Goal: Task Accomplishment & Management: Manage account settings

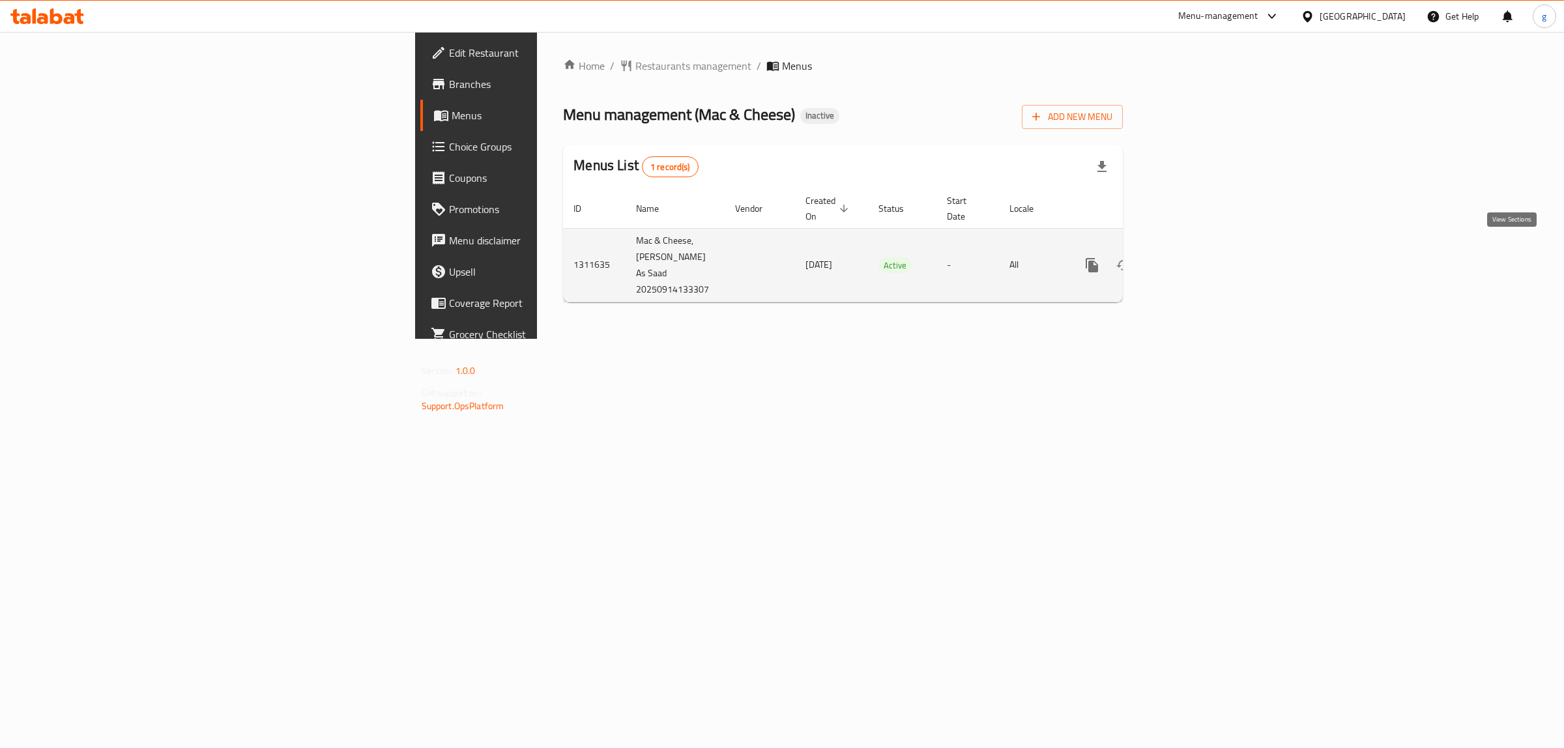
click at [1194, 257] on icon "enhanced table" at bounding box center [1187, 265] width 16 height 16
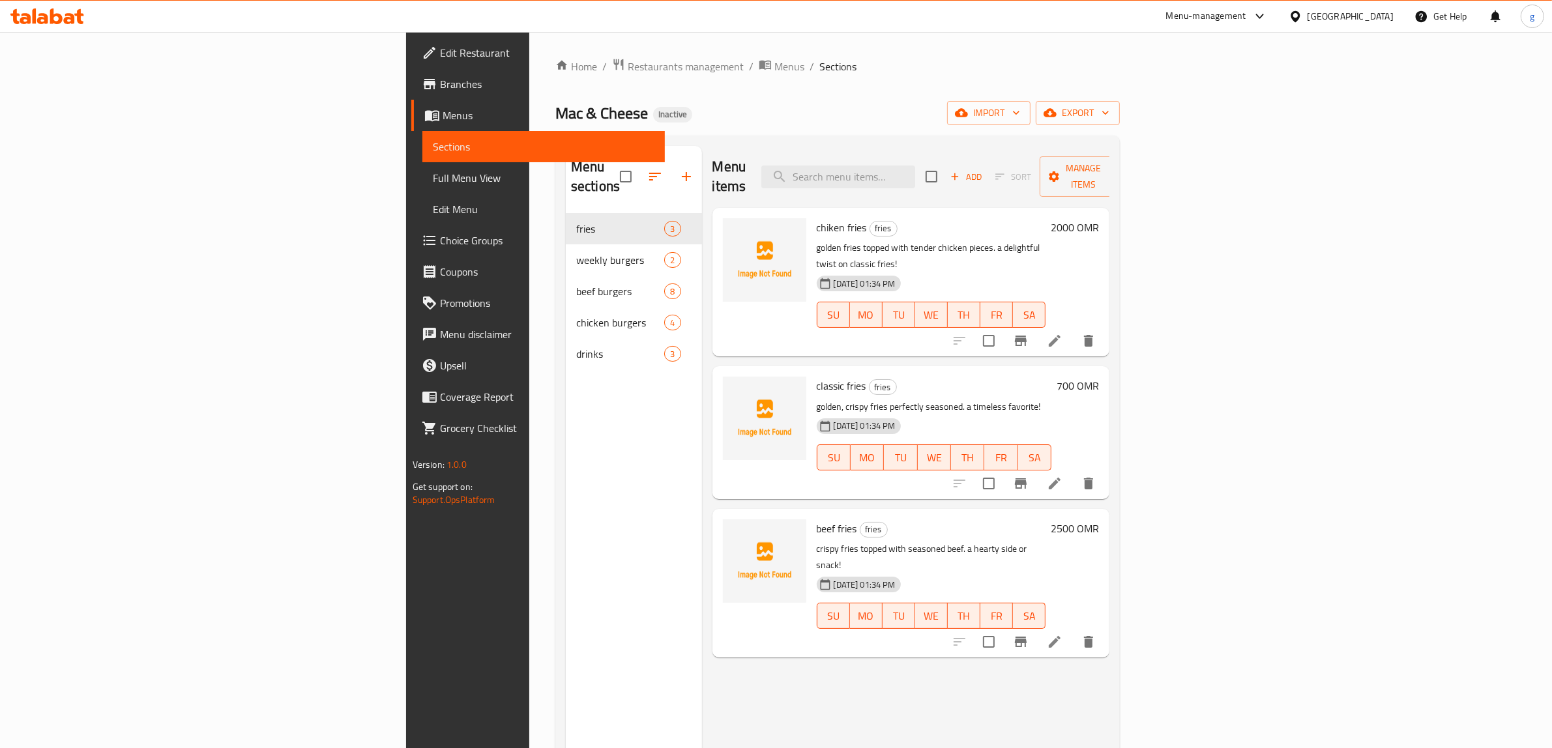
click at [443, 117] on span "Menus" at bounding box center [549, 116] width 213 height 16
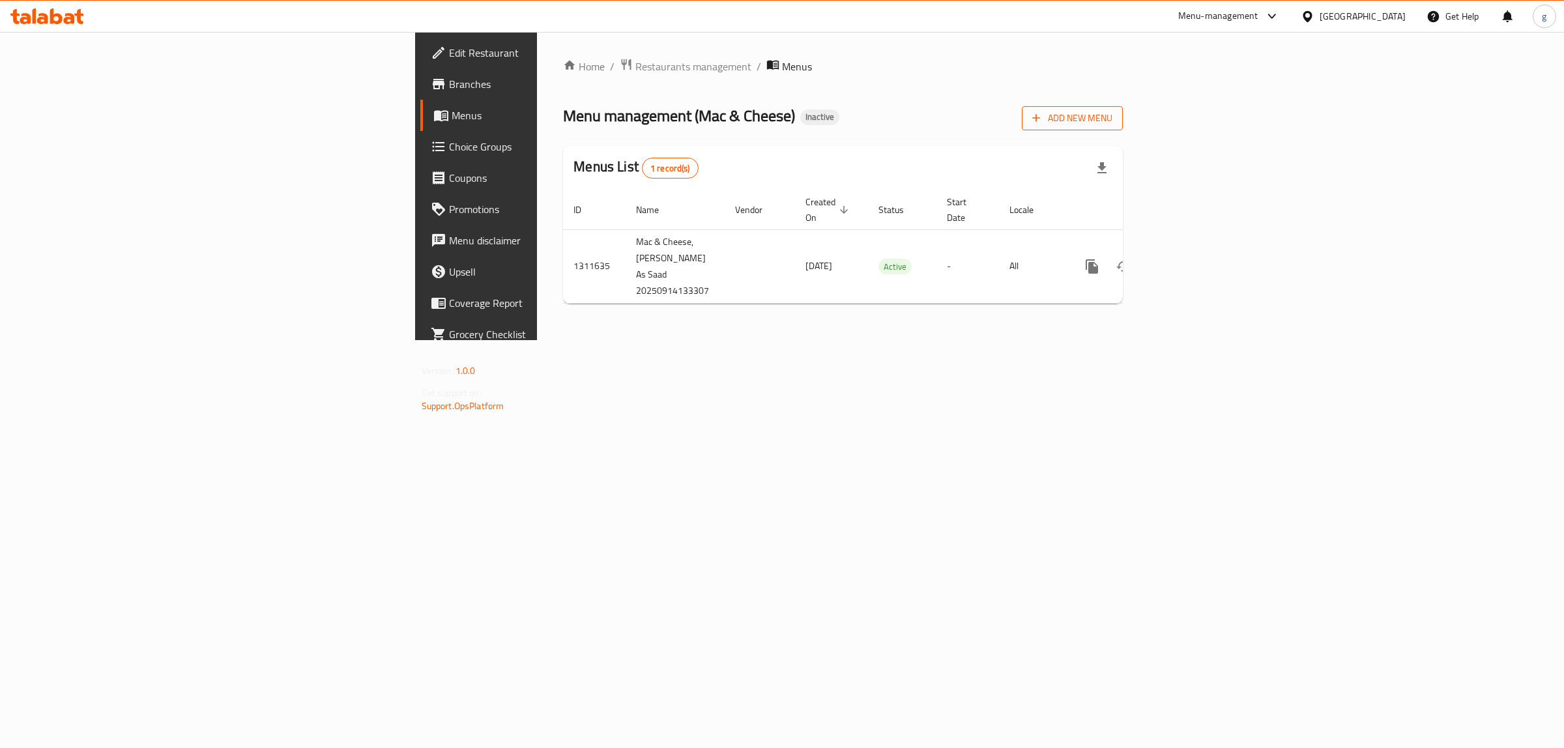
click at [1113, 112] on span "Add New Menu" at bounding box center [1073, 118] width 80 height 16
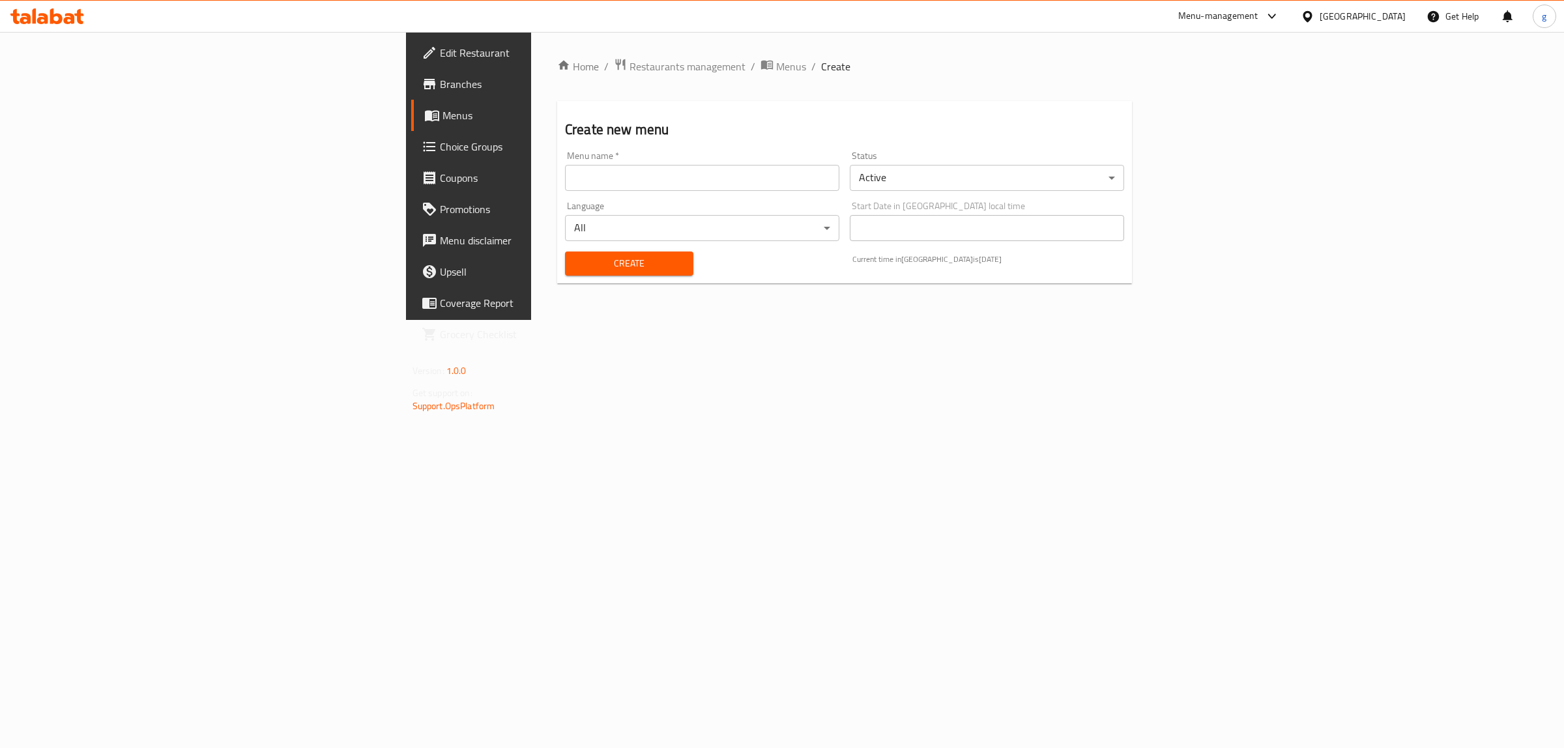
click at [572, 178] on input "text" at bounding box center [702, 178] width 274 height 26
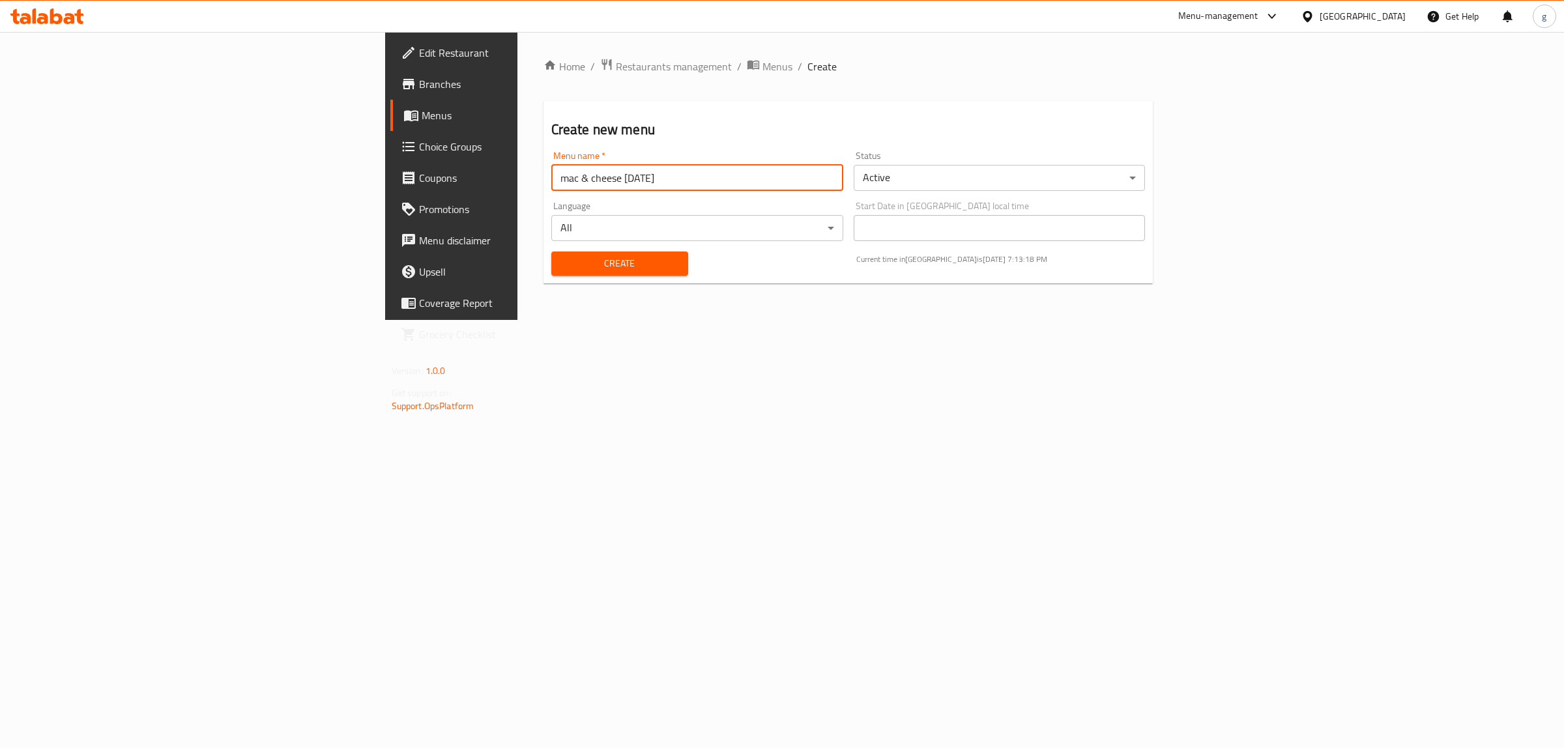
type input "mac & cheese [DATE]"
click at [950, 320] on div "Home / Restaurants management / Menus / Create Create new menu Menu name   * ma…" at bounding box center [849, 176] width 662 height 288
click at [557, 278] on div "Create" at bounding box center [620, 264] width 153 height 40
click at [562, 271] on span "Create" at bounding box center [620, 264] width 116 height 16
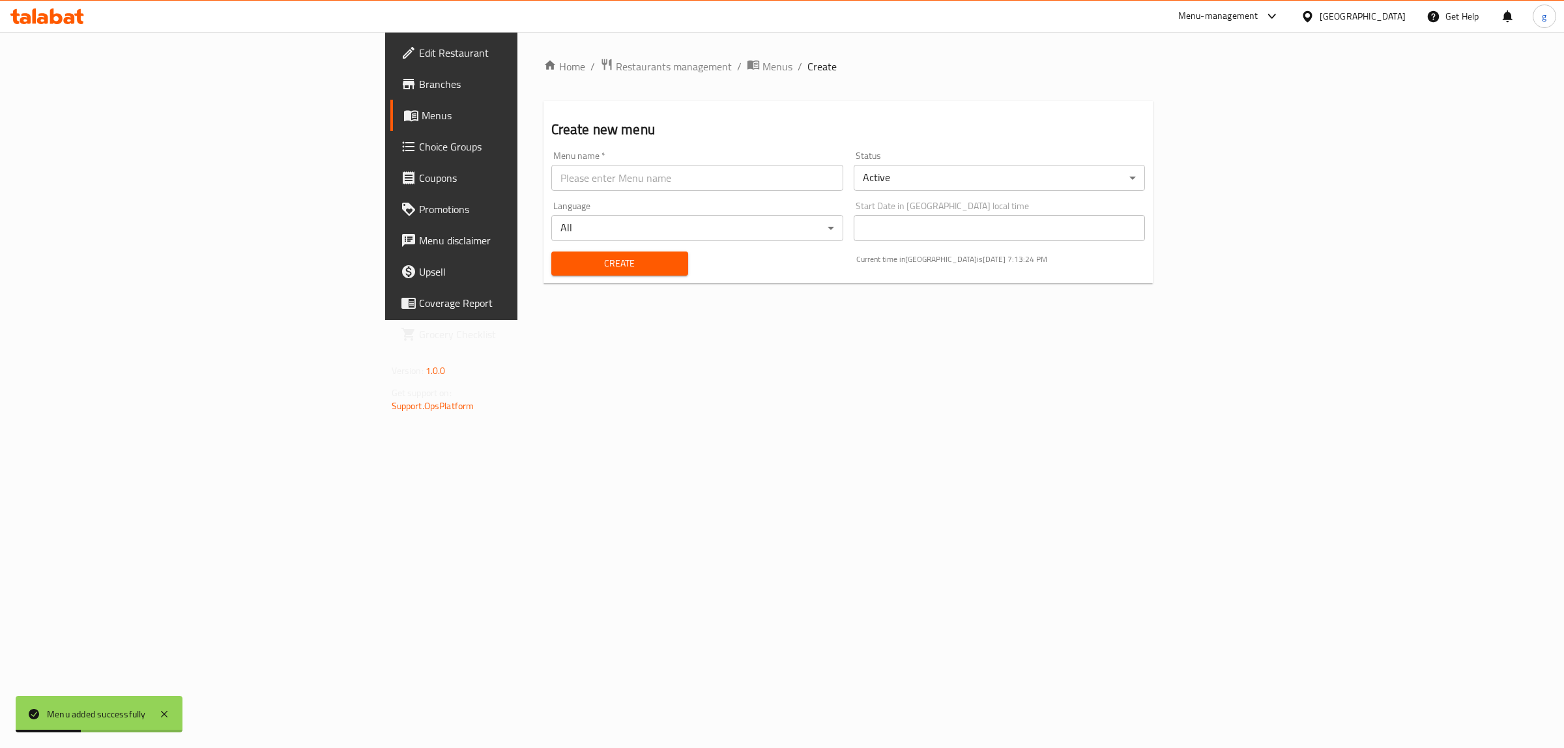
click at [422, 115] on span "Menus" at bounding box center [529, 116] width 214 height 16
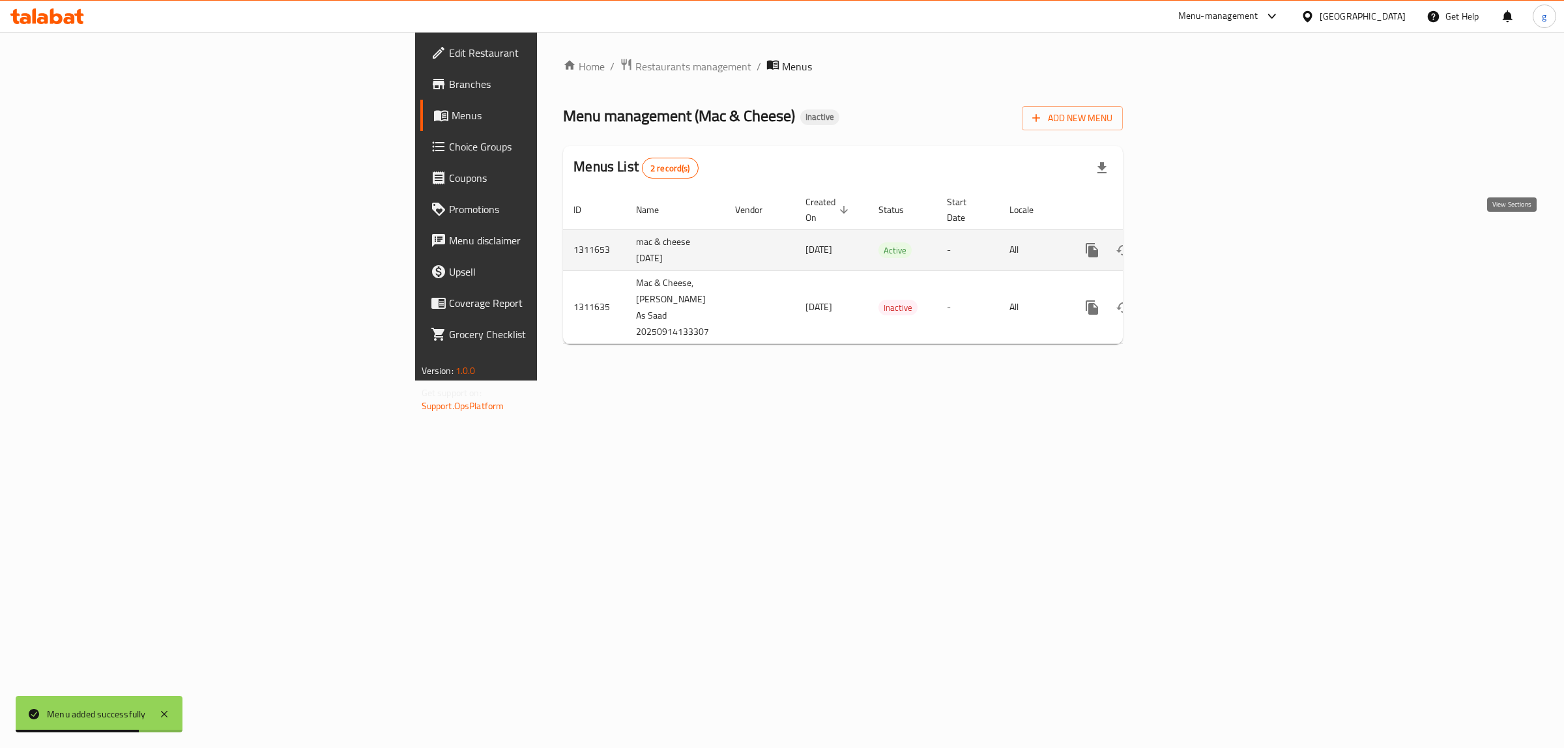
click at [1194, 242] on icon "enhanced table" at bounding box center [1187, 250] width 16 height 16
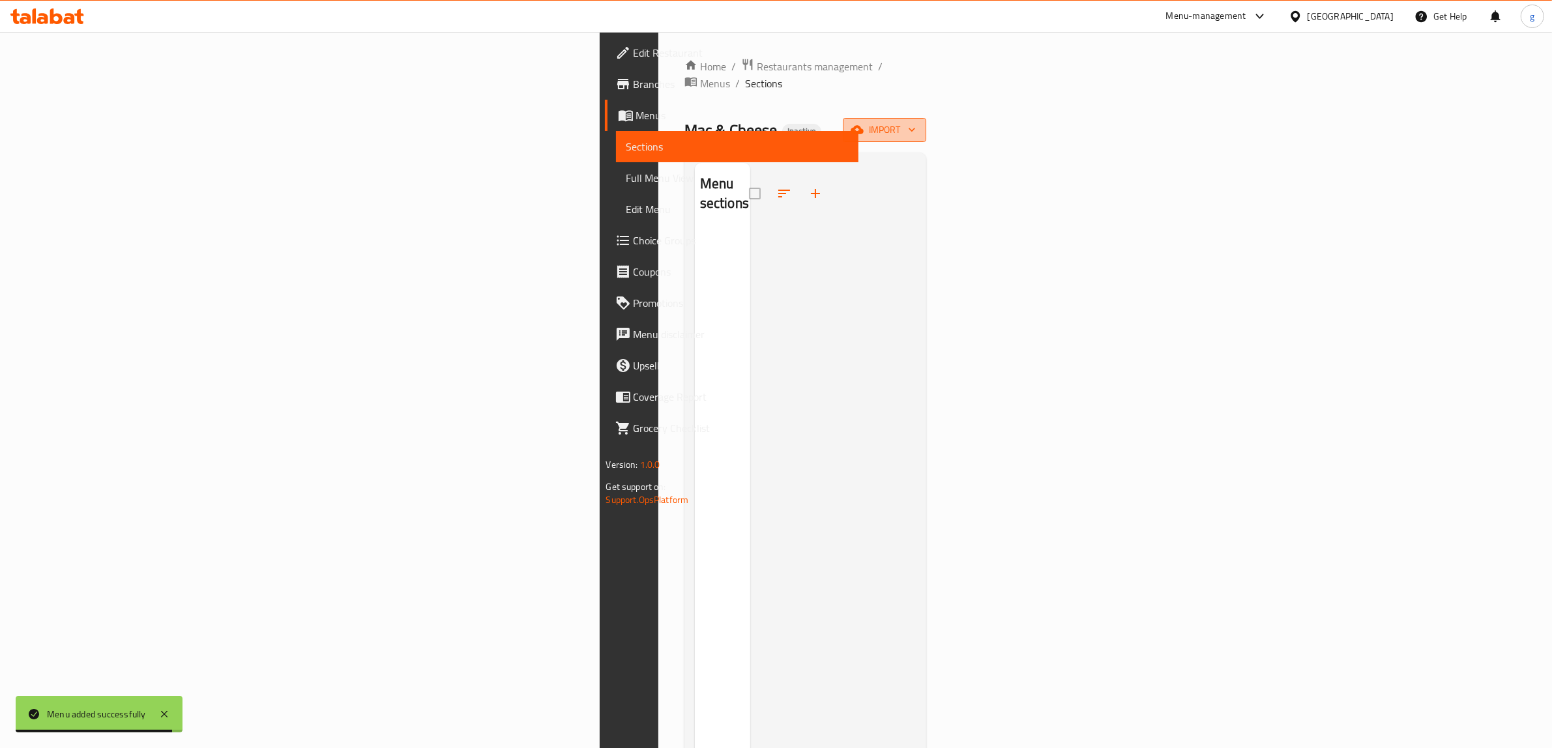
click at [916, 122] on span "import" at bounding box center [884, 130] width 63 height 16
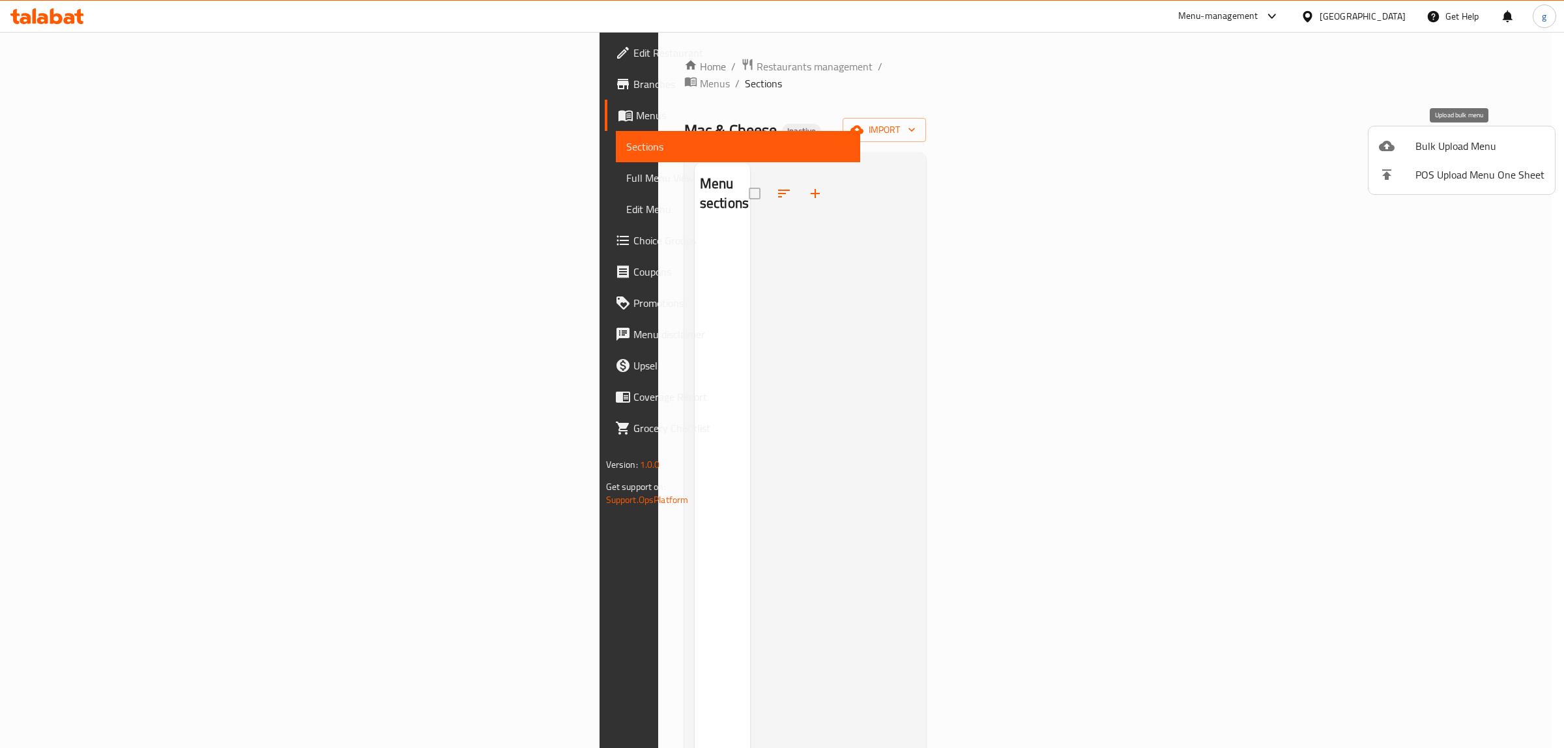
click at [1467, 140] on span "Bulk Upload Menu" at bounding box center [1480, 146] width 129 height 16
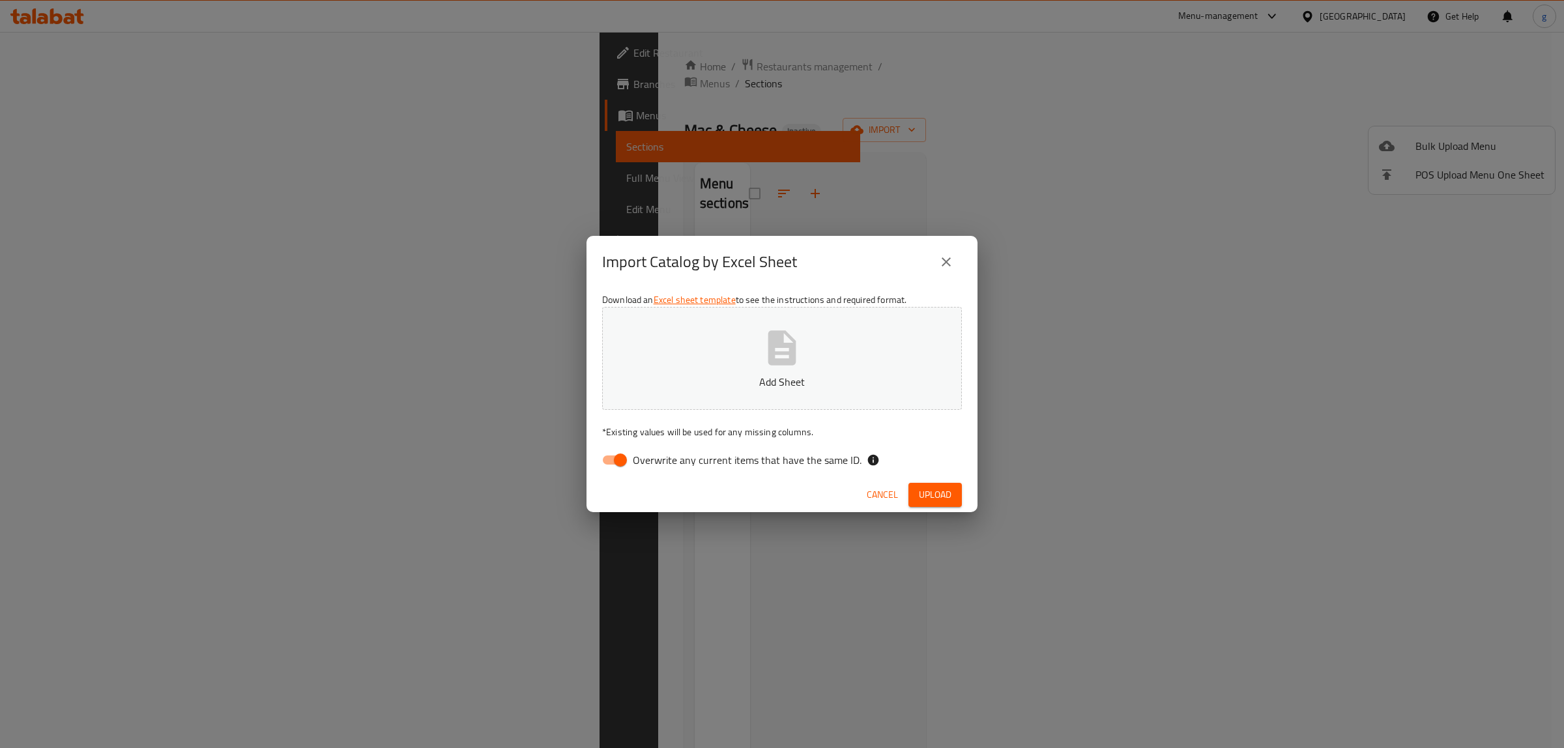
click at [634, 463] on span "Overwrite any current items that have the same ID." at bounding box center [747, 460] width 229 height 16
click at [634, 463] on input "Overwrite any current items that have the same ID." at bounding box center [620, 460] width 74 height 25
checkbox input "false"
click at [675, 403] on button "Add Sheet" at bounding box center [782, 358] width 360 height 103
click at [936, 494] on span "Upload" at bounding box center [935, 495] width 33 height 16
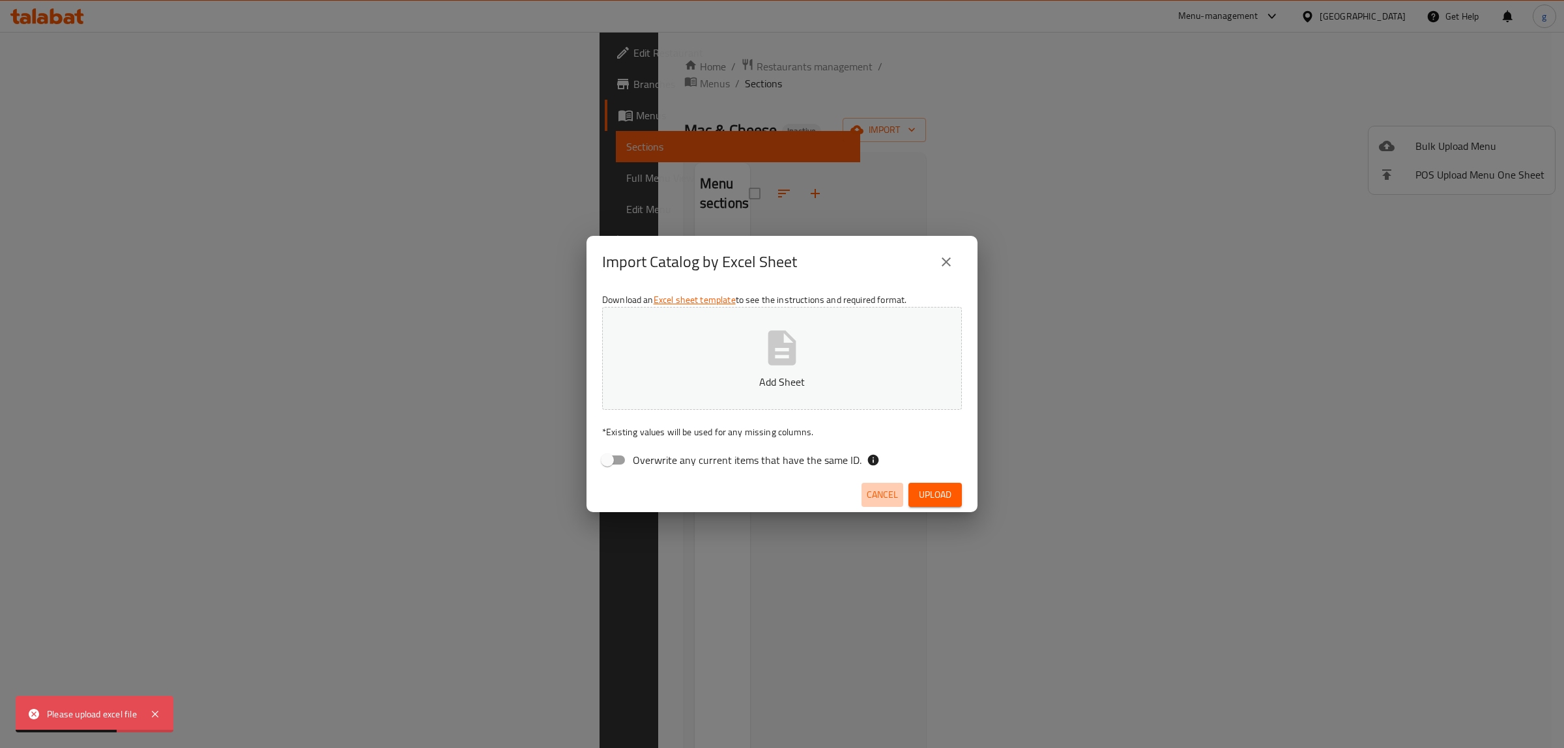
click at [875, 493] on span "Cancel" at bounding box center [882, 495] width 31 height 16
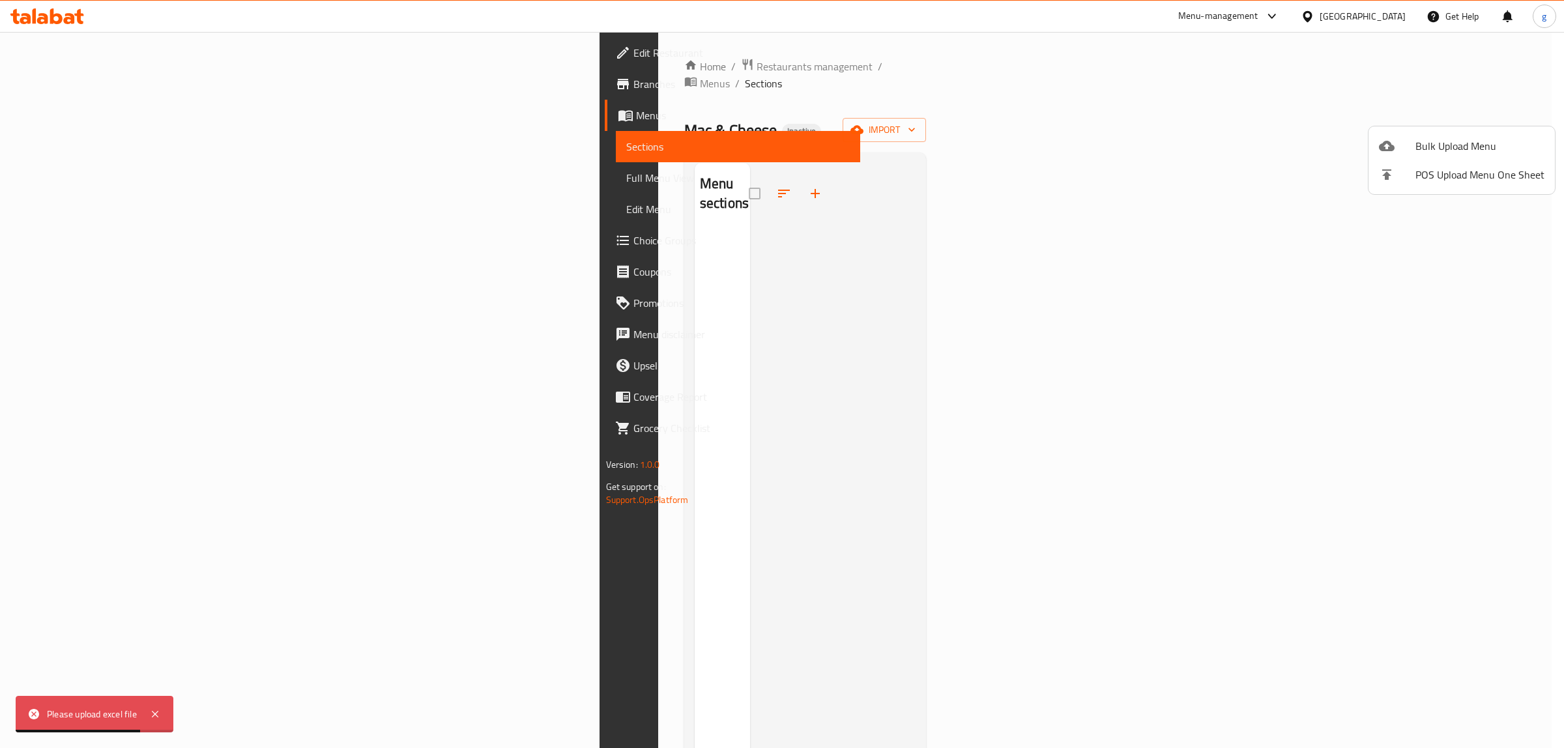
click at [1486, 117] on div at bounding box center [782, 374] width 1564 height 748
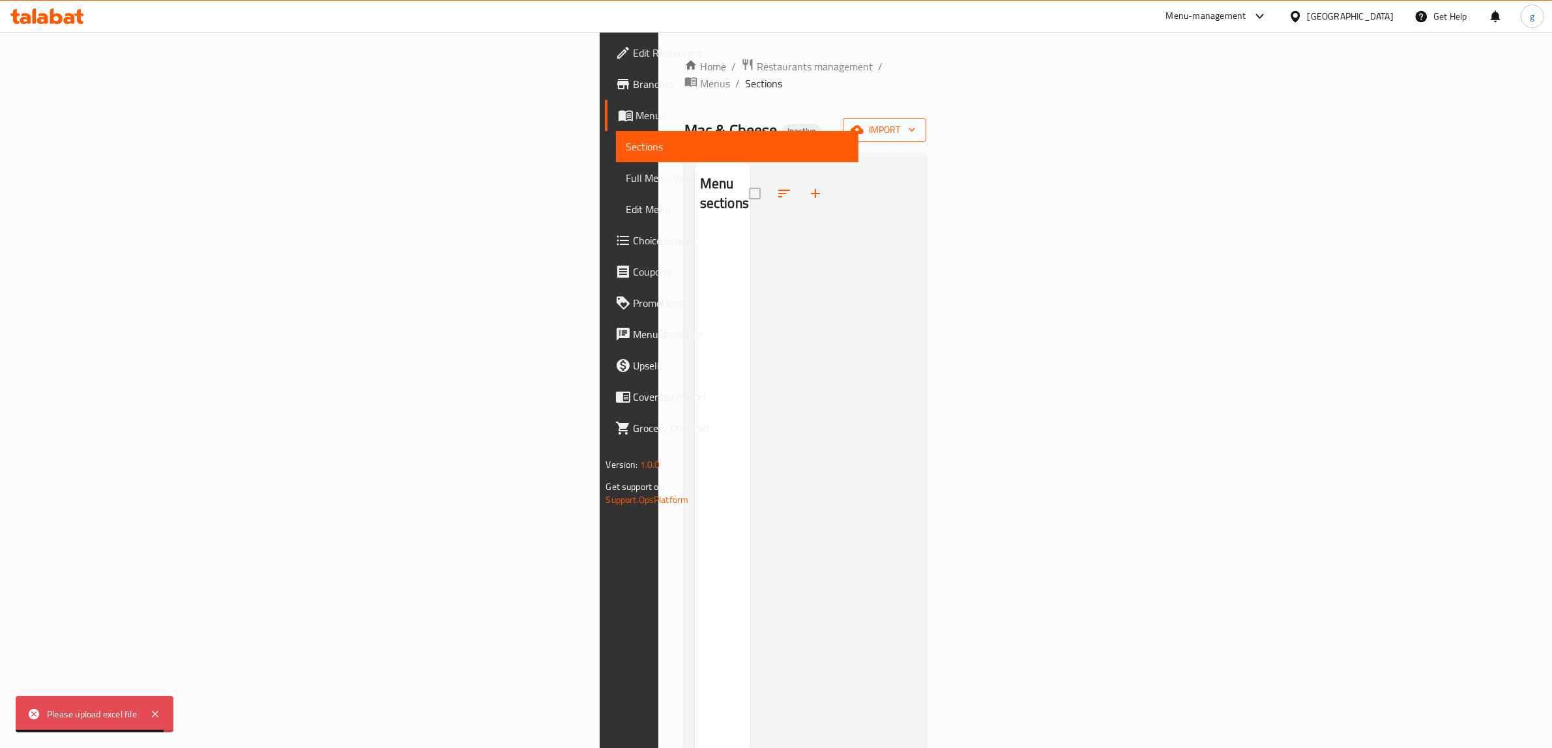
click at [916, 122] on span "import" at bounding box center [884, 130] width 63 height 16
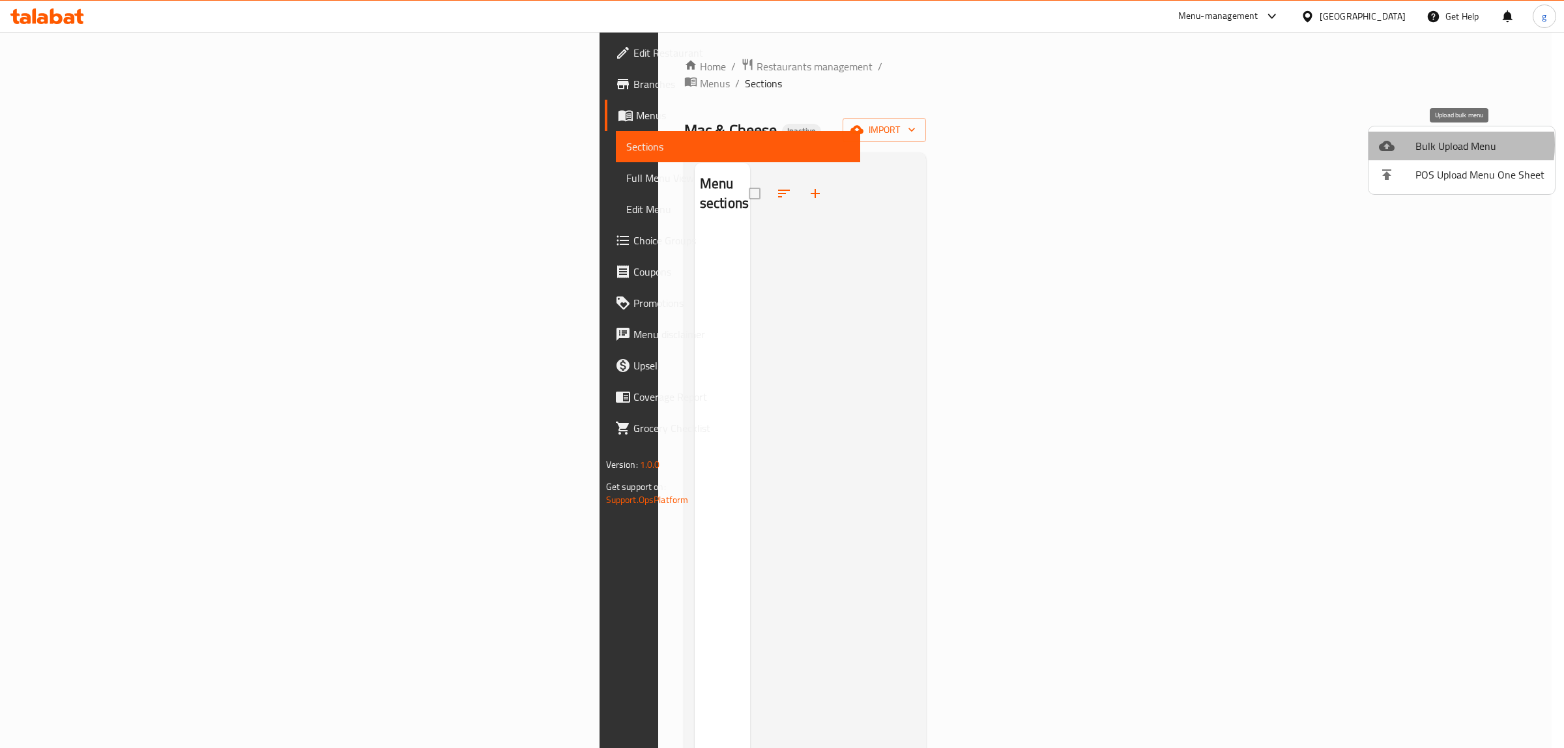
click at [1439, 145] on span "Bulk Upload Menu" at bounding box center [1480, 146] width 129 height 16
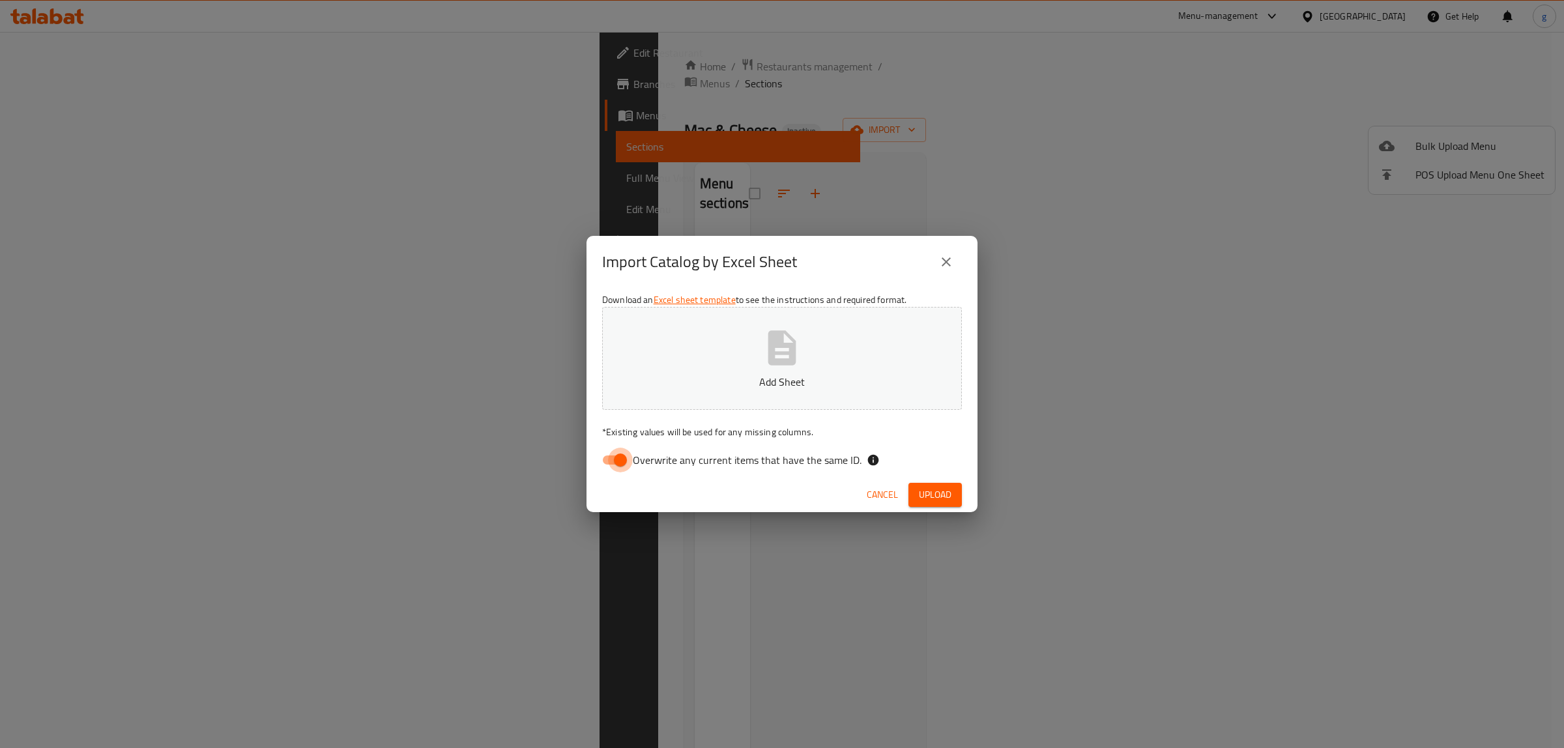
click at [619, 463] on input "Overwrite any current items that have the same ID." at bounding box center [620, 460] width 74 height 25
checkbox input "false"
click at [719, 351] on button "Add Sheet" at bounding box center [782, 358] width 360 height 103
click at [952, 499] on span "Upload" at bounding box center [935, 495] width 33 height 16
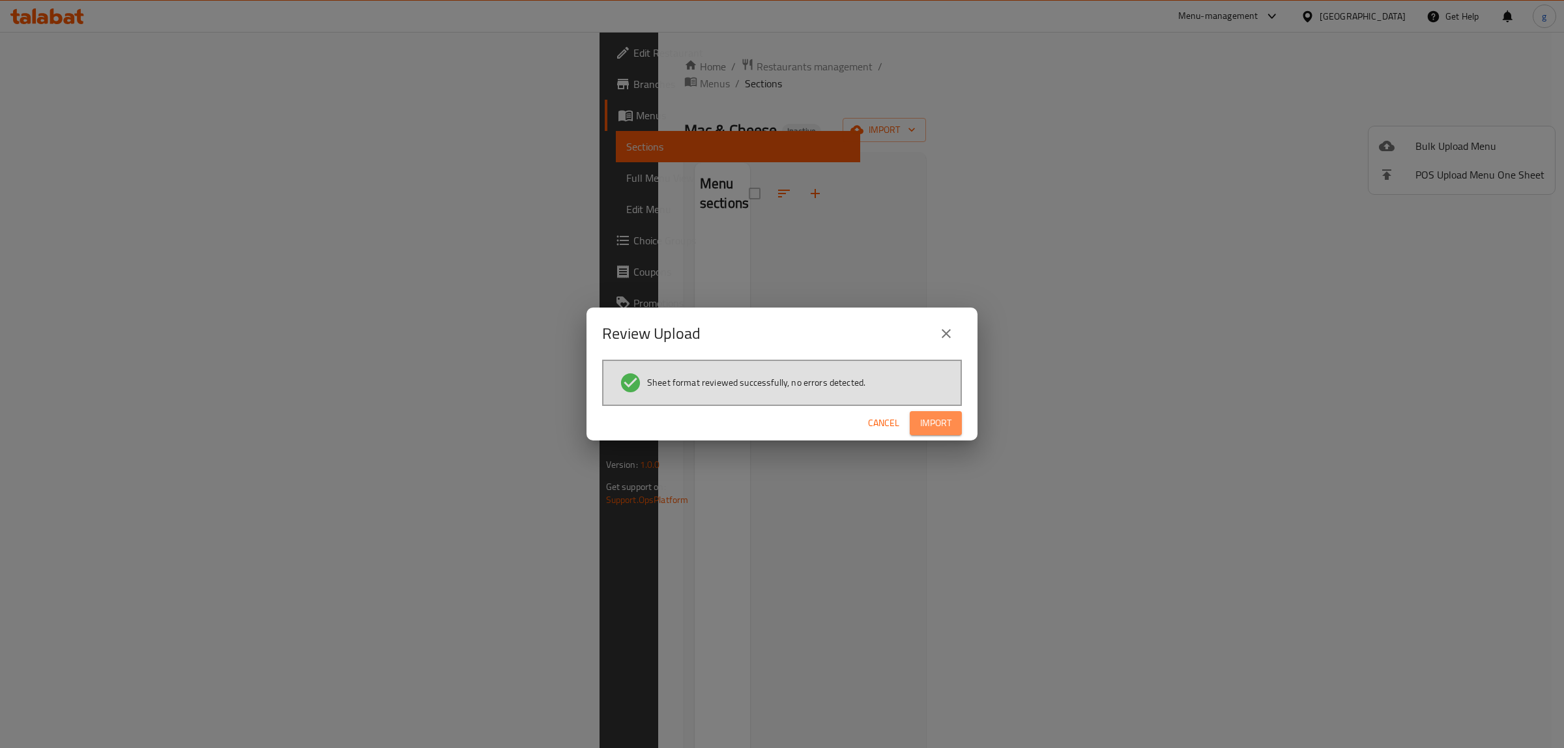
click at [945, 413] on button "Import" at bounding box center [936, 423] width 52 height 24
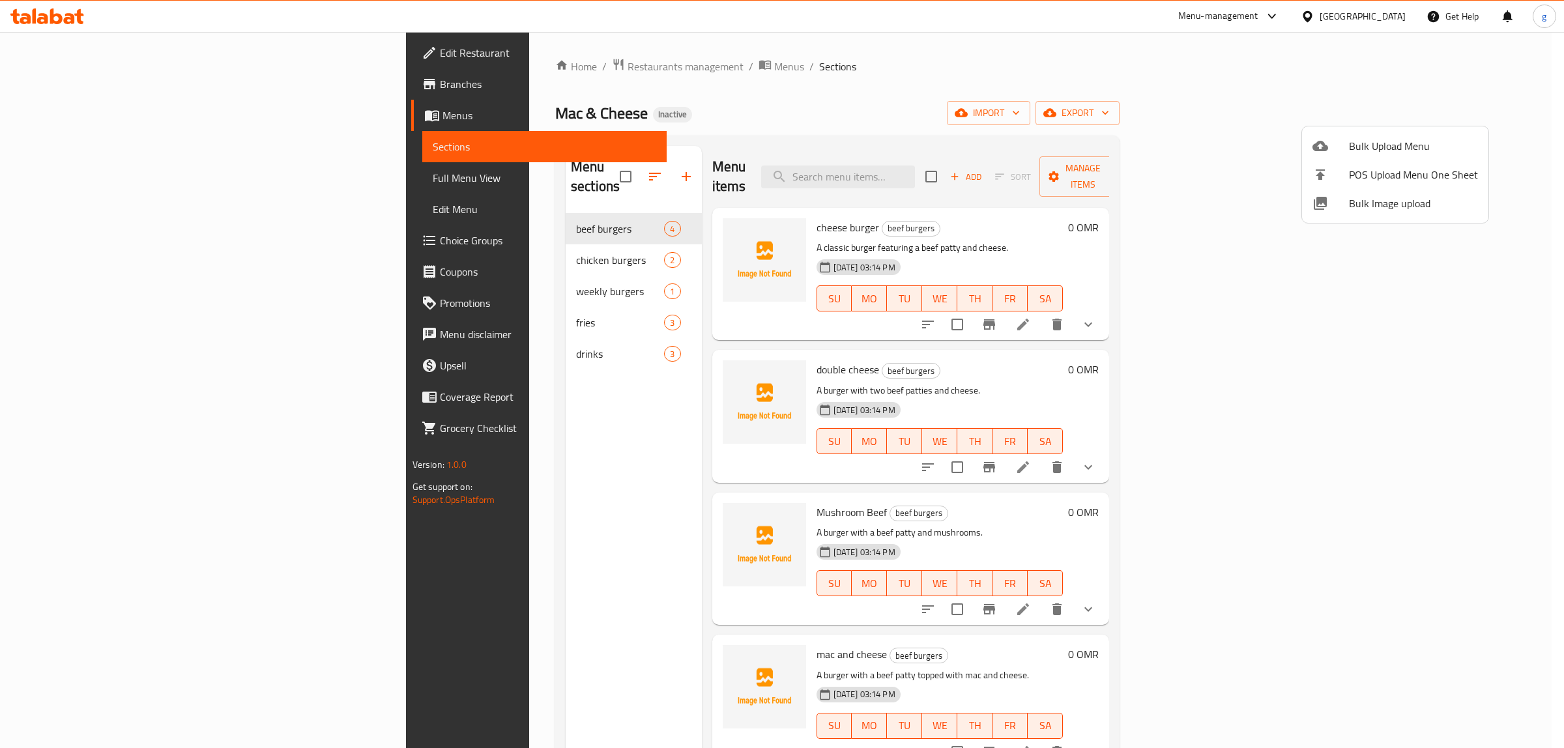
click at [450, 392] on div at bounding box center [782, 374] width 1564 height 748
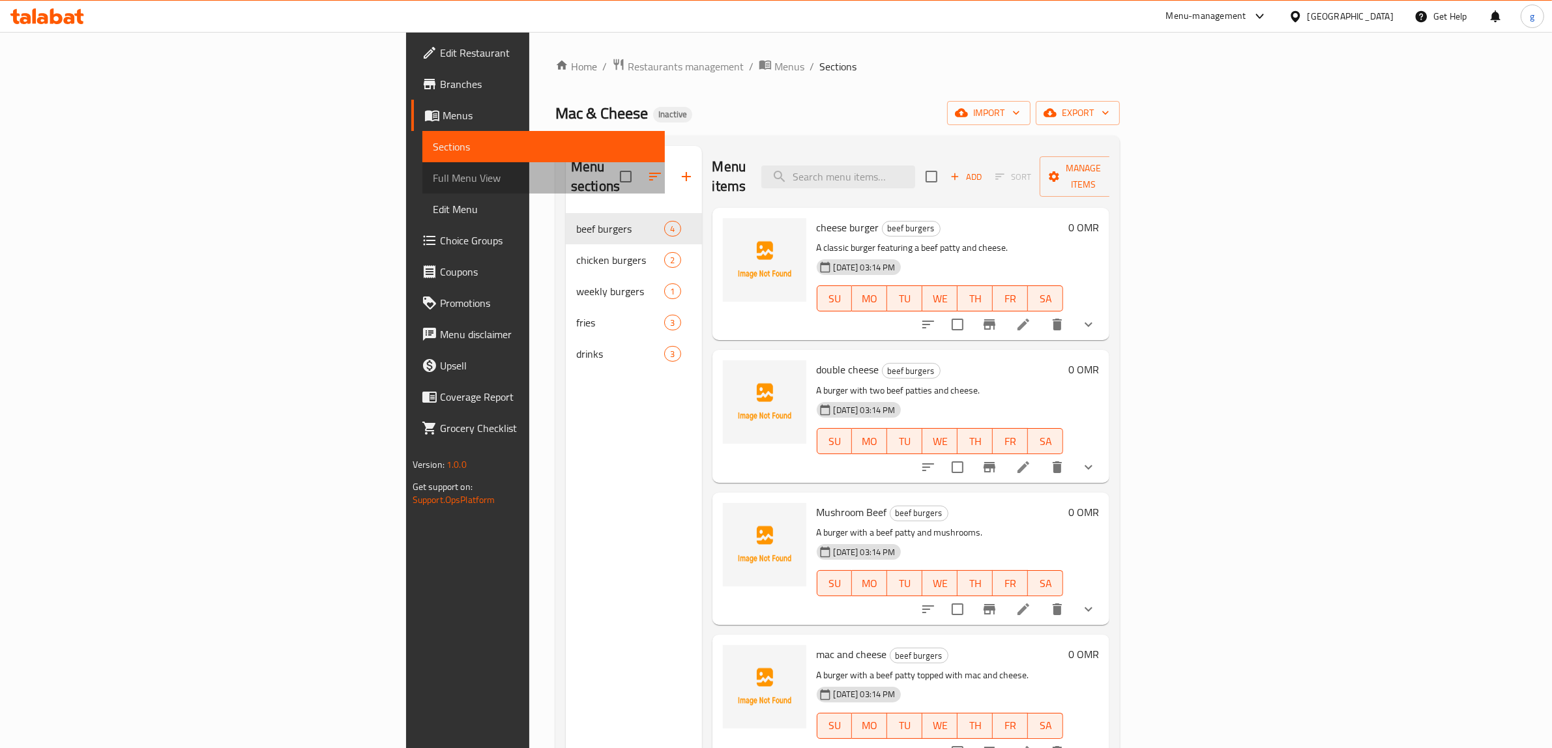
click at [433, 174] on span "Full Menu View" at bounding box center [544, 178] width 222 height 16
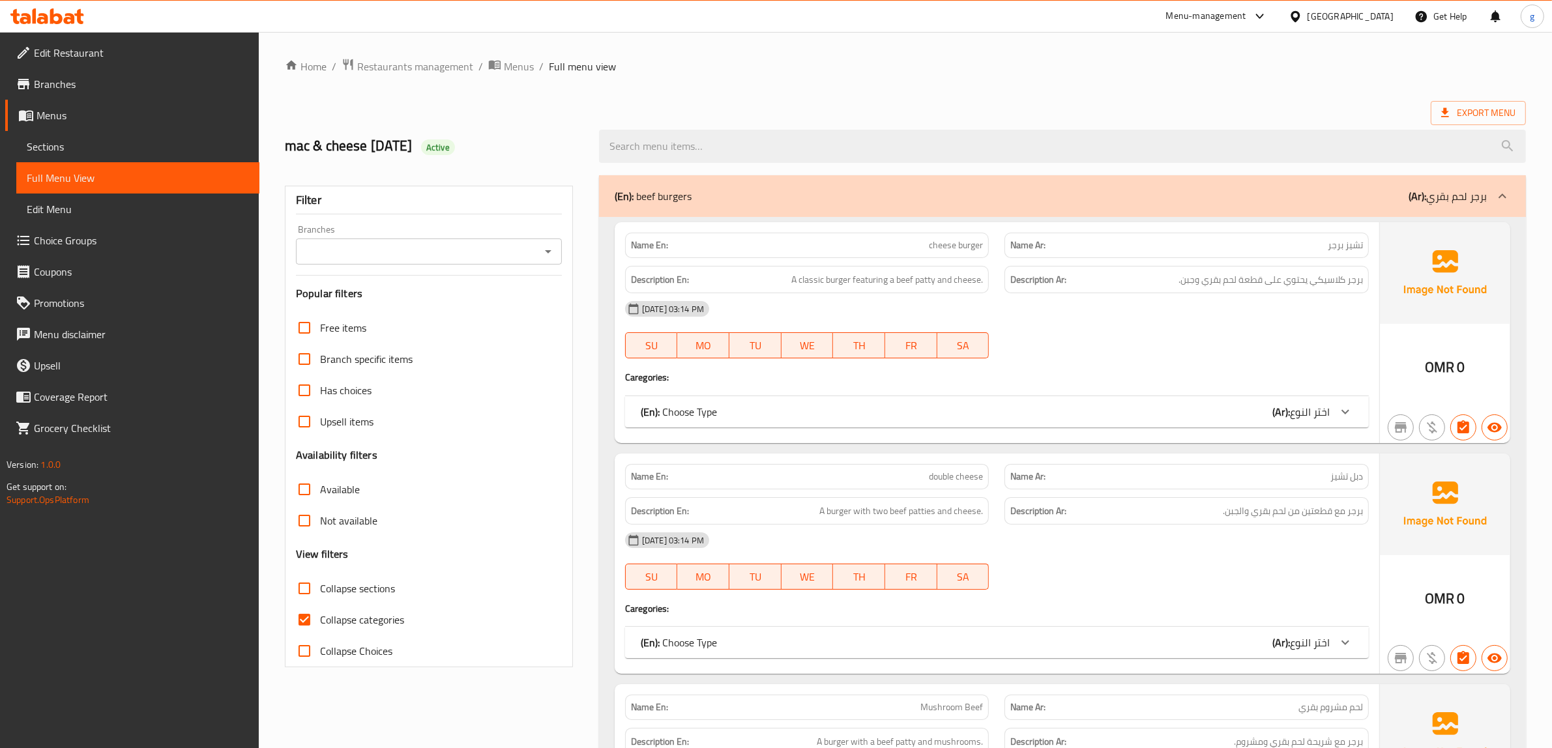
click at [310, 617] on input "Collapse categories" at bounding box center [304, 619] width 31 height 31
checkbox input "false"
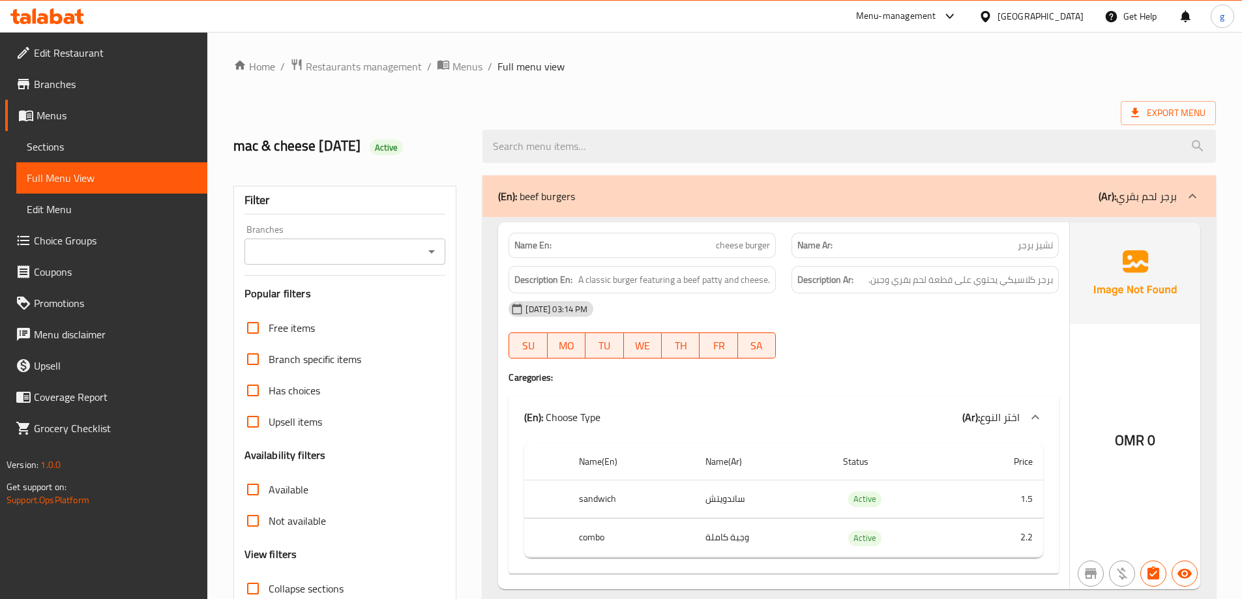
scroll to position [130, 0]
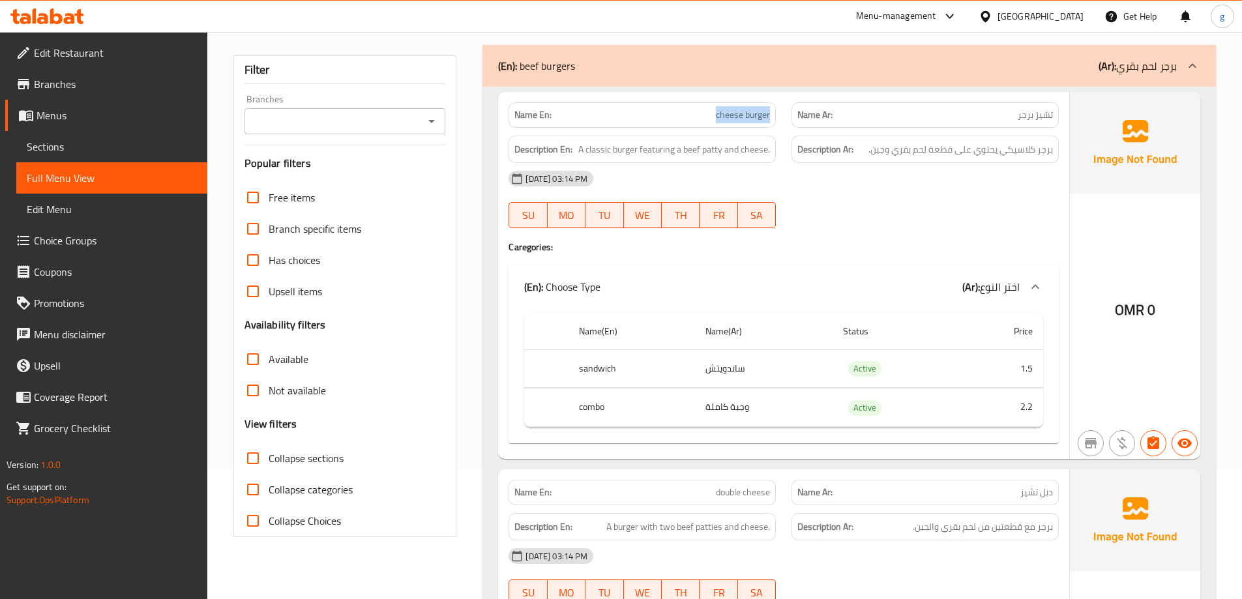
drag, startPoint x: 701, startPoint y: 110, endPoint x: 769, endPoint y: 109, distance: 67.8
click at [769, 109] on p "Name En: cheese burger" at bounding box center [642, 115] width 256 height 14
copy span "cheese burger"
click at [972, 193] on div "[DATE] 03:14 PM" at bounding box center [784, 178] width 566 height 31
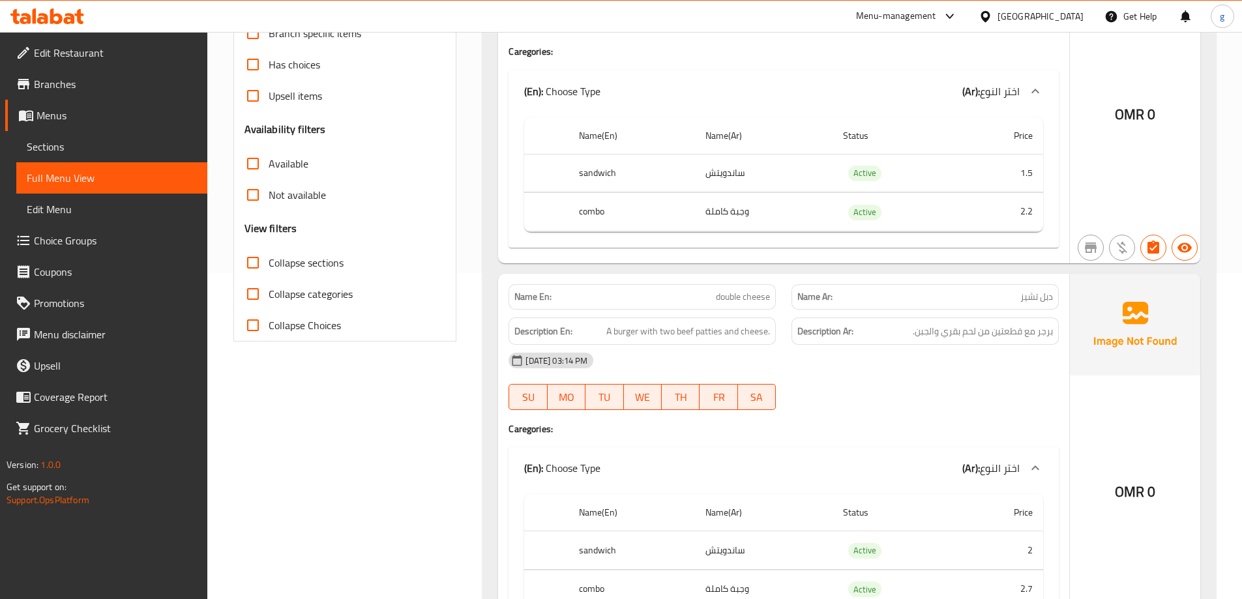
scroll to position [456, 0]
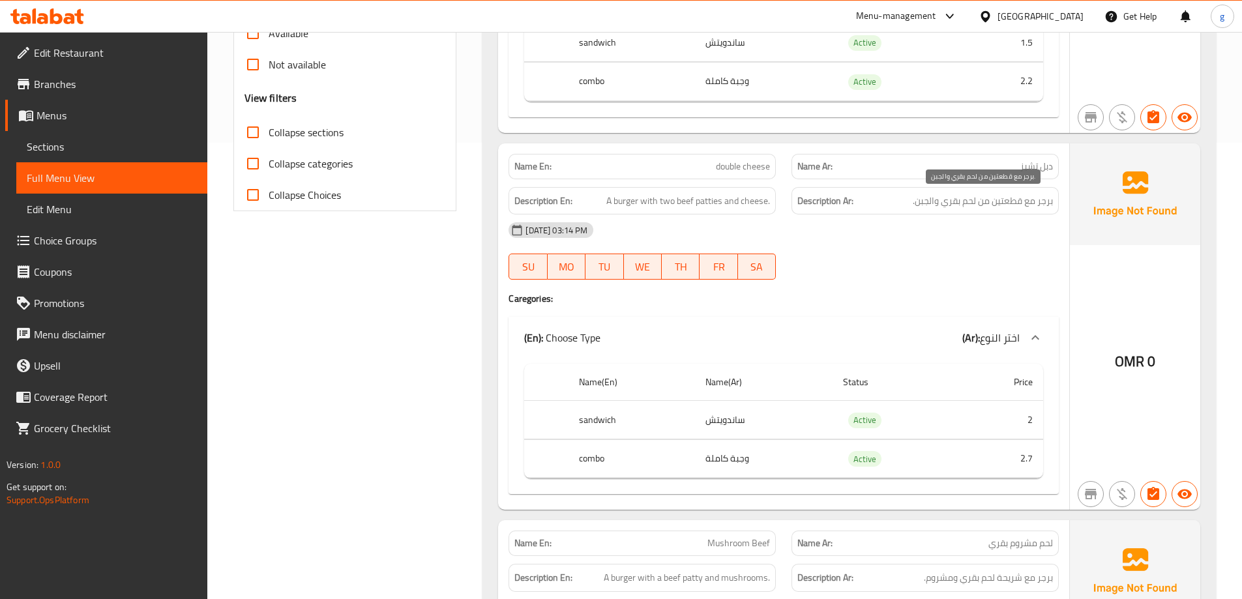
click at [982, 207] on span "برجر مع قطعتين من لحم بقري والجبن." at bounding box center [983, 201] width 140 height 16
drag, startPoint x: 982, startPoint y: 207, endPoint x: 988, endPoint y: 203, distance: 7.3
click at [988, 203] on span "برجر مع قطعتين من لحم بقري والجبن." at bounding box center [983, 201] width 140 height 16
click at [981, 204] on span "برجر مع قطعتين من لحم بقري والجبن." at bounding box center [983, 201] width 140 height 16
drag, startPoint x: 978, startPoint y: 205, endPoint x: 990, endPoint y: 205, distance: 11.1
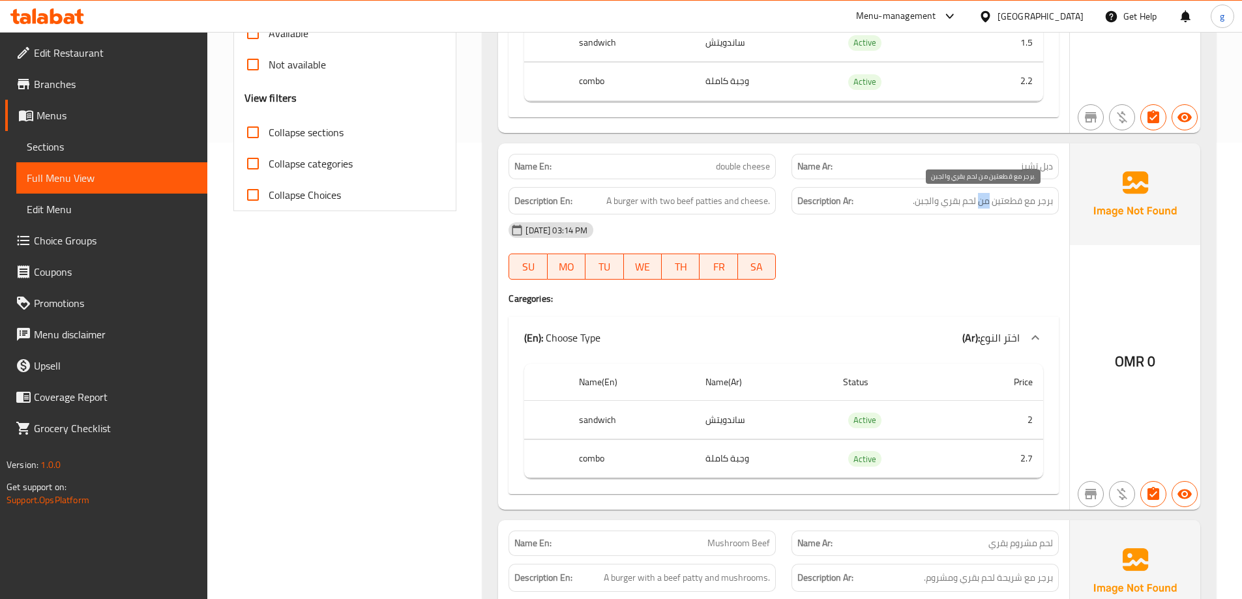
click at [990, 205] on span "برجر مع قطعتين من لحم بقري والجبن." at bounding box center [983, 201] width 140 height 16
copy span "من"
click at [725, 167] on span "double cheese" at bounding box center [743, 167] width 54 height 14
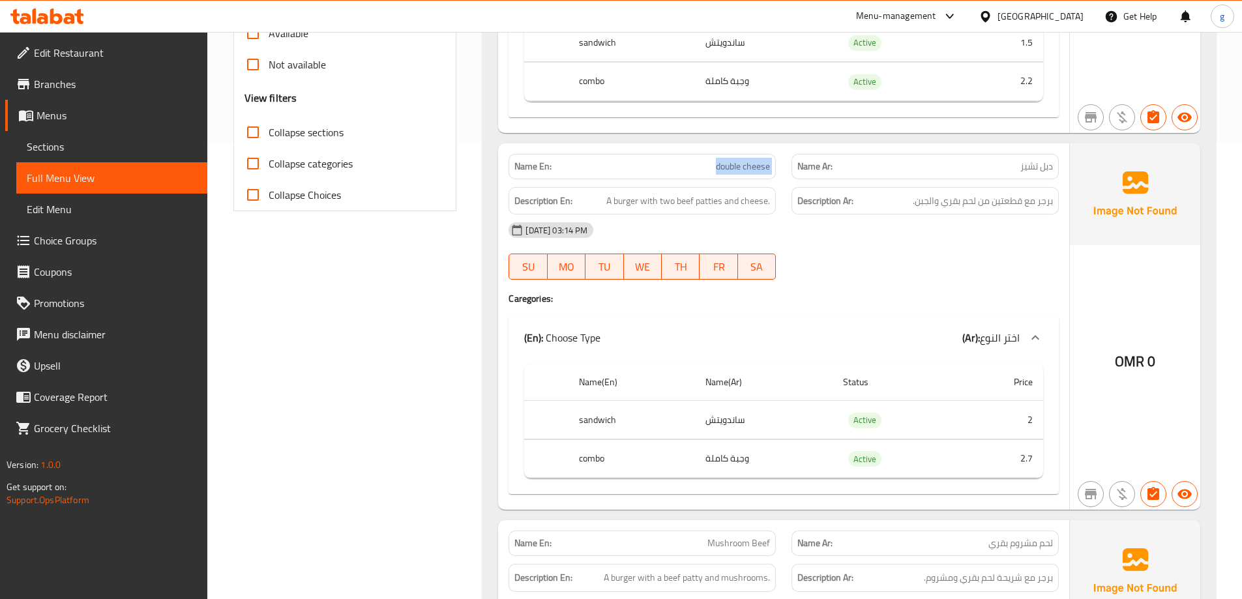
copy span "double cheese"
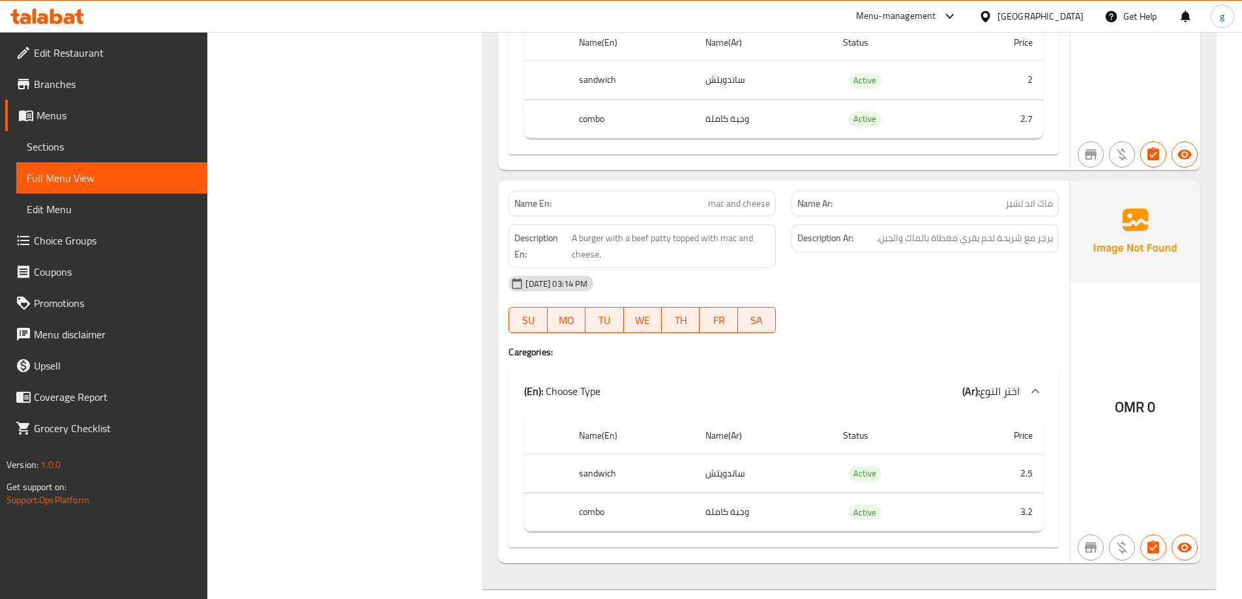
scroll to position [1239, 0]
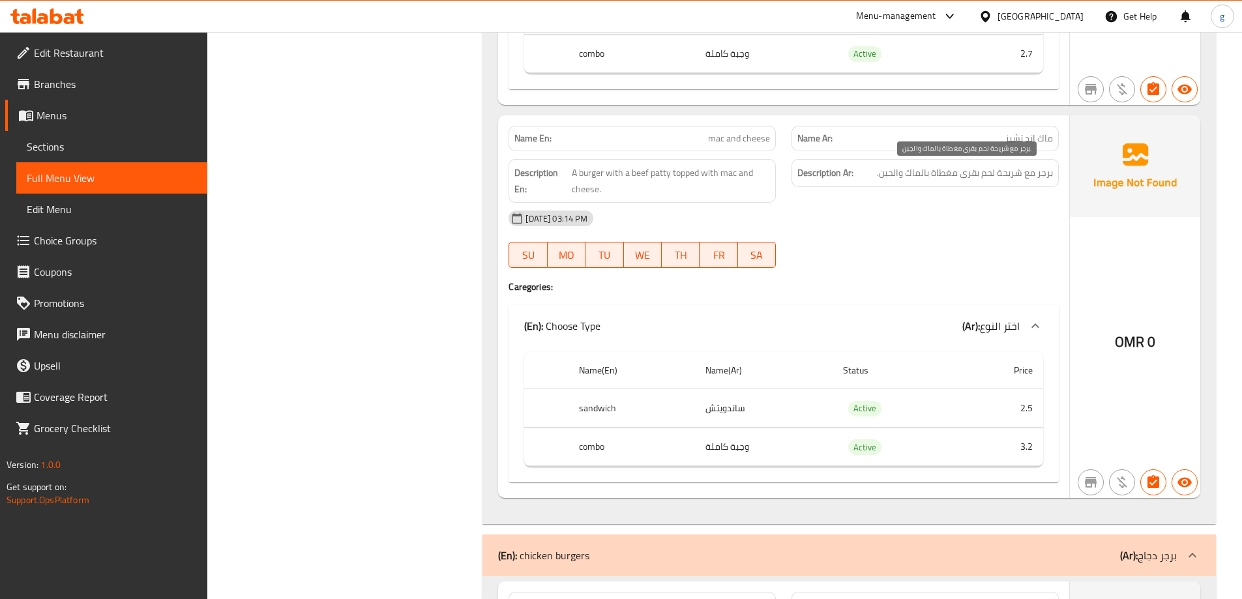
click at [881, 181] on span "برجر مع شريحة لحم بقري مغطاة بالماك والجبن." at bounding box center [965, 173] width 176 height 16
click at [850, 186] on div "Description Ar: برجر مع شريحة لحم بقري مغطاة بالماك والجبن." at bounding box center [924, 173] width 267 height 28
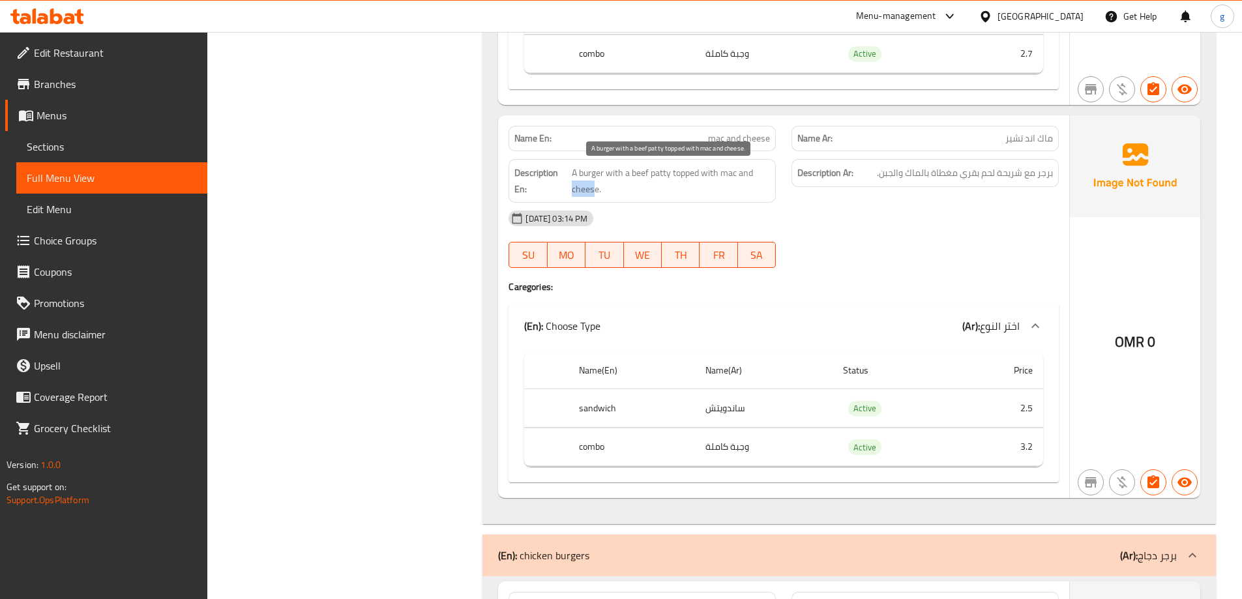
drag, startPoint x: 572, startPoint y: 188, endPoint x: 595, endPoint y: 192, distance: 23.1
click at [595, 192] on span "A burger with a beef patty topped with mac and cheese." at bounding box center [671, 181] width 199 height 32
click at [698, 208] on div "[DATE] 03:14 PM" at bounding box center [784, 218] width 566 height 31
drag, startPoint x: 724, startPoint y: 180, endPoint x: 598, endPoint y: 195, distance: 126.1
click at [598, 195] on span "A burger with a beef patty topped with mac and cheese." at bounding box center [671, 181] width 199 height 32
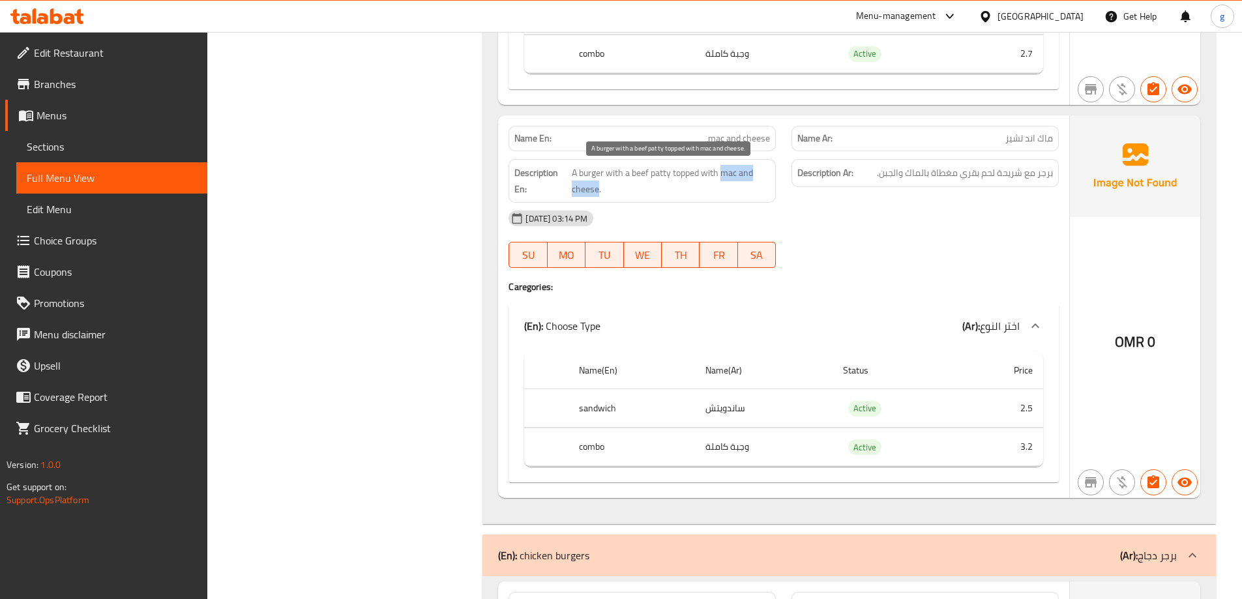
copy span "mac and cheese"
click at [882, 226] on div "[DATE] 03:14 PM" at bounding box center [784, 218] width 566 height 31
click at [711, 140] on span "mac and cheese" at bounding box center [739, 139] width 62 height 14
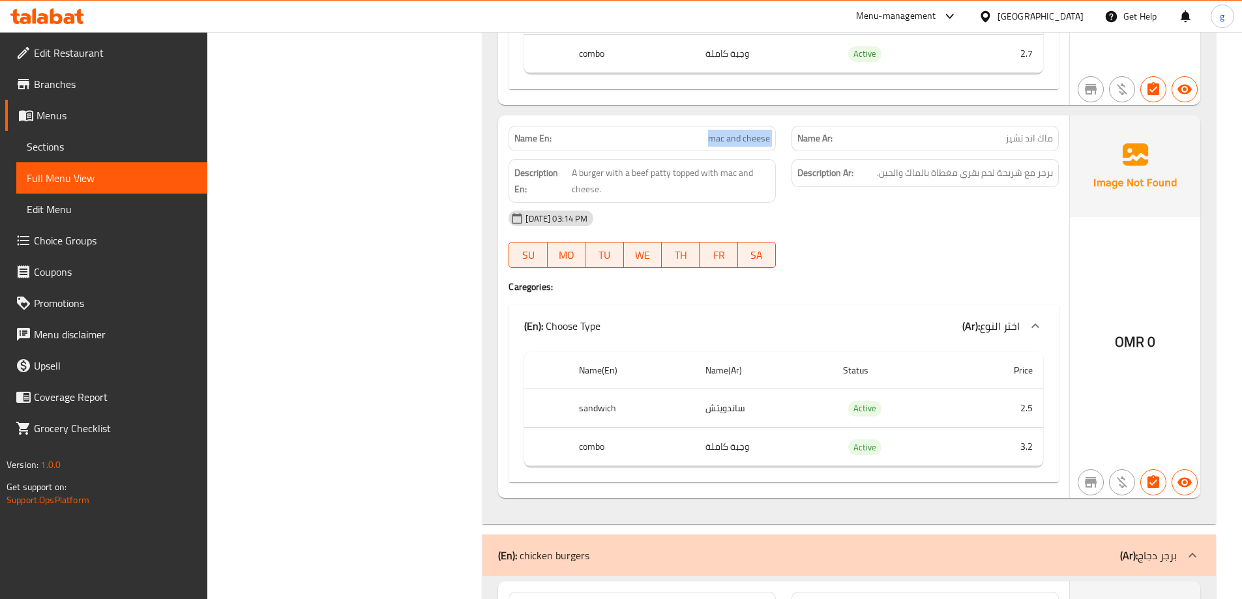
click at [711, 140] on span "mac and cheese" at bounding box center [739, 139] width 62 height 14
copy span "mac and cheese"
drag, startPoint x: 880, startPoint y: 175, endPoint x: 900, endPoint y: 182, distance: 21.2
click at [900, 182] on div "Description Ar: برجر مع شريحة لحم بقري مغطاة بالماك والجبن." at bounding box center [924, 173] width 267 height 28
copy span "الجبن"
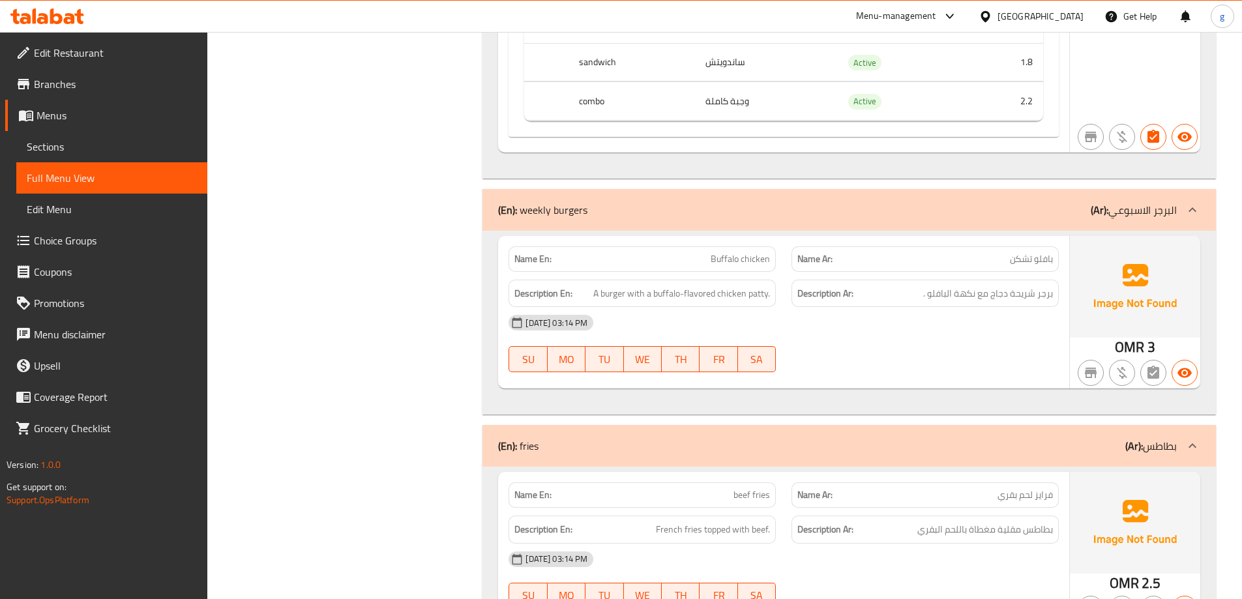
scroll to position [2477, 0]
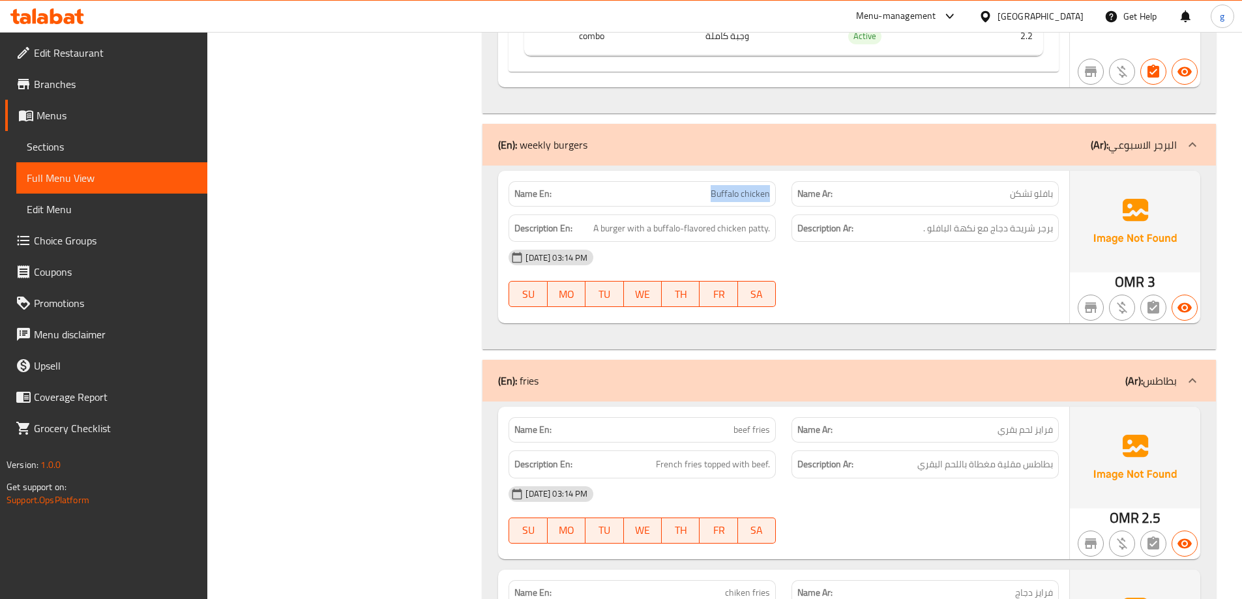
drag, startPoint x: 711, startPoint y: 196, endPoint x: 782, endPoint y: 205, distance: 71.6
click at [782, 205] on div "Name En: Buffalo chicken" at bounding box center [642, 193] width 283 height 41
copy span "Buffalo chicken"
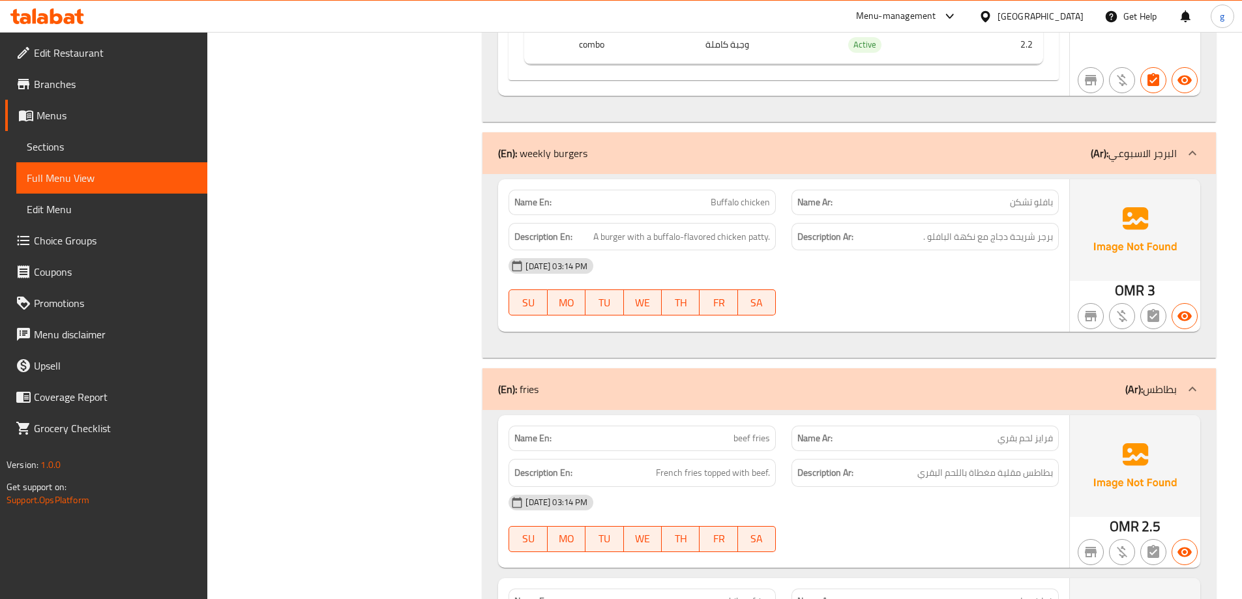
scroll to position [2607, 0]
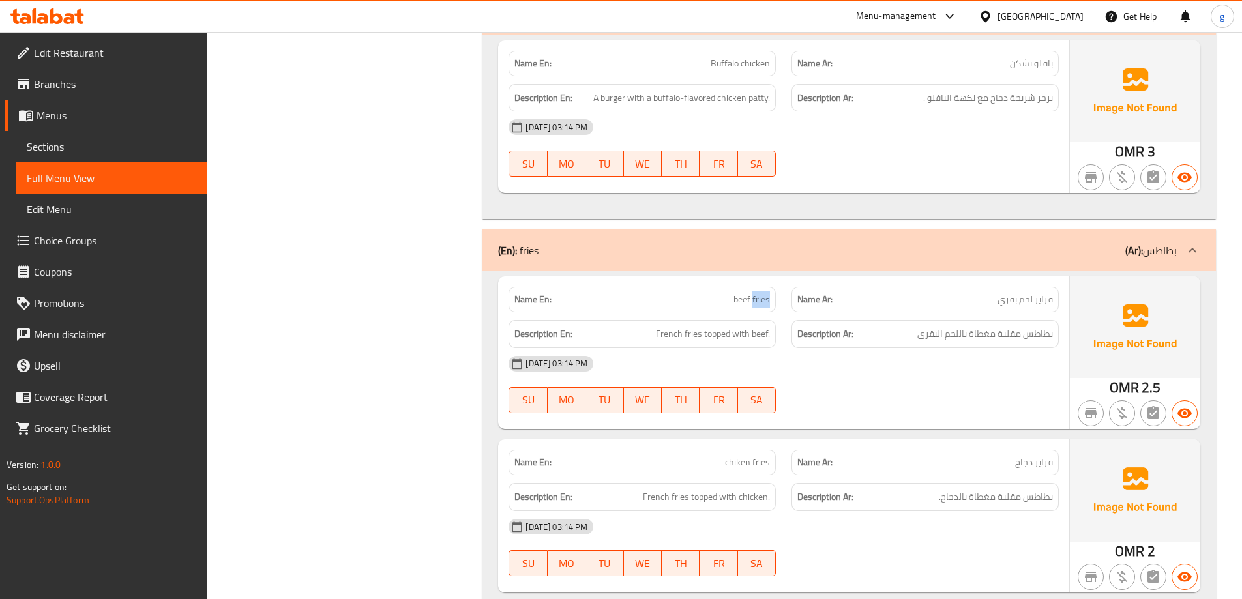
drag, startPoint x: 754, startPoint y: 303, endPoint x: 776, endPoint y: 308, distance: 23.3
click at [776, 308] on div "Name En: beef fries" at bounding box center [642, 299] width 283 height 41
copy span "fries"
click at [1039, 306] on span "فرايز لحم بقري" at bounding box center [1024, 300] width 55 height 14
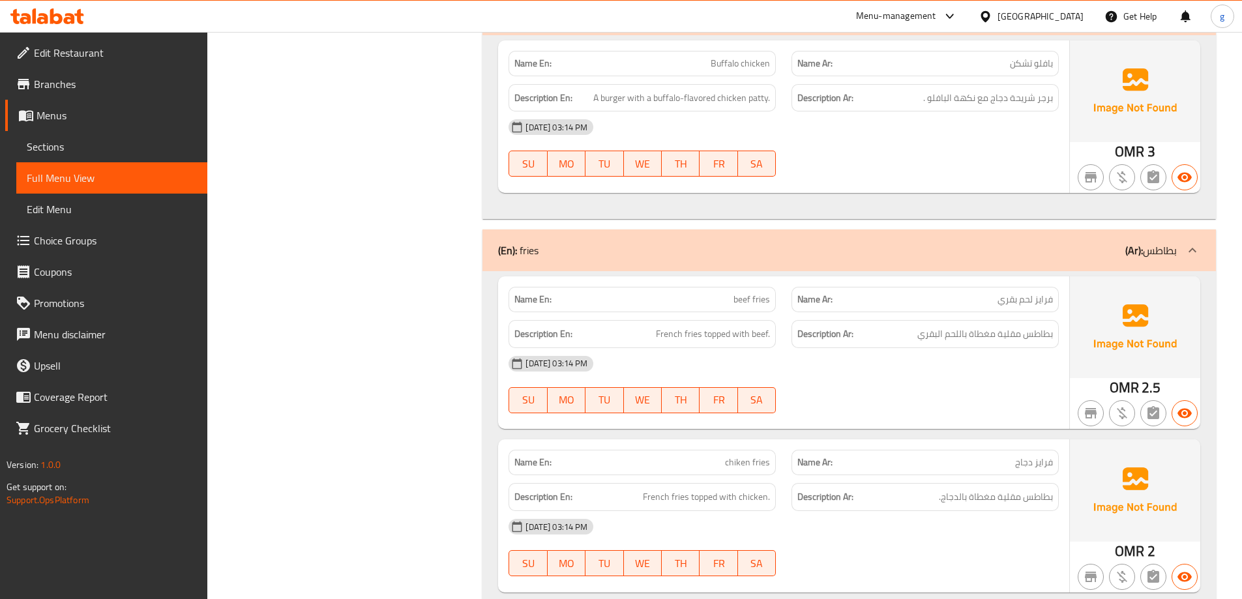
click at [672, 296] on p "Name En: beef fries" at bounding box center [642, 300] width 256 height 14
copy span "beef fries"
drag, startPoint x: 1036, startPoint y: 300, endPoint x: 1066, endPoint y: 312, distance: 32.8
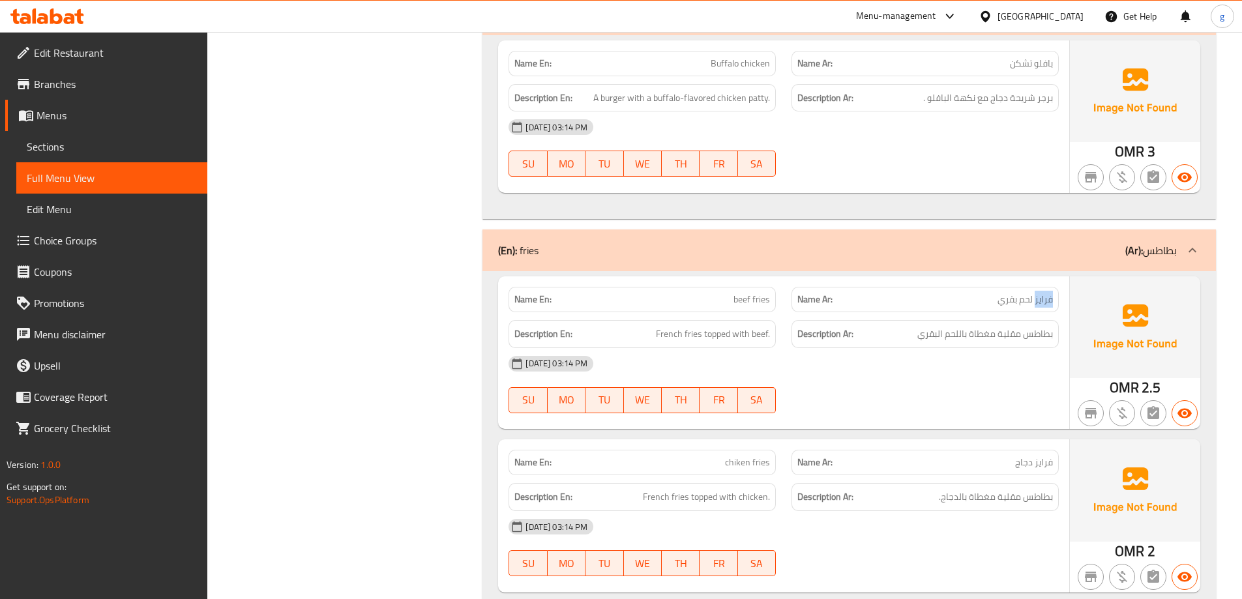
click at [1066, 312] on div "Name En: beef fries Name Ar: فرايز لحم بقري Description En: French fries topped…" at bounding box center [783, 352] width 571 height 153
copy span "فرايز"
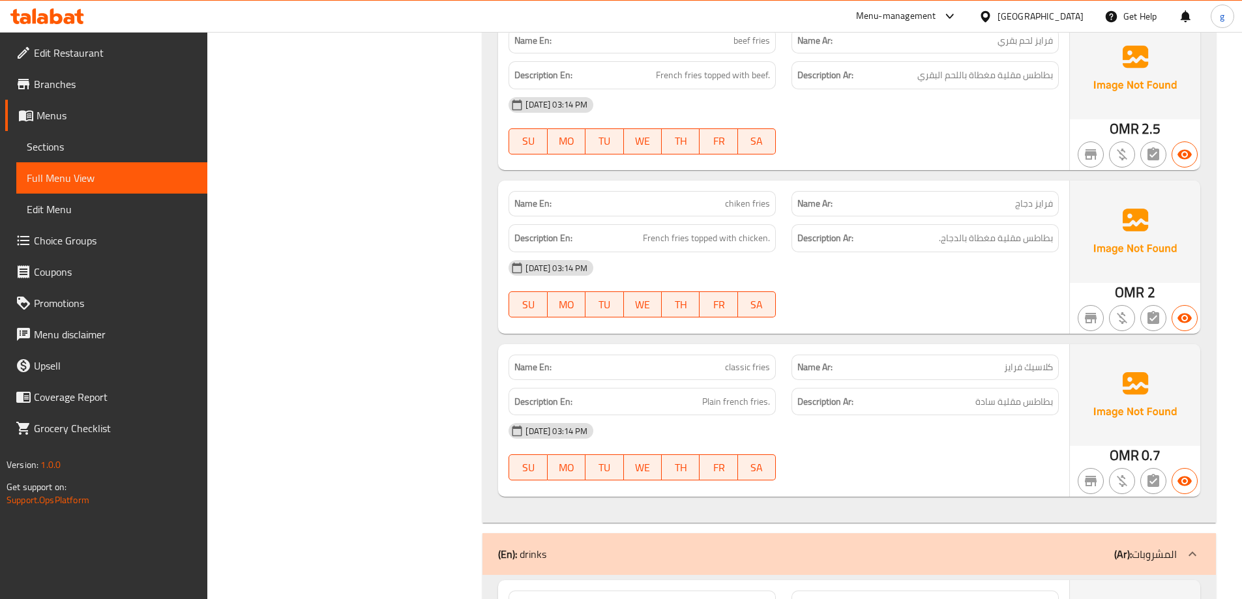
scroll to position [2868, 0]
click at [733, 200] on span "chiken fries" at bounding box center [747, 202] width 45 height 14
click at [731, 201] on span "chiken fries" at bounding box center [747, 202] width 45 height 14
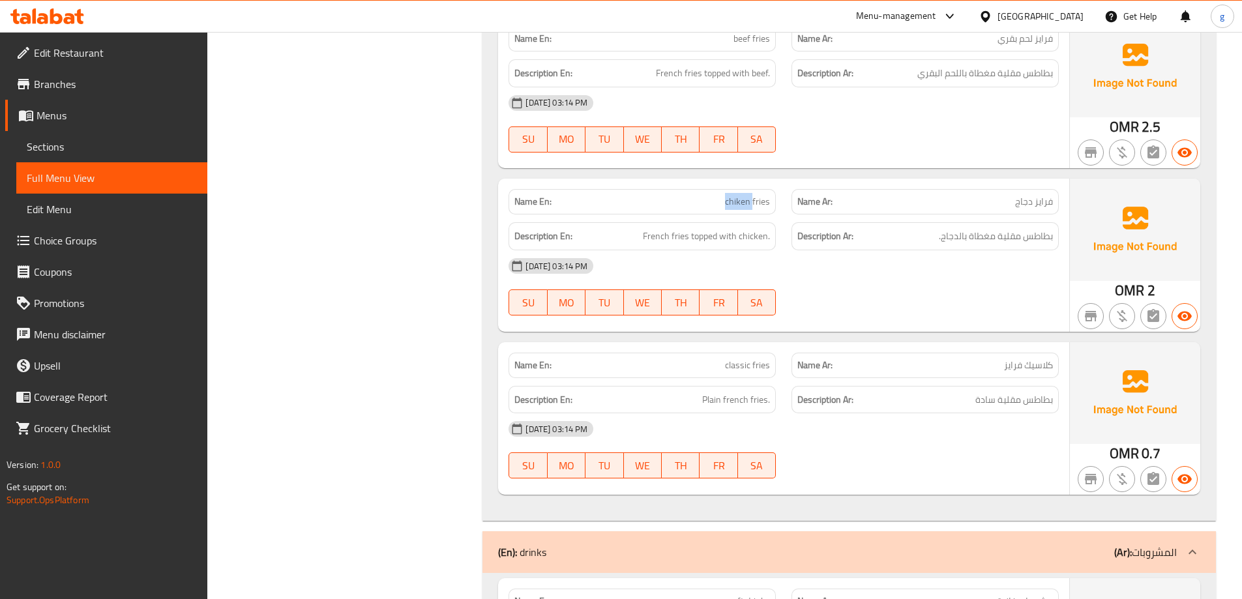
click at [731, 201] on span "chiken fries" at bounding box center [747, 202] width 45 height 14
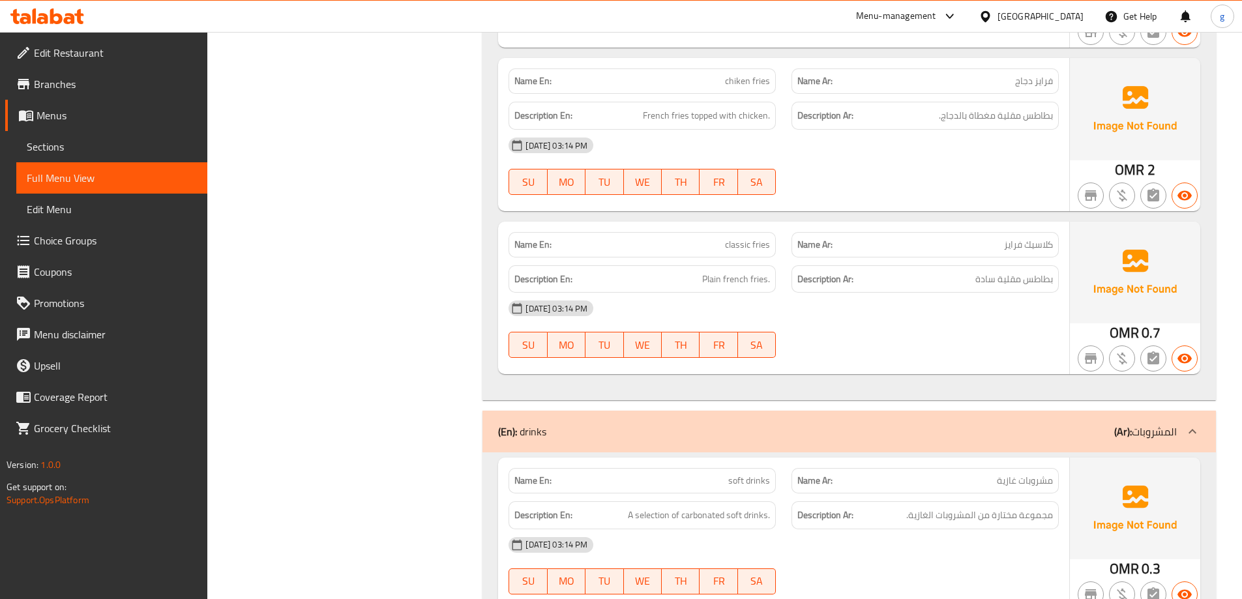
scroll to position [2999, 0]
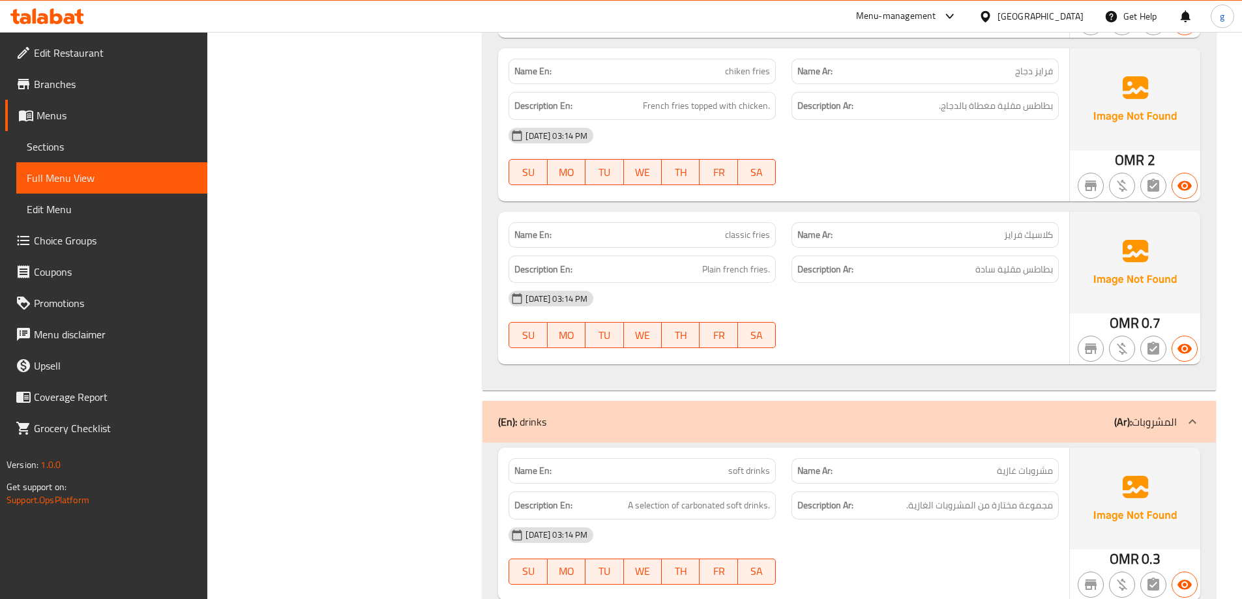
click at [1004, 235] on span "كلاسيك فرايز" at bounding box center [1028, 235] width 49 height 14
click at [1006, 235] on span "كلاسيك فرايز" at bounding box center [1028, 235] width 49 height 14
click at [741, 236] on span "classic fries" at bounding box center [747, 235] width 45 height 14
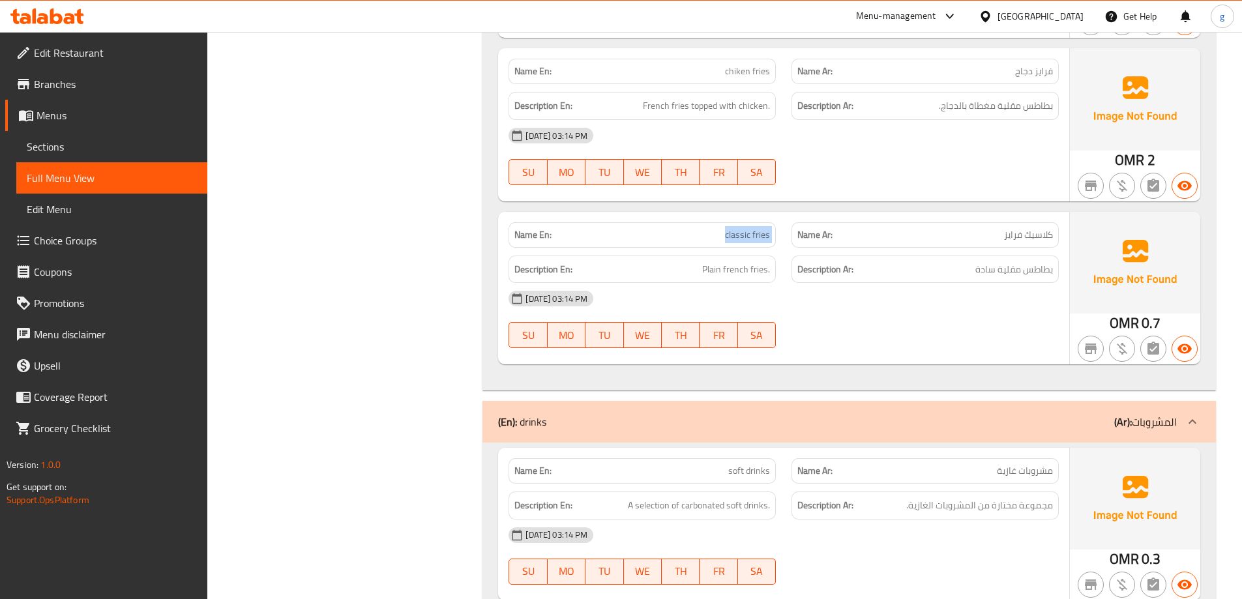
click at [741, 236] on span "classic fries" at bounding box center [747, 235] width 45 height 14
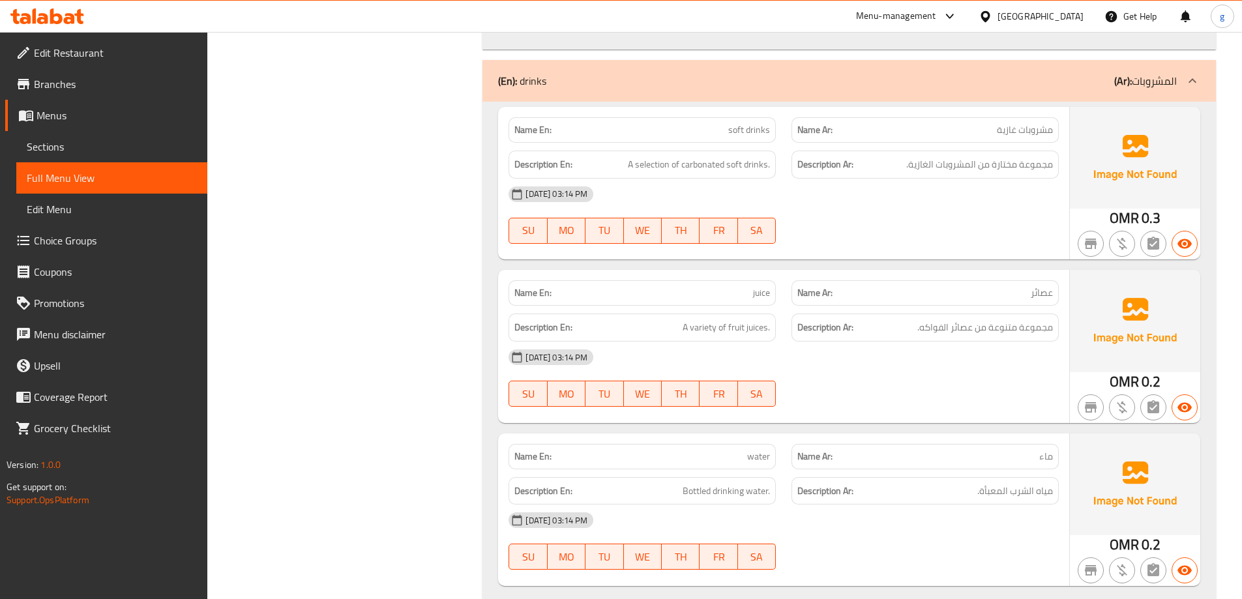
scroll to position [3379, 0]
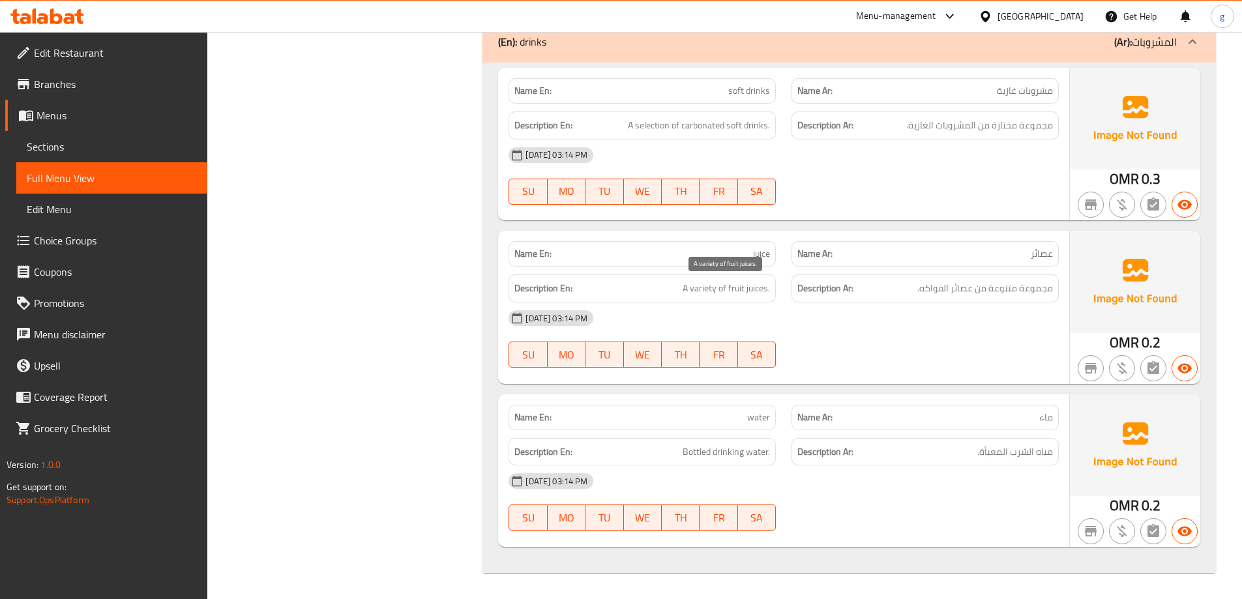
click at [716, 289] on span "A variety of fruit juices." at bounding box center [726, 288] width 87 height 16
drag, startPoint x: 692, startPoint y: 289, endPoint x: 714, endPoint y: 292, distance: 23.0
click at [714, 292] on span "A variety of fruit juices." at bounding box center [726, 288] width 87 height 16
click at [675, 281] on h6 "Description En: A variety of fruit juices." at bounding box center [642, 288] width 256 height 16
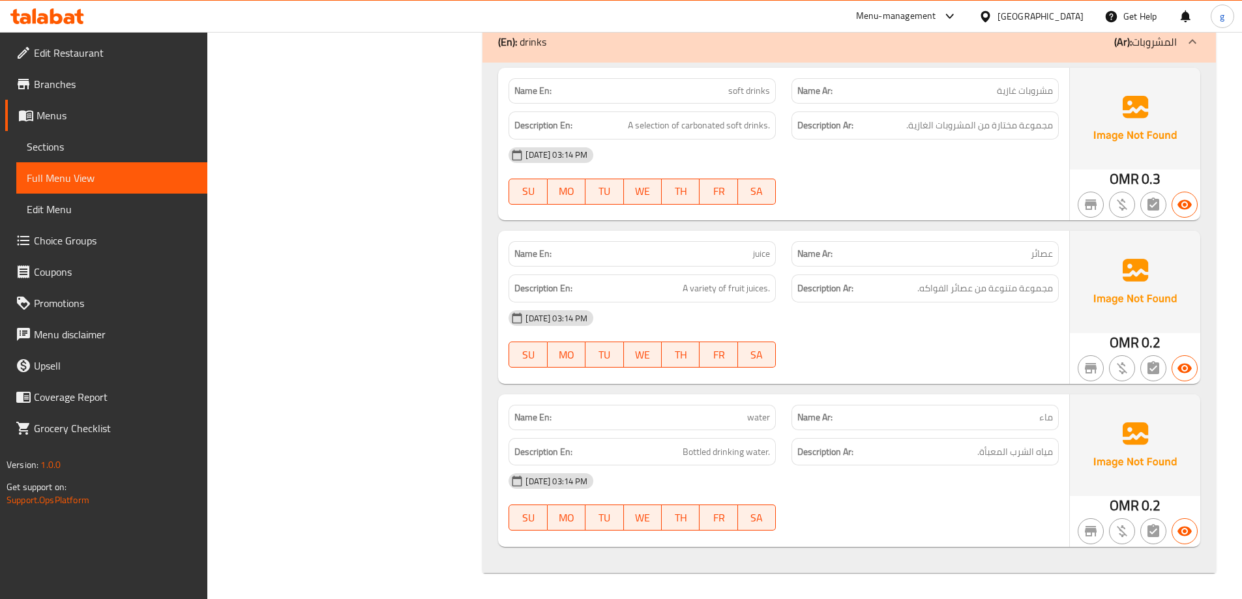
click at [681, 287] on h6 "Description En: A variety of fruit juices." at bounding box center [642, 288] width 256 height 16
click at [757, 257] on span "juice" at bounding box center [761, 254] width 17 height 14
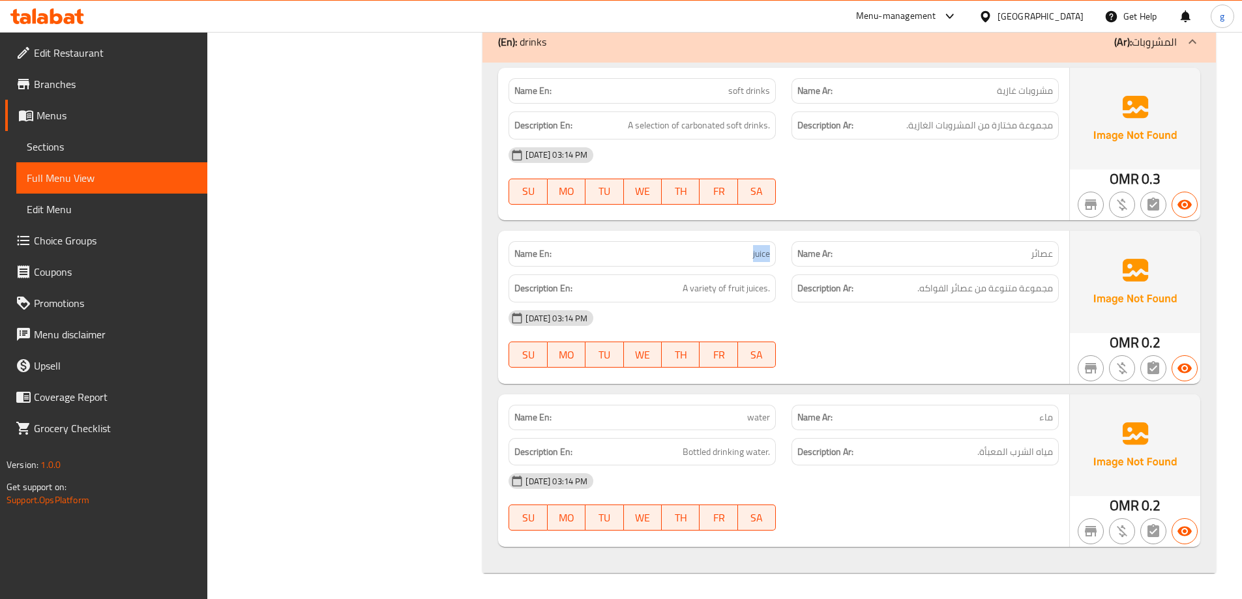
click at [757, 257] on span "juice" at bounding box center [761, 254] width 17 height 14
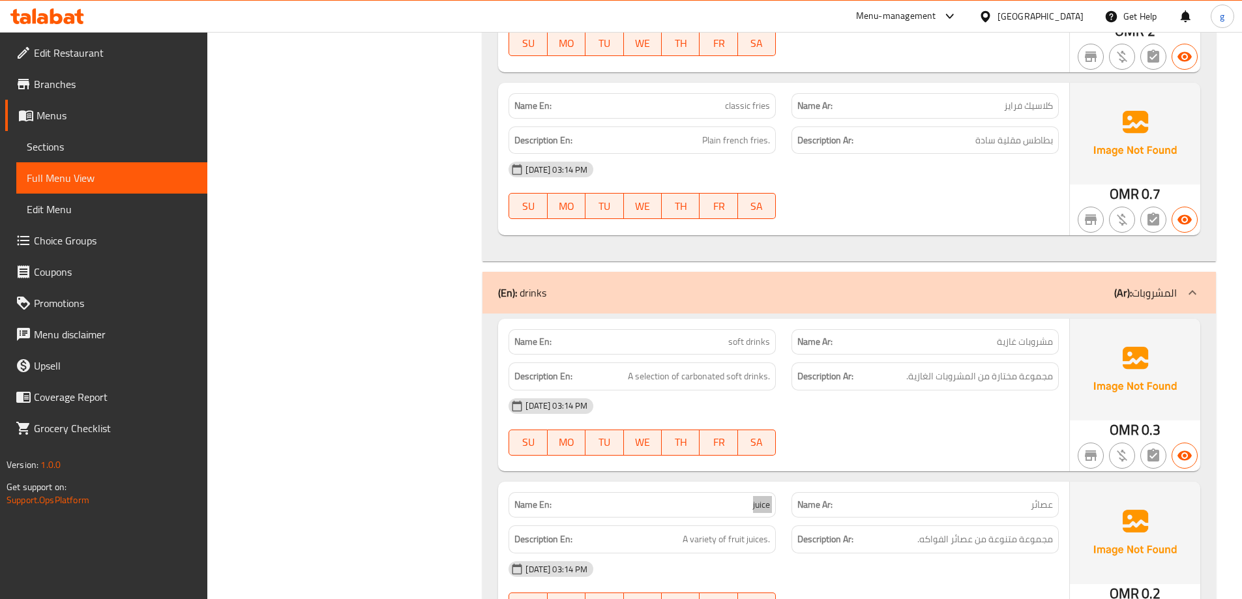
scroll to position [3053, 0]
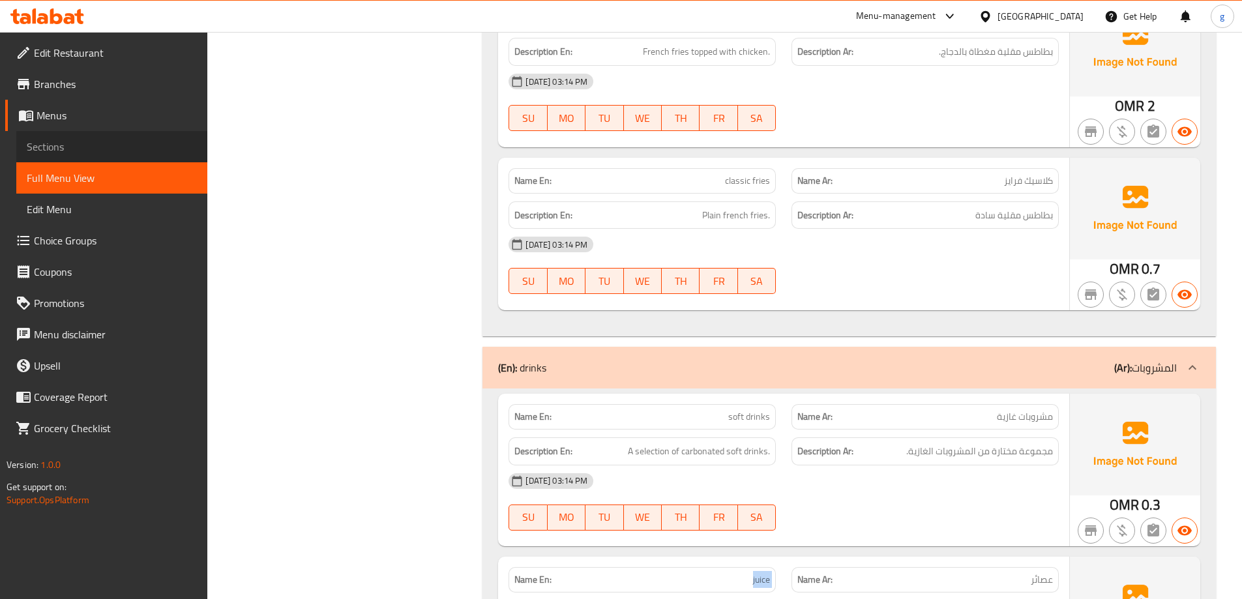
click at [92, 148] on span "Sections" at bounding box center [112, 147] width 170 height 16
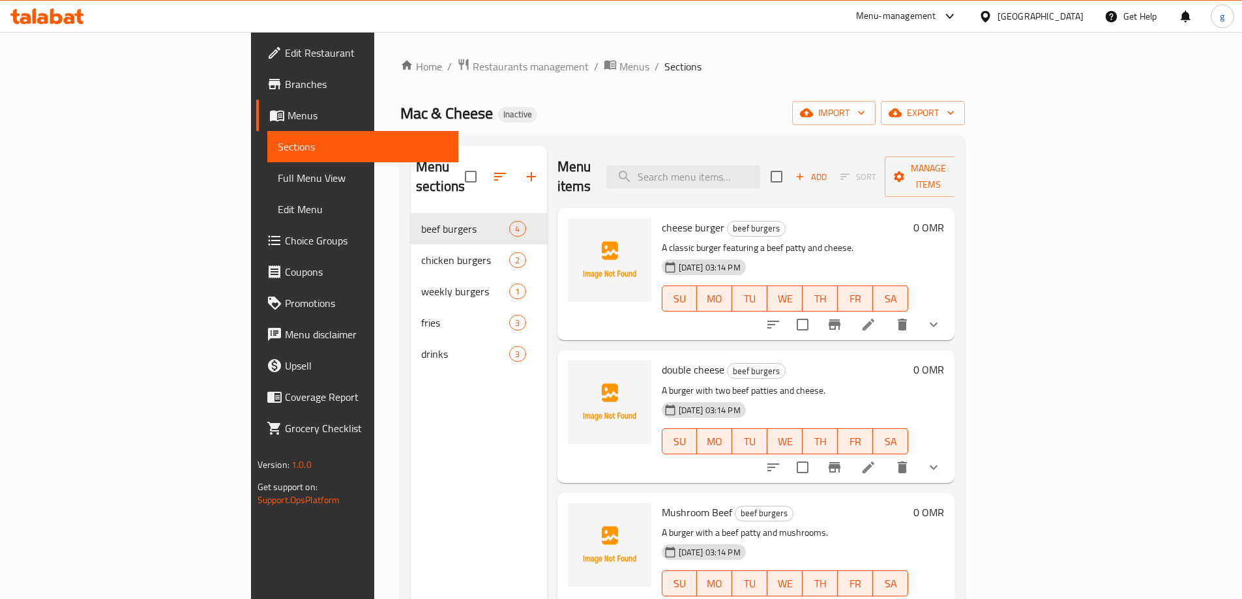
click at [887, 313] on li at bounding box center [868, 324] width 37 height 23
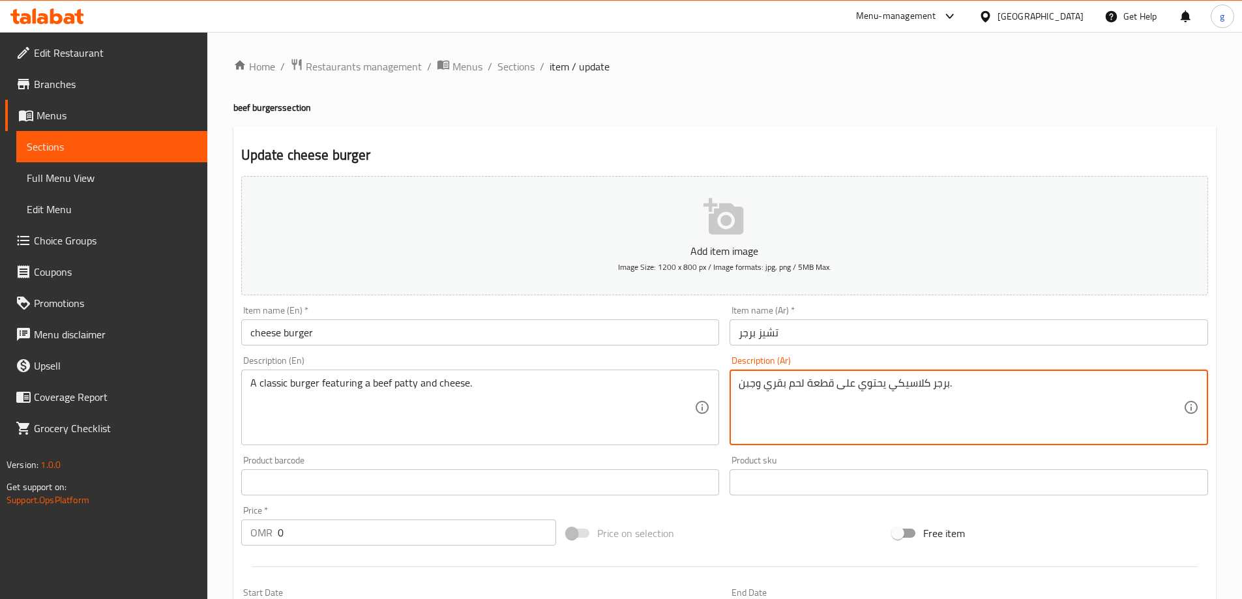
drag, startPoint x: 835, startPoint y: 383, endPoint x: 882, endPoint y: 408, distance: 53.1
click at [882, 408] on textarea "برجر كلاسيكي يحتوي على قطعة لحم بقري وجبن." at bounding box center [961, 408] width 445 height 62
click at [748, 391] on textarea "برجر كلاسيكي يضم قطعة لحم بقري وجبن." at bounding box center [961, 408] width 445 height 62
type textarea "برجر كلاسيكي يضم قطعة لحم بقري وجبن."
click at [312, 336] on input "cheese burger" at bounding box center [480, 332] width 478 height 26
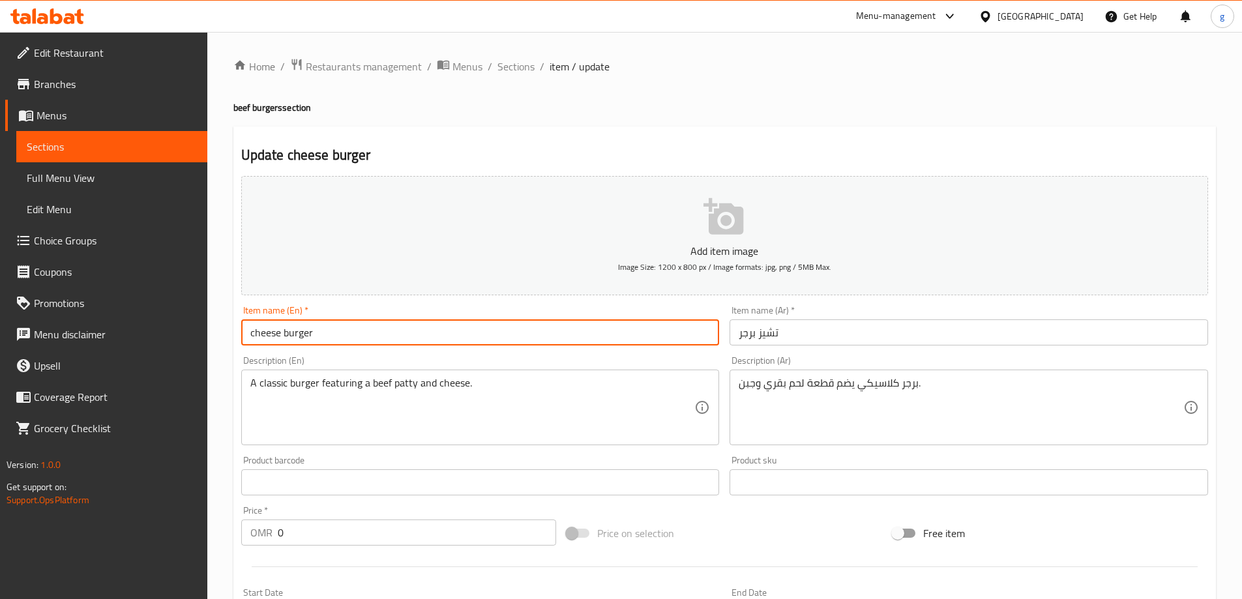
click at [312, 336] on input "cheese burger" at bounding box center [480, 332] width 478 height 26
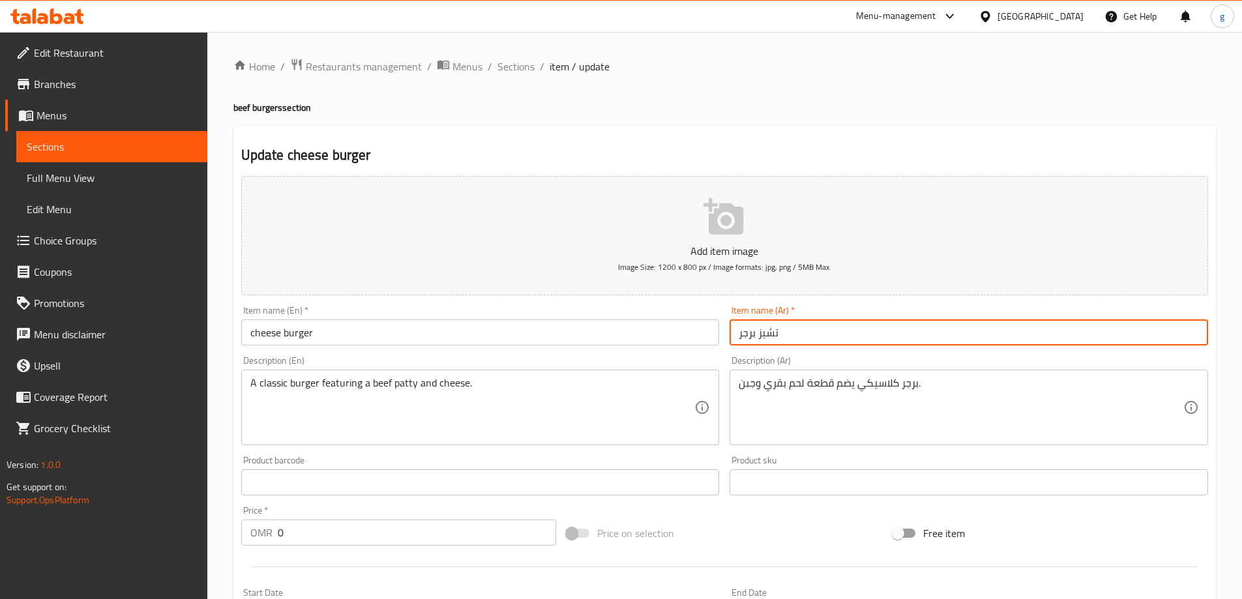
click at [757, 331] on input "تشيز برجر" at bounding box center [968, 332] width 478 height 26
drag, startPoint x: 761, startPoint y: 332, endPoint x: 775, endPoint y: 336, distance: 14.4
click at [778, 336] on input "تشيز برجر" at bounding box center [968, 332] width 478 height 26
click at [761, 334] on input "تشيز برجر" at bounding box center [968, 332] width 478 height 26
drag, startPoint x: 757, startPoint y: 335, endPoint x: 791, endPoint y: 340, distance: 34.3
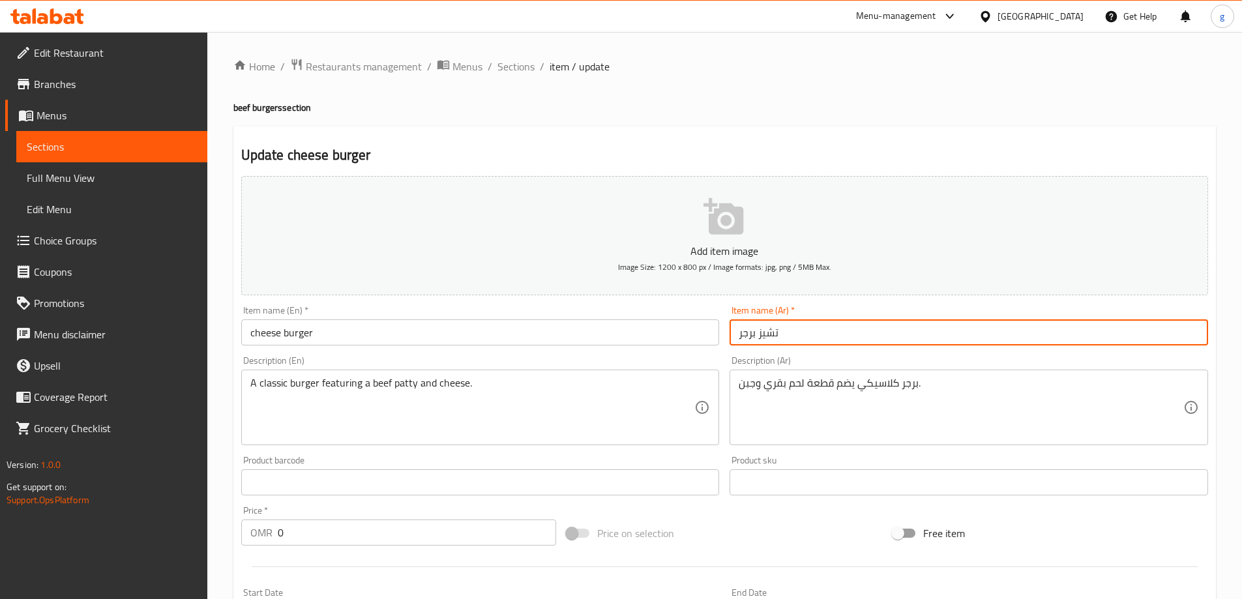
click at [791, 340] on input "تشيز برجر" at bounding box center [968, 332] width 478 height 26
type input "برجر جبنة"
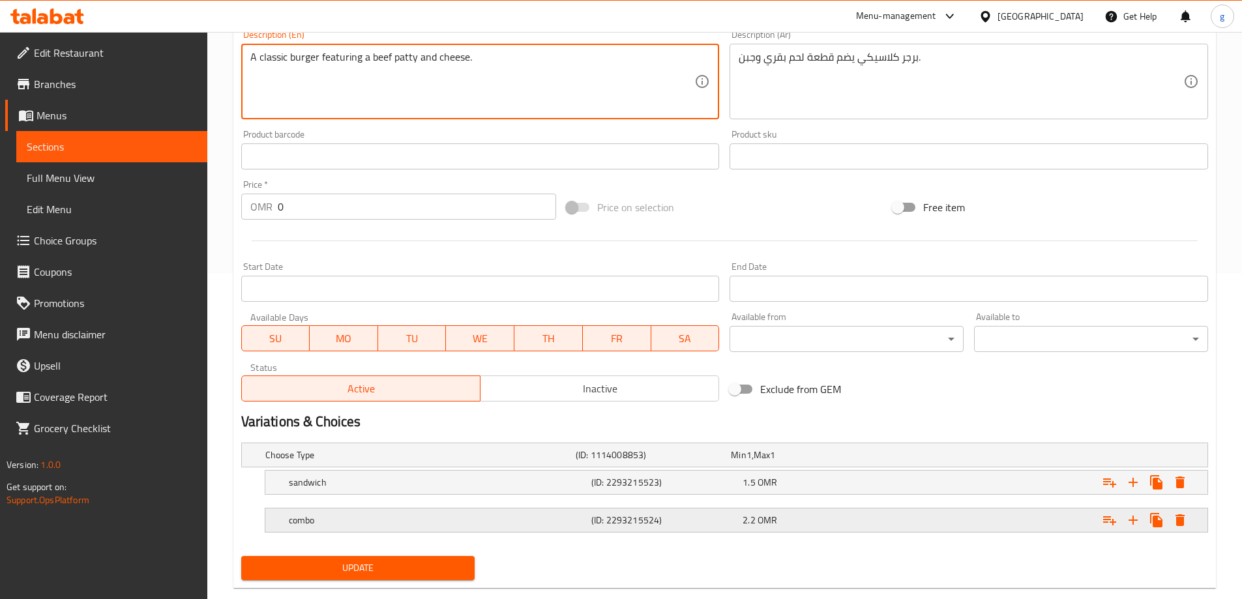
scroll to position [351, 0]
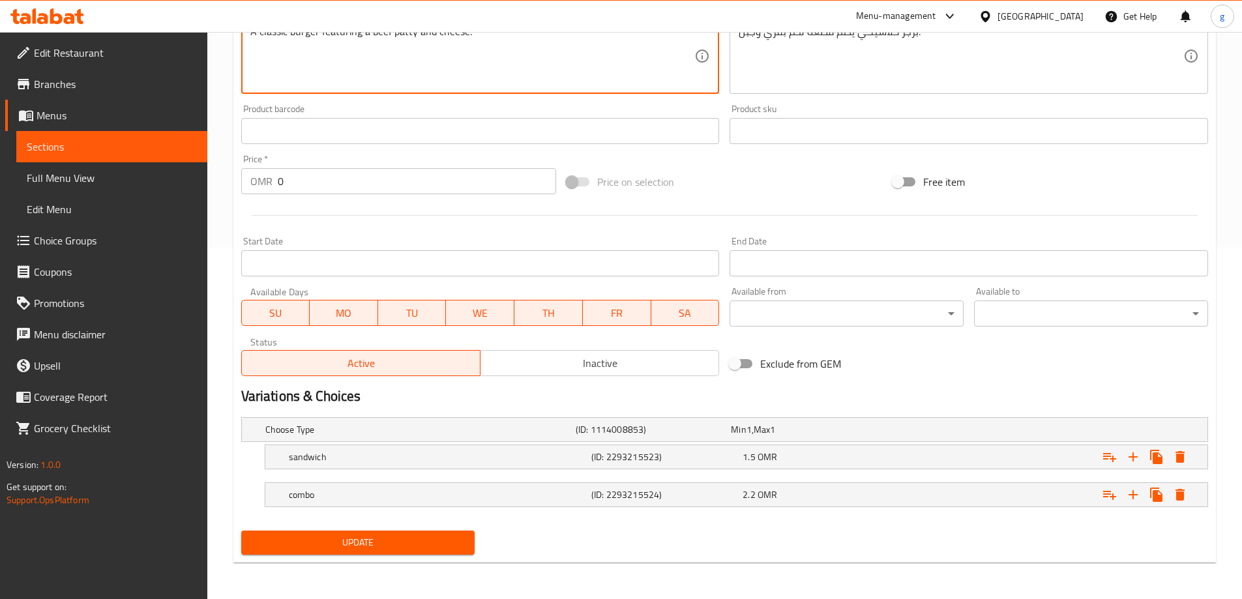
click at [407, 545] on span "Update" at bounding box center [358, 543] width 213 height 16
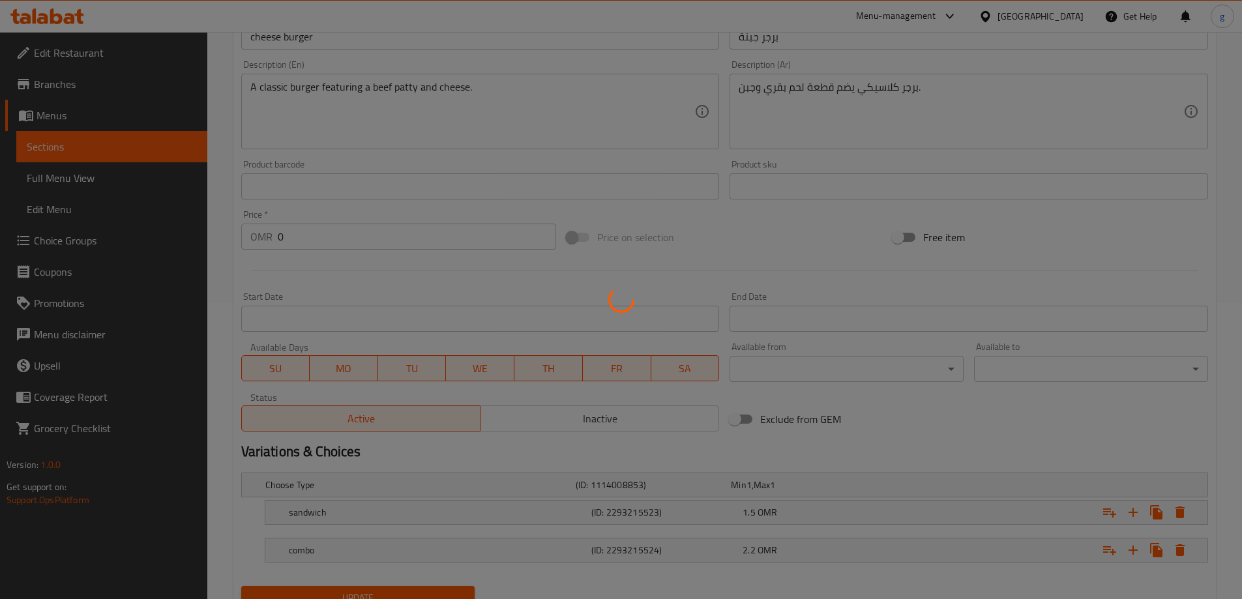
scroll to position [221, 0]
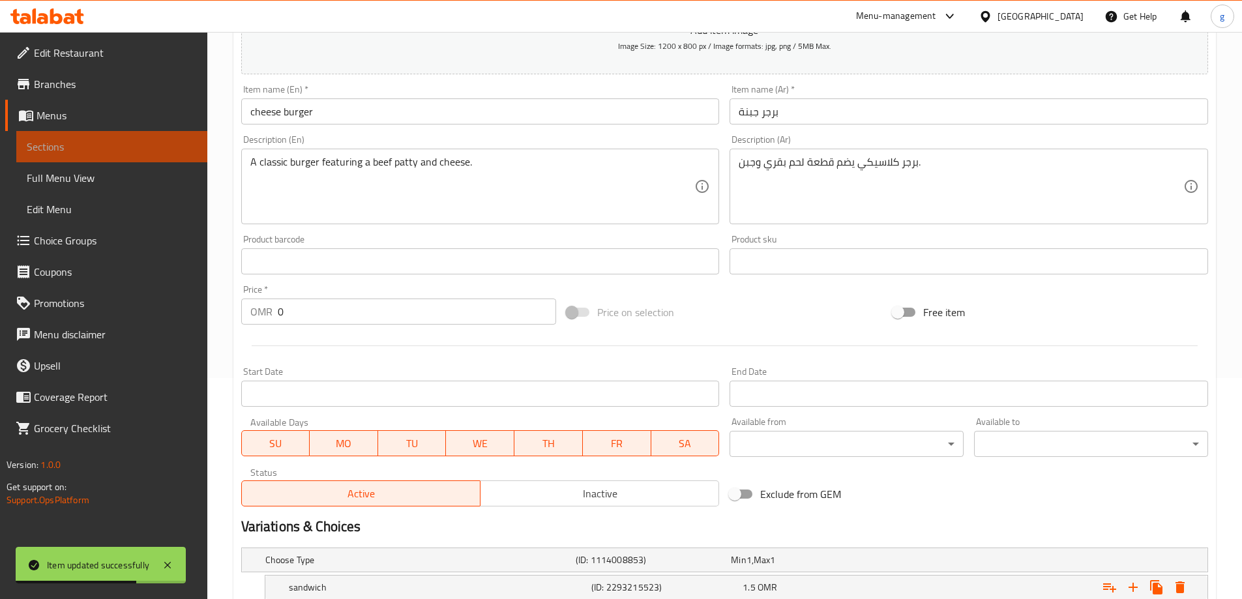
click at [52, 143] on span "Sections" at bounding box center [112, 147] width 170 height 16
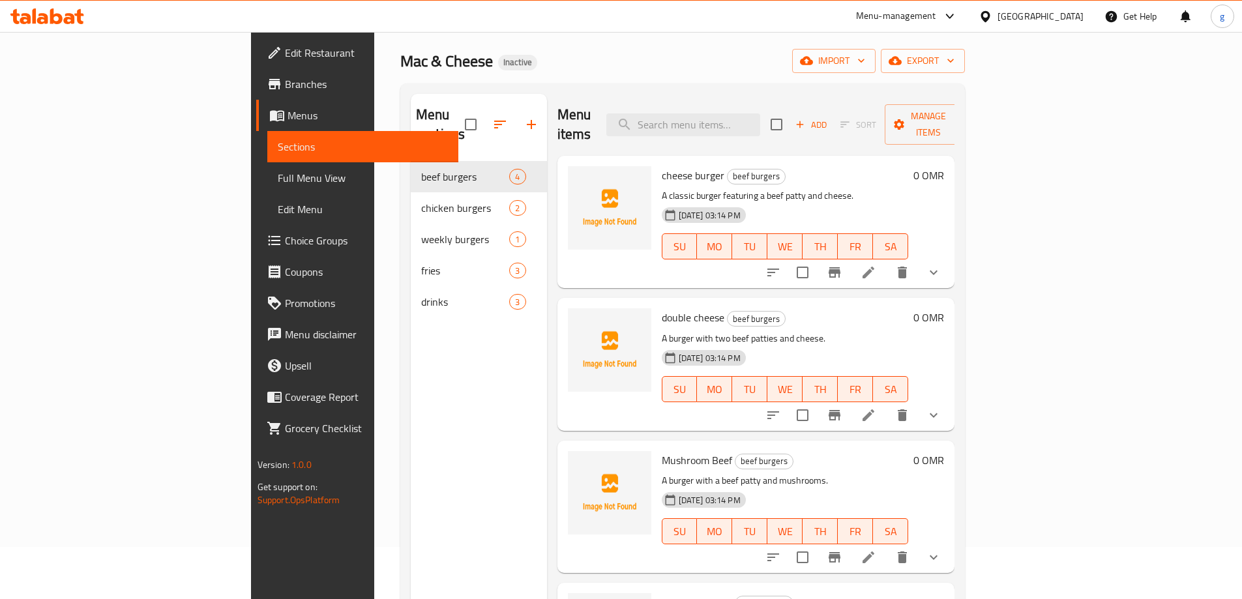
scroll to position [3, 0]
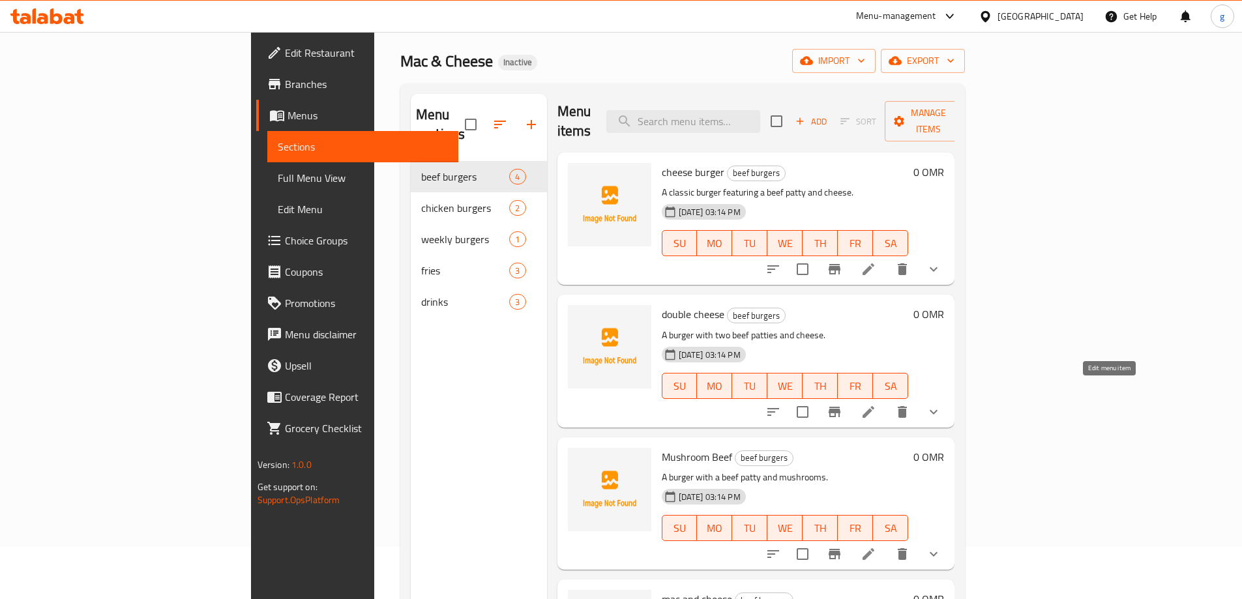
click at [874, 406] on icon at bounding box center [868, 412] width 12 height 12
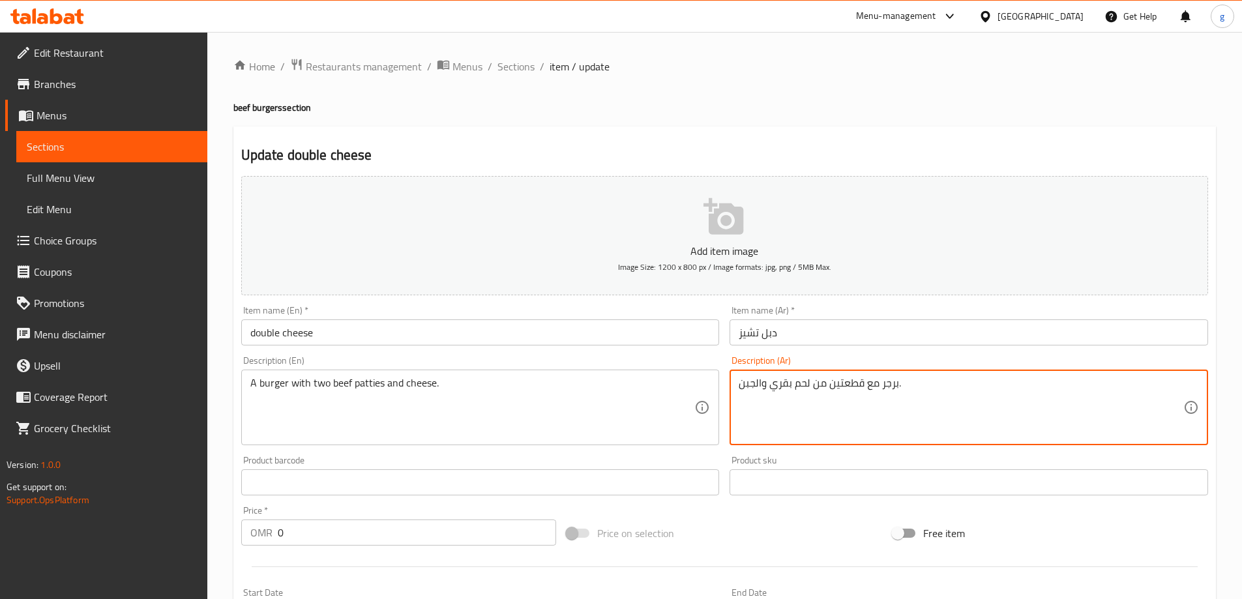
drag, startPoint x: 814, startPoint y: 384, endPoint x: 827, endPoint y: 400, distance: 20.5
click at [813, 408] on textarea "برجر مع قطعتين لحم بقري والجبن." at bounding box center [961, 408] width 445 height 62
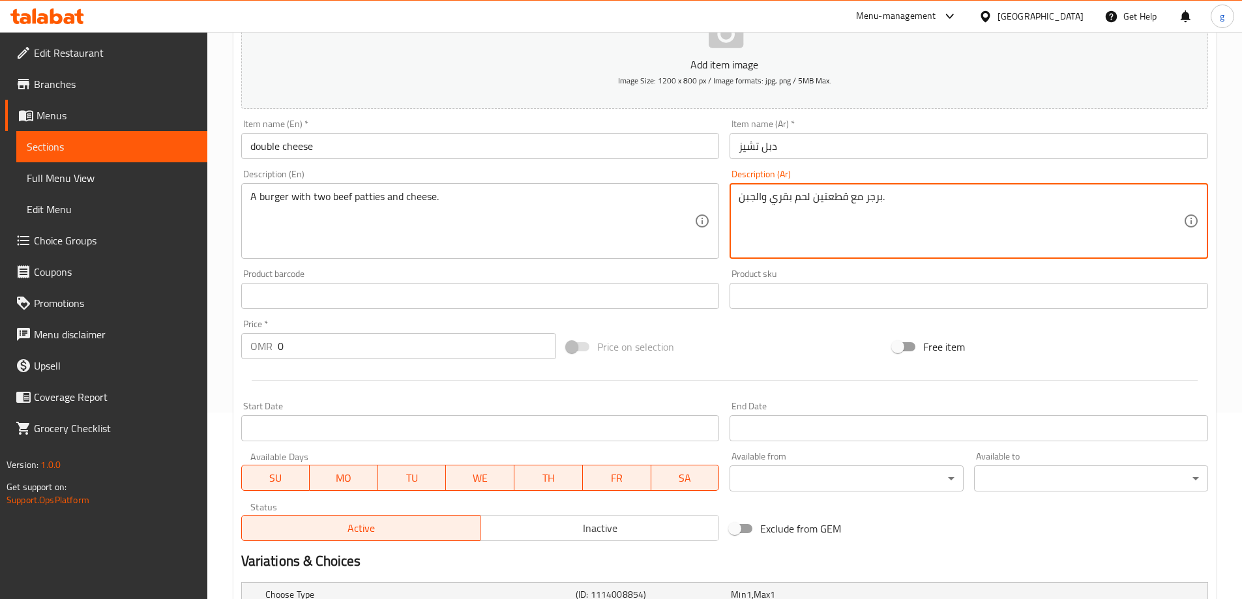
scroll to position [261, 0]
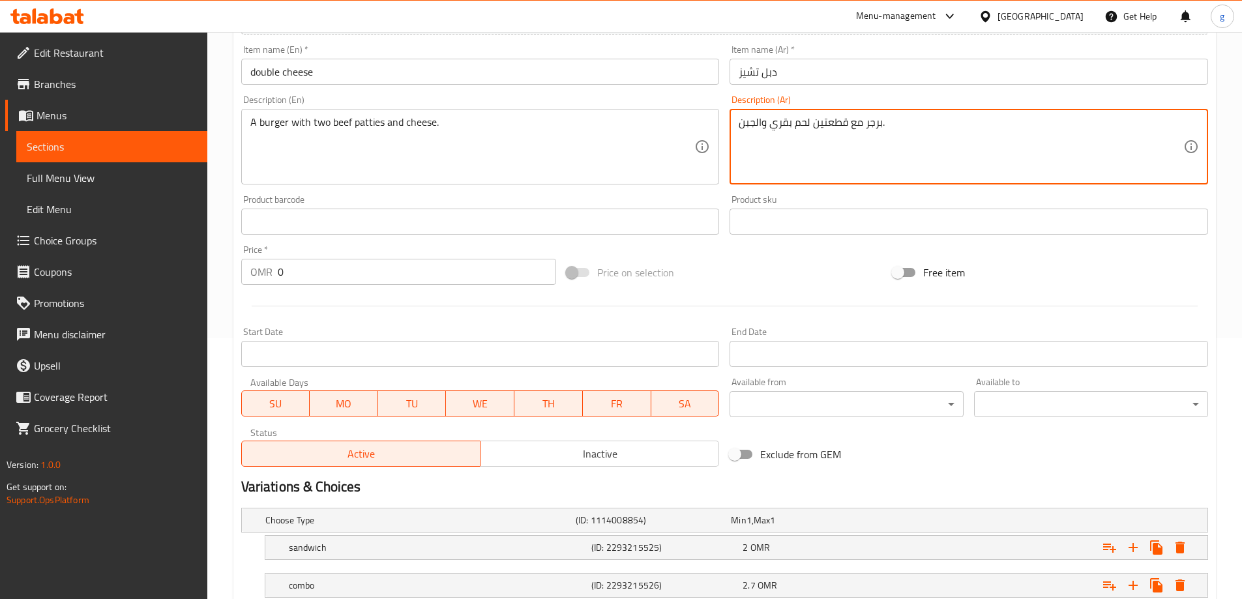
type textarea "برجر مع قطعتين لحم بقري والجبن."
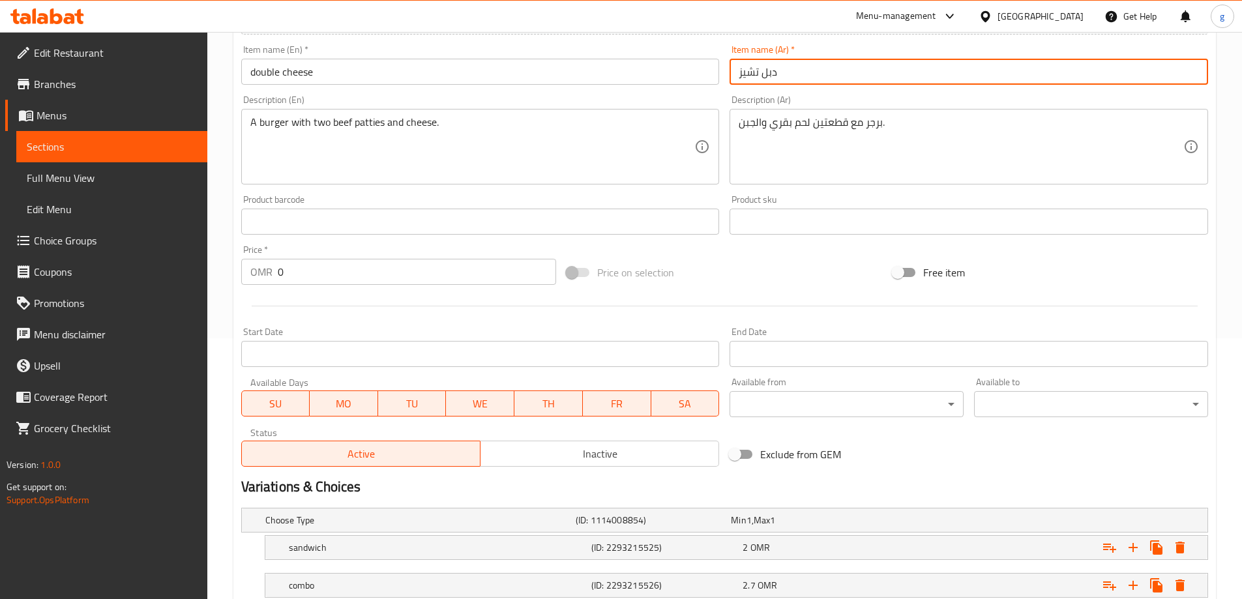
click at [755, 66] on input "دبل تشيز" at bounding box center [968, 72] width 478 height 26
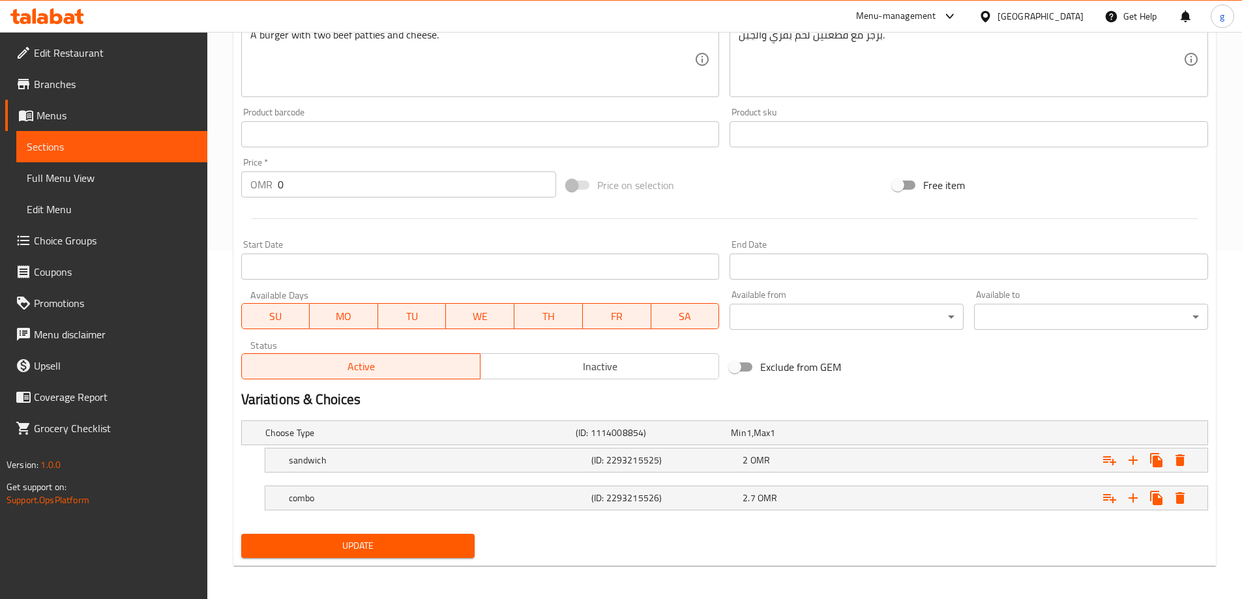
scroll to position [351, 0]
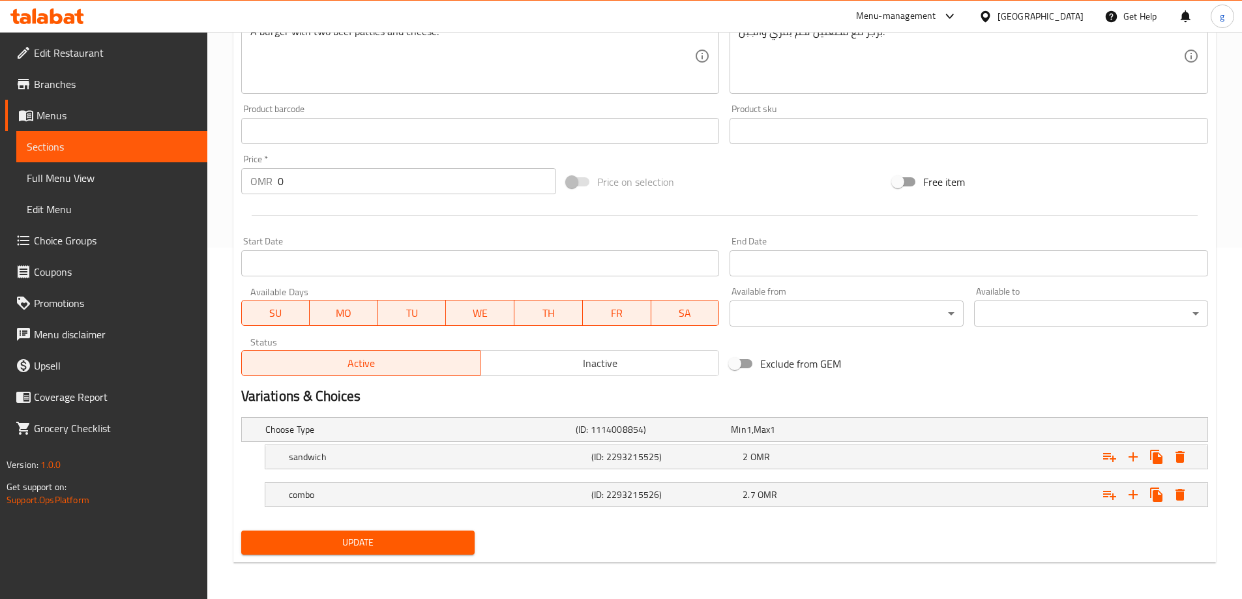
type input "دبل جبنة"
click at [454, 542] on span "Update" at bounding box center [358, 543] width 213 height 16
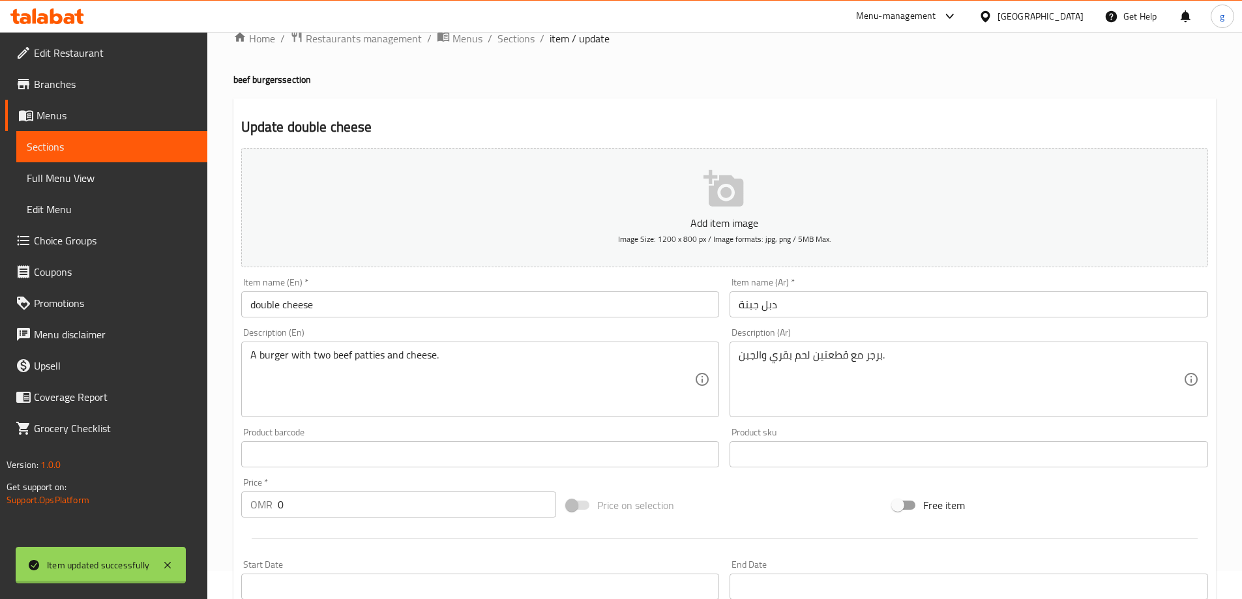
scroll to position [25, 0]
click at [113, 141] on span "Sections" at bounding box center [112, 147] width 170 height 16
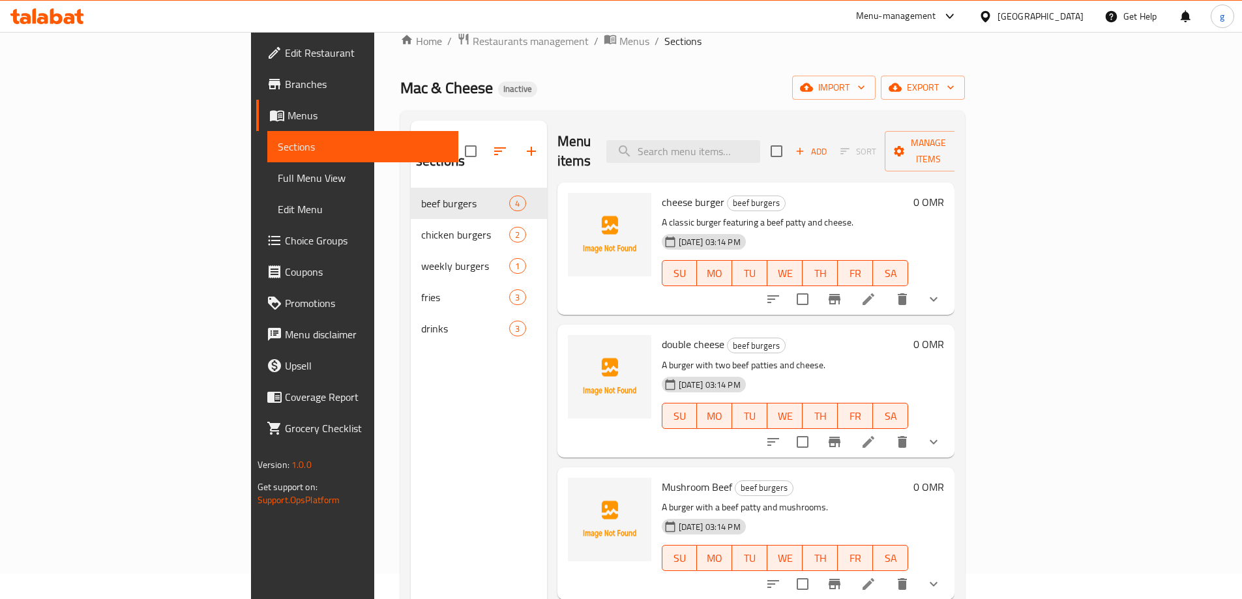
scroll to position [3, 0]
click at [450, 437] on div "Menu sections beef burgers 4 chicken burgers 2 weekly burgers 1 fries 3 drinks 3" at bounding box center [479, 420] width 136 height 599
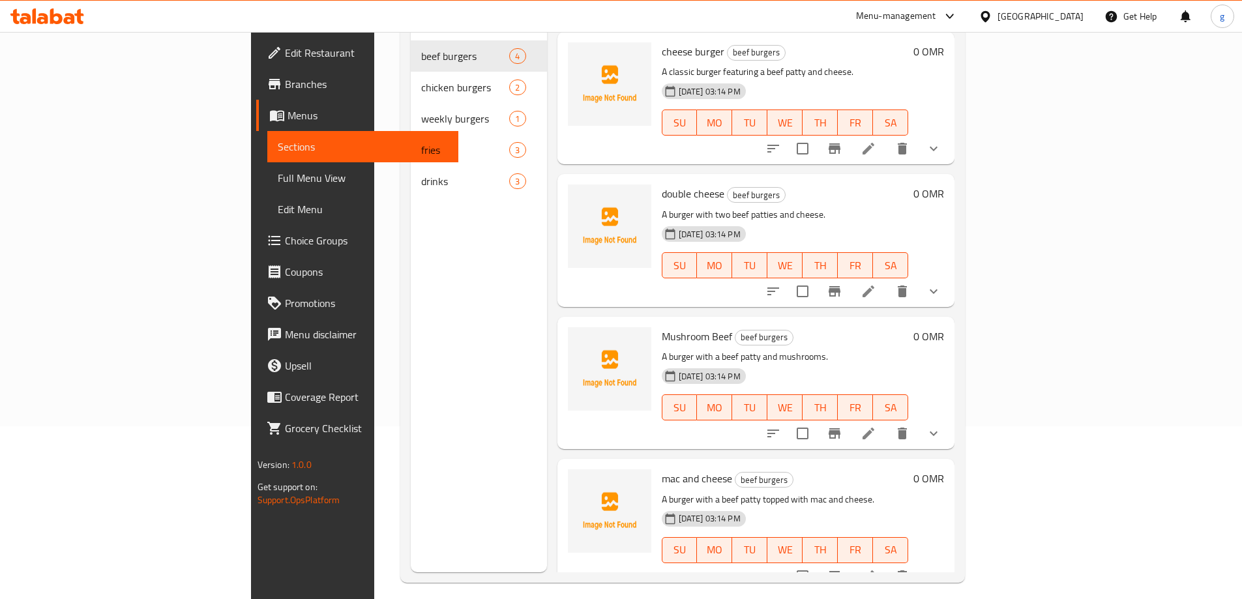
scroll to position [183, 0]
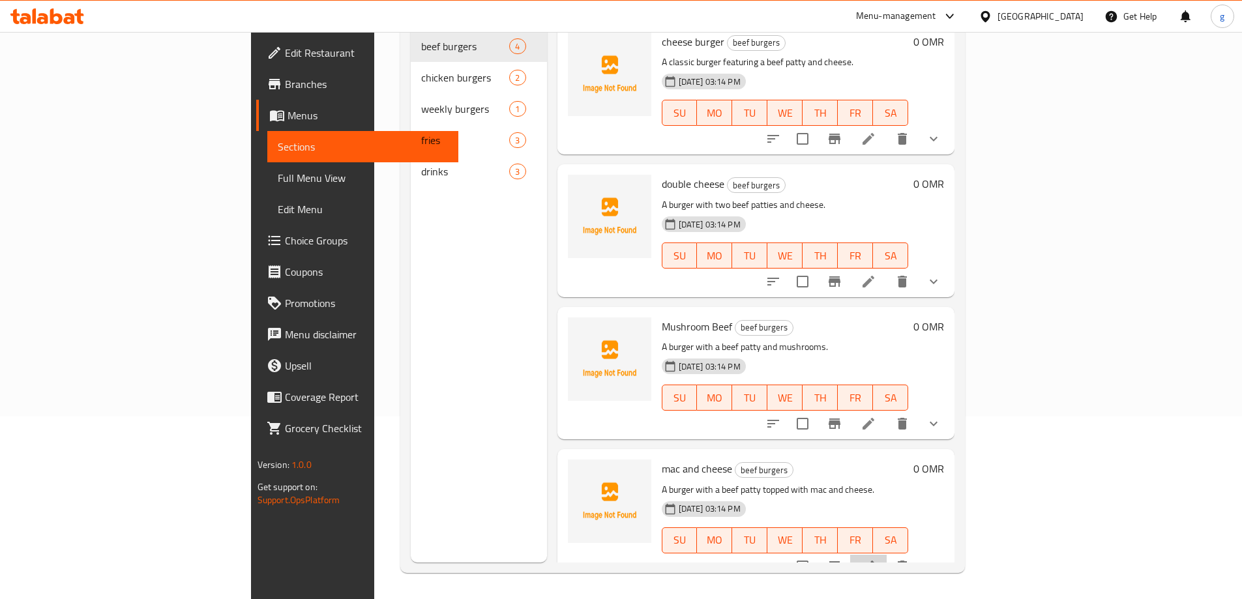
click at [887, 555] on li at bounding box center [868, 566] width 37 height 23
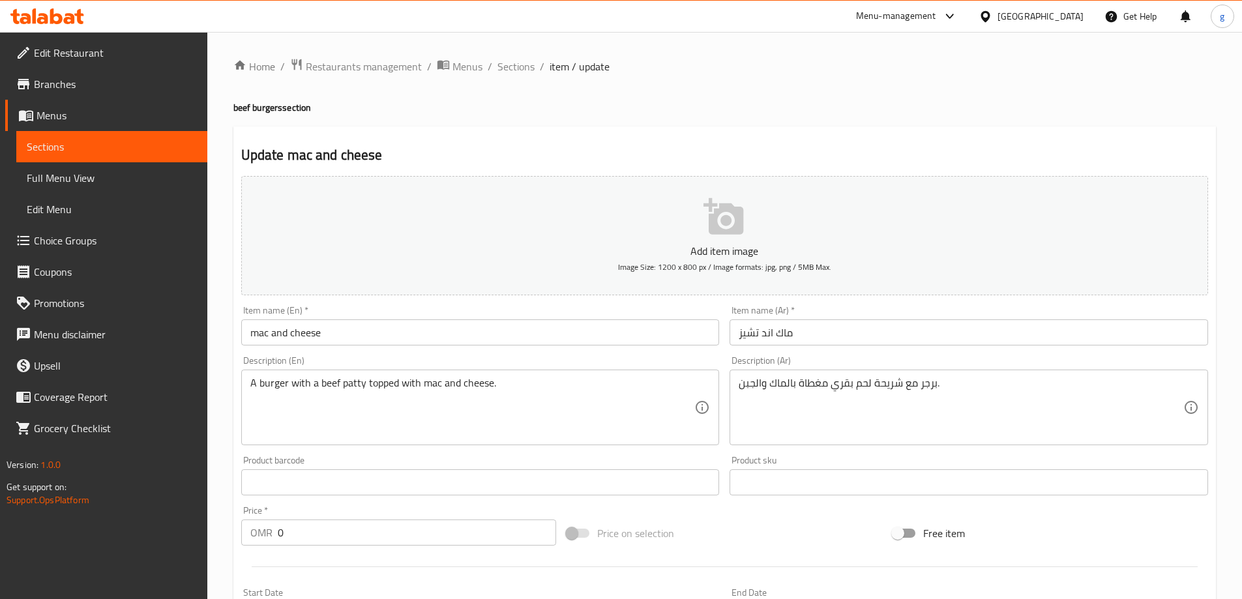
drag, startPoint x: 735, startPoint y: 385, endPoint x: 754, endPoint y: 394, distance: 21.0
click at [754, 394] on div "برجر مع شريحة لحم بقري مغطاة بالماك والجبن. Description (Ar)" at bounding box center [968, 408] width 478 height 76
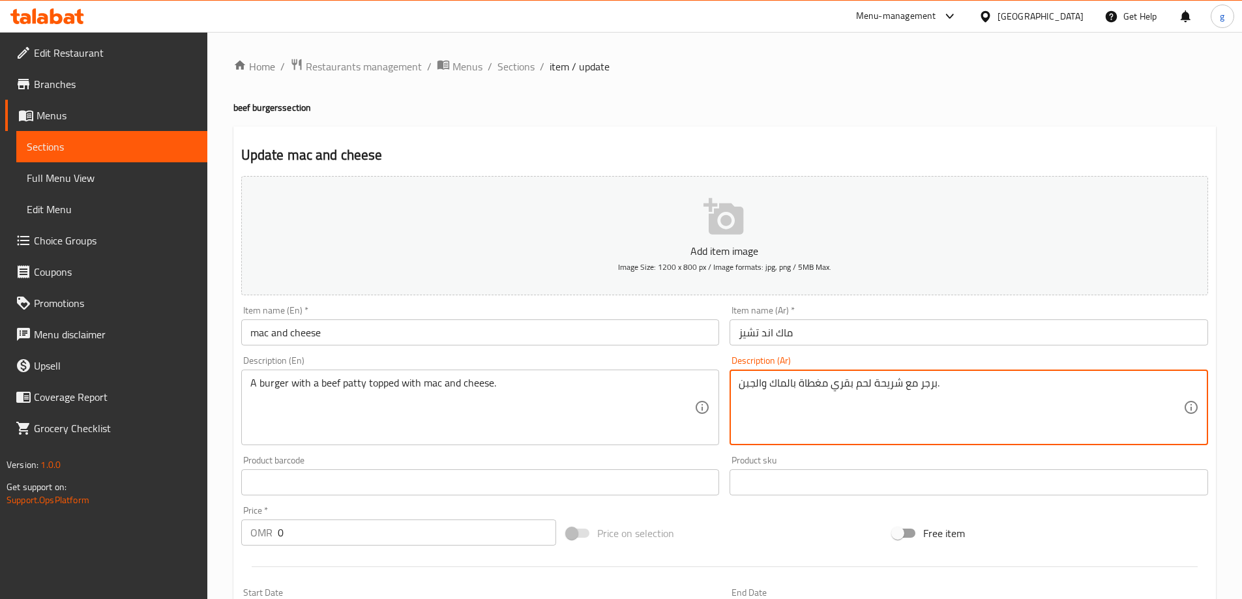
click at [744, 390] on textarea "برجر مع شريحة لحم بقري مغطاة بالماك والجبن." at bounding box center [961, 408] width 445 height 62
drag, startPoint x: 740, startPoint y: 385, endPoint x: 769, endPoint y: 394, distance: 30.7
click at [769, 394] on textarea "برجر مع شريحة لحم بقري مغطاة بالماك والجبن." at bounding box center [961, 408] width 445 height 62
click at [758, 327] on input "ماك اند تشيز" at bounding box center [968, 332] width 478 height 26
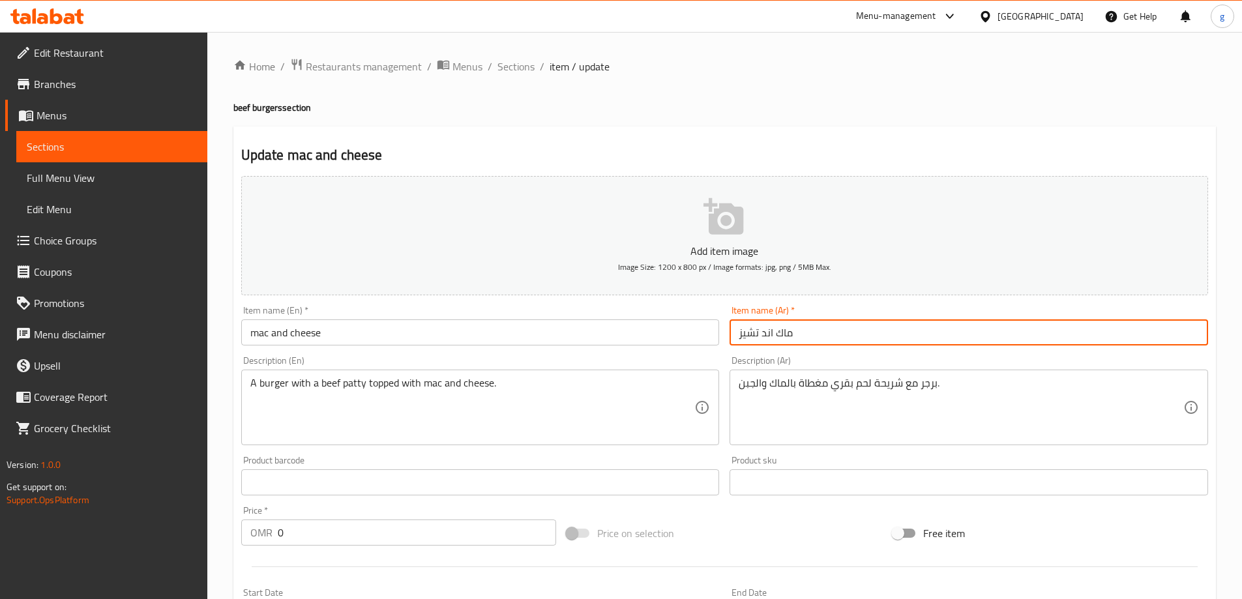
click at [758, 327] on input "ماك اند تشيز" at bounding box center [968, 332] width 478 height 26
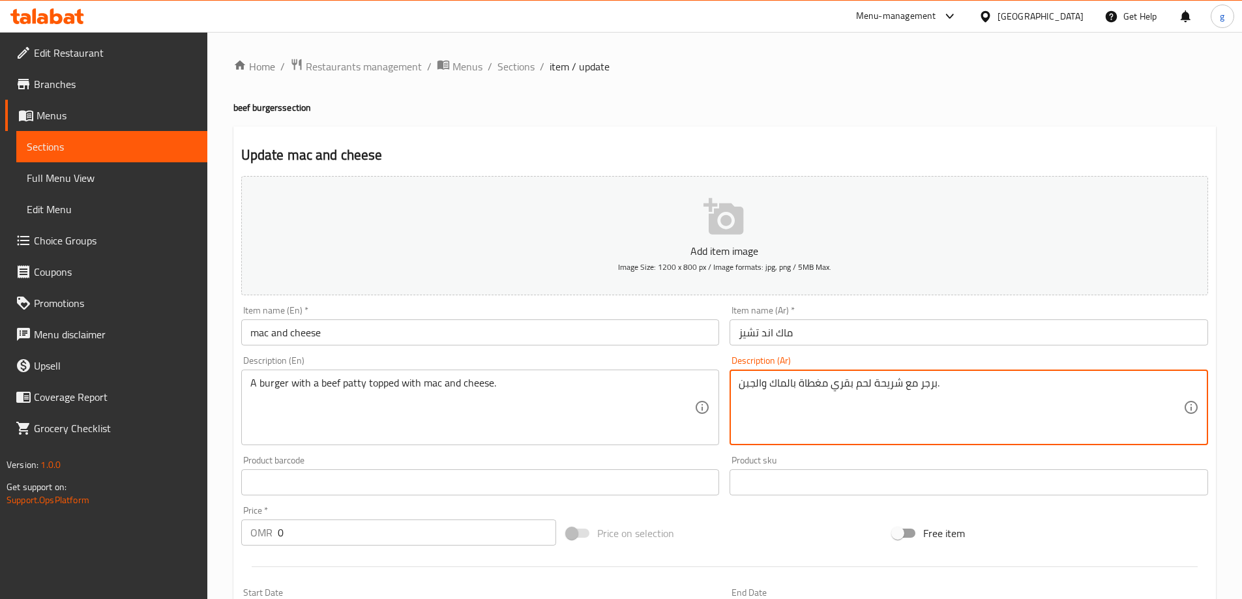
click at [743, 381] on textarea "برجر مع شريحة لحم بقري مغطاة بالماك والجبن." at bounding box center [961, 408] width 445 height 62
paste textarea "اك اند تشيز"
drag, startPoint x: 774, startPoint y: 385, endPoint x: 795, endPoint y: 387, distance: 21.6
click at [795, 387] on textarea "برجر مع شريحة لحم بقري مغطاة بالماك ماك اند تشيز." at bounding box center [961, 408] width 445 height 62
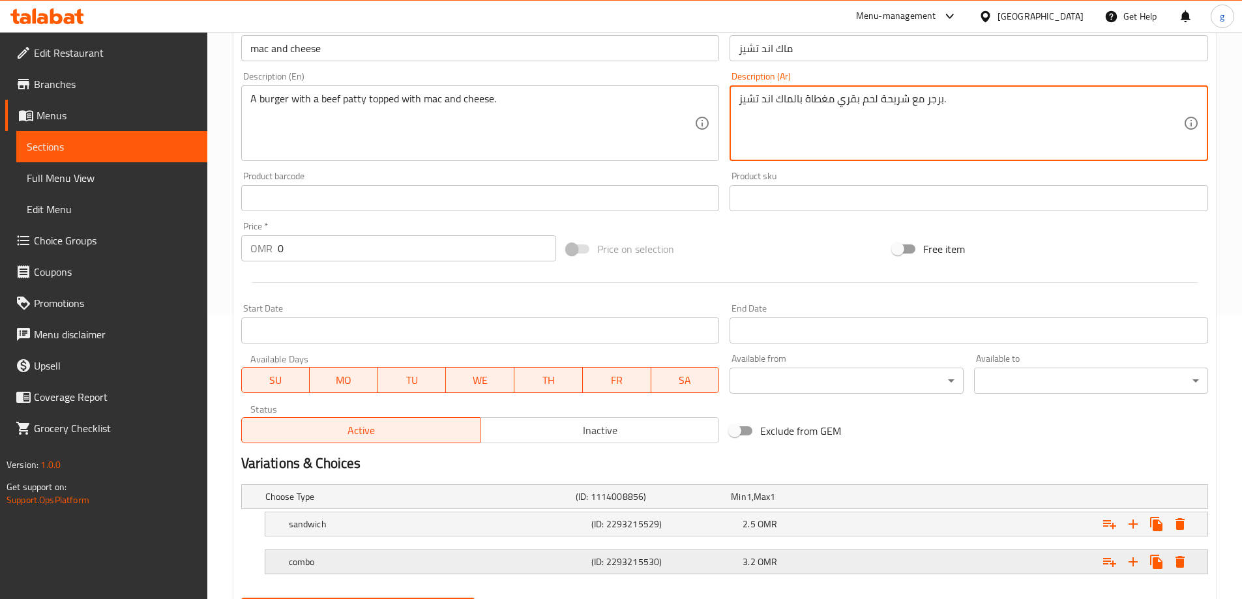
scroll to position [351, 0]
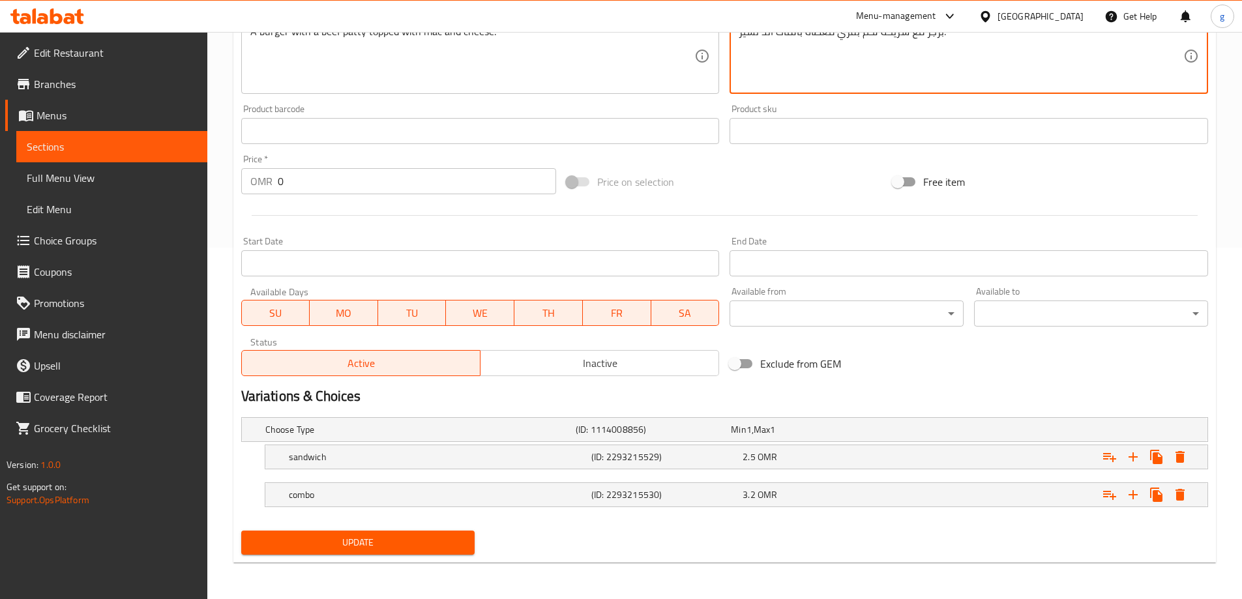
type textarea "برجر مع شريحة لحم بقري مغطاة بالماك اند تشيز."
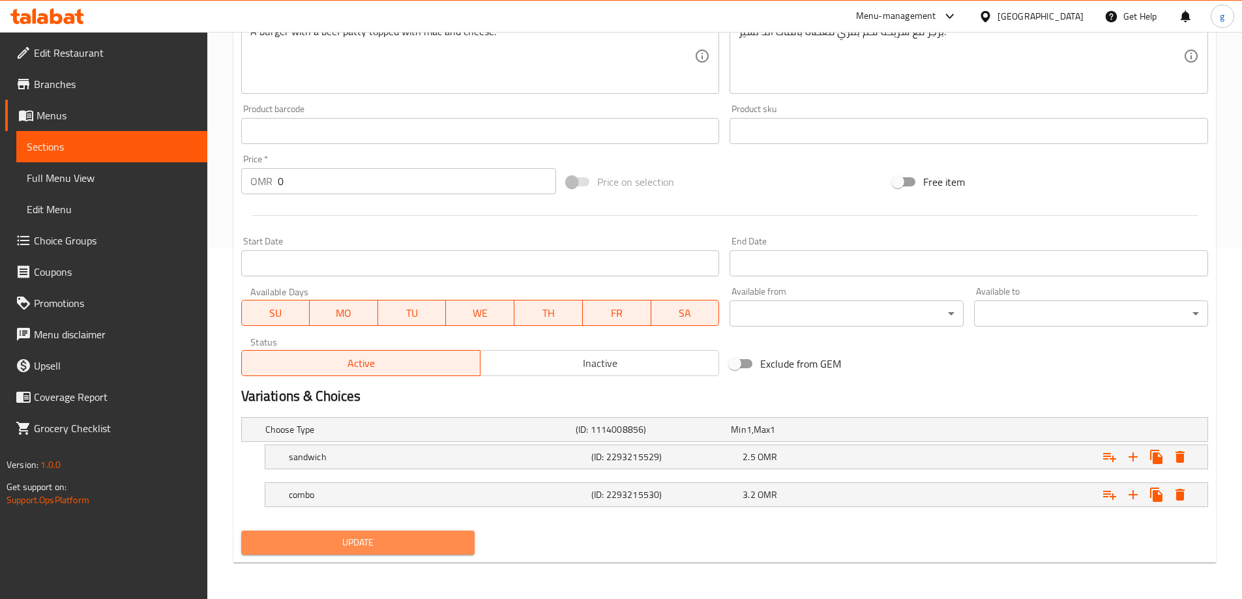
click at [433, 544] on span "Update" at bounding box center [358, 543] width 213 height 16
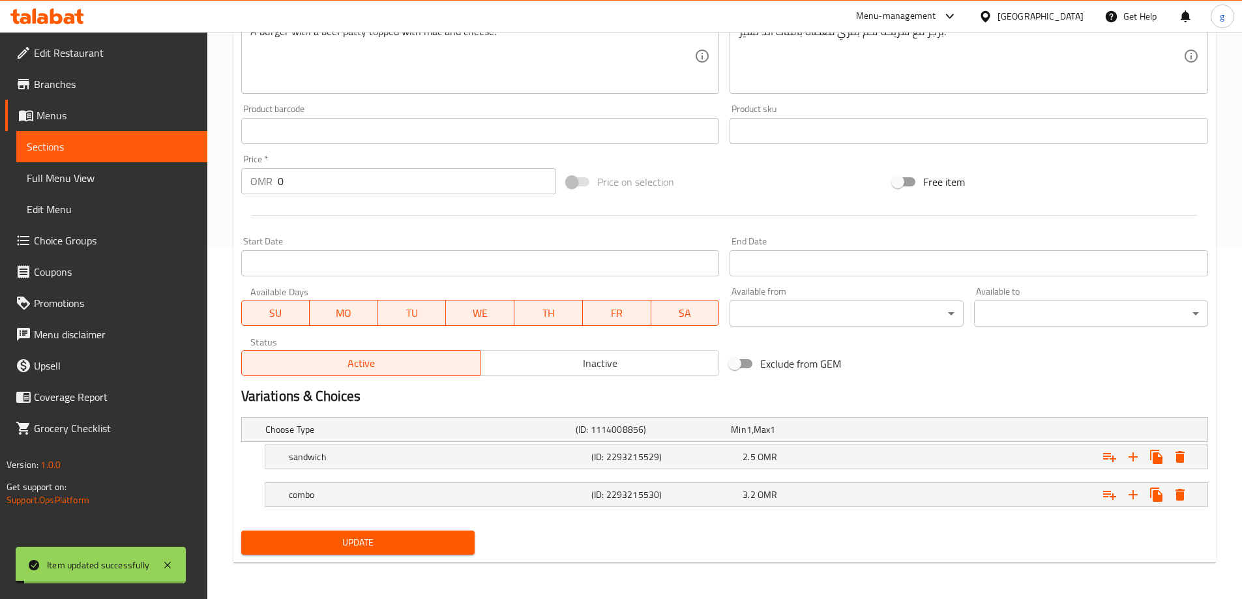
click at [38, 147] on span "Sections" at bounding box center [112, 147] width 170 height 16
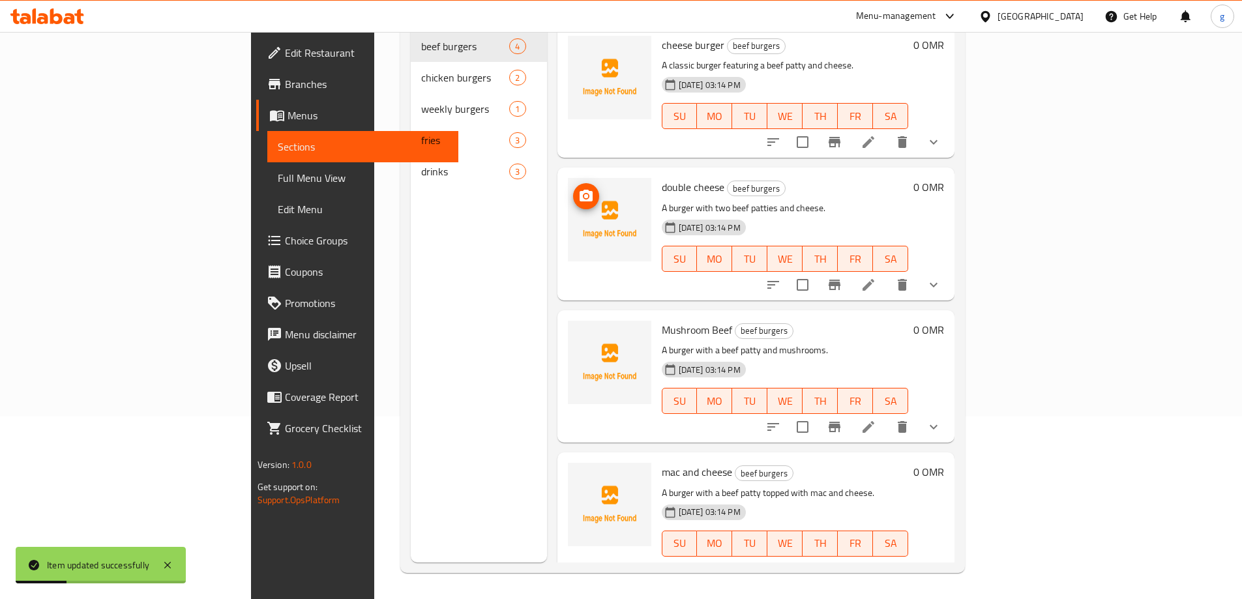
scroll to position [3, 0]
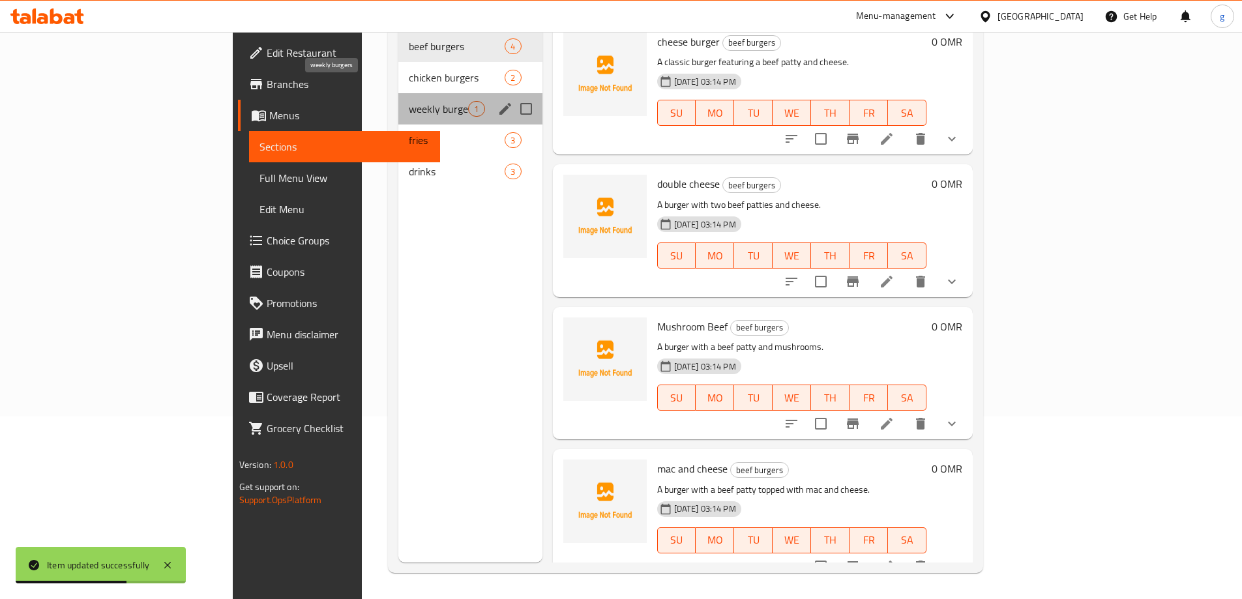
click at [409, 101] on span "weekly burgers" at bounding box center [438, 109] width 59 height 16
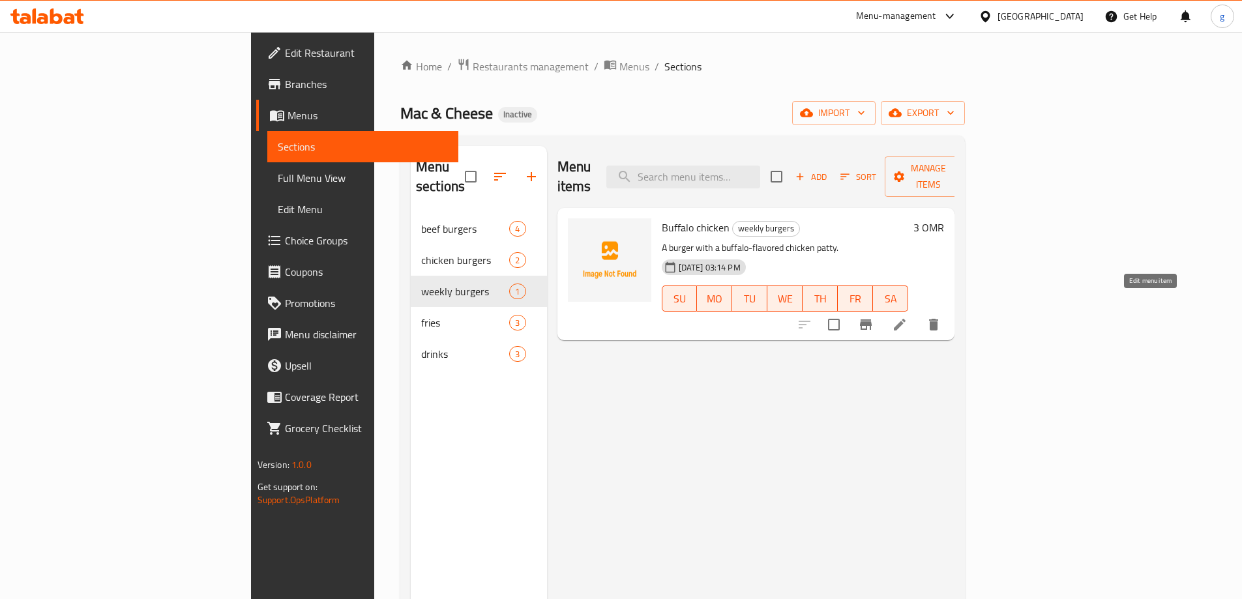
click at [907, 317] on icon at bounding box center [900, 325] width 16 height 16
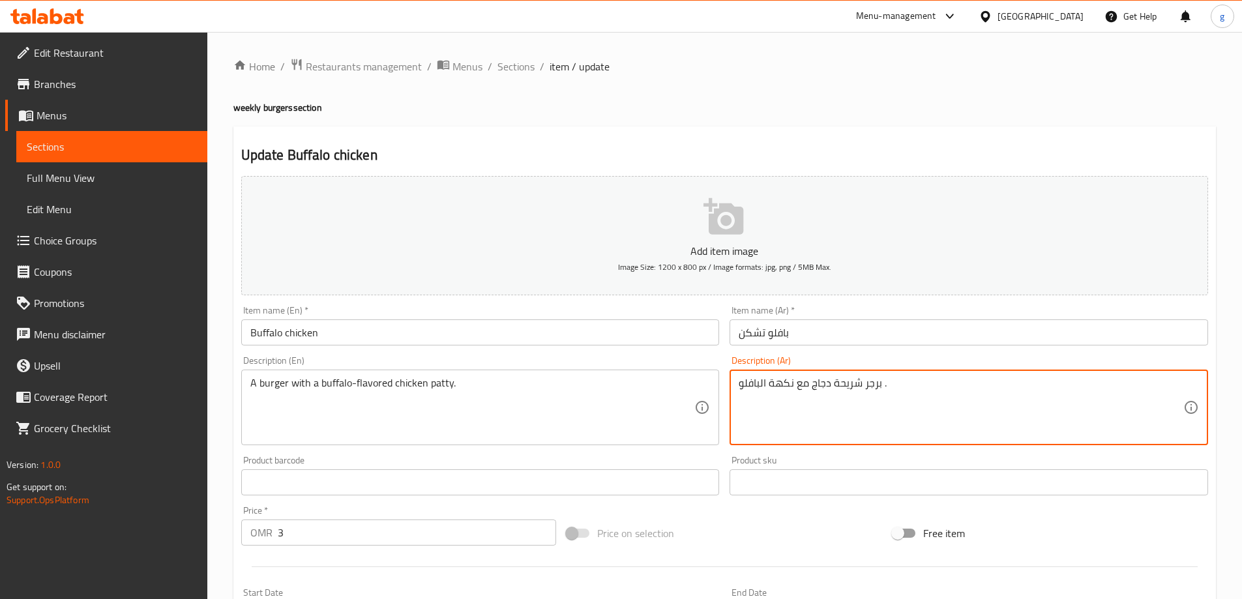
click at [855, 390] on textarea "برجر شريحة دجاج مع نكهة البافلو ." at bounding box center [961, 408] width 445 height 62
click at [902, 392] on textarea "برجر شريحة دجاج مع نكهة البافلو ." at bounding box center [961, 408] width 445 height 62
drag, startPoint x: 890, startPoint y: 387, endPoint x: 881, endPoint y: 391, distance: 10.5
click at [881, 391] on textarea "برجر شريحة دجاج مع نكهة البافلو ." at bounding box center [961, 408] width 445 height 62
click at [730, 381] on div "برجر شريحة دجاج مع نكهة البافلو Description (Ar)" at bounding box center [968, 408] width 478 height 76
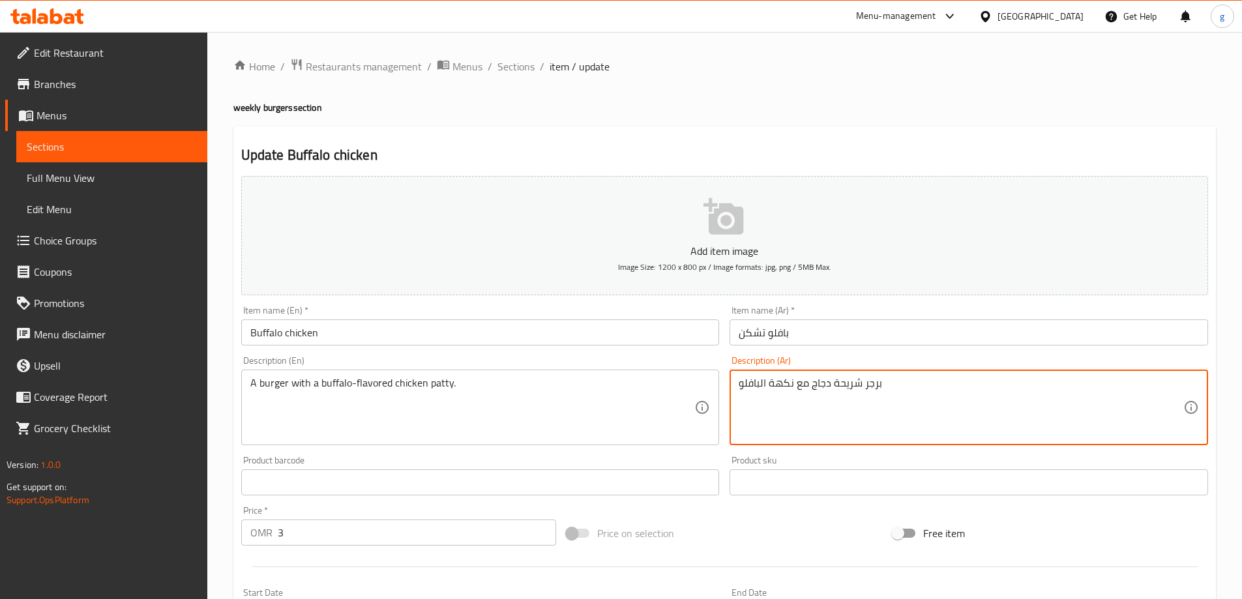
click at [745, 381] on textarea "برجر شريحة دجاج مع نكهة البافلو" at bounding box center [961, 408] width 445 height 62
click at [742, 381] on textarea "برجر شريحة دجاج مع نكهة البافلو" at bounding box center [961, 408] width 445 height 62
click at [741, 381] on textarea "برجر شريحة دجاج مع نكهة البافلو" at bounding box center [961, 408] width 445 height 62
click at [739, 383] on textarea "برجر شريحة دجاج مع نكهة البافلو" at bounding box center [961, 408] width 445 height 62
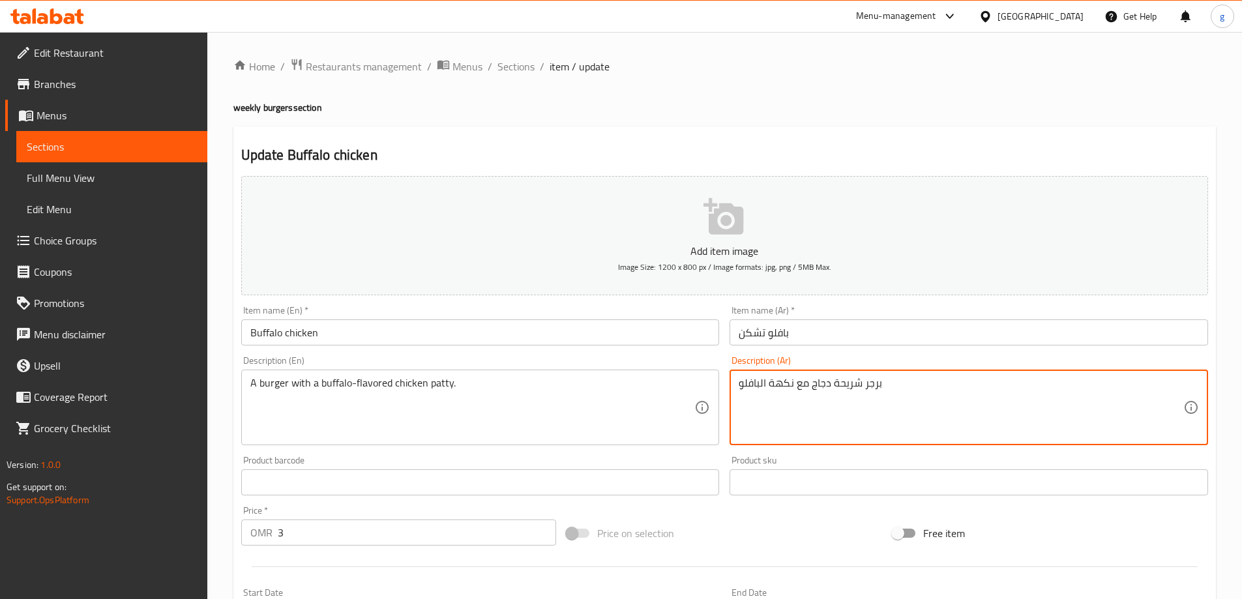
click at [739, 383] on textarea "برجر شريحة دجاج مع نكهة البافلو" at bounding box center [961, 408] width 445 height 62
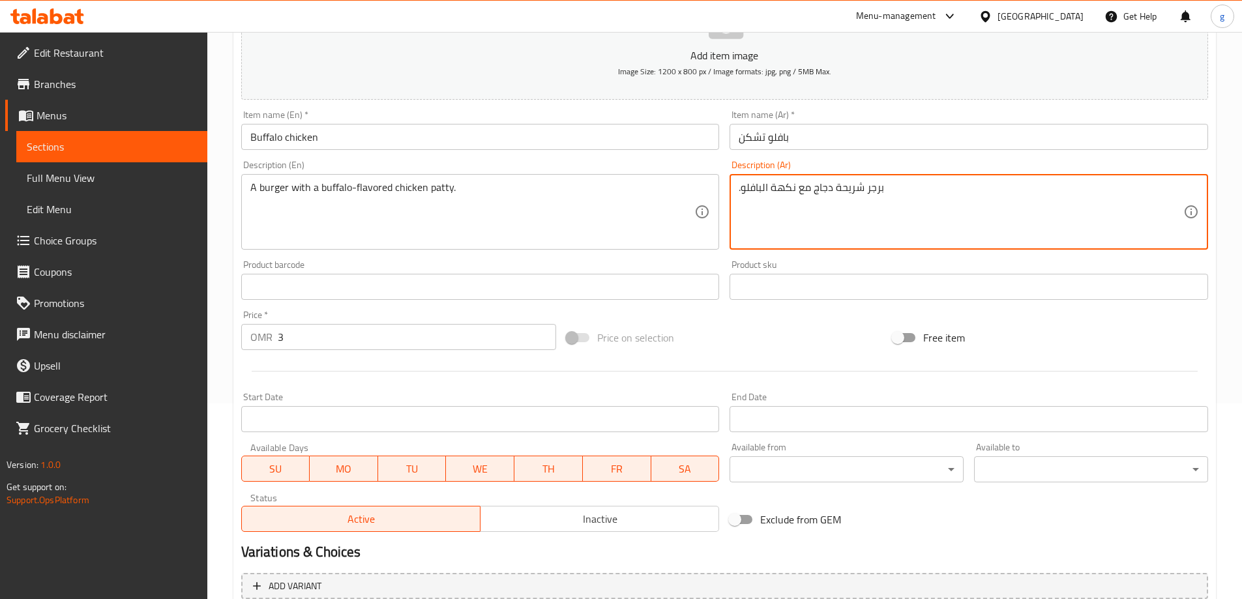
scroll to position [322, 0]
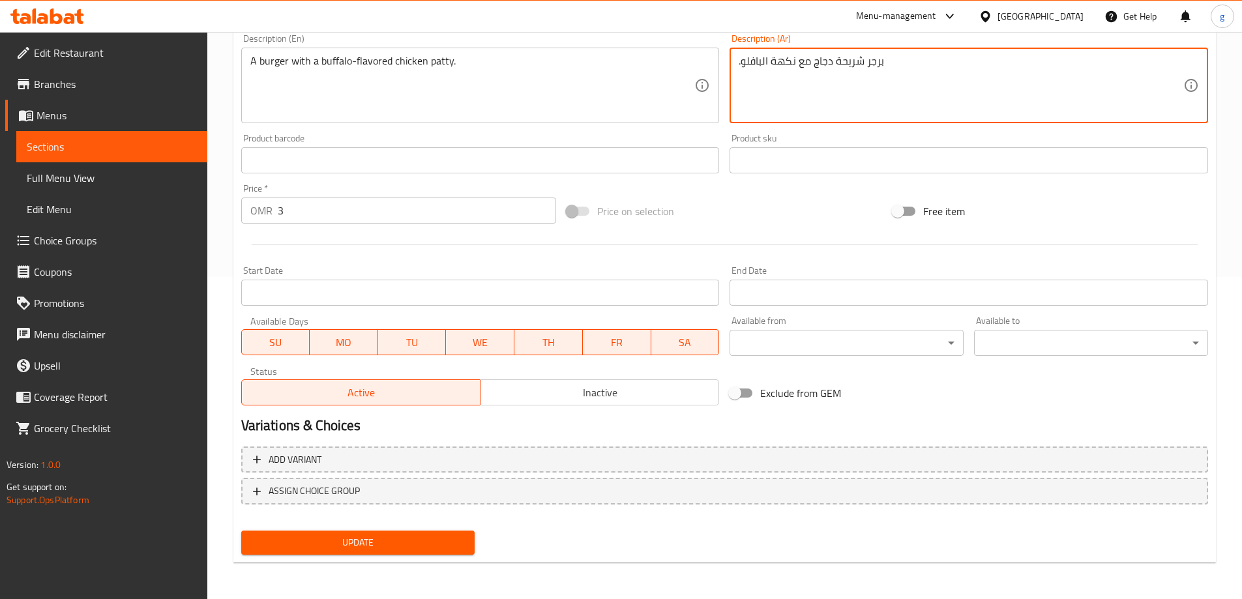
type textarea ".برجر شريحة دجاج مع نكهة البافلو"
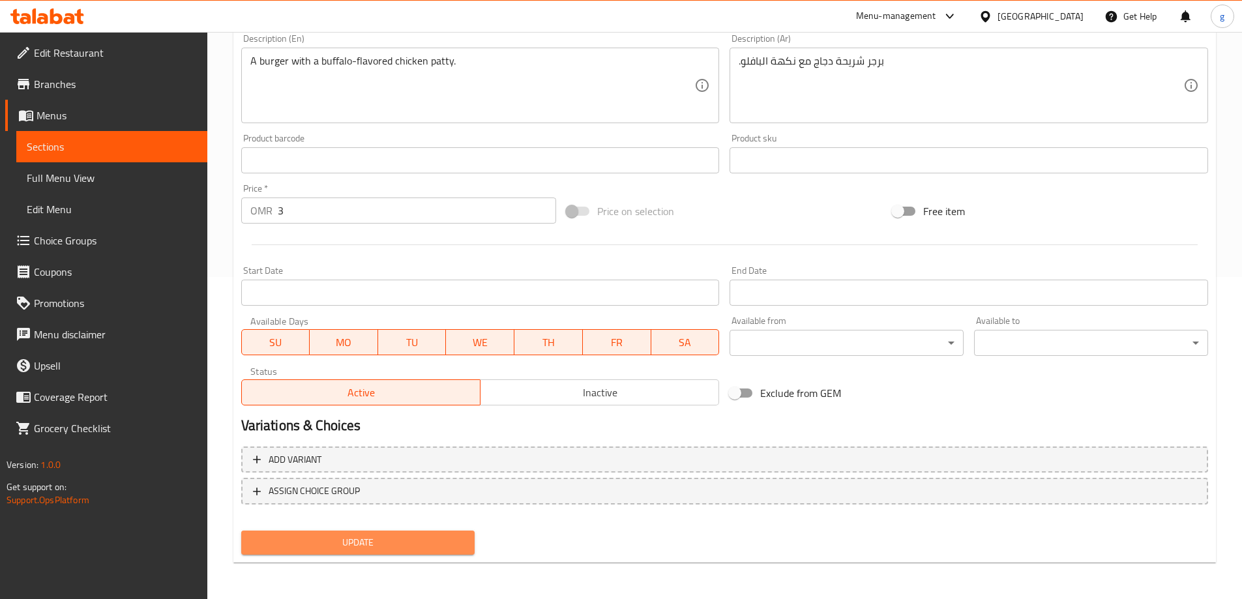
click at [364, 545] on span "Update" at bounding box center [358, 543] width 213 height 16
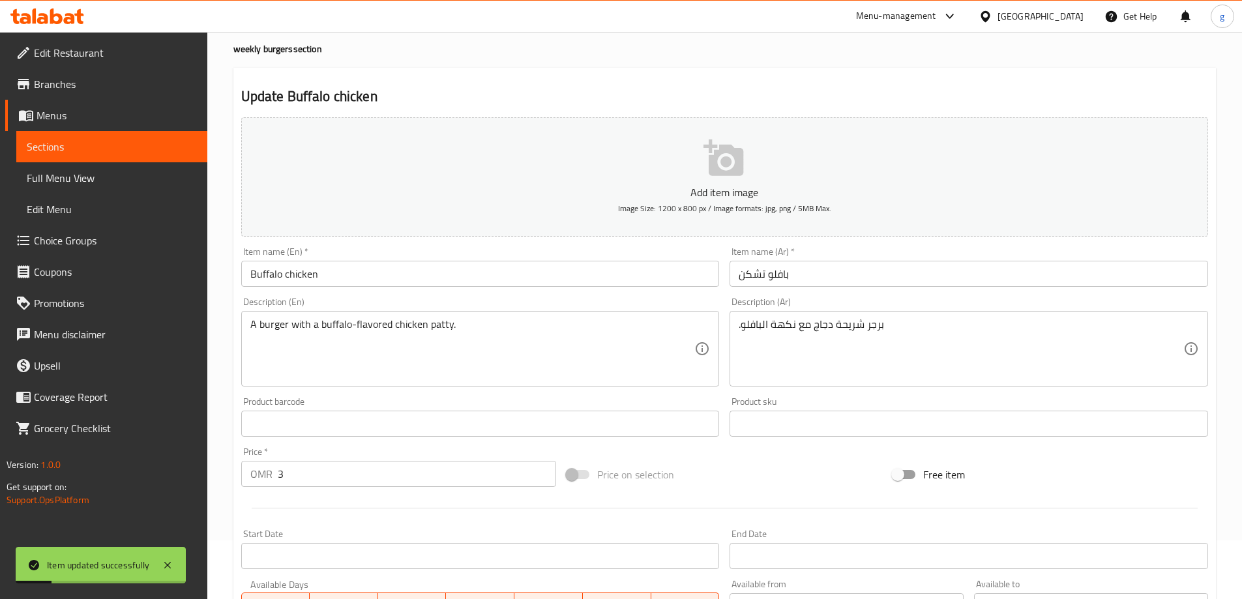
scroll to position [0, 0]
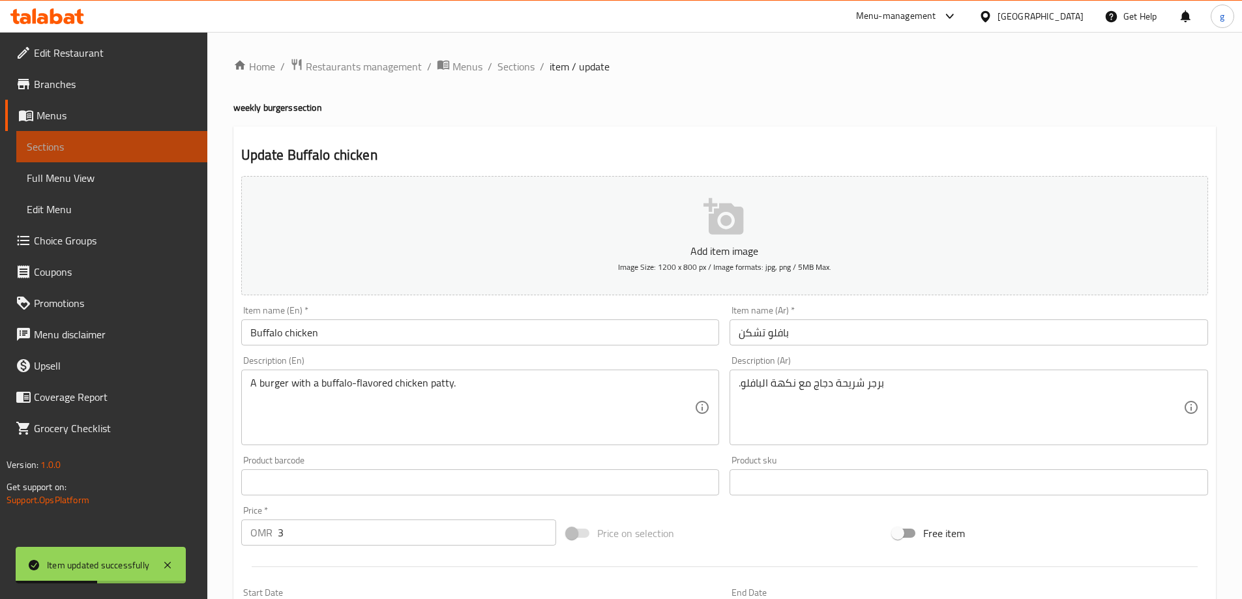
click at [106, 149] on span "Sections" at bounding box center [112, 147] width 170 height 16
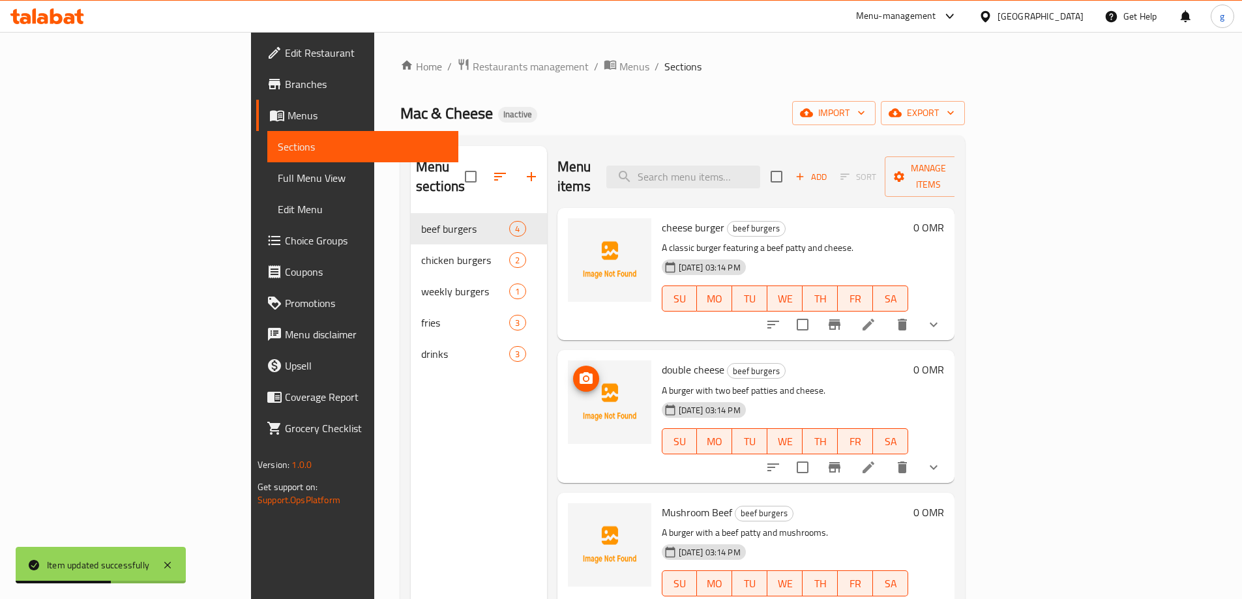
scroll to position [3, 0]
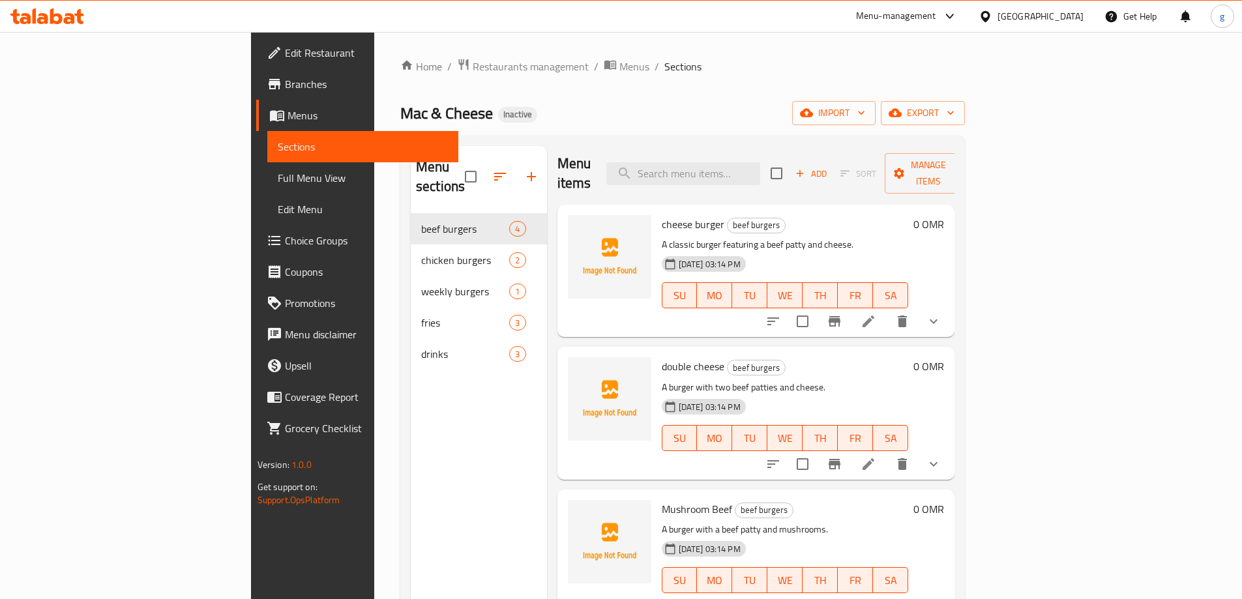
click at [454, 413] on div "Menu sections beef burgers 4 chicken burgers 2 weekly burgers 1 fries 3 drinks 3" at bounding box center [479, 445] width 136 height 599
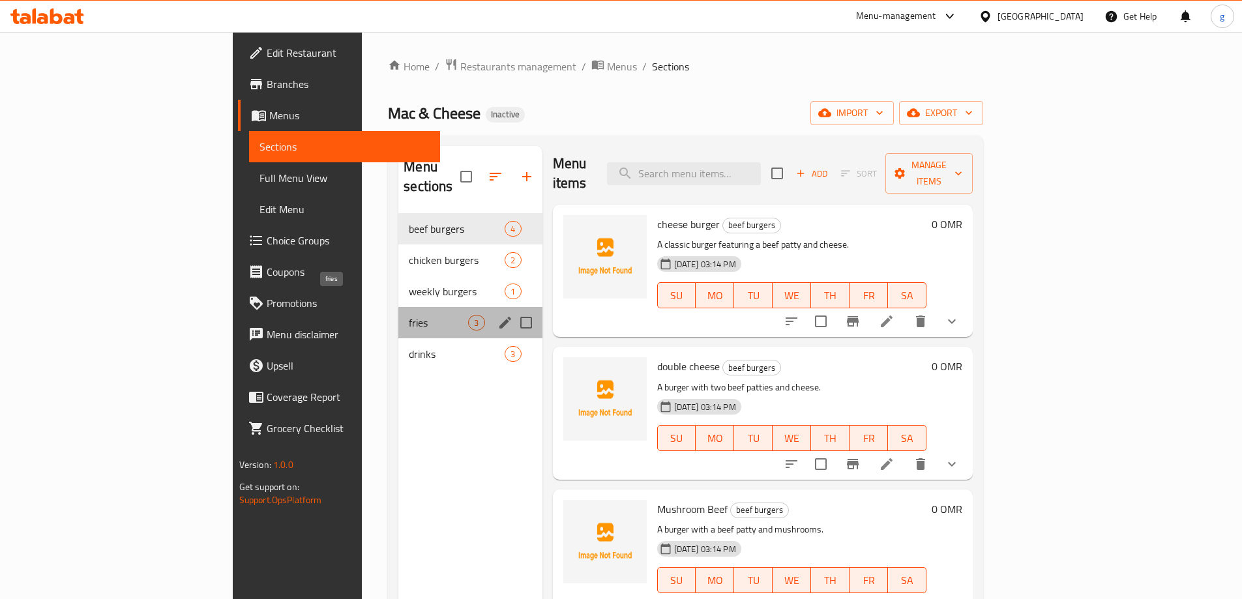
click at [409, 315] on span "fries" at bounding box center [438, 323] width 59 height 16
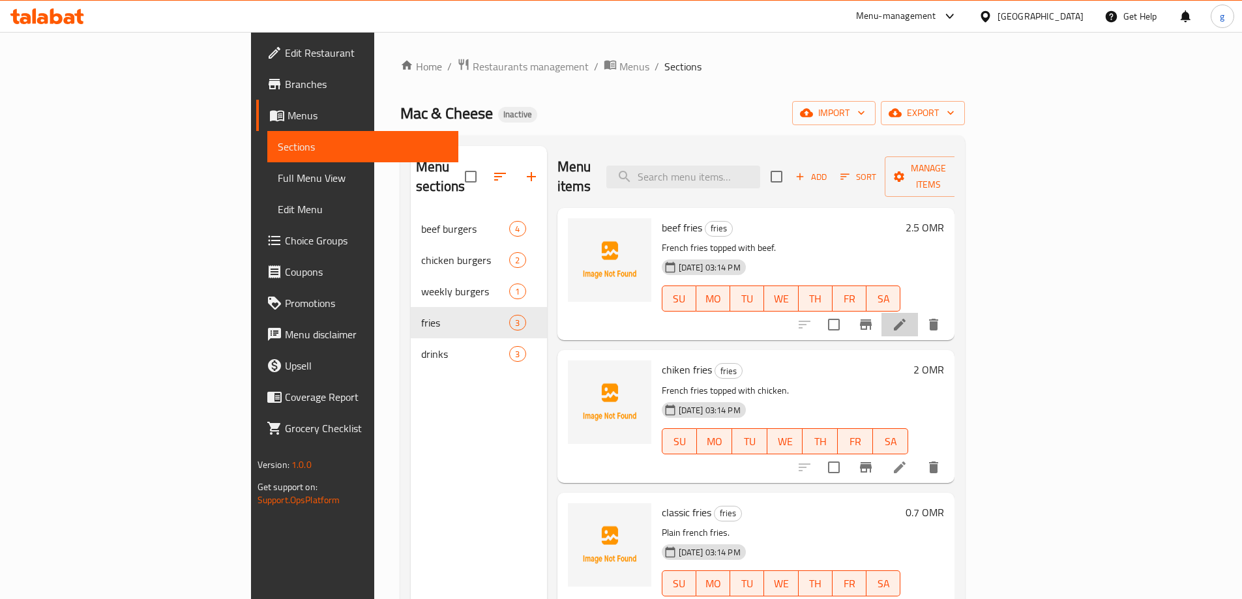
click at [918, 313] on li at bounding box center [899, 324] width 37 height 23
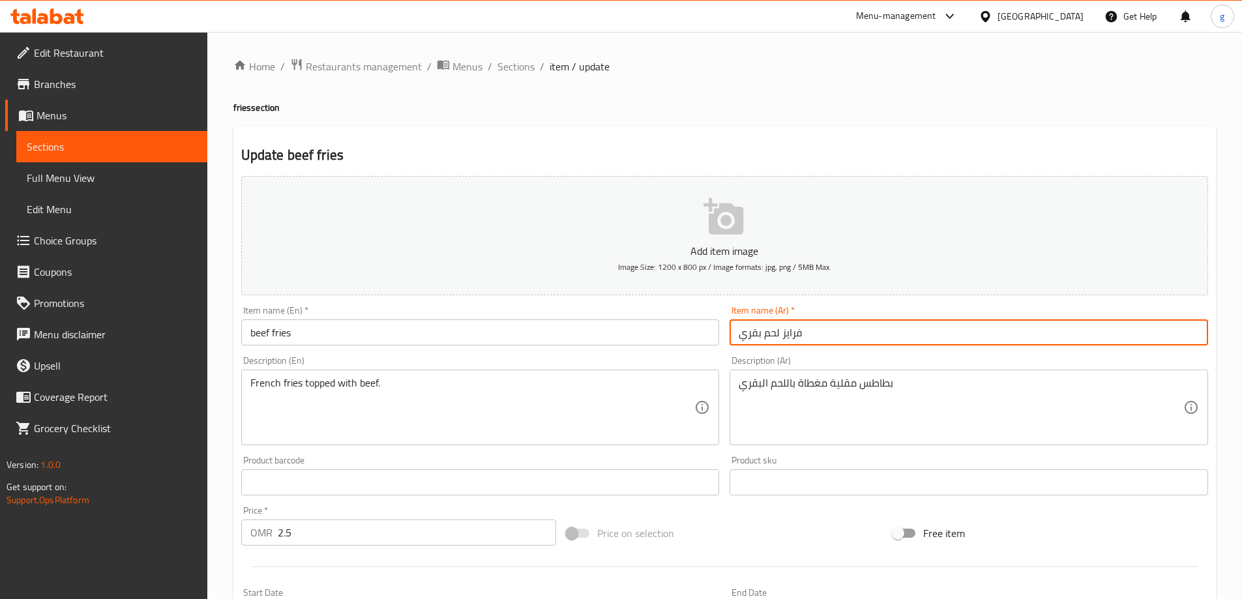
drag, startPoint x: 783, startPoint y: 332, endPoint x: 809, endPoint y: 344, distance: 28.3
click at [809, 344] on input "فرايز لحم بقري" at bounding box center [968, 332] width 478 height 26
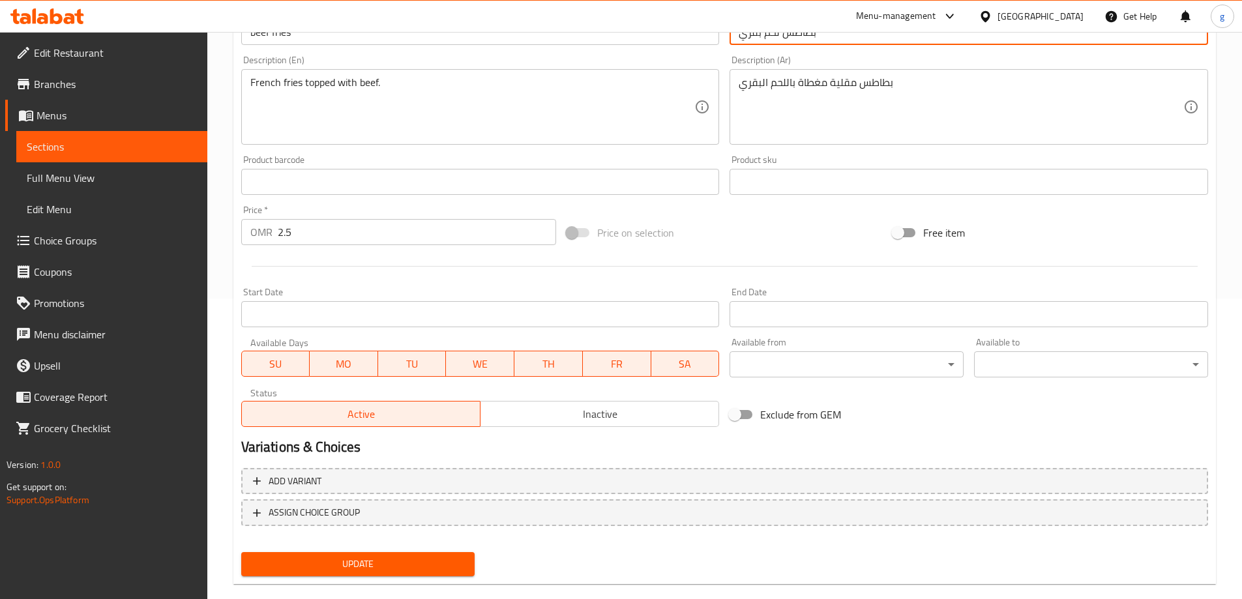
scroll to position [322, 0]
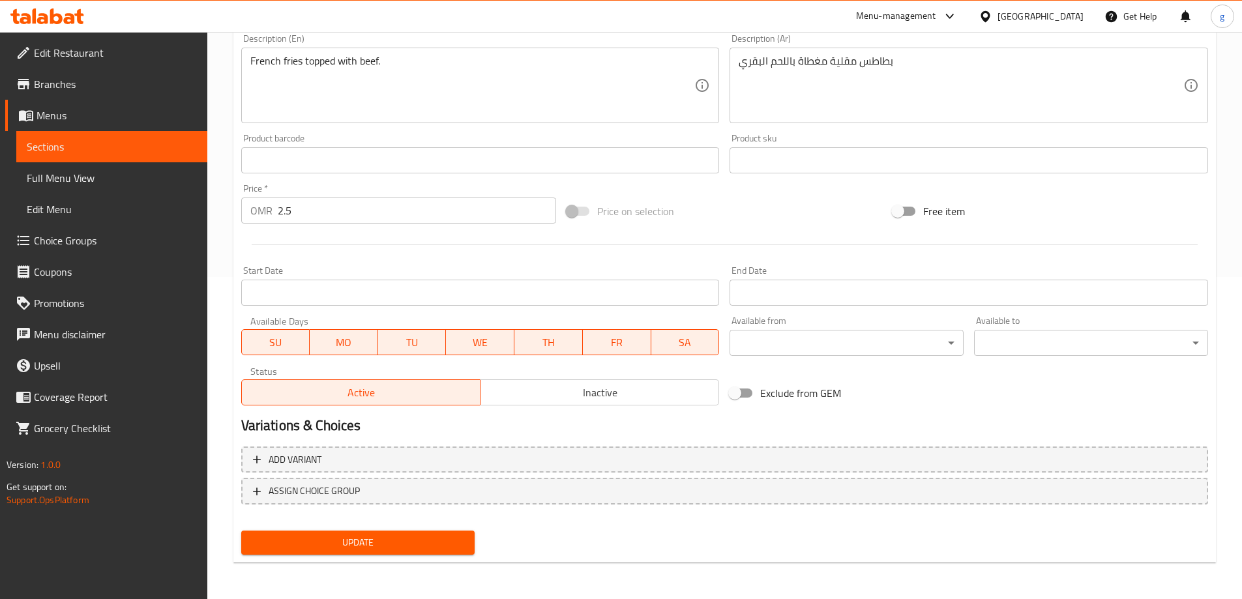
type input "بطاطس لحم بقري"
click at [352, 539] on span "Update" at bounding box center [358, 543] width 213 height 16
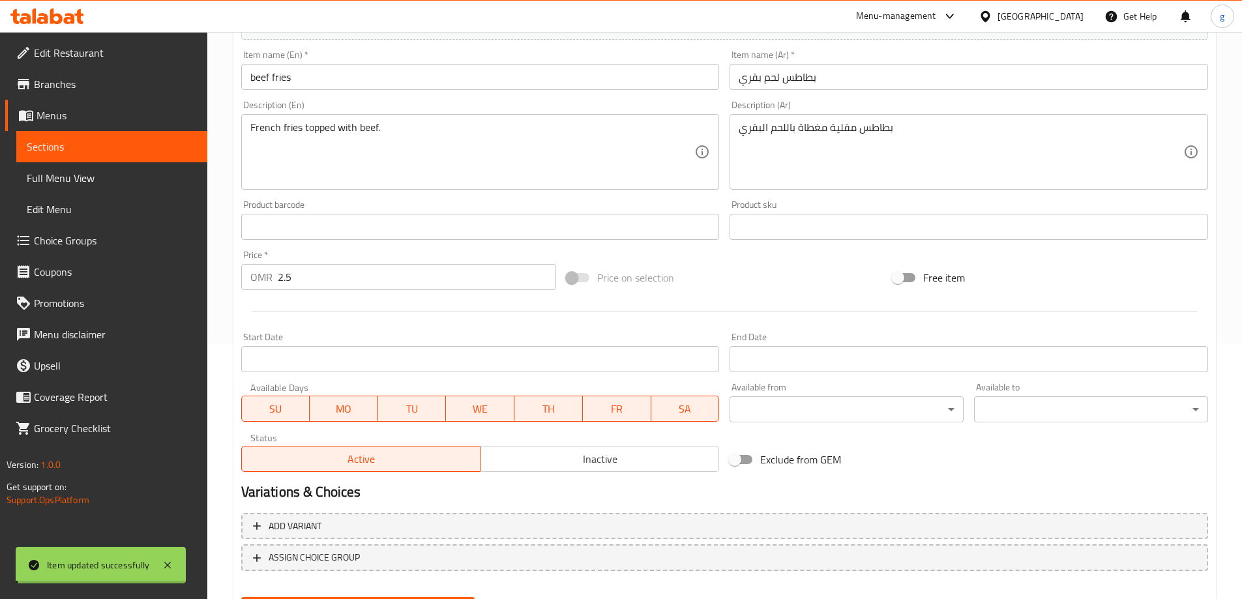
scroll to position [192, 0]
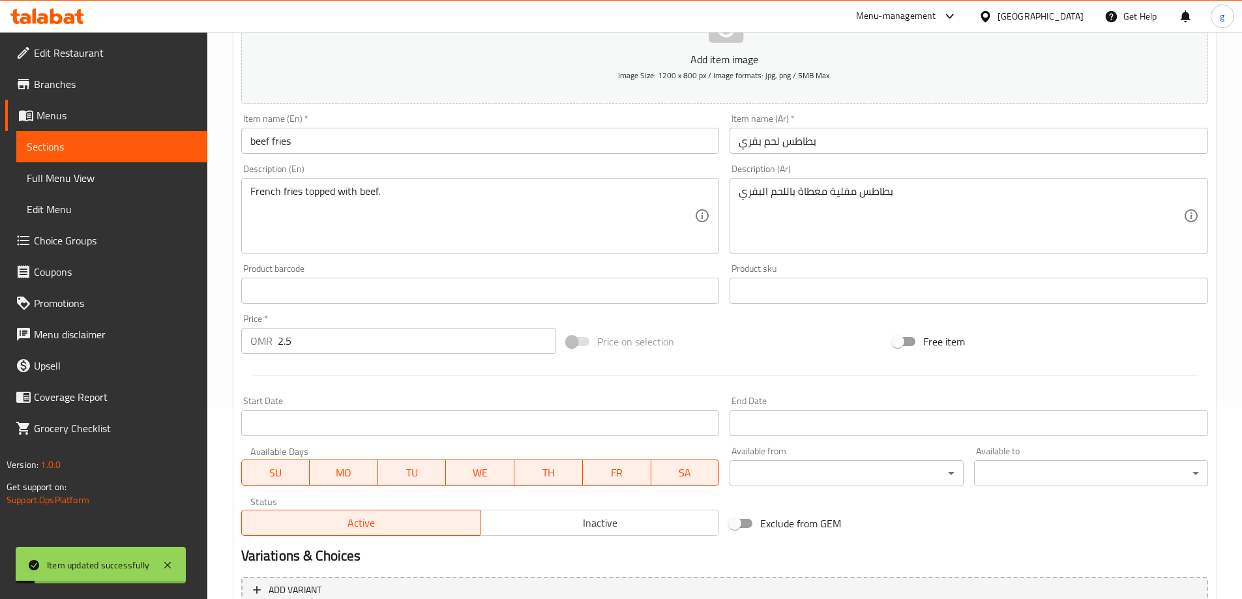
click at [85, 146] on span "Sections" at bounding box center [112, 147] width 170 height 16
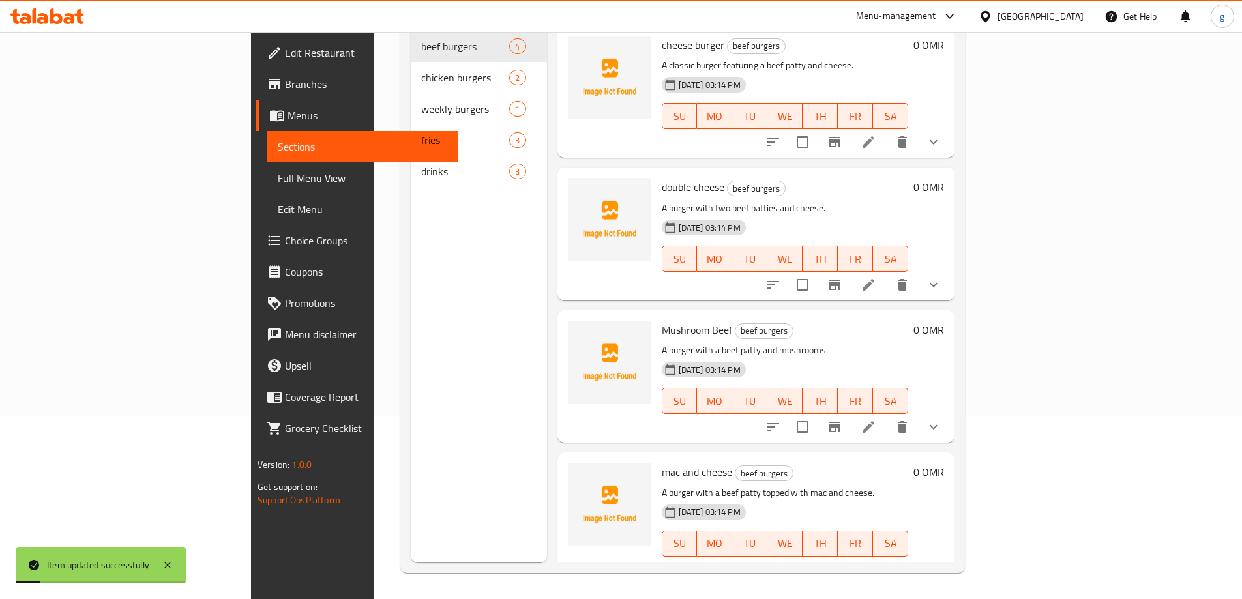
scroll to position [183, 0]
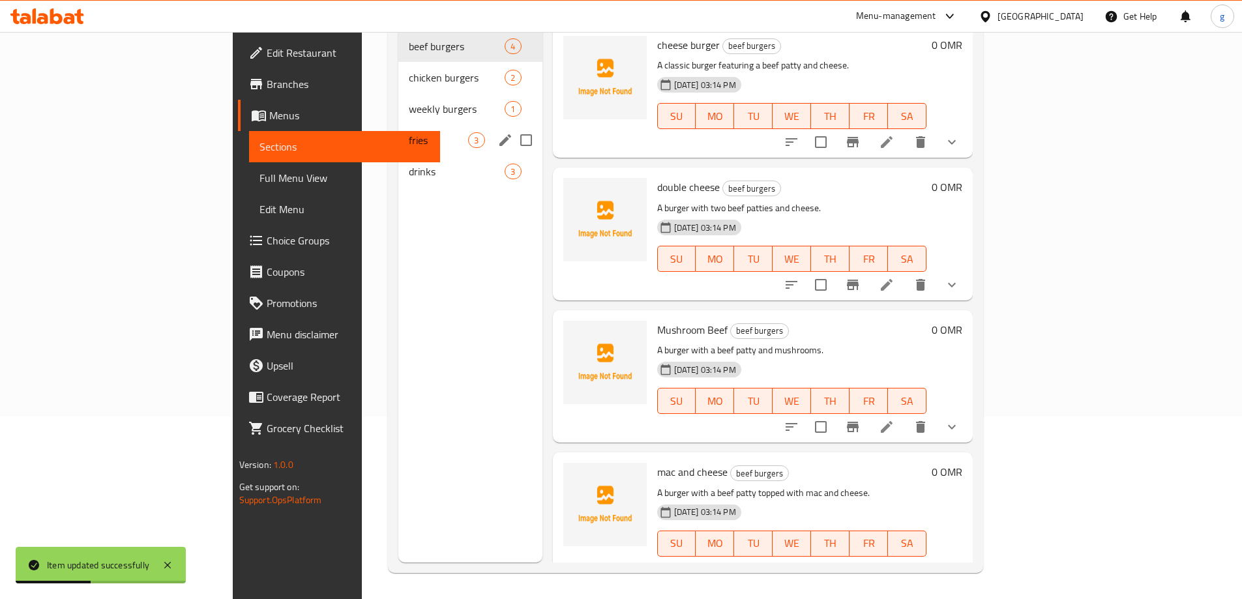
click at [409, 132] on span "fries" at bounding box center [438, 140] width 59 height 16
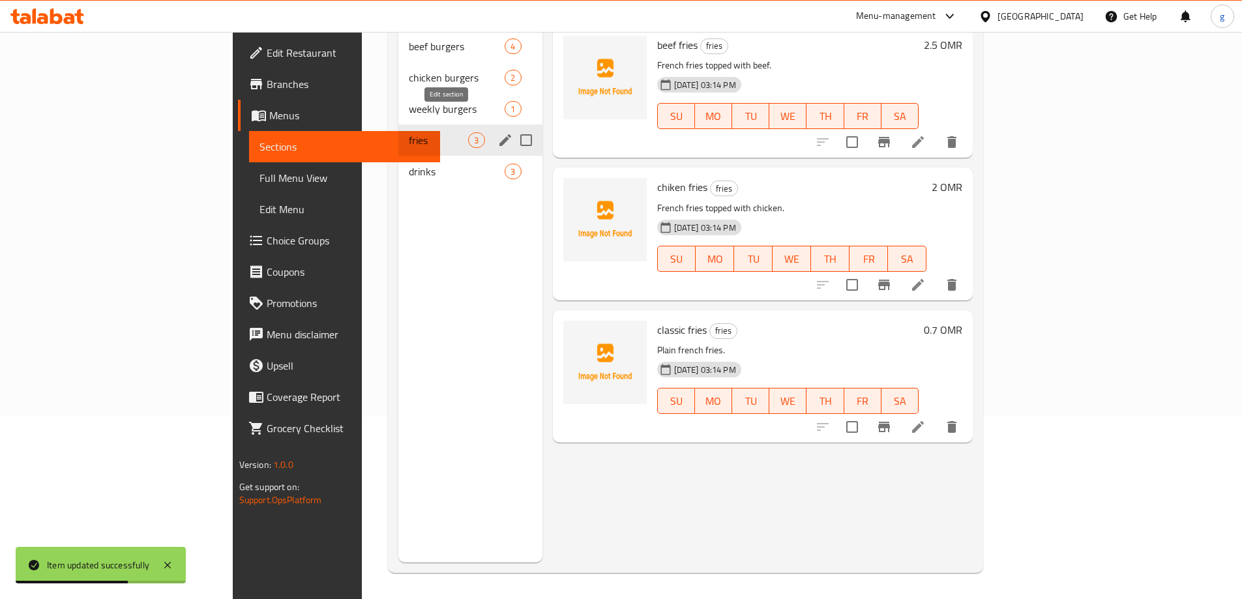
click at [497, 132] on icon "edit" at bounding box center [505, 140] width 16 height 16
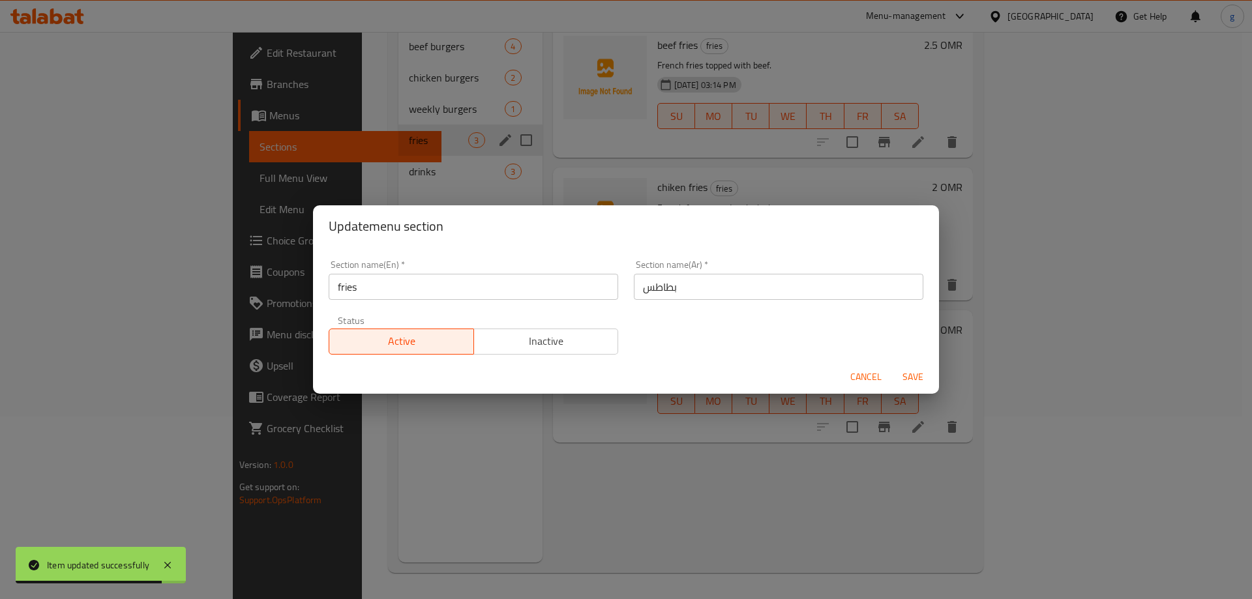
click at [271, 348] on div "Update menu section Section name(En)   * fries Section name(En) * Section name(…" at bounding box center [626, 299] width 1252 height 599
click at [866, 375] on span "Cancel" at bounding box center [865, 377] width 31 height 16
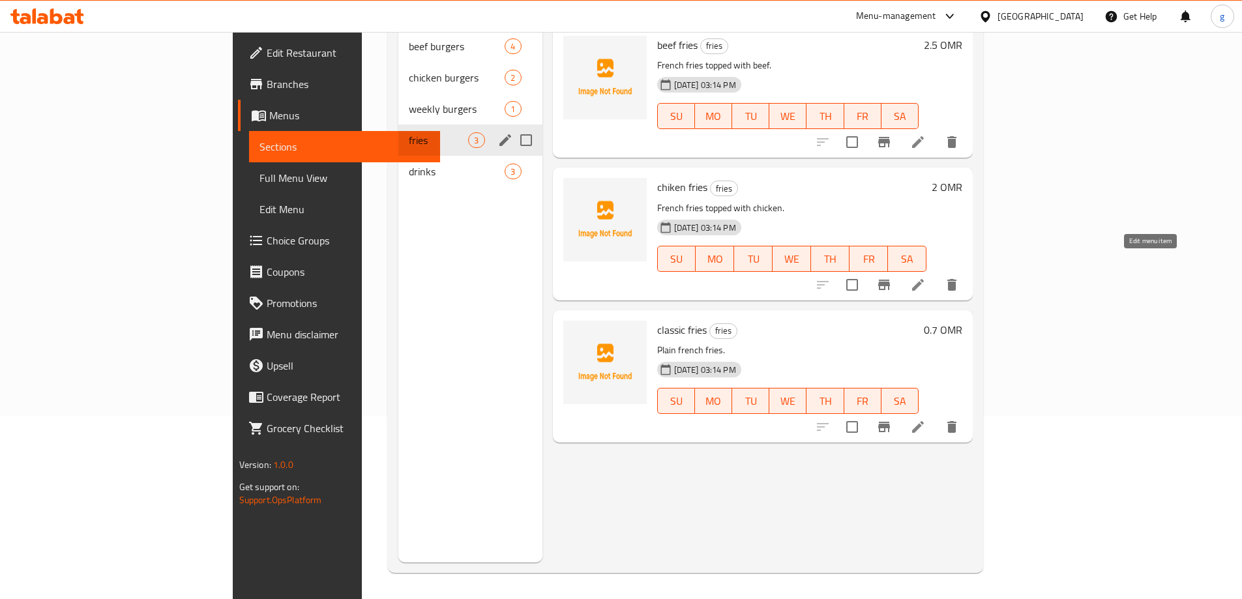
click at [926, 277] on icon at bounding box center [918, 285] width 16 height 16
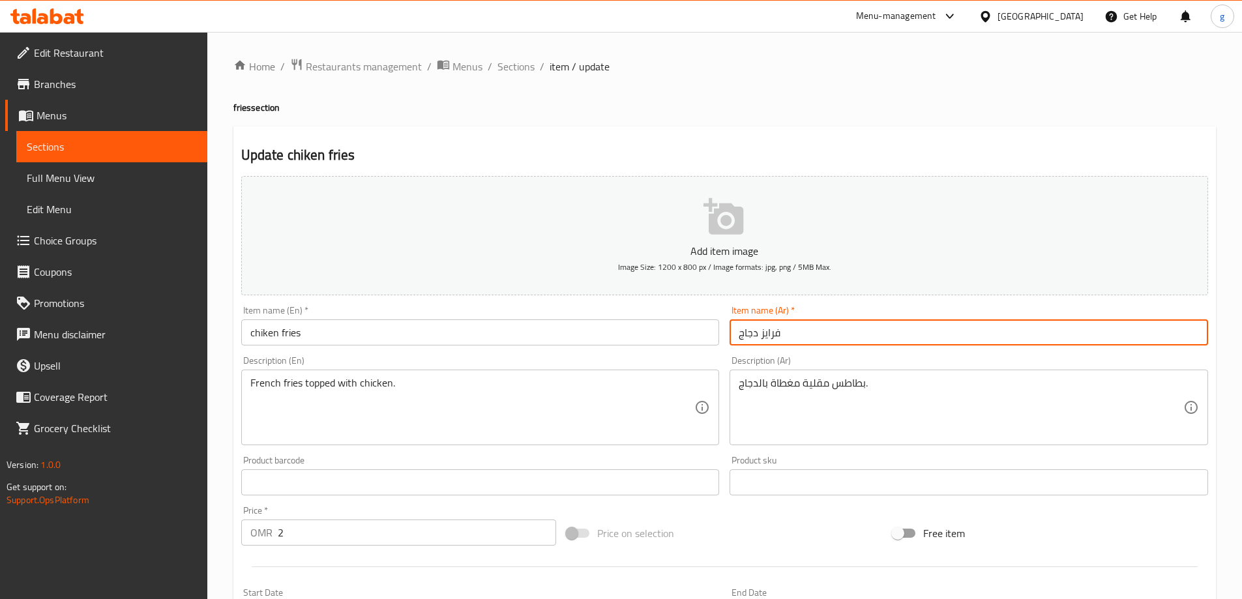
drag, startPoint x: 761, startPoint y: 335, endPoint x: 798, endPoint y: 345, distance: 38.6
click at [798, 345] on input "فرايز دجاج" at bounding box center [968, 332] width 478 height 26
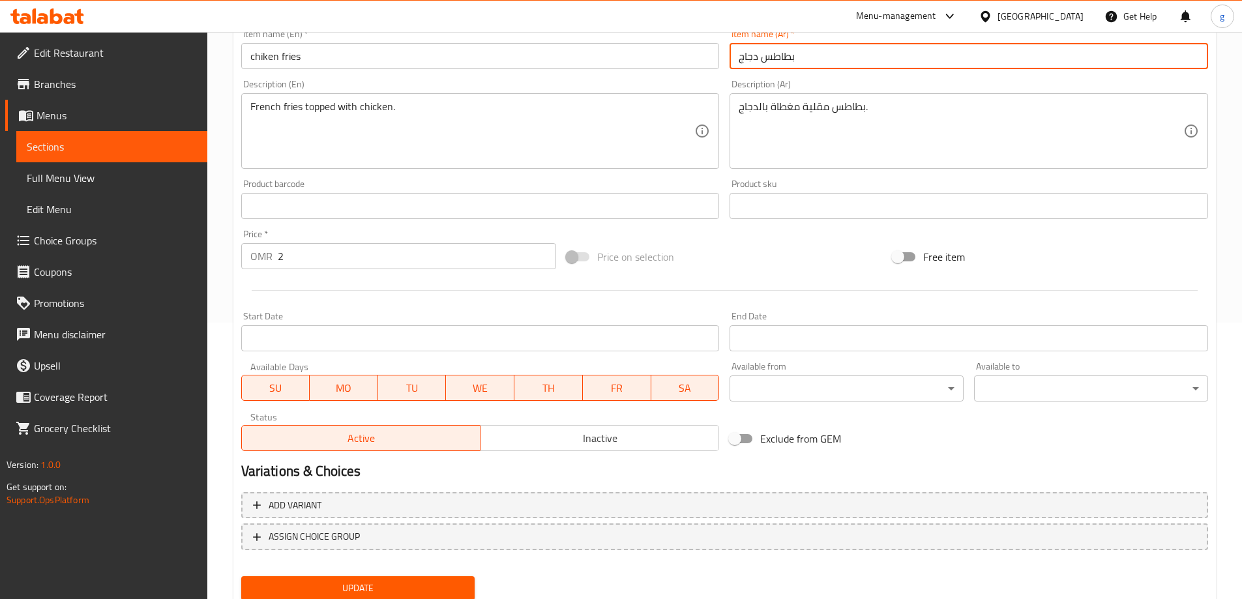
scroll to position [322, 0]
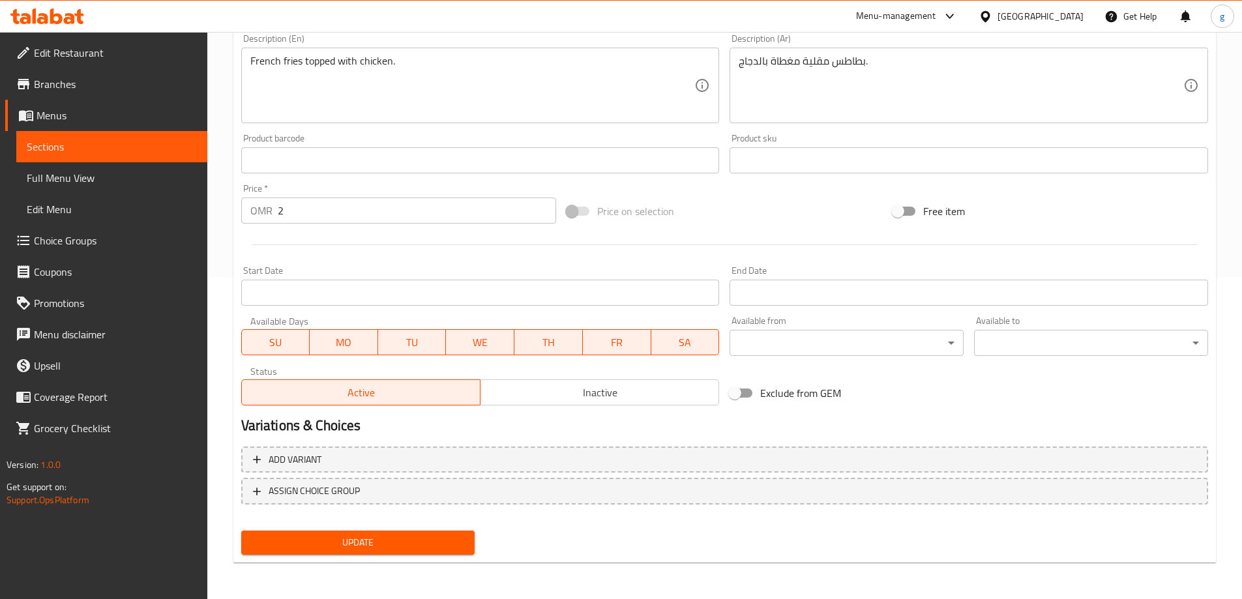
type input "بطاطس دجاج"
click at [402, 535] on span "Update" at bounding box center [358, 543] width 213 height 16
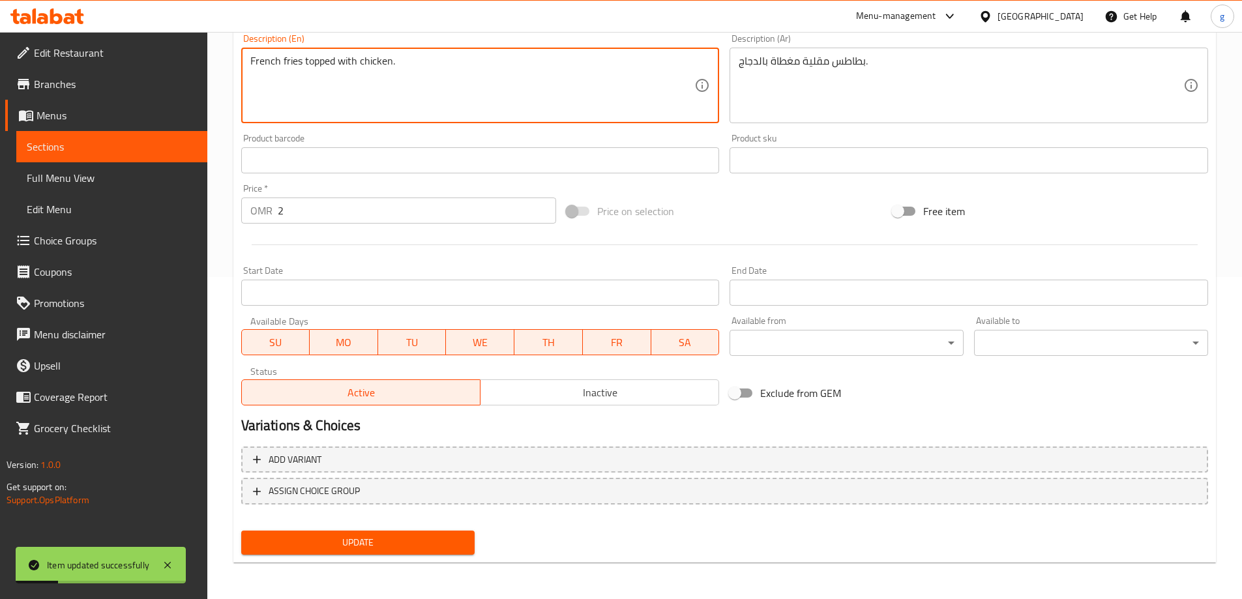
drag, startPoint x: 250, startPoint y: 57, endPoint x: 303, endPoint y: 68, distance: 54.1
click at [284, 559] on div "Update" at bounding box center [358, 542] width 244 height 35
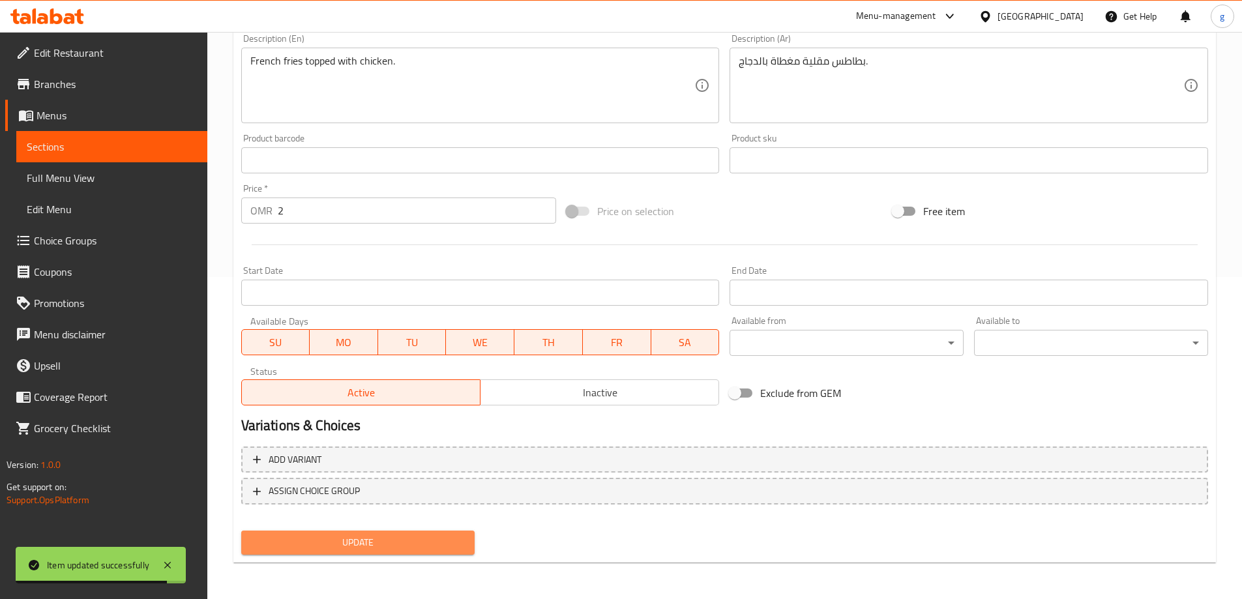
click at [297, 552] on button "Update" at bounding box center [358, 543] width 234 height 24
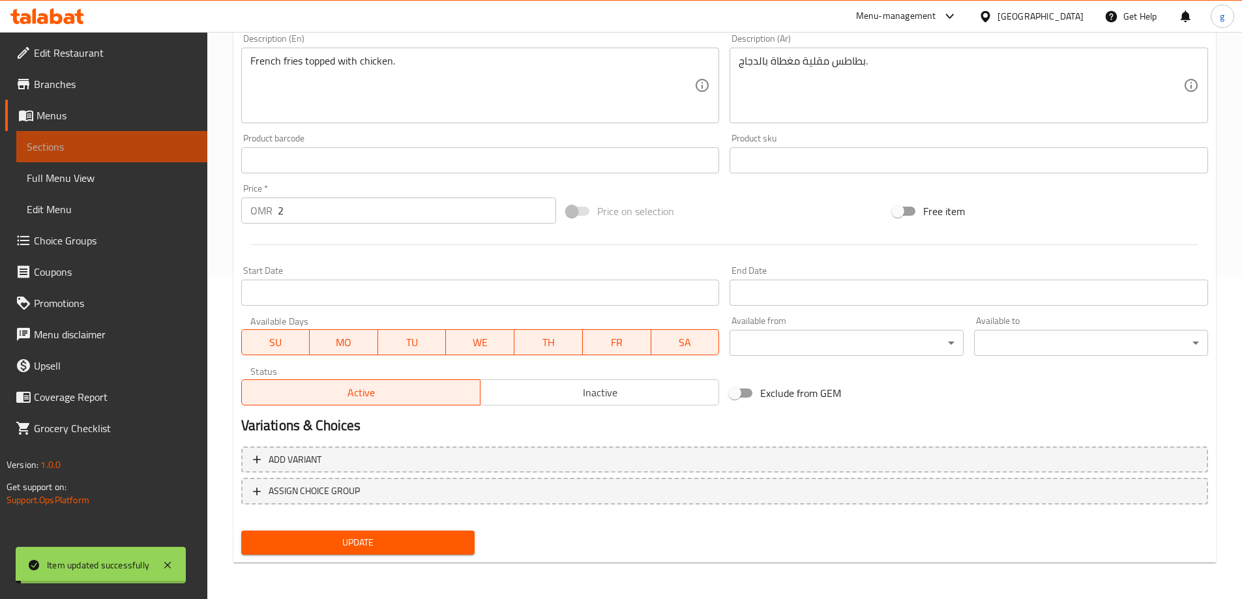
click at [76, 152] on span "Sections" at bounding box center [112, 147] width 170 height 16
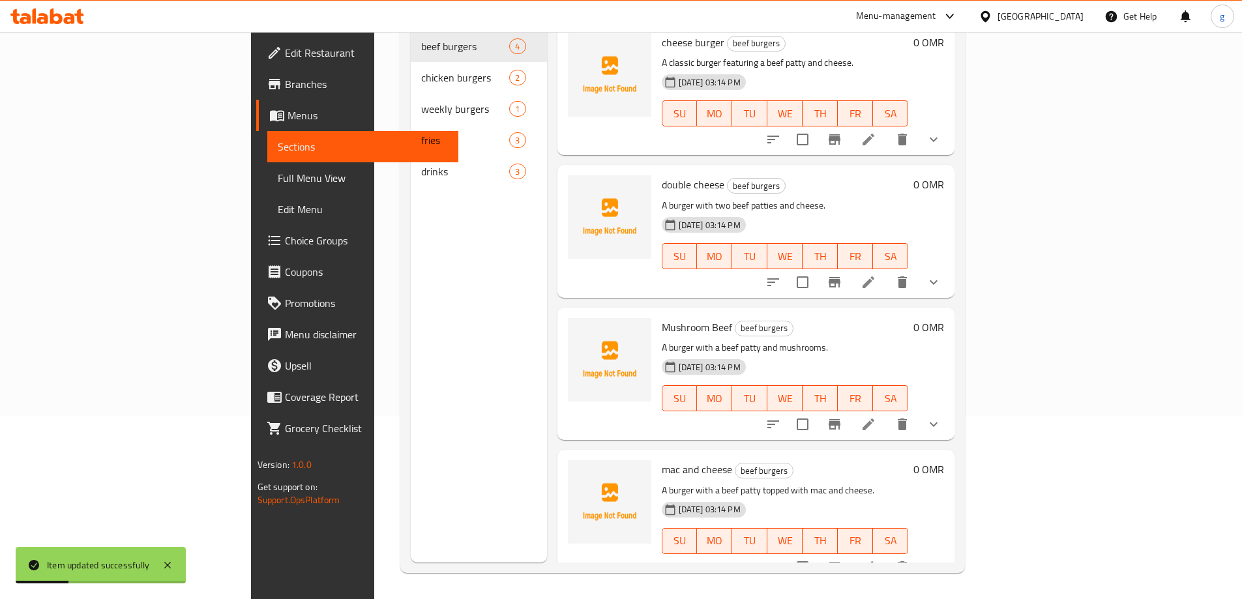
scroll to position [3, 0]
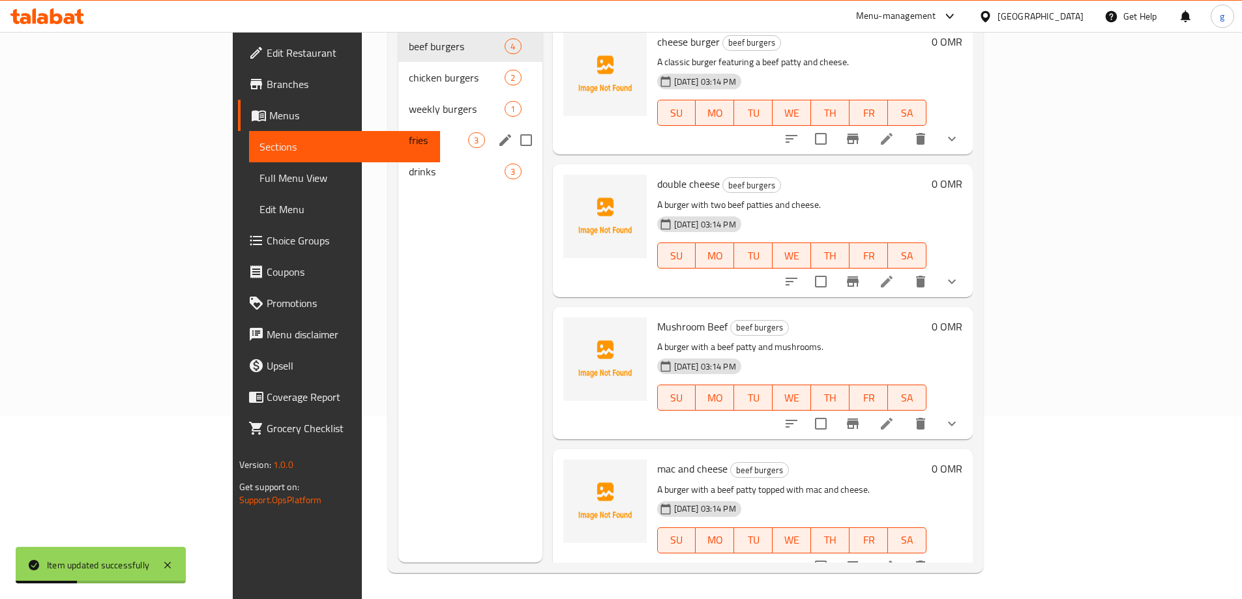
click at [409, 132] on span "fries" at bounding box center [438, 140] width 59 height 16
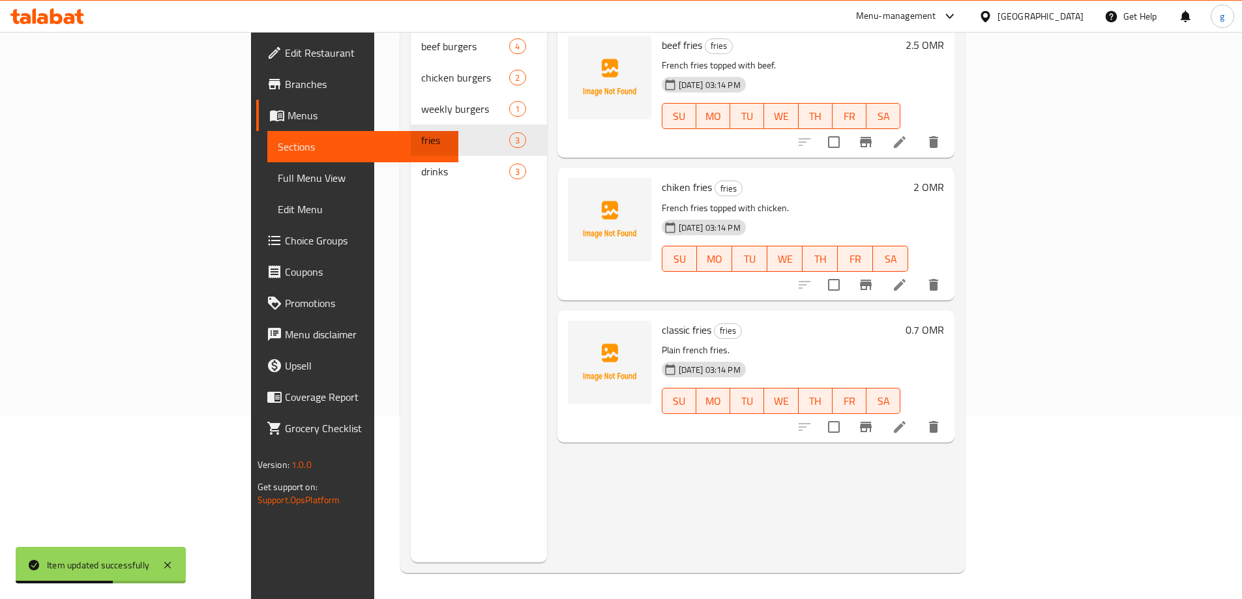
click at [918, 415] on li at bounding box center [899, 426] width 37 height 23
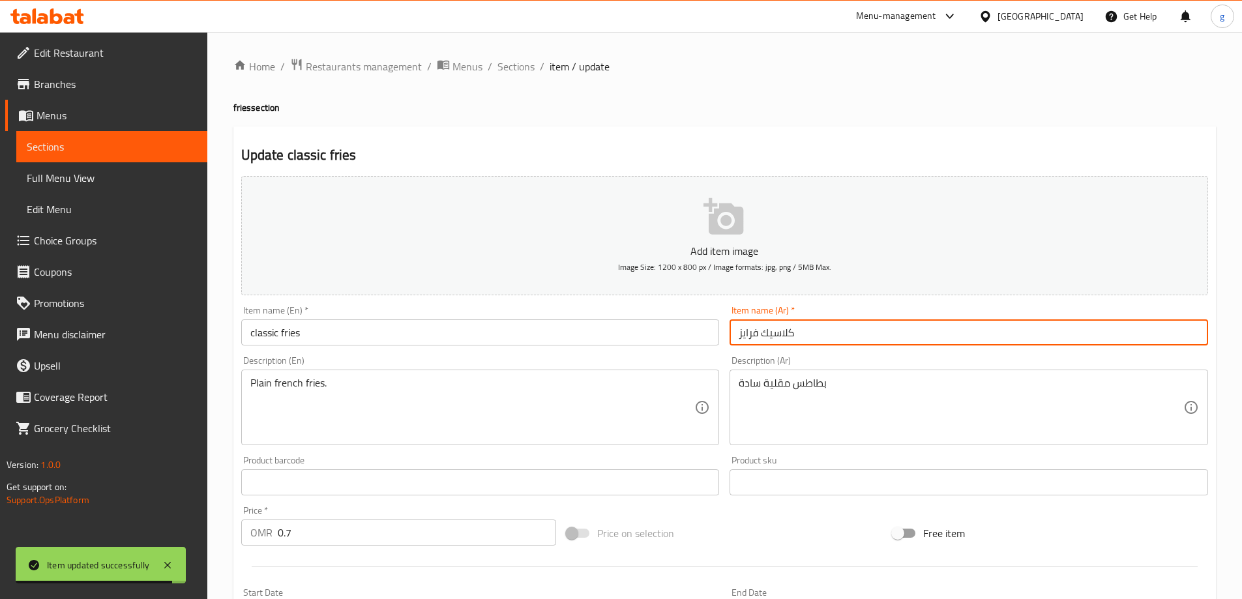
drag, startPoint x: 741, startPoint y: 336, endPoint x: 756, endPoint y: 339, distance: 15.9
click at [756, 339] on input "كلاسيك فرايز" at bounding box center [968, 332] width 478 height 26
paste input "French fries"
drag, startPoint x: 774, startPoint y: 337, endPoint x: 744, endPoint y: 338, distance: 29.3
click at [744, 338] on input "كلاسيك بطاطس" at bounding box center [968, 332] width 478 height 26
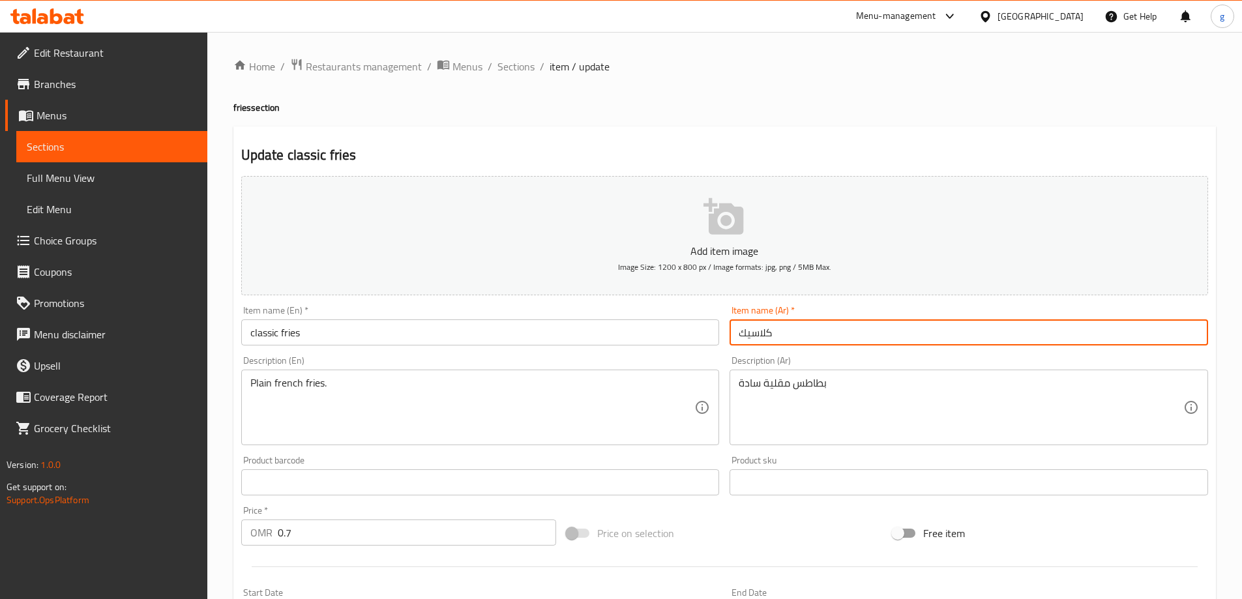
paste input "بطاطس"
click at [752, 325] on input "كلاسيك" at bounding box center [968, 332] width 478 height 26
click at [741, 330] on input "كلاسيك" at bounding box center [968, 332] width 478 height 26
paste input "بطاطس"
click at [776, 337] on input "بطاطسكلاسيك" at bounding box center [968, 332] width 478 height 26
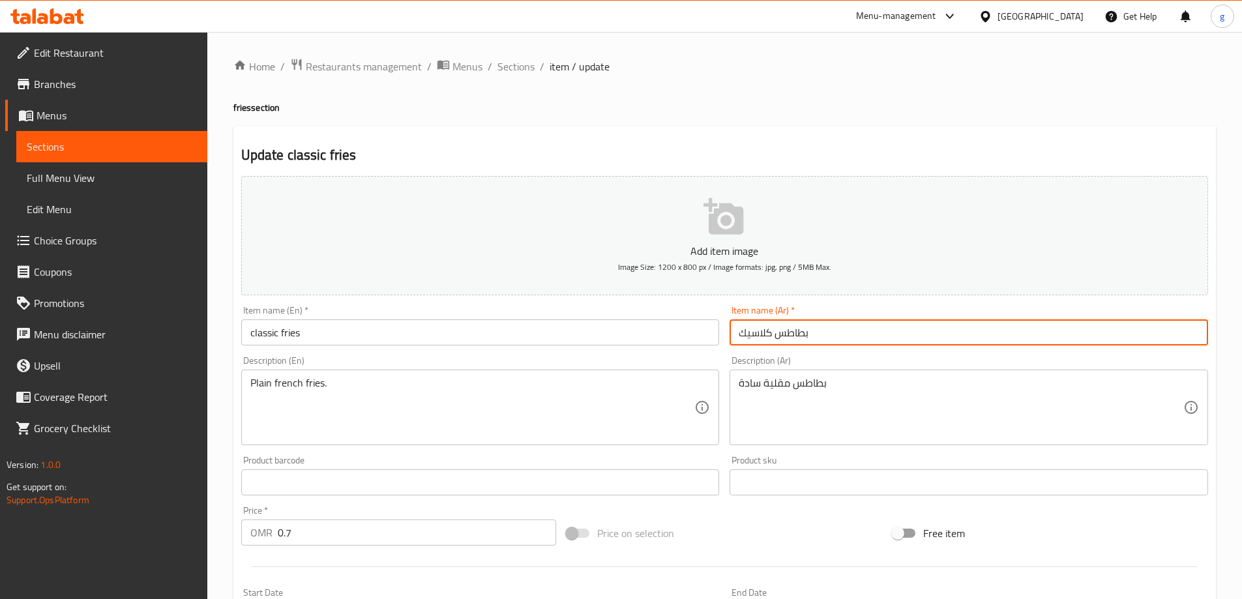
click at [841, 339] on input "بطاطس كلاسيك" at bounding box center [968, 332] width 478 height 26
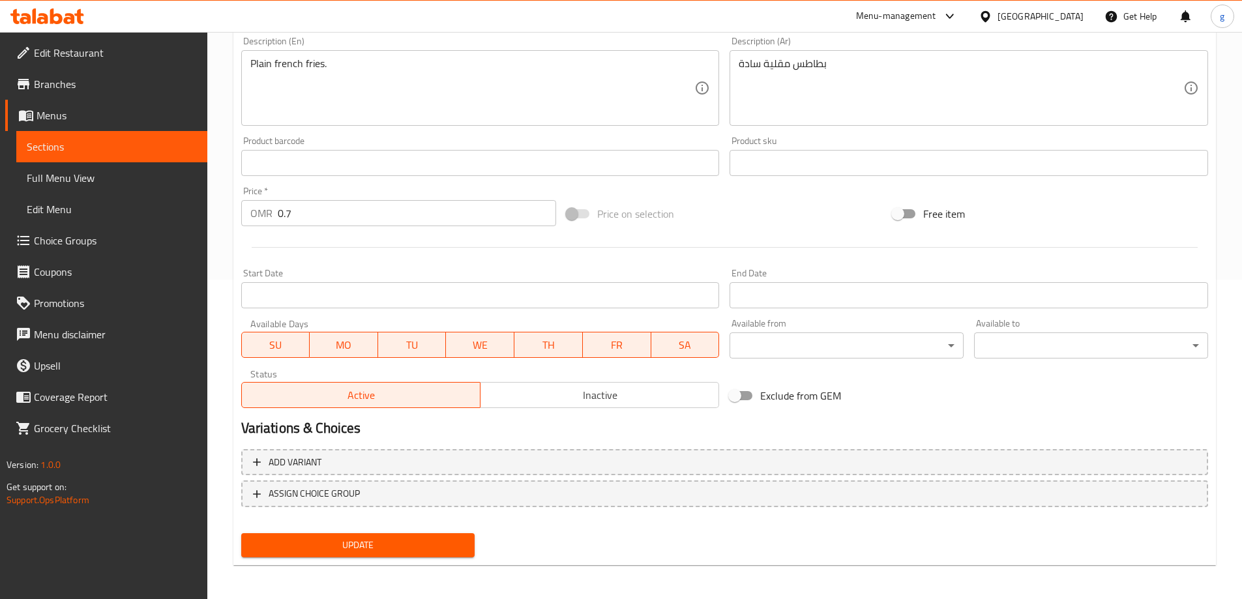
scroll to position [322, 0]
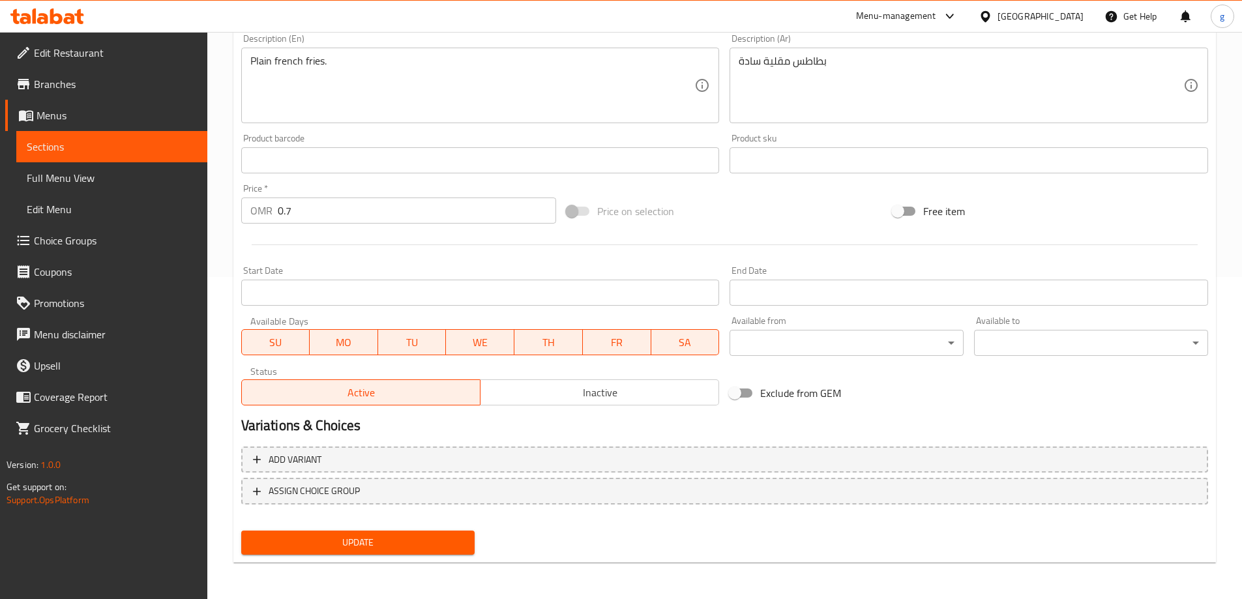
type input "بطاطس كلاسيك"
click at [352, 552] on button "Update" at bounding box center [358, 543] width 234 height 24
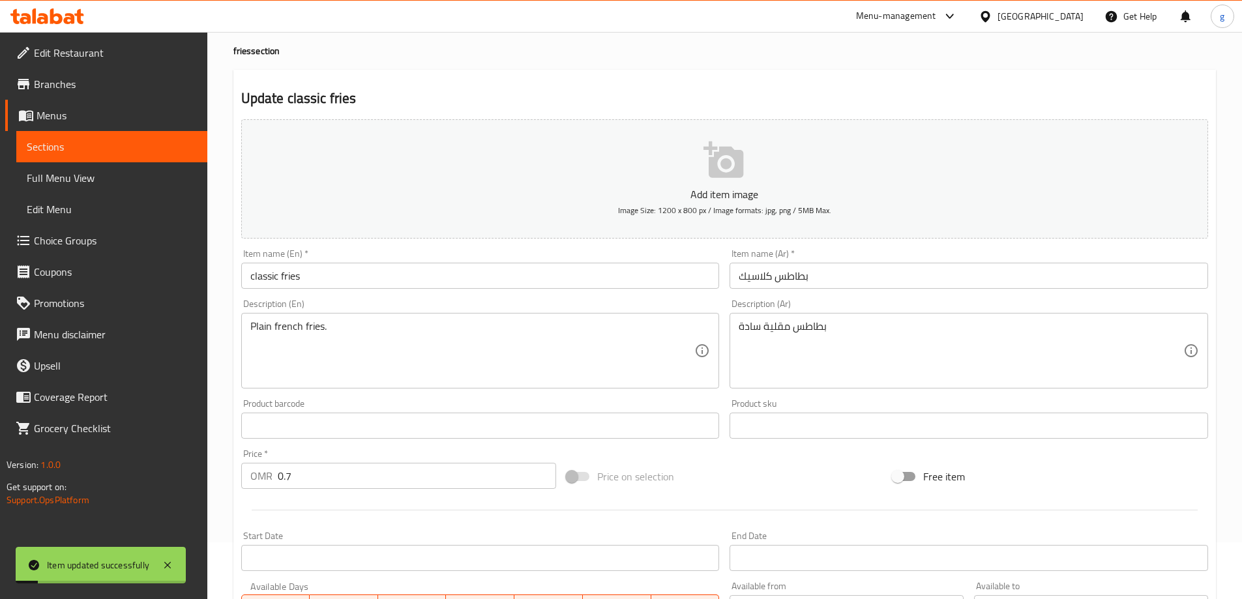
scroll to position [0, 0]
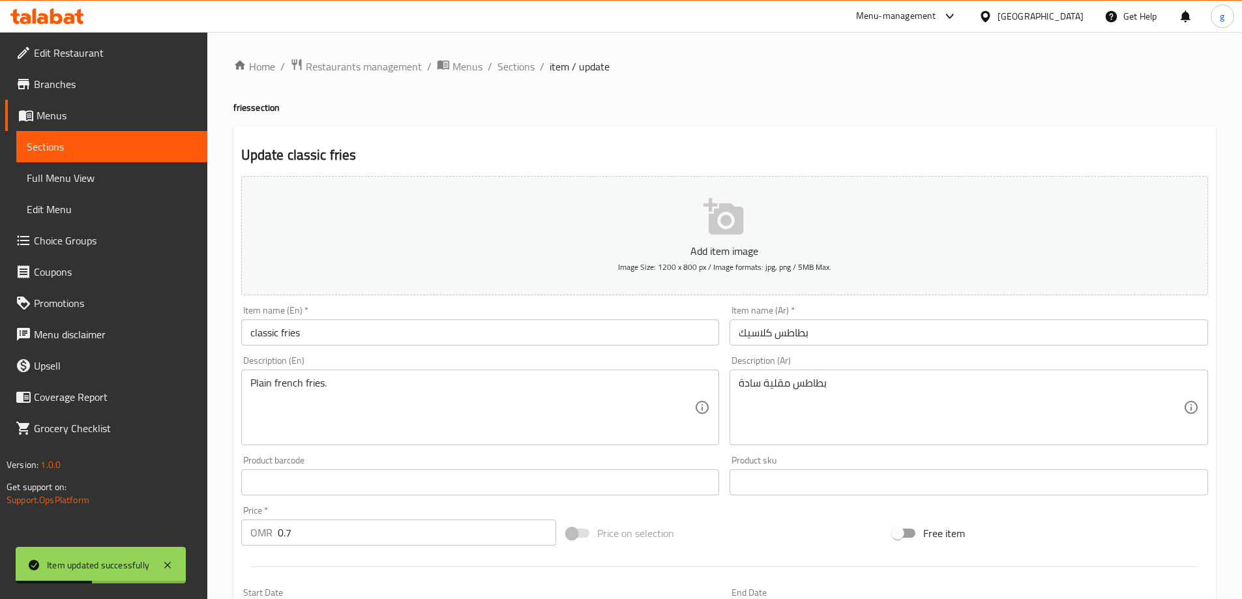
click at [85, 141] on span "Sections" at bounding box center [112, 147] width 170 height 16
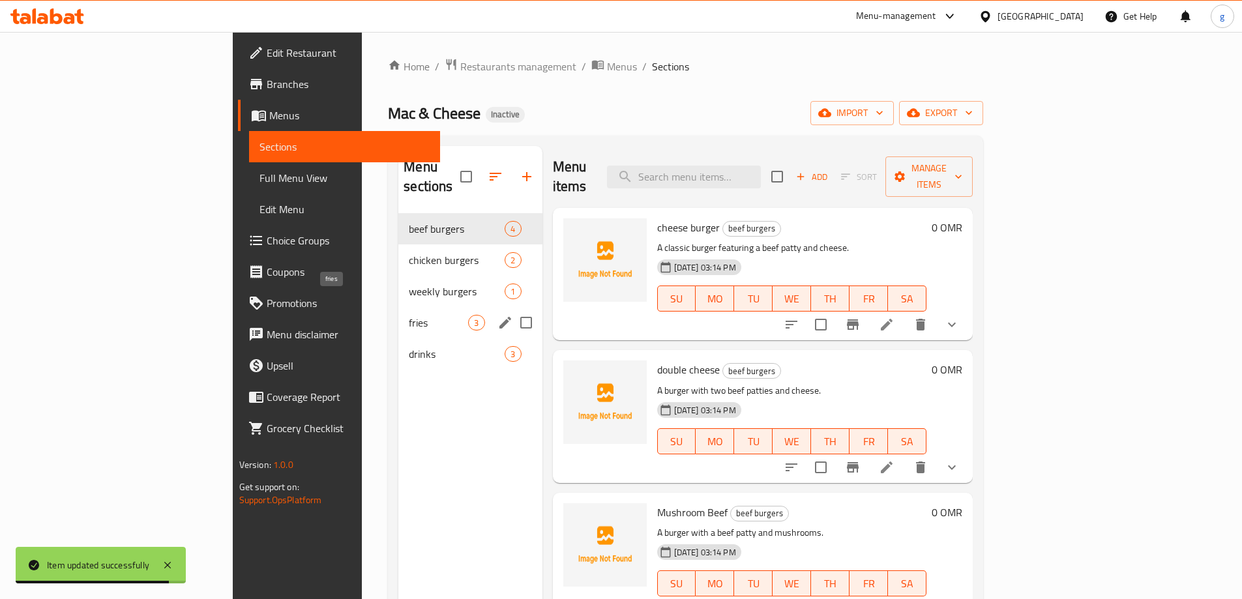
click at [409, 315] on span "fries" at bounding box center [438, 323] width 59 height 16
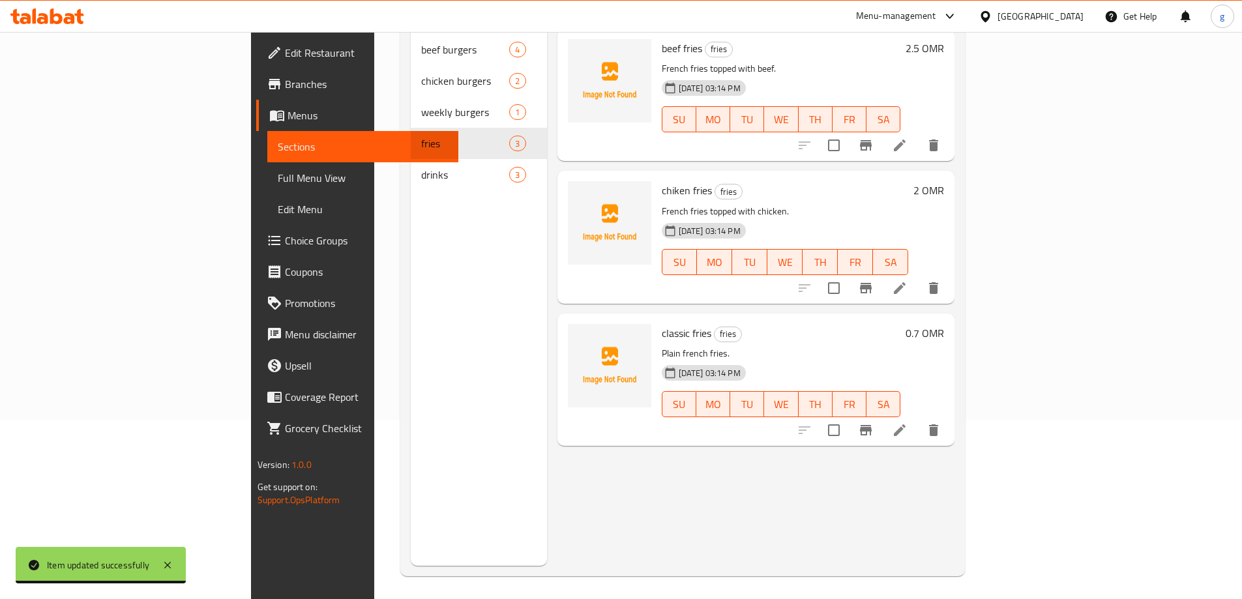
scroll to position [183, 0]
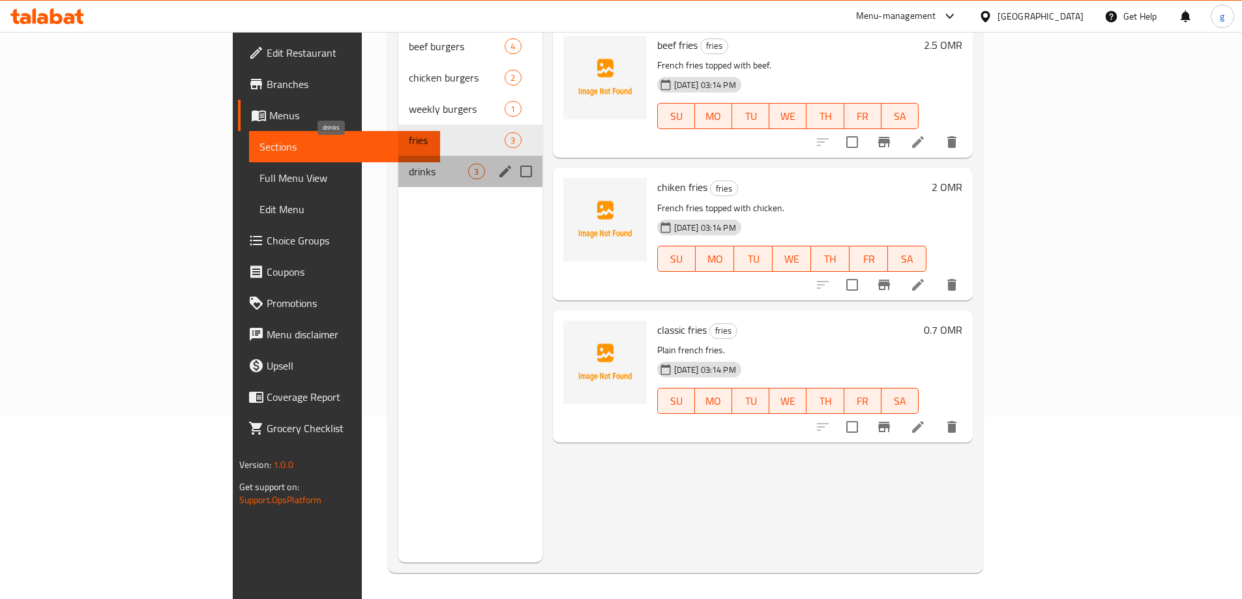
click at [409, 164] on span "drinks" at bounding box center [438, 172] width 59 height 16
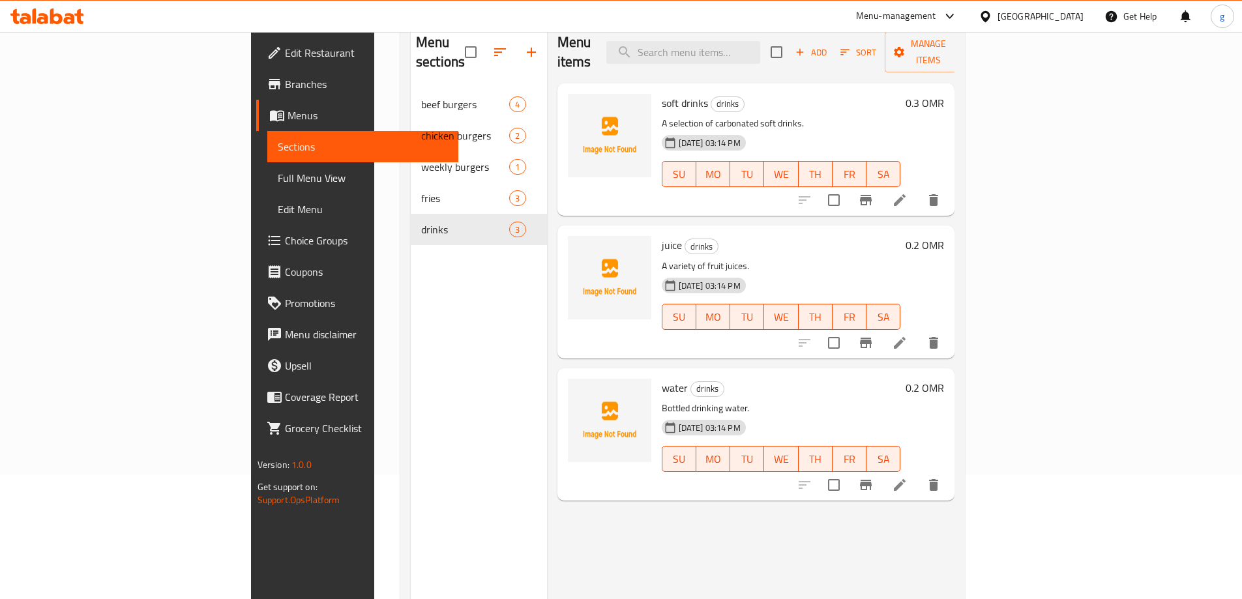
scroll to position [52, 0]
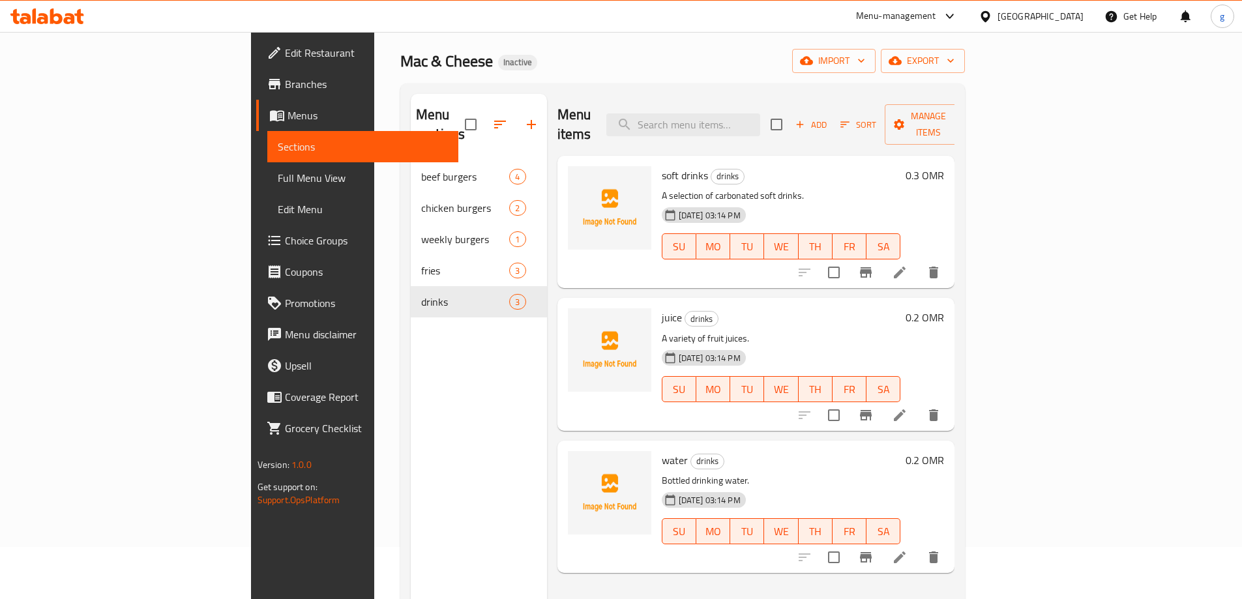
click at [439, 512] on div "Menu sections beef burgers 4 chicken burgers 2 weekly burgers 1 fries 3 drinks 3" at bounding box center [479, 393] width 136 height 599
click at [918, 404] on li at bounding box center [899, 415] width 37 height 23
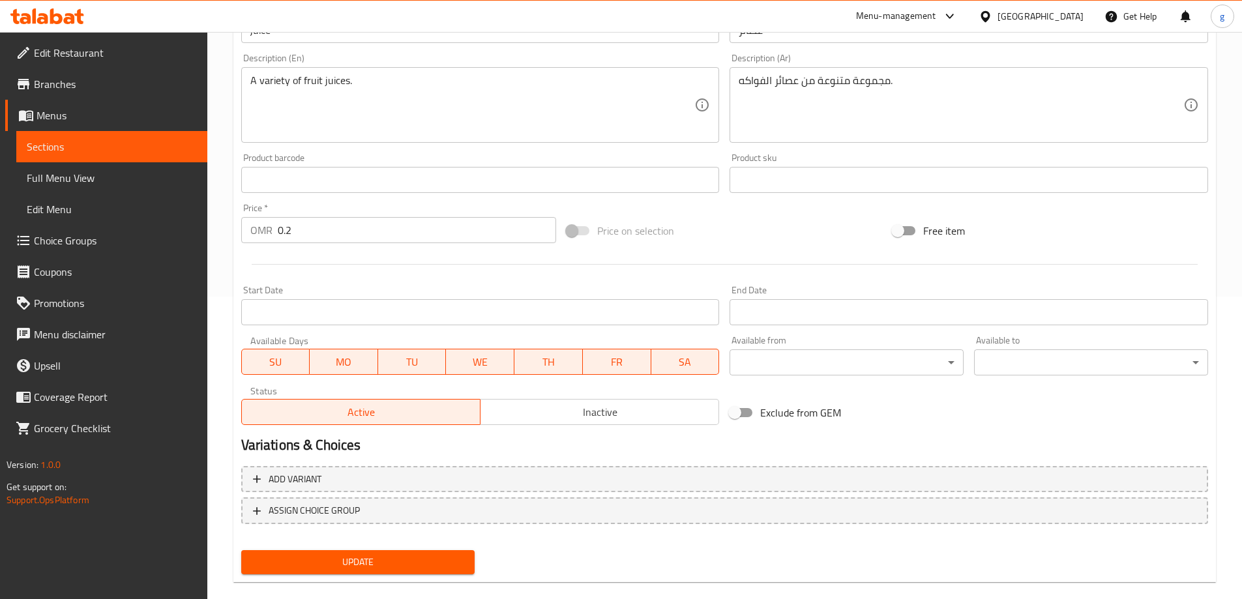
scroll to position [322, 0]
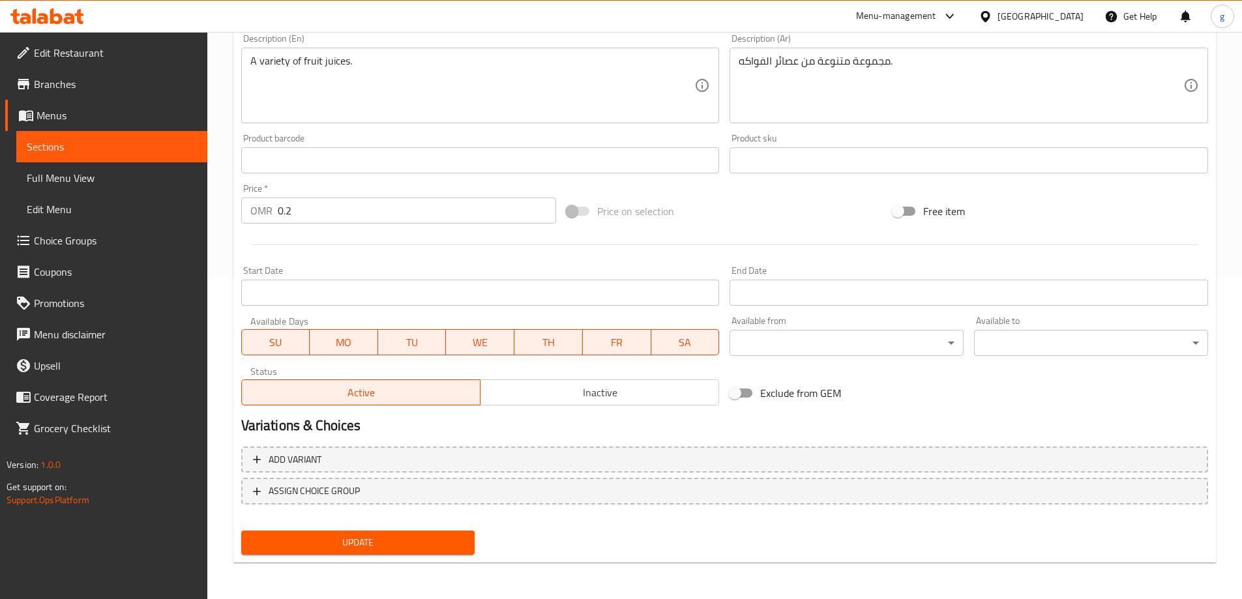
click at [78, 146] on span "Sections" at bounding box center [112, 147] width 170 height 16
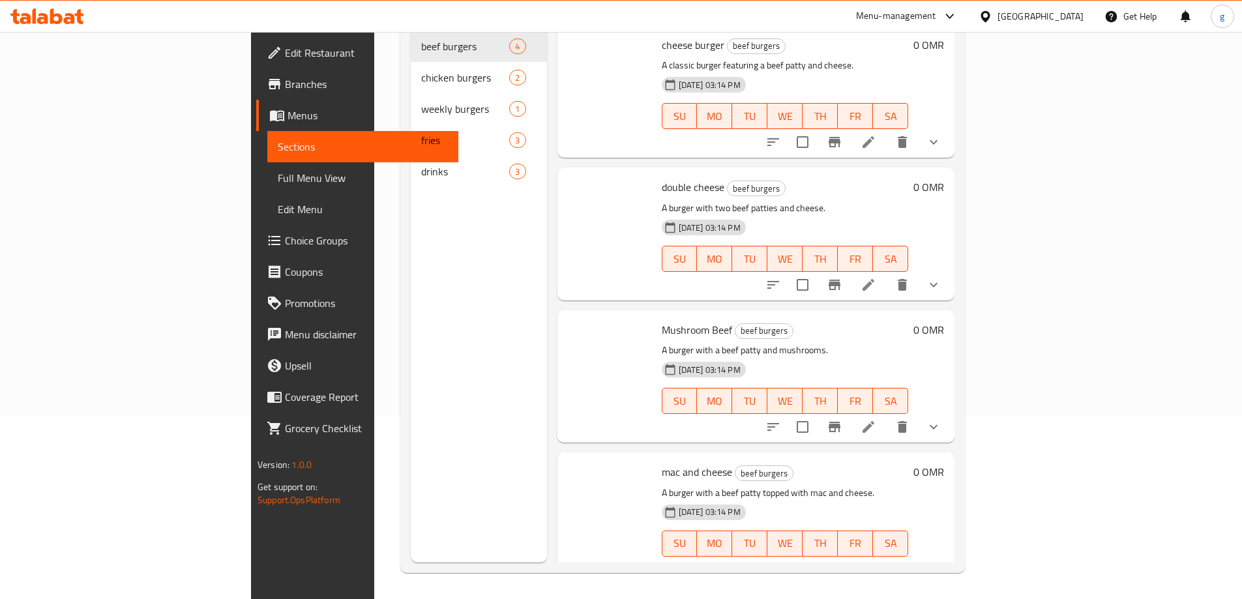
scroll to position [183, 0]
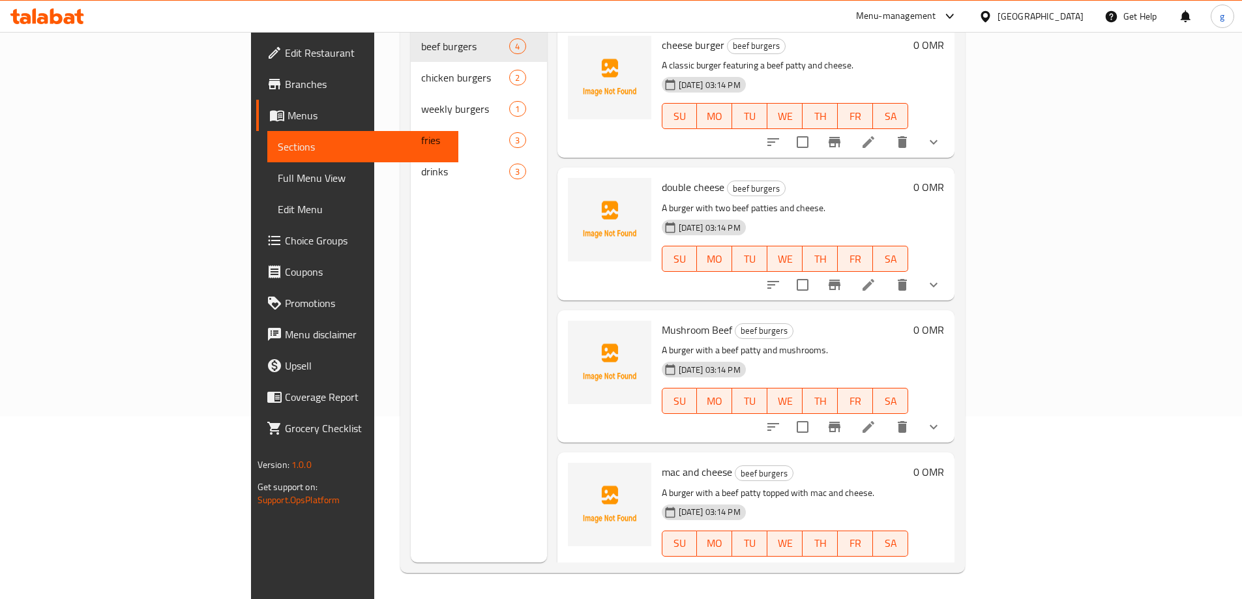
click at [411, 433] on div "Menu sections beef burgers 4 chicken burgers 2 weekly burgers 1 fries 3 drinks 3" at bounding box center [479, 262] width 136 height 599
click at [278, 186] on span "Full Menu View" at bounding box center [363, 178] width 170 height 16
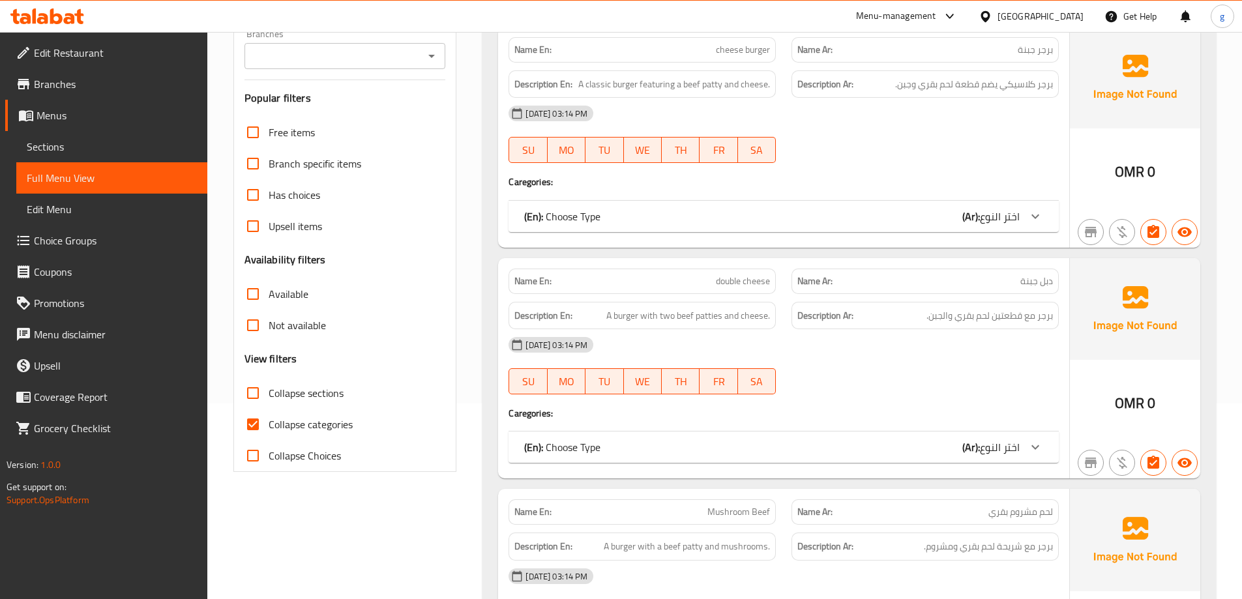
click at [263, 429] on input "Collapse categories" at bounding box center [252, 424] width 31 height 31
checkbox input "false"
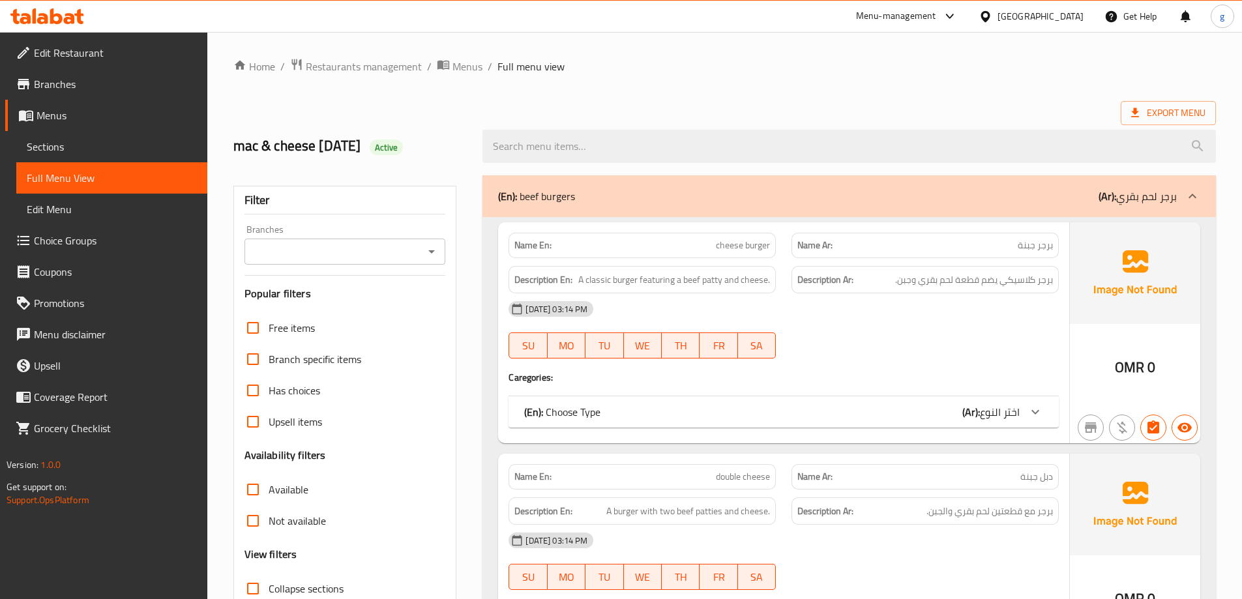
scroll to position [196, 0]
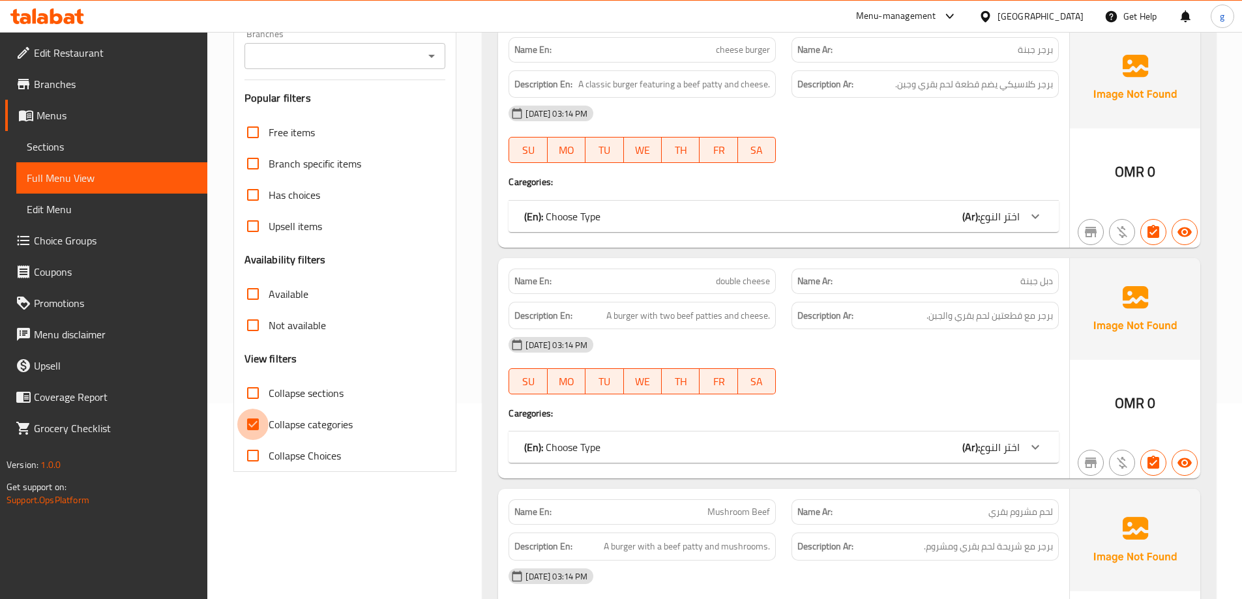
click at [250, 418] on input "Collapse categories" at bounding box center [252, 424] width 31 height 31
checkbox input "false"
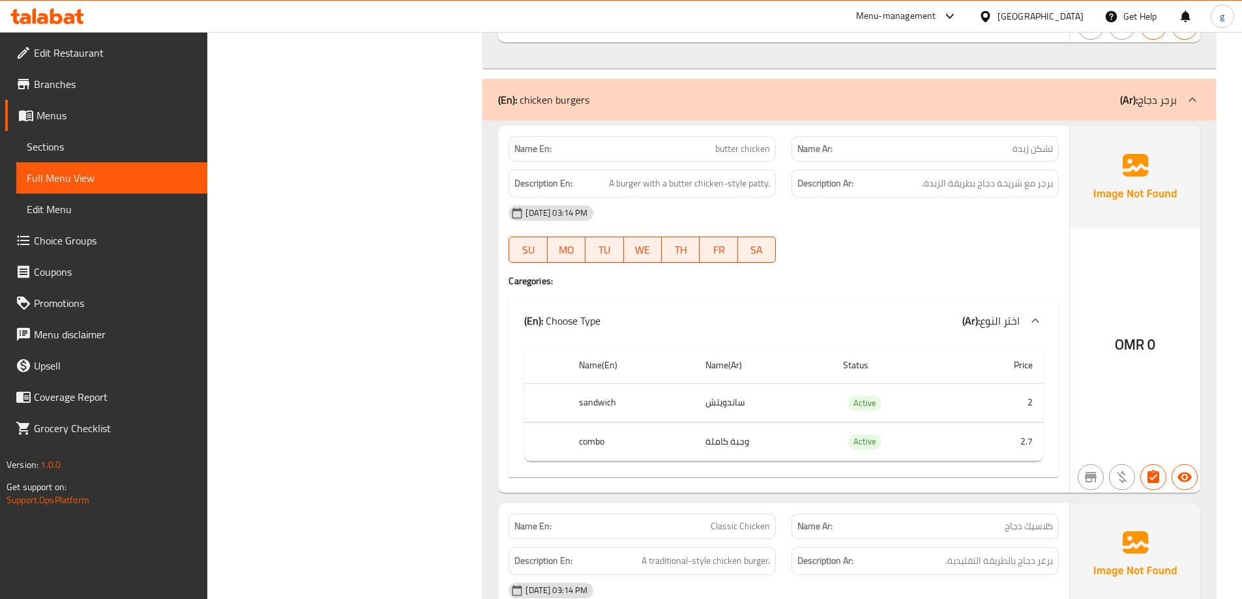
scroll to position [1695, 0]
drag, startPoint x: 595, startPoint y: 175, endPoint x: 810, endPoint y: 178, distance: 214.5
click at [810, 178] on div "Description En: A burger with a butter chicken-style patty. Description Ar: برج…" at bounding box center [784, 183] width 566 height 44
click at [639, 177] on span "A burger with a butter chicken-style patty." at bounding box center [689, 183] width 161 height 16
drag, startPoint x: 603, startPoint y: 183, endPoint x: 782, endPoint y: 191, distance: 178.8
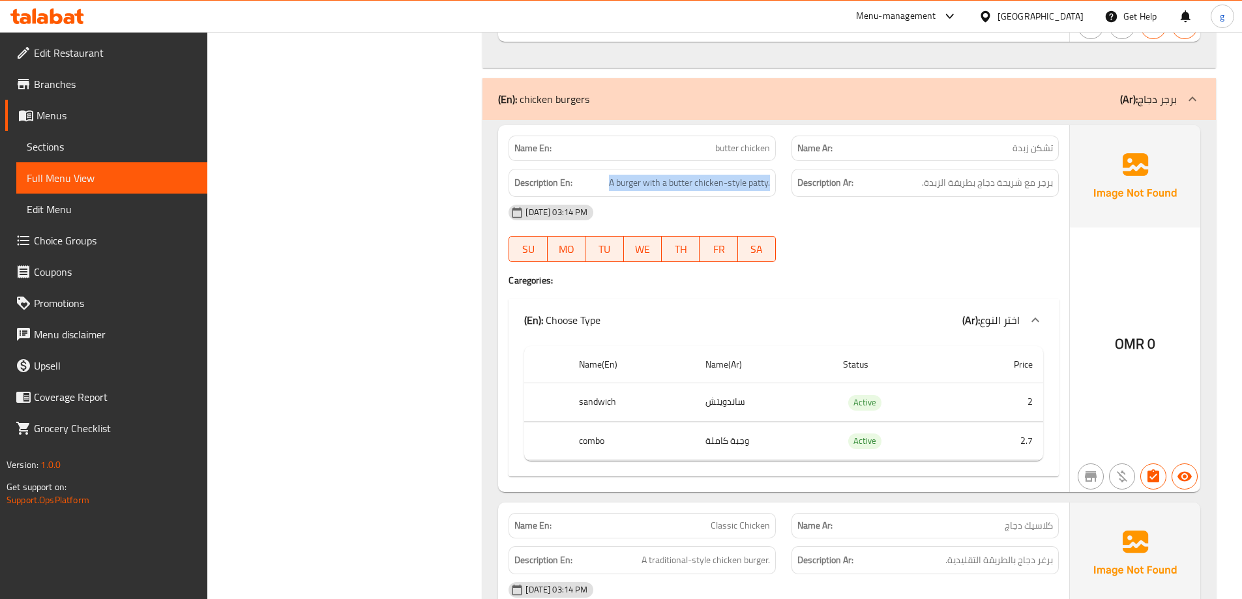
click at [782, 191] on div "Description En: A burger with a butter chicken-style patty." at bounding box center [642, 183] width 283 height 44
copy span "A burger with a butter chicken-style patty."
click at [605, 187] on h6 "Description En: A burger with a butter chicken-style patty." at bounding box center [642, 183] width 256 height 16
drag, startPoint x: 609, startPoint y: 183, endPoint x: 694, endPoint y: 188, distance: 84.9
click at [694, 188] on span "A burger with a butter chicken-style patty." at bounding box center [689, 183] width 161 height 16
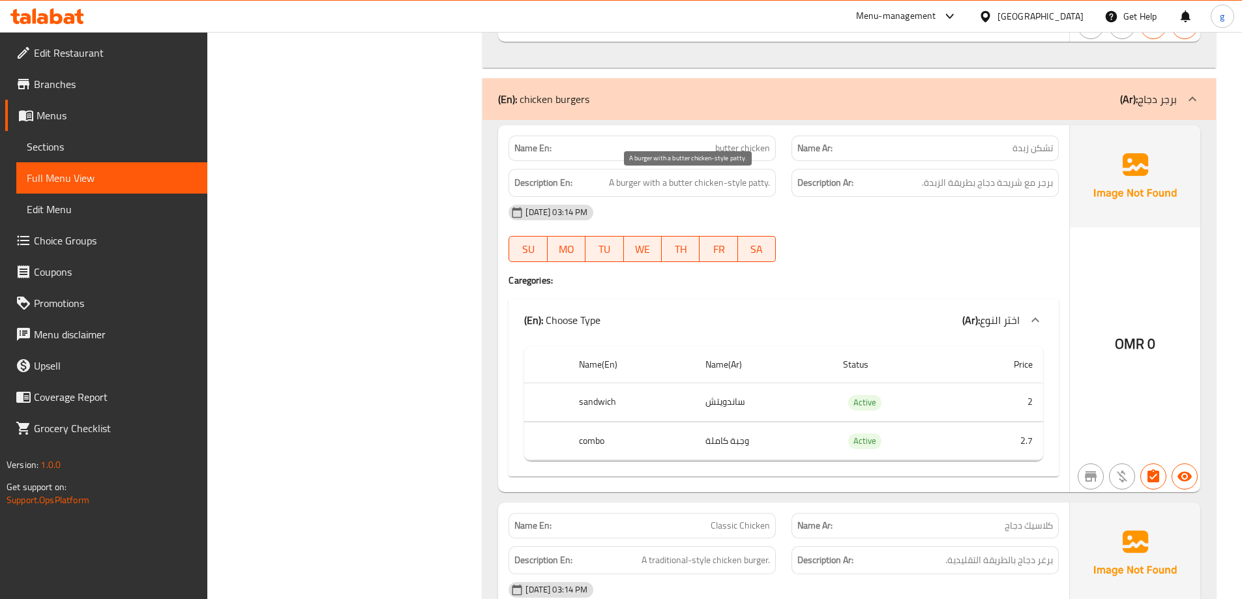
click at [748, 188] on span "A burger with a butter chicken-style patty." at bounding box center [689, 183] width 161 height 16
drag, startPoint x: 693, startPoint y: 183, endPoint x: 793, endPoint y: 180, distance: 100.4
click at [793, 180] on div "Description En: A burger with a butter chicken-style patty. Description Ar: برج…" at bounding box center [784, 183] width 566 height 44
click at [675, 181] on span "A burger with a butter chicken-style patty." at bounding box center [689, 183] width 161 height 16
drag, startPoint x: 664, startPoint y: 183, endPoint x: 778, endPoint y: 182, distance: 114.7
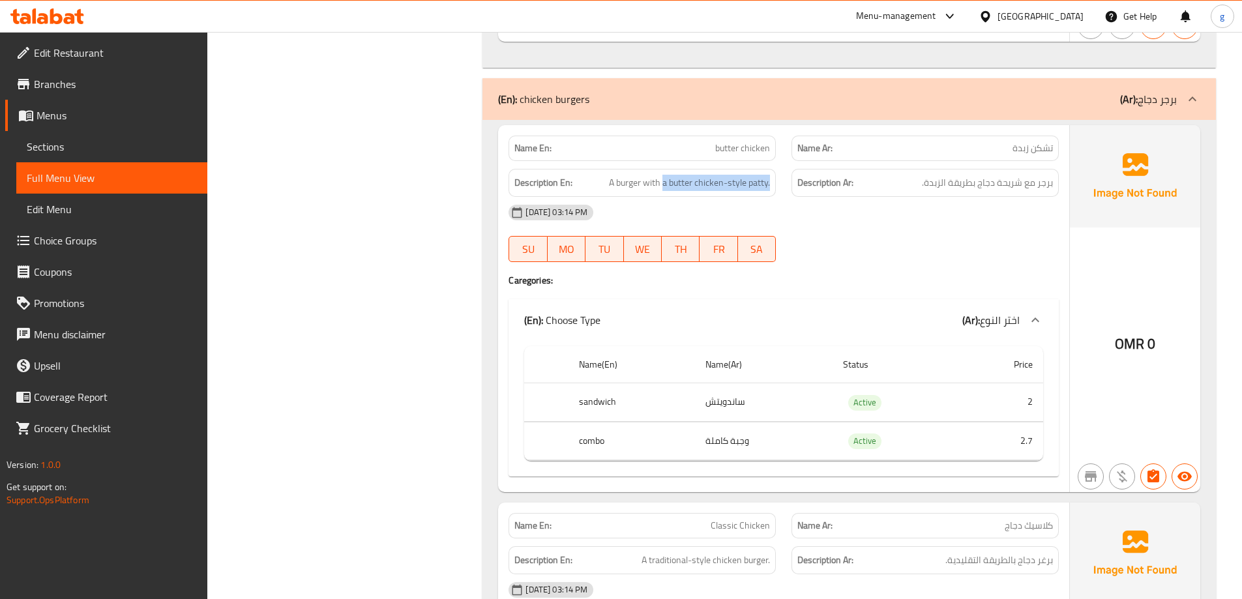
click at [778, 182] on div "Description En: A burger with a butter chicken-style patty." at bounding box center [642, 183] width 283 height 44
click at [772, 187] on div "Description En: A burger with a butter chicken-style patty." at bounding box center [641, 183] width 267 height 28
click at [611, 187] on span "A burger with a butter chicken-style patty." at bounding box center [689, 183] width 161 height 16
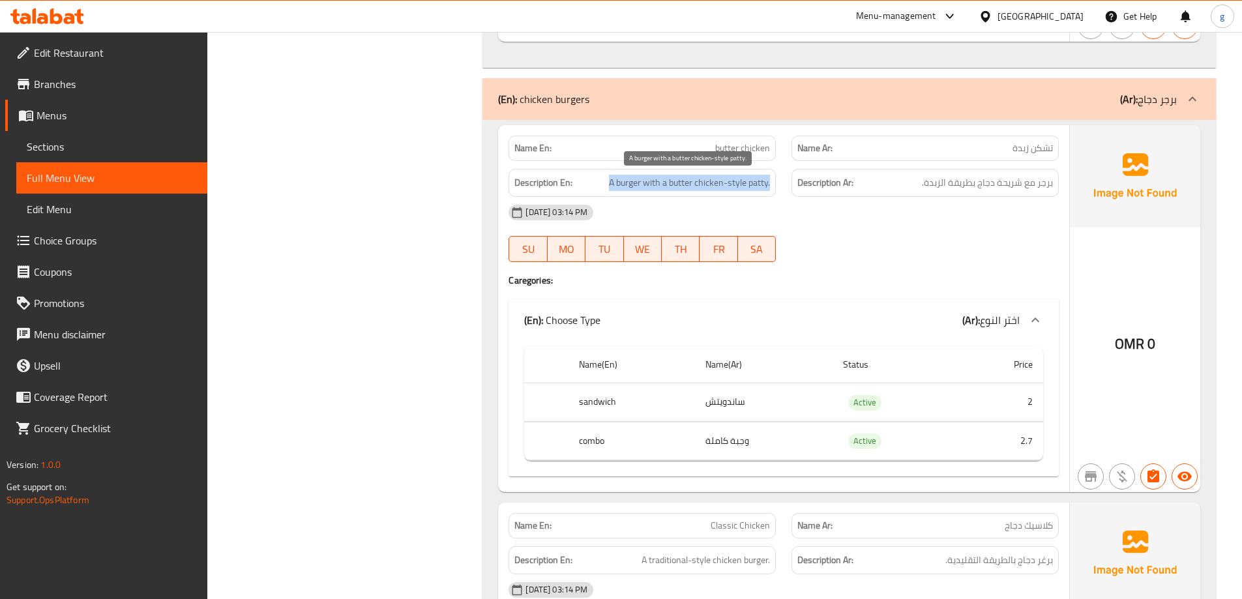
click at [681, 177] on span "A burger with a butter chicken-style patty." at bounding box center [689, 183] width 161 height 16
drag, startPoint x: 645, startPoint y: 181, endPoint x: 783, endPoint y: 165, distance: 139.2
click at [783, 165] on div "Description En: A burger with a butter chicken-style patty." at bounding box center [642, 183] width 283 height 44
drag, startPoint x: 1077, startPoint y: 294, endPoint x: 1020, endPoint y: 299, distance: 56.9
click at [1077, 294] on div "OMR 0" at bounding box center [1135, 308] width 130 height 367
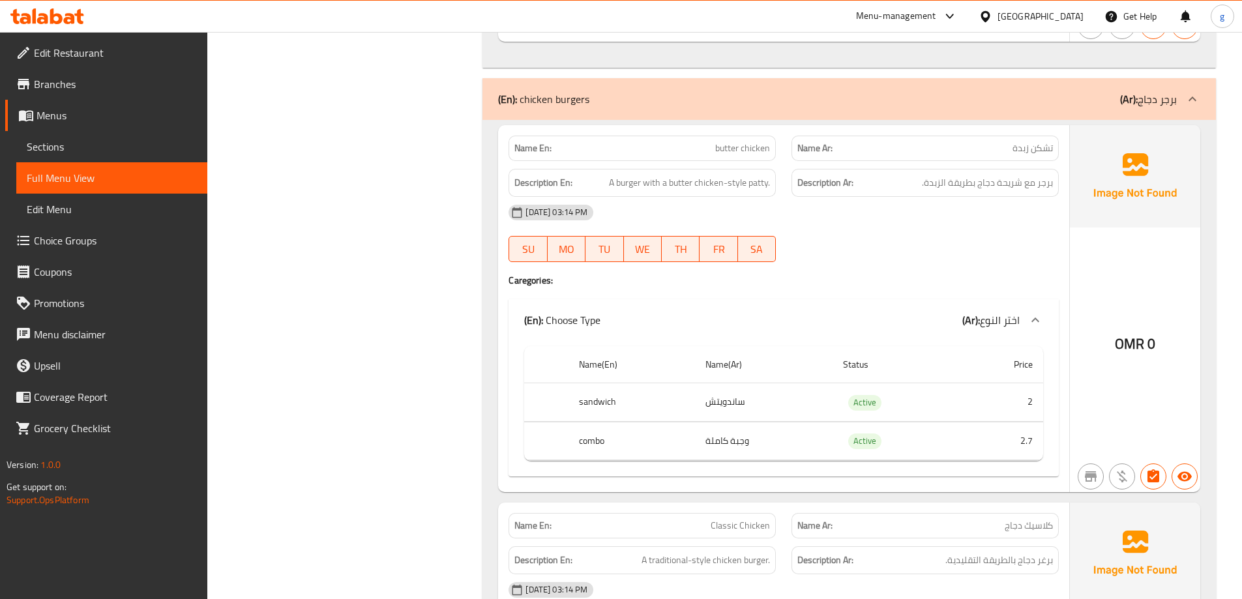
click at [969, 179] on span "برجر مع شريحة دجاج بطريقة الزبدة." at bounding box center [987, 183] width 131 height 16
copy div "برجر مع شريحة دجاج بطريقة الزبدة."
click at [1007, 184] on span "برجر مع شريحة دجاج بطريقة الزبدة." at bounding box center [987, 183] width 131 height 16
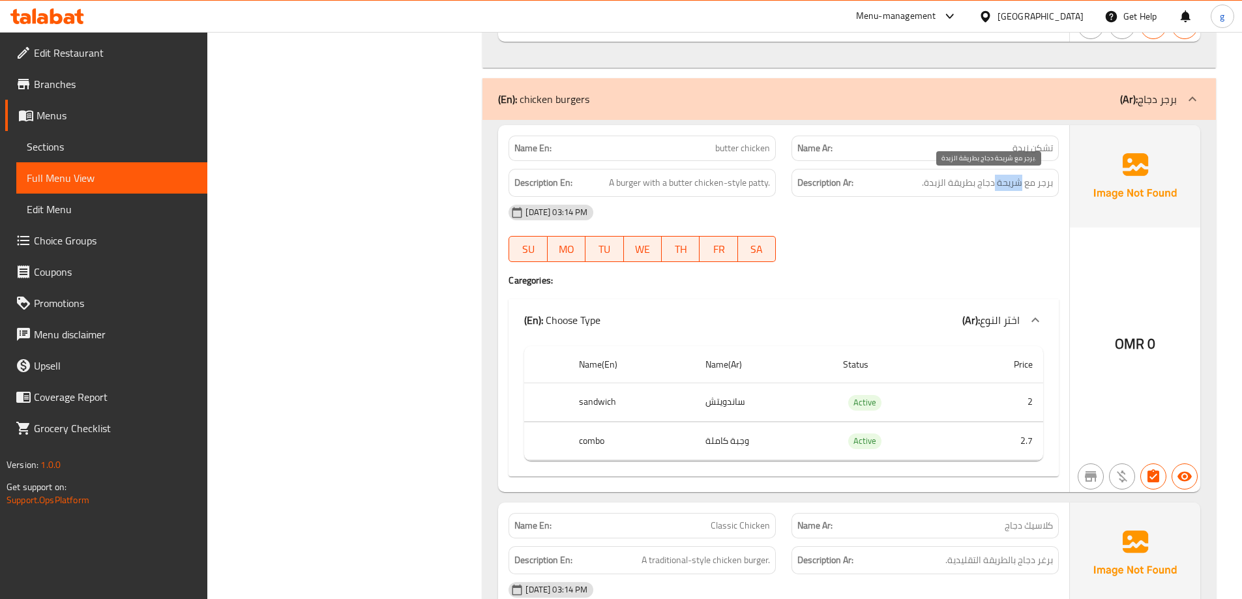
click at [1007, 184] on span "برجر مع شريحة دجاج بطريقة الزبدة." at bounding box center [987, 183] width 131 height 16
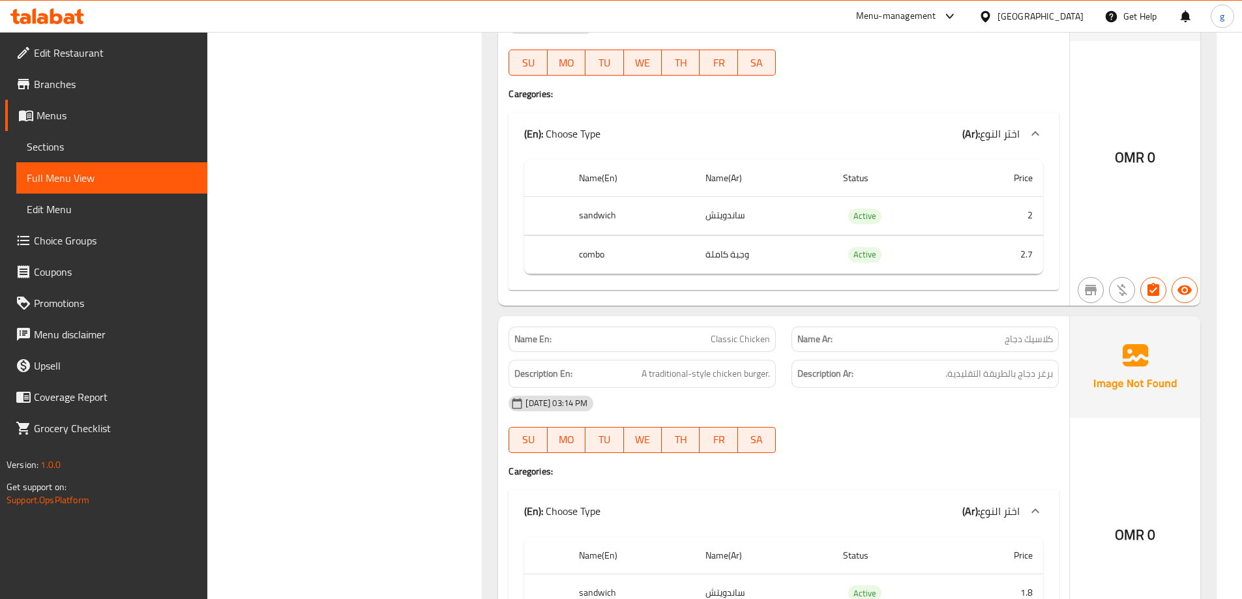
scroll to position [1956, 0]
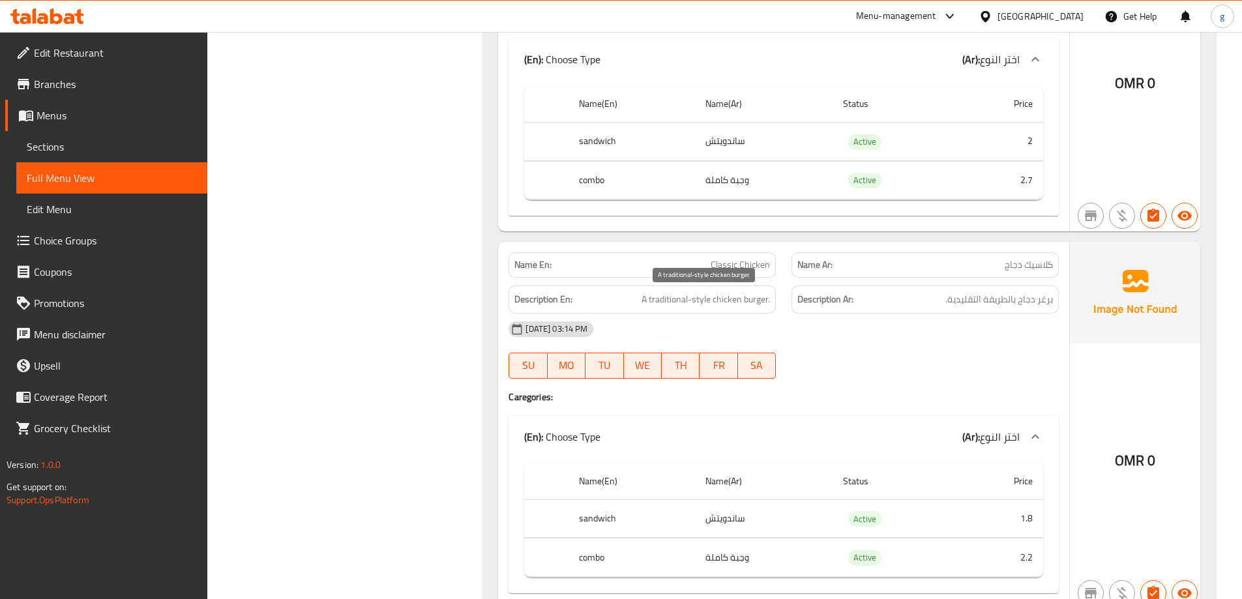
click at [720, 302] on span "A traditional-style chicken burger." at bounding box center [705, 299] width 128 height 16
click at [672, 309] on div "Description En: A traditional-style chicken burger." at bounding box center [641, 300] width 267 height 28
drag, startPoint x: 680, startPoint y: 302, endPoint x: 762, endPoint y: 304, distance: 82.2
click at [762, 304] on span "A traditional-style chicken burger." at bounding box center [705, 299] width 128 height 16
click at [737, 315] on div "[DATE] 03:14 PM" at bounding box center [784, 329] width 566 height 31
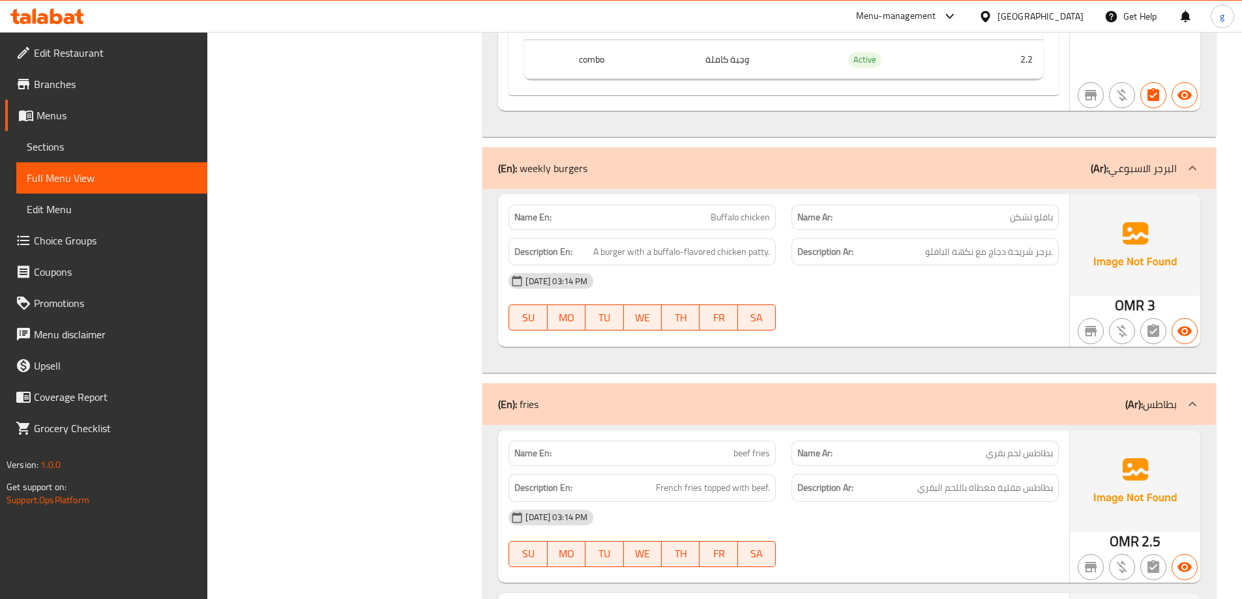
scroll to position [2412, 0]
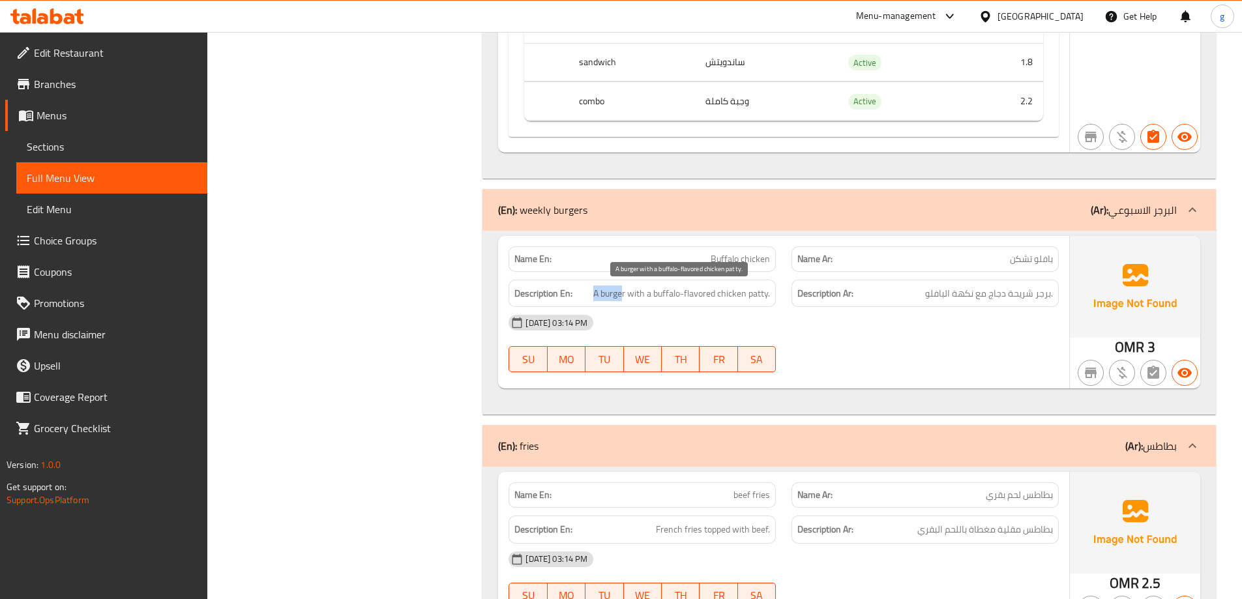
drag, startPoint x: 595, startPoint y: 296, endPoint x: 623, endPoint y: 295, distance: 28.1
click at [623, 295] on span "A burger with a buffalo-flavored chicken patty." at bounding box center [681, 294] width 177 height 16
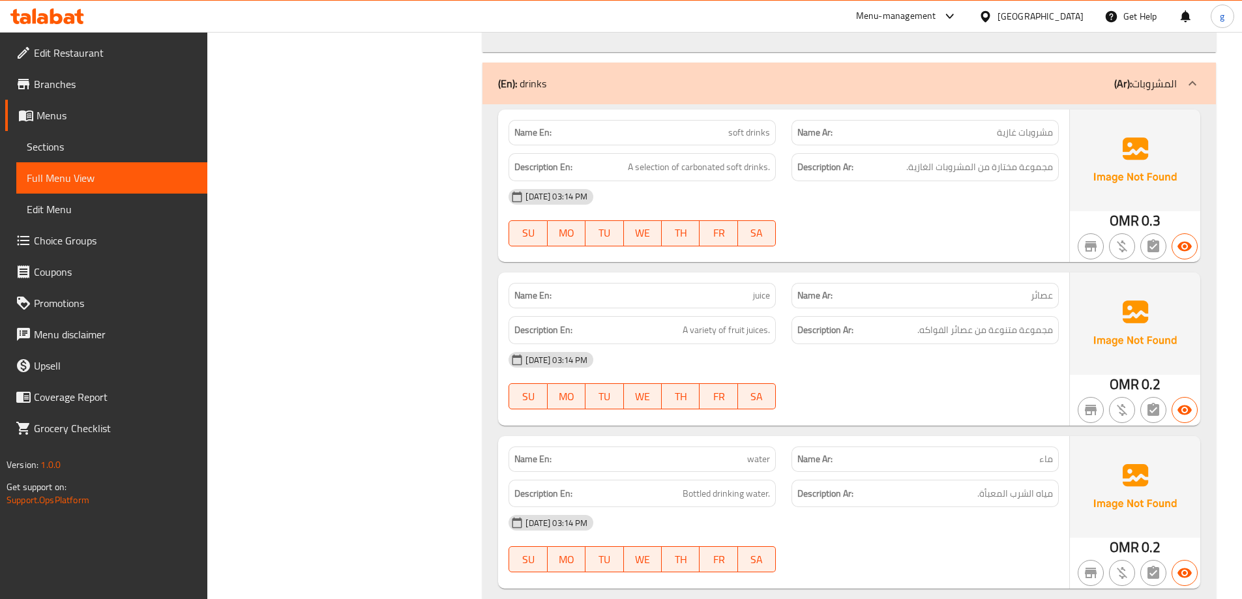
scroll to position [3379, 0]
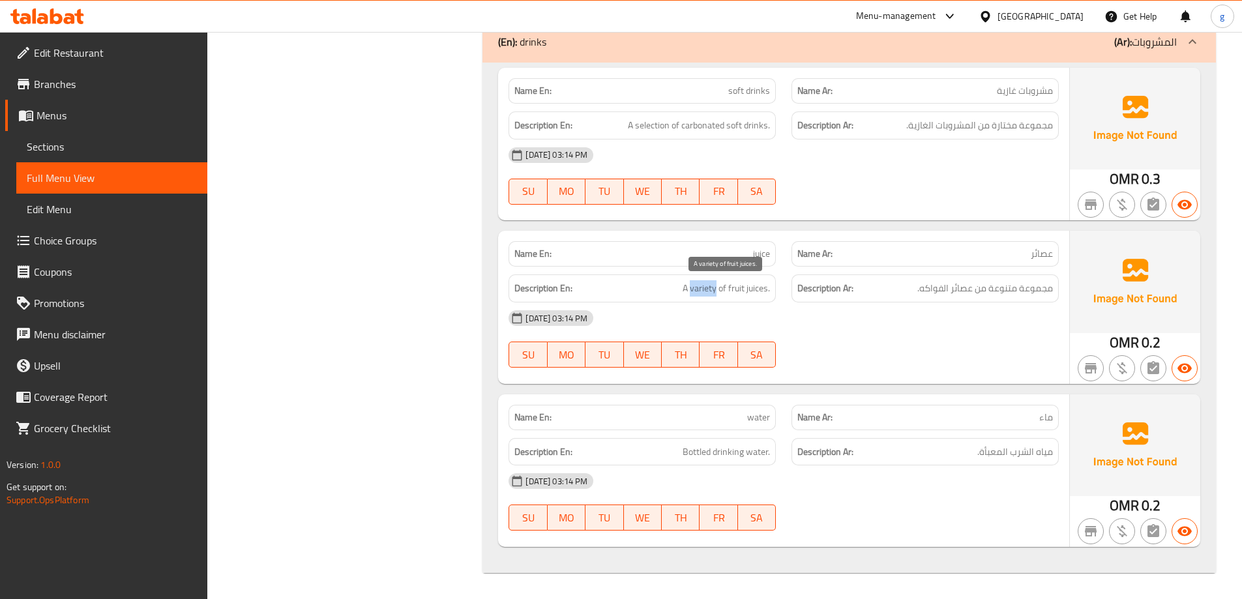
drag, startPoint x: 690, startPoint y: 295, endPoint x: 715, endPoint y: 296, distance: 25.5
click at [715, 296] on span "A variety of fruit juices." at bounding box center [726, 288] width 87 height 16
copy span "variety"
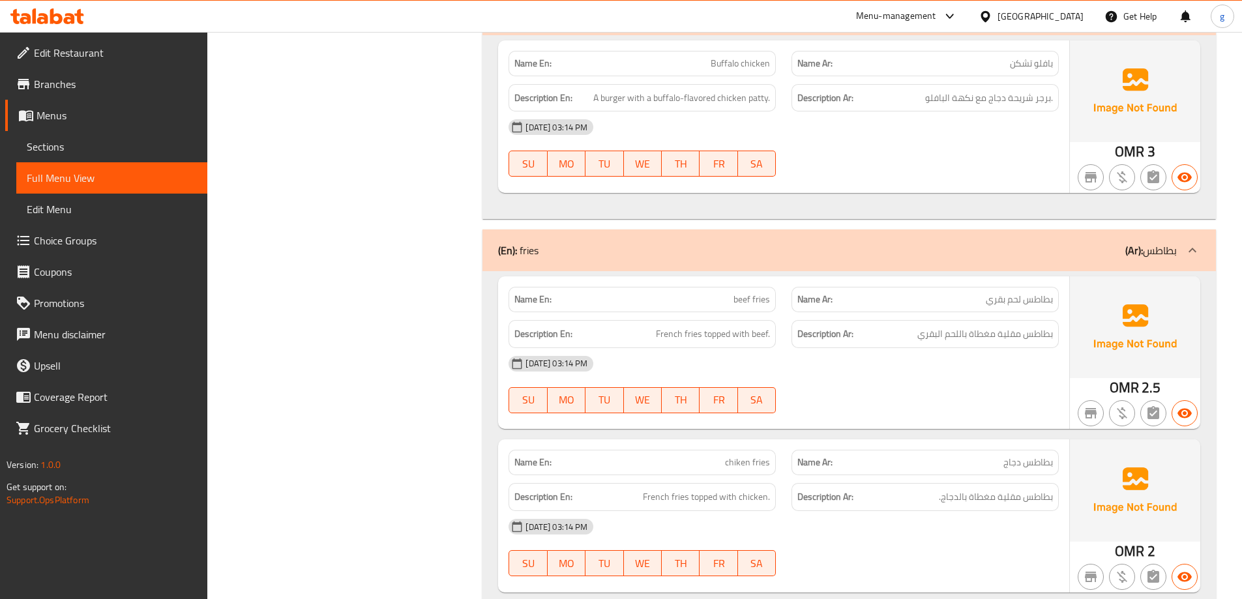
scroll to position [2673, 0]
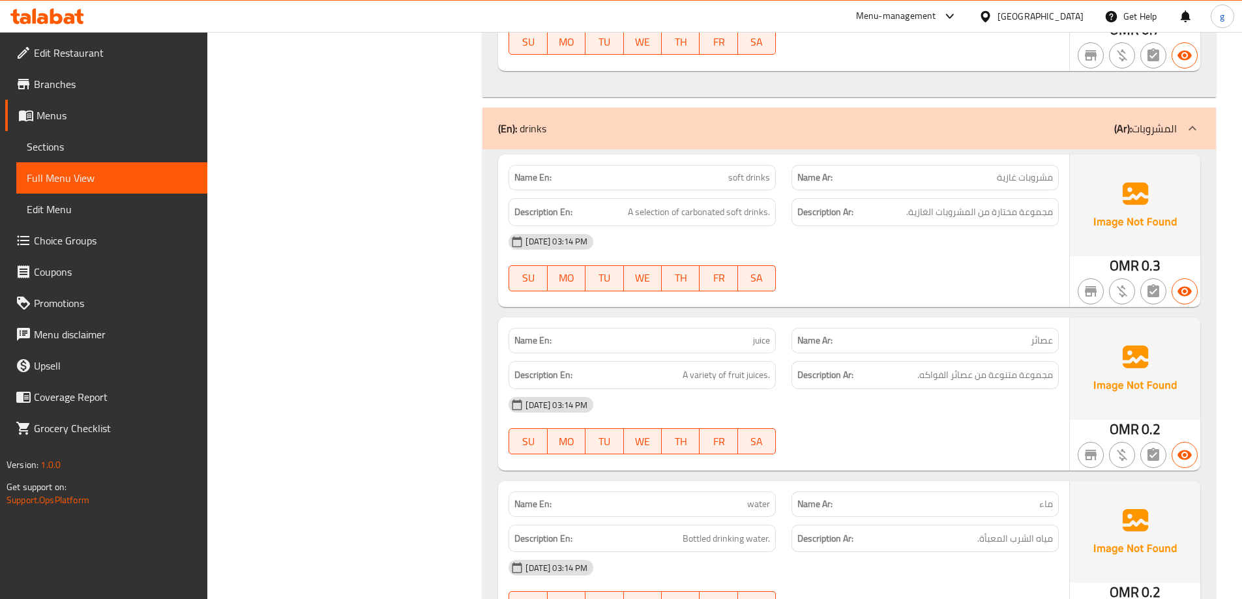
scroll to position [3379, 0]
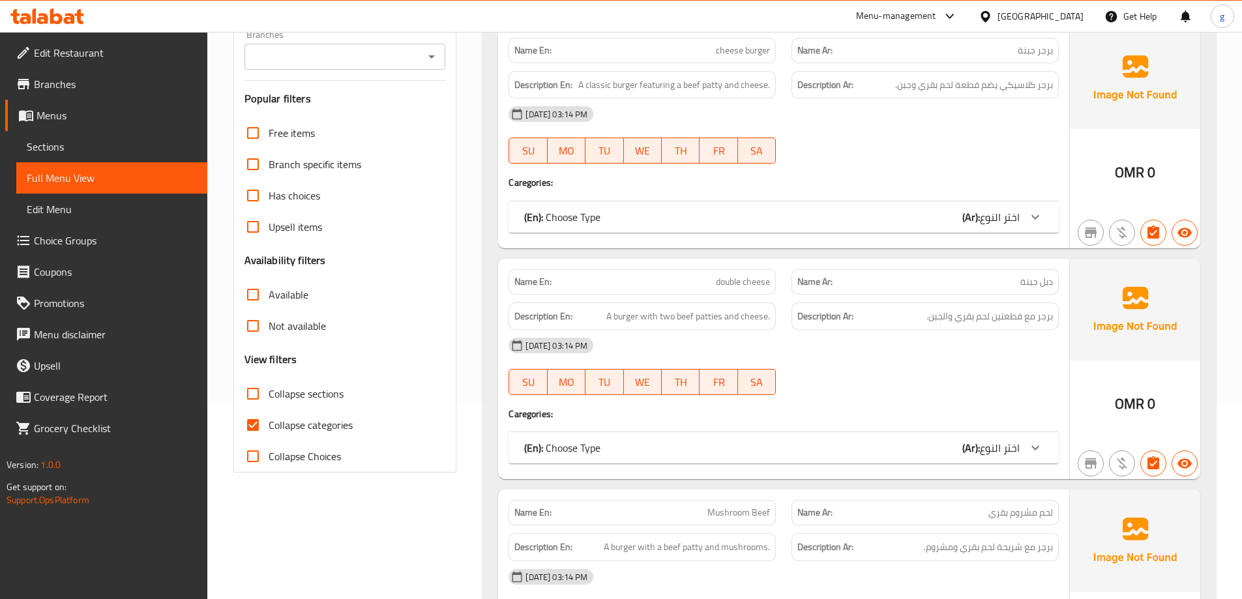
scroll to position [196, 0]
click at [254, 421] on input "Collapse categories" at bounding box center [252, 424] width 31 height 31
checkbox input "false"
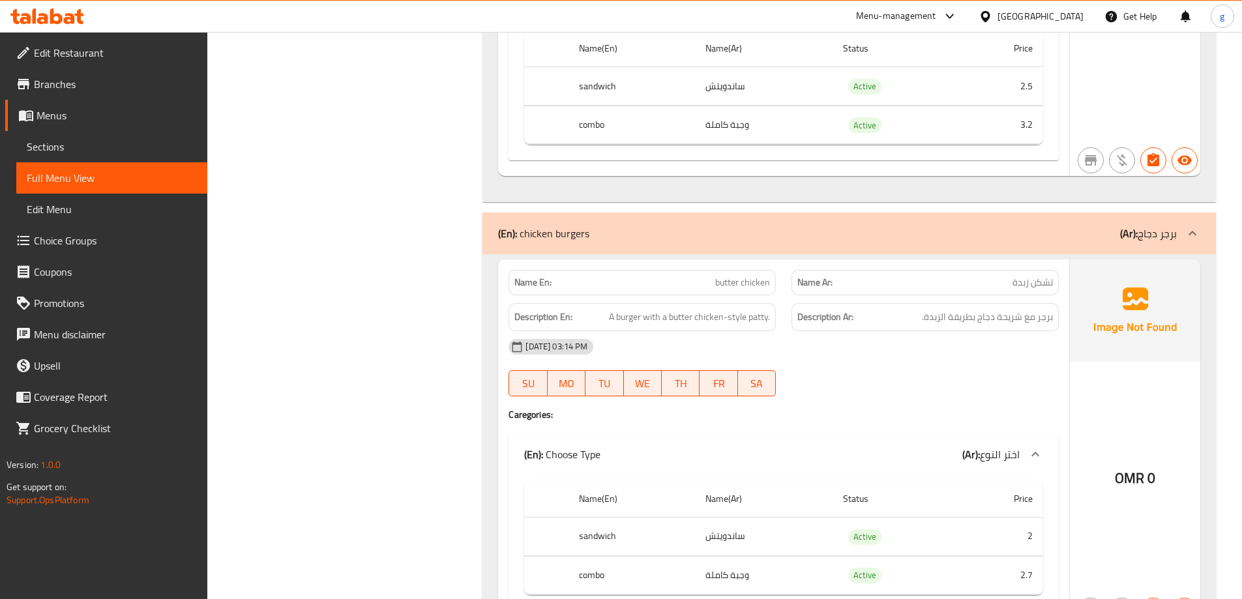
scroll to position [1695, 0]
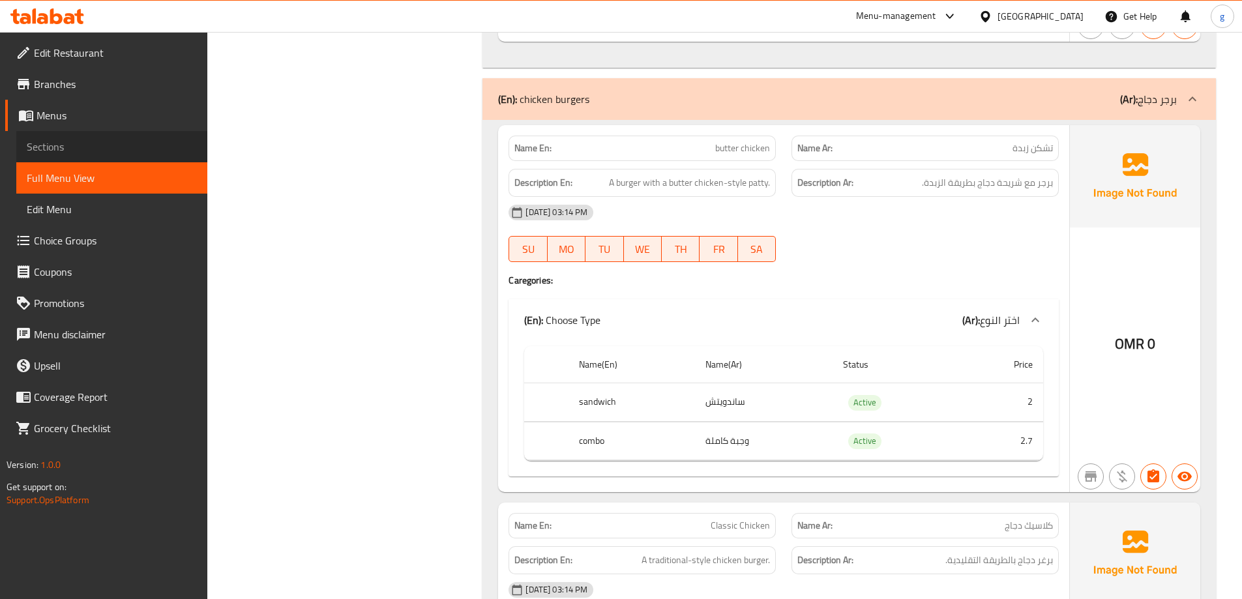
click at [66, 147] on span "Sections" at bounding box center [112, 147] width 170 height 16
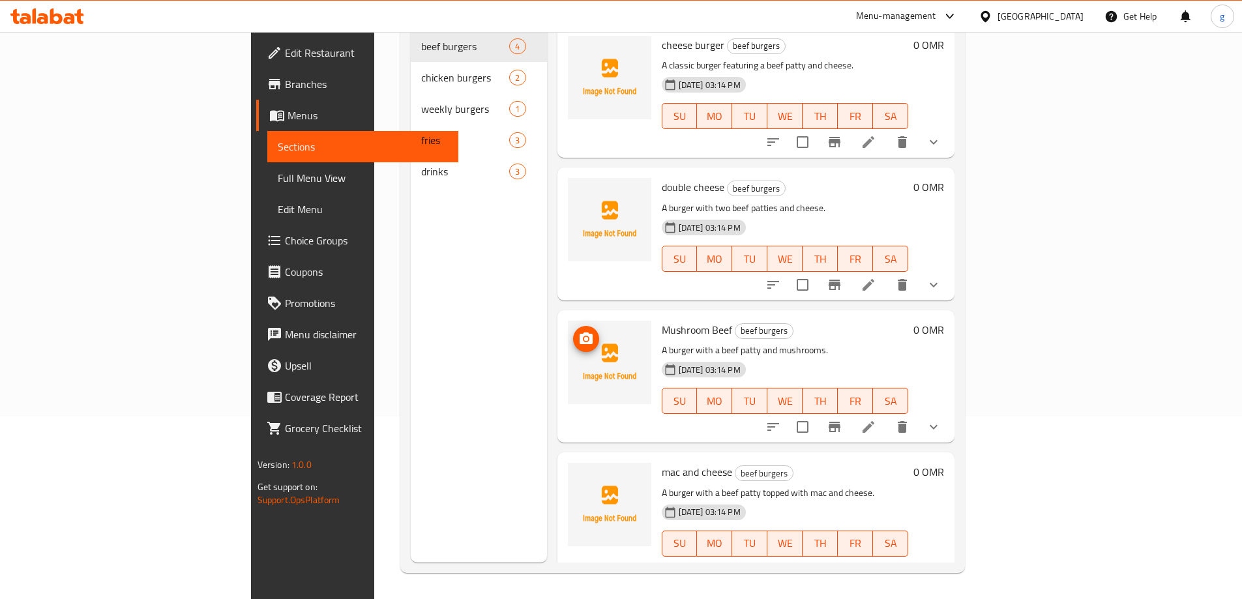
scroll to position [3, 0]
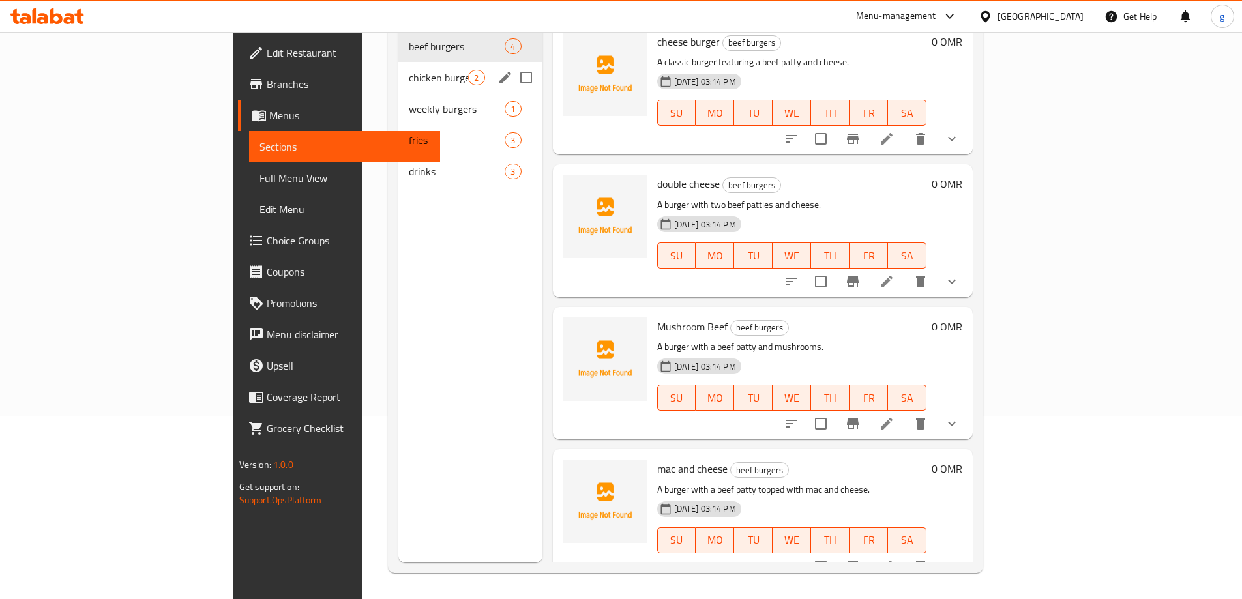
click at [398, 67] on div "chicken burgers 2" at bounding box center [469, 77] width 143 height 31
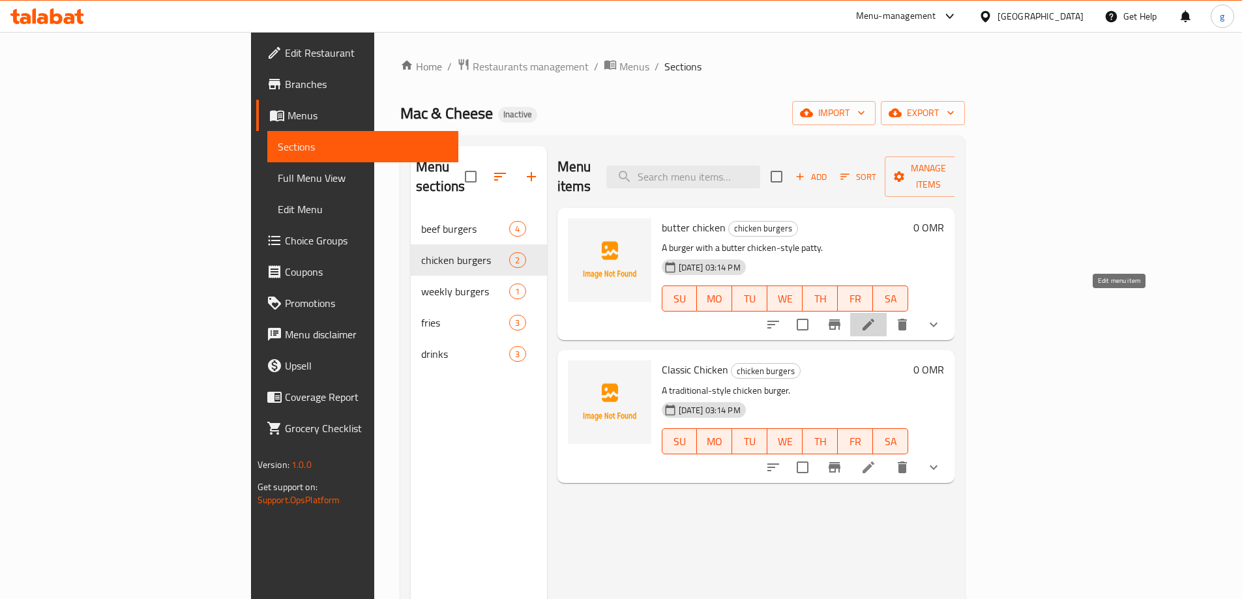
click at [876, 317] on icon at bounding box center [868, 325] width 16 height 16
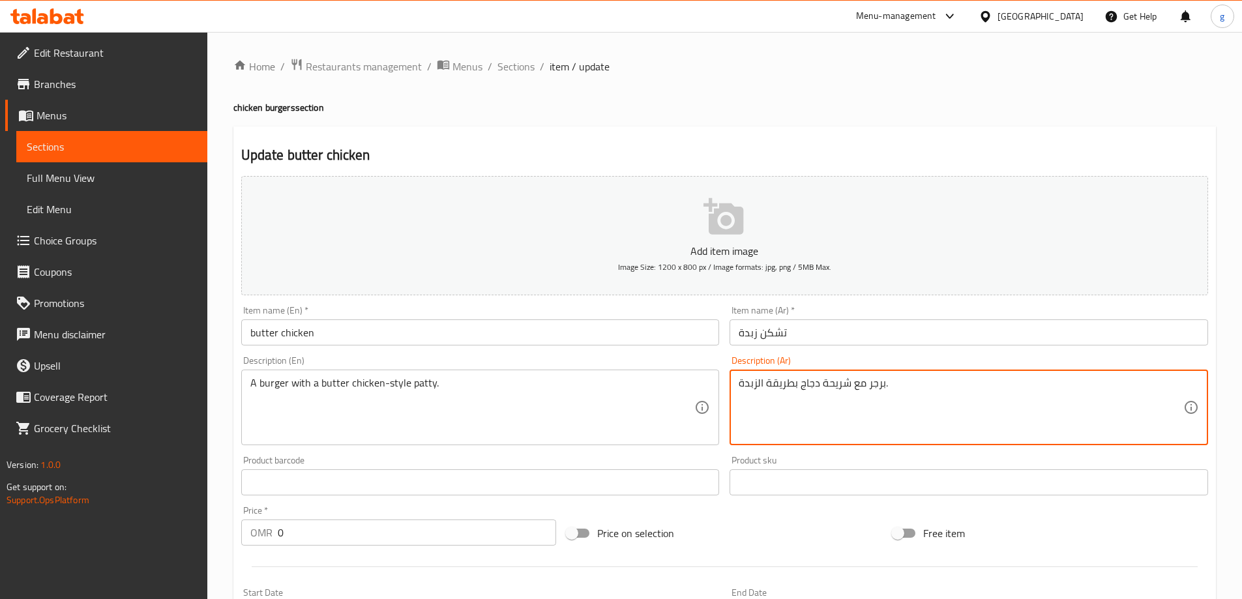
drag, startPoint x: 799, startPoint y: 385, endPoint x: 819, endPoint y: 392, distance: 21.4
click at [761, 338] on input "تشكن زبدة" at bounding box center [968, 332] width 478 height 26
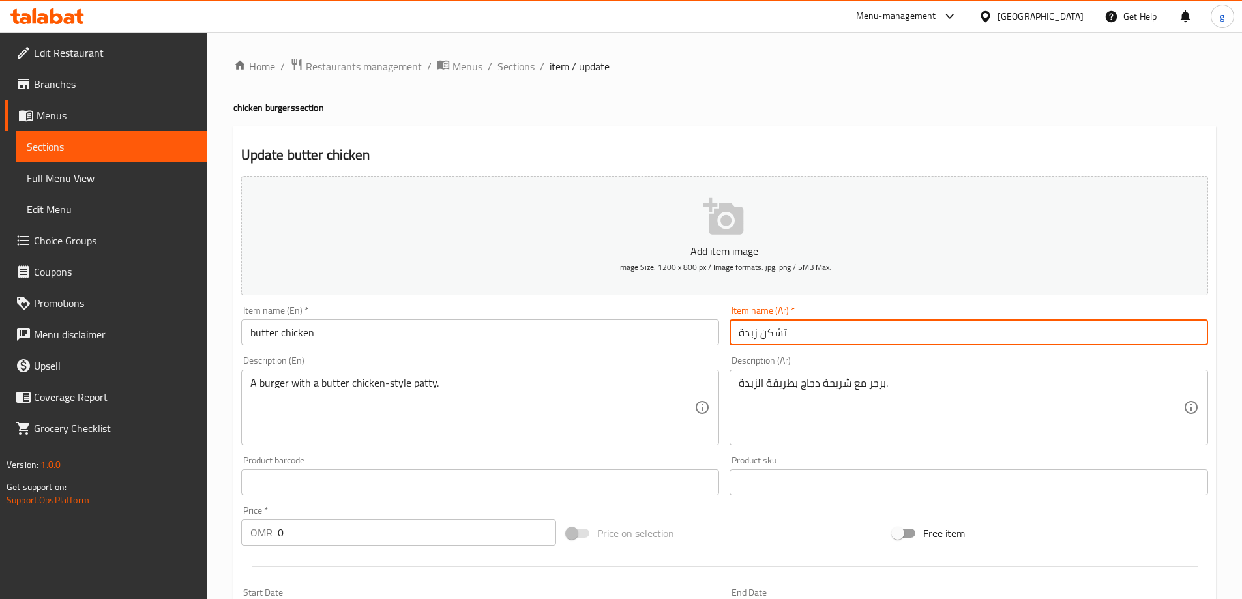
click at [761, 338] on input "تشكن زبدة" at bounding box center [968, 332] width 478 height 26
click at [754, 325] on input "تشكن زبدة" at bounding box center [968, 332] width 478 height 26
drag, startPoint x: 761, startPoint y: 330, endPoint x: 795, endPoint y: 338, distance: 34.6
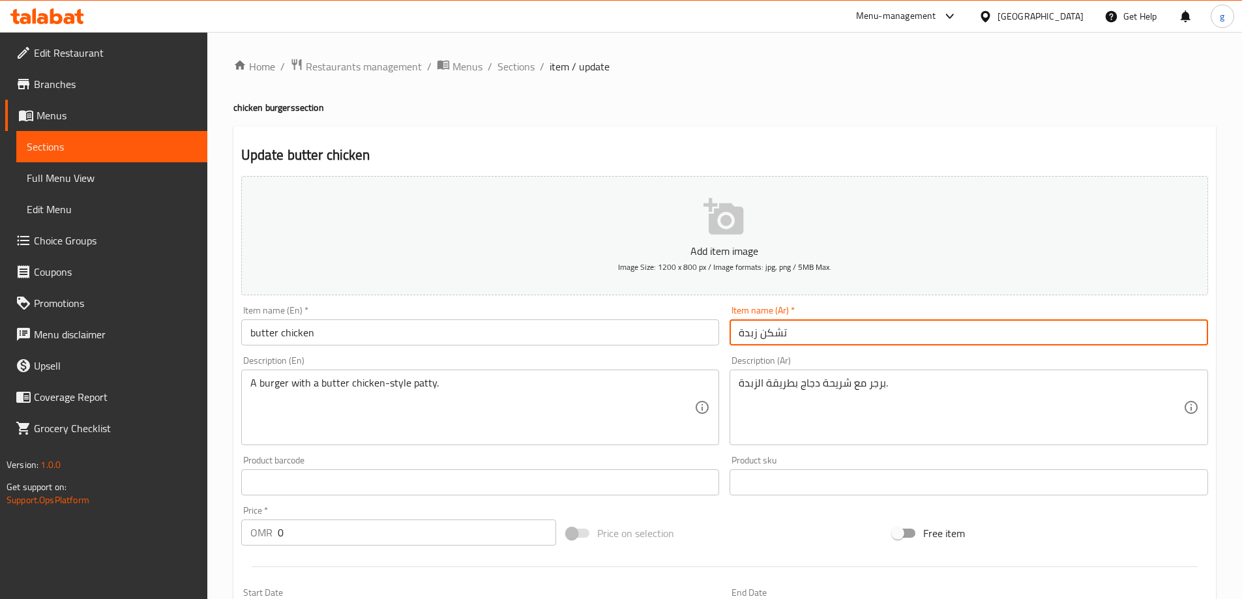
click at [795, 338] on input "تشكن زبدة" at bounding box center [968, 332] width 478 height 26
paste input "جاج"
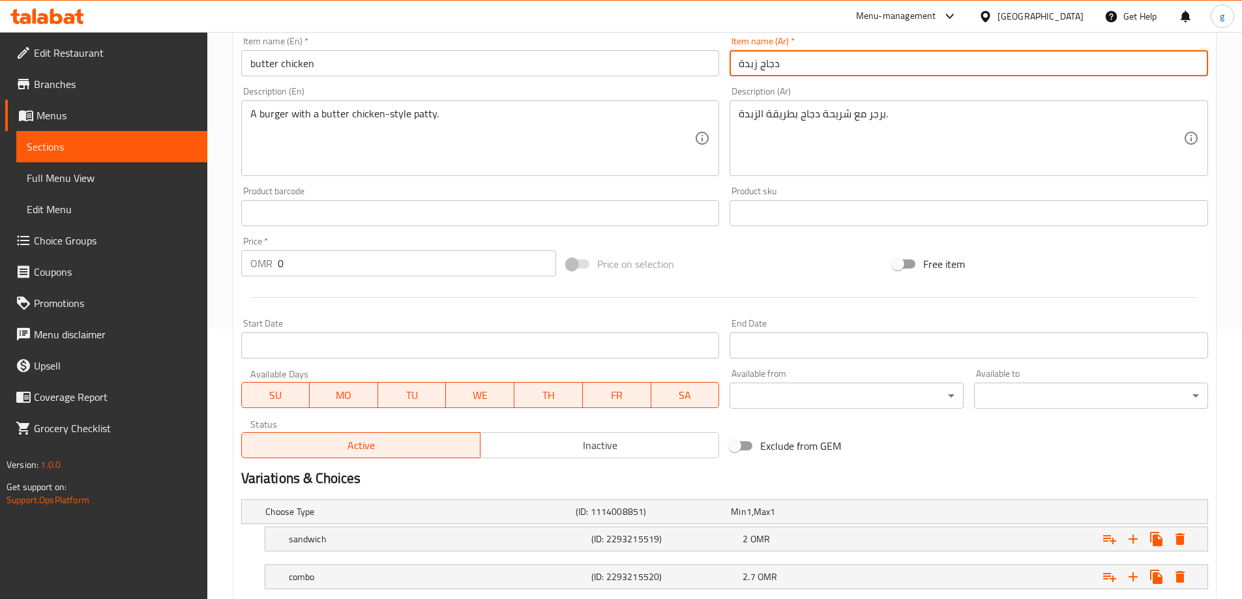
scroll to position [351, 0]
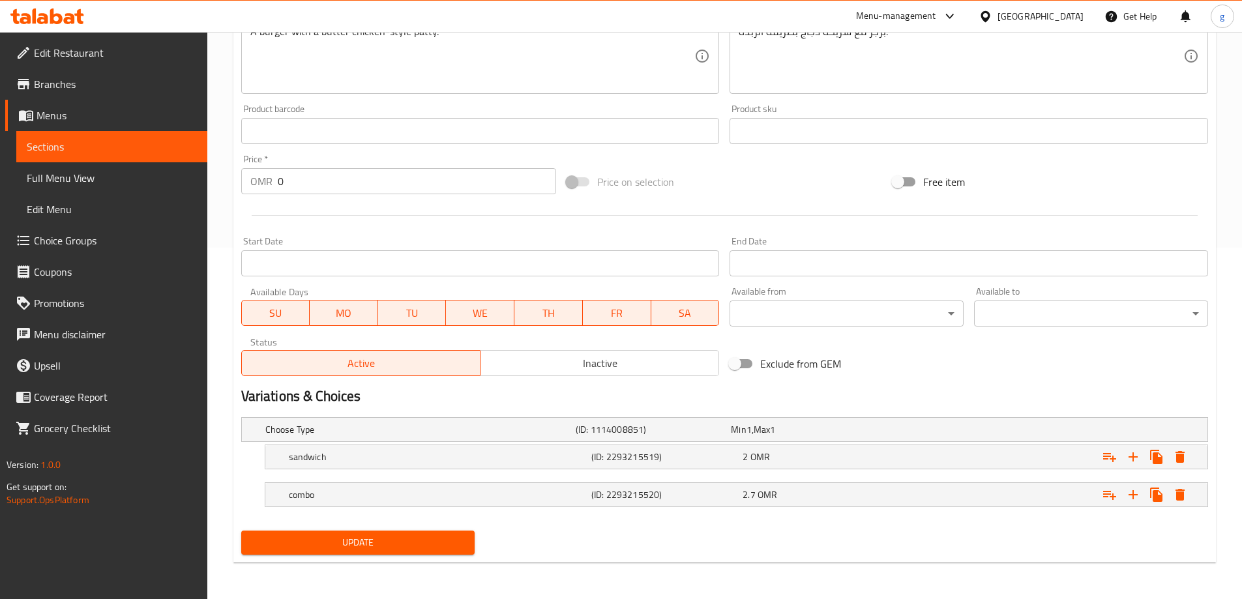
type input "دجاج زبدة"
click at [330, 531] on button "Update" at bounding box center [358, 543] width 234 height 24
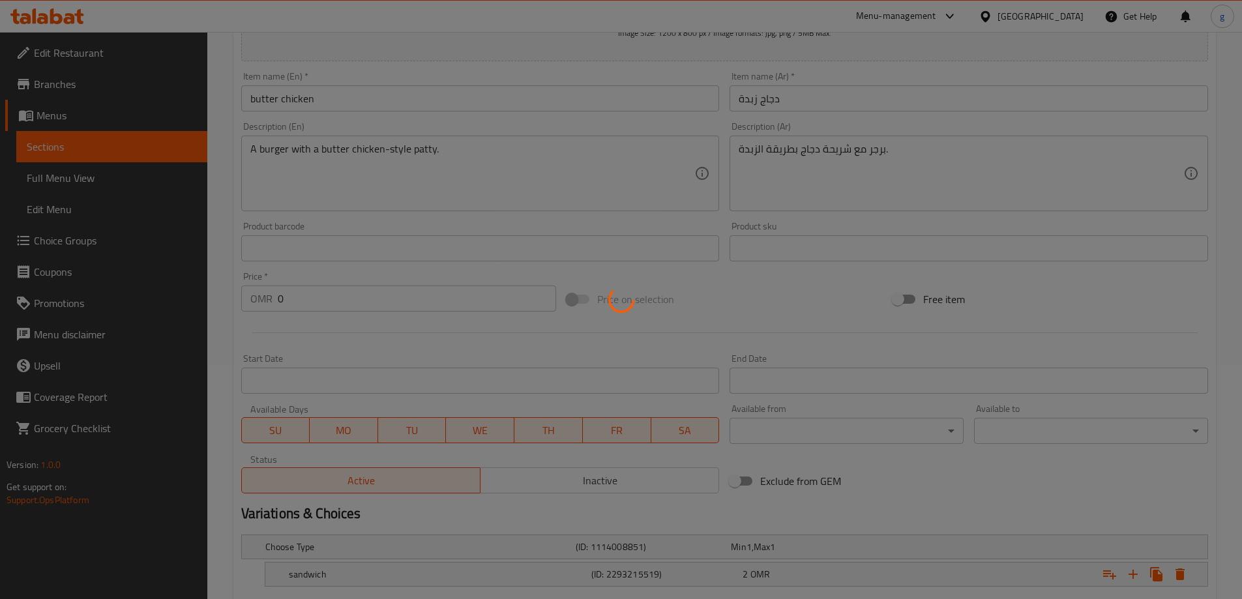
scroll to position [221, 0]
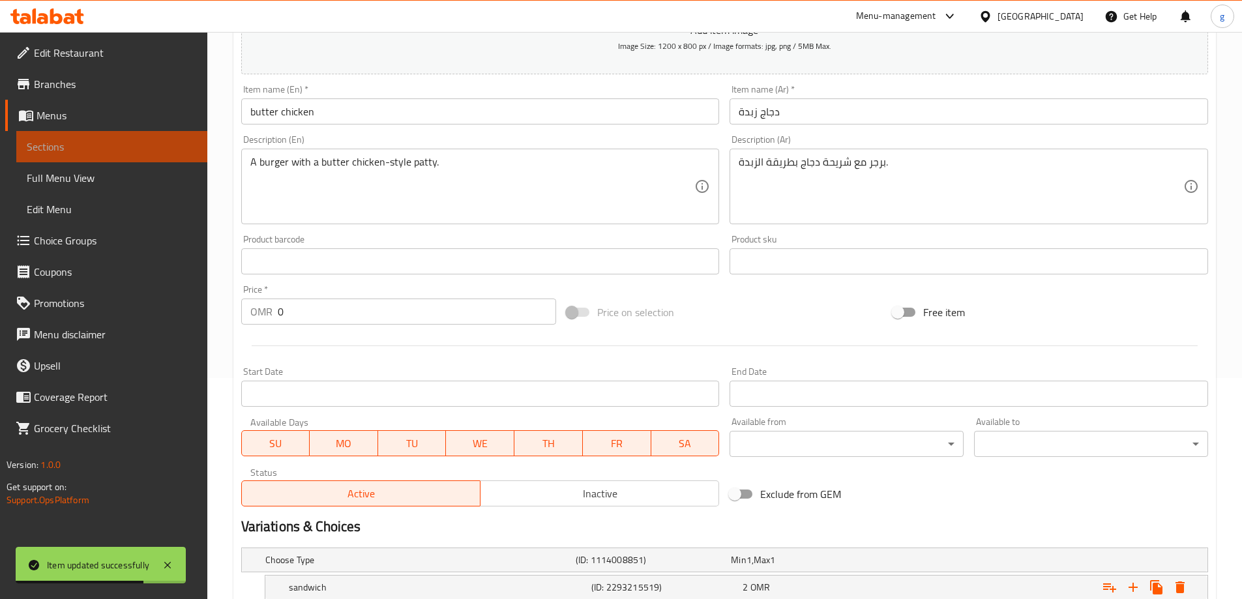
click at [65, 140] on span "Sections" at bounding box center [112, 147] width 170 height 16
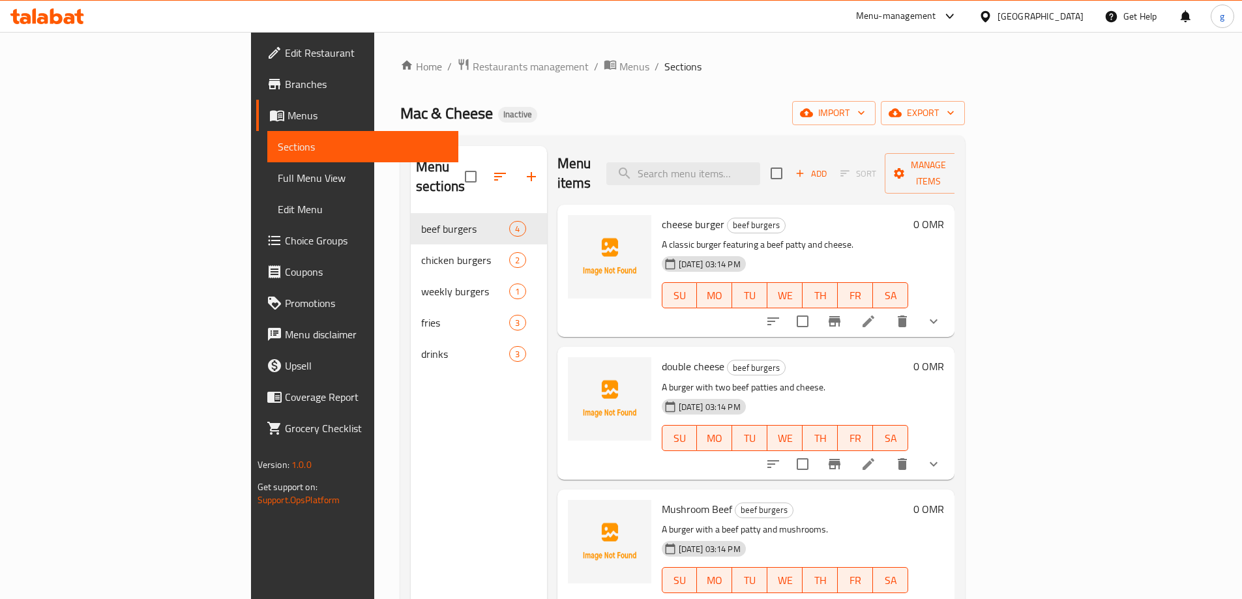
scroll to position [130, 0]
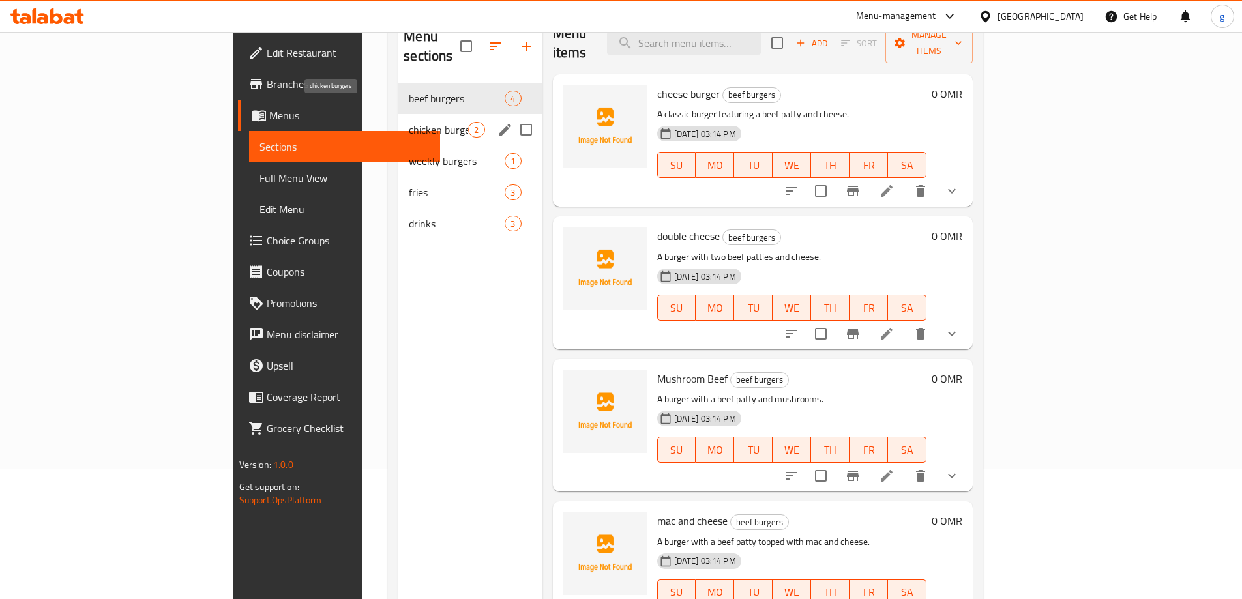
click at [409, 122] on span "chicken burgers" at bounding box center [438, 130] width 59 height 16
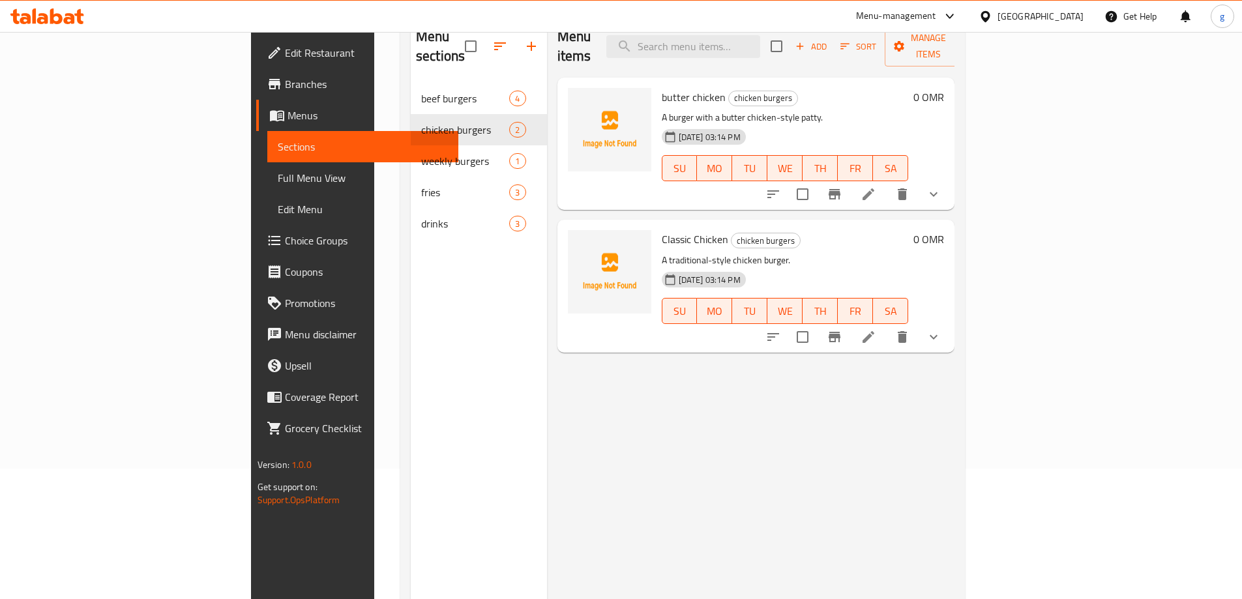
click at [887, 325] on li at bounding box center [868, 336] width 37 height 23
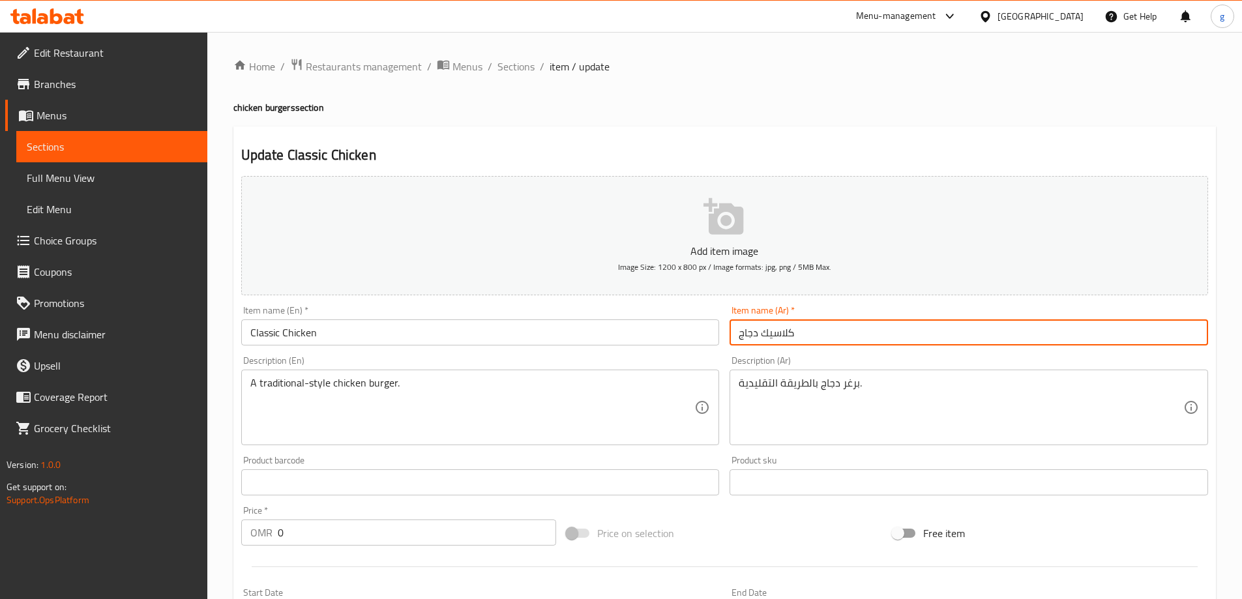
drag, startPoint x: 738, startPoint y: 330, endPoint x: 757, endPoint y: 343, distance: 22.6
click at [757, 343] on input "كلاسيك دجاج" at bounding box center [968, 332] width 478 height 26
click at [797, 333] on input "كلاسيك دجاج" at bounding box center [968, 332] width 478 height 26
drag, startPoint x: 761, startPoint y: 336, endPoint x: 719, endPoint y: 340, distance: 41.9
click at [719, 340] on div "Add item image Image Size: 1200 x 800 px / Image formats: jpg, png / 5MB Max. I…" at bounding box center [724, 452] width 977 height 562
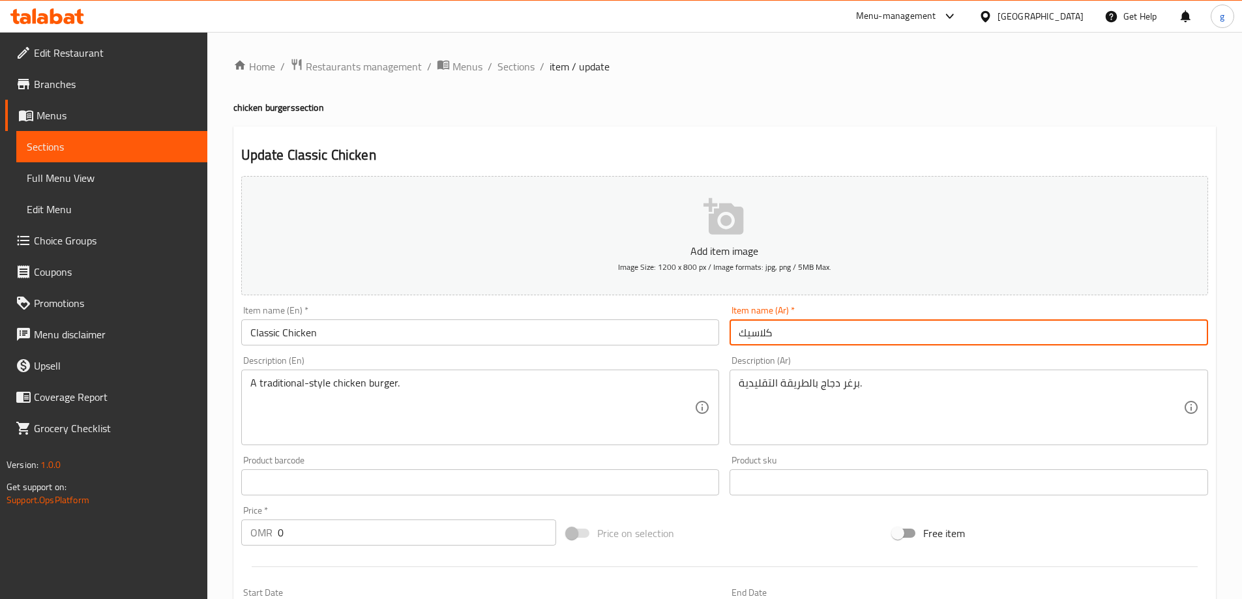
click at [778, 335] on input "كلاسيك" at bounding box center [968, 332] width 478 height 26
paste input "دجاج"
click at [741, 333] on input "كلاسيك" at bounding box center [968, 332] width 478 height 26
paste input "دجاج"
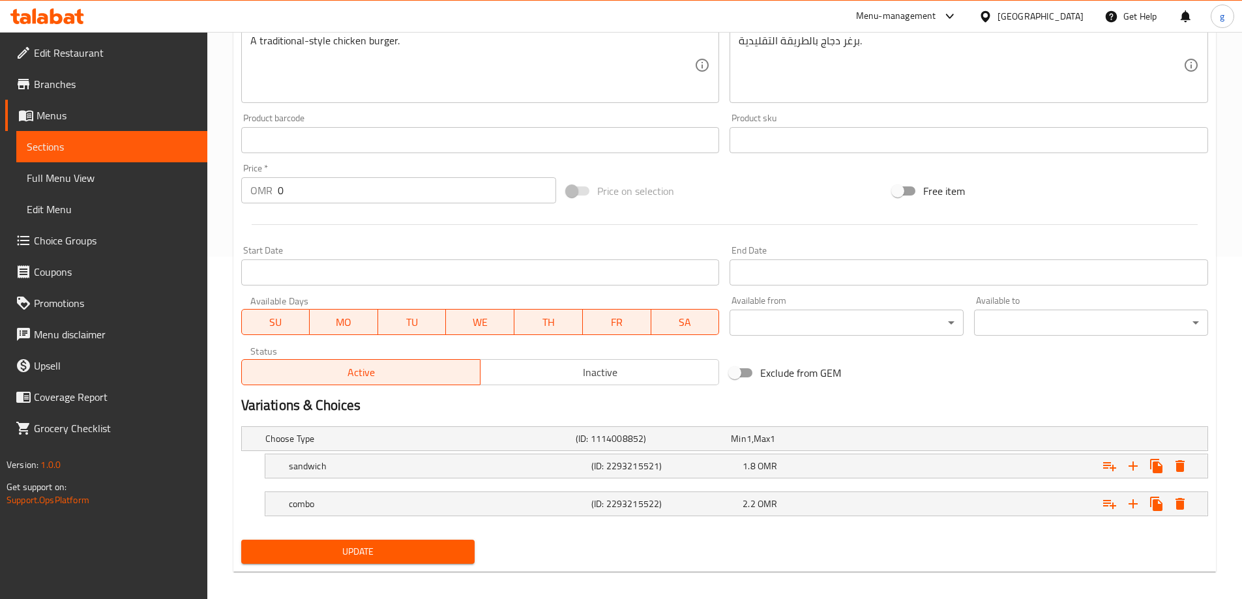
scroll to position [351, 0]
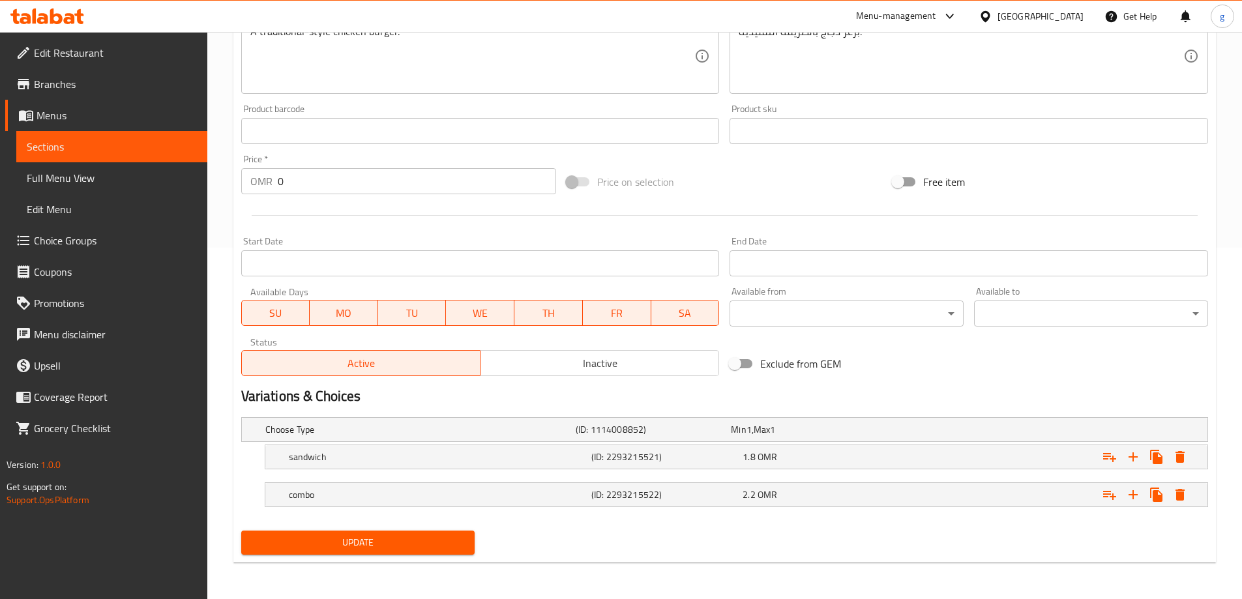
type input "دجاج كلاسيك"
click at [422, 539] on span "Update" at bounding box center [358, 543] width 213 height 16
click at [81, 159] on link "Sections" at bounding box center [111, 146] width 191 height 31
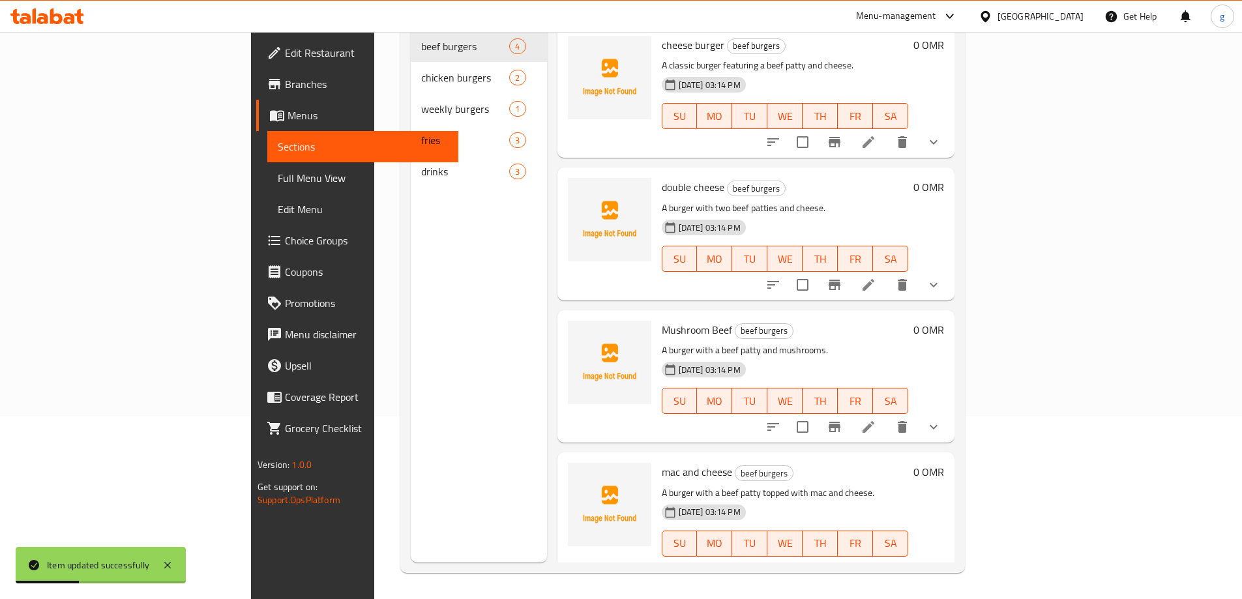
scroll to position [183, 0]
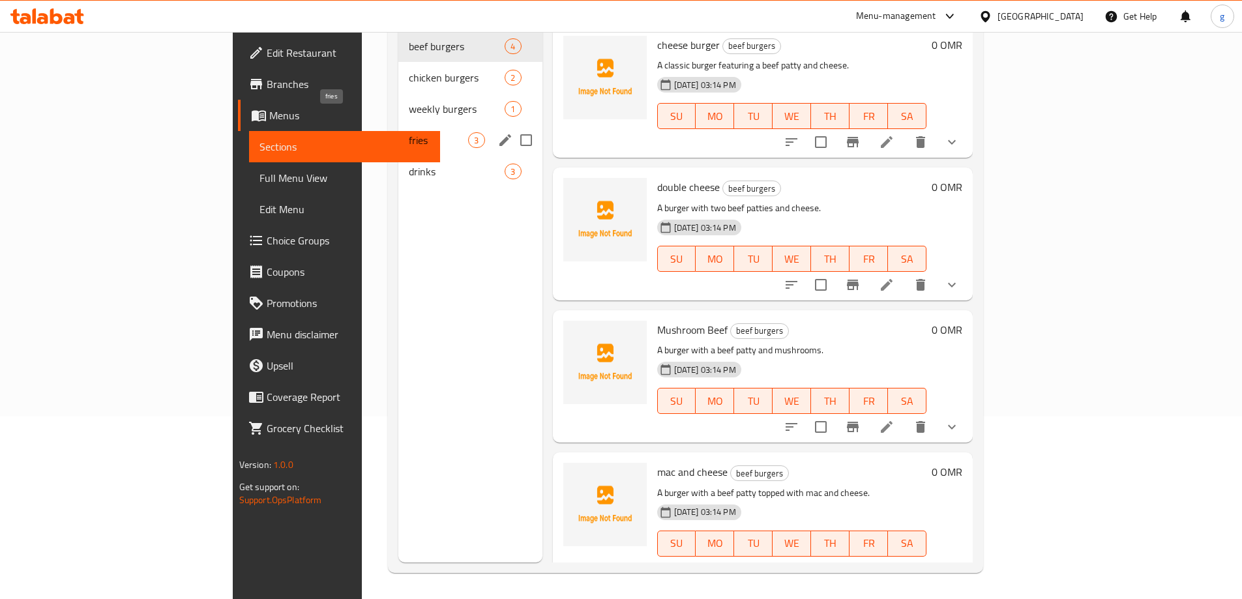
click at [409, 132] on span "fries" at bounding box center [438, 140] width 59 height 16
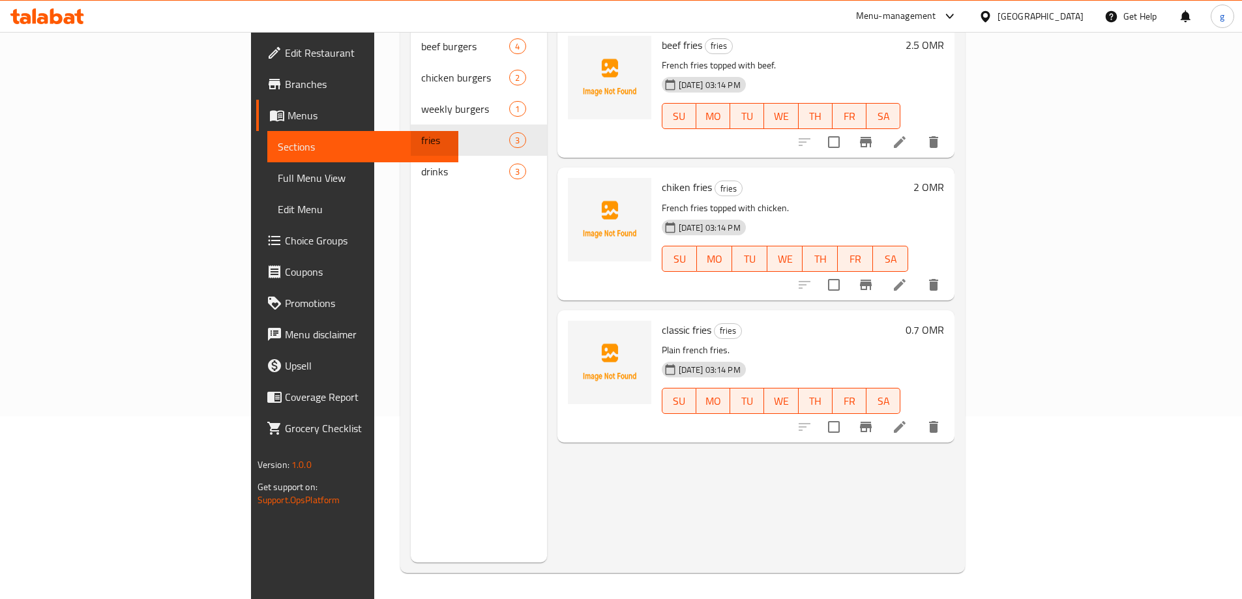
click at [907, 134] on icon at bounding box center [900, 142] width 16 height 16
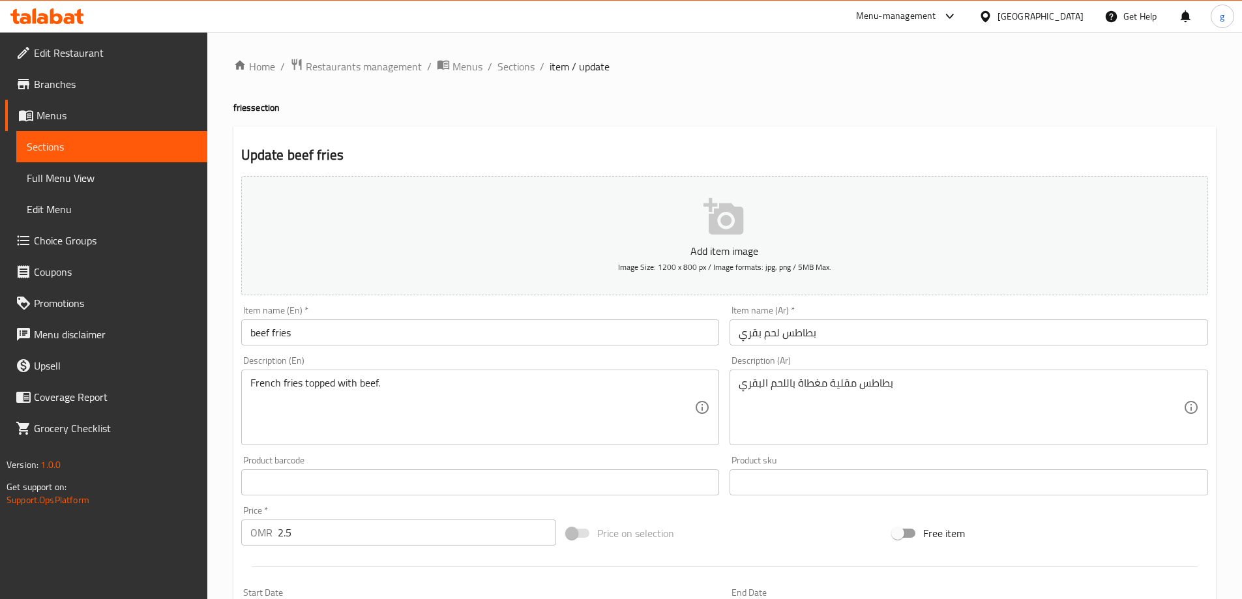
click at [785, 329] on input "بطاطس لحم بقري" at bounding box center [968, 332] width 478 height 26
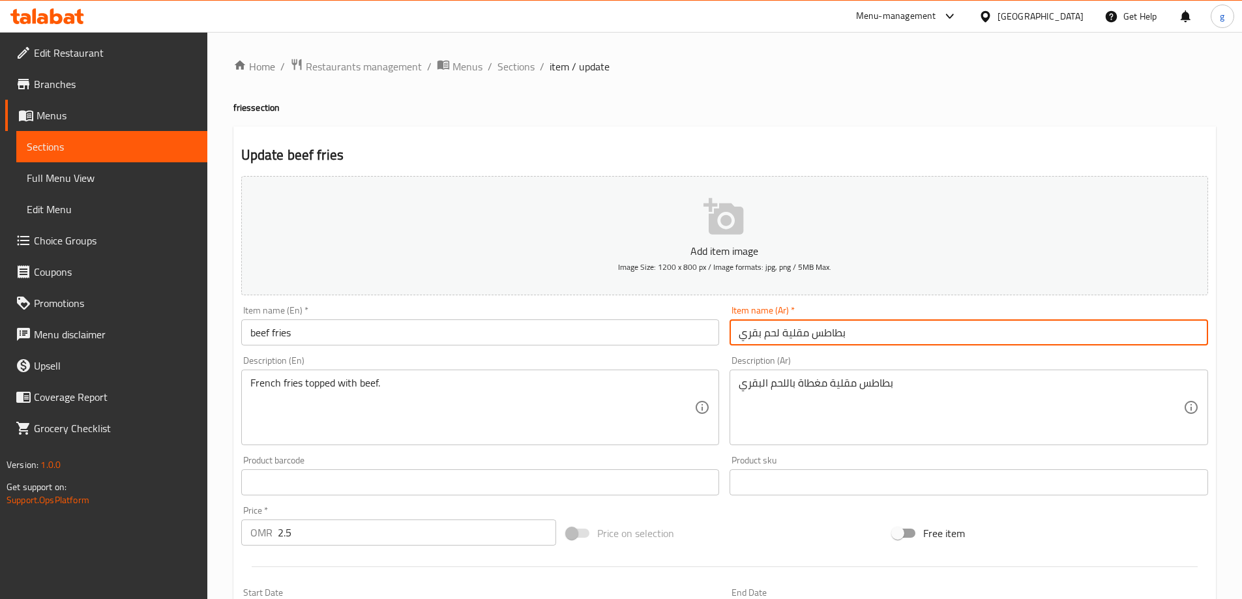
click at [785, 338] on input "بطاطس مقلية لحم بقري" at bounding box center [968, 332] width 478 height 26
click at [787, 334] on input "بطاطس مقلية لحم بقري" at bounding box center [968, 332] width 478 height 26
click at [785, 334] on input "بطاطس مقلية لحم بقري" at bounding box center [968, 332] width 478 height 26
click at [783, 333] on input "بطاطس مقلية لحم بقري" at bounding box center [968, 332] width 478 height 26
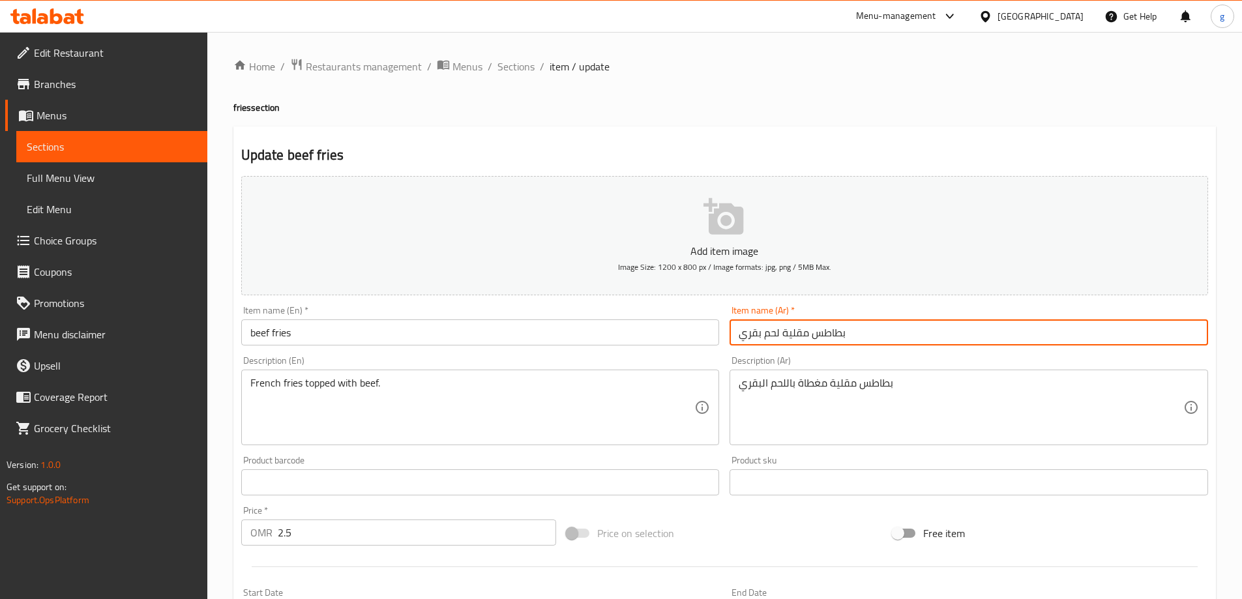
drag, startPoint x: 783, startPoint y: 333, endPoint x: 843, endPoint y: 342, distance: 60.7
click at [843, 342] on input "بطاطس مقلية لحم بقري" at bounding box center [968, 332] width 478 height 26
click at [846, 339] on input "بطاطس مقلية لحم بقري" at bounding box center [968, 332] width 478 height 26
drag, startPoint x: 784, startPoint y: 333, endPoint x: 845, endPoint y: 335, distance: 62.0
click at [845, 335] on input "بطاطس مقلية لحم بقري" at bounding box center [968, 332] width 478 height 26
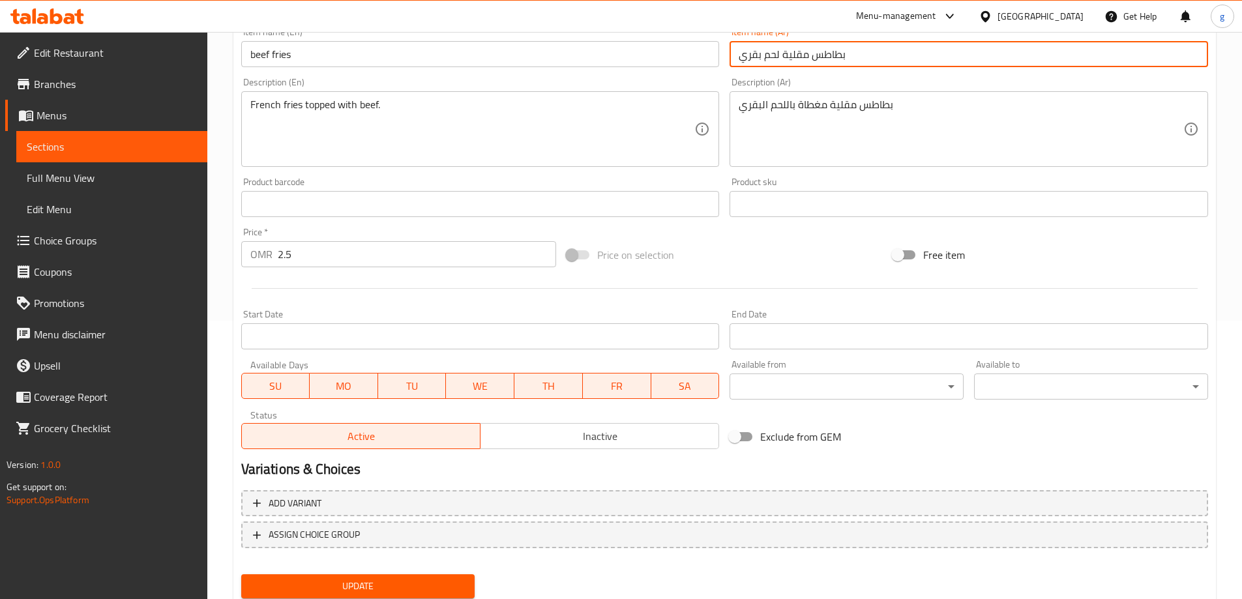
scroll to position [322, 0]
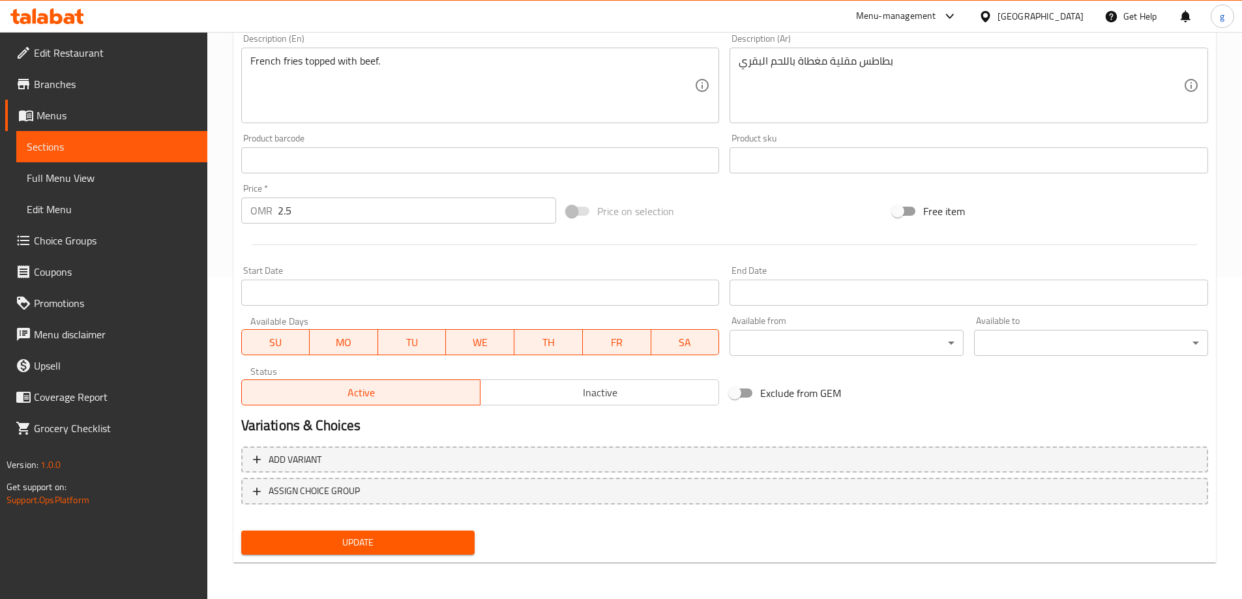
type input "بطاطس مقلية لحم بقري"
click at [352, 549] on span "Update" at bounding box center [358, 543] width 213 height 16
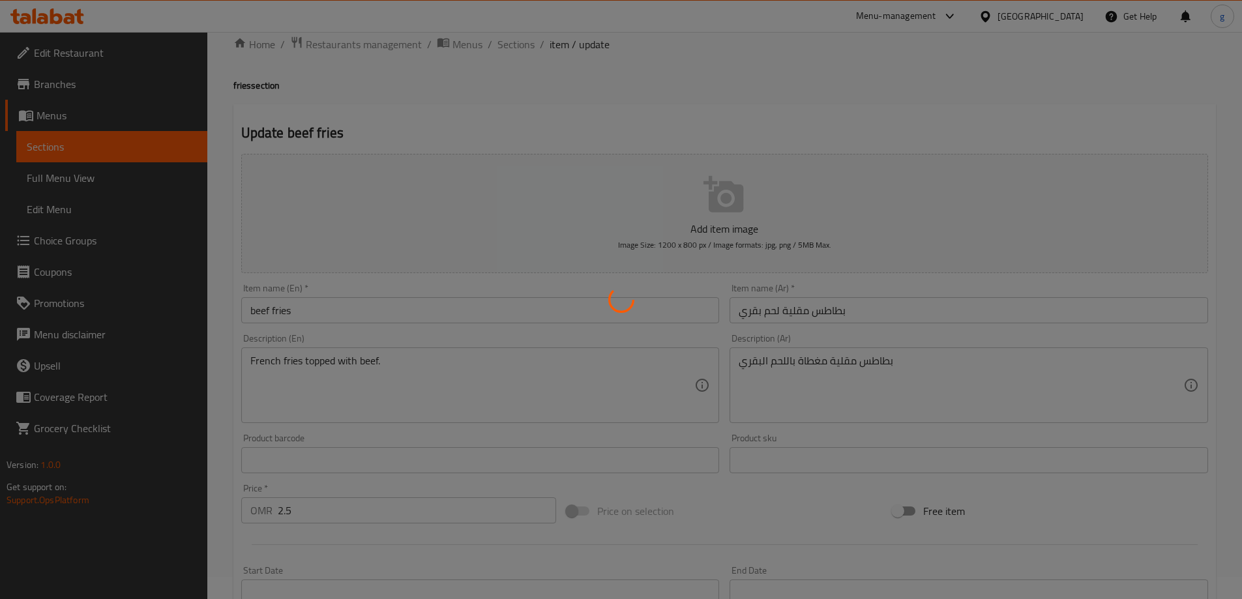
scroll to position [0, 0]
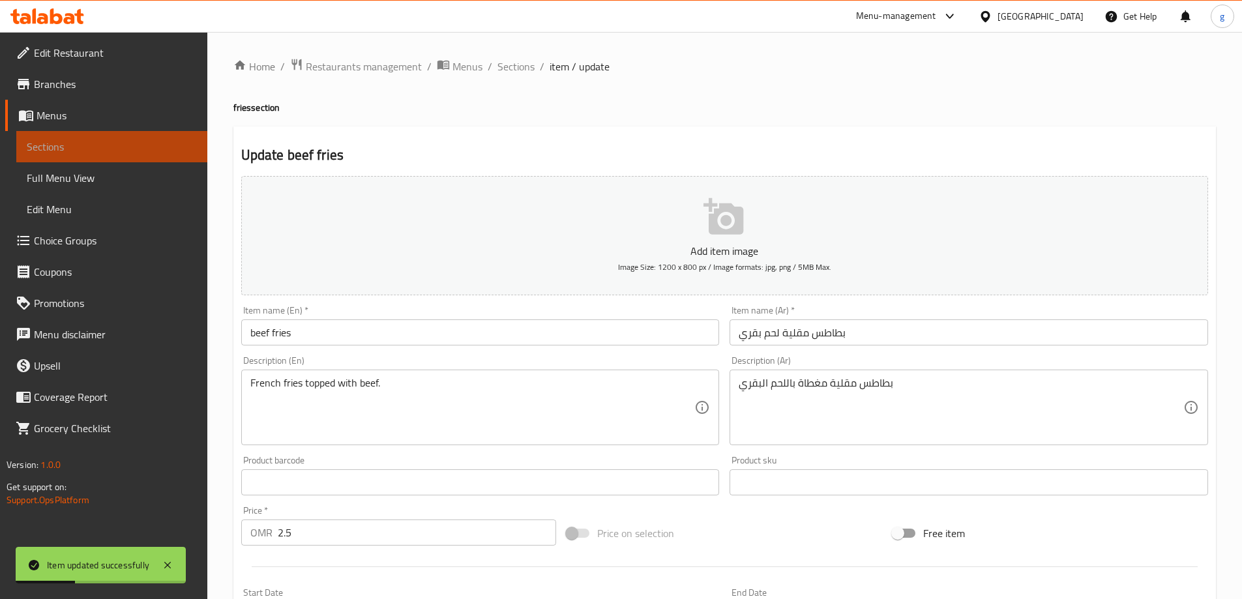
click at [183, 143] on span "Sections" at bounding box center [112, 147] width 170 height 16
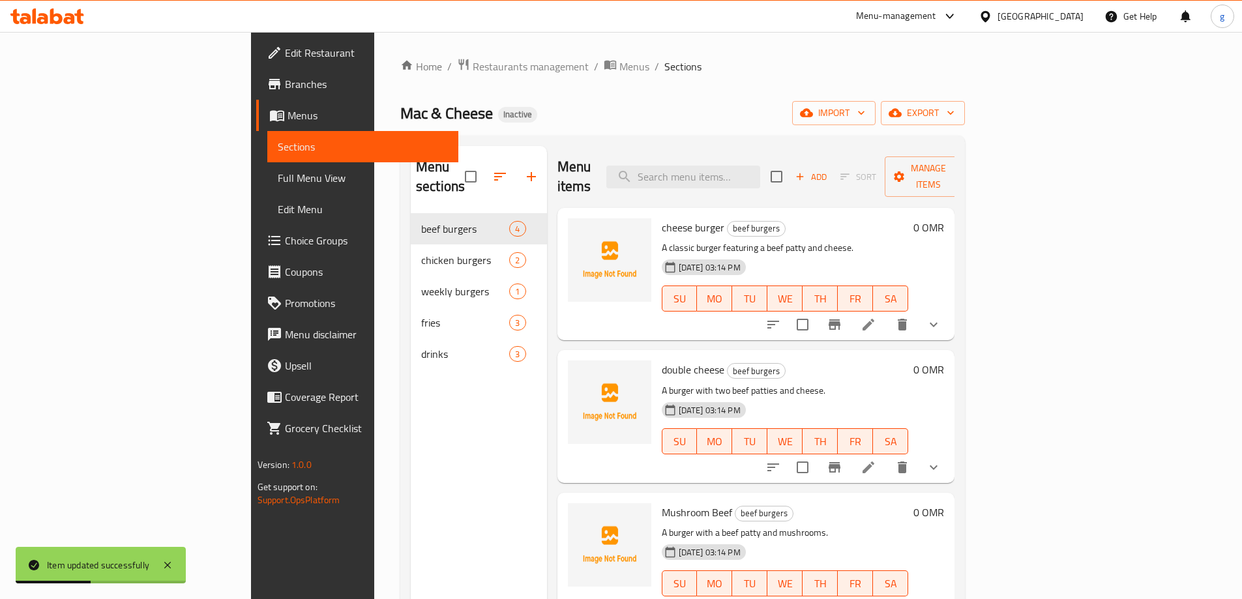
scroll to position [3, 0]
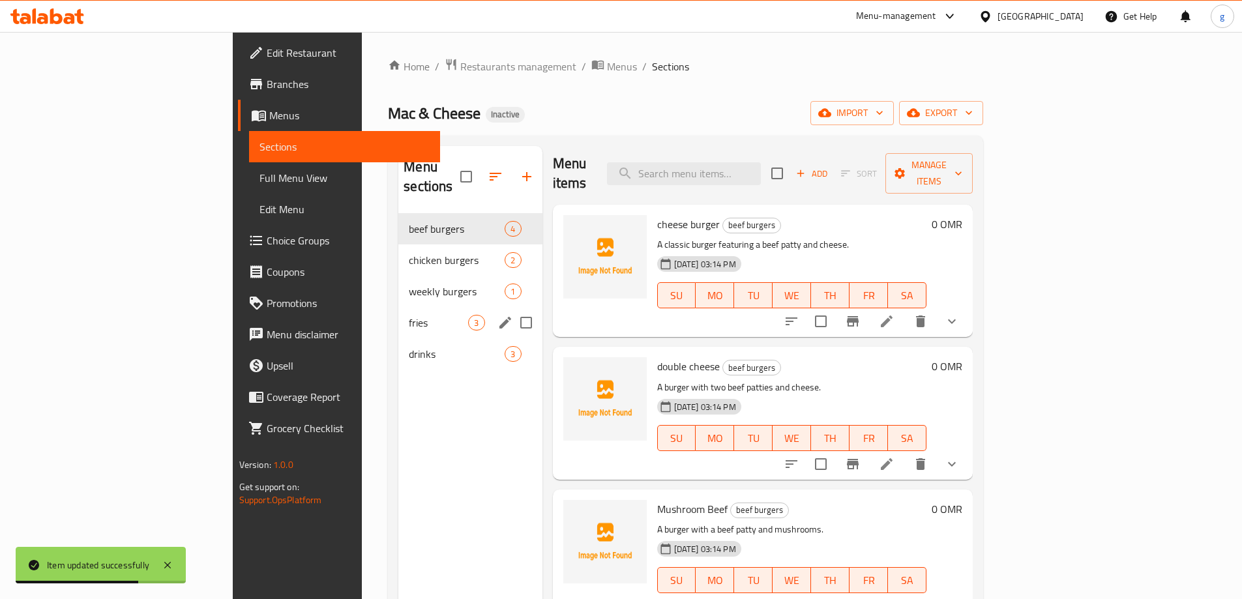
click at [398, 307] on div "fries 3" at bounding box center [469, 322] width 143 height 31
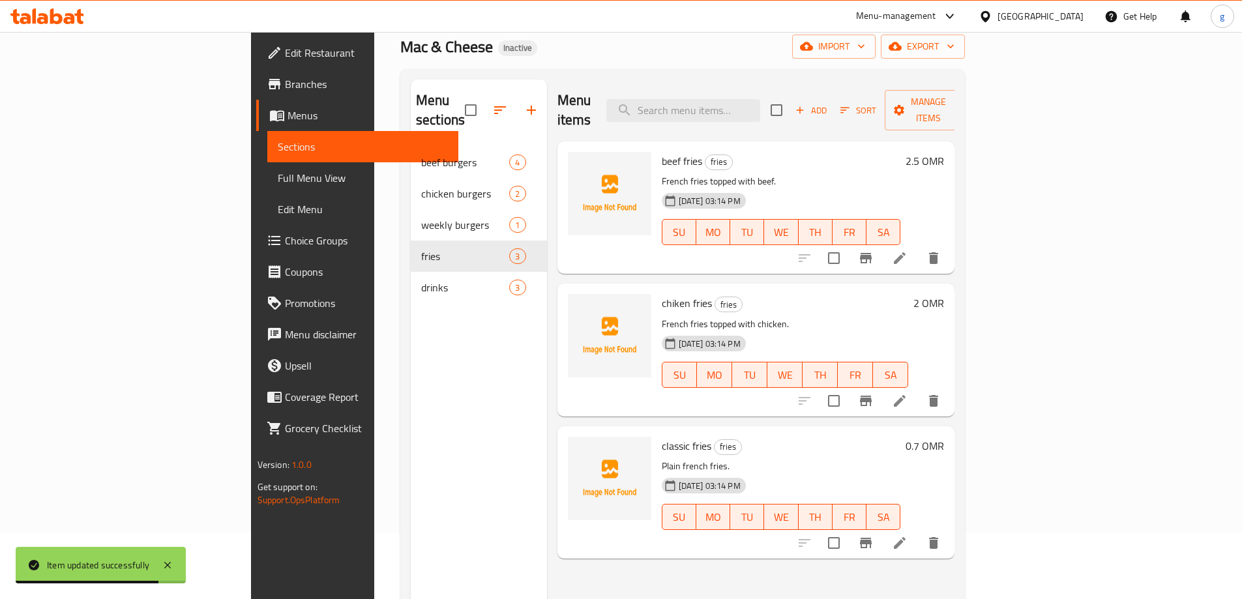
scroll to position [130, 0]
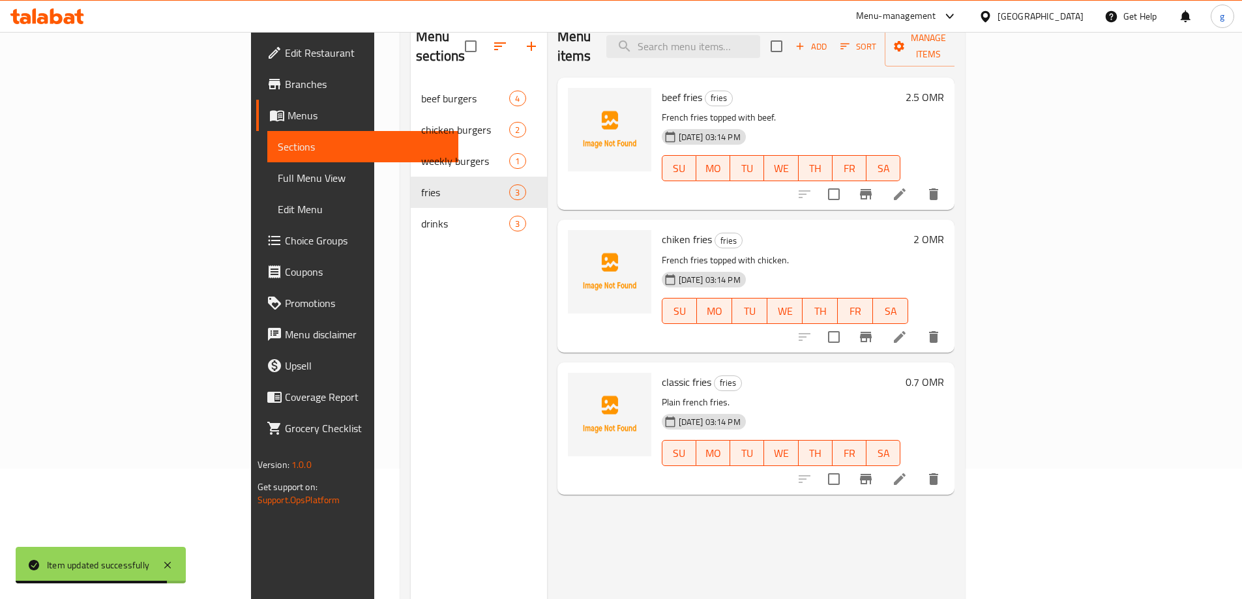
click at [907, 329] on icon at bounding box center [900, 337] width 16 height 16
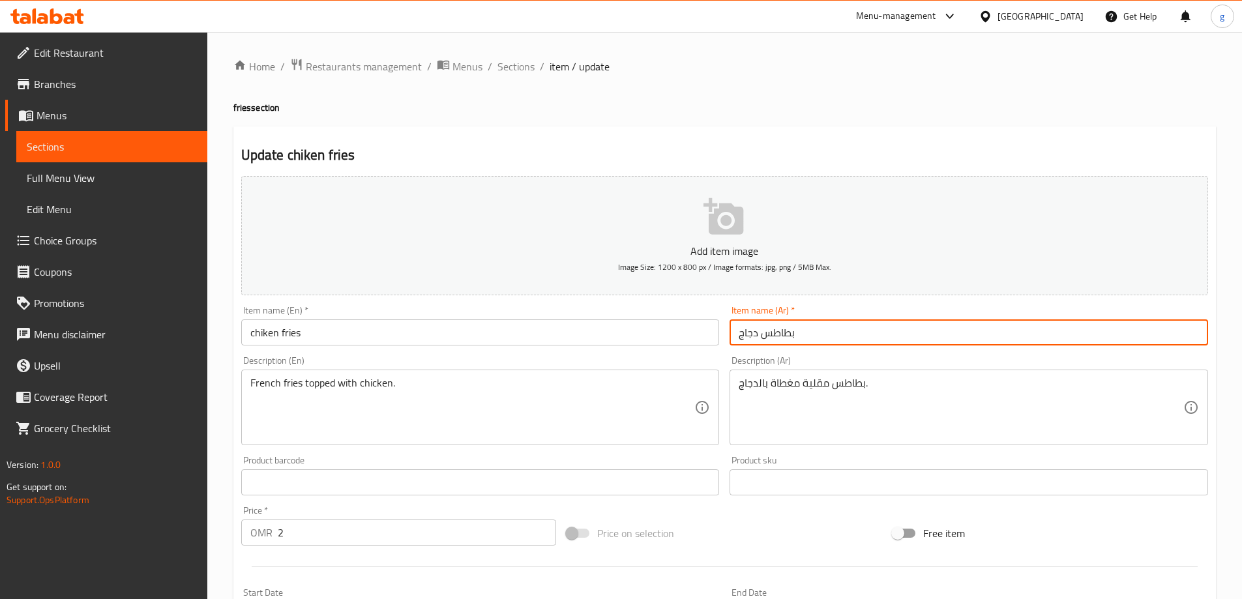
drag, startPoint x: 763, startPoint y: 337, endPoint x: 819, endPoint y: 343, distance: 56.4
click at [819, 343] on input "بطاطس دجاج" at bounding box center [968, 332] width 478 height 26
paste input "مقلية"
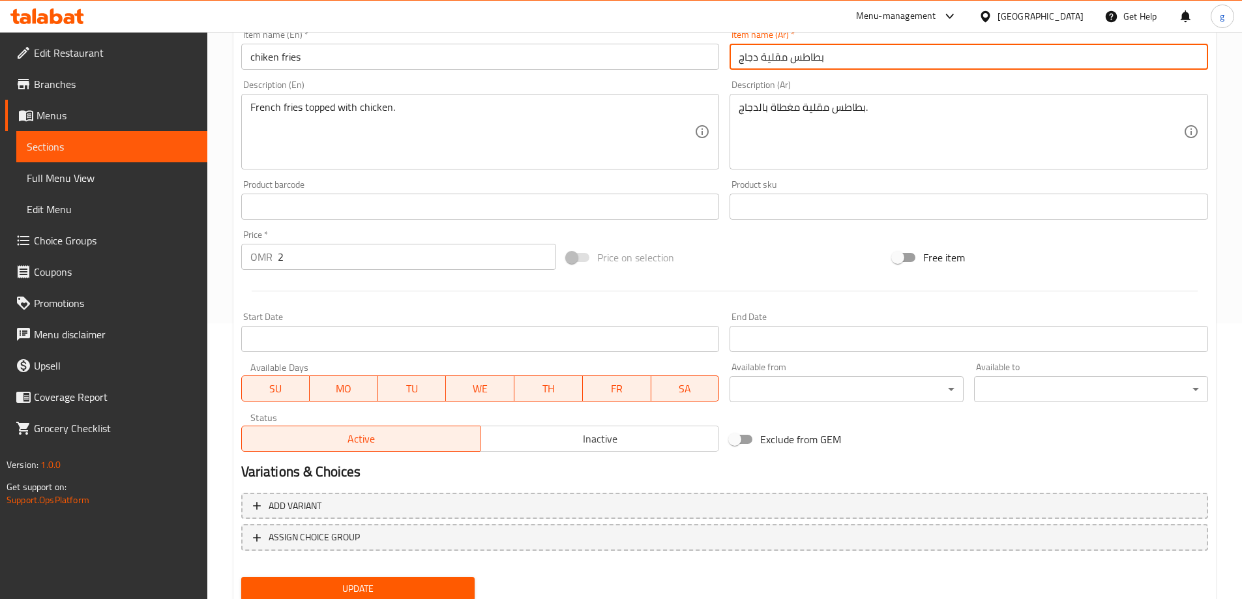
scroll to position [322, 0]
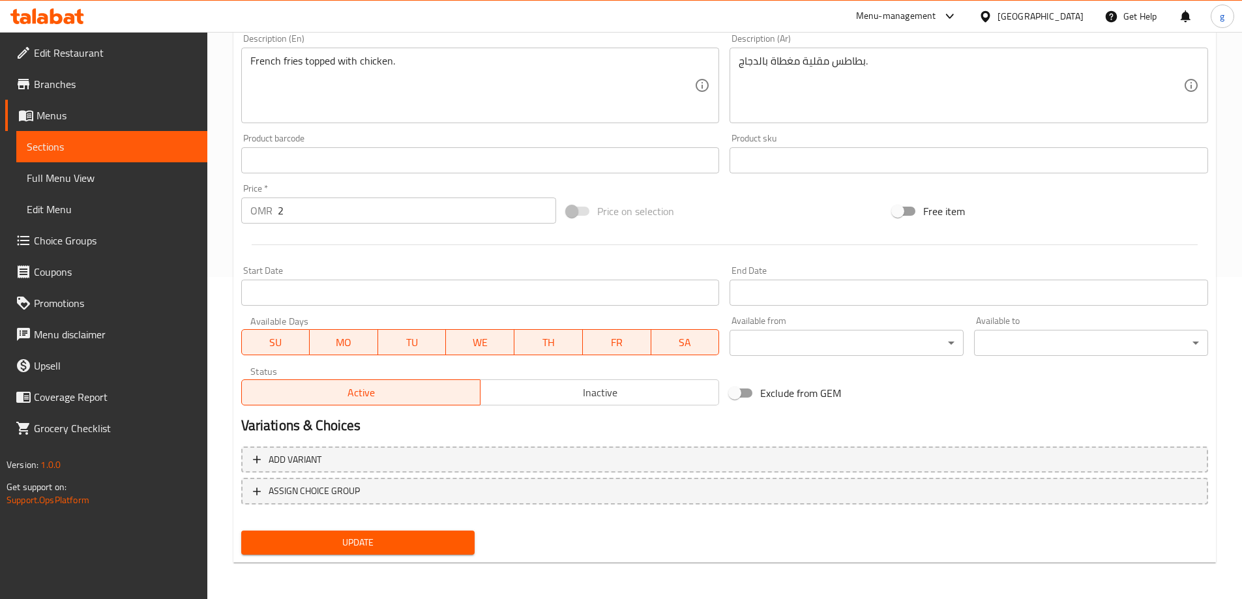
type input "بطاطس مقلية دجاج"
click at [394, 548] on span "Update" at bounding box center [358, 543] width 213 height 16
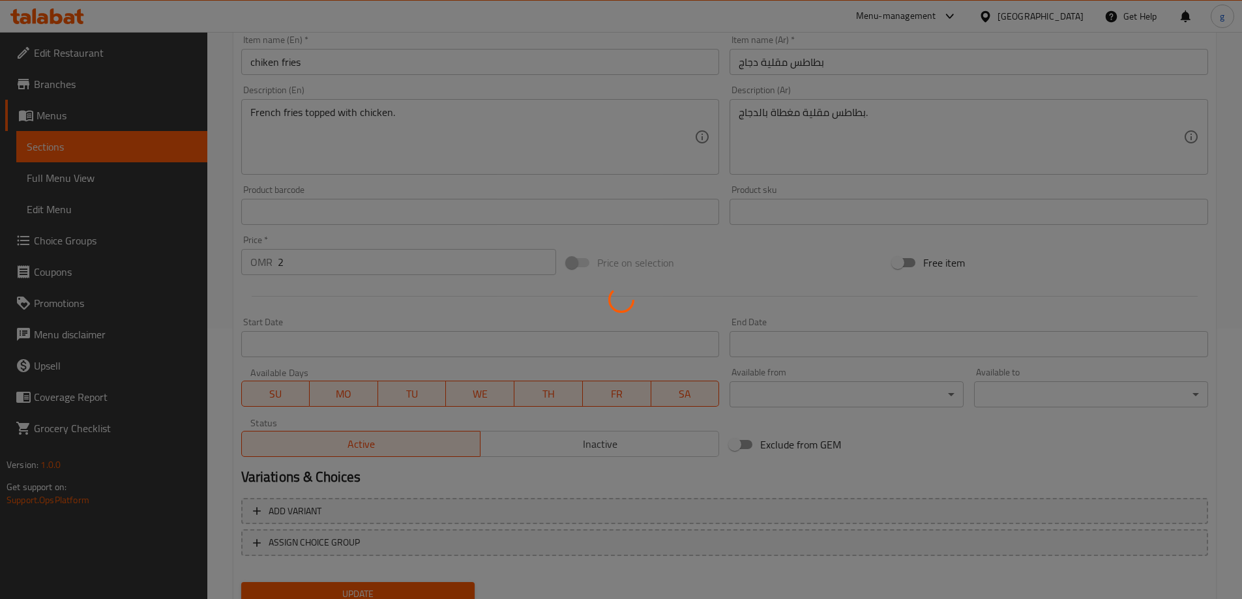
scroll to position [192, 0]
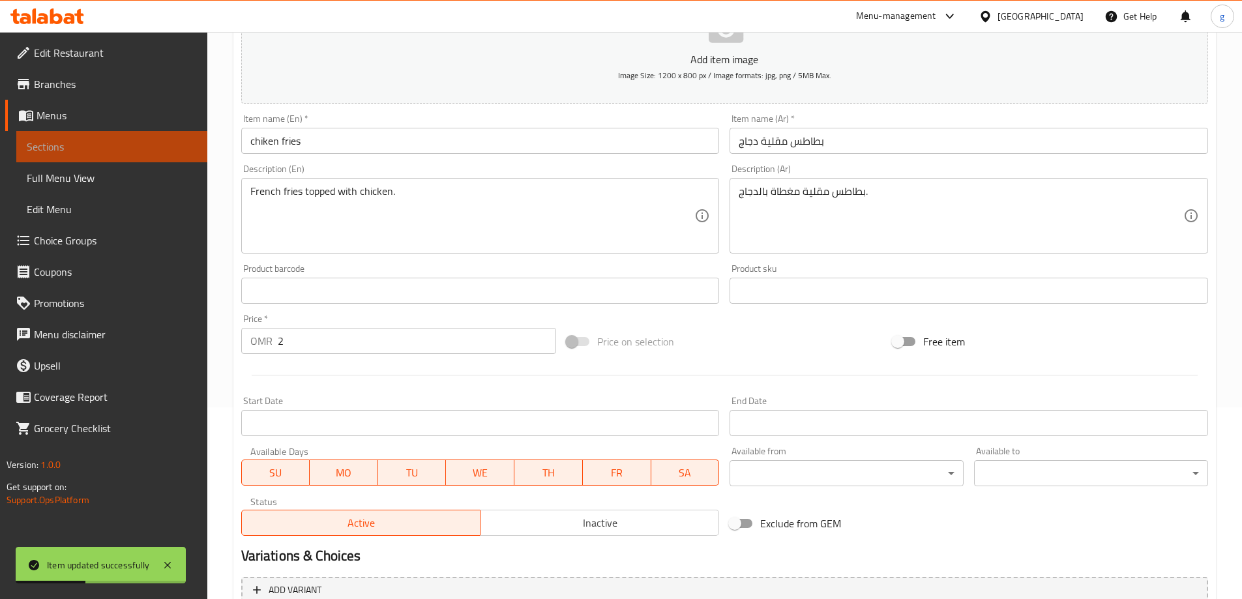
click at [102, 147] on span "Sections" at bounding box center [112, 147] width 170 height 16
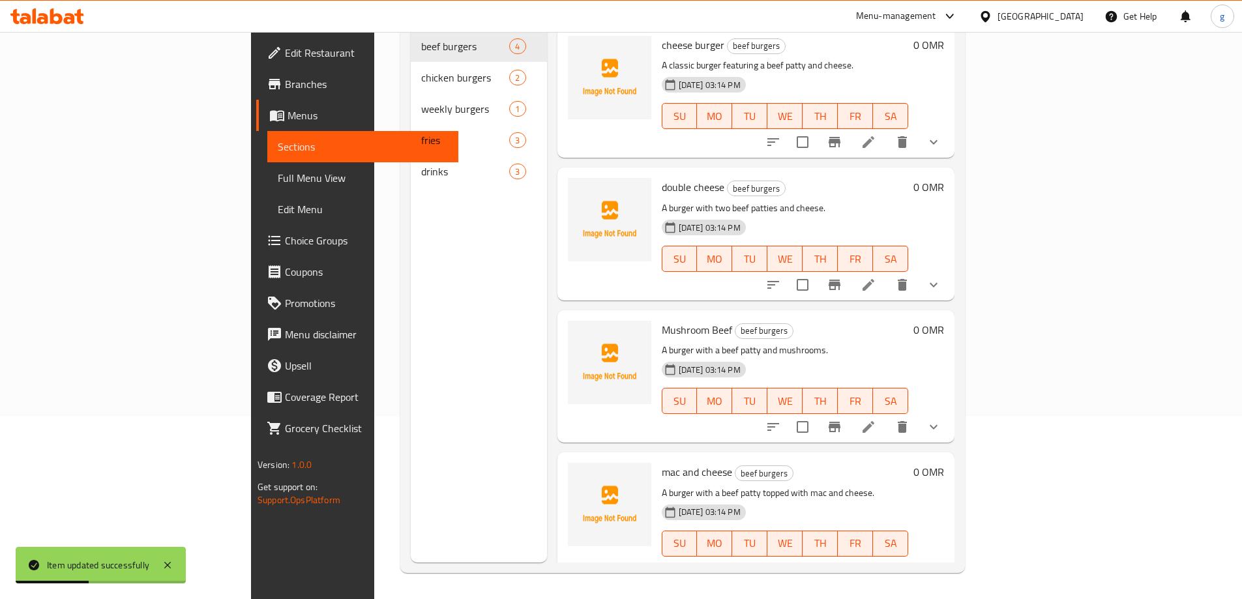
scroll to position [183, 0]
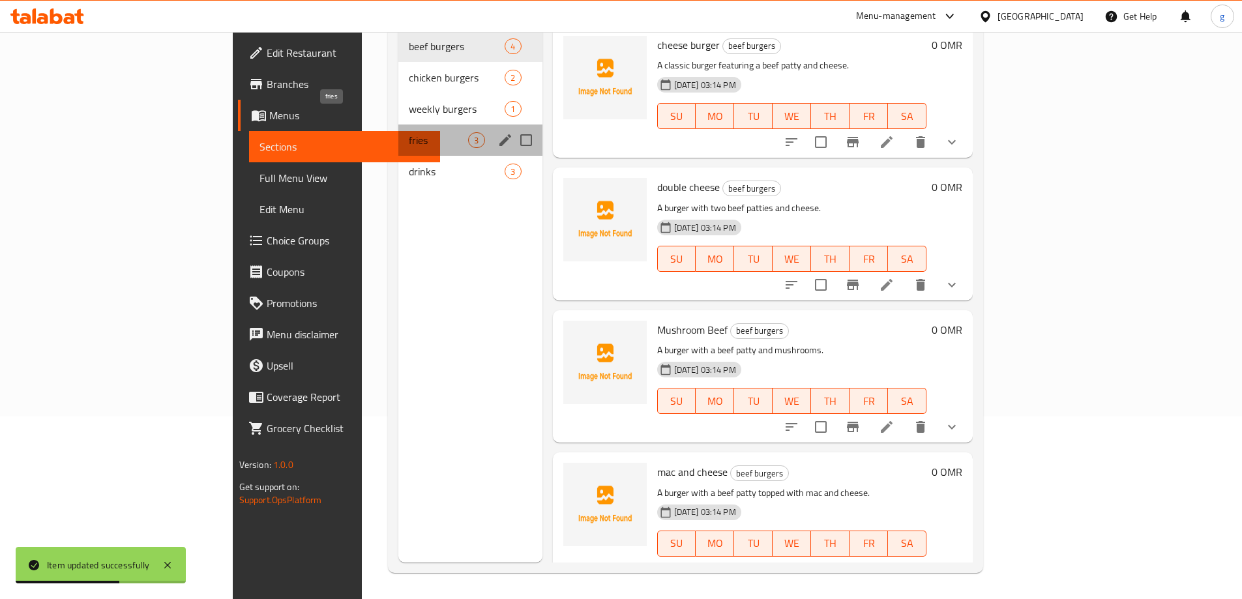
click at [409, 132] on span "fries" at bounding box center [438, 140] width 59 height 16
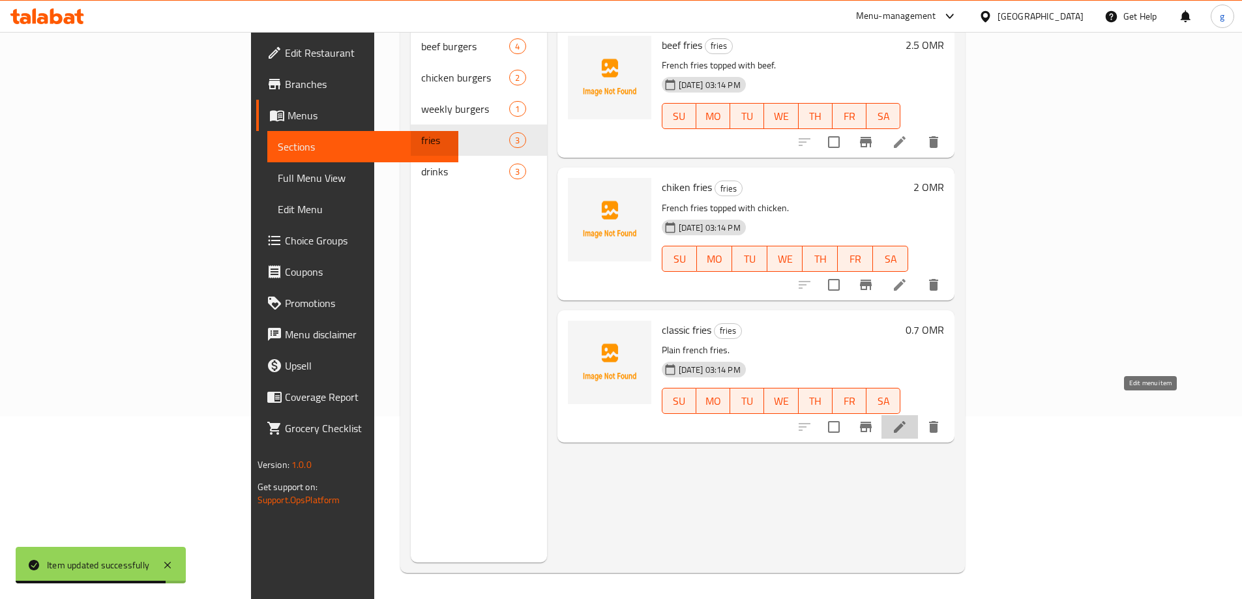
click at [907, 419] on icon at bounding box center [900, 427] width 16 height 16
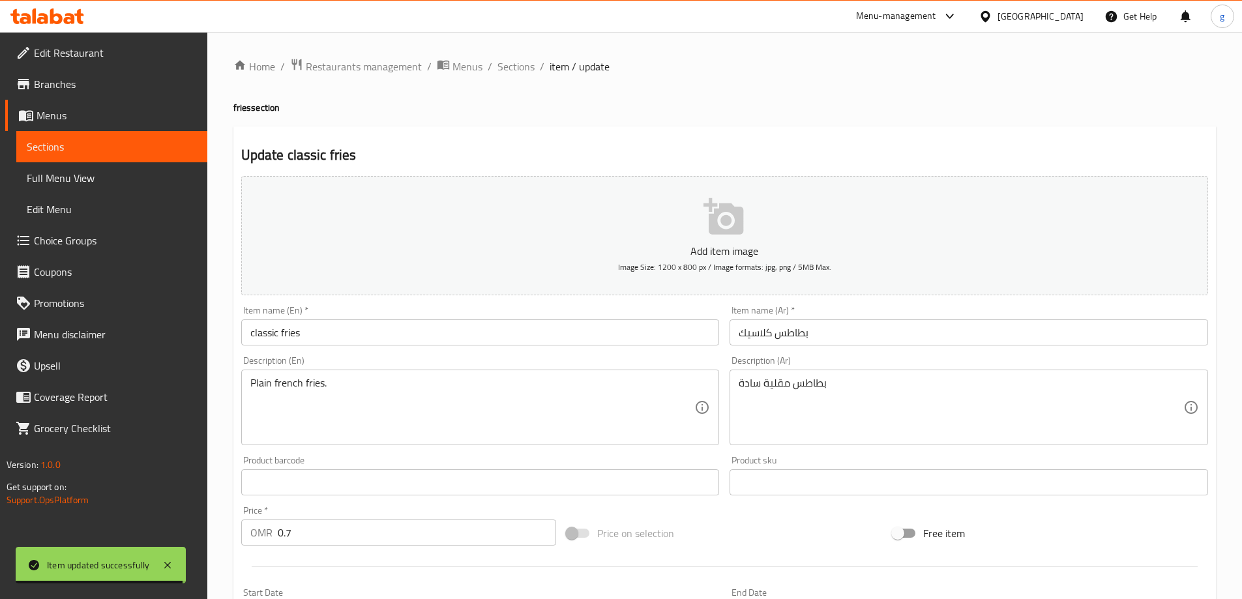
click at [817, 336] on input "بطاطس كلاسيك" at bounding box center [968, 332] width 478 height 26
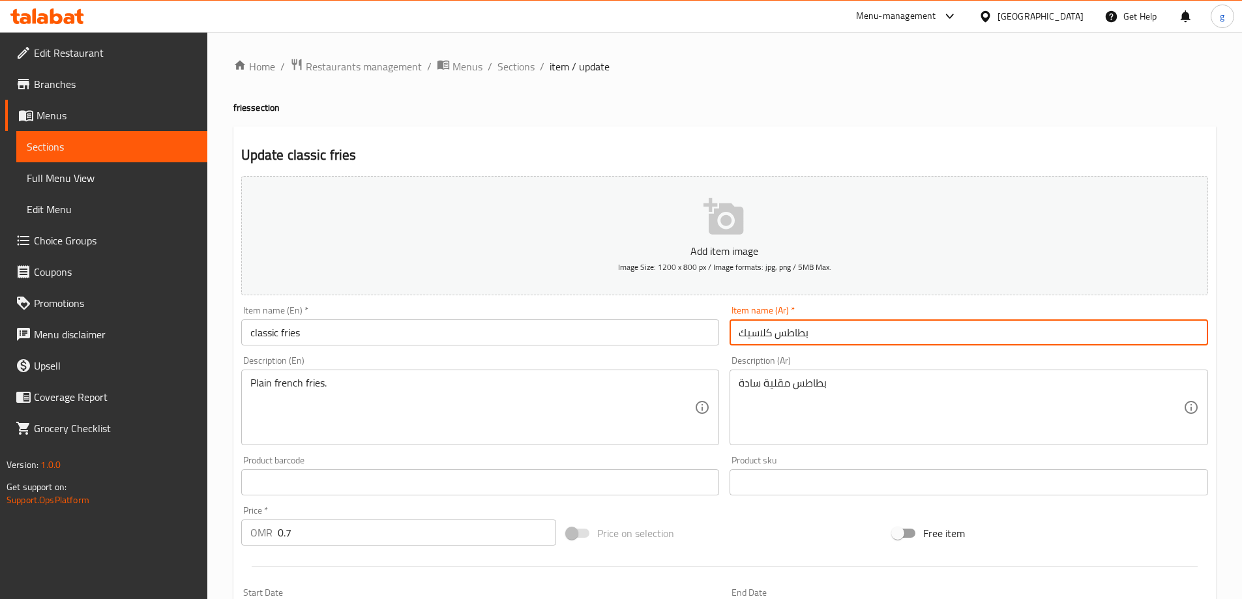
drag, startPoint x: 778, startPoint y: 334, endPoint x: 847, endPoint y: 346, distance: 70.2
click at [847, 346] on div "Item name (Ar)   * بطاطس كلاسيك Item name (Ar) *" at bounding box center [968, 326] width 489 height 50
click at [780, 336] on input "بطاطس كلاسيك" at bounding box center [968, 332] width 478 height 26
drag, startPoint x: 780, startPoint y: 336, endPoint x: 824, endPoint y: 338, distance: 44.3
click at [824, 338] on input "بطاطس كلاسيك" at bounding box center [968, 332] width 478 height 26
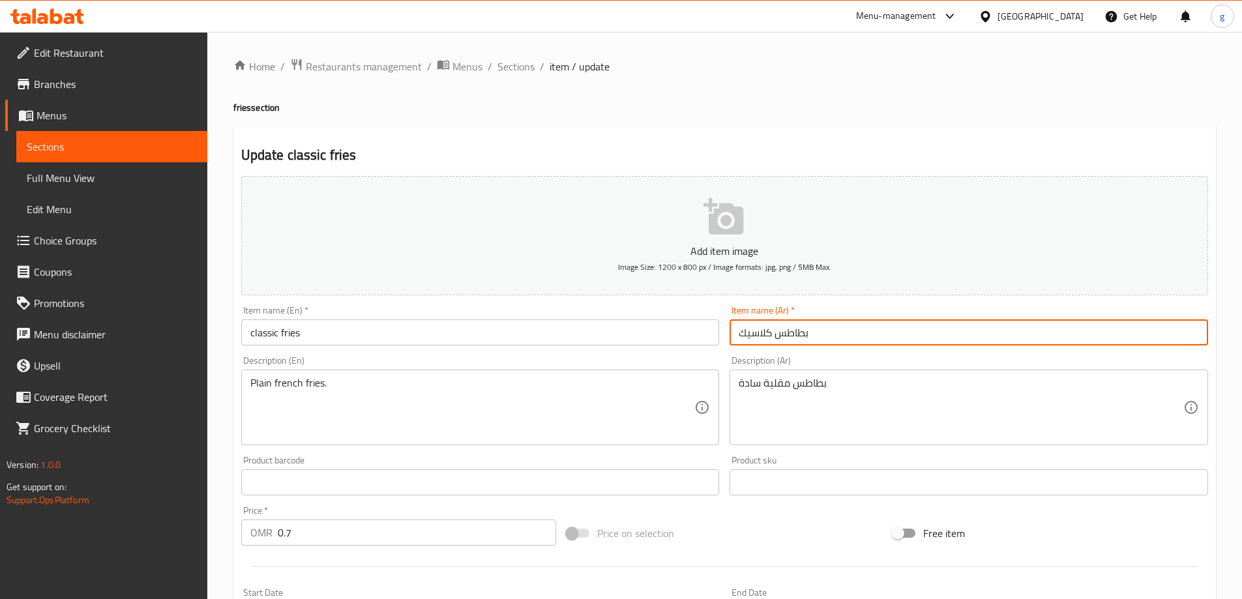
click at [780, 334] on input "بطاطس كلاسيك" at bounding box center [968, 332] width 478 height 26
drag, startPoint x: 775, startPoint y: 332, endPoint x: 806, endPoint y: 330, distance: 31.4
click at [806, 330] on input "بطاطس كلاسيك" at bounding box center [968, 332] width 478 height 26
drag, startPoint x: 778, startPoint y: 337, endPoint x: 808, endPoint y: 339, distance: 30.7
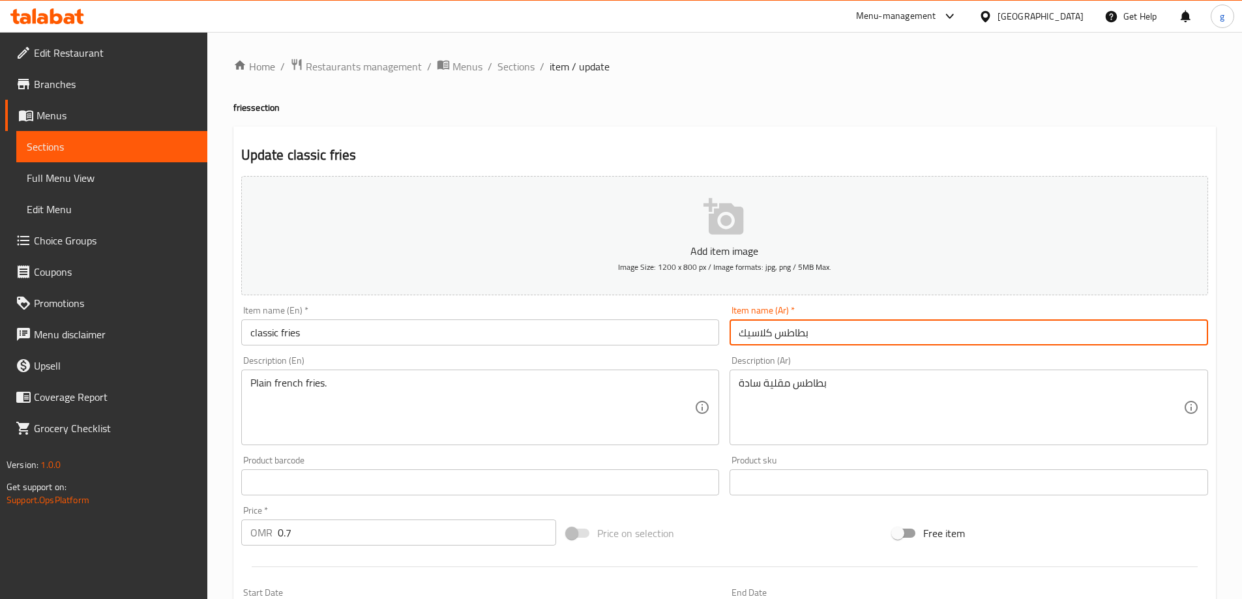
click at [808, 339] on input "بطاطس كلاسيك" at bounding box center [968, 332] width 478 height 26
paste input "قلية"
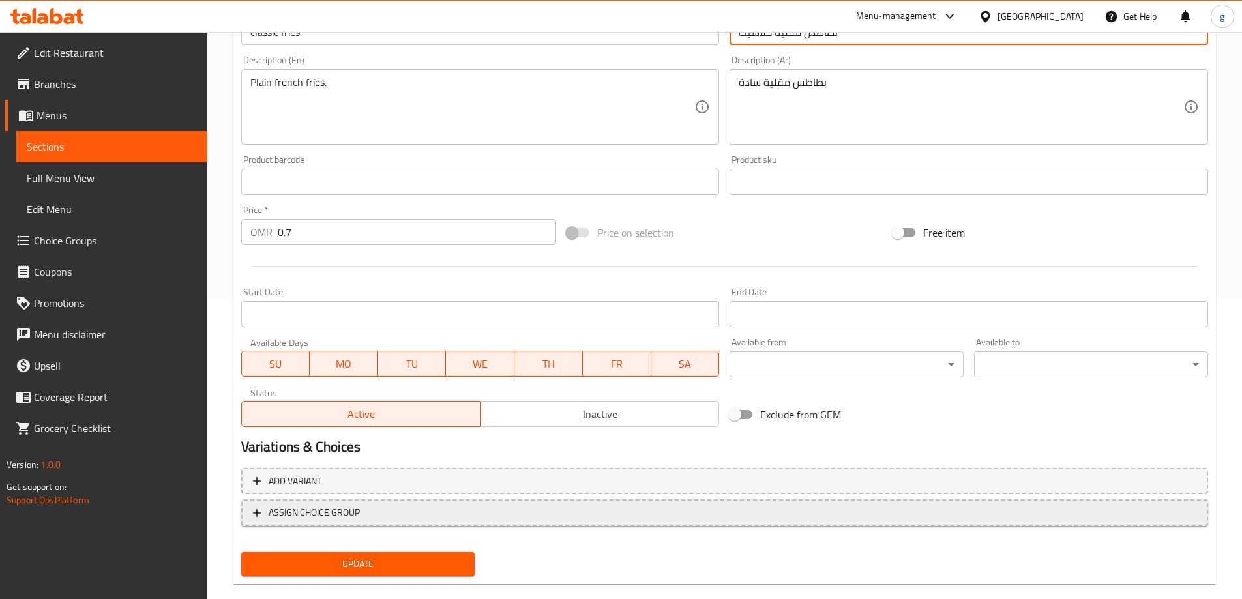
scroll to position [322, 0]
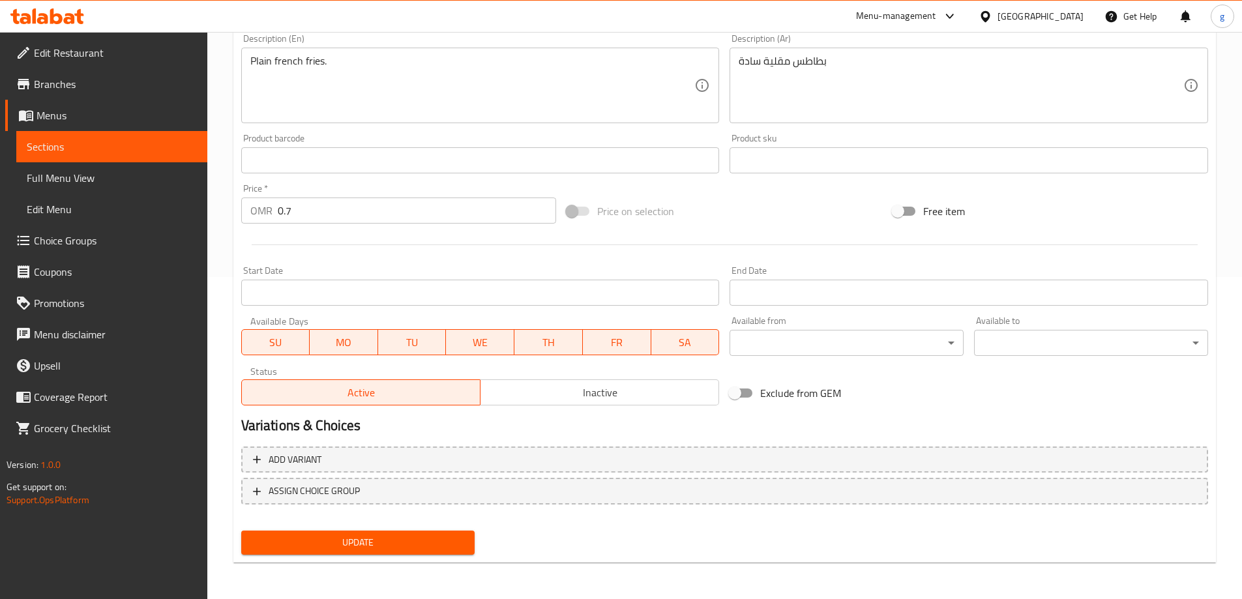
type input "بطاطس مقلية كلاسيك"
click at [360, 544] on span "Update" at bounding box center [358, 543] width 213 height 16
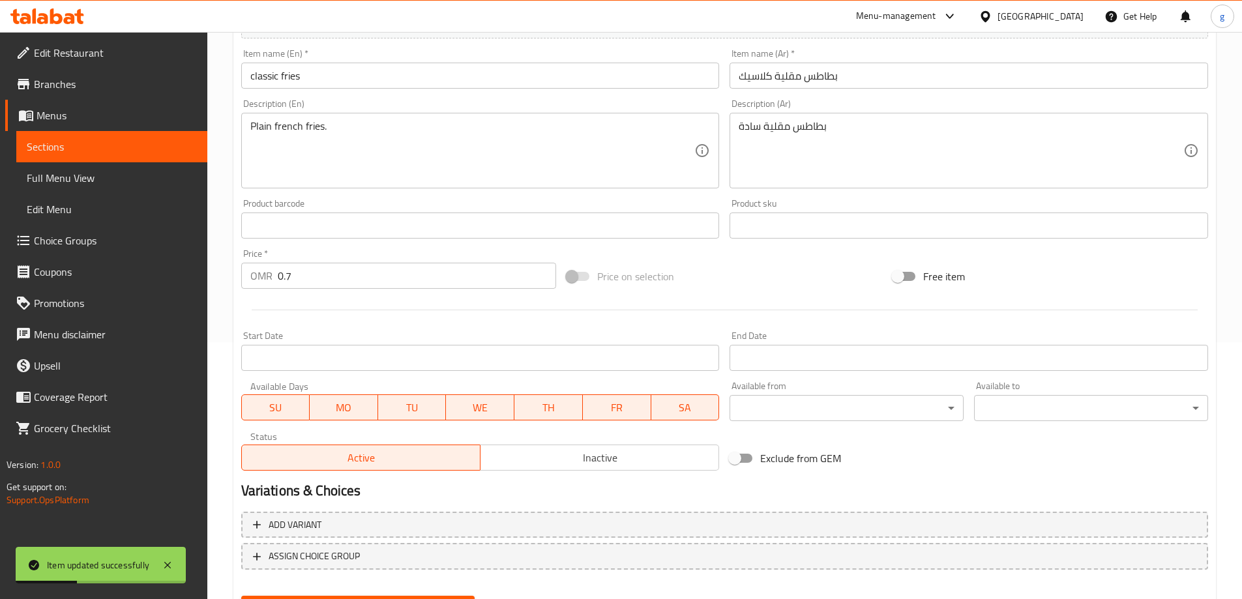
scroll to position [126, 0]
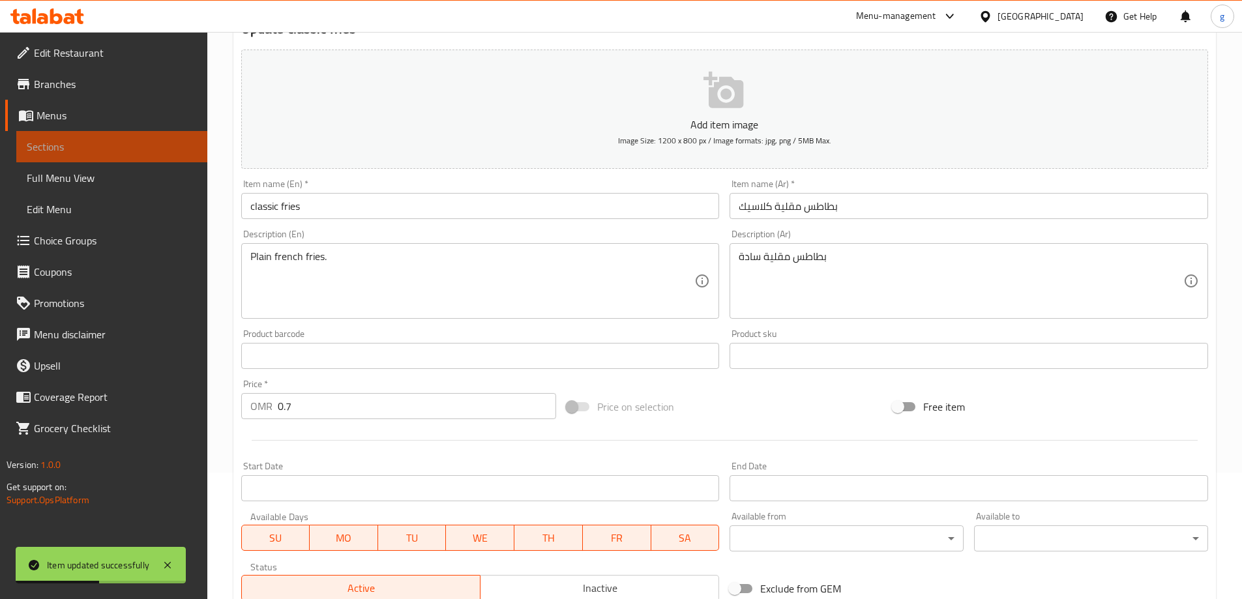
click at [81, 150] on span "Sections" at bounding box center [112, 147] width 170 height 16
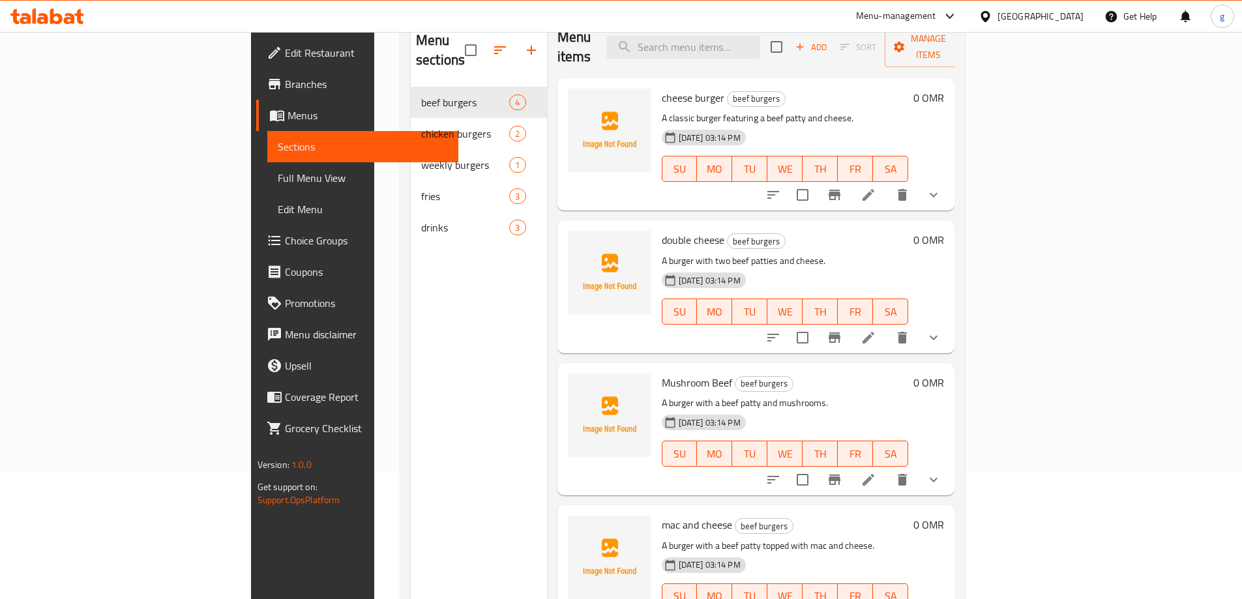
scroll to position [52, 0]
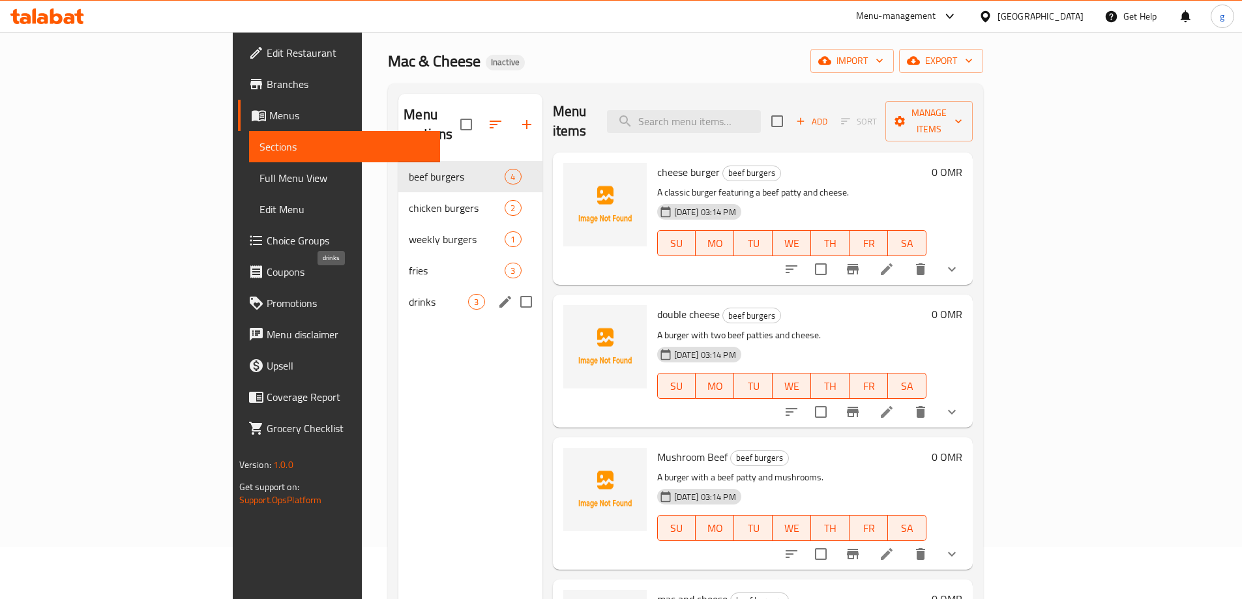
click at [409, 294] on span "drinks" at bounding box center [438, 302] width 59 height 16
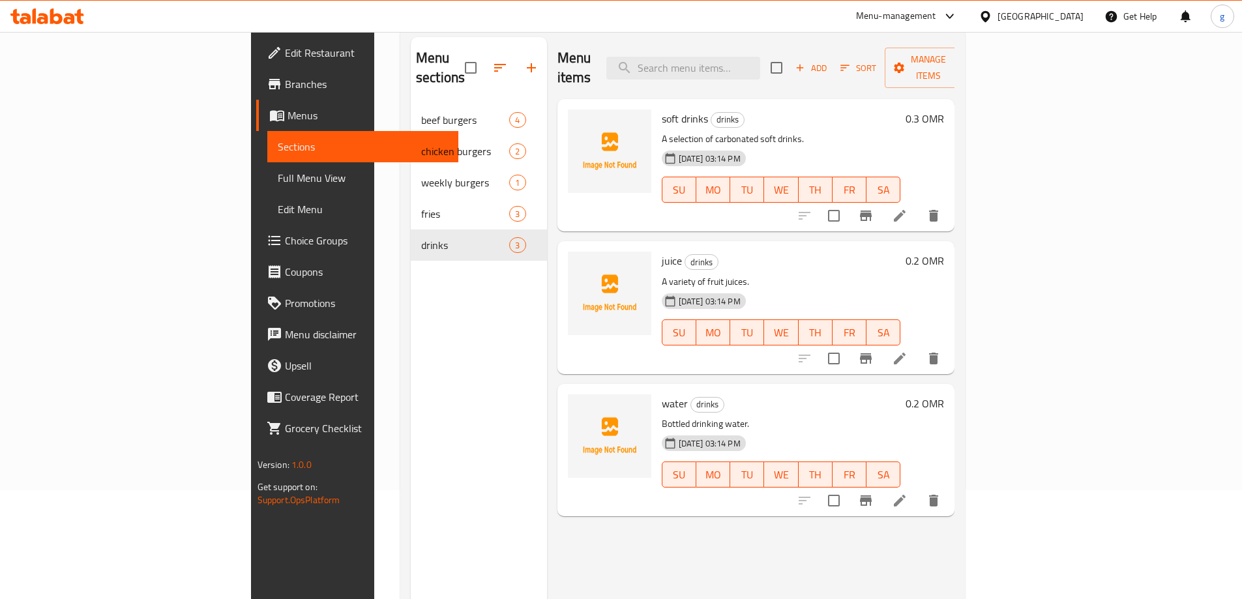
scroll to position [183, 0]
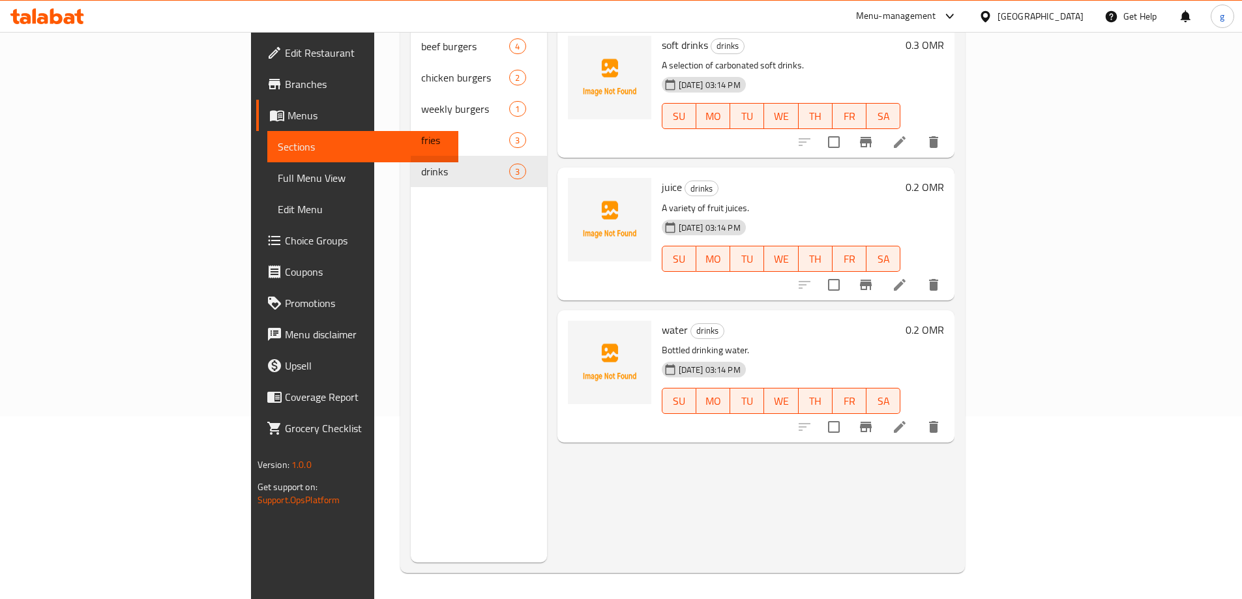
click at [907, 277] on icon at bounding box center [900, 285] width 16 height 16
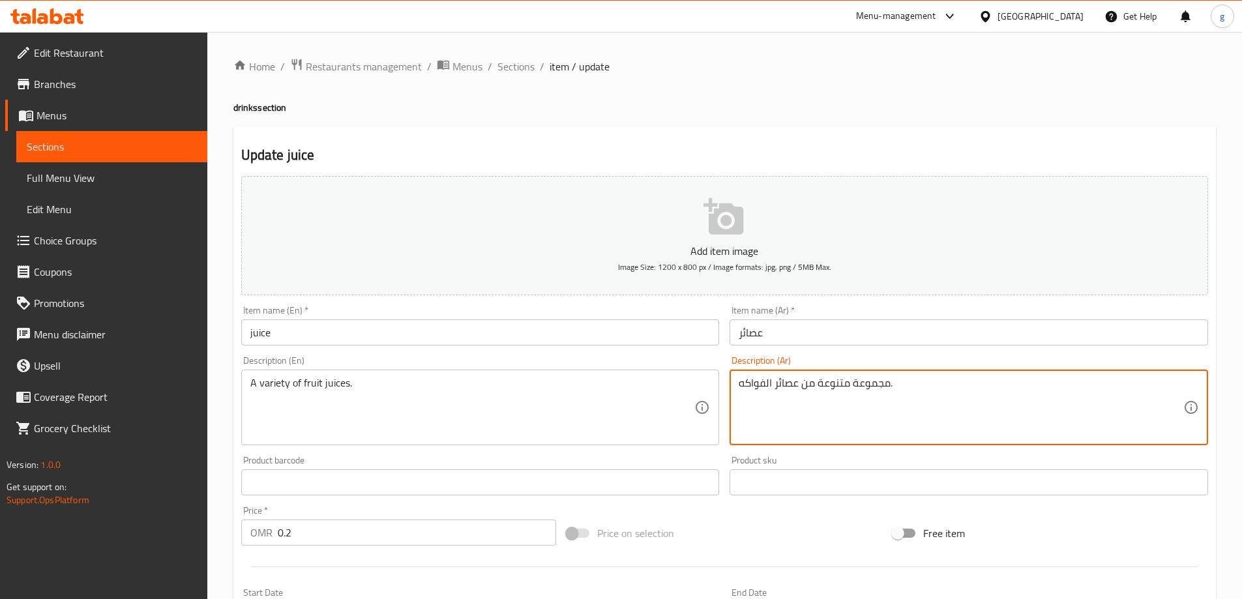
drag, startPoint x: 855, startPoint y: 386, endPoint x: 888, endPoint y: 385, distance: 33.3
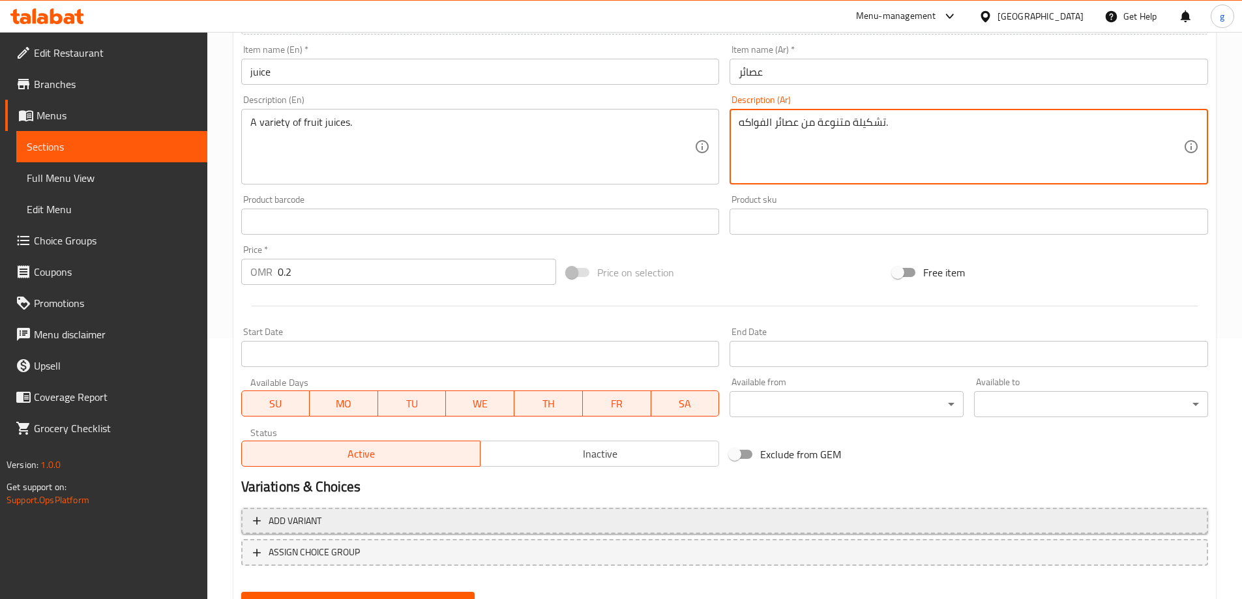
scroll to position [322, 0]
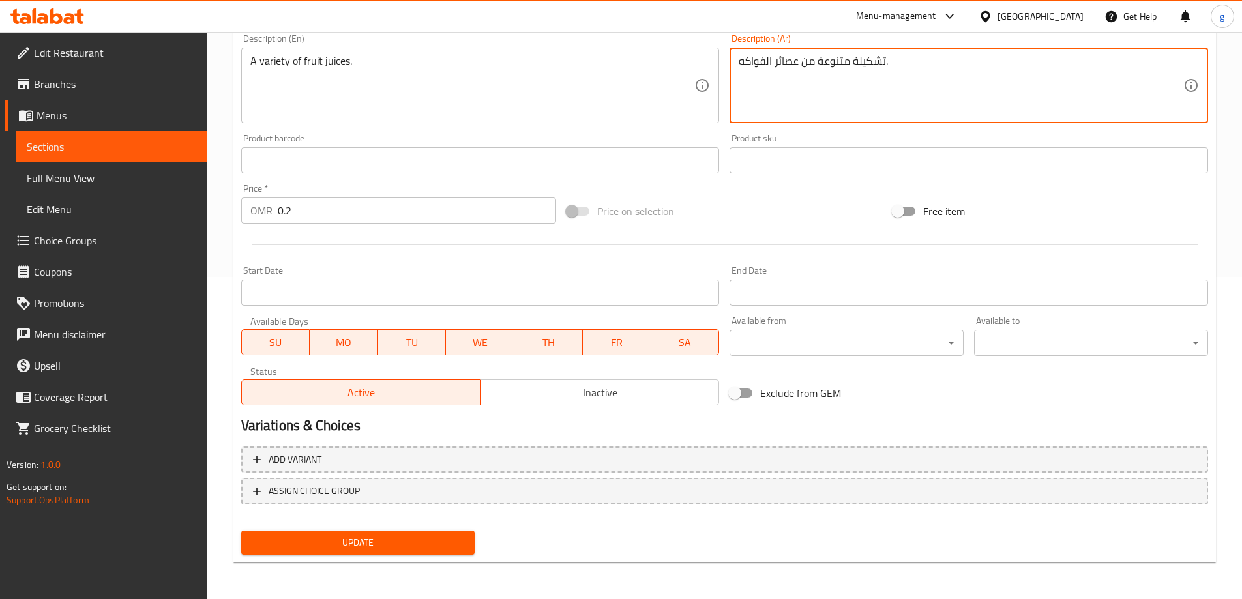
type textarea "تشكيلة متنوعة من عصائر الفواكه."
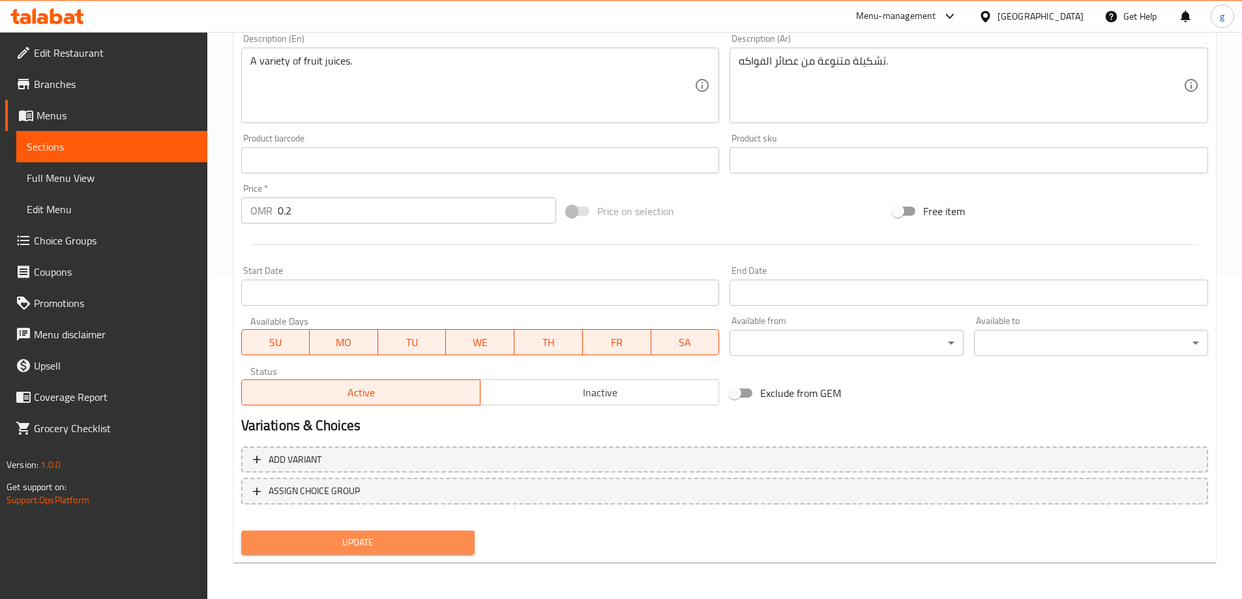
click at [422, 541] on span "Update" at bounding box center [358, 543] width 213 height 16
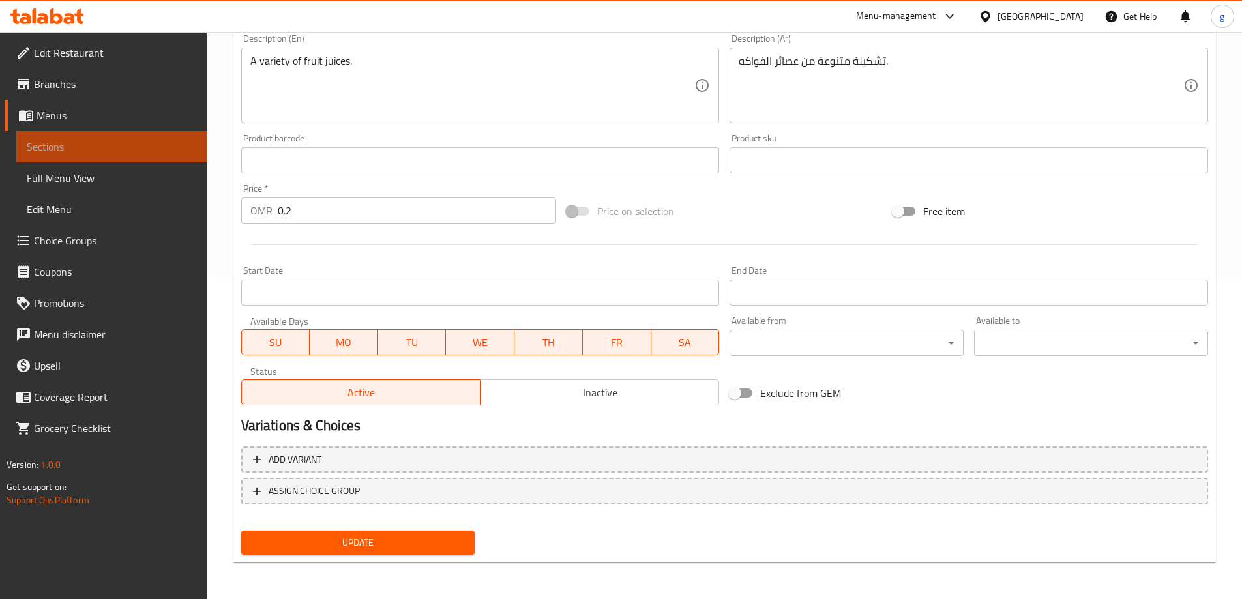
click at [147, 143] on span "Sections" at bounding box center [112, 147] width 170 height 16
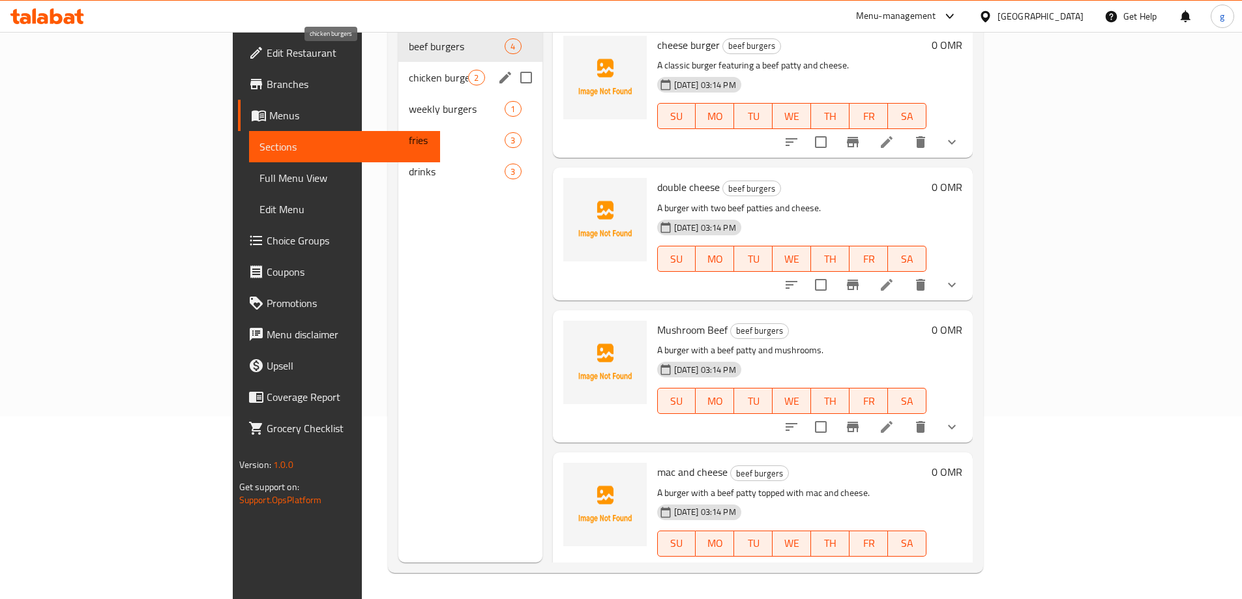
scroll to position [52, 0]
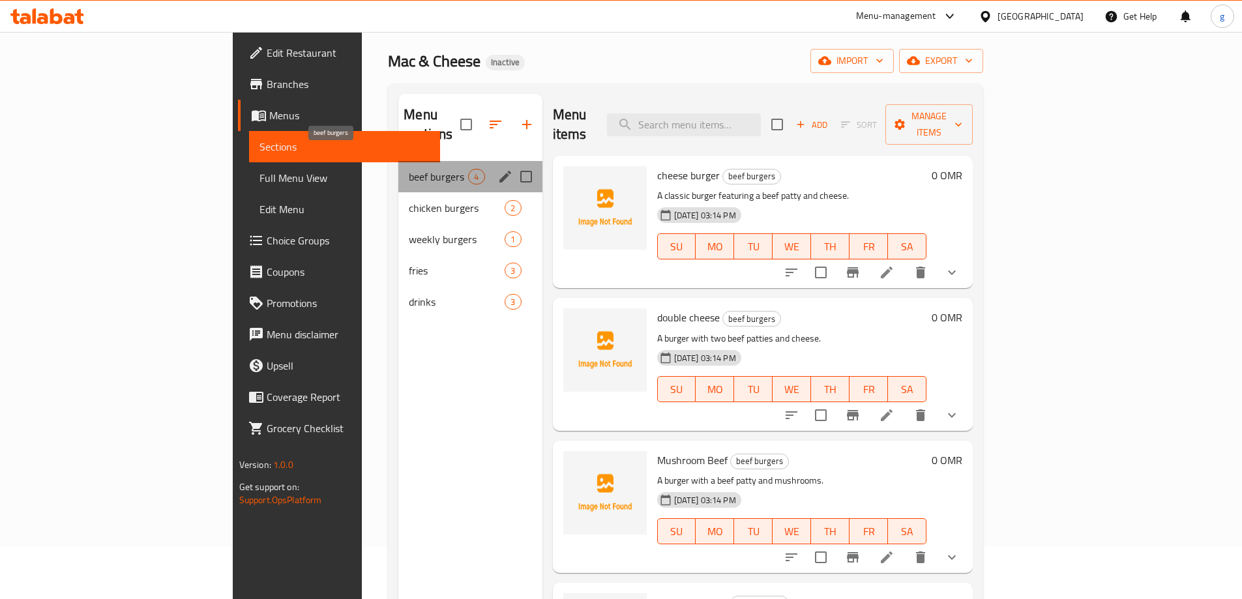
click at [409, 169] on span "beef burgers" at bounding box center [438, 177] width 59 height 16
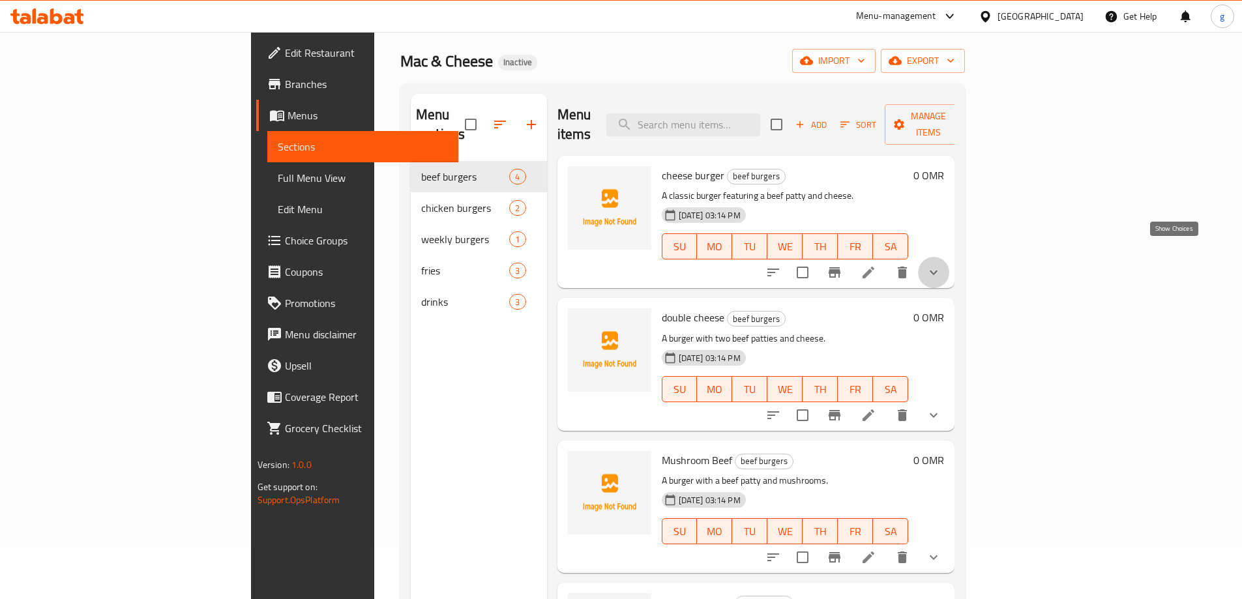
click at [941, 265] on icon "show more" at bounding box center [934, 273] width 16 height 16
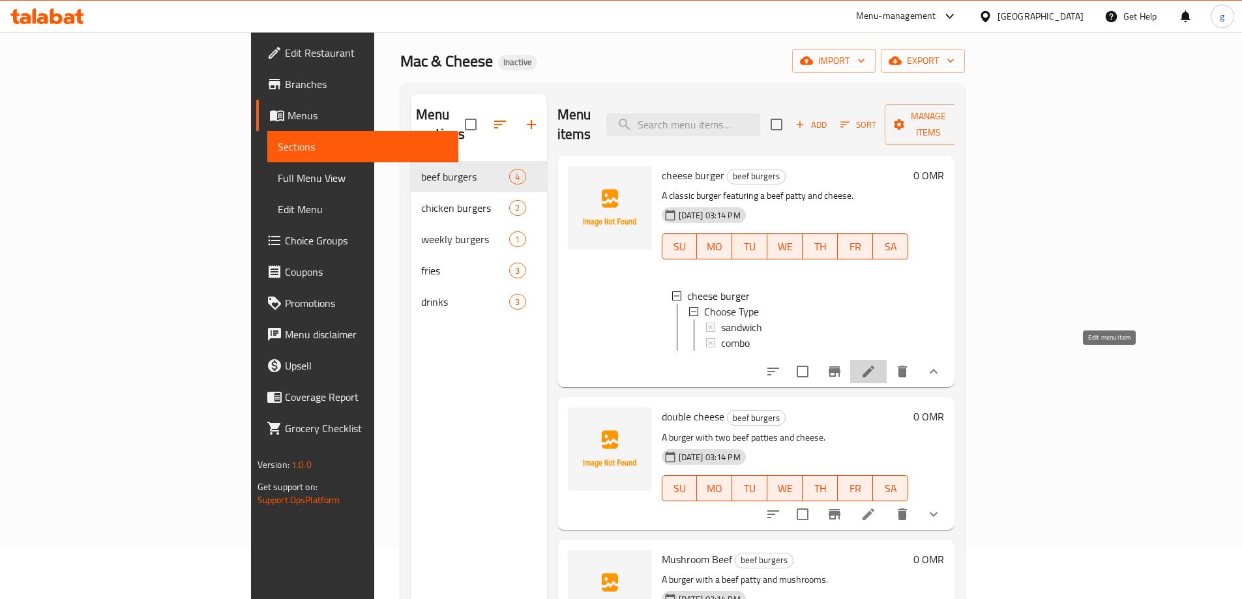
click at [874, 366] on icon at bounding box center [868, 372] width 12 height 12
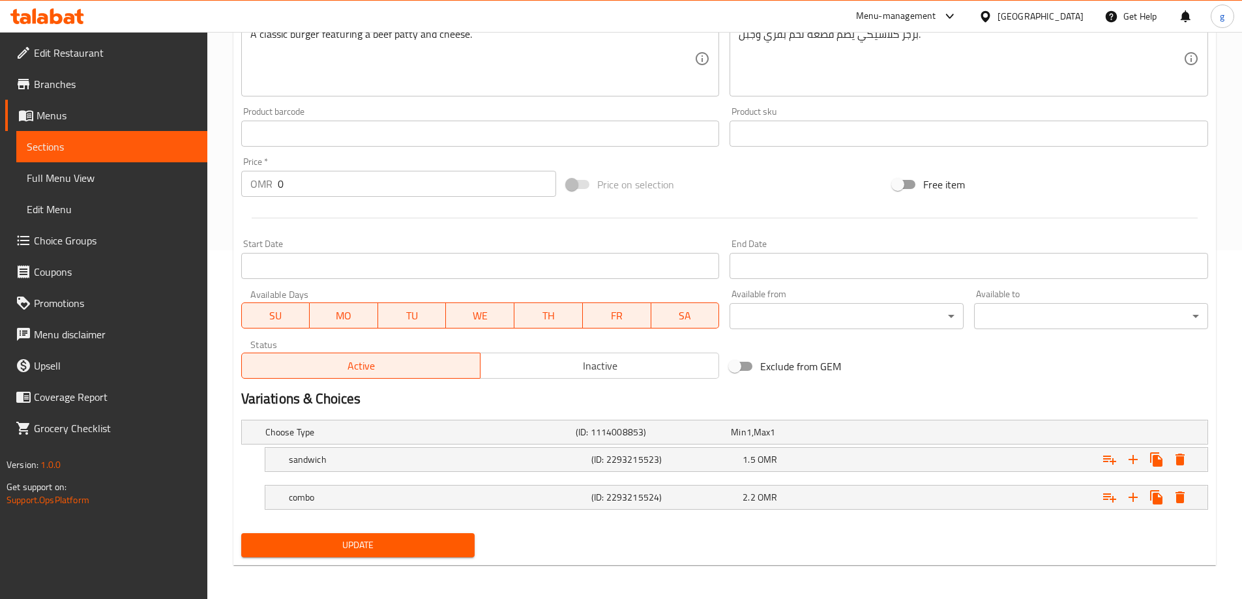
scroll to position [351, 0]
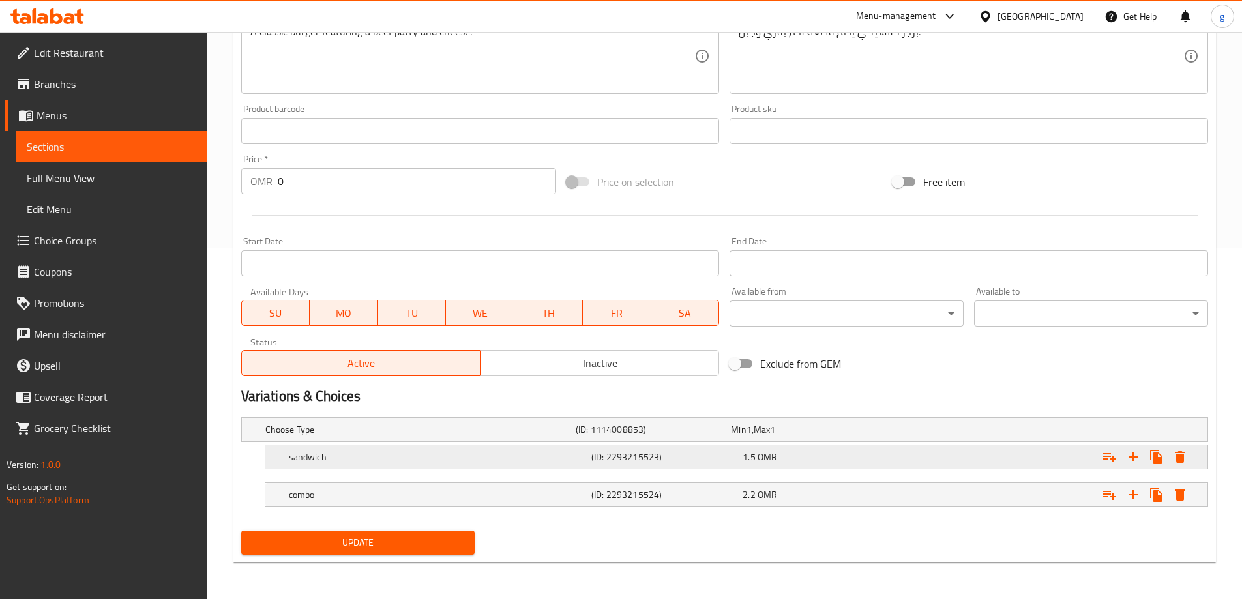
click at [557, 469] on div "sandwich (ID: 2293215523) 1.5 OMR" at bounding box center [740, 457] width 908 height 29
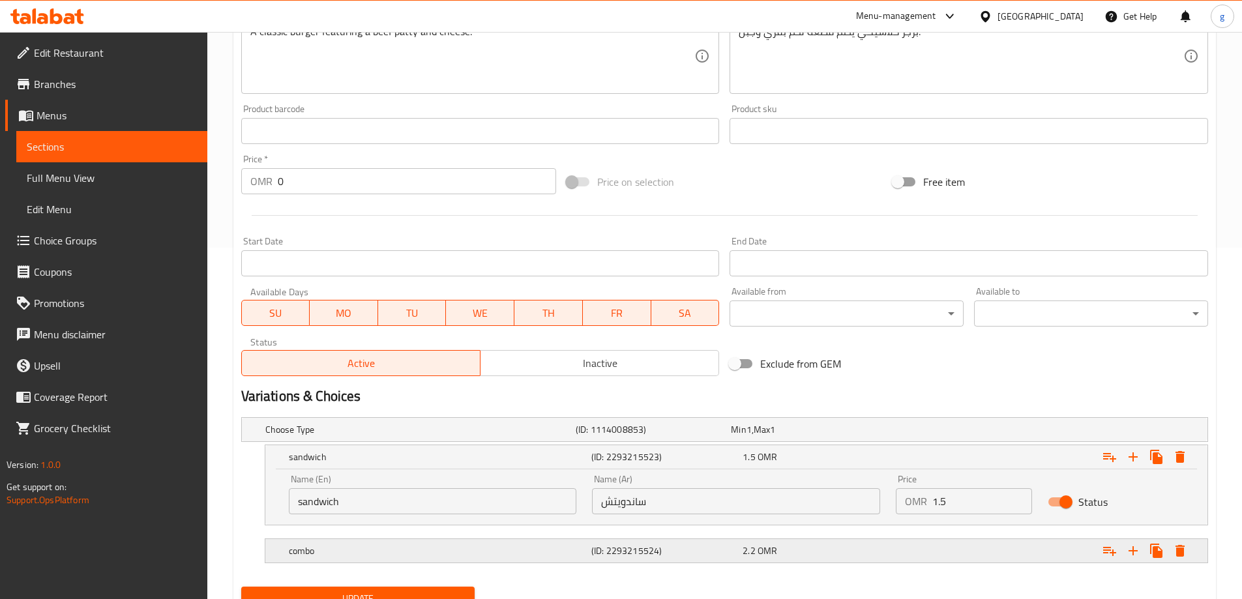
click at [570, 554] on h5 "combo" at bounding box center [437, 550] width 297 height 13
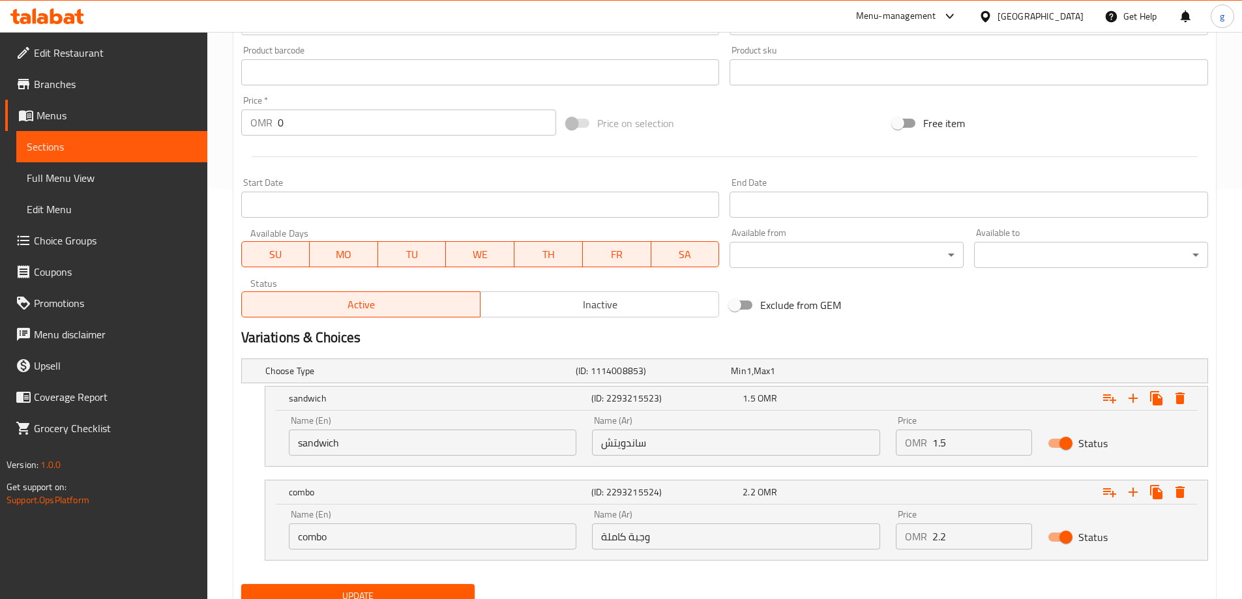
scroll to position [463, 0]
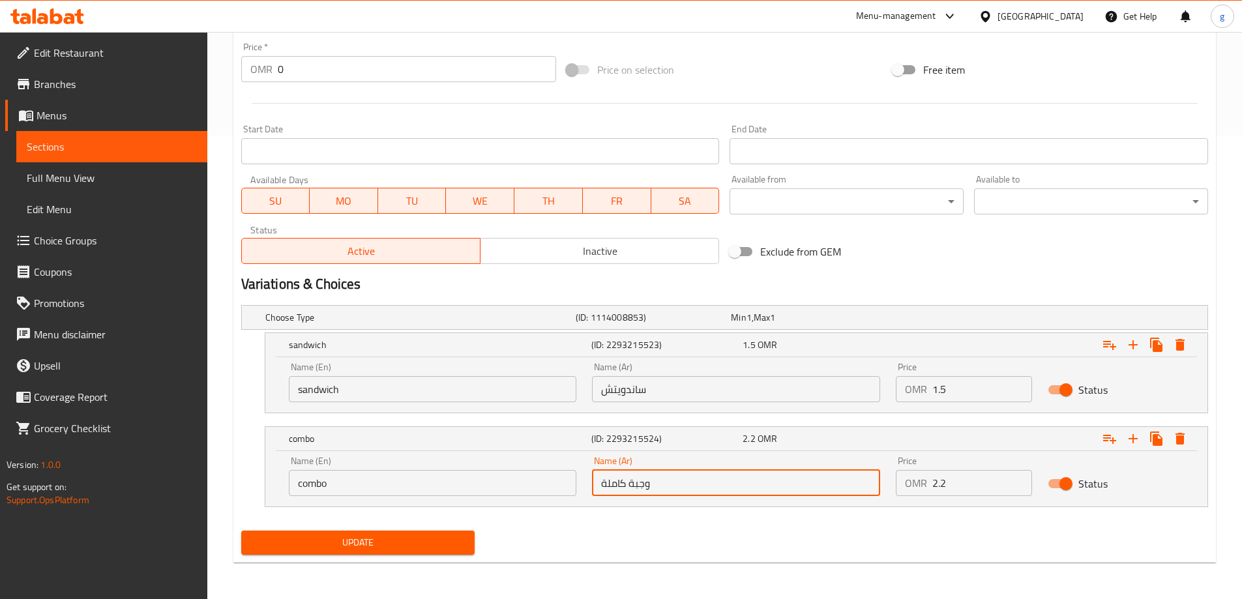
drag, startPoint x: 669, startPoint y: 488, endPoint x: 560, endPoint y: 495, distance: 109.7
click at [560, 495] on div "Name (En) combo Name (En) Name (Ar) وجبة كاملة Name (Ar) Price OMR 2.2 Price St…" at bounding box center [736, 475] width 911 height 55
type input "م"
type input "كومبو"
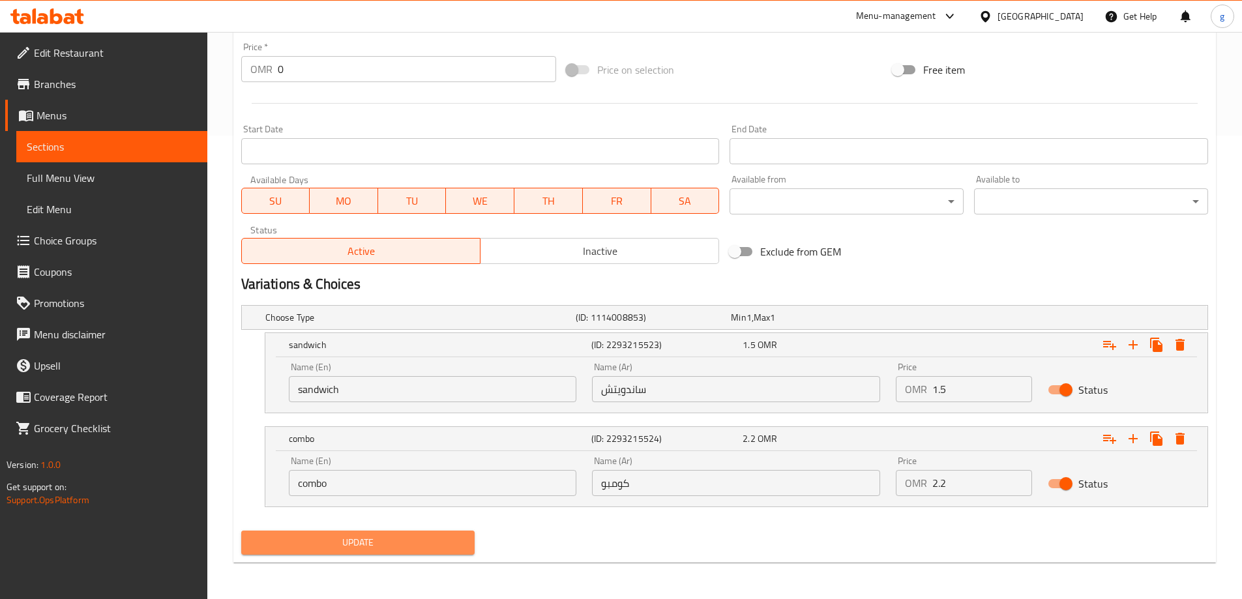
click at [311, 542] on span "Update" at bounding box center [358, 543] width 213 height 16
click at [132, 149] on span "Sections" at bounding box center [112, 147] width 170 height 16
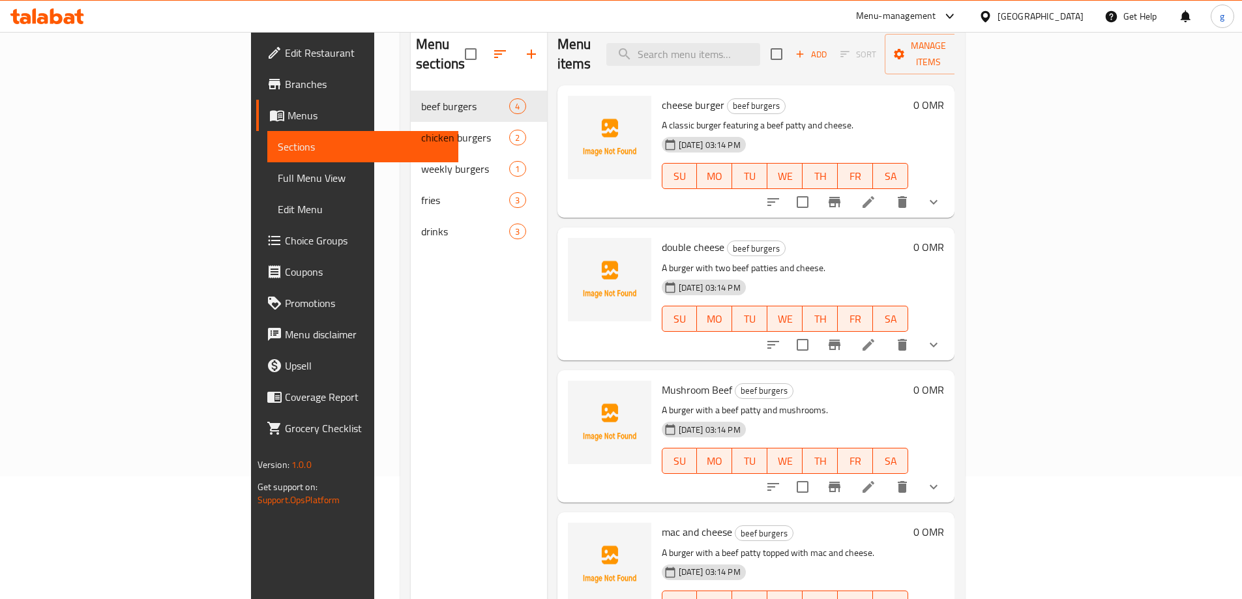
scroll to position [52, 0]
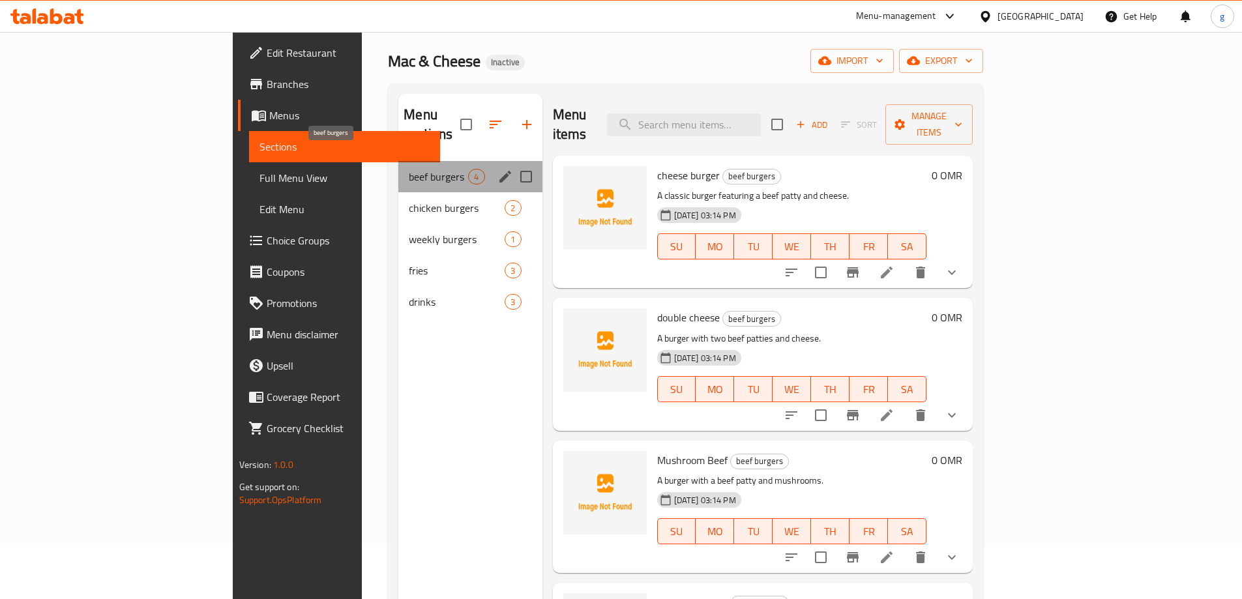
click at [409, 169] on span "beef burgers" at bounding box center [438, 177] width 59 height 16
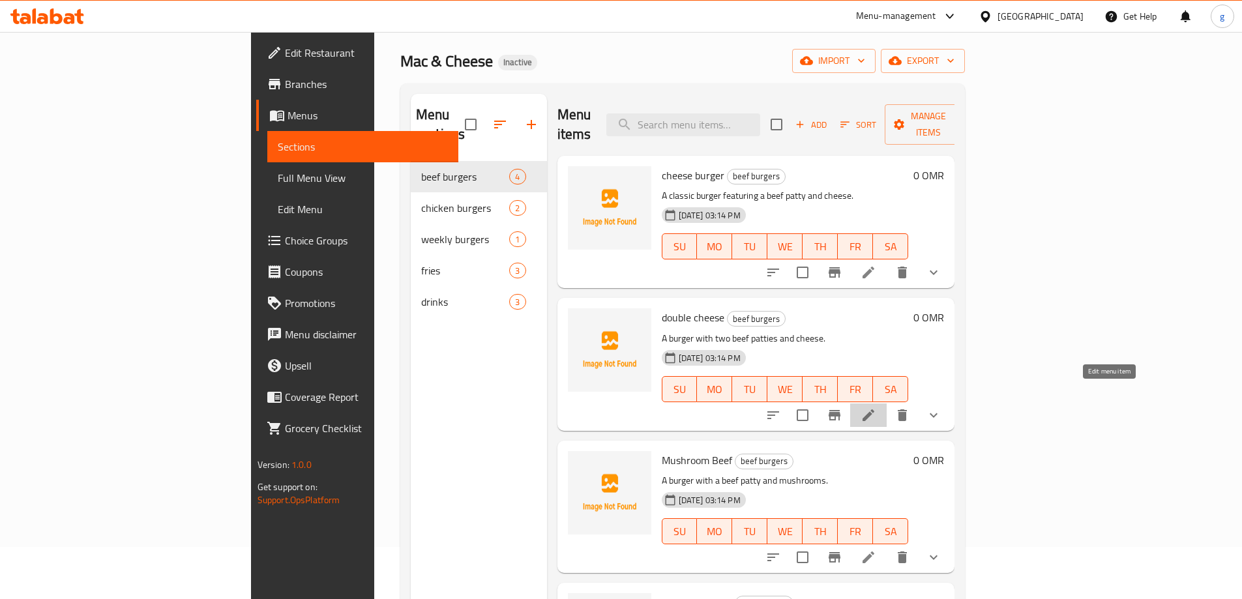
click at [874, 409] on icon at bounding box center [868, 415] width 12 height 12
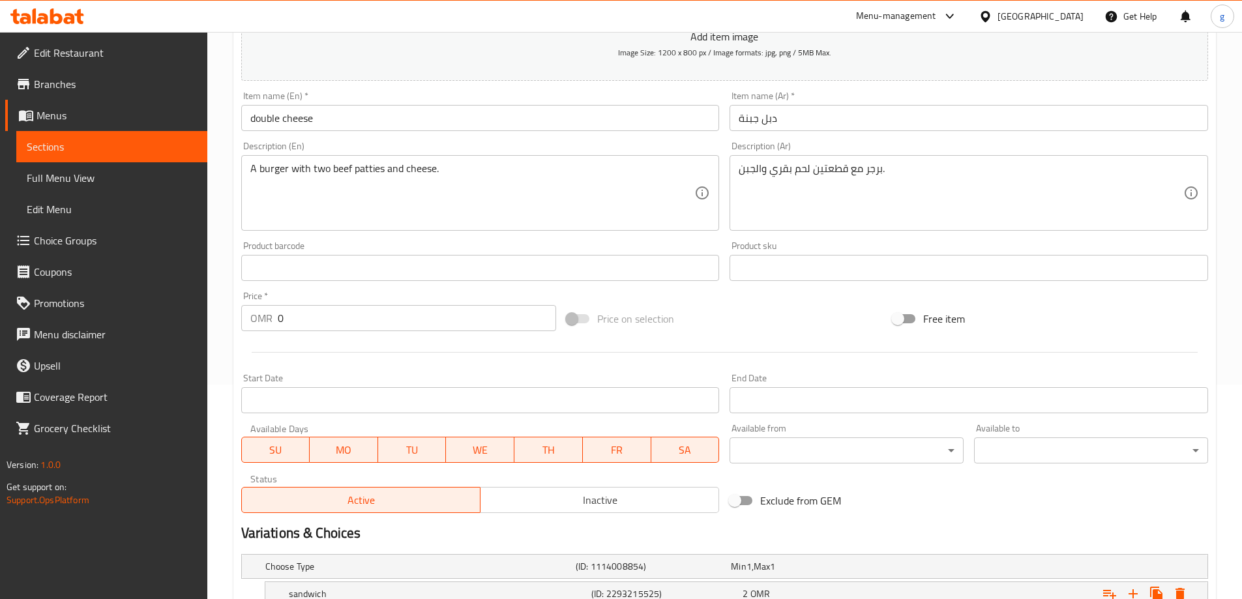
scroll to position [351, 0]
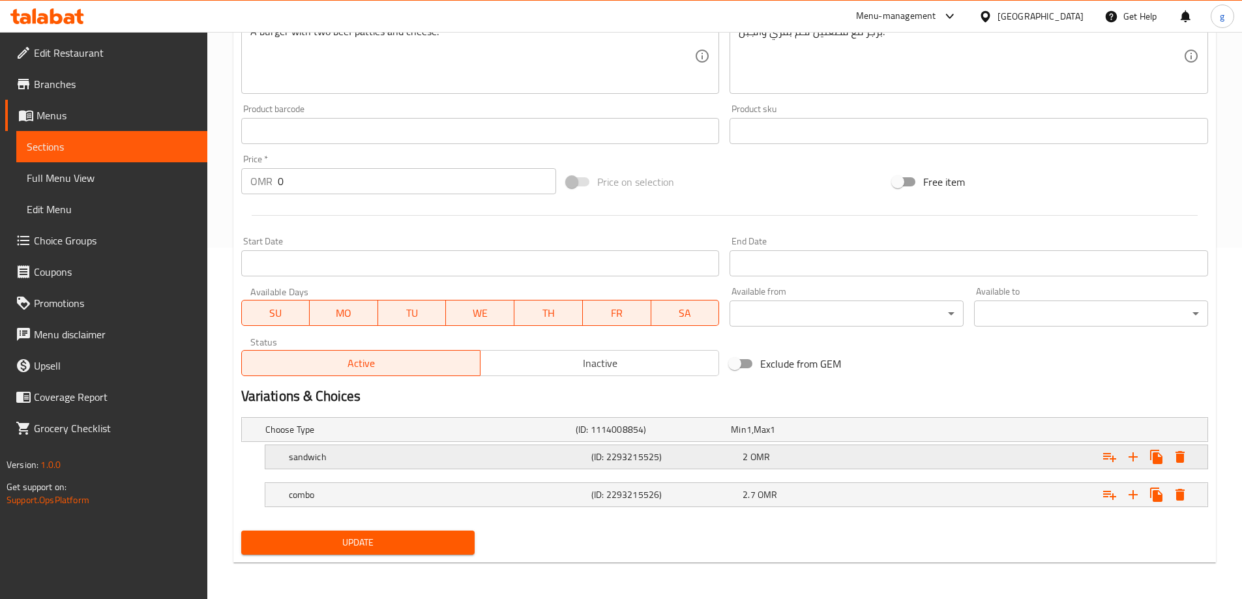
click at [720, 461] on h5 "(ID: 2293215525)" at bounding box center [664, 456] width 146 height 13
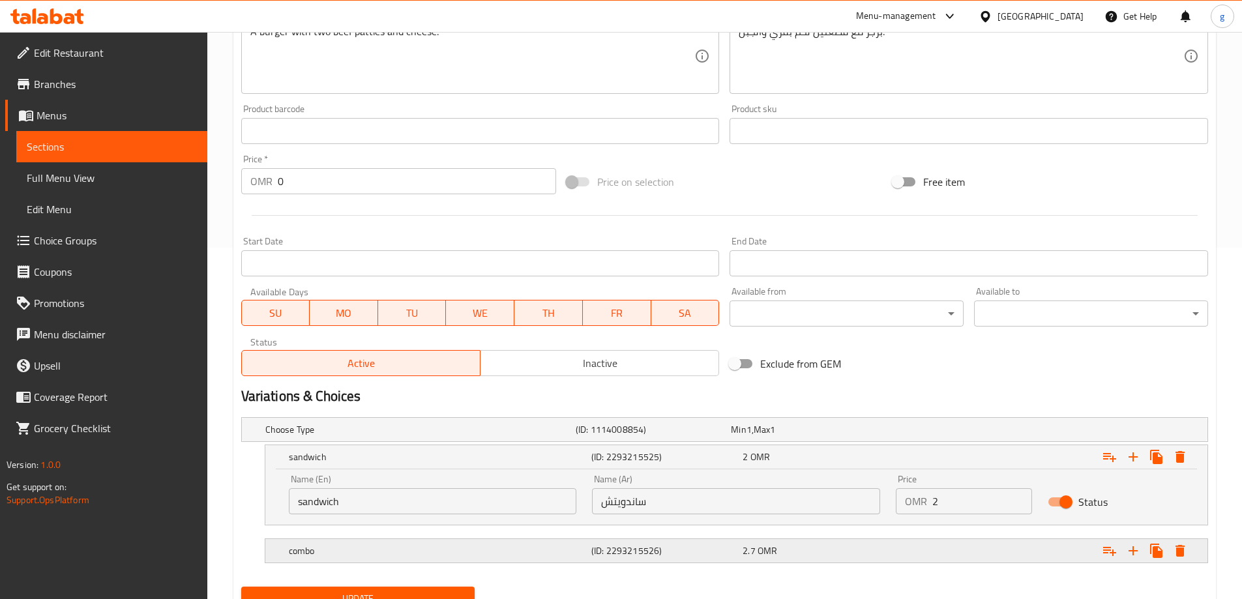
click at [696, 551] on h5 "(ID: 2293215526)" at bounding box center [664, 550] width 146 height 13
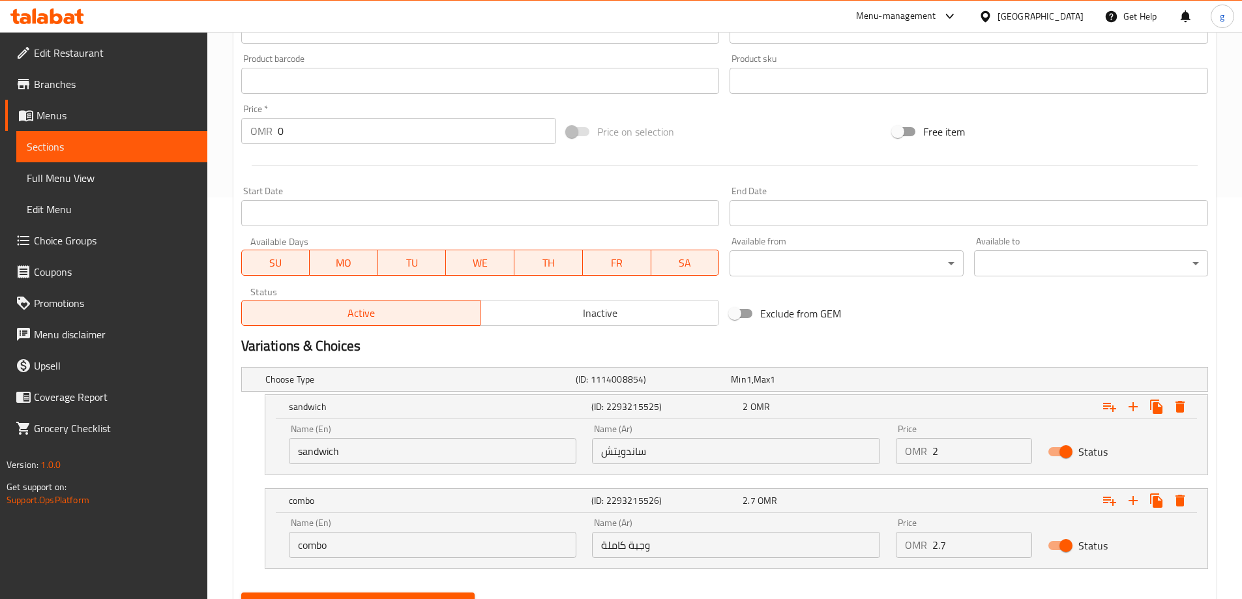
scroll to position [463, 0]
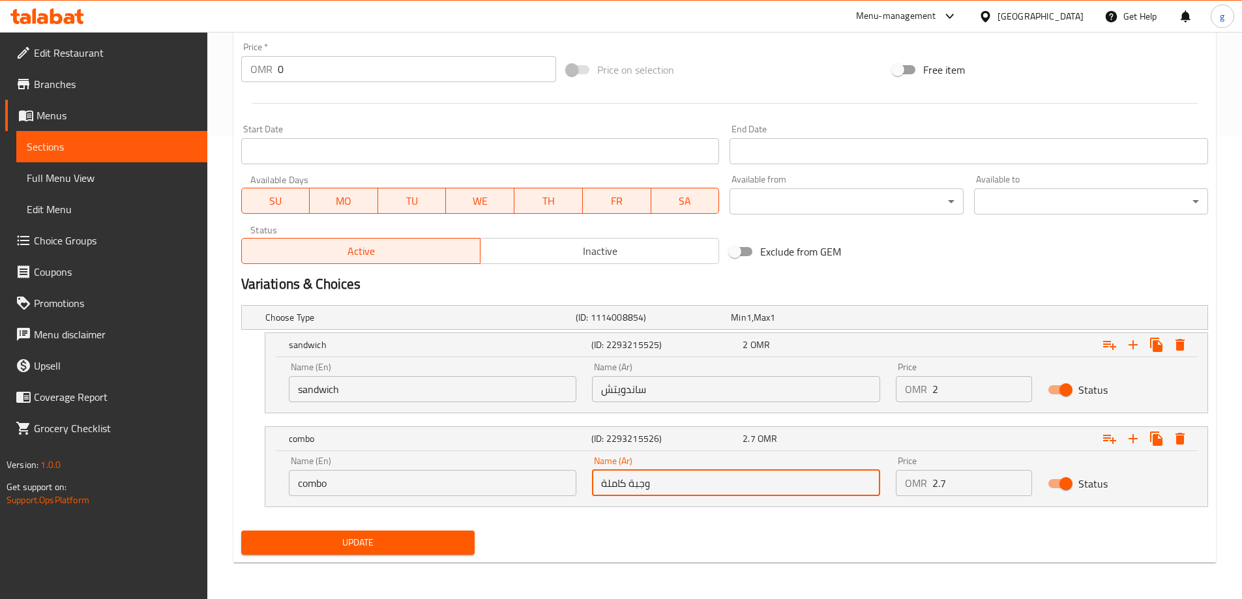
drag, startPoint x: 683, startPoint y: 487, endPoint x: 548, endPoint y: 499, distance: 135.5
click at [548, 499] on div "Name (En) combo Name (En) Name (Ar) وجبة كاملة Name (Ar) Price OMR 2.7 Price St…" at bounding box center [736, 475] width 911 height 55
click at [656, 490] on input "كومبو" at bounding box center [736, 483] width 288 height 26
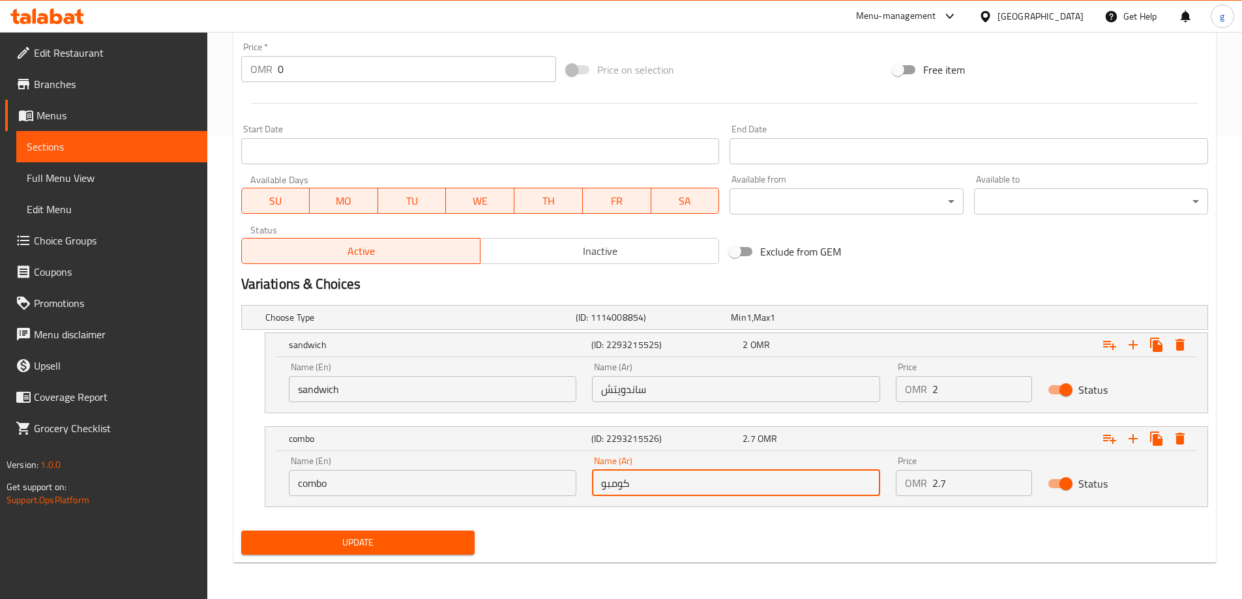
type input "كومبو"
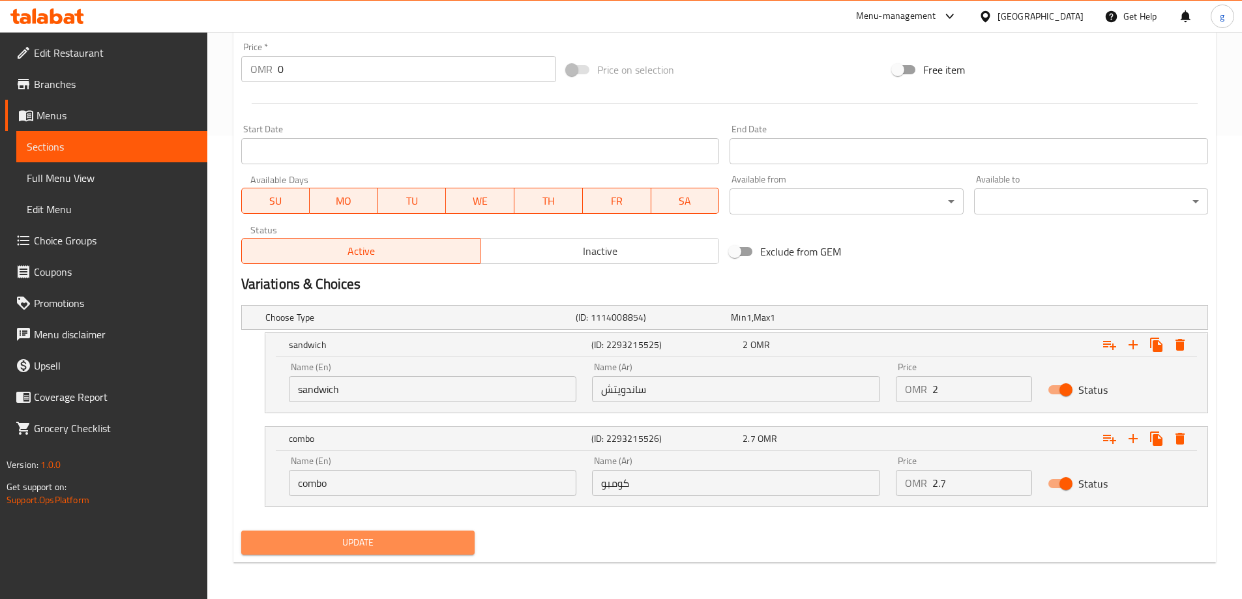
click at [373, 551] on button "Update" at bounding box center [358, 543] width 234 height 24
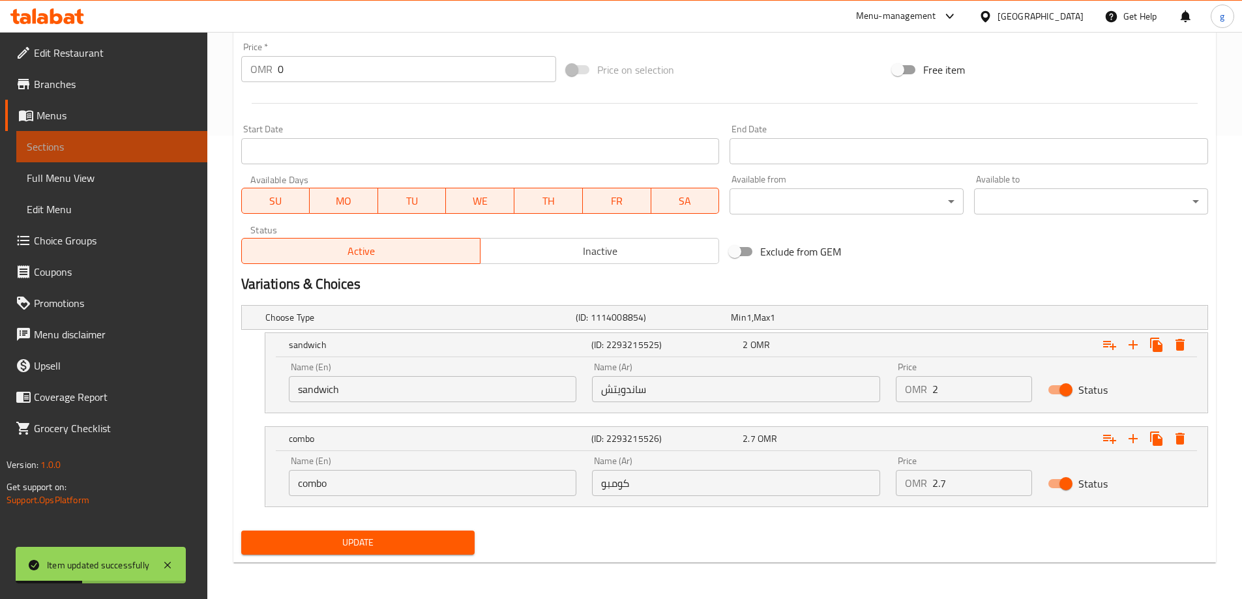
click at [66, 150] on span "Sections" at bounding box center [112, 147] width 170 height 16
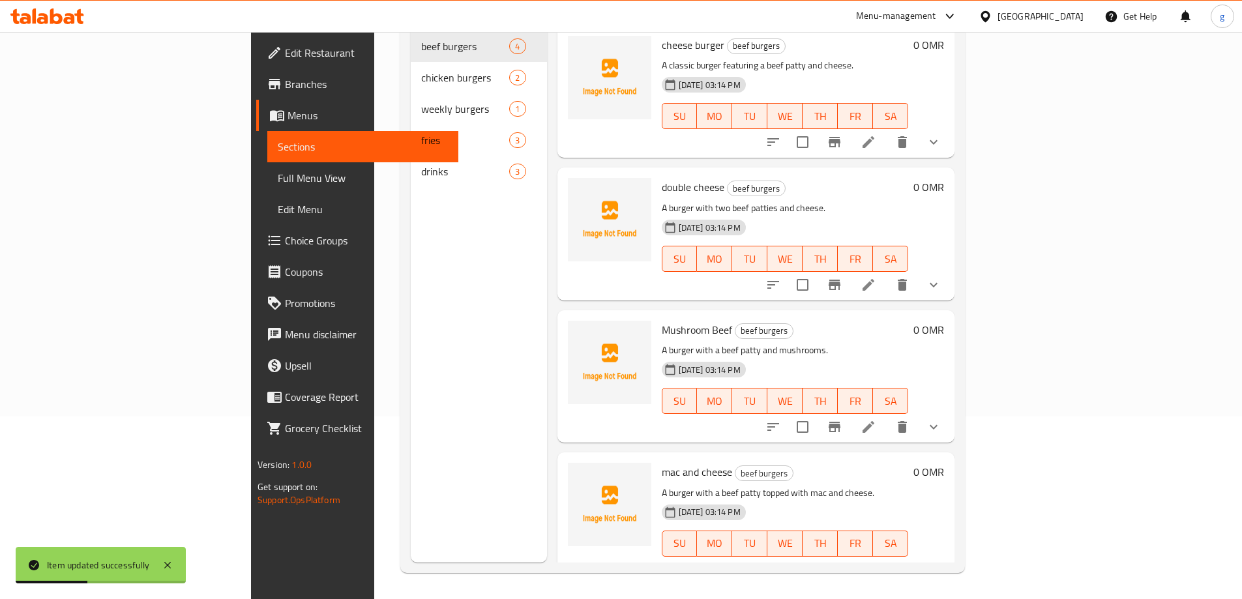
scroll to position [183, 0]
click at [887, 415] on li at bounding box center [868, 426] width 37 height 23
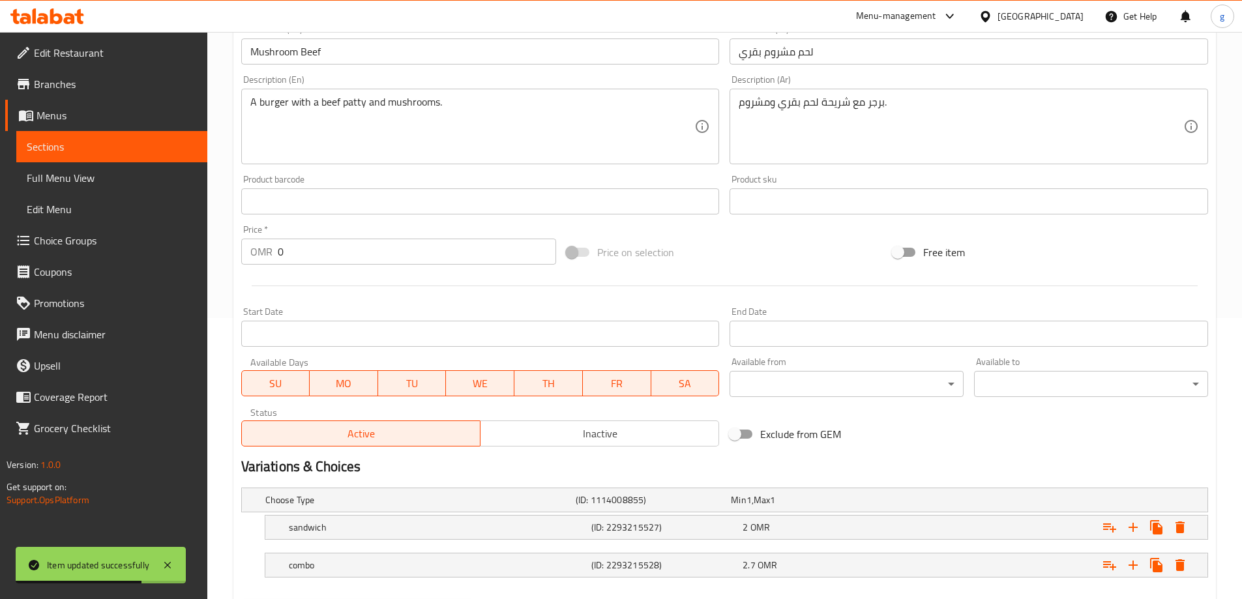
scroll to position [351, 0]
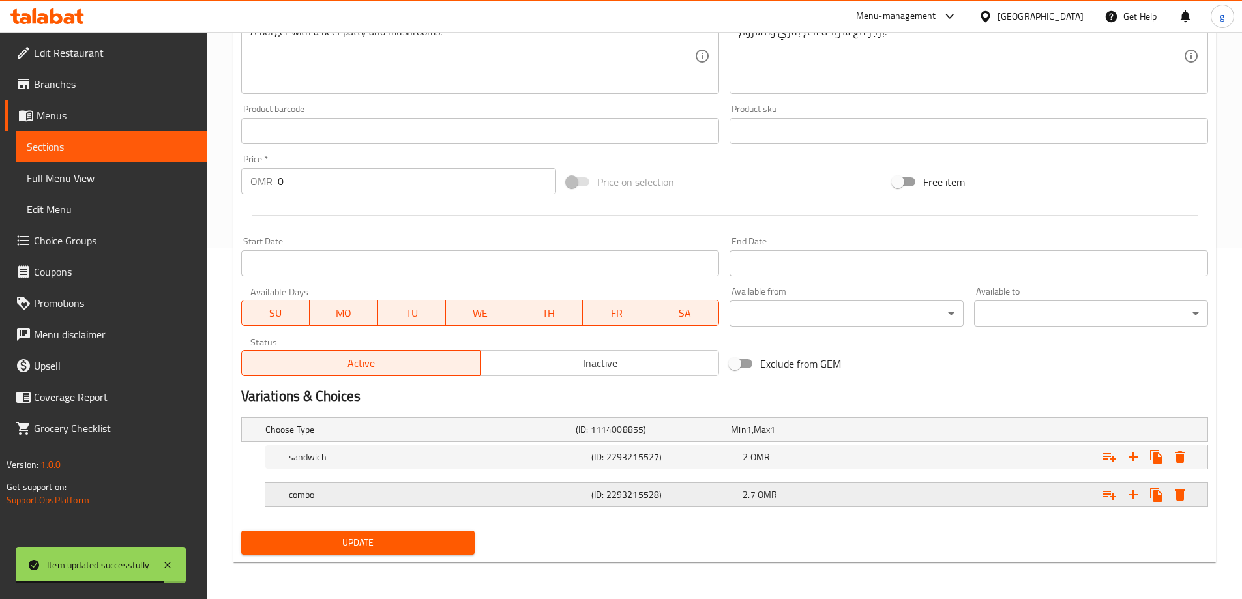
click at [693, 495] on h5 "(ID: 2293215528)" at bounding box center [664, 494] width 146 height 13
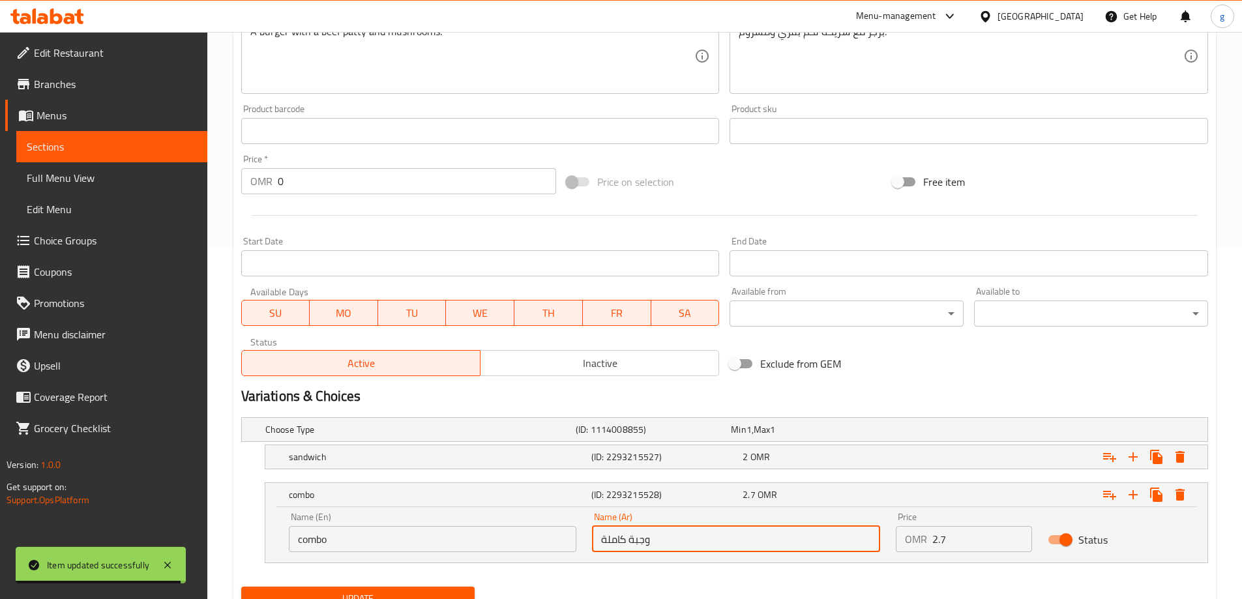
click at [641, 540] on input "وجبة كاملة" at bounding box center [736, 539] width 288 height 26
paste input "ومبو"
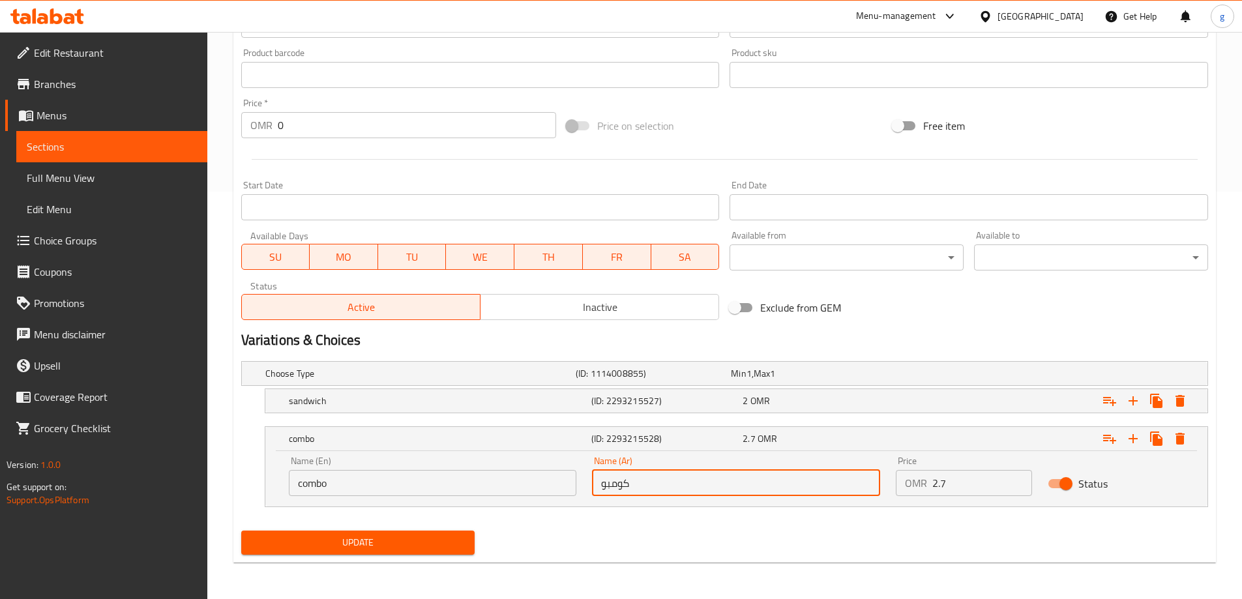
type input "كومبو"
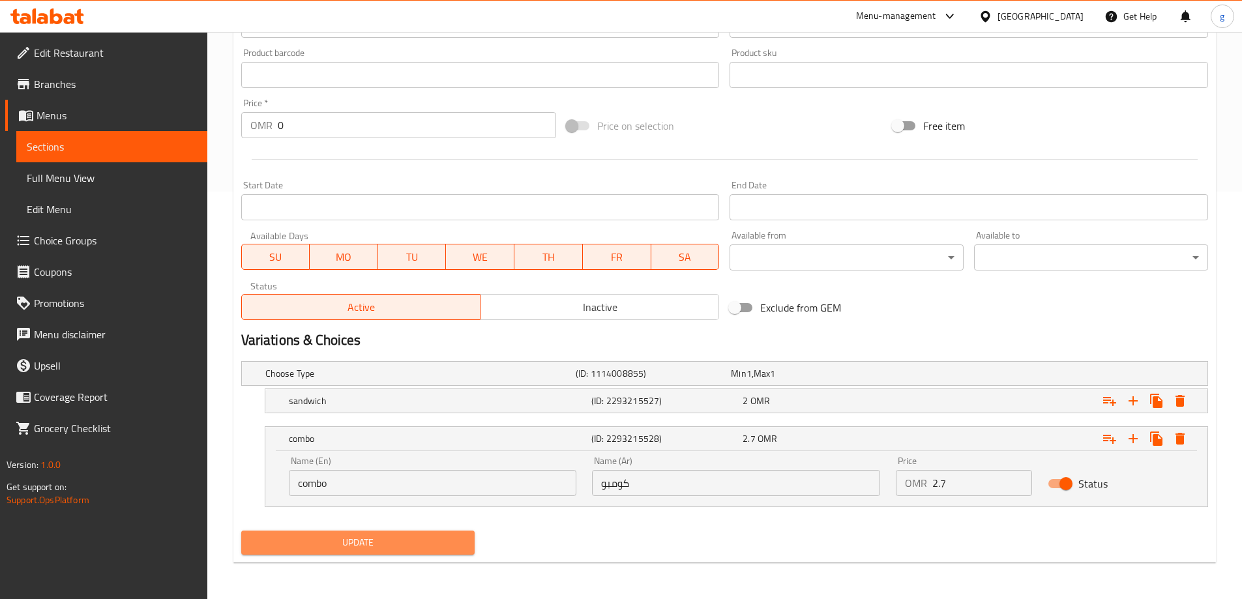
click at [463, 541] on span "Update" at bounding box center [358, 543] width 213 height 16
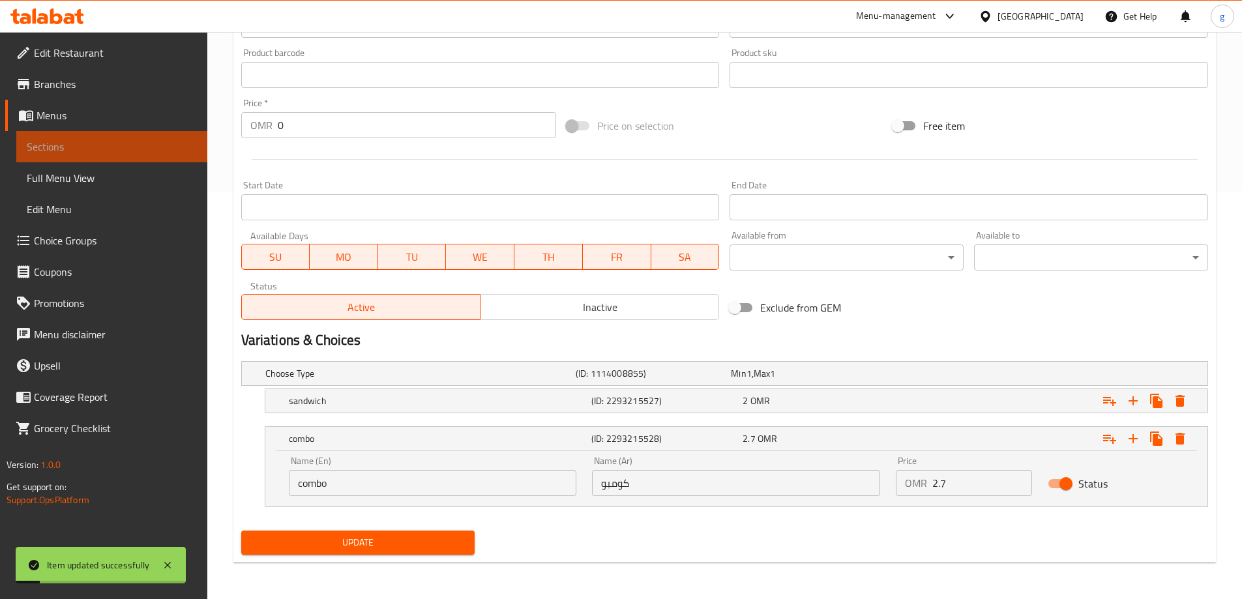
click at [68, 151] on span "Sections" at bounding box center [112, 147] width 170 height 16
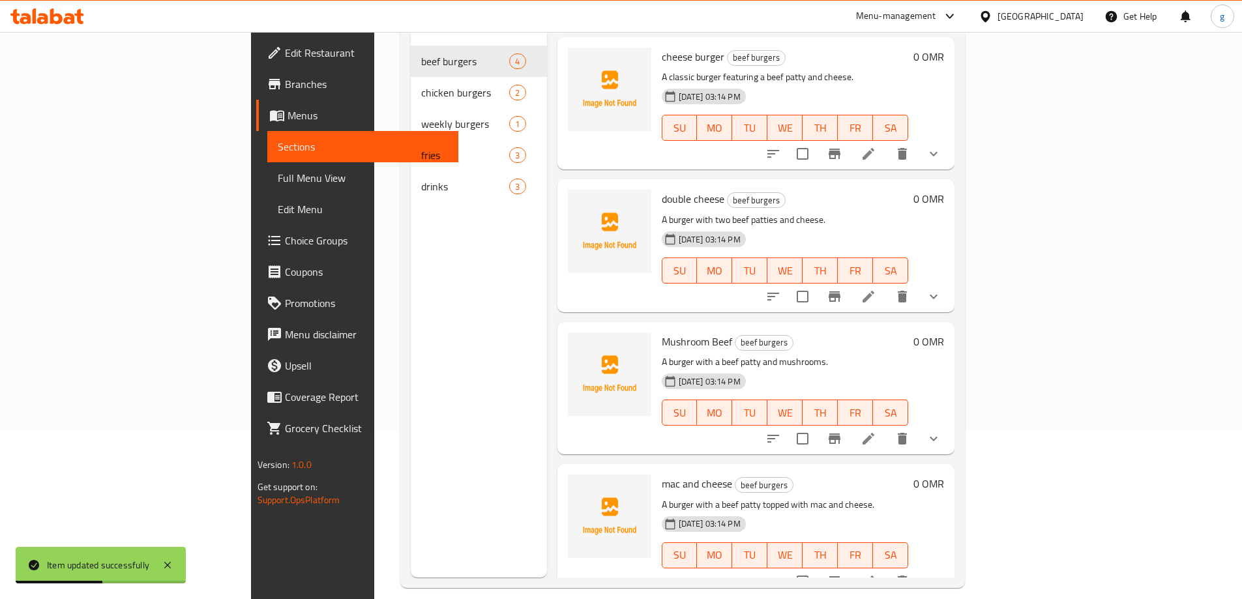
scroll to position [183, 0]
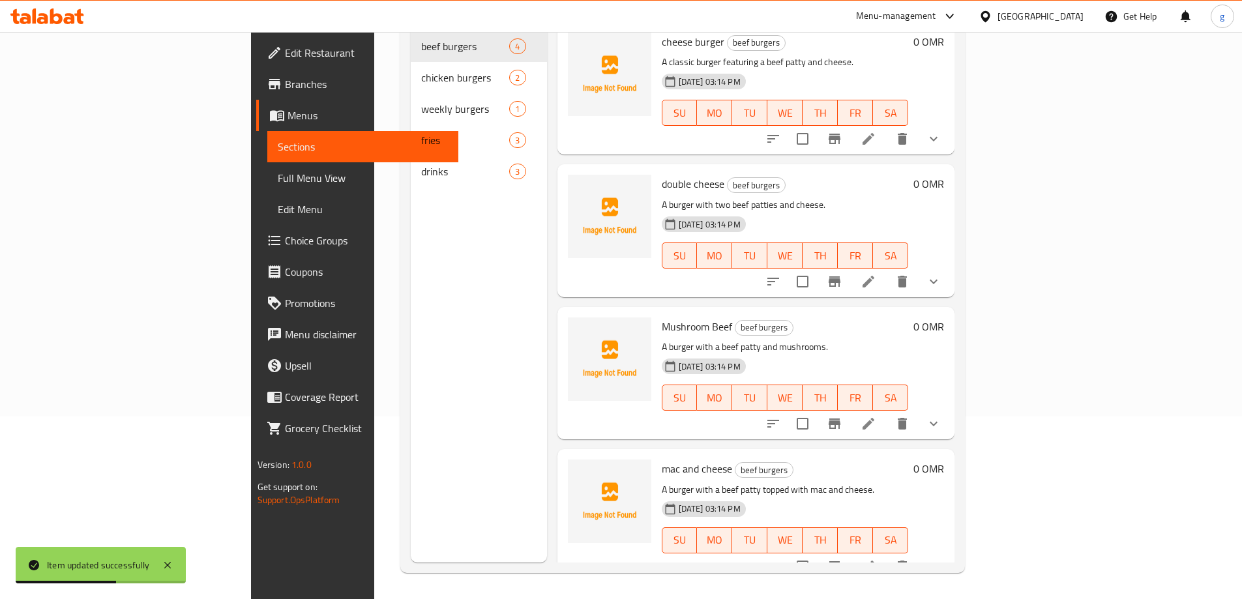
click at [874, 561] on icon at bounding box center [868, 567] width 12 height 12
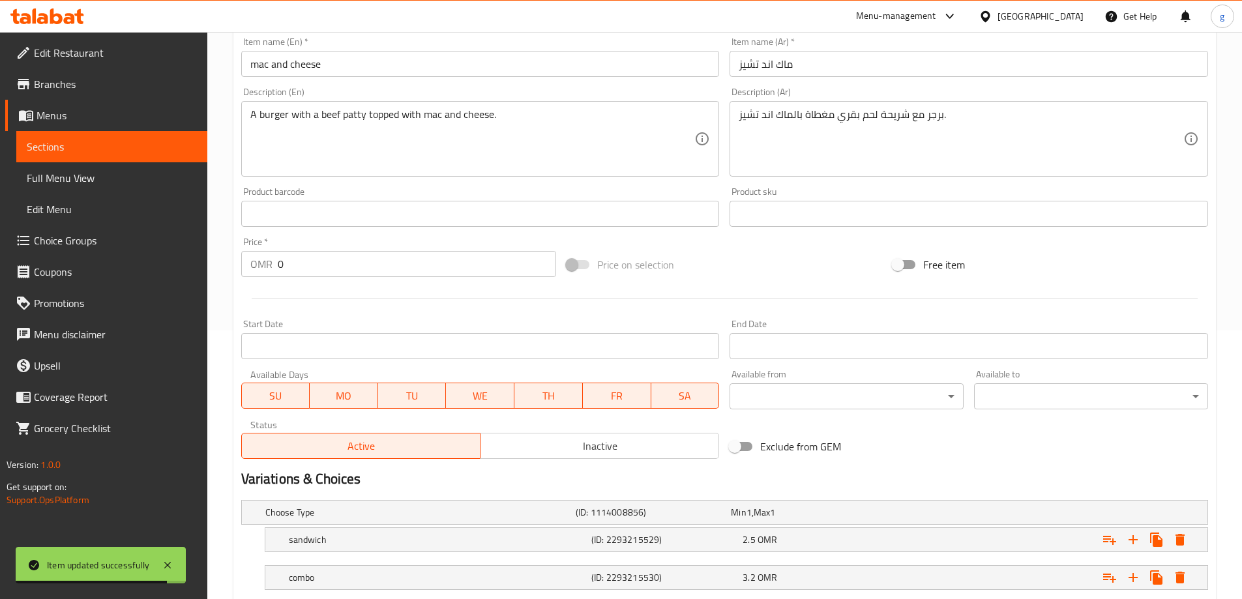
scroll to position [326, 0]
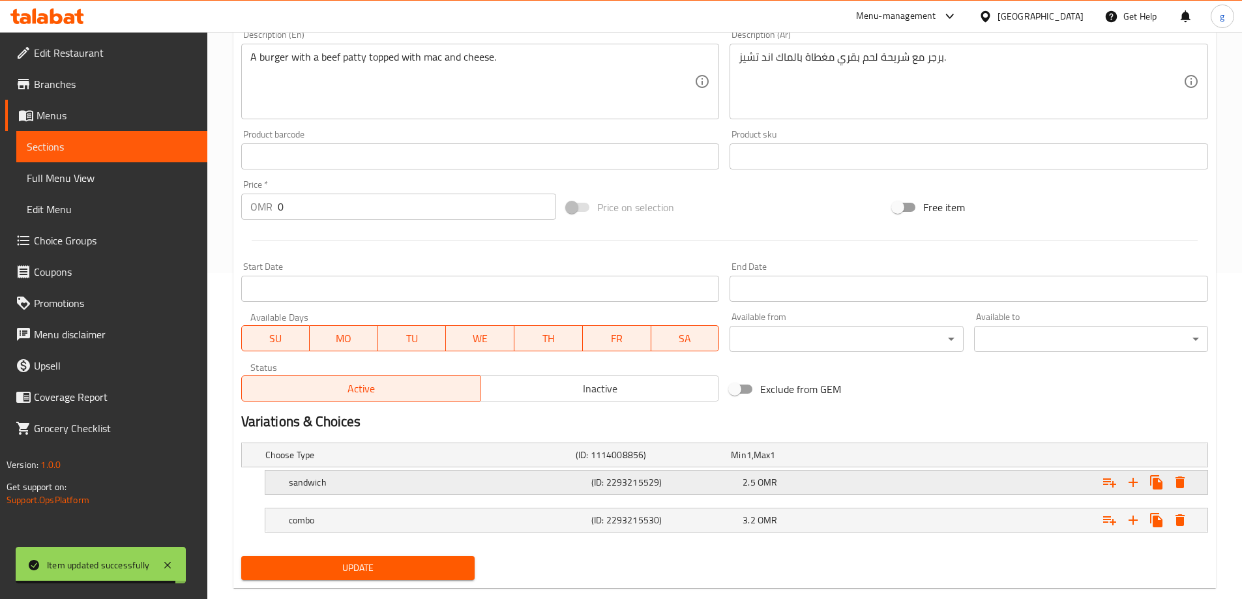
click at [632, 478] on h5 "(ID: 2293215529)" at bounding box center [664, 482] width 146 height 13
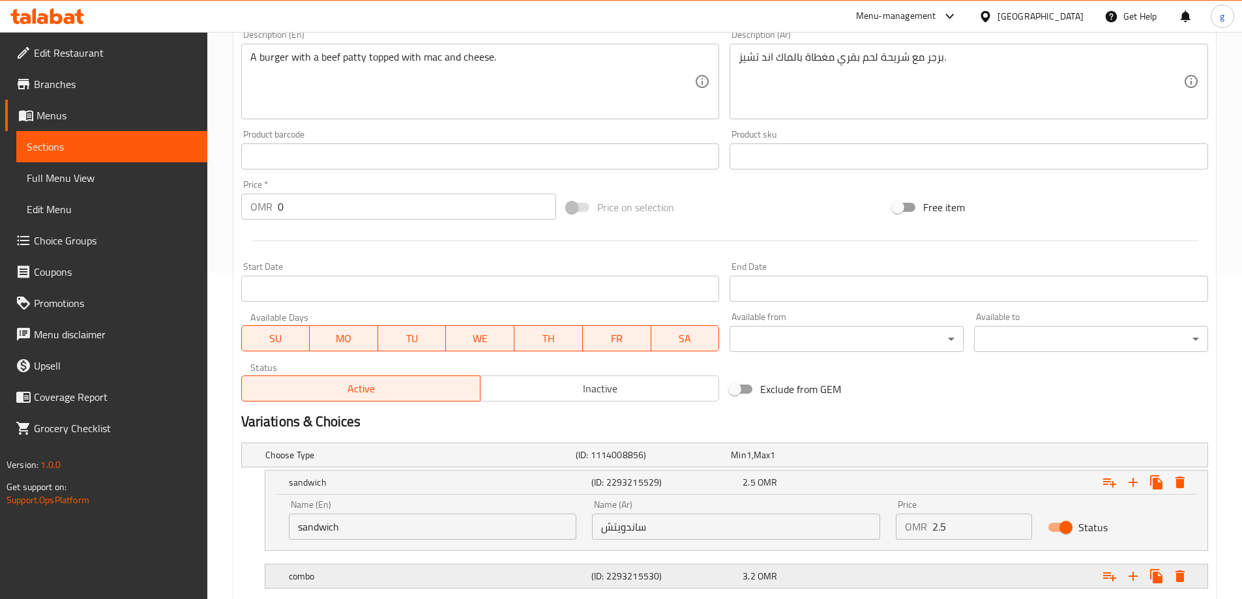
scroll to position [407, 0]
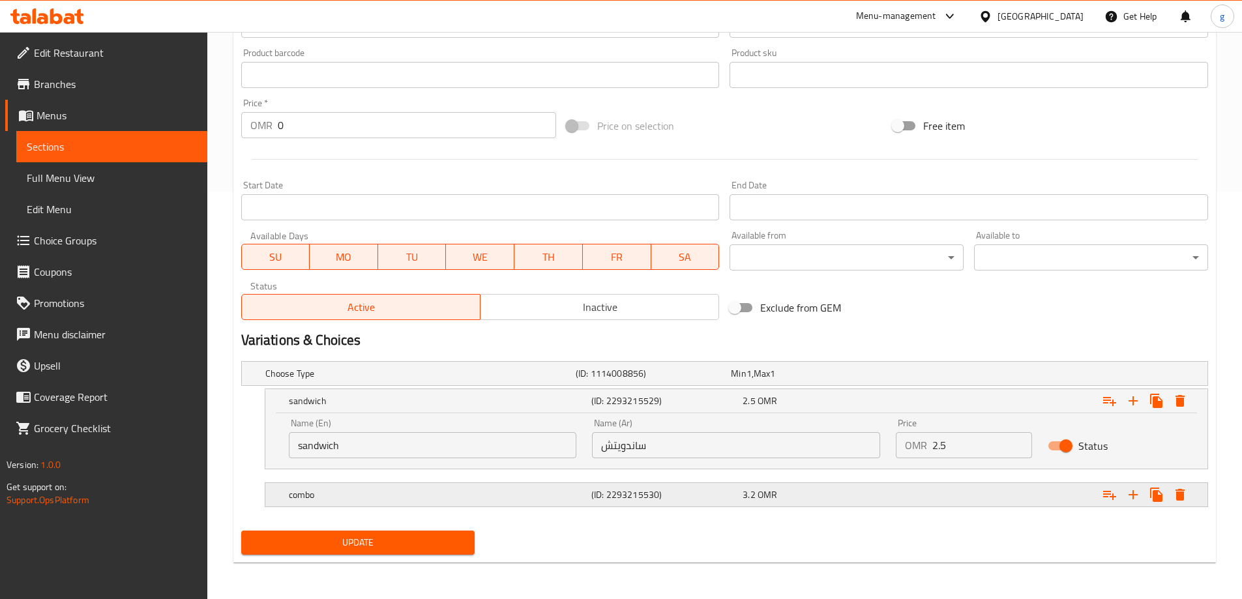
click at [633, 495] on h5 "(ID: 2293215530)" at bounding box center [664, 494] width 146 height 13
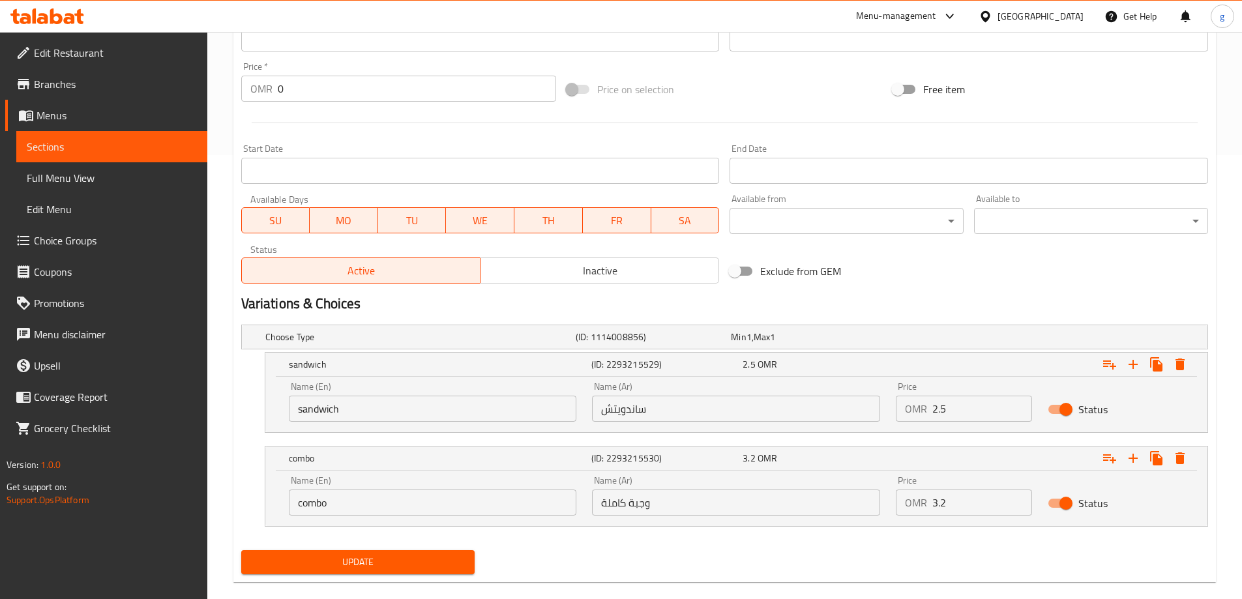
scroll to position [463, 0]
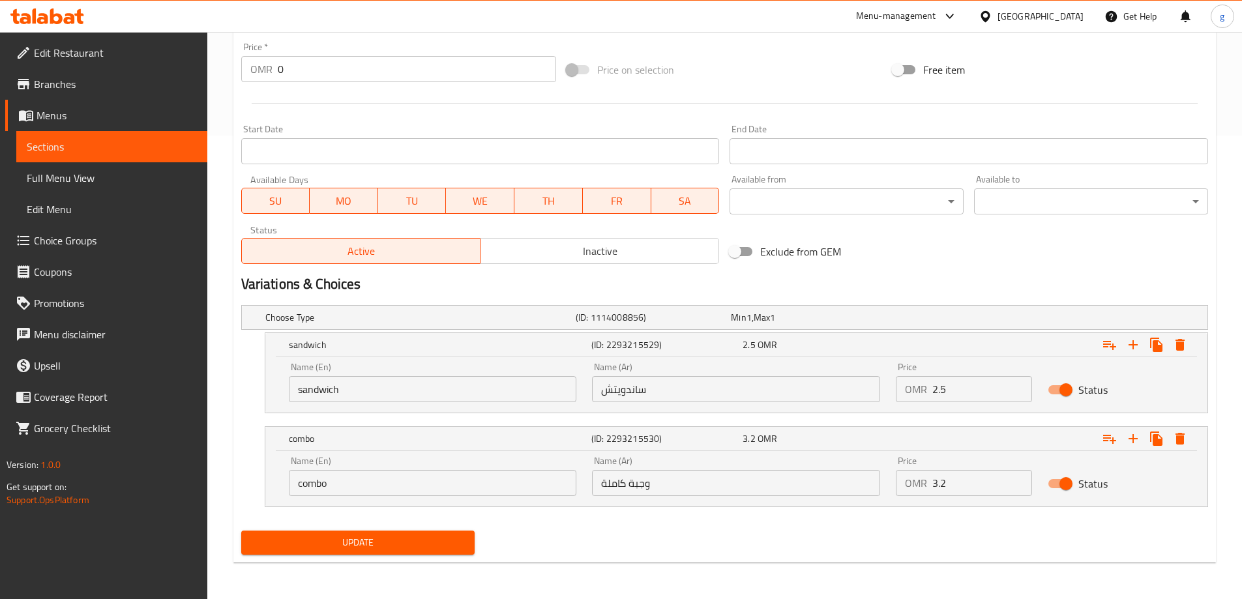
click at [621, 490] on input "وجبة كاملة" at bounding box center [736, 483] width 288 height 26
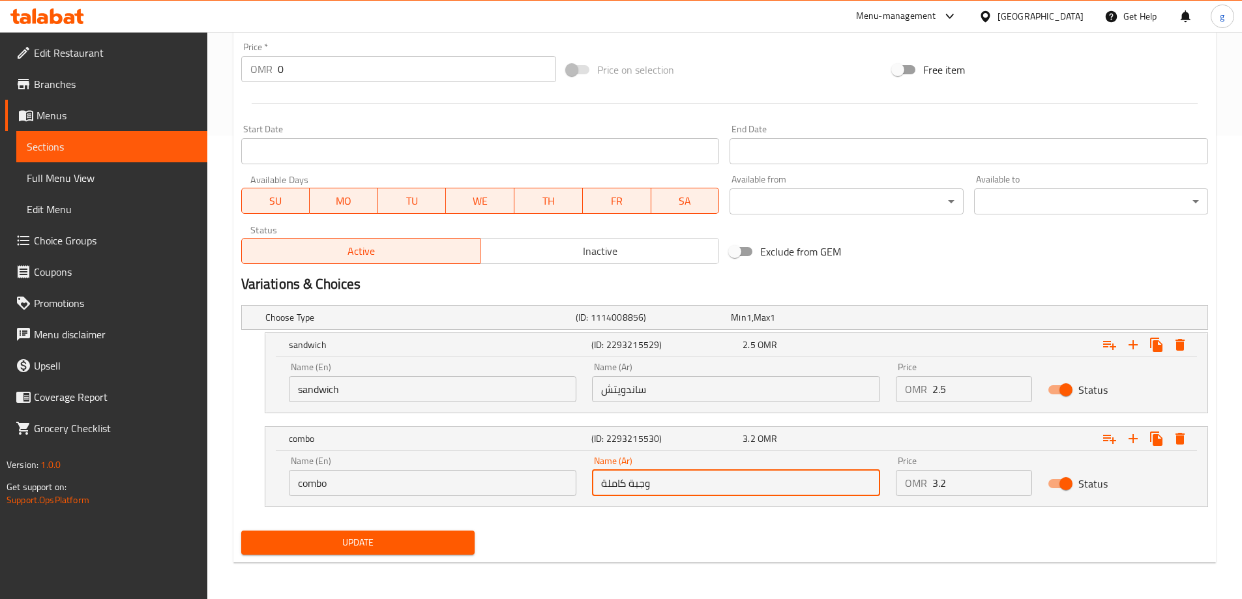
click at [621, 490] on input "وجبة كاملة" at bounding box center [736, 483] width 288 height 26
paste input "ومبو"
type input "كومبو"
click at [431, 536] on span "Update" at bounding box center [358, 543] width 213 height 16
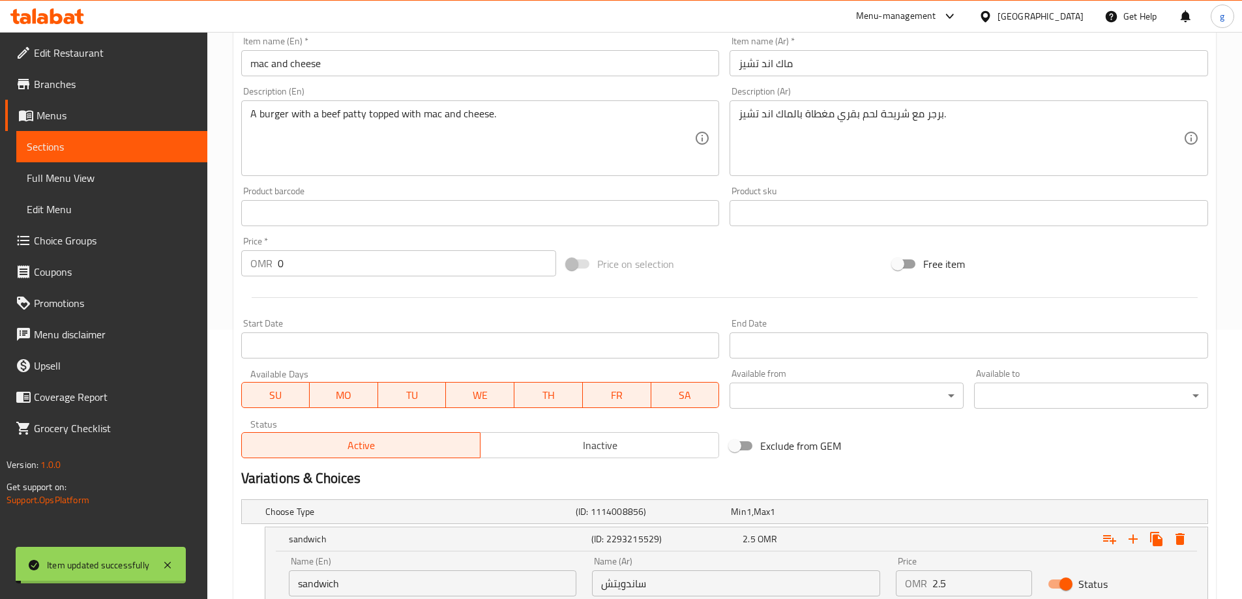
scroll to position [268, 0]
click at [91, 143] on span "Sections" at bounding box center [112, 147] width 170 height 16
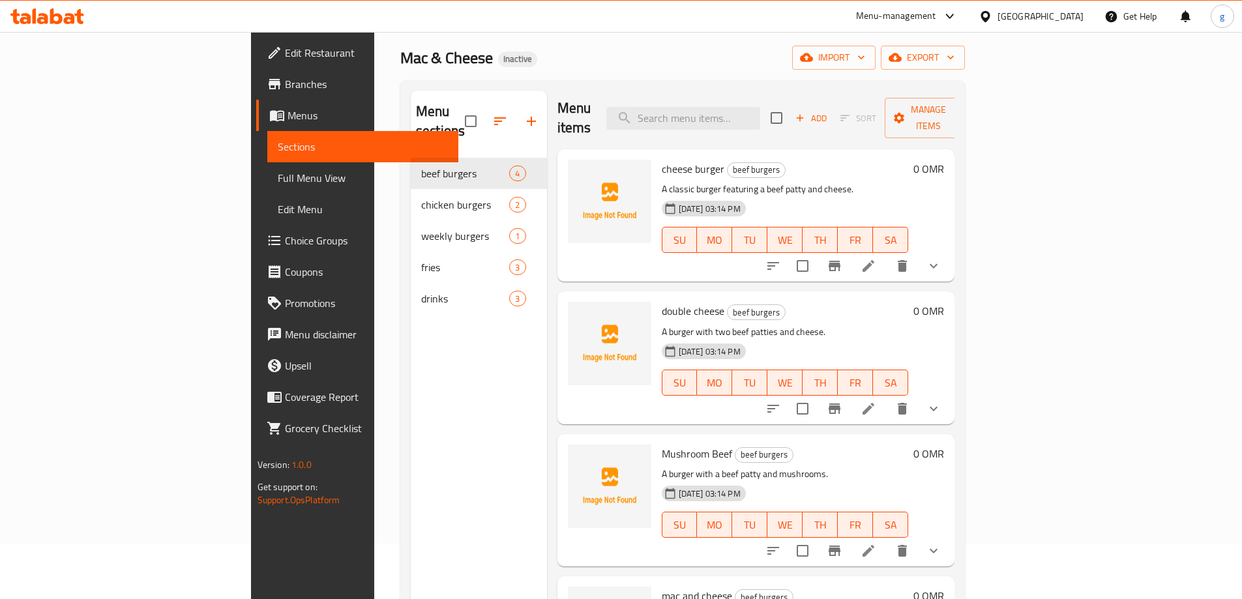
scroll to position [52, 0]
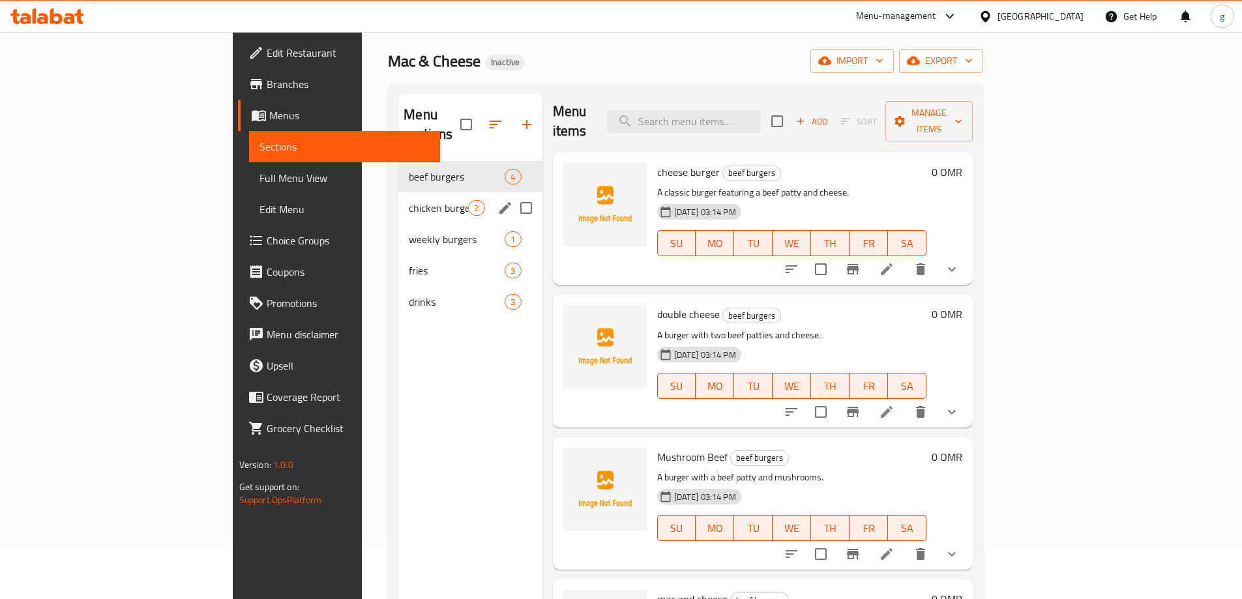
click at [398, 196] on div "chicken burgers 2" at bounding box center [469, 207] width 143 height 31
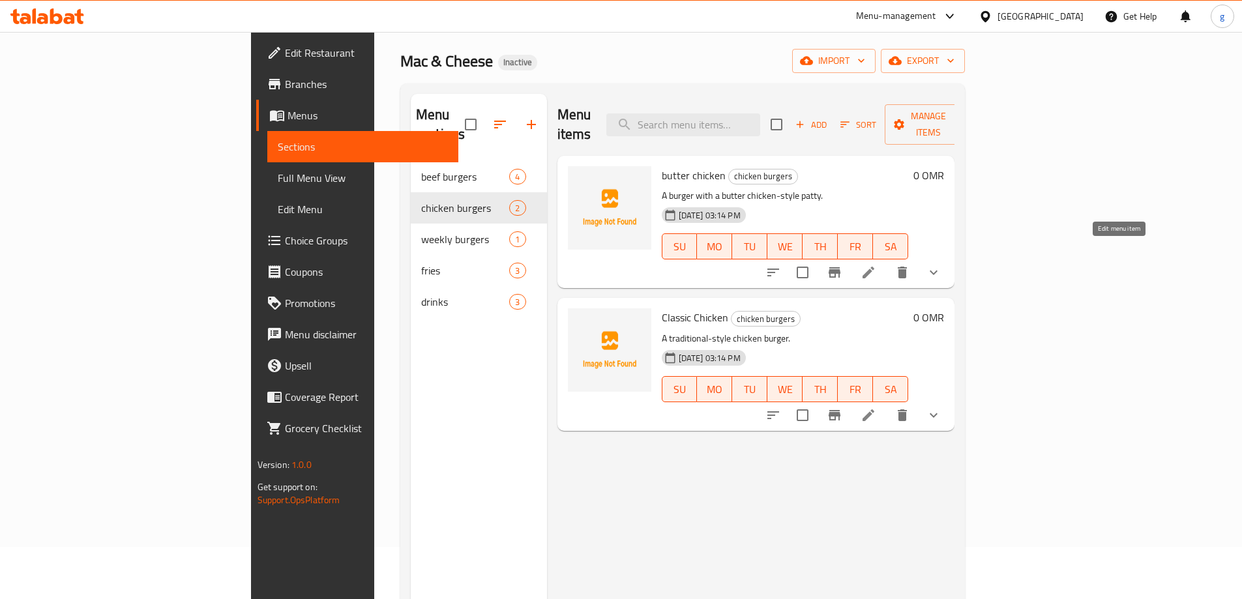
click at [876, 265] on icon at bounding box center [868, 273] width 16 height 16
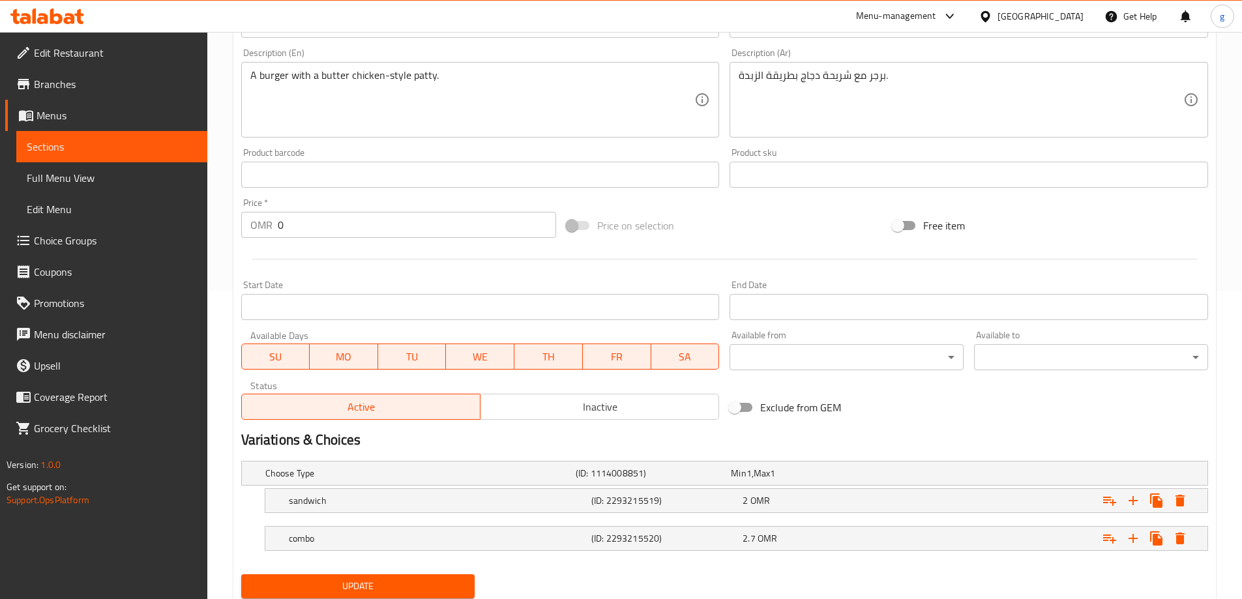
scroll to position [351, 0]
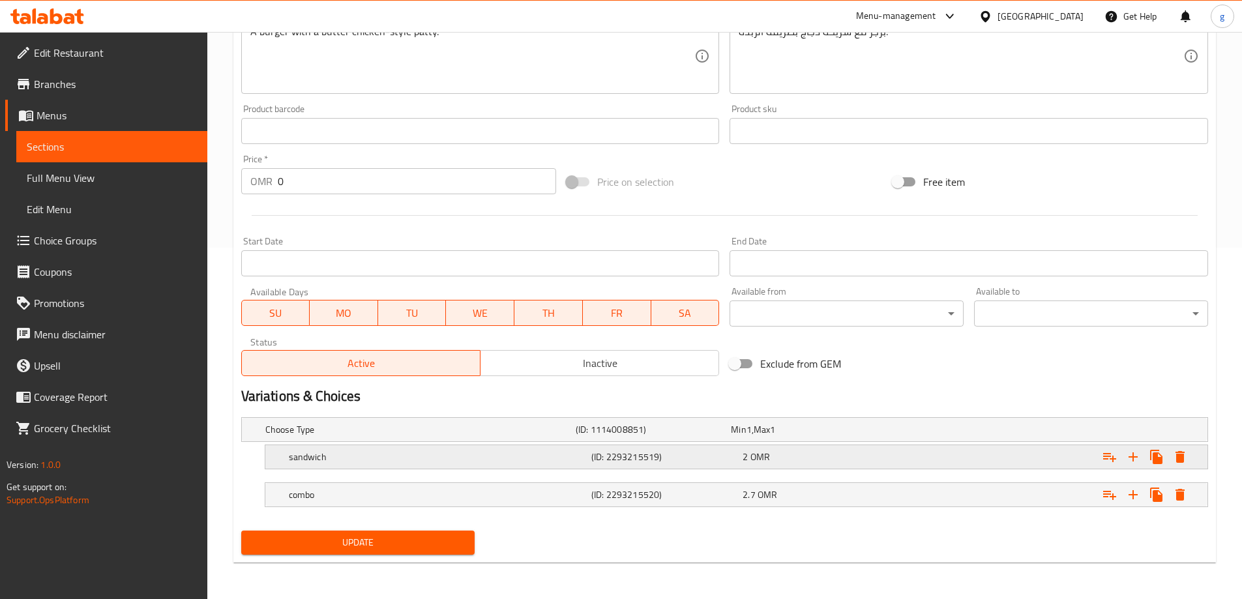
click at [957, 465] on div "Expand" at bounding box center [1042, 457] width 302 height 29
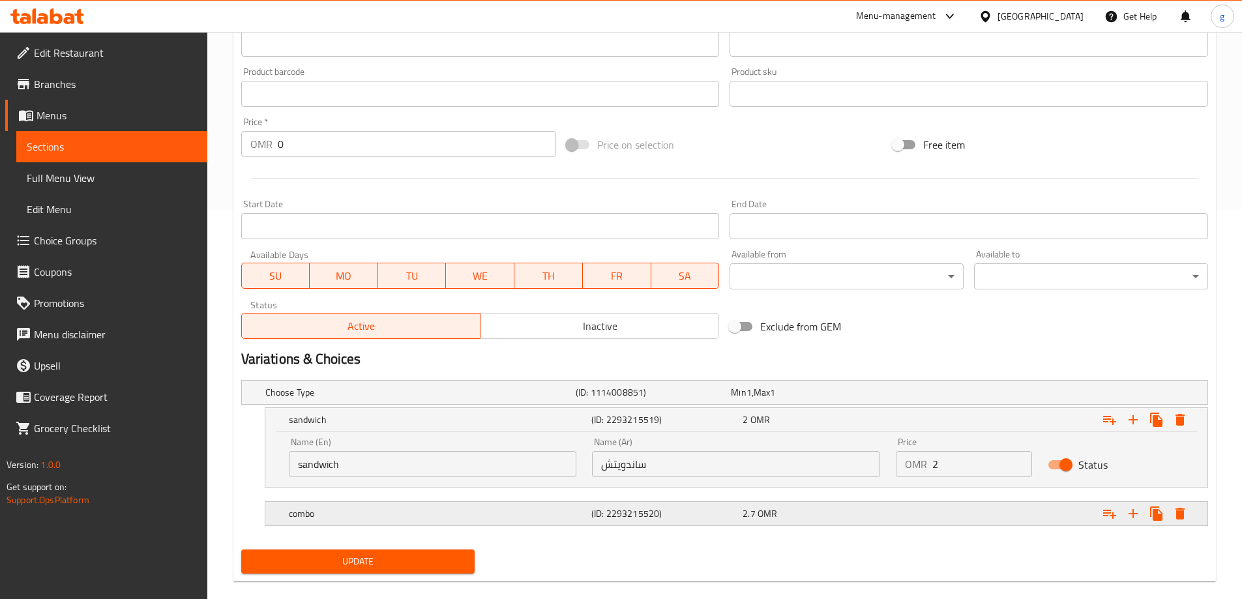
scroll to position [407, 0]
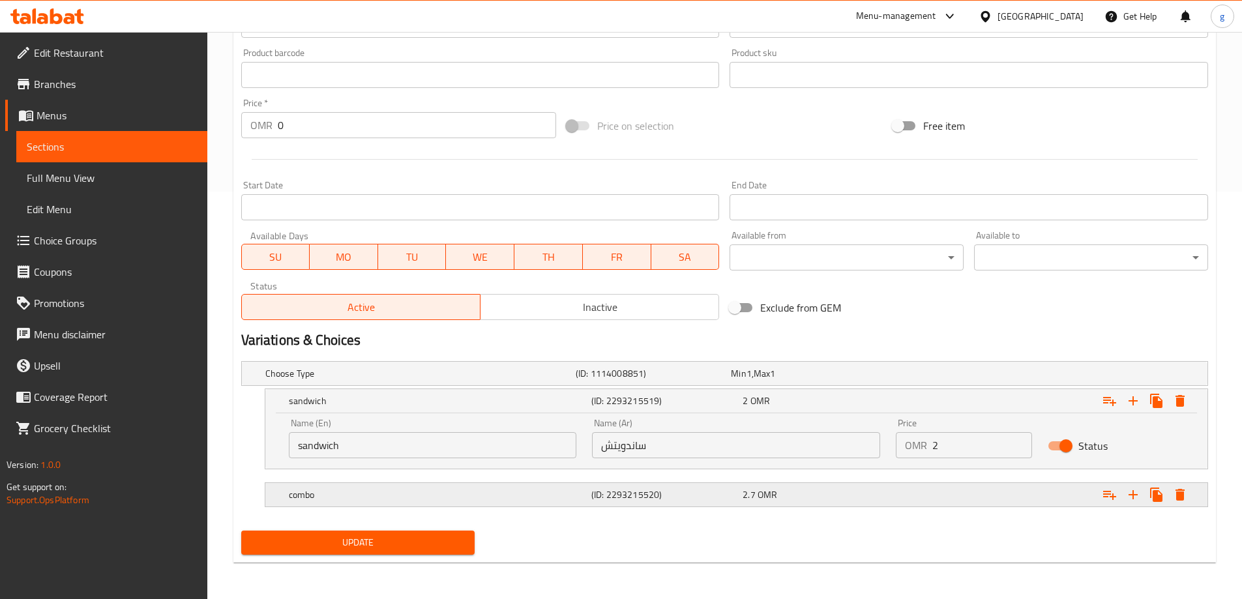
click at [899, 490] on div "Expand" at bounding box center [1042, 494] width 302 height 29
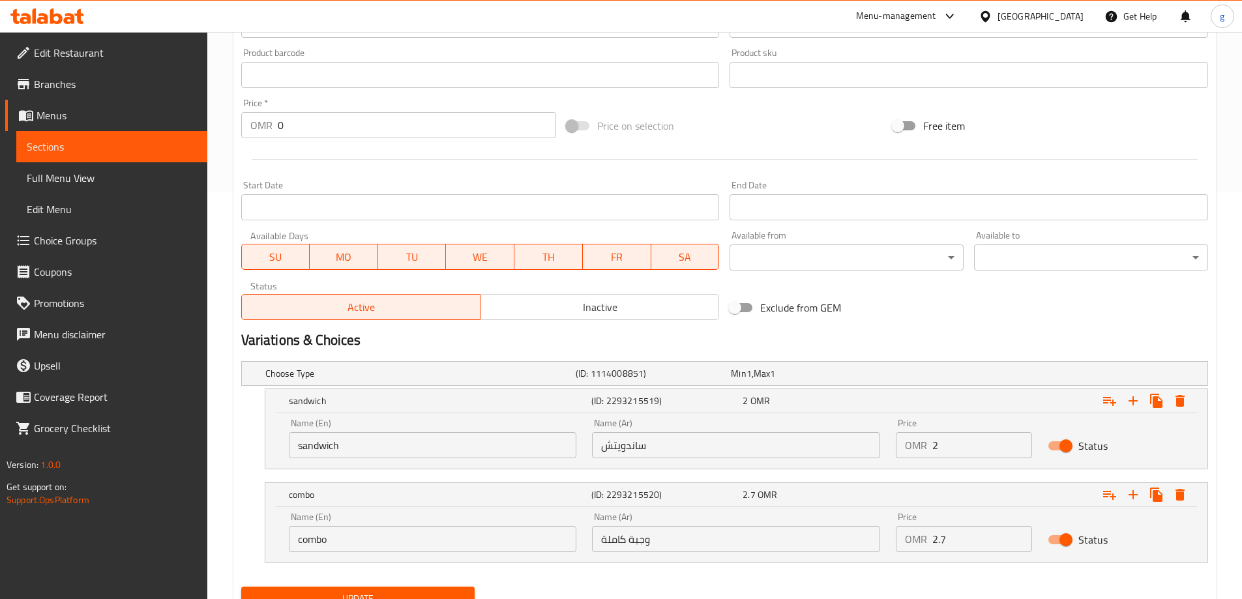
click at [641, 540] on input "وجبة كاملة" at bounding box center [736, 539] width 288 height 26
paste input "ومبو"
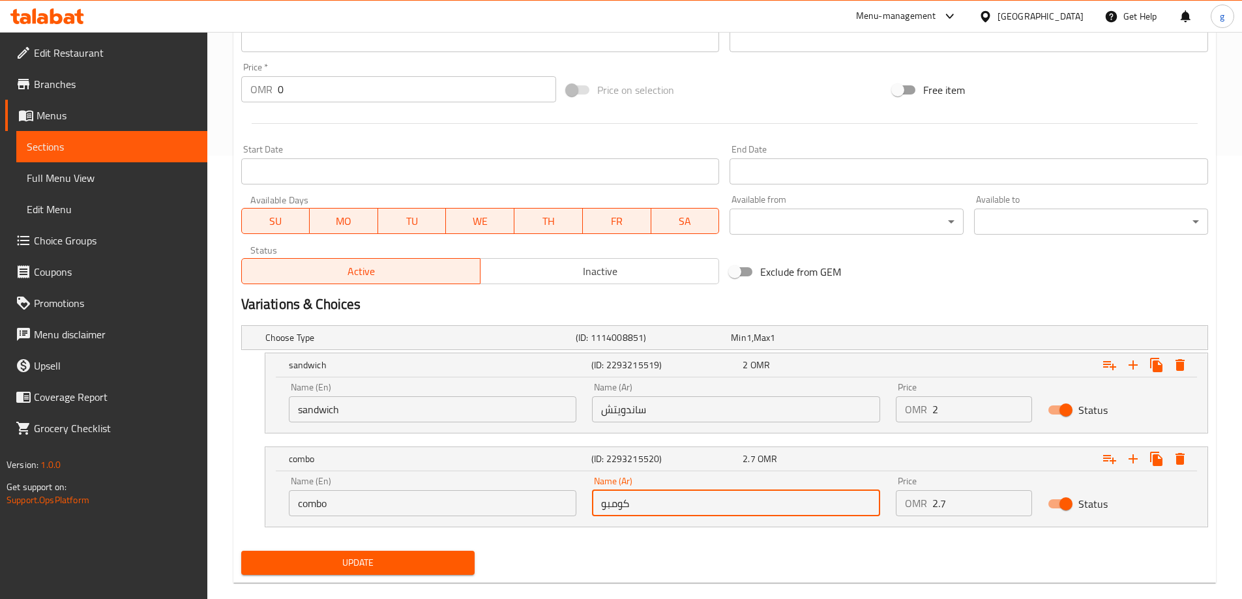
scroll to position [463, 0]
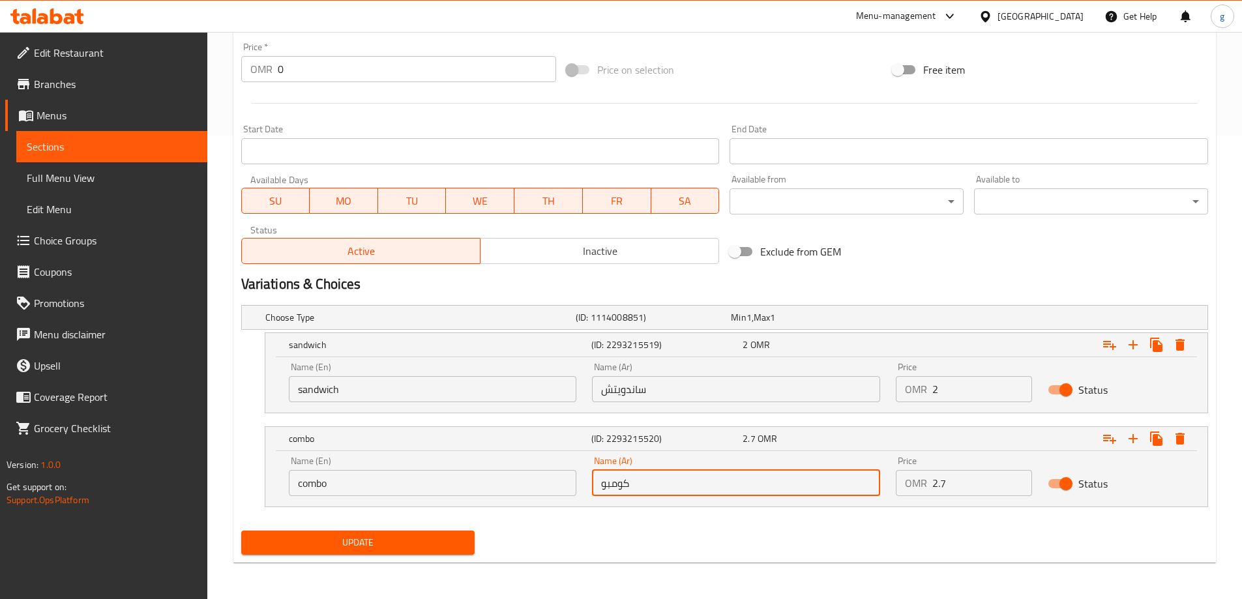
type input "كومبو"
click at [448, 542] on span "Update" at bounding box center [358, 543] width 213 height 16
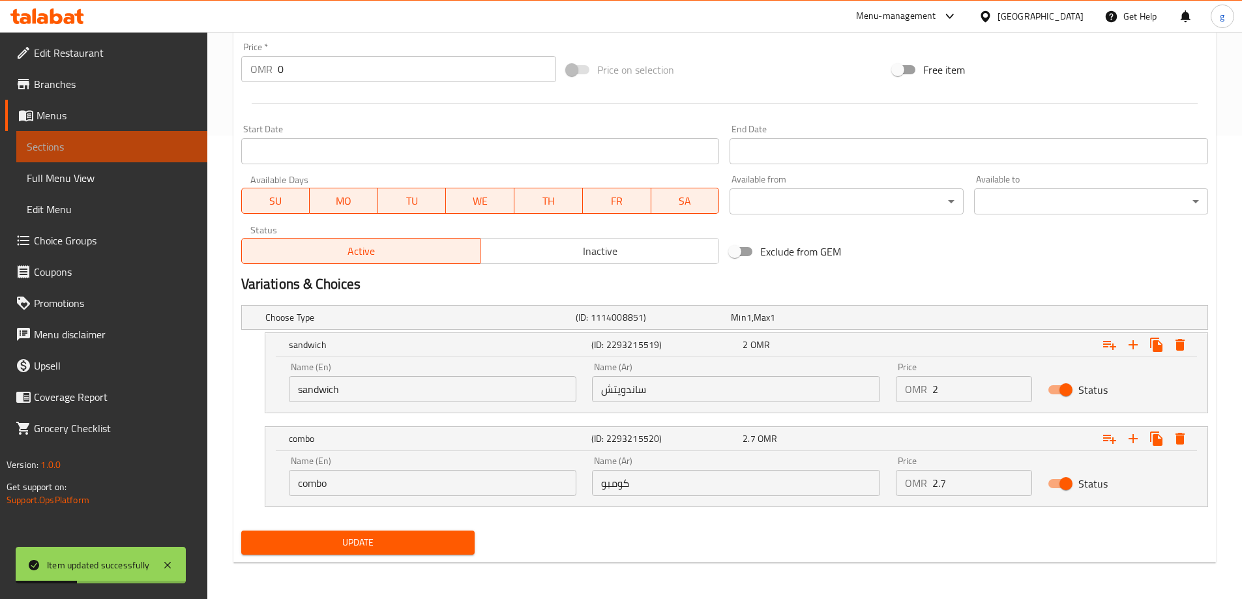
click at [110, 141] on span "Sections" at bounding box center [112, 147] width 170 height 16
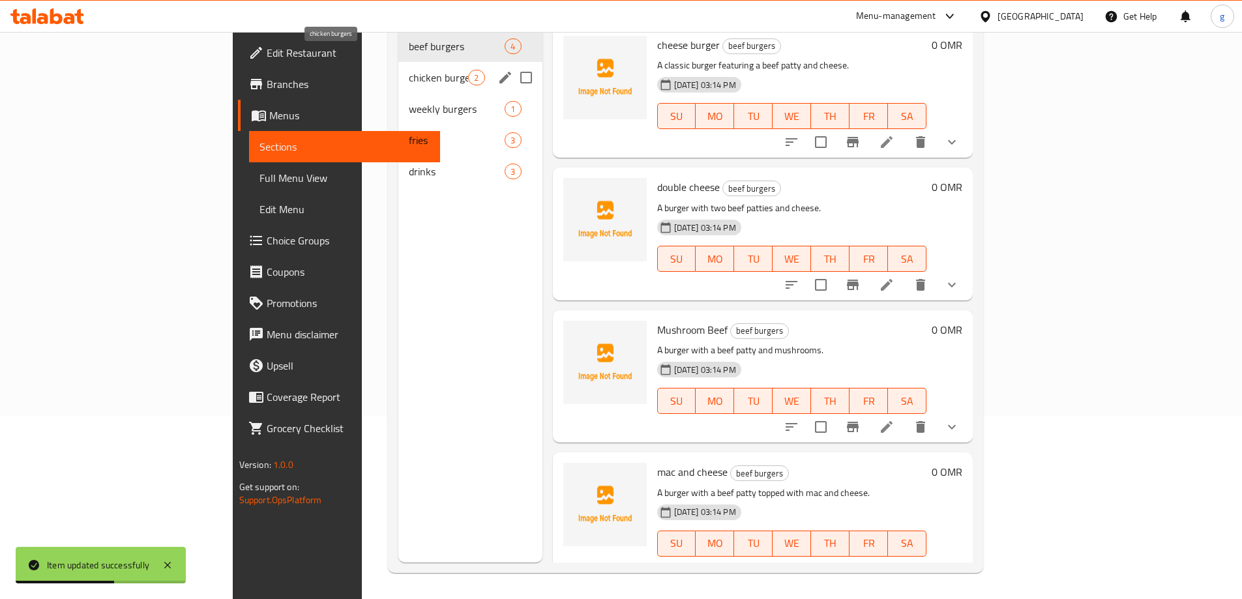
click at [409, 70] on span "chicken burgers" at bounding box center [438, 78] width 59 height 16
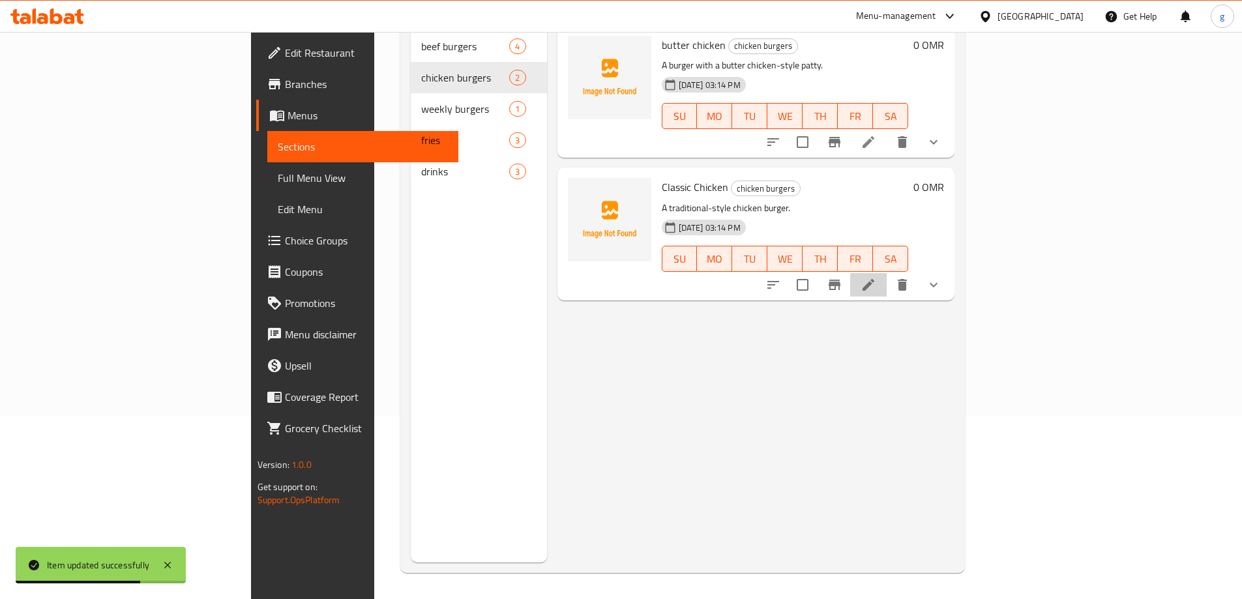
click at [887, 273] on li at bounding box center [868, 284] width 37 height 23
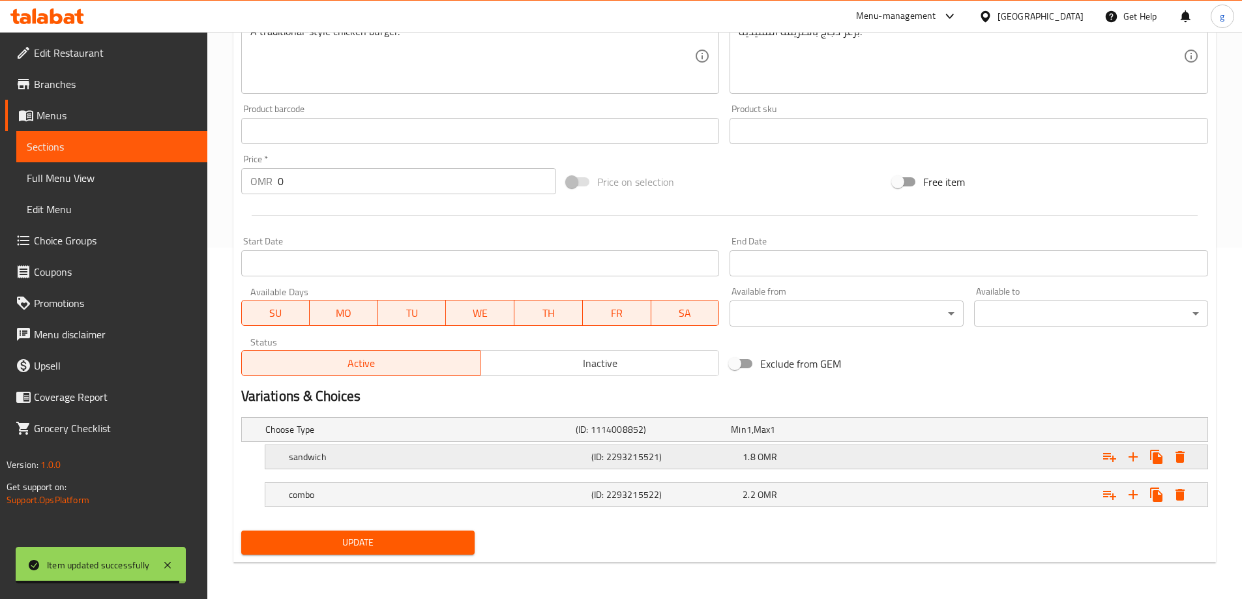
click at [626, 461] on h5 "(ID: 2293215521)" at bounding box center [664, 456] width 146 height 13
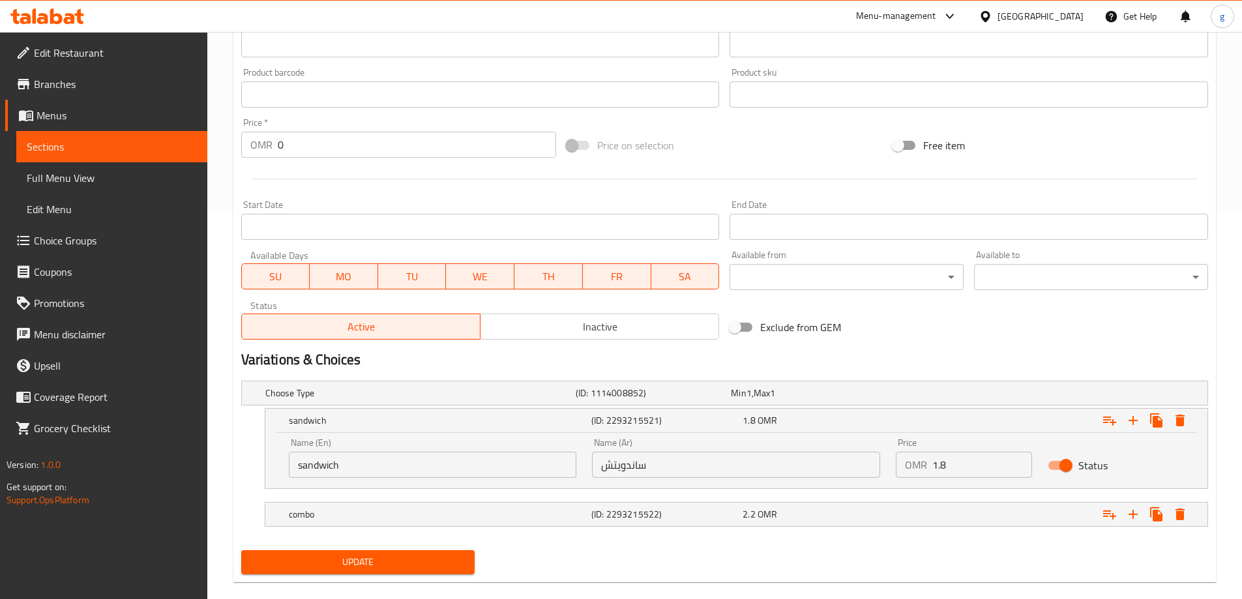
scroll to position [407, 0]
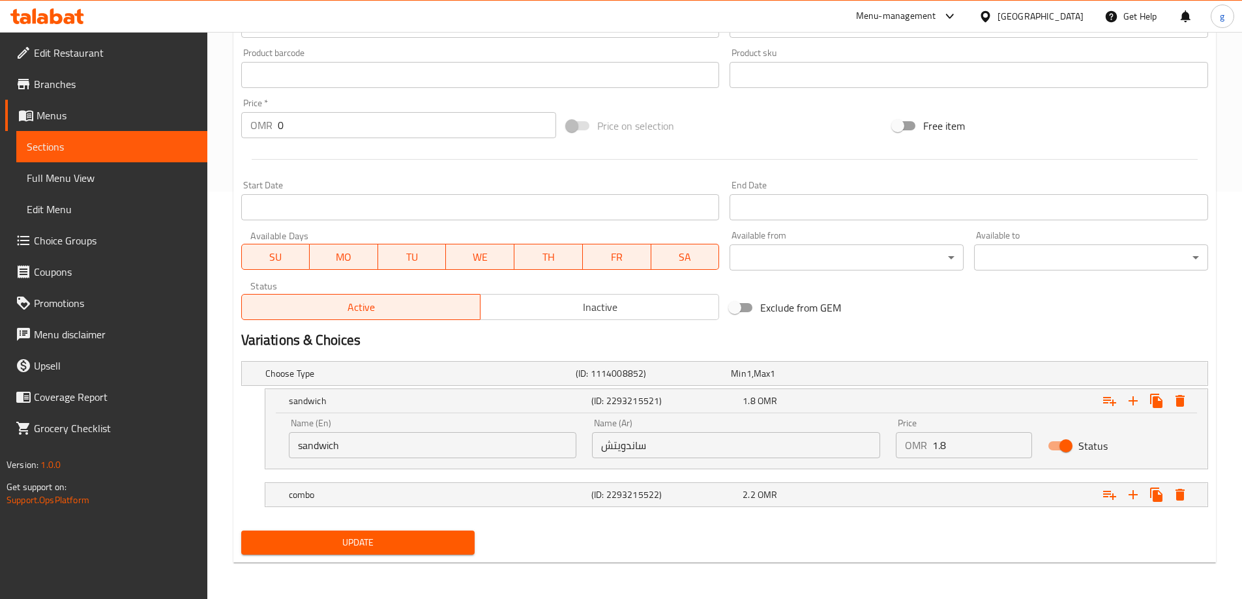
click at [513, 474] on nav at bounding box center [724, 477] width 967 height 10
click at [510, 486] on div "combo" at bounding box center [437, 495] width 302 height 18
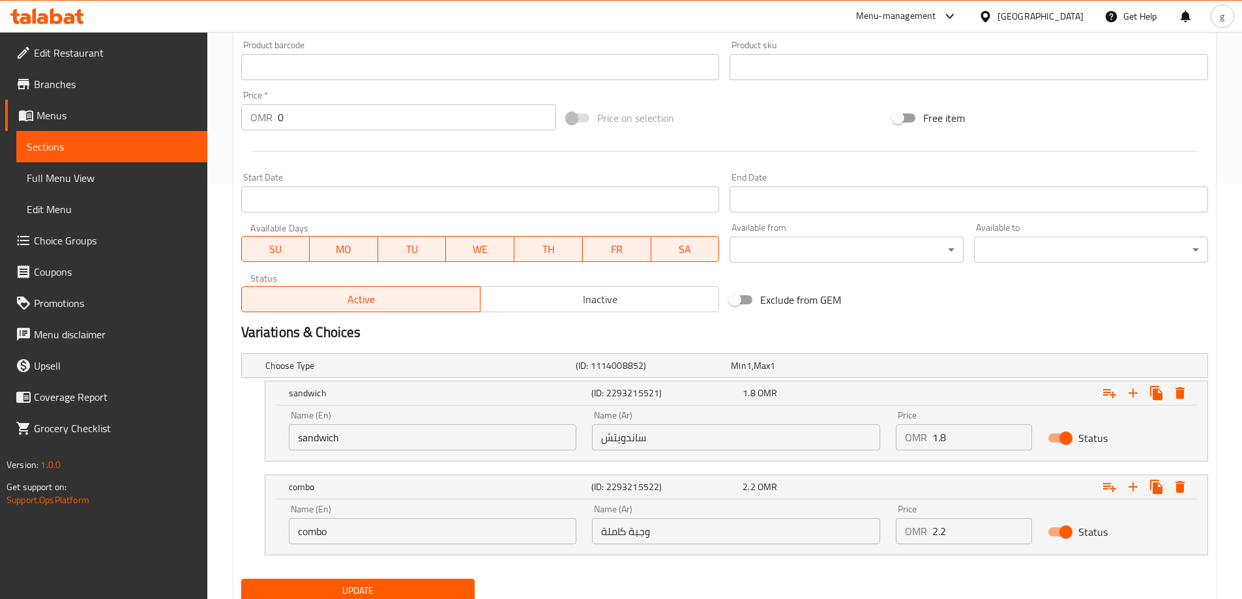
scroll to position [463, 0]
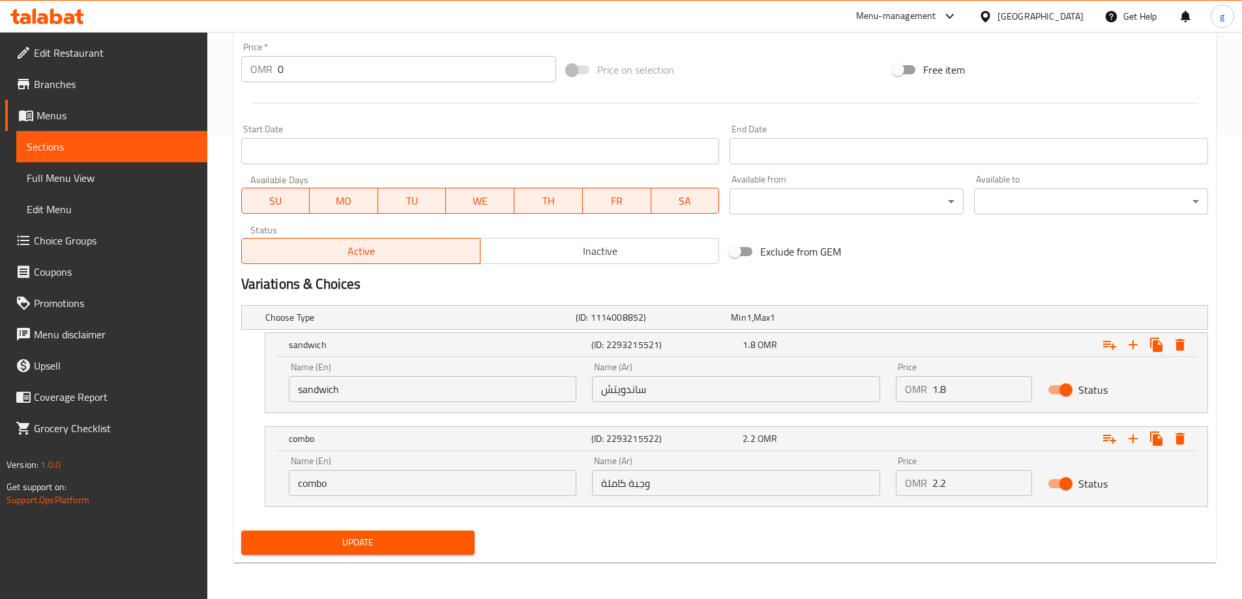
click at [664, 493] on input "وجبة كاملة" at bounding box center [736, 483] width 288 height 26
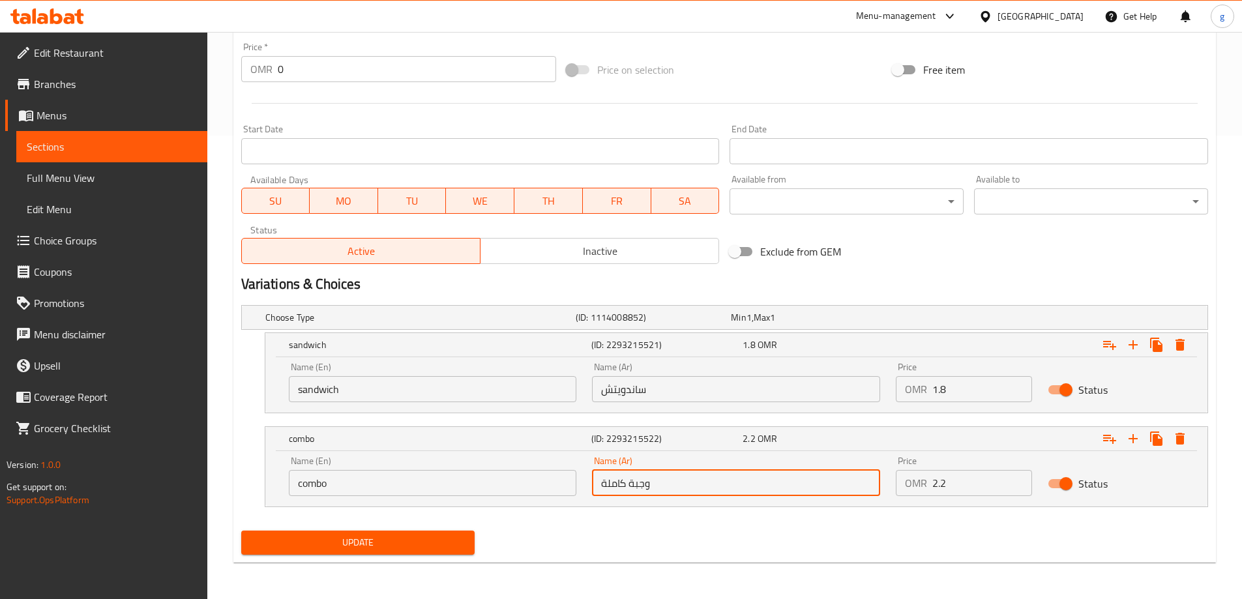
click at [664, 493] on input "وجبة كاملة" at bounding box center [736, 483] width 288 height 26
paste input "ومبو"
type input "كومبو"
click at [397, 555] on div "Update" at bounding box center [358, 542] width 244 height 35
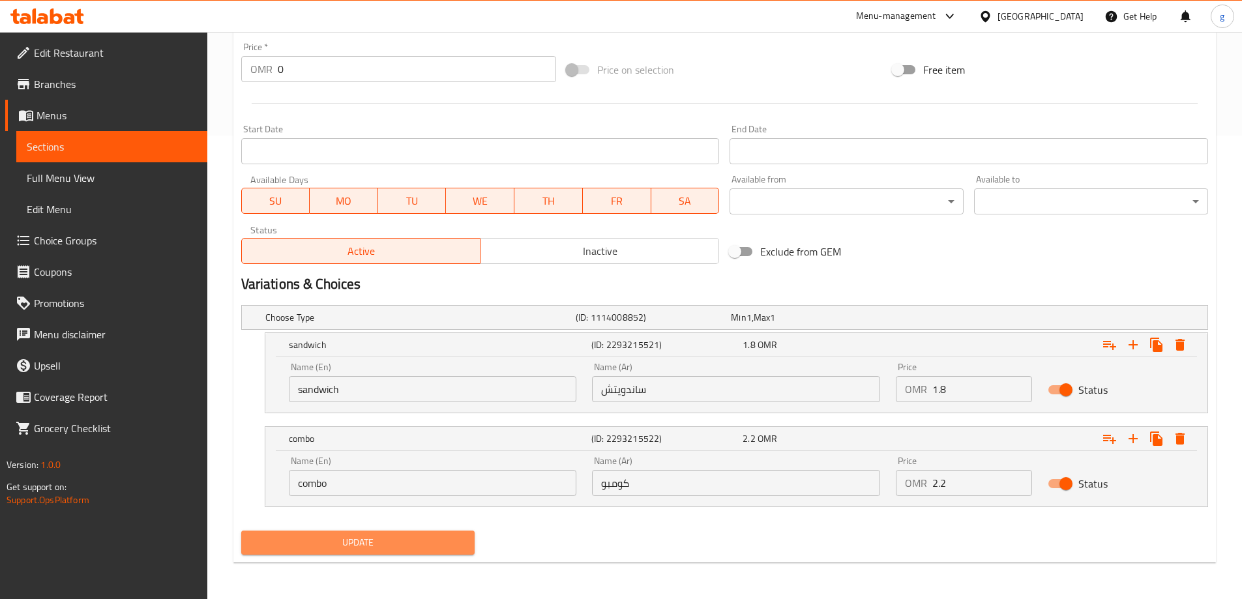
click at [404, 552] on button "Update" at bounding box center [358, 543] width 234 height 24
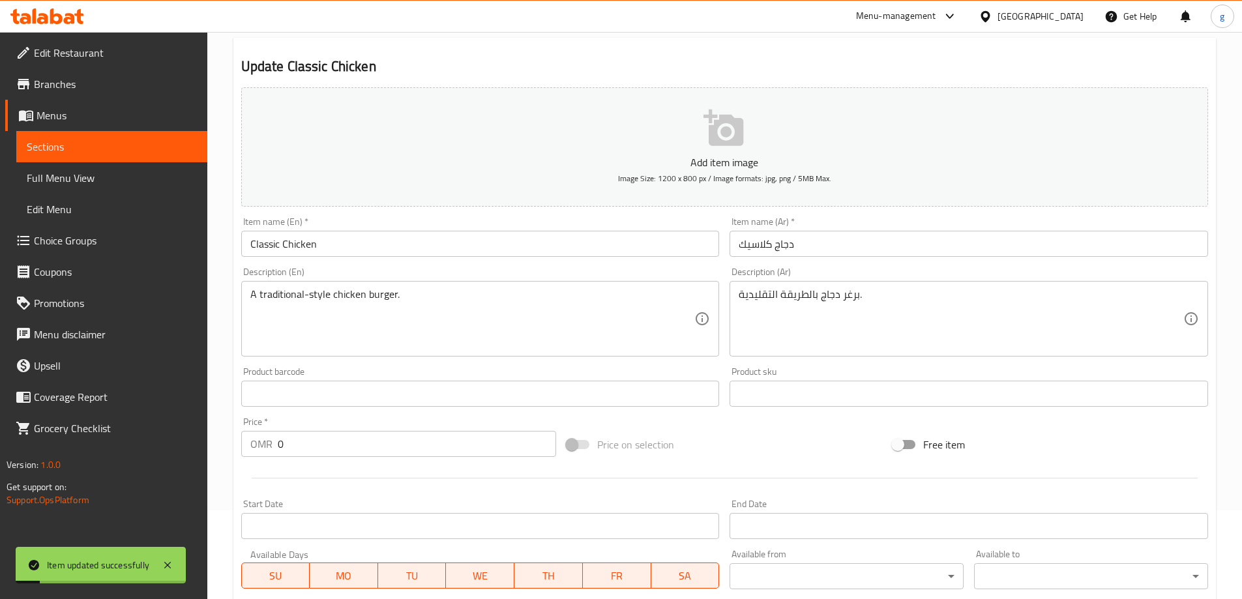
scroll to position [72, 0]
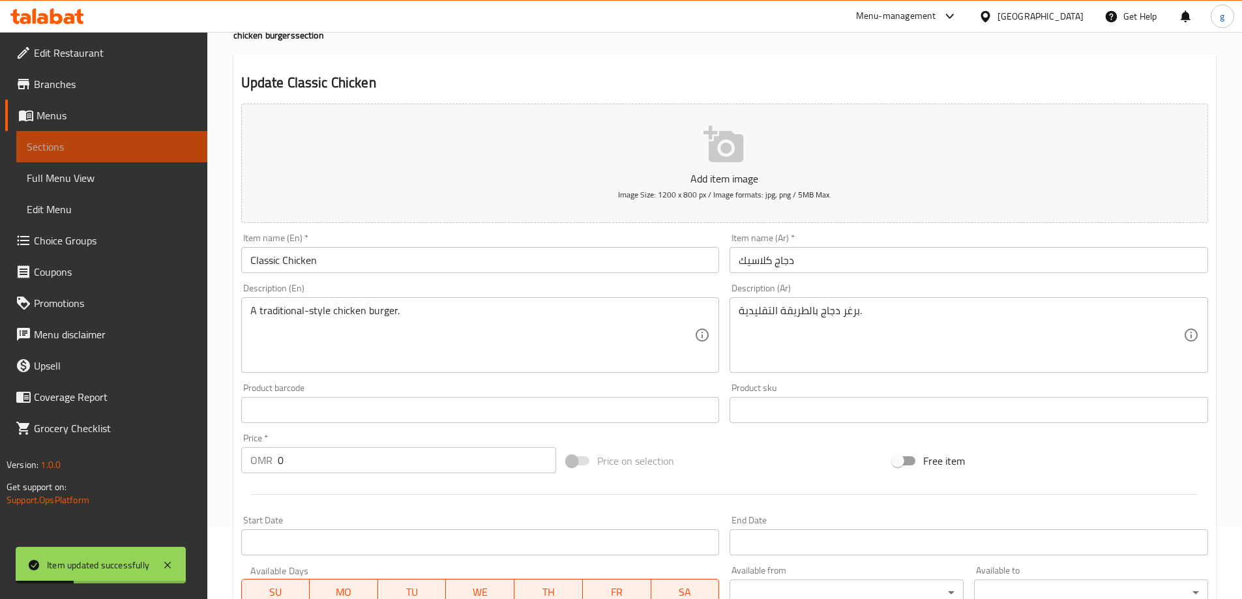
click at [115, 138] on link "Sections" at bounding box center [111, 146] width 191 height 31
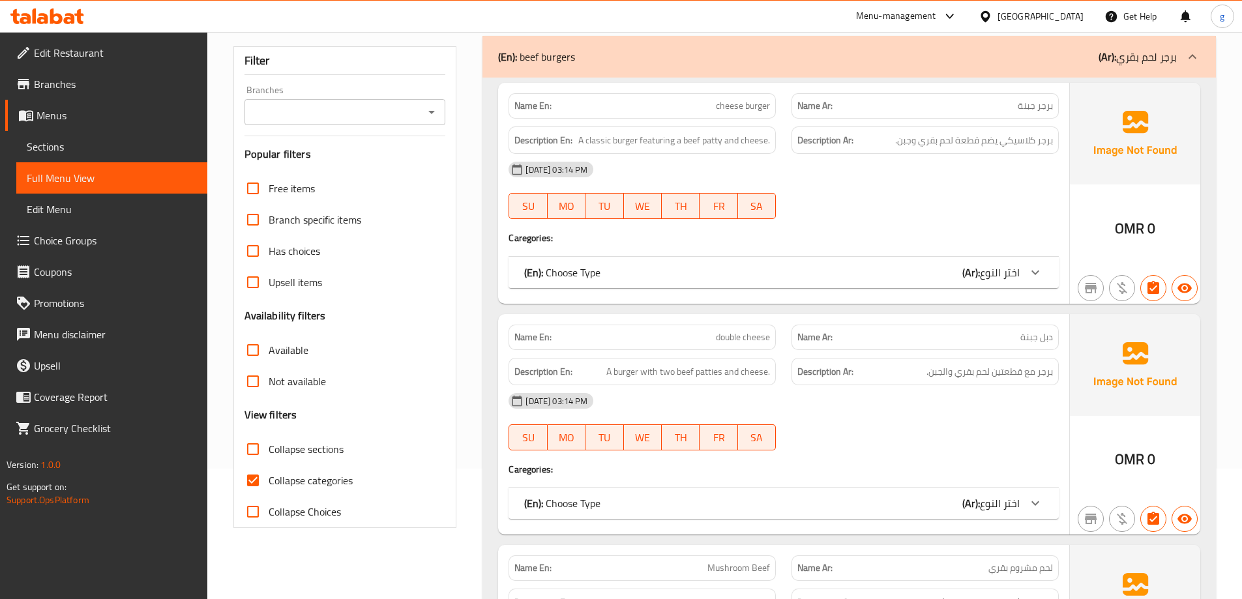
scroll to position [326, 0]
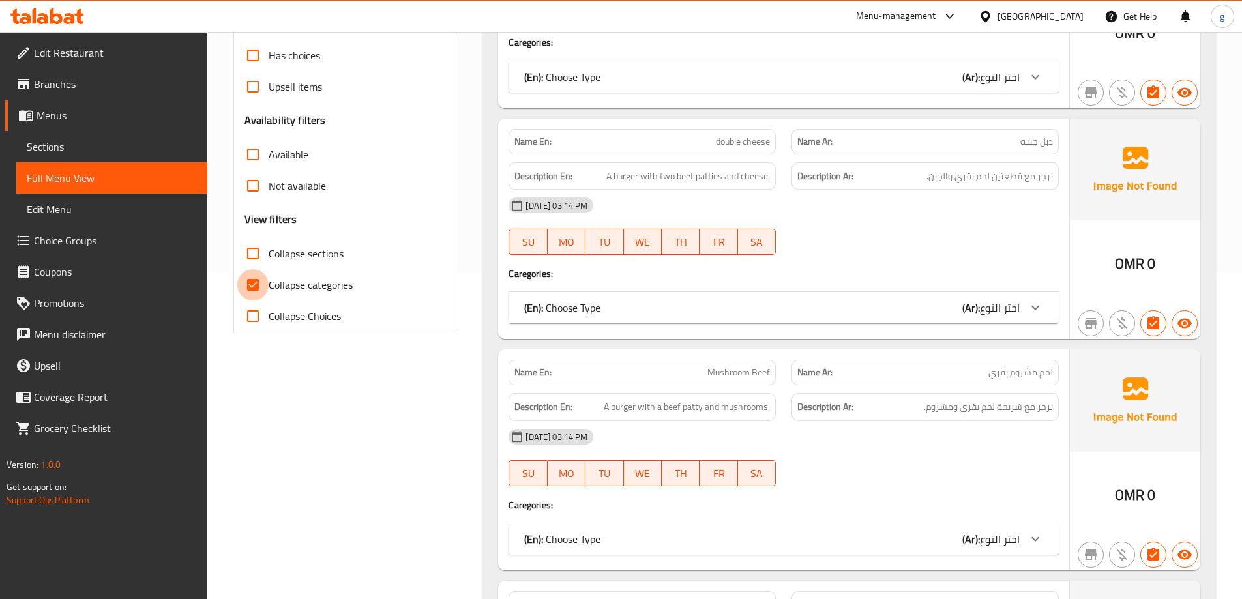
click at [249, 282] on input "Collapse categories" at bounding box center [252, 284] width 31 height 31
checkbox input "false"
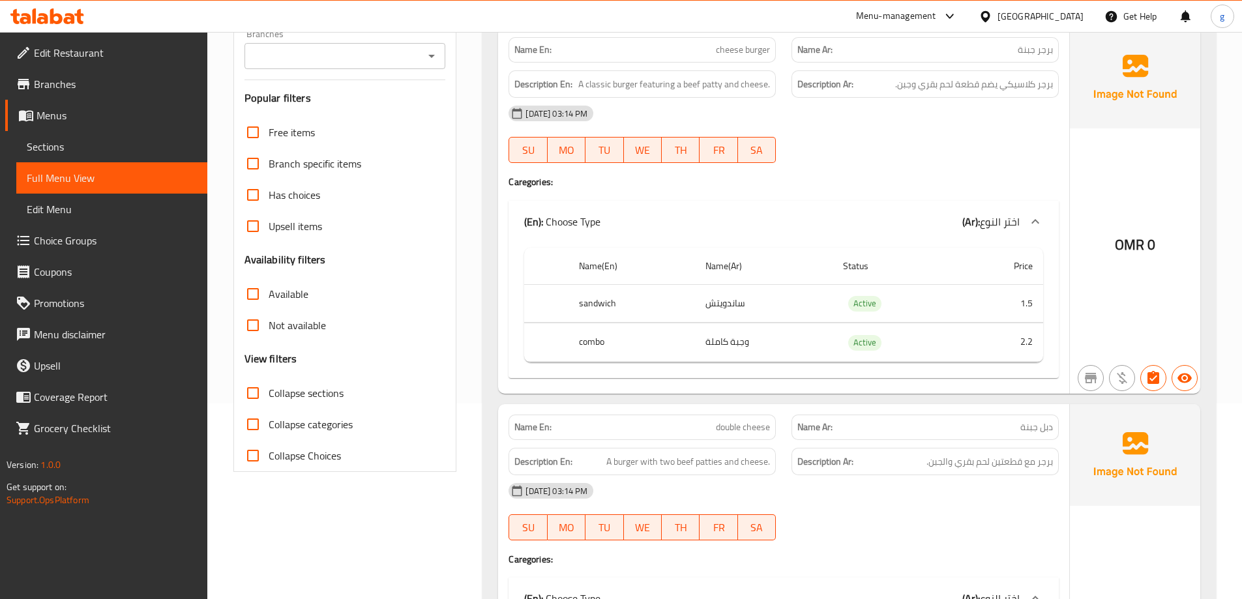
scroll to position [0, 0]
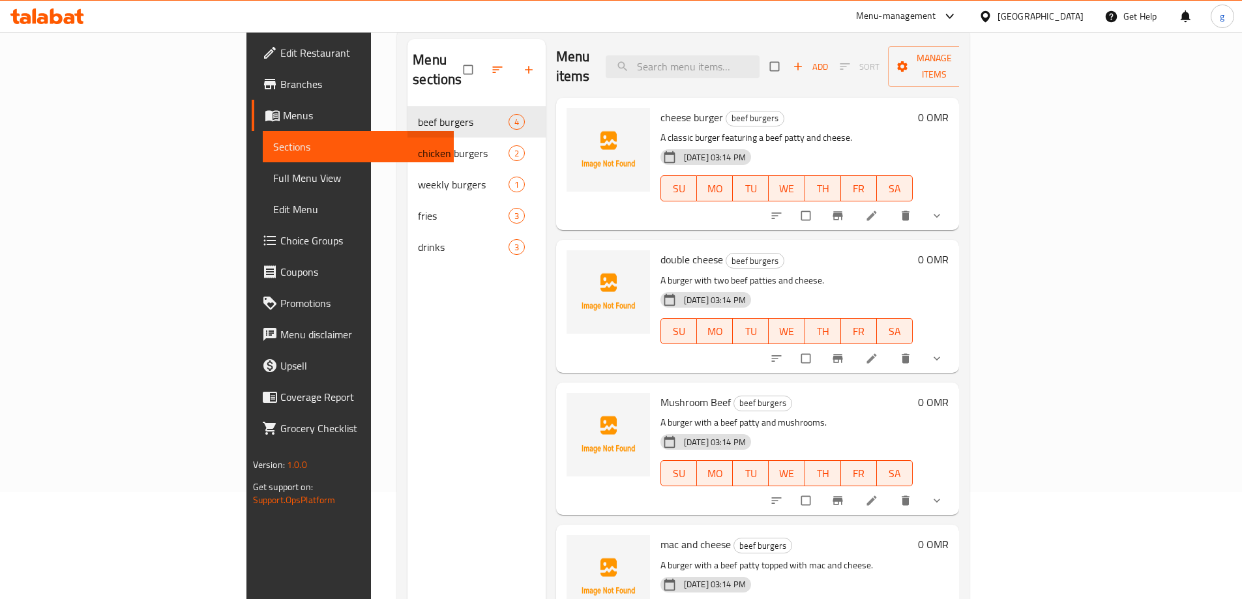
scroll to position [130, 0]
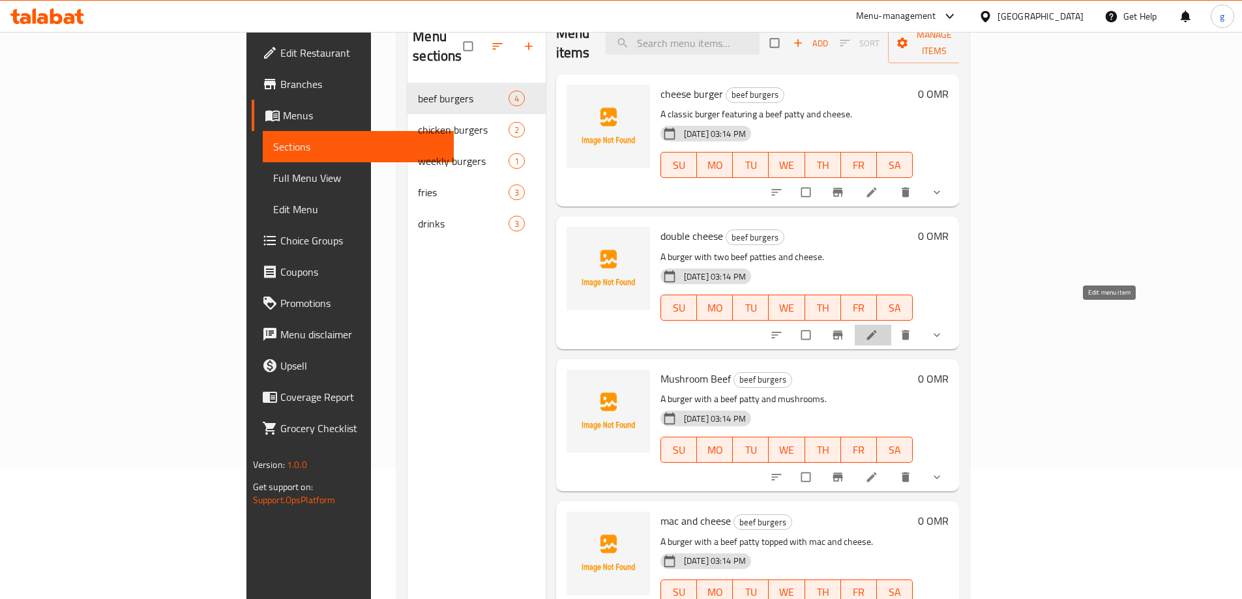
click at [877, 330] on icon at bounding box center [872, 335] width 10 height 10
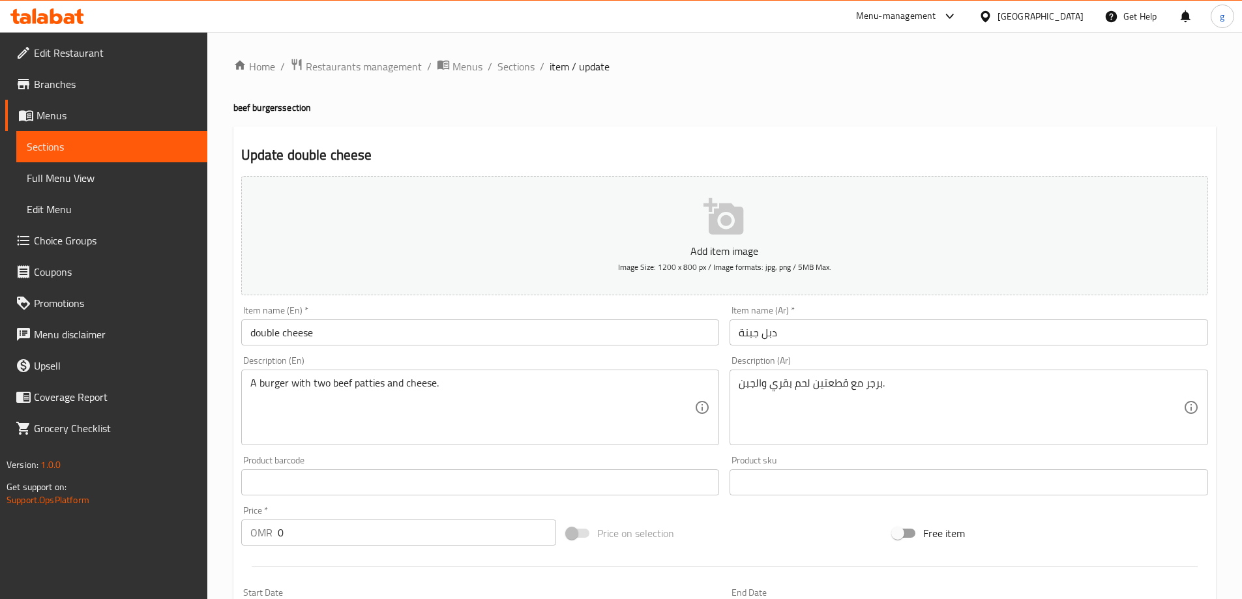
click at [763, 336] on input "دبل جبنة" at bounding box center [968, 332] width 478 height 26
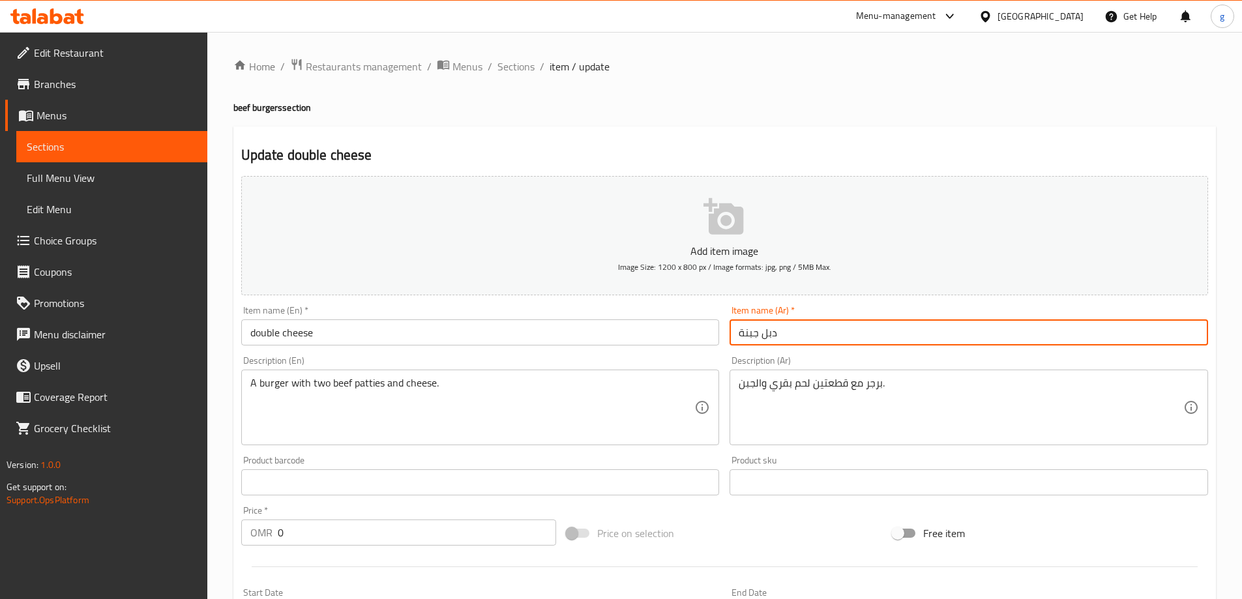
click at [771, 333] on input "دبل جبنة" at bounding box center [968, 332] width 478 height 26
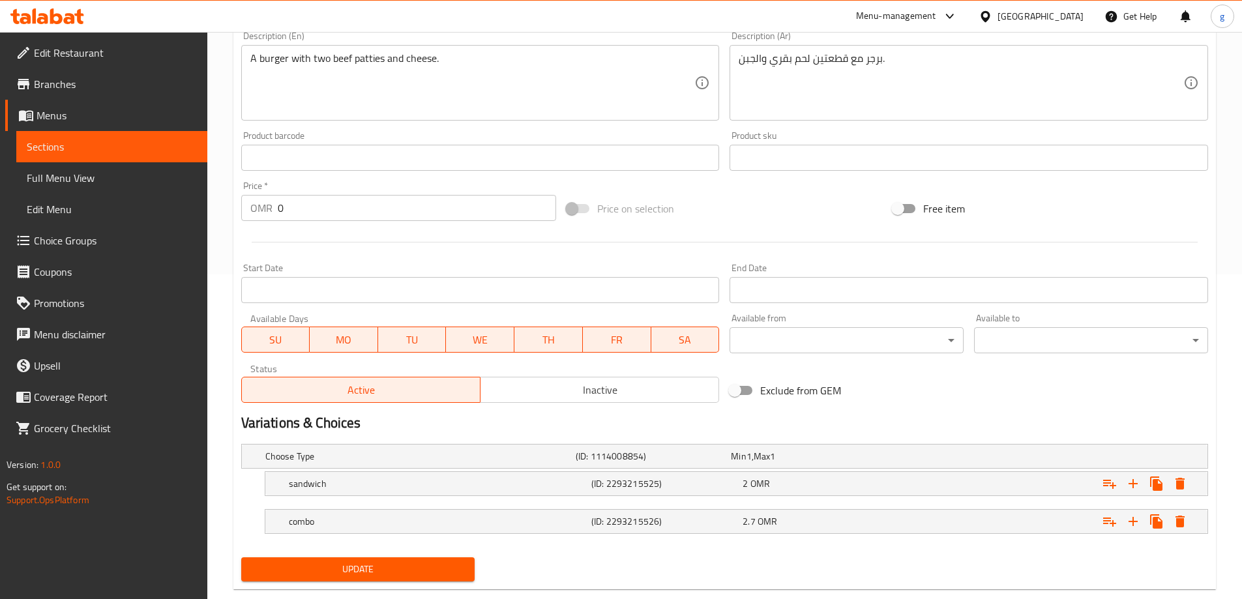
scroll to position [351, 0]
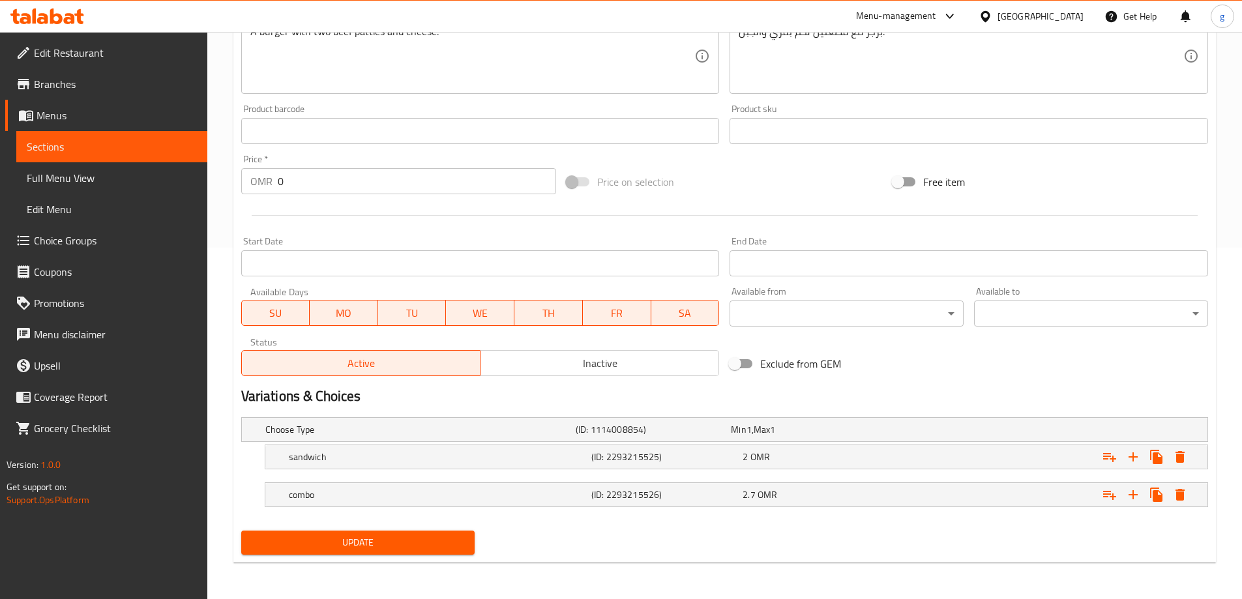
type input "دوبل جبنة"
click at [366, 548] on span "Update" at bounding box center [358, 543] width 213 height 16
click at [110, 149] on span "Sections" at bounding box center [112, 147] width 170 height 16
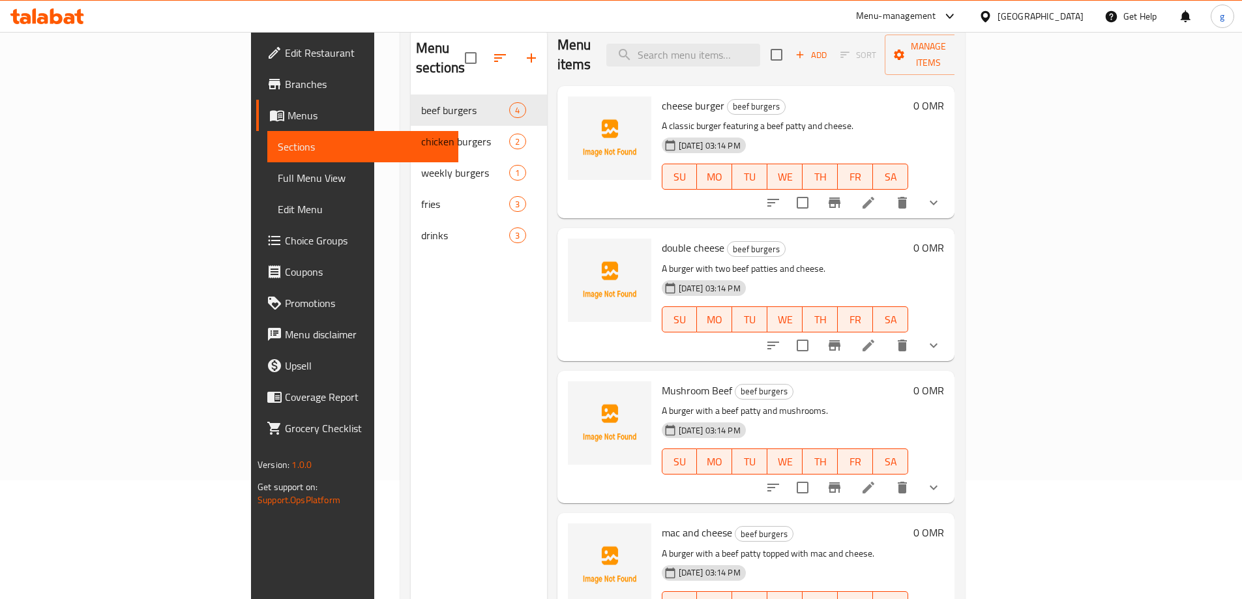
scroll to position [183, 0]
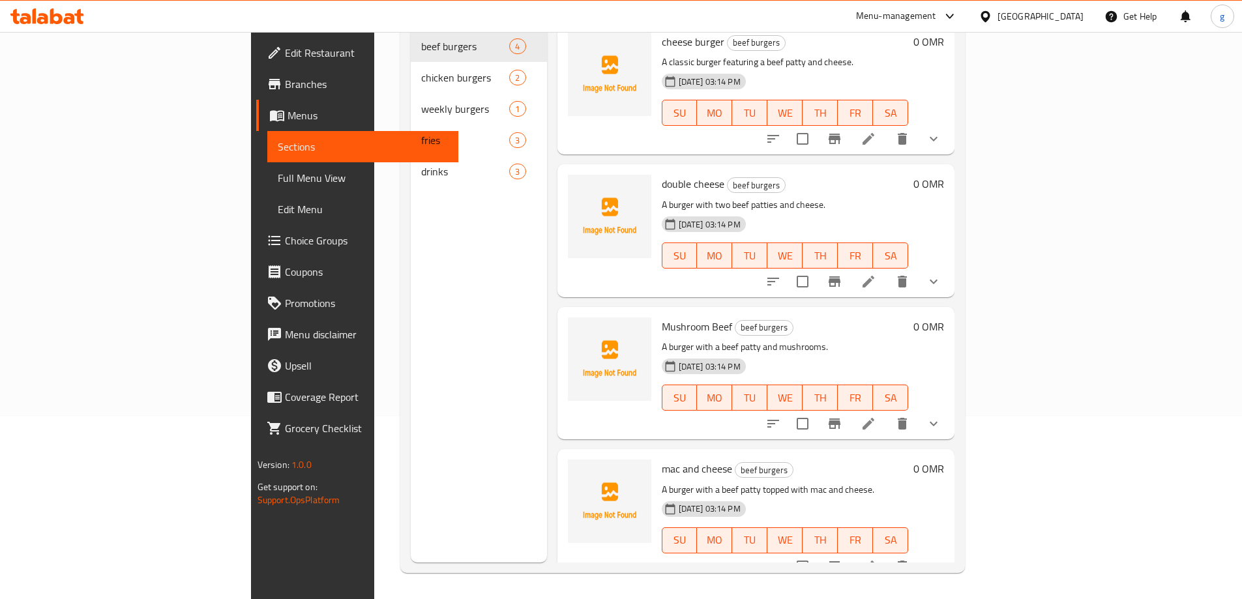
click at [887, 412] on li at bounding box center [868, 423] width 37 height 23
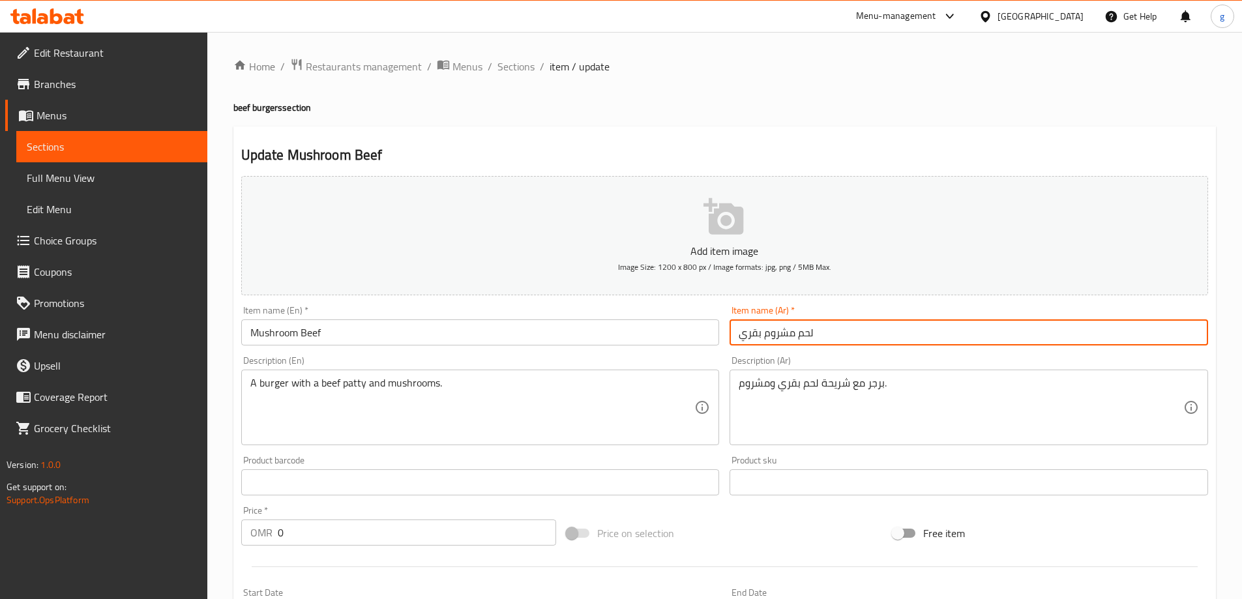
drag, startPoint x: 764, startPoint y: 336, endPoint x: 793, endPoint y: 342, distance: 29.9
click at [793, 342] on input "لحم مشروم بقري" at bounding box center [968, 332] width 478 height 26
click at [742, 338] on input "لحم بقري" at bounding box center [968, 332] width 478 height 26
click at [737, 334] on input "لحم بقري" at bounding box center [968, 332] width 478 height 26
paste input "مشروم"
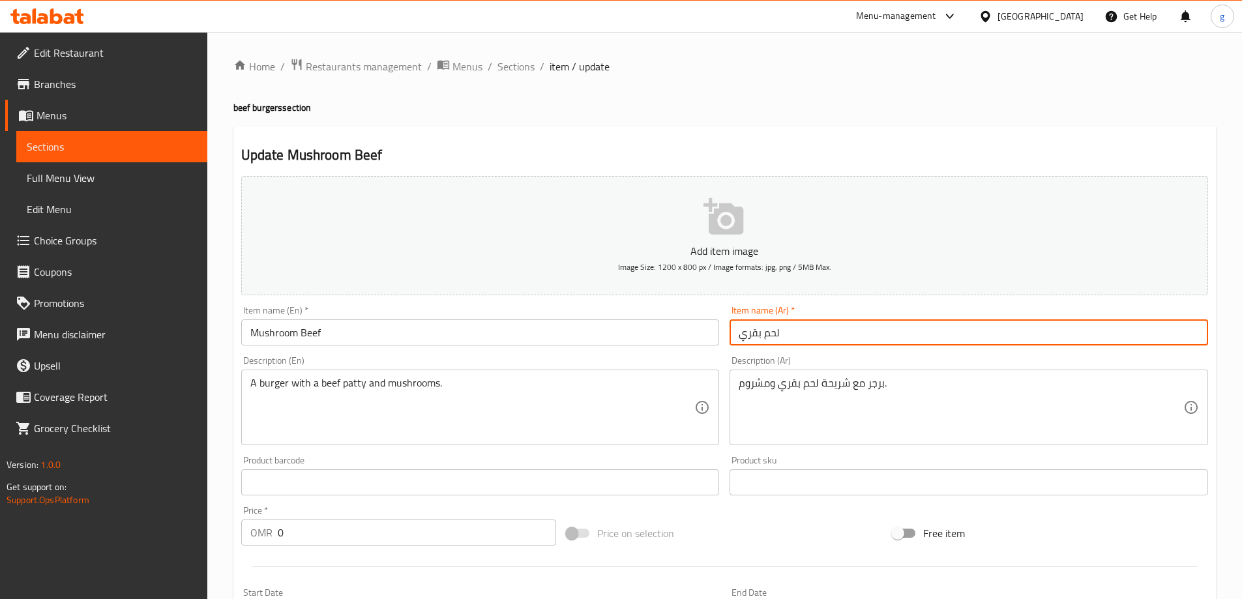
click at [784, 334] on input "لحم بقري" at bounding box center [968, 332] width 478 height 26
paste input "مشروم"
click at [771, 333] on input "لحم بقريمشروم" at bounding box center [968, 332] width 478 height 26
click at [852, 330] on input "لحم بقري مشروم" at bounding box center [968, 332] width 478 height 26
drag, startPoint x: 740, startPoint y: 335, endPoint x: 731, endPoint y: 338, distance: 8.9
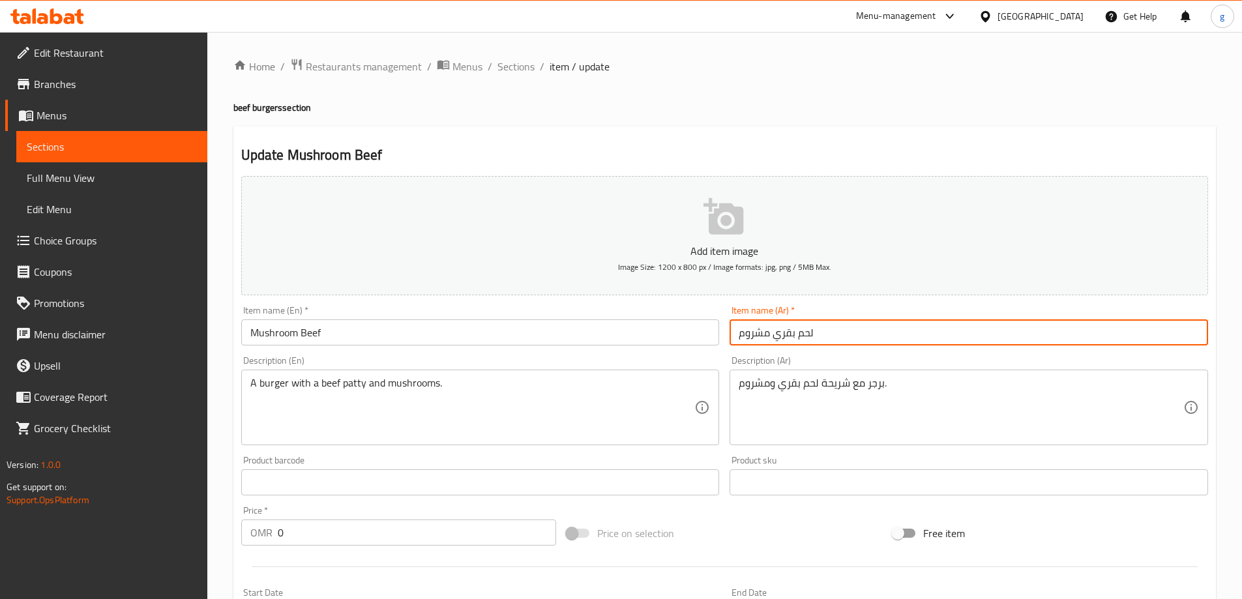
click at [731, 338] on input "لحم بقري مشروم" at bounding box center [968, 332] width 478 height 26
click at [741, 336] on input "لحم بقري مشروم" at bounding box center [968, 332] width 478 height 26
drag, startPoint x: 741, startPoint y: 340, endPoint x: 732, endPoint y: 331, distance: 12.5
click at [732, 331] on input "لحم بقري مشروم" at bounding box center [968, 332] width 478 height 26
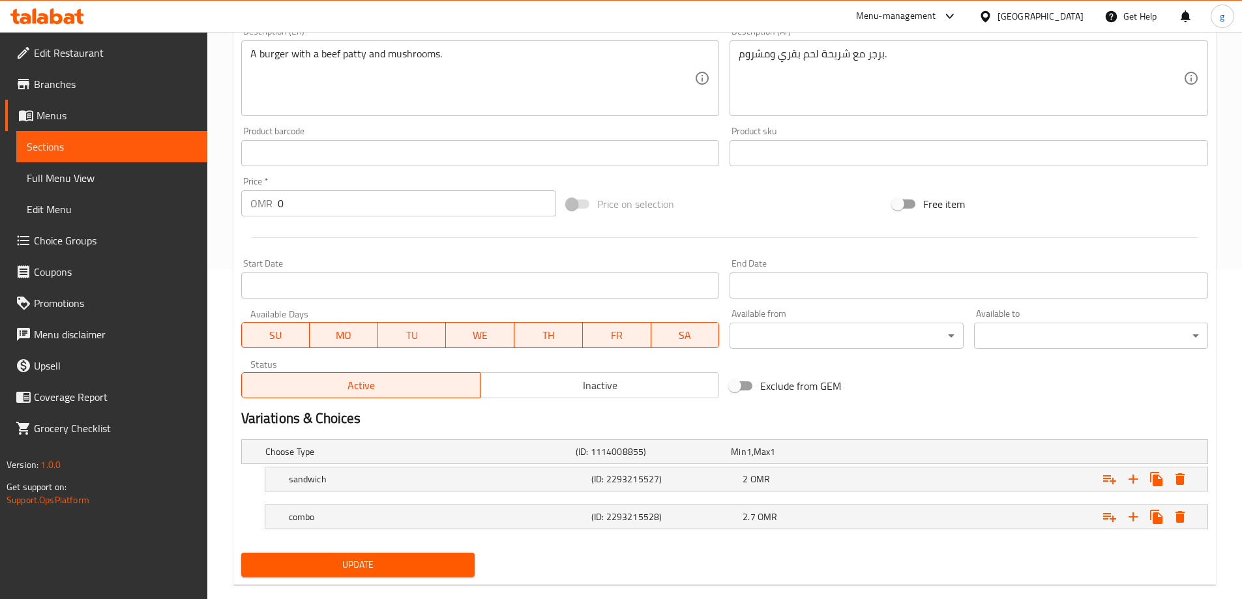
scroll to position [351, 0]
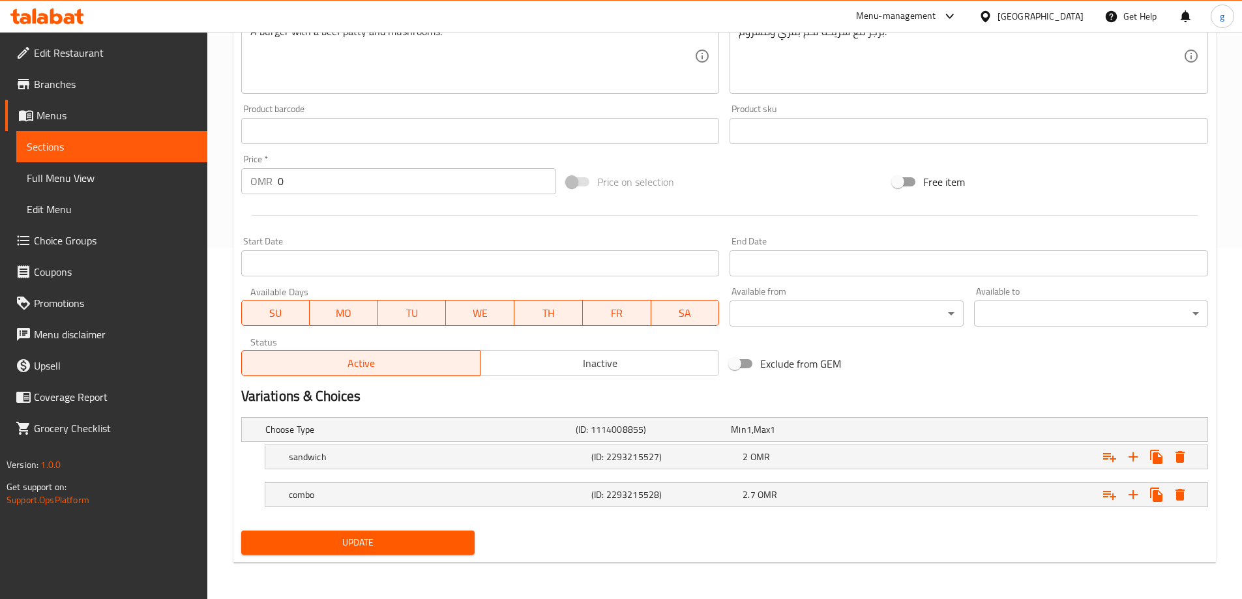
type input "لحم بقري مشروم"
click at [456, 538] on span "Update" at bounding box center [358, 543] width 213 height 16
click at [132, 145] on span "Sections" at bounding box center [112, 147] width 170 height 16
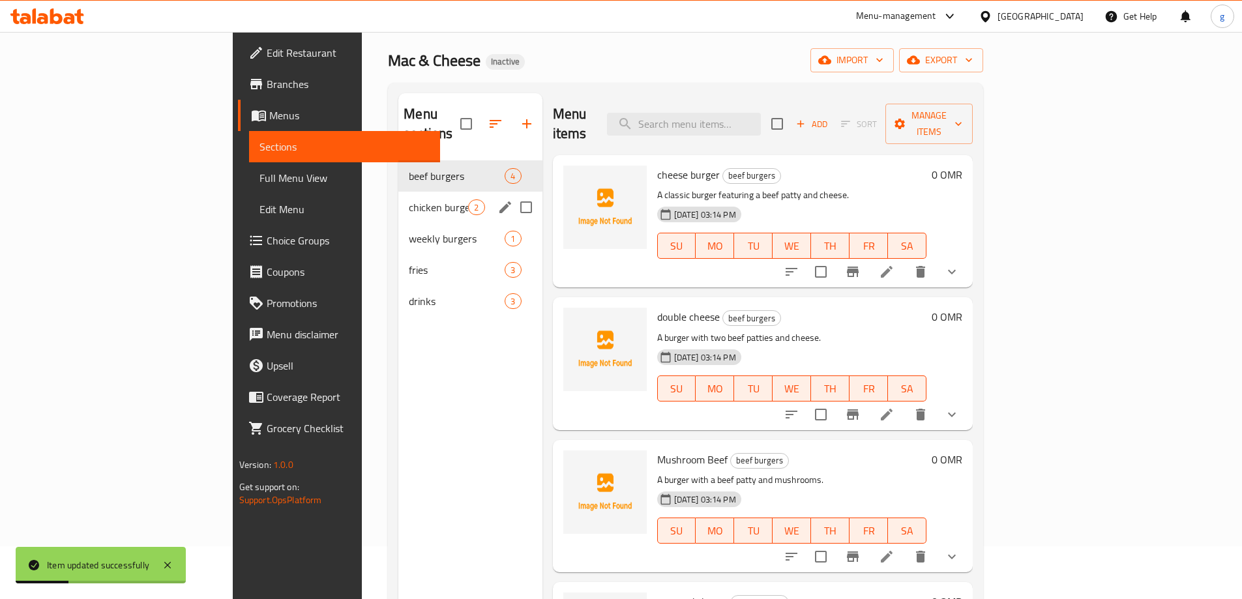
scroll to position [52, 0]
click at [469, 171] on span "4" at bounding box center [476, 177] width 15 height 12
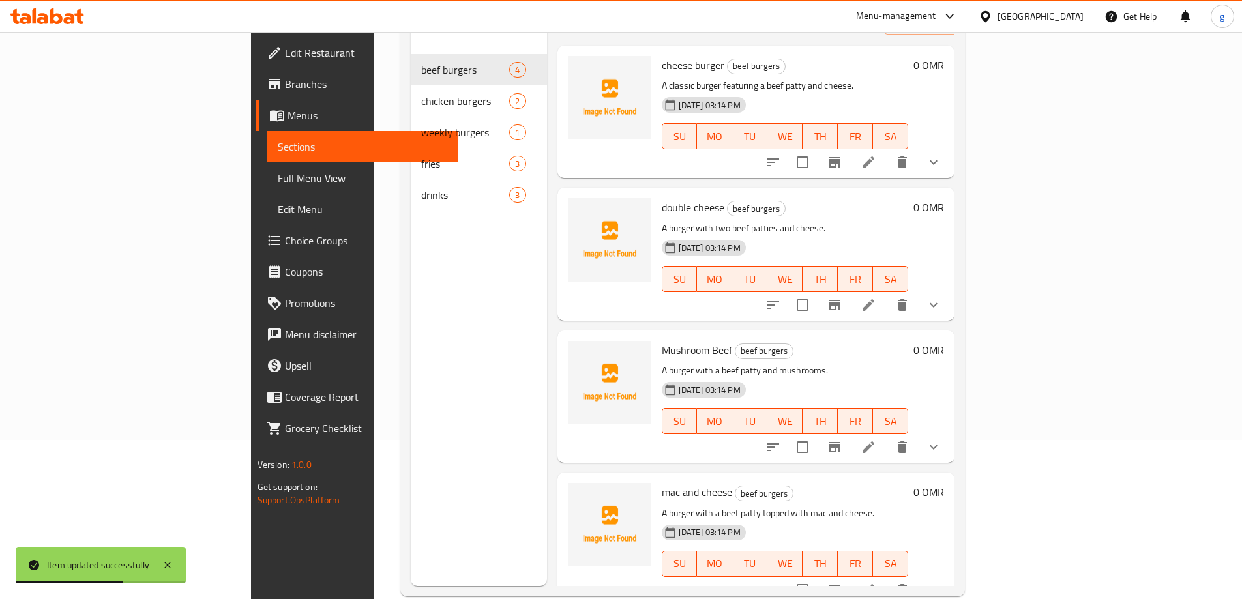
scroll to position [183, 0]
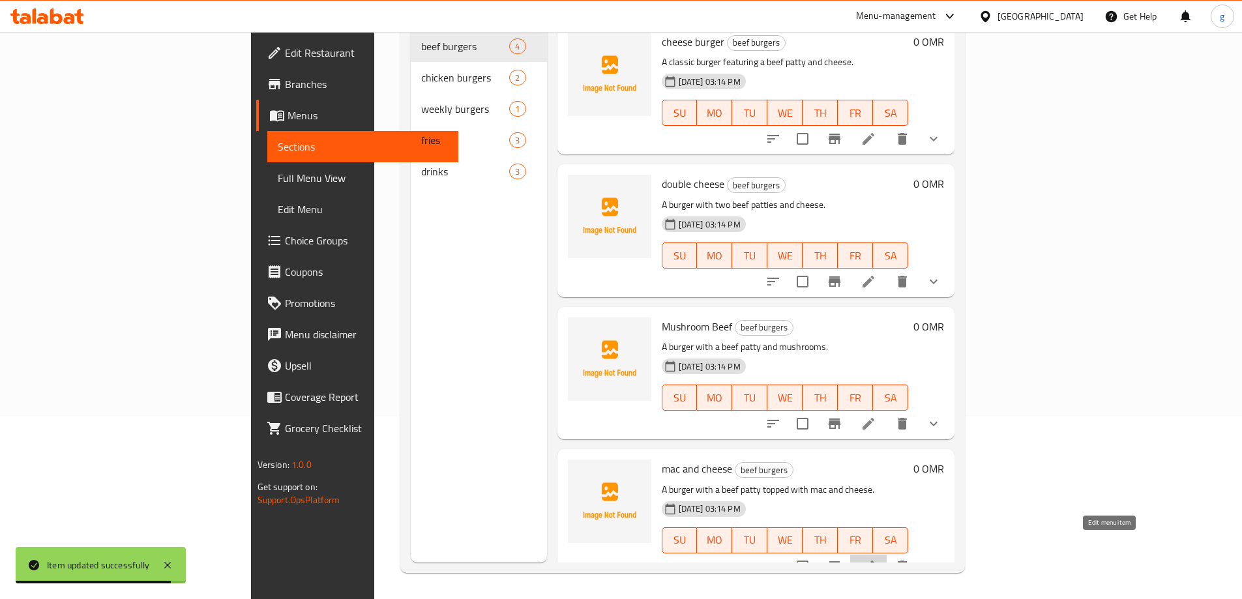
click at [876, 559] on icon at bounding box center [868, 567] width 16 height 16
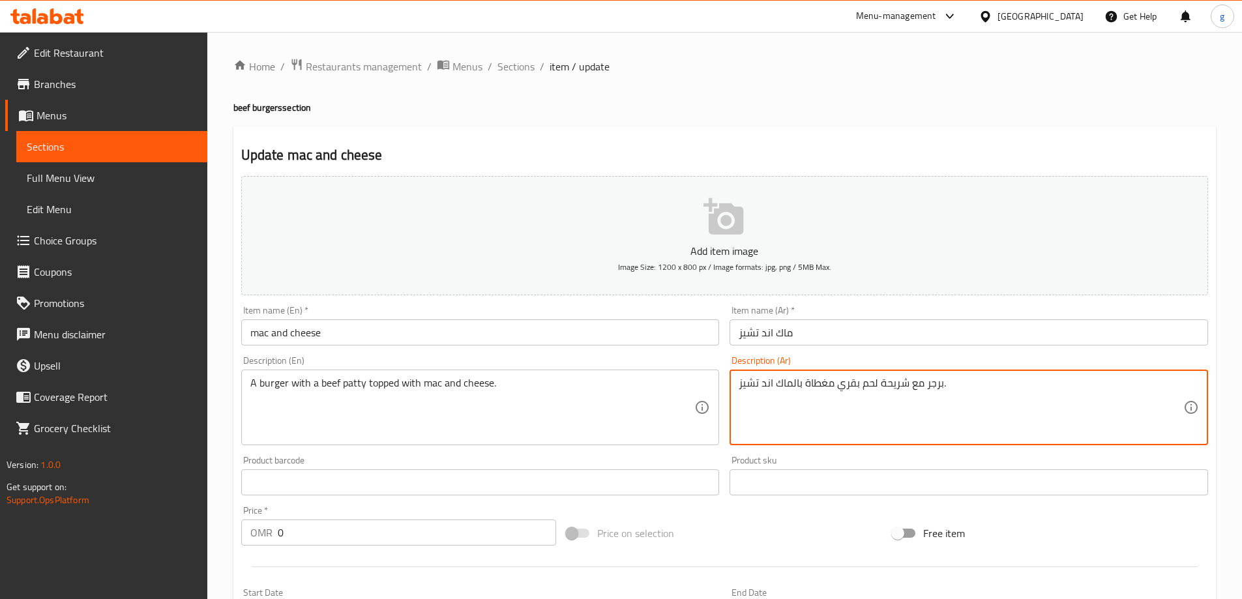
click at [883, 387] on textarea "برجر مع شريحة لحم بقري مغطاة بالماك اند تشيز." at bounding box center [961, 408] width 445 height 62
drag, startPoint x: 878, startPoint y: 387, endPoint x: 885, endPoint y: 390, distance: 7.9
click at [885, 390] on textarea "برجر مع شريحة لحم بقري مغطاة بالماك اند تشيز." at bounding box center [961, 408] width 445 height 62
drag, startPoint x: 881, startPoint y: 383, endPoint x: 908, endPoint y: 392, distance: 28.0
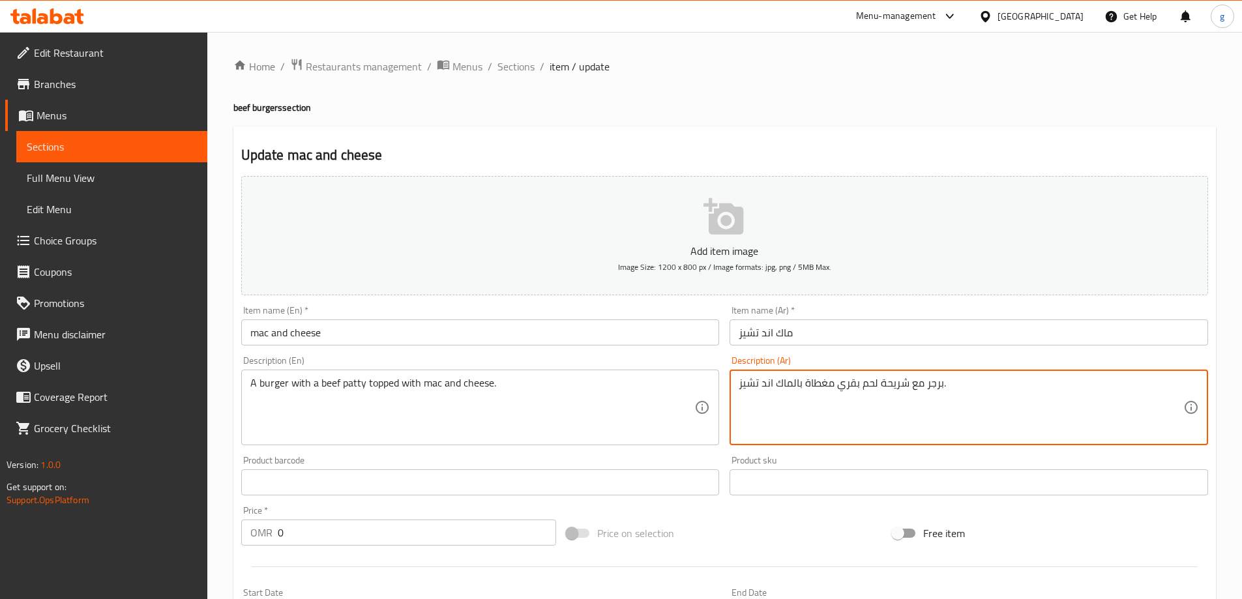
click at [908, 392] on textarea "برجر مع شريحة لحم بقري مغطاة بالماك اند تشيز." at bounding box center [961, 408] width 445 height 62
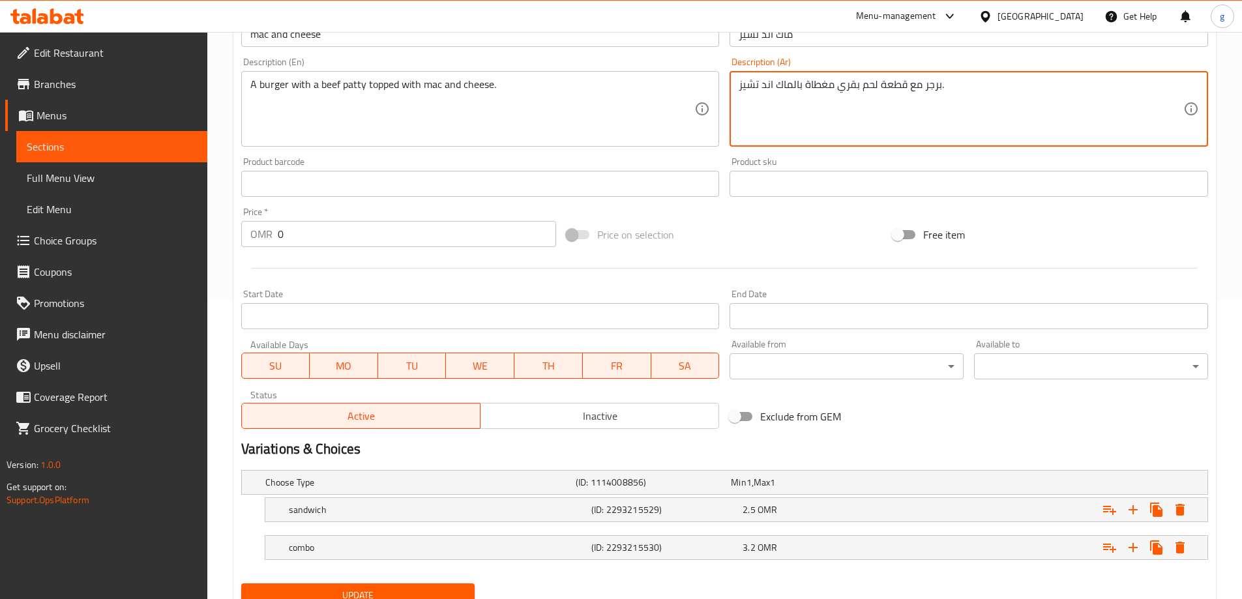
scroll to position [351, 0]
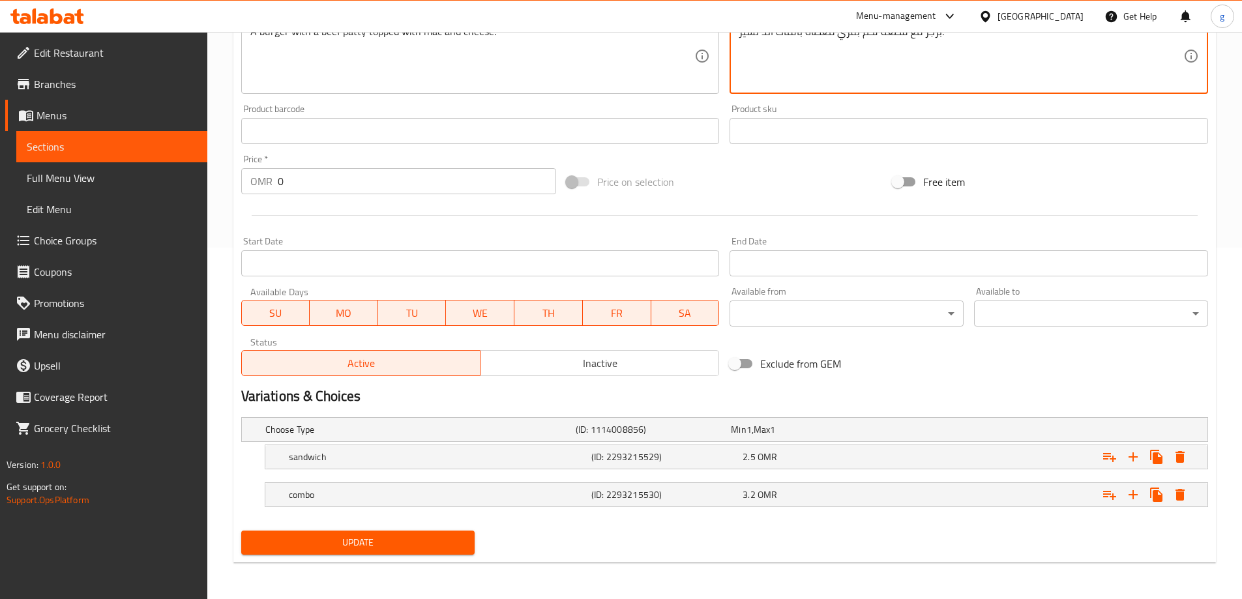
type textarea "برجر مع قطعة لحم بقري مغطاة بالماك اند تشيز."
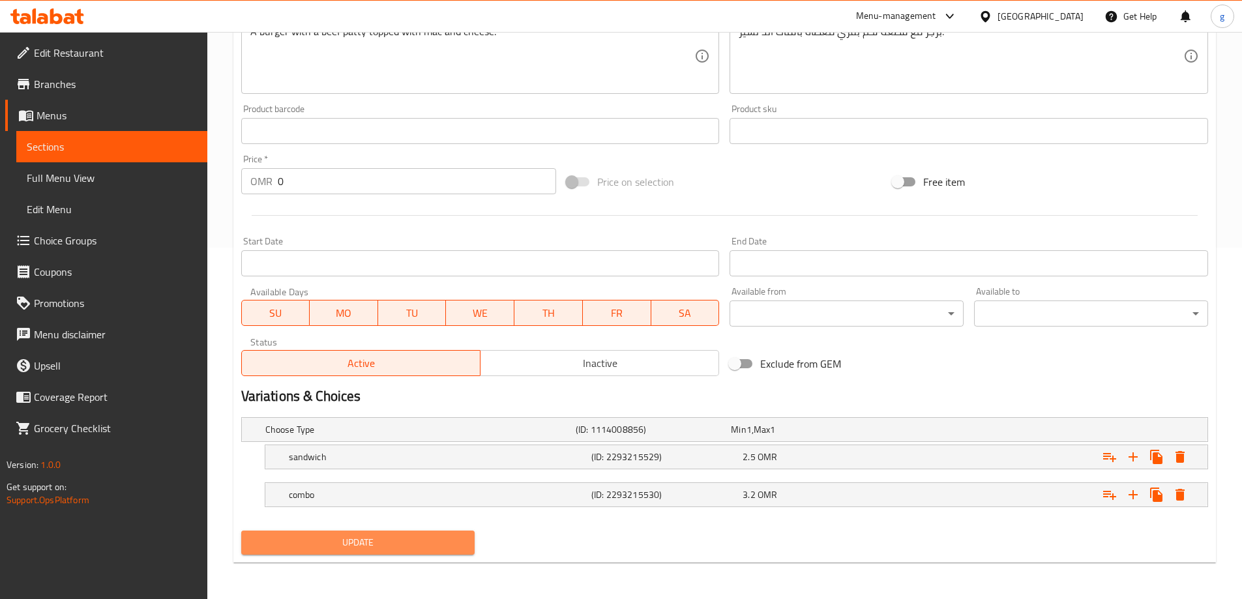
click at [429, 536] on span "Update" at bounding box center [358, 543] width 213 height 16
click at [347, 548] on span "Update" at bounding box center [358, 543] width 213 height 16
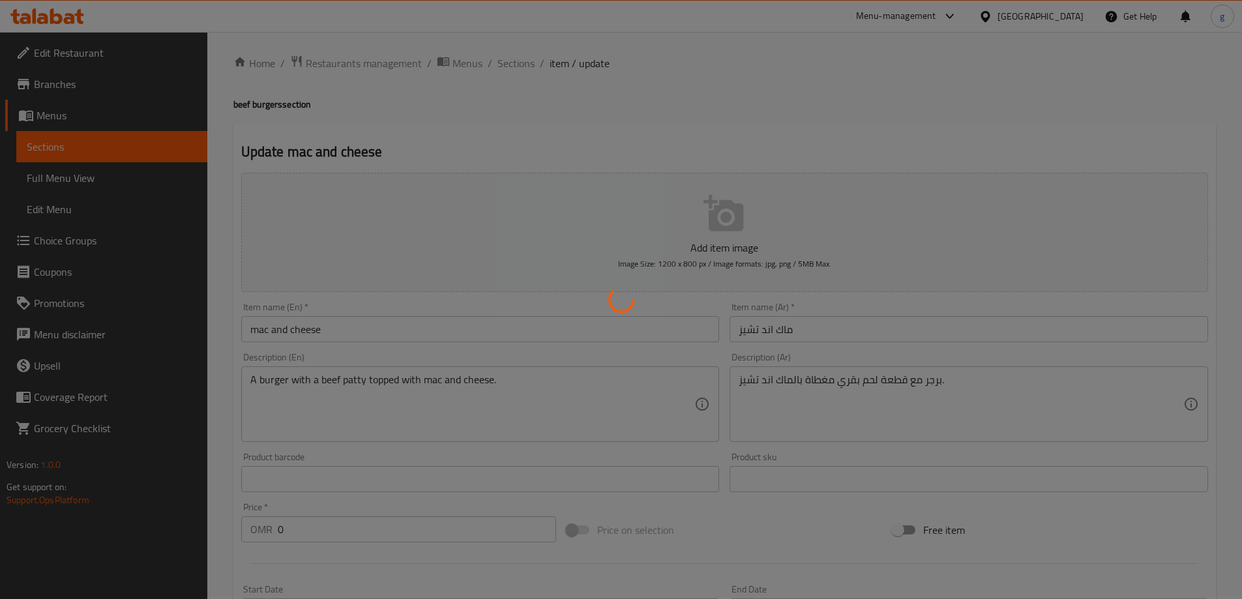
scroll to position [0, 0]
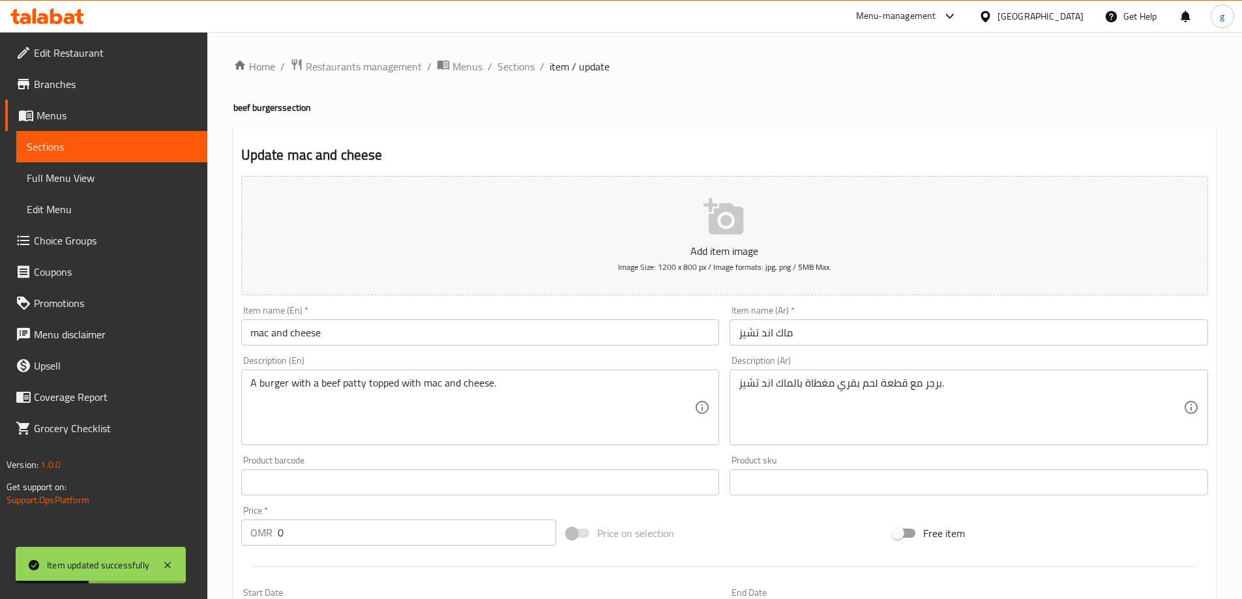
click at [111, 156] on link "Sections" at bounding box center [111, 146] width 191 height 31
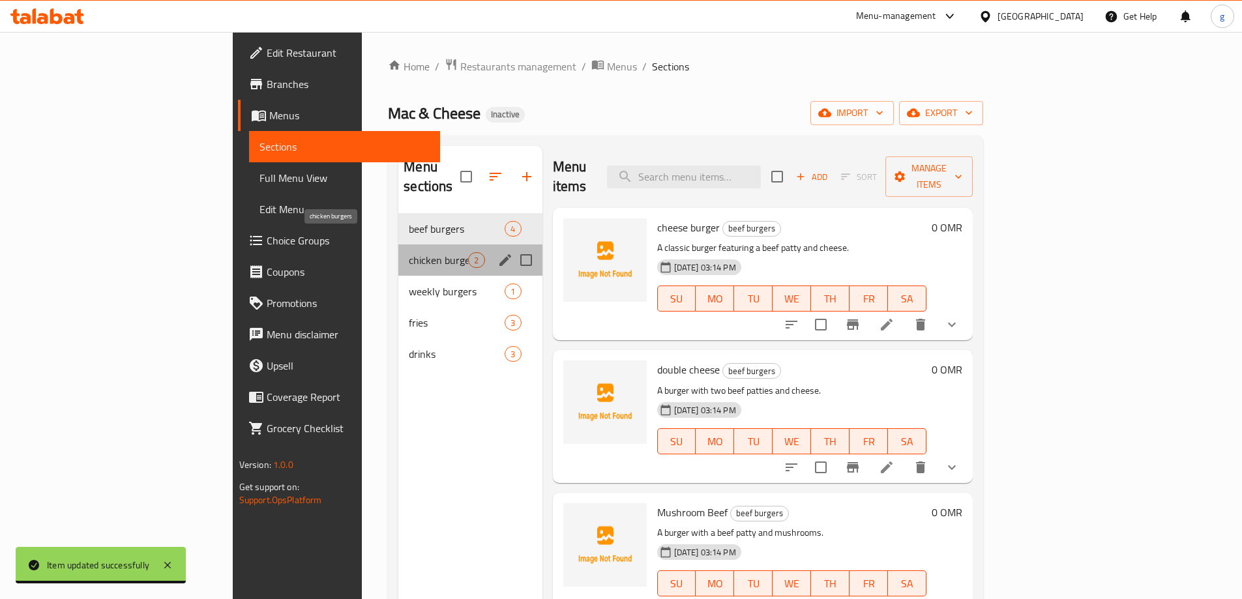
click at [409, 252] on span "chicken burgers" at bounding box center [438, 260] width 59 height 16
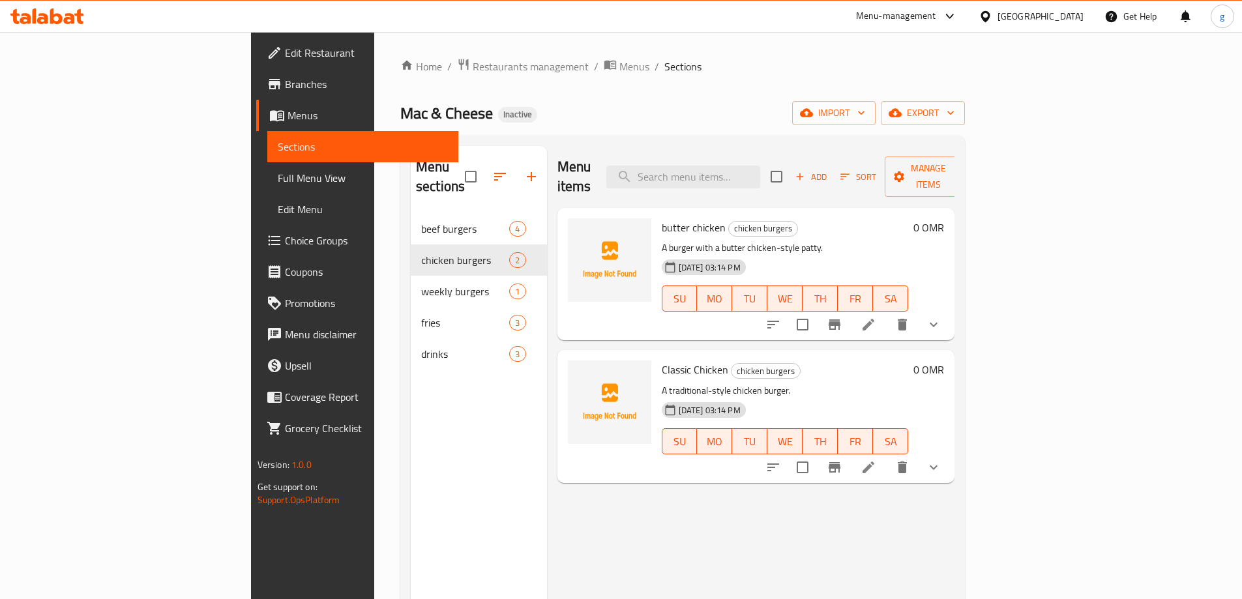
click at [887, 313] on li at bounding box center [868, 324] width 37 height 23
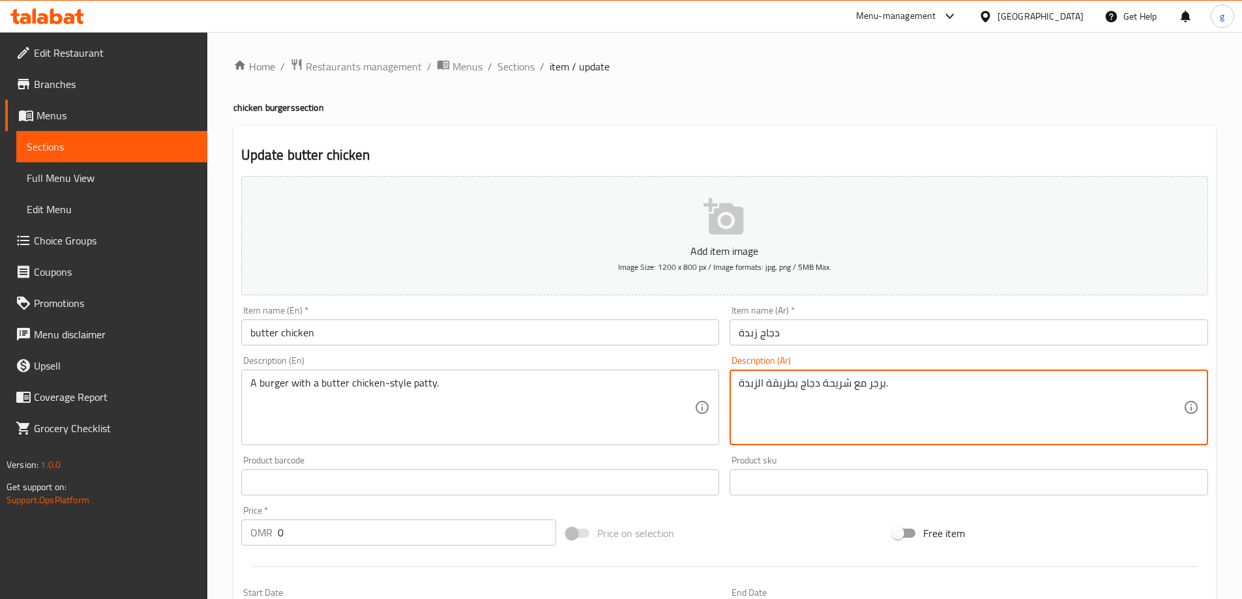
drag, startPoint x: 821, startPoint y: 384, endPoint x: 850, endPoint y: 385, distance: 28.7
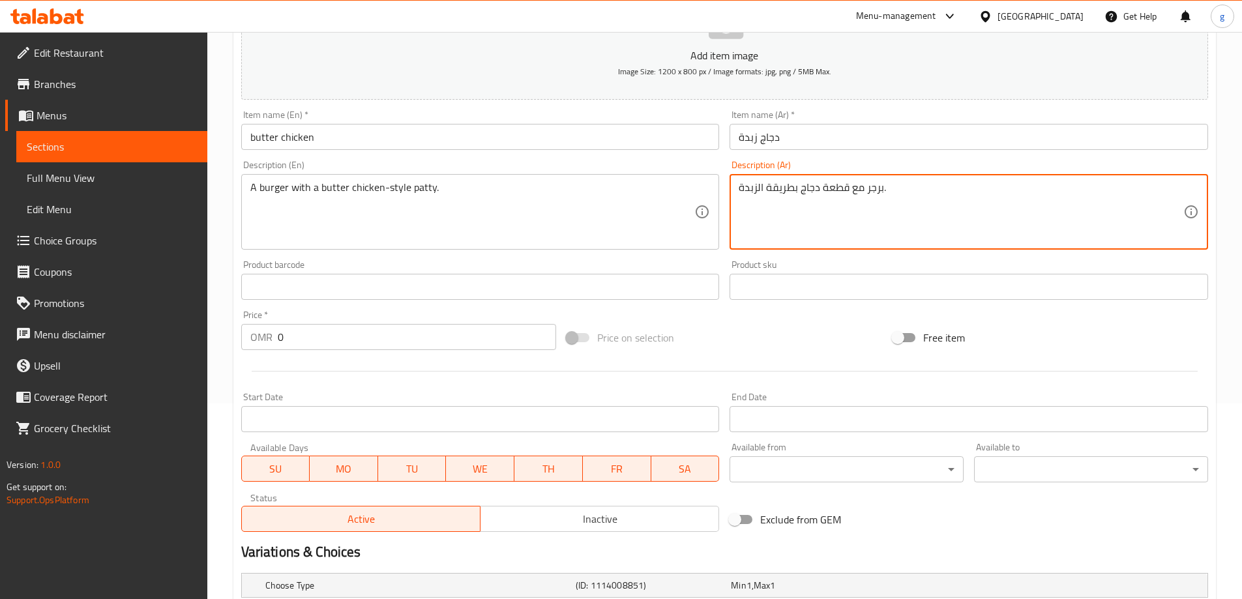
scroll to position [351, 0]
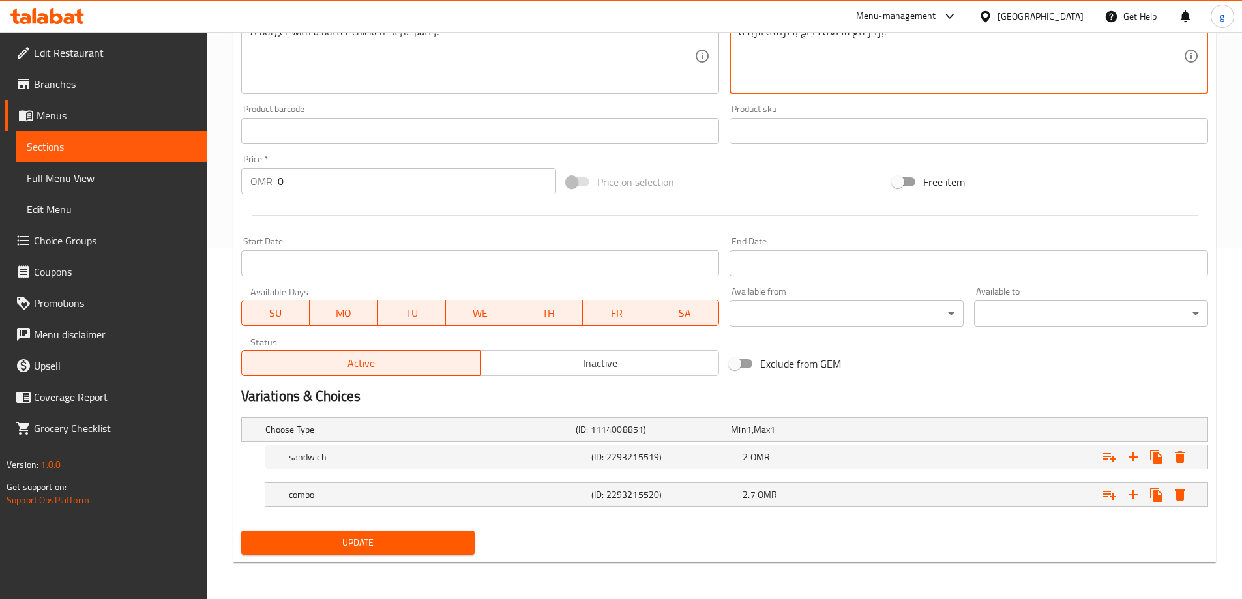
type textarea "برجر مع قطعة دجاج بطريقة الزبدة."
click at [420, 535] on span "Update" at bounding box center [358, 543] width 213 height 16
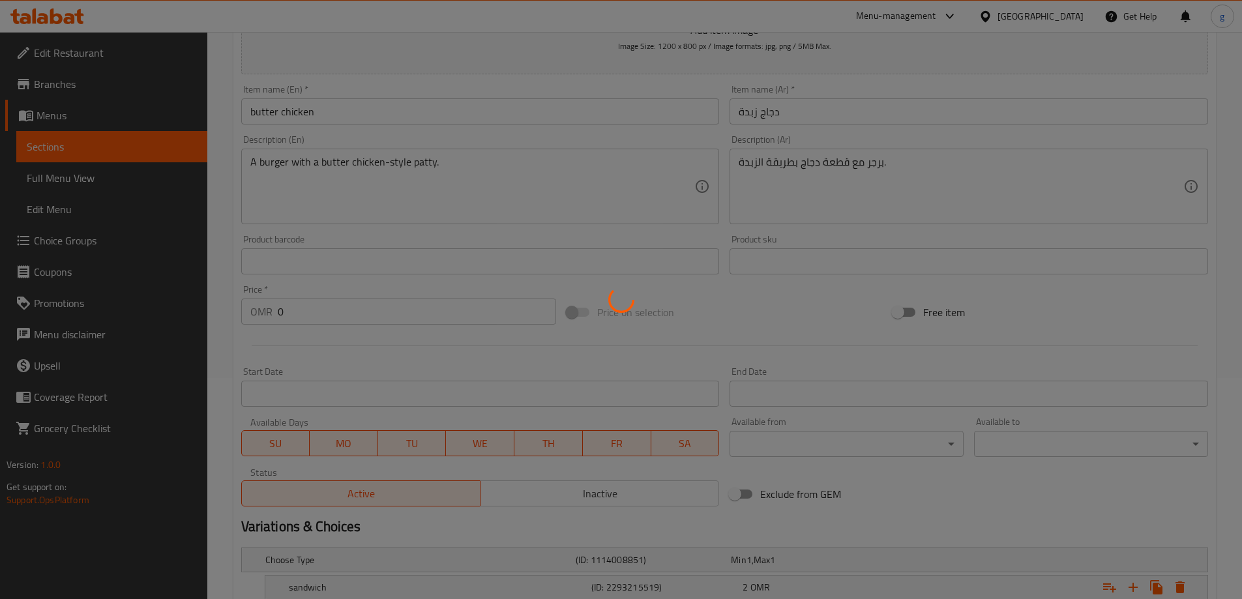
scroll to position [25, 0]
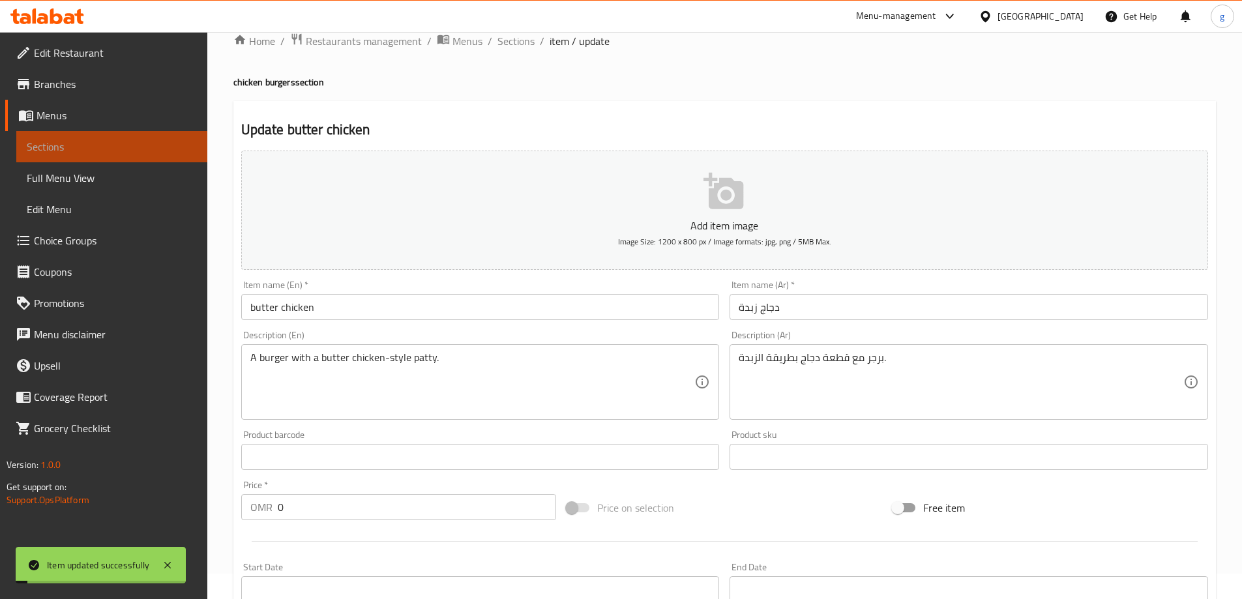
click at [130, 151] on span "Sections" at bounding box center [112, 147] width 170 height 16
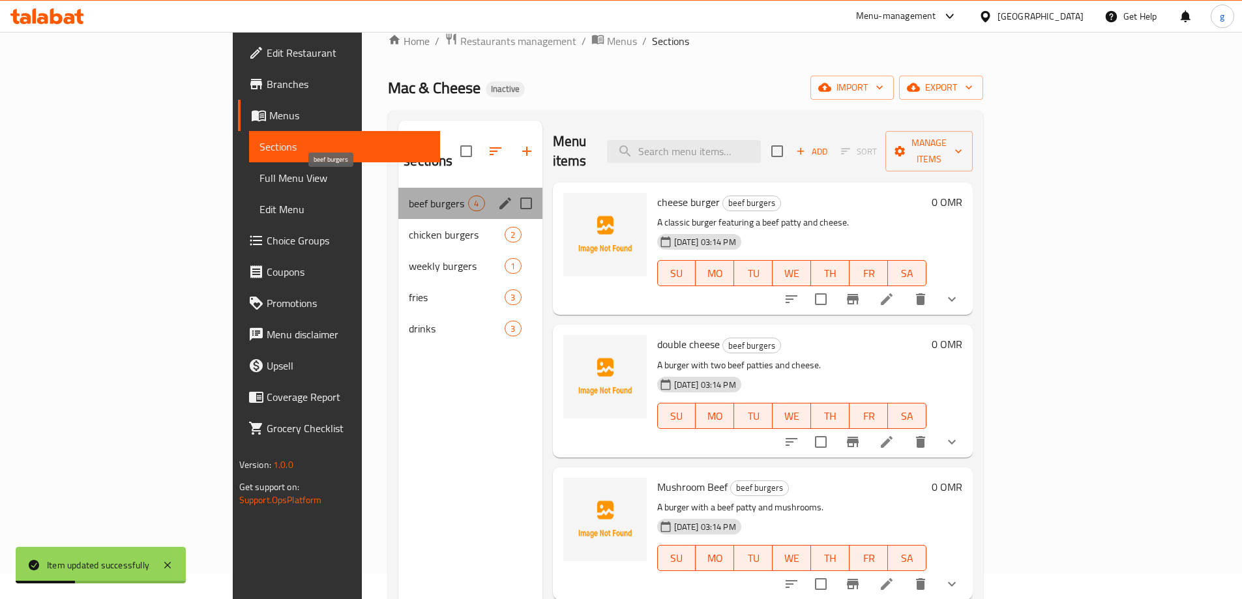
click at [409, 196] on span "beef burgers" at bounding box center [438, 204] width 59 height 16
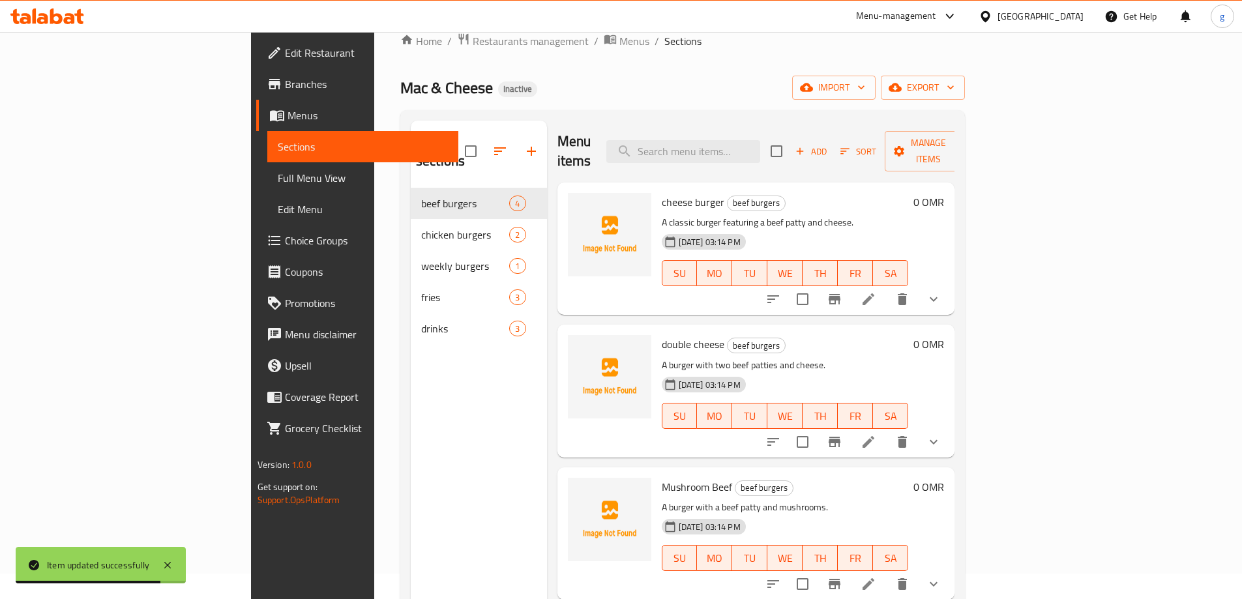
click at [429, 427] on div "Menu sections beef burgers 4 chicken burgers 2 weekly burgers 1 fries 3 drinks 3" at bounding box center [479, 420] width 136 height 599
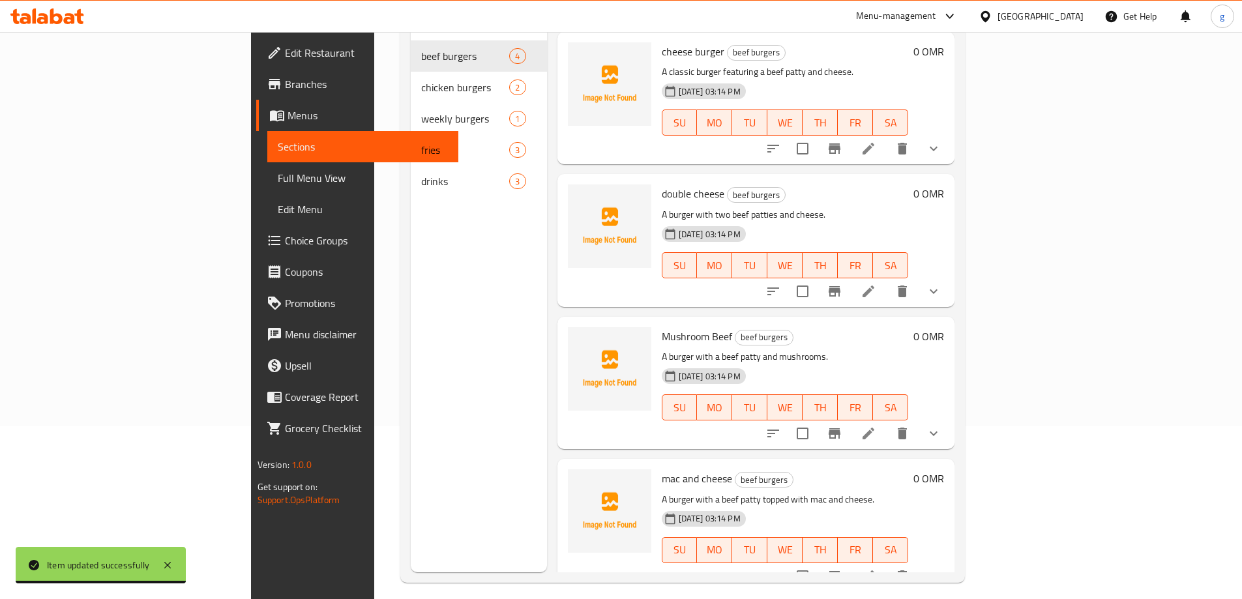
scroll to position [183, 0]
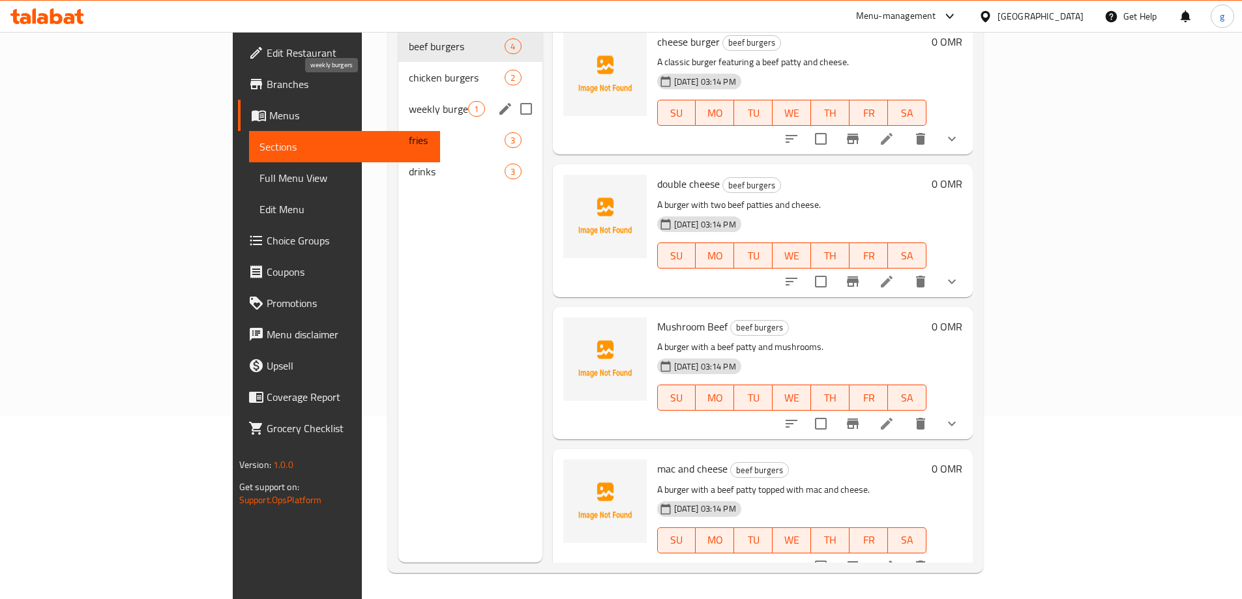
click at [409, 101] on span "weekly burgers" at bounding box center [438, 109] width 59 height 16
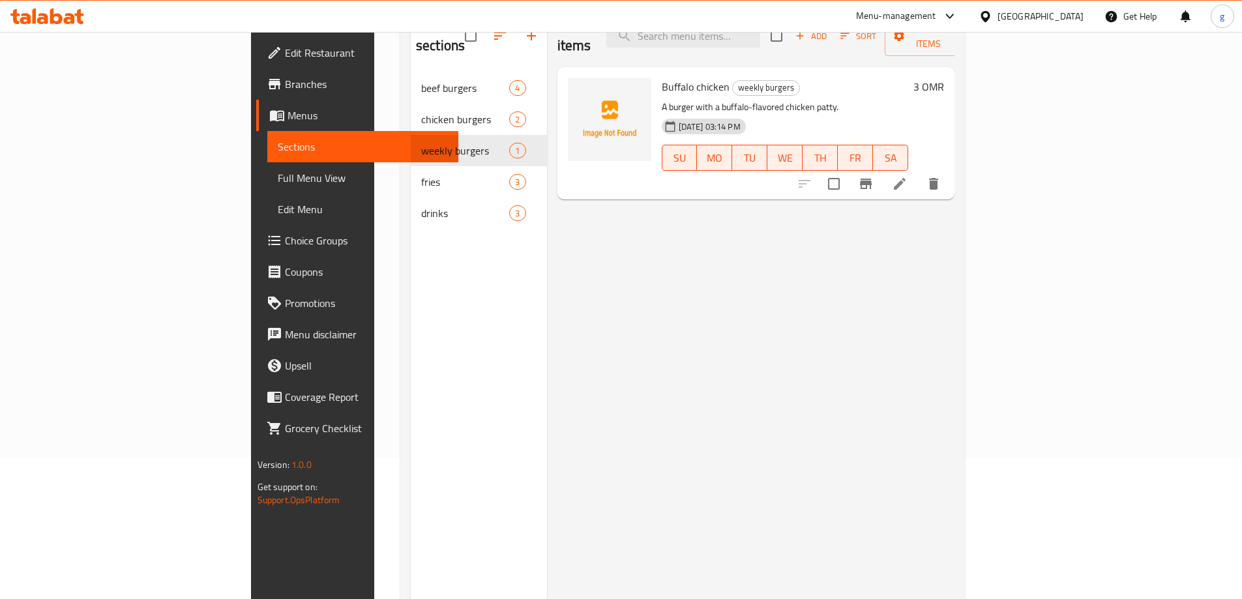
scroll to position [117, 0]
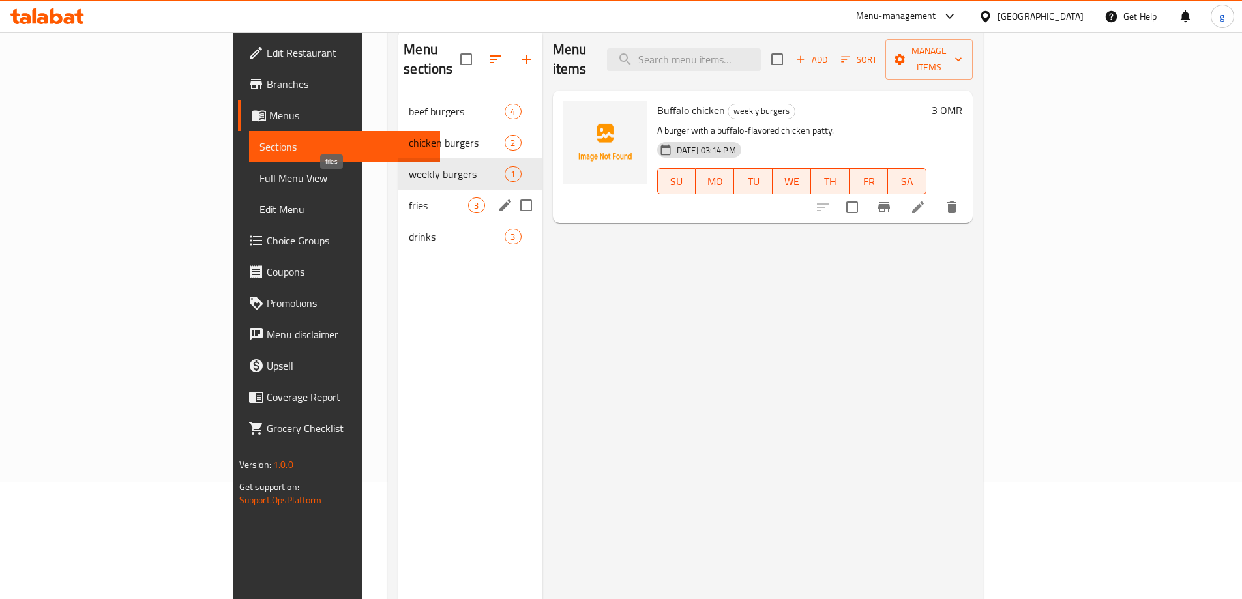
click at [409, 198] on span "fries" at bounding box center [438, 206] width 59 height 16
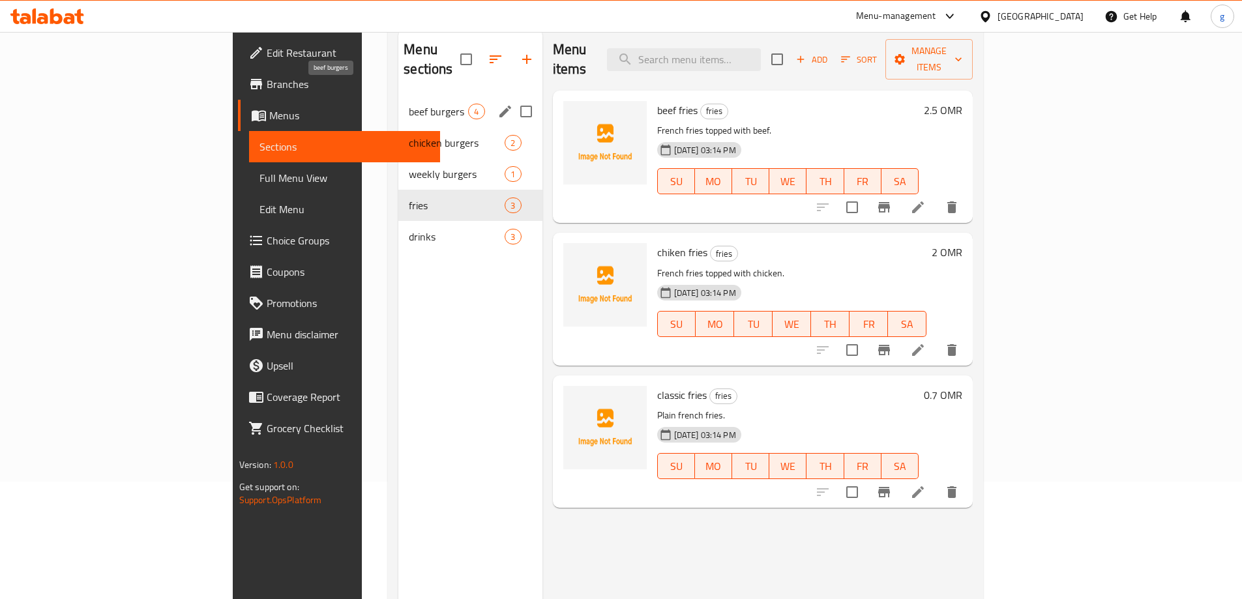
click at [409, 104] on span "beef burgers" at bounding box center [438, 112] width 59 height 16
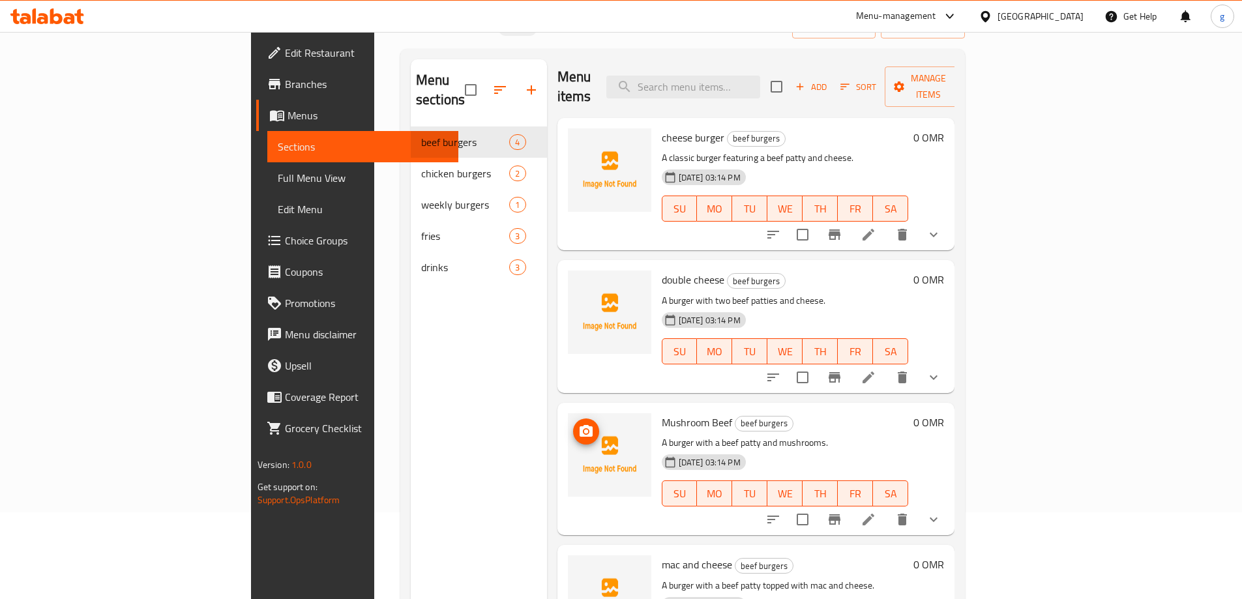
scroll to position [183, 0]
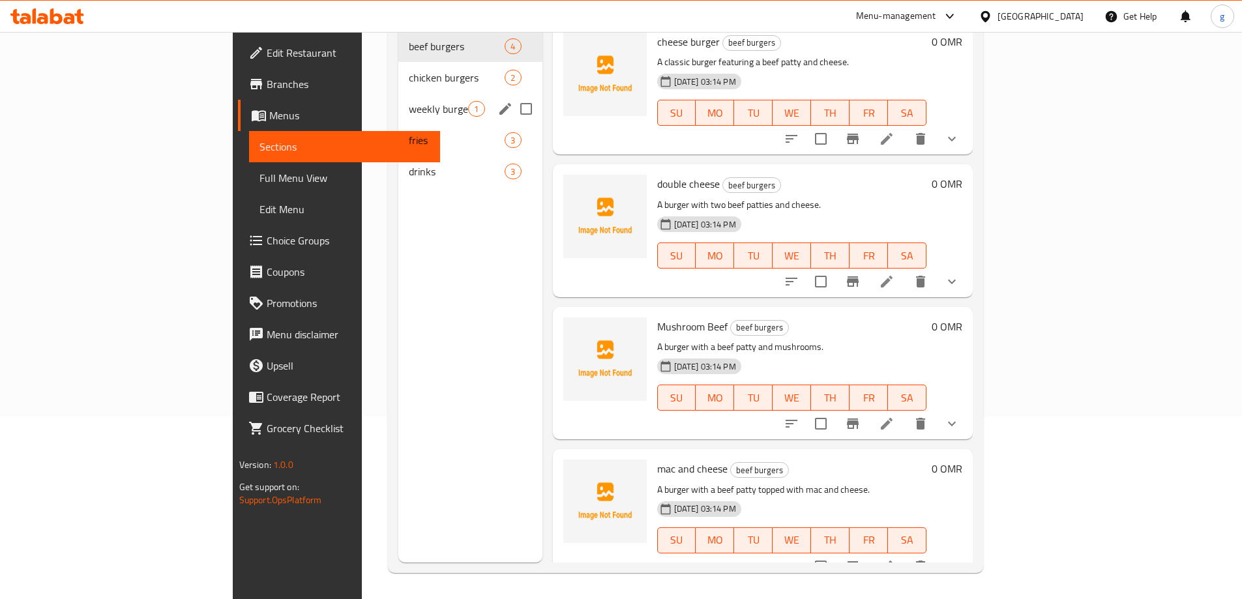
click at [412, 93] on div "weekly burgers 1" at bounding box center [469, 108] width 143 height 31
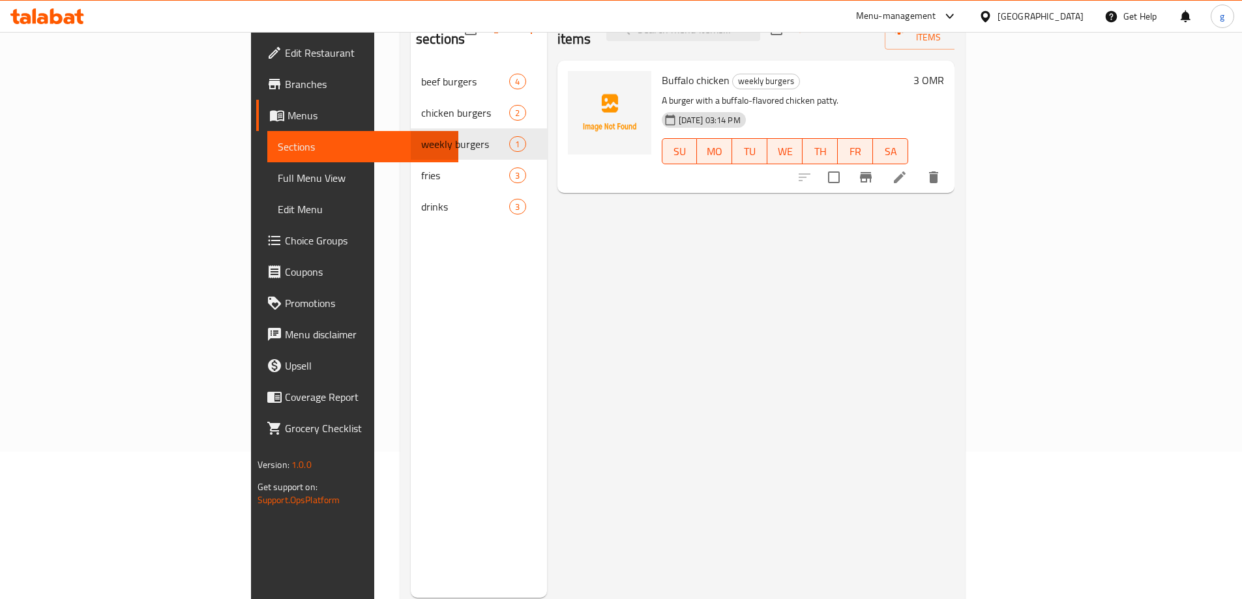
scroll to position [117, 0]
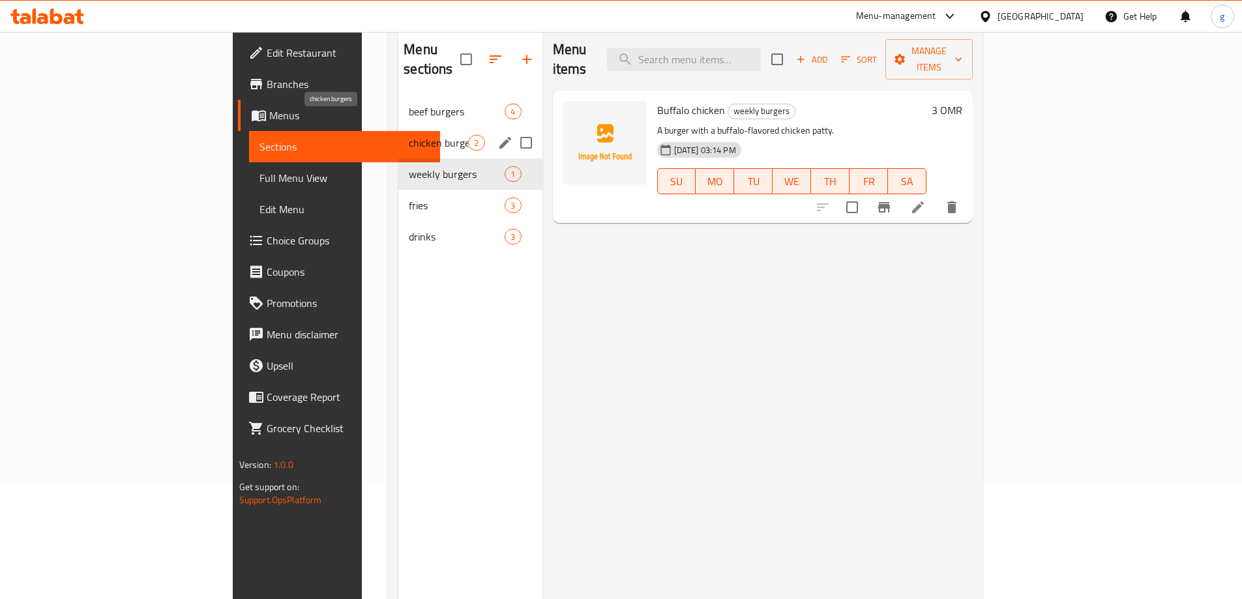
click at [409, 135] on span "chicken burgers" at bounding box center [438, 143] width 59 height 16
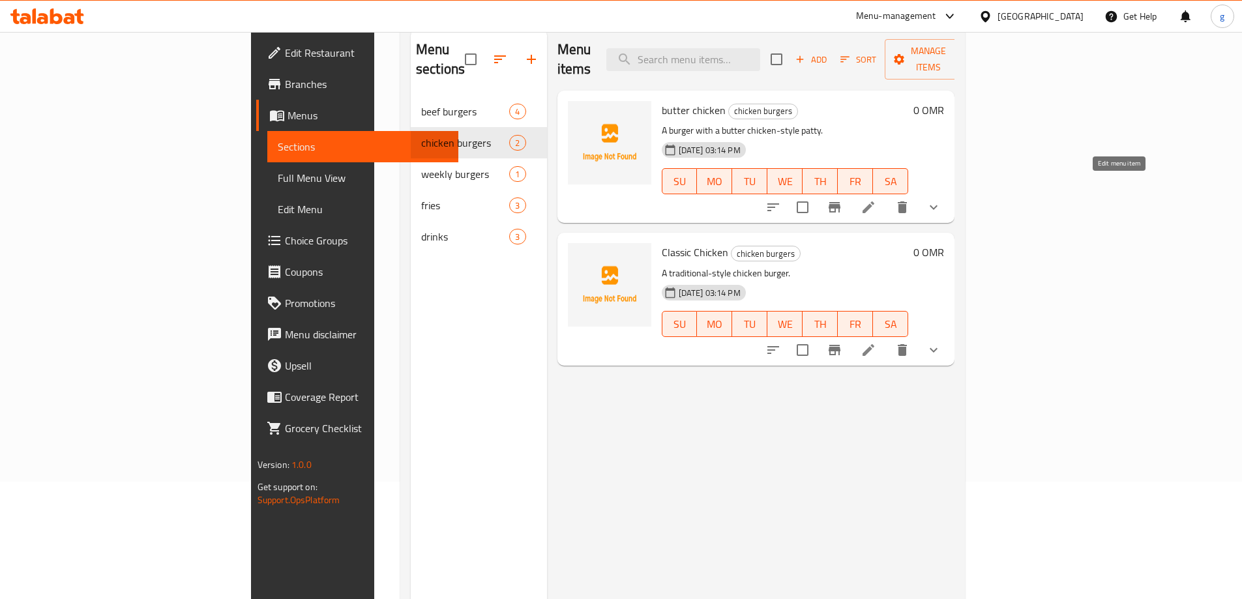
click at [874, 201] on icon at bounding box center [868, 207] width 12 height 12
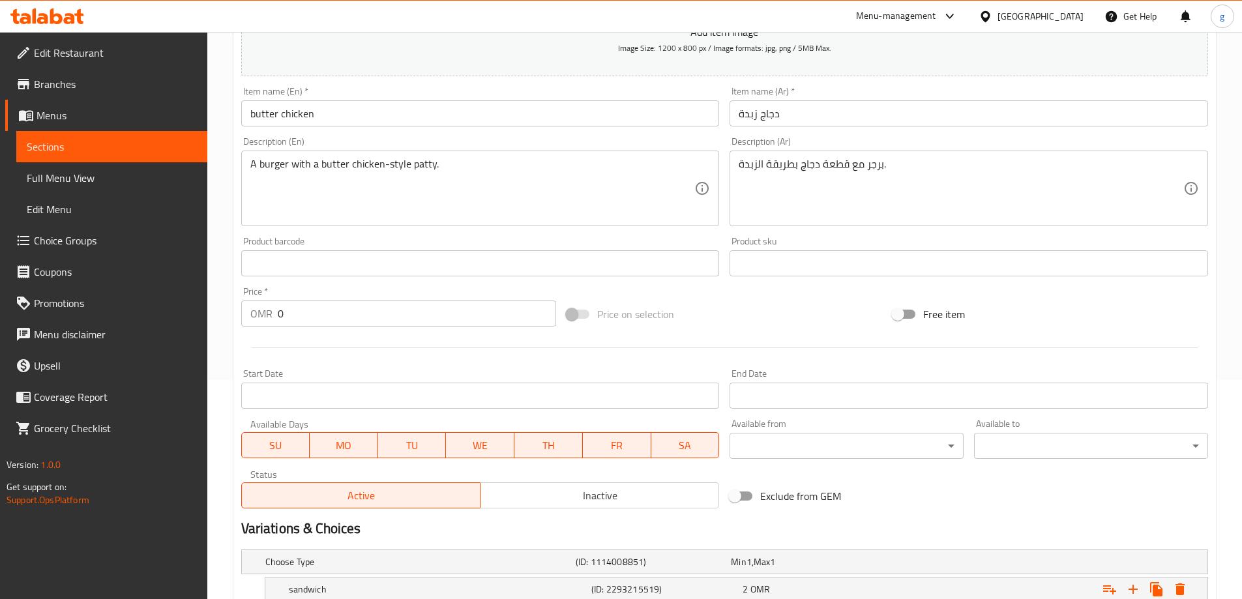
scroll to position [326, 0]
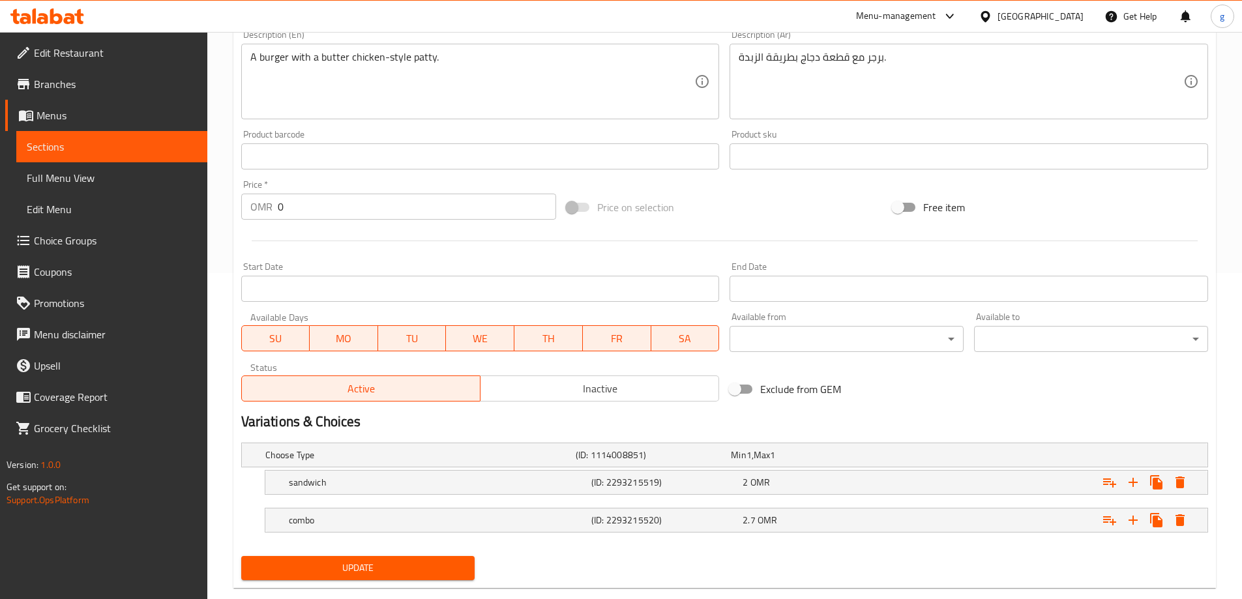
click at [67, 145] on span "Sections" at bounding box center [112, 147] width 170 height 16
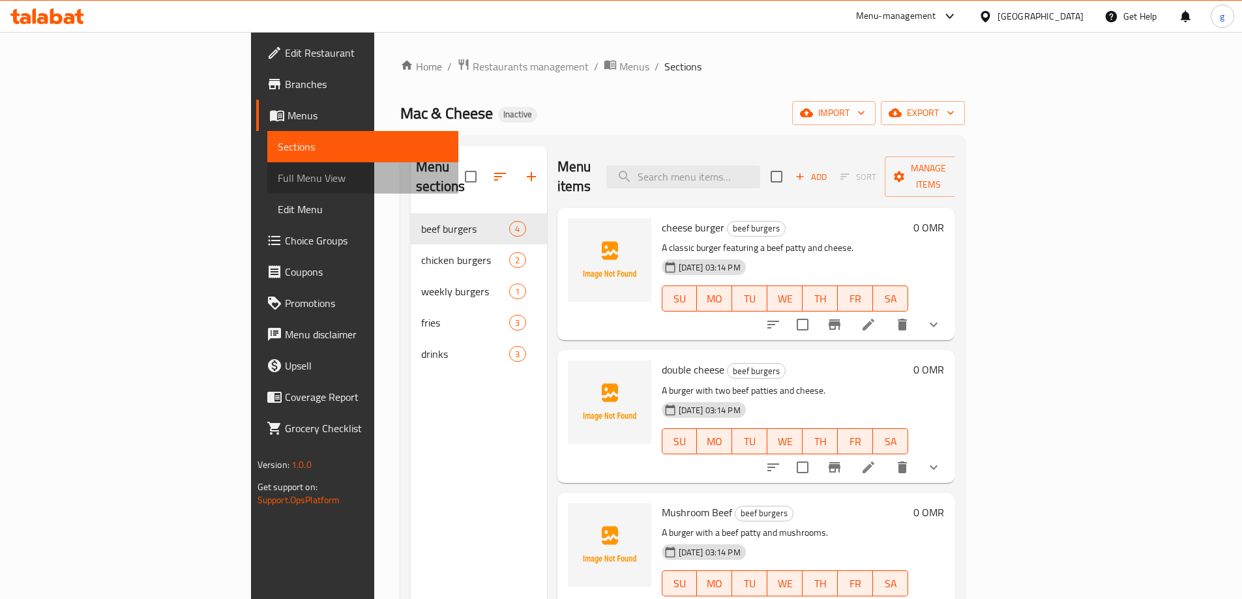
click at [278, 178] on span "Full Menu View" at bounding box center [363, 178] width 170 height 16
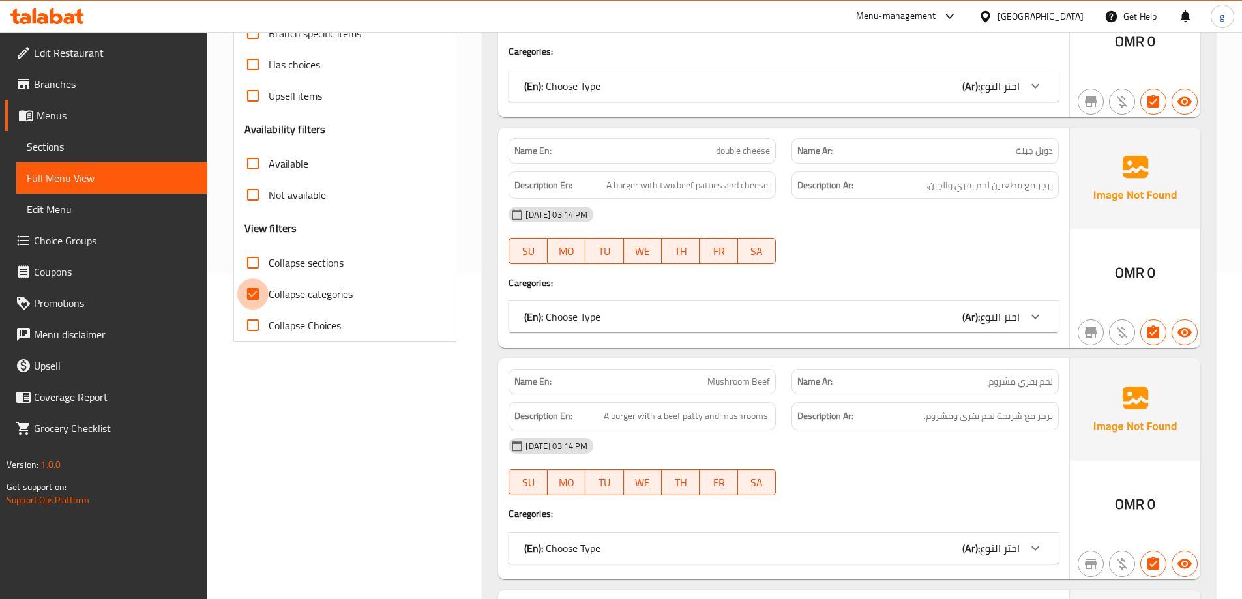
click at [252, 295] on input "Collapse categories" at bounding box center [252, 293] width 31 height 31
checkbox input "false"
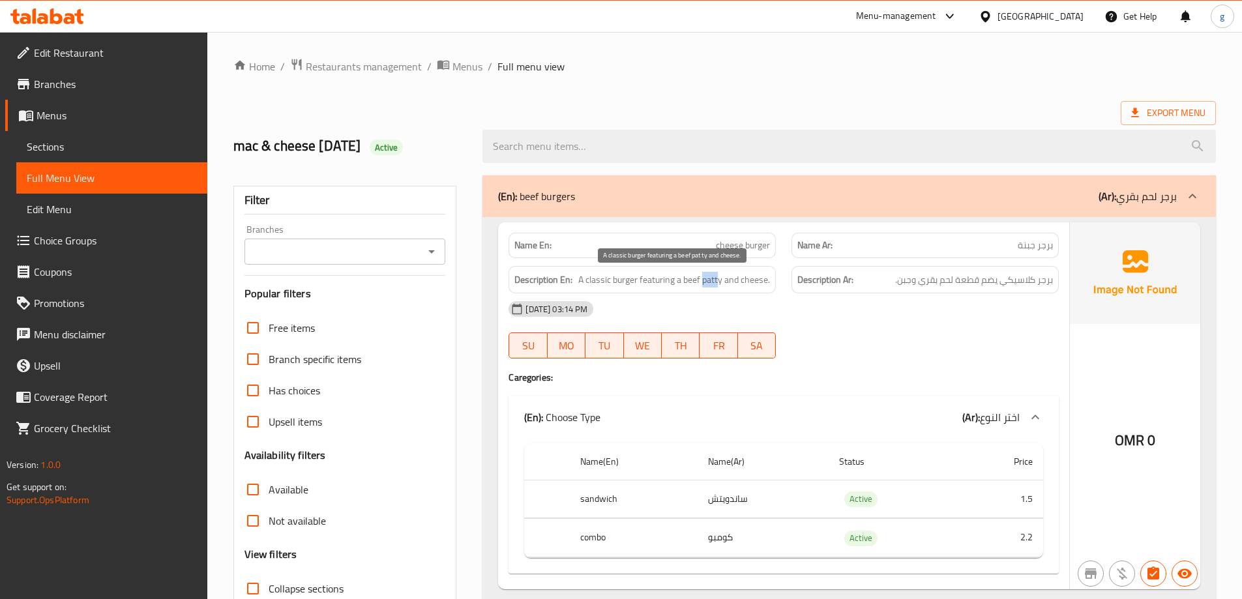
drag, startPoint x: 704, startPoint y: 282, endPoint x: 720, endPoint y: 285, distance: 16.0
click at [720, 285] on span "A classic burger featuring a beef patty and cheese." at bounding box center [674, 280] width 192 height 16
copy span "patt"
click at [717, 282] on span "A classic burger featuring a beef patty and cheese." at bounding box center [674, 280] width 192 height 16
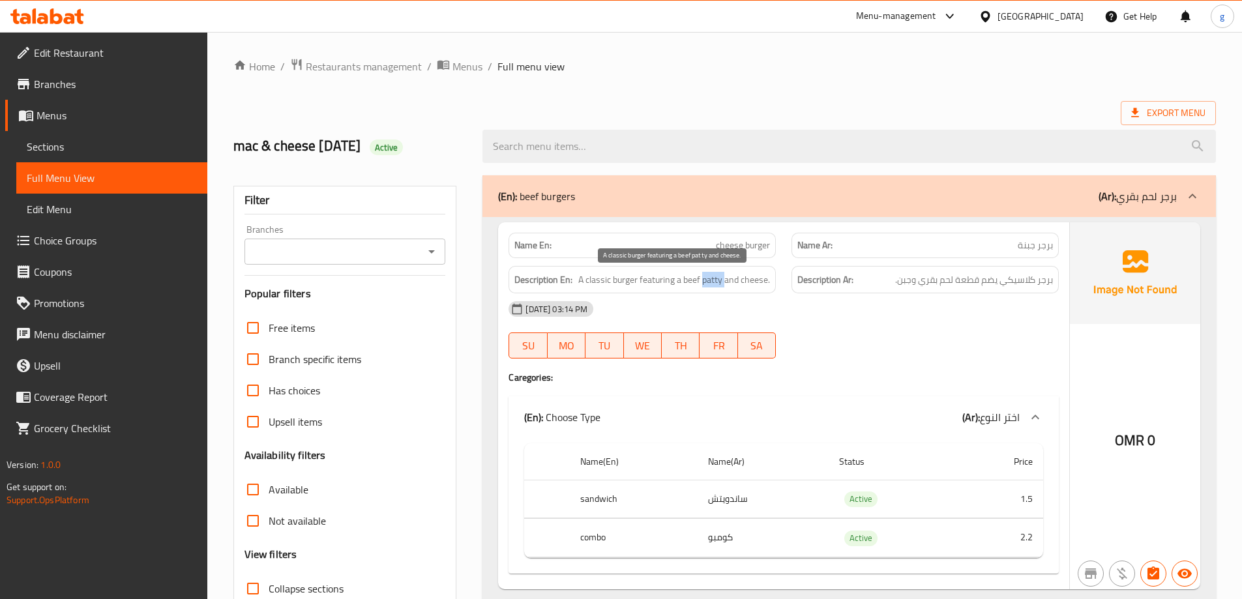
click at [717, 282] on span "A classic burger featuring a beef patty and cheese." at bounding box center [674, 280] width 192 height 16
drag, startPoint x: 705, startPoint y: 284, endPoint x: 723, endPoint y: 283, distance: 18.3
click at [723, 283] on span "A classic burger featuring a beef patty and cheese." at bounding box center [674, 280] width 192 height 16
copy span "patty"
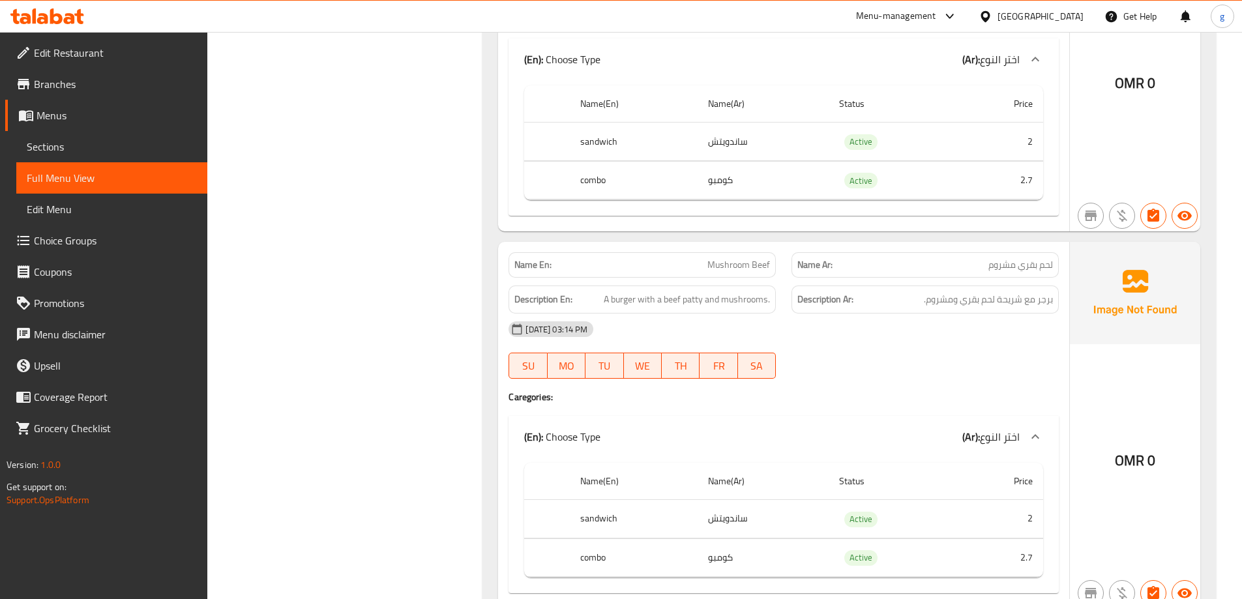
scroll to position [1113, 0]
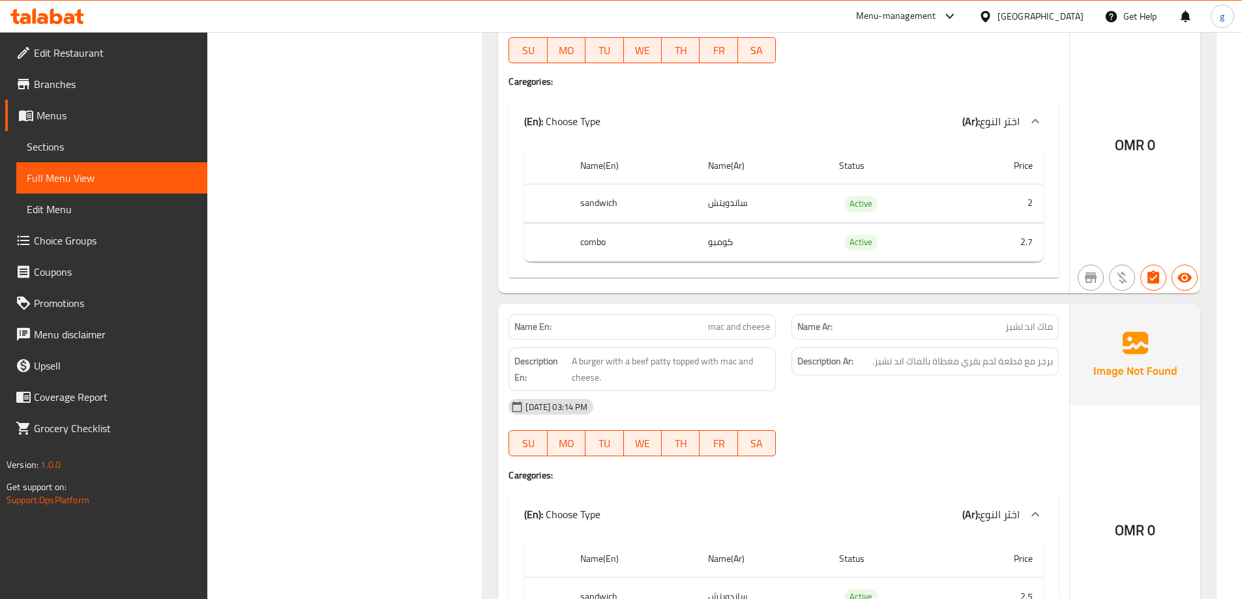
scroll to position [1048, 0]
click at [64, 147] on span "Sections" at bounding box center [112, 147] width 170 height 16
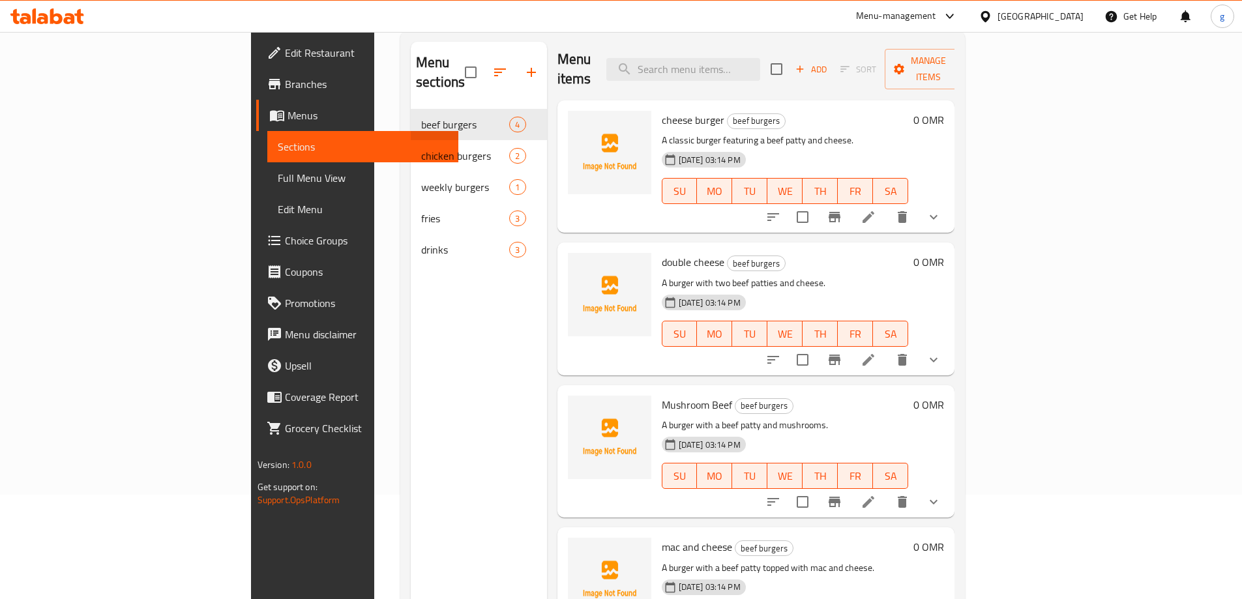
scroll to position [183, 0]
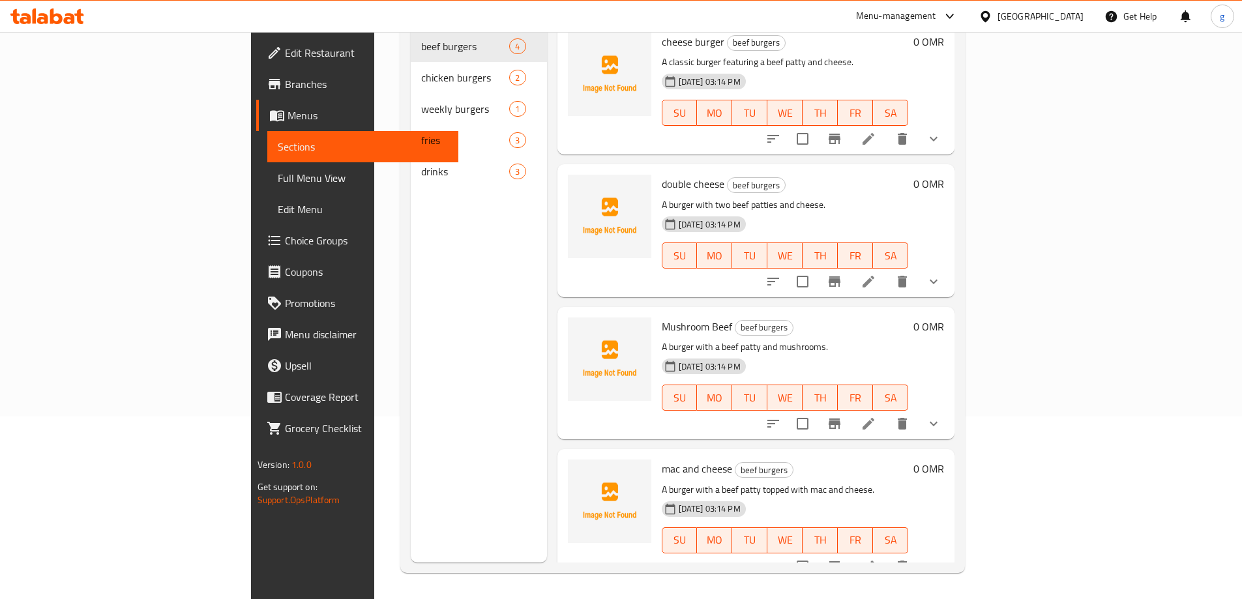
click at [876, 416] on icon at bounding box center [868, 424] width 16 height 16
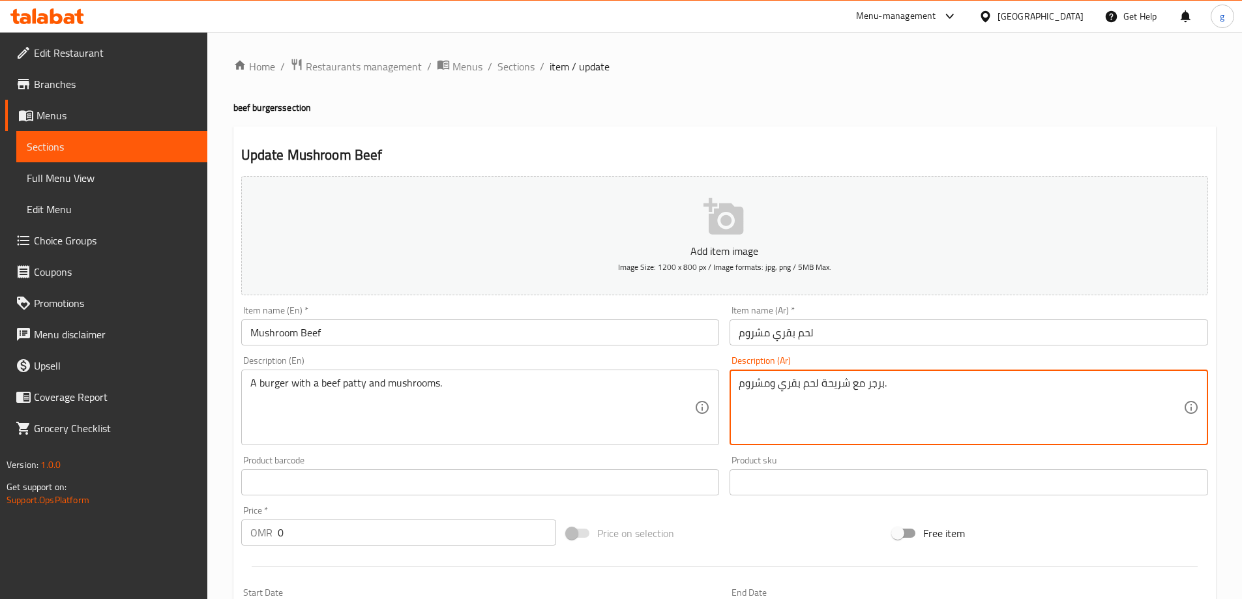
drag, startPoint x: 823, startPoint y: 385, endPoint x: 850, endPoint y: 385, distance: 26.7
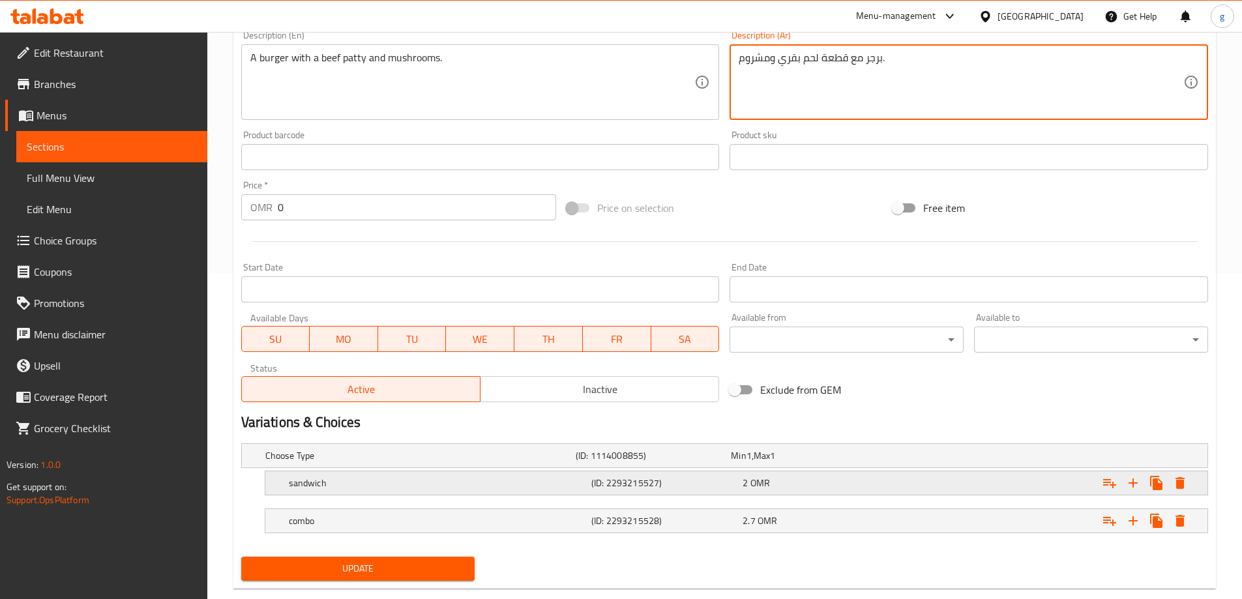
scroll to position [351, 0]
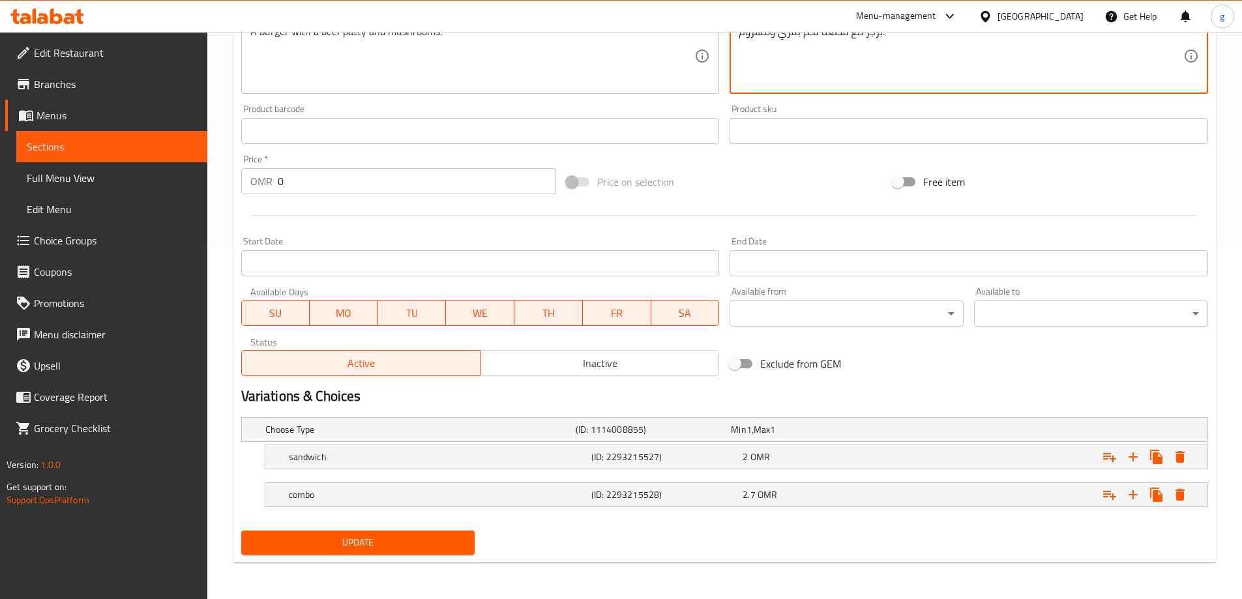
type textarea "برجر مع قطعة لحم بقري ومشروم."
click at [438, 541] on span "Update" at bounding box center [358, 543] width 213 height 16
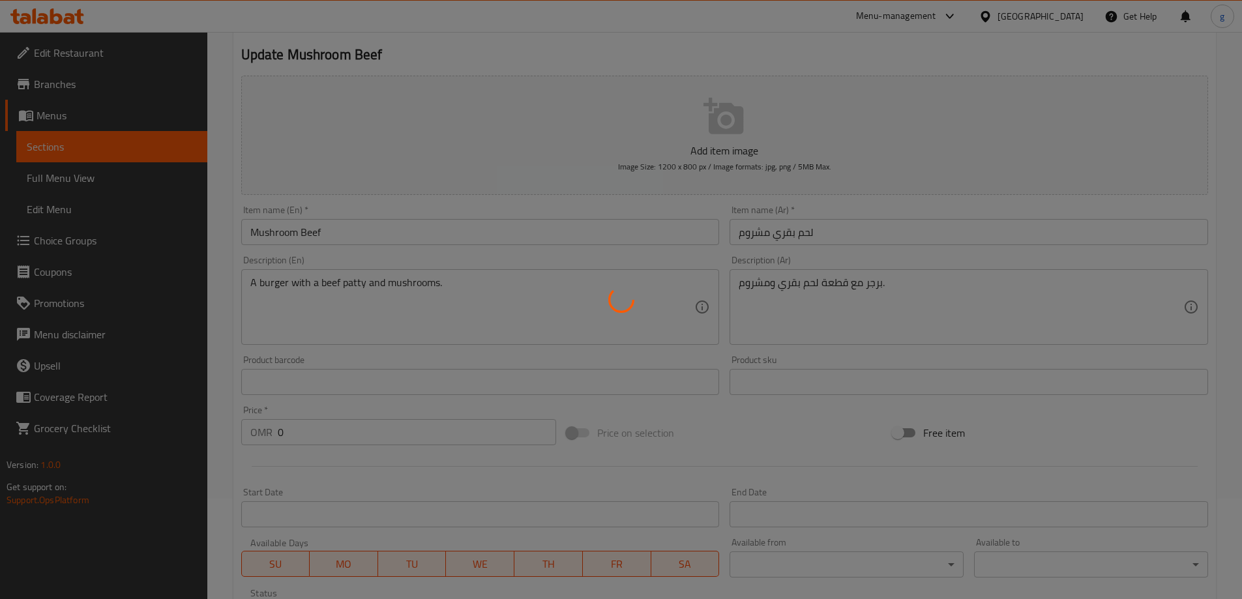
scroll to position [91, 0]
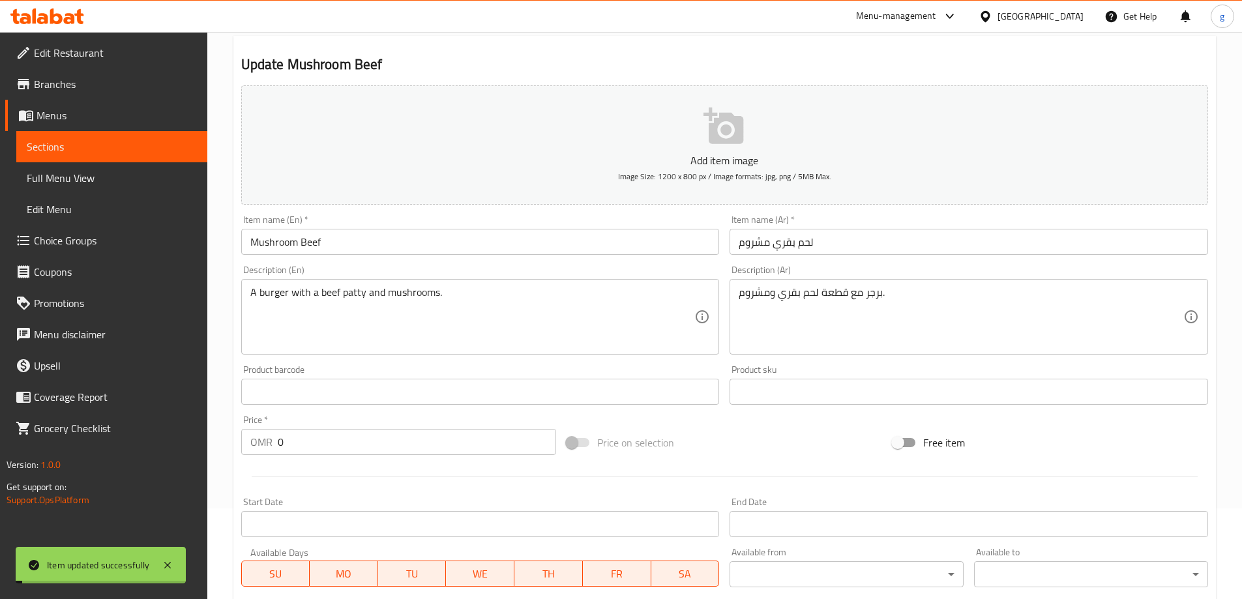
click at [91, 171] on span "Full Menu View" at bounding box center [112, 178] width 170 height 16
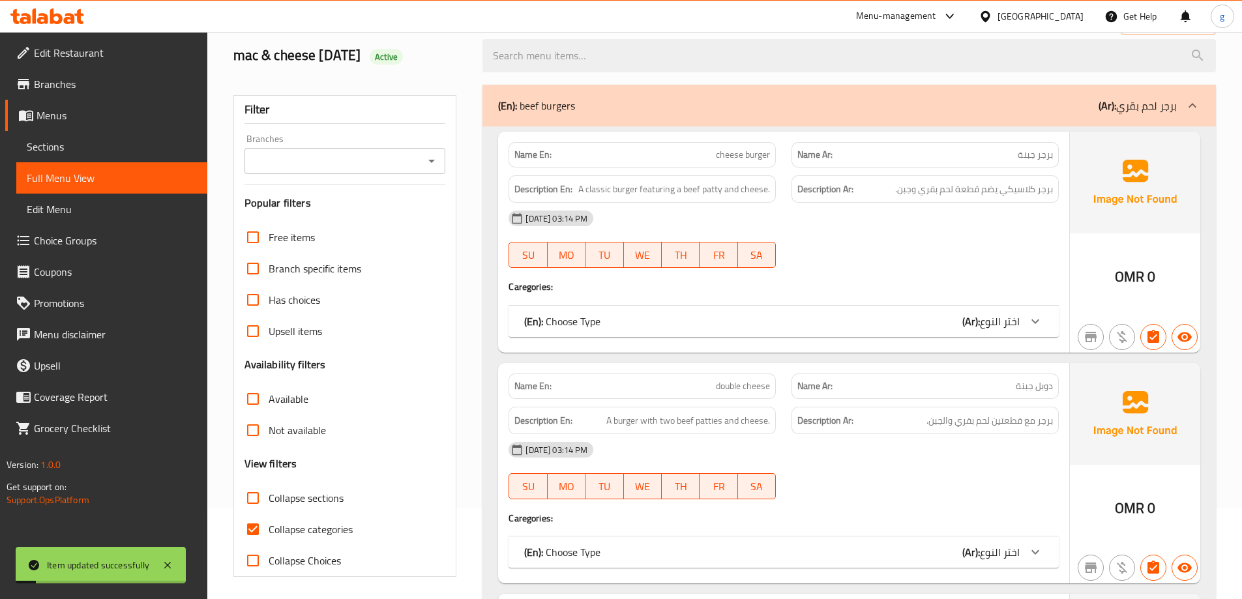
click at [95, 154] on link "Sections" at bounding box center [111, 146] width 191 height 31
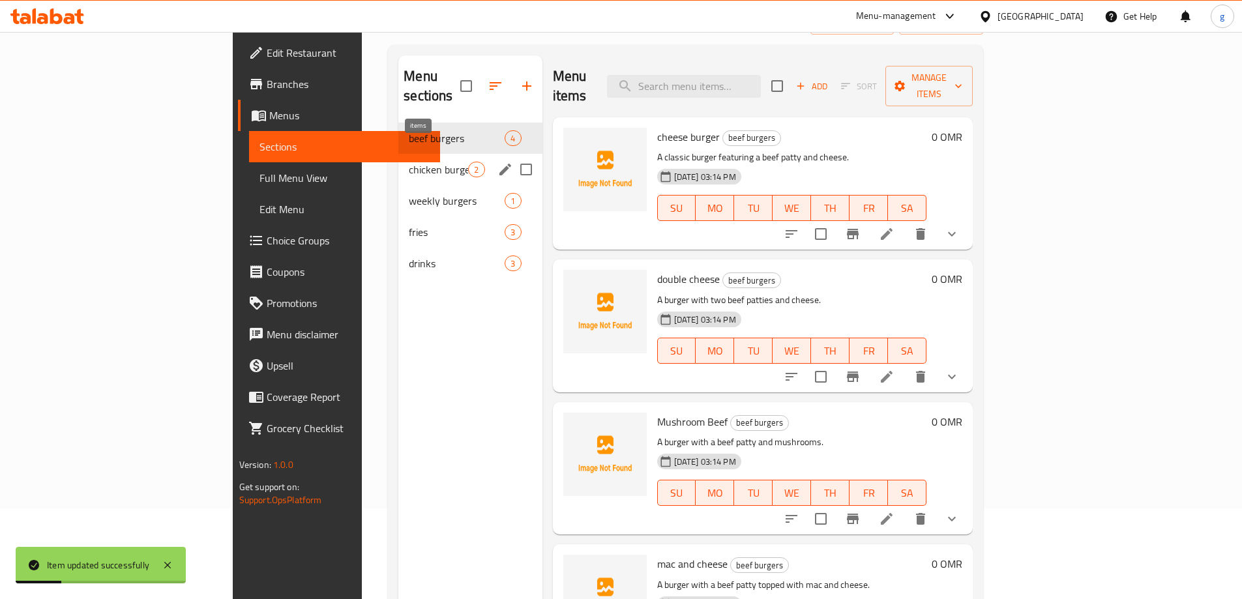
click at [469, 164] on span "2" at bounding box center [476, 170] width 15 height 12
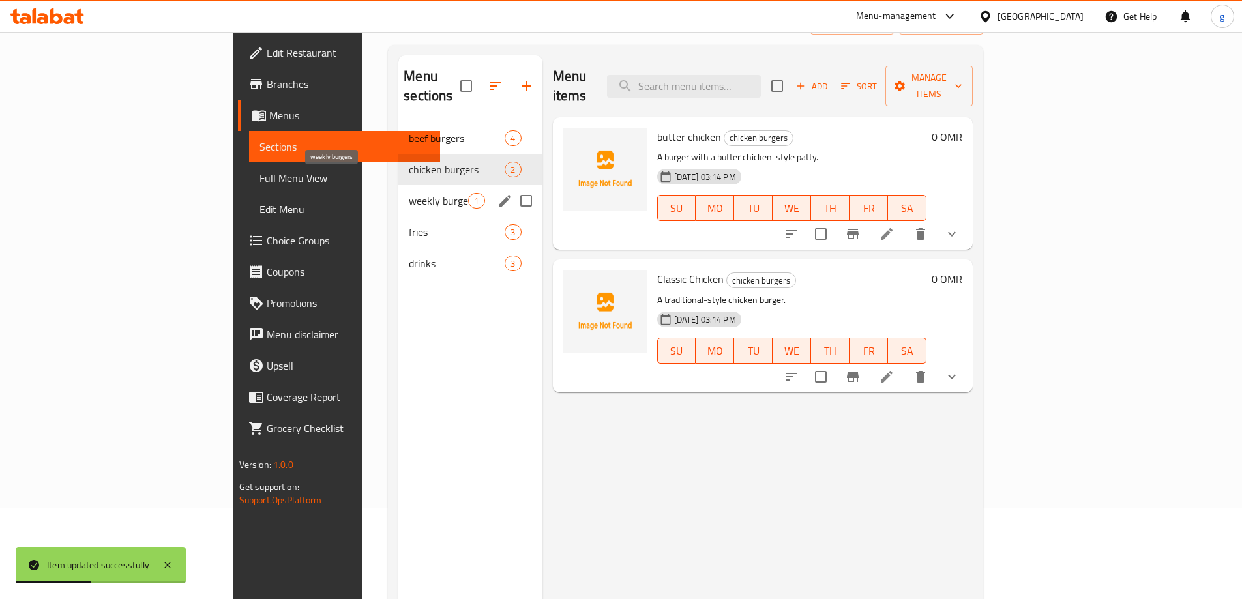
click at [409, 193] on span "weekly burgers" at bounding box center [438, 201] width 59 height 16
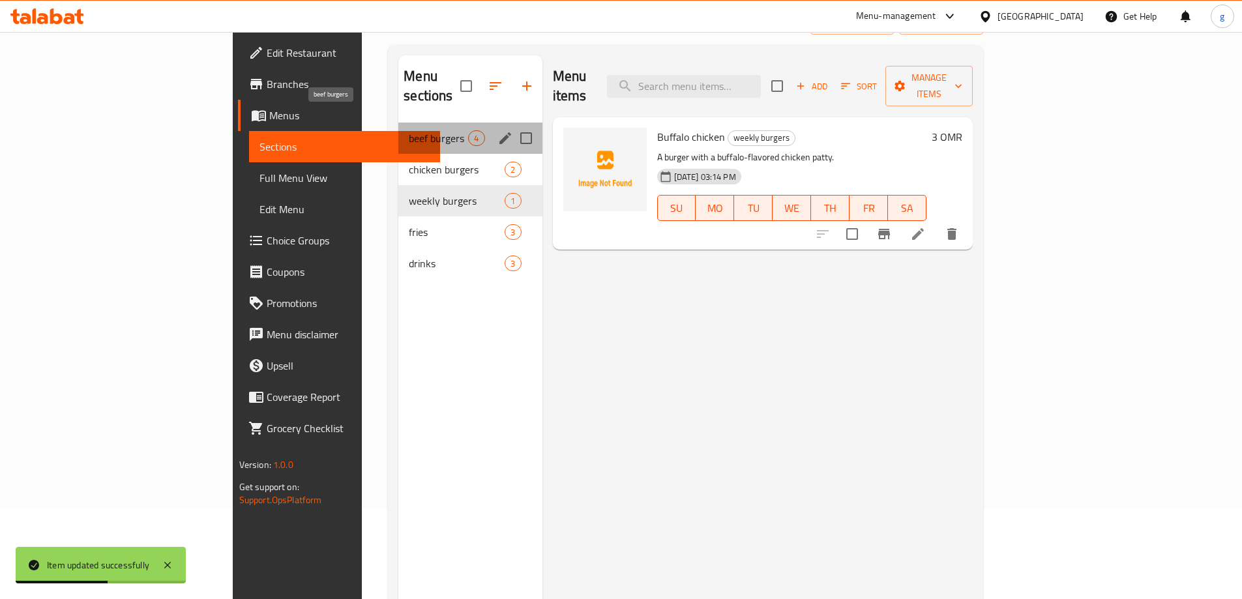
click at [409, 130] on span "beef burgers" at bounding box center [438, 138] width 59 height 16
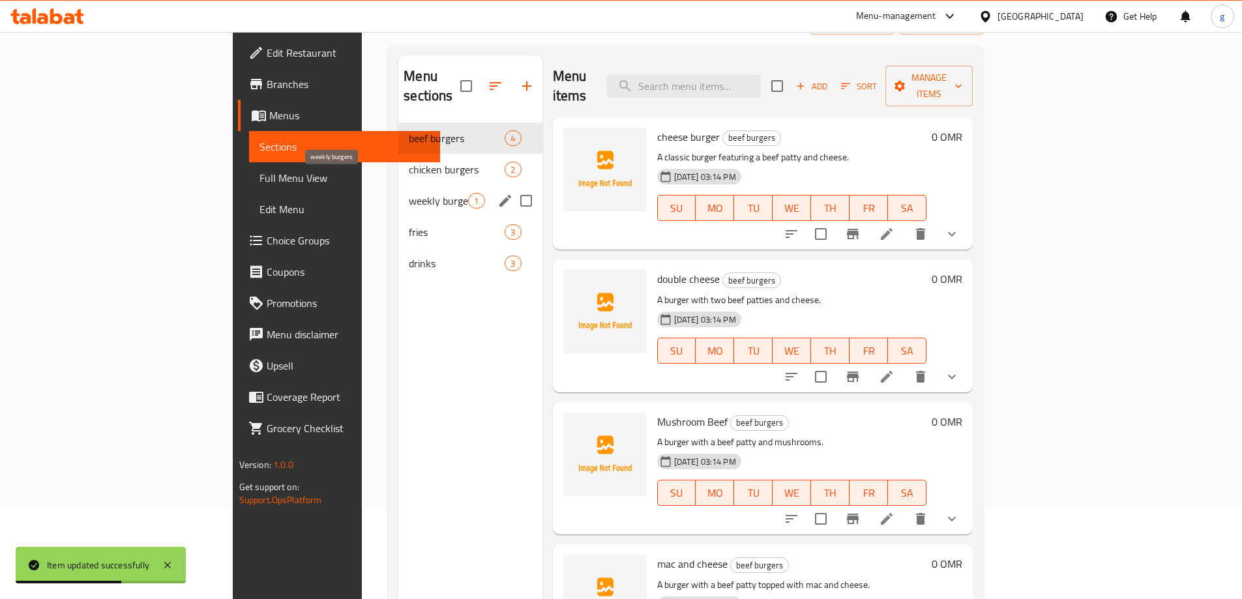
click at [409, 193] on span "weekly burgers" at bounding box center [438, 201] width 59 height 16
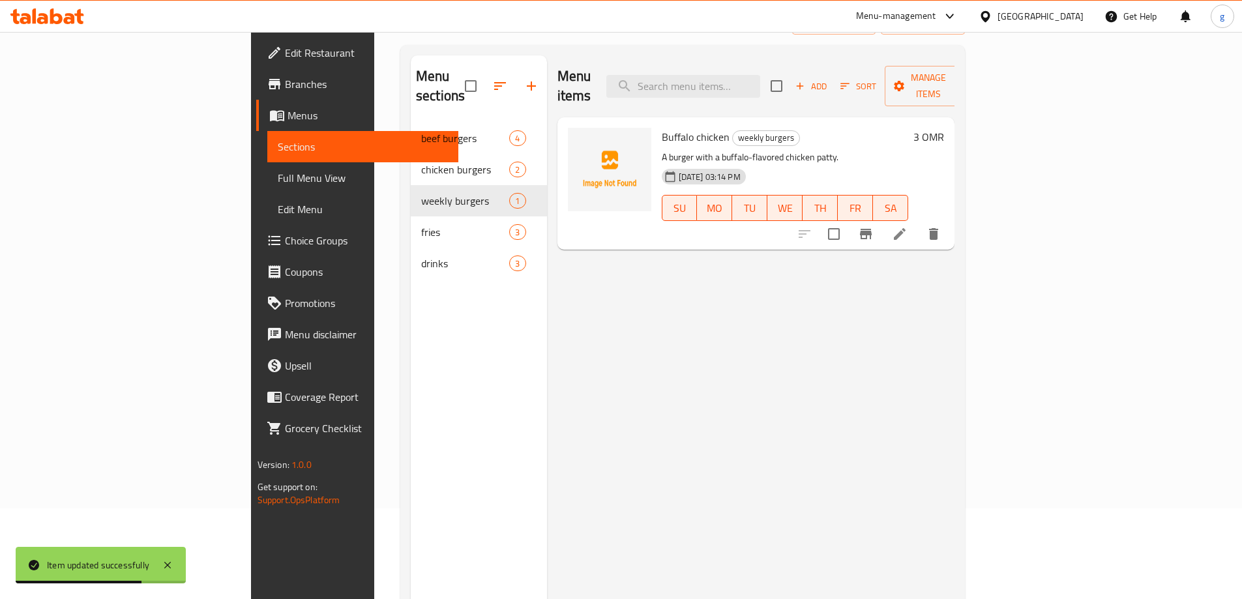
click at [918, 222] on li at bounding box center [899, 233] width 37 height 23
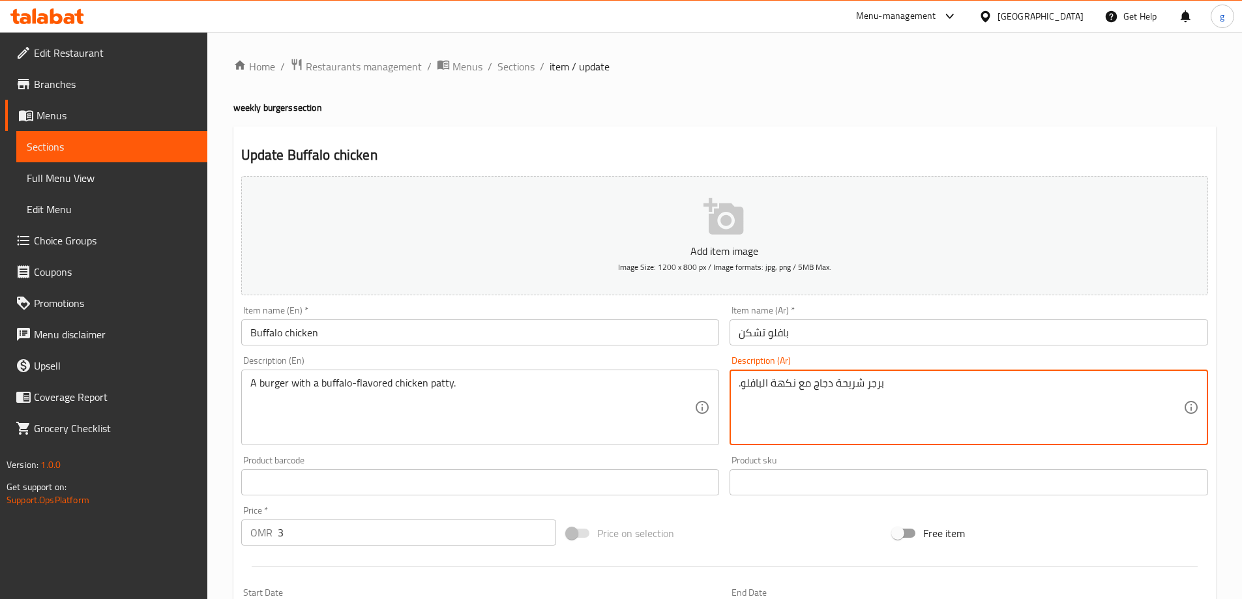
drag, startPoint x: 834, startPoint y: 386, endPoint x: 863, endPoint y: 391, distance: 29.2
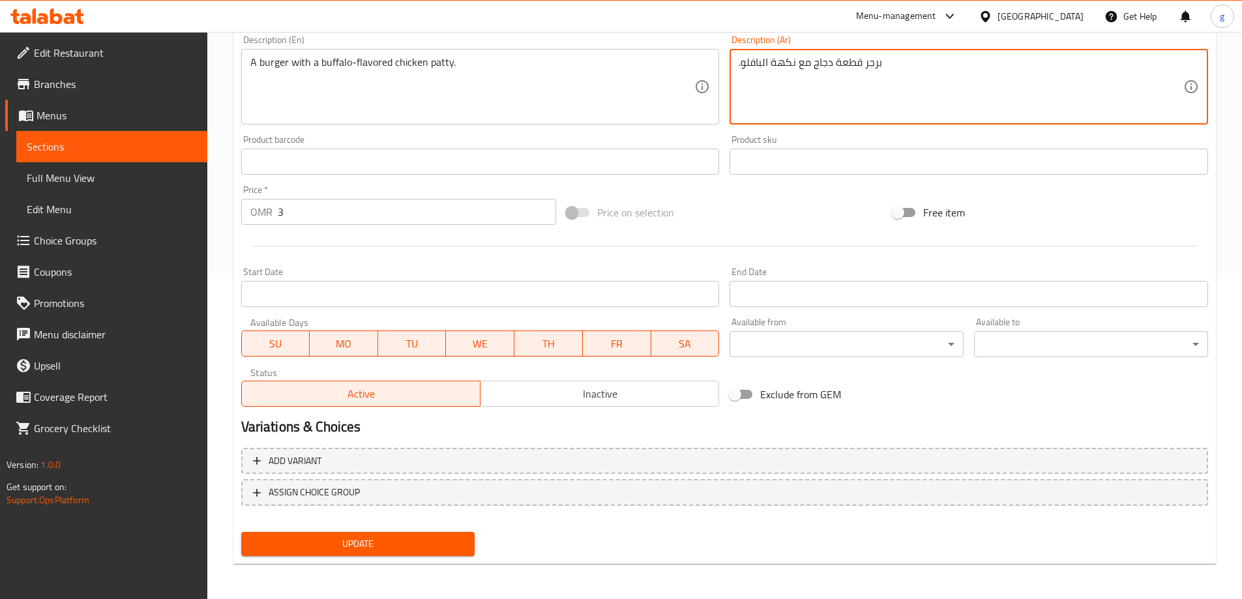
scroll to position [322, 0]
type textarea ".برجر قطعة دجاج مع نكهة البافلو"
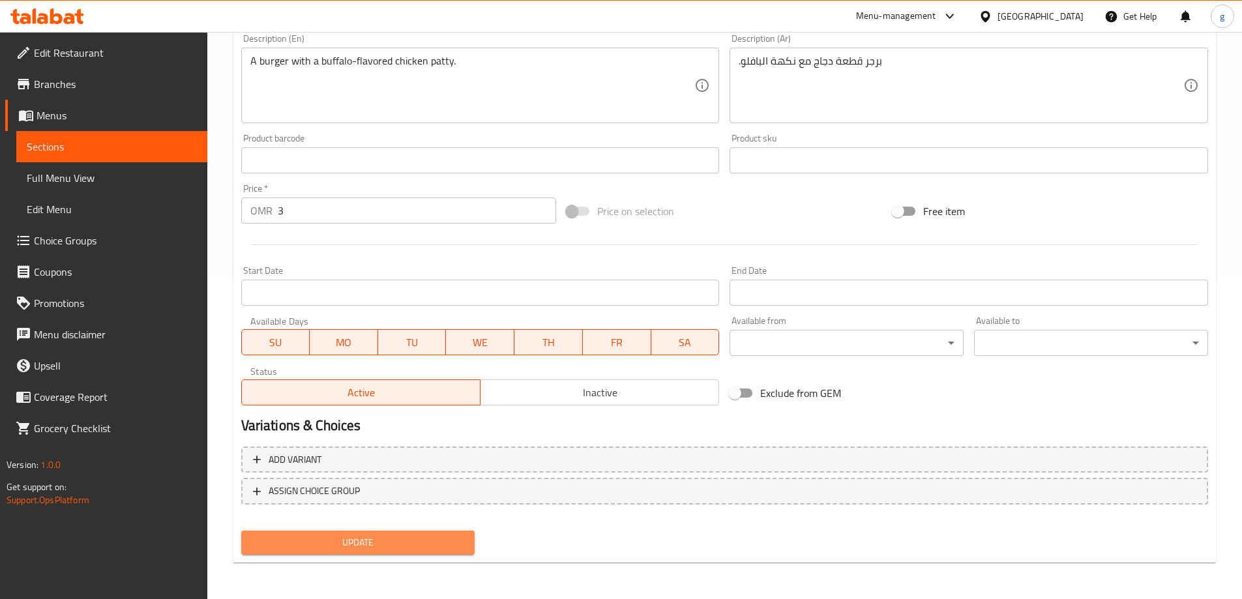
click at [358, 542] on span "Update" at bounding box center [358, 543] width 213 height 16
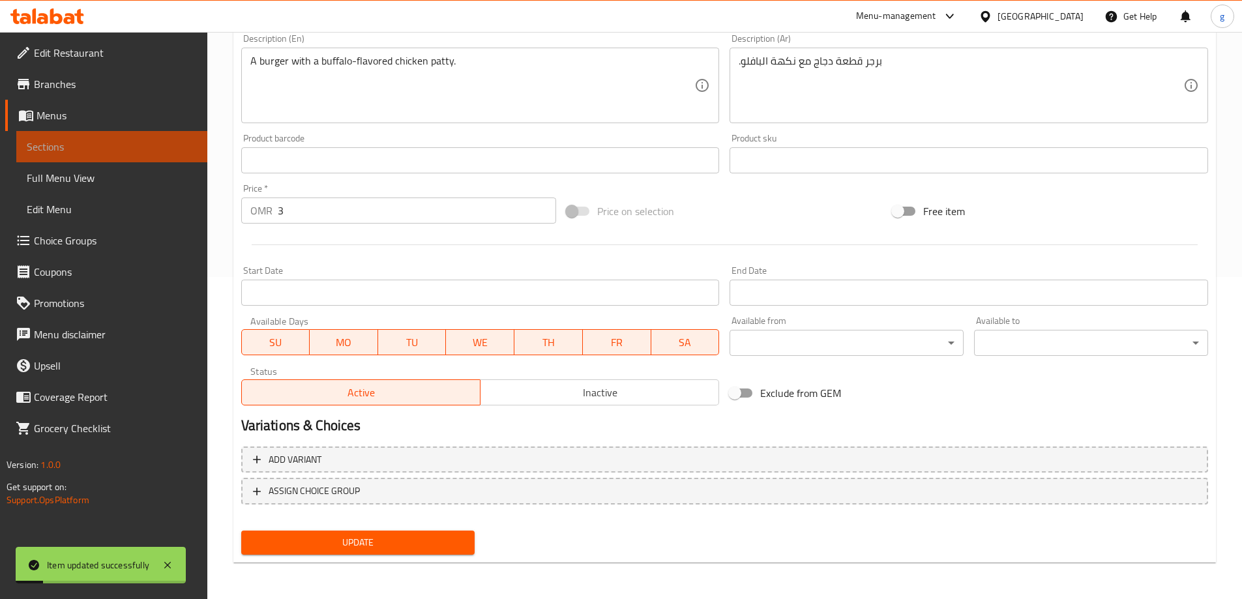
click at [51, 143] on span "Sections" at bounding box center [112, 147] width 170 height 16
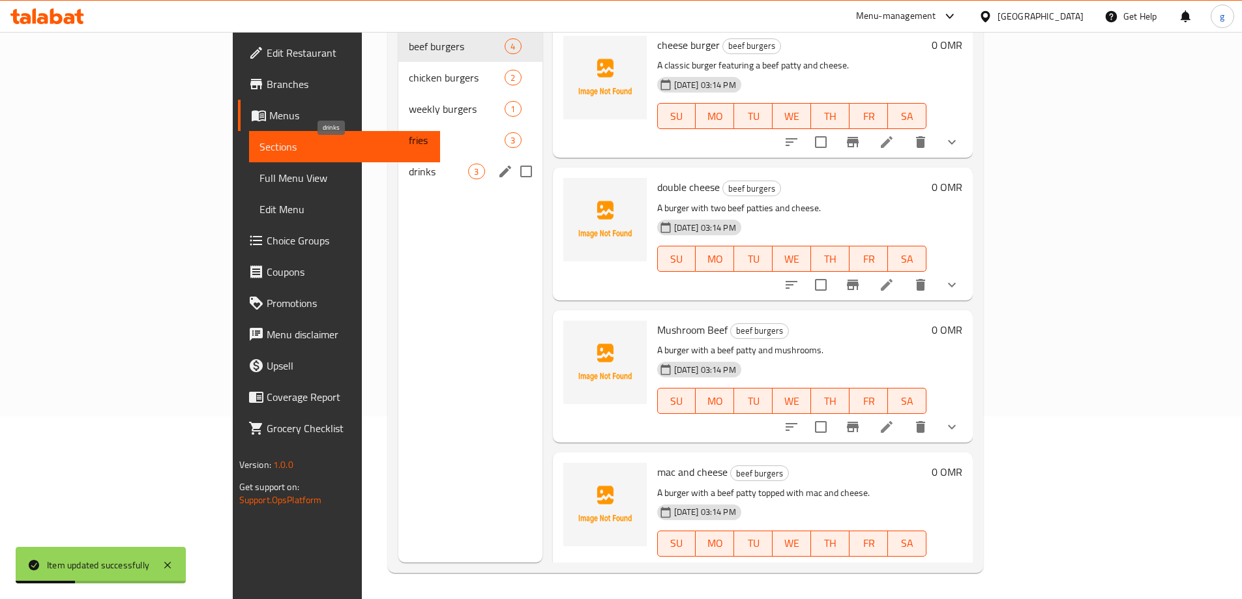
click at [409, 164] on span "drinks" at bounding box center [438, 172] width 59 height 16
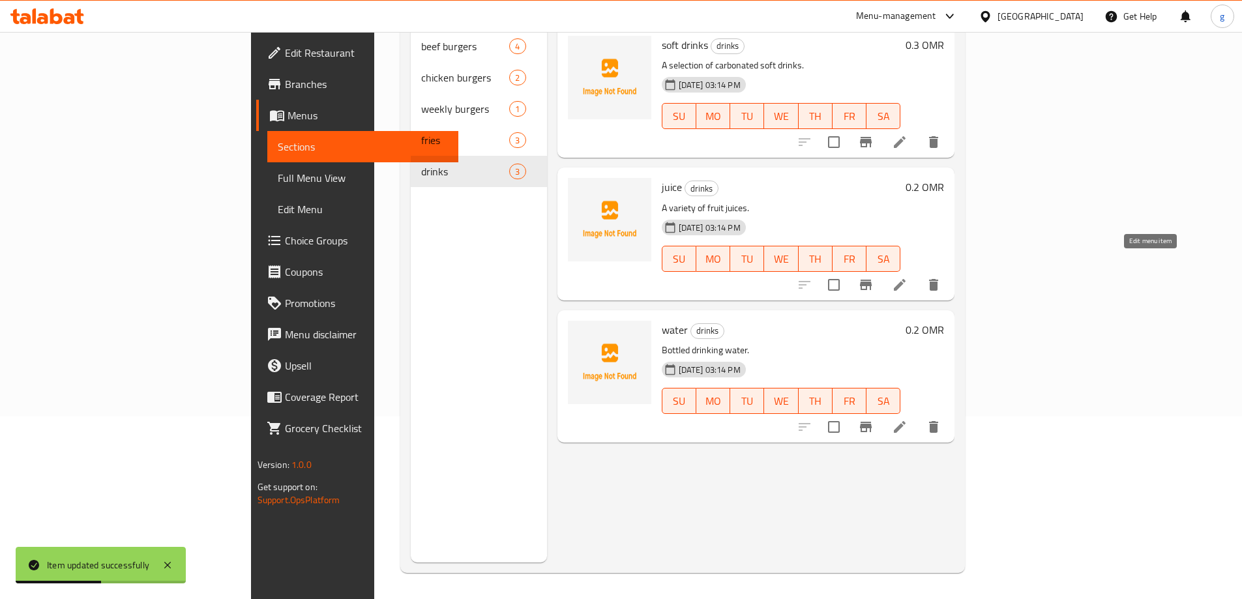
click at [907, 277] on icon at bounding box center [900, 285] width 16 height 16
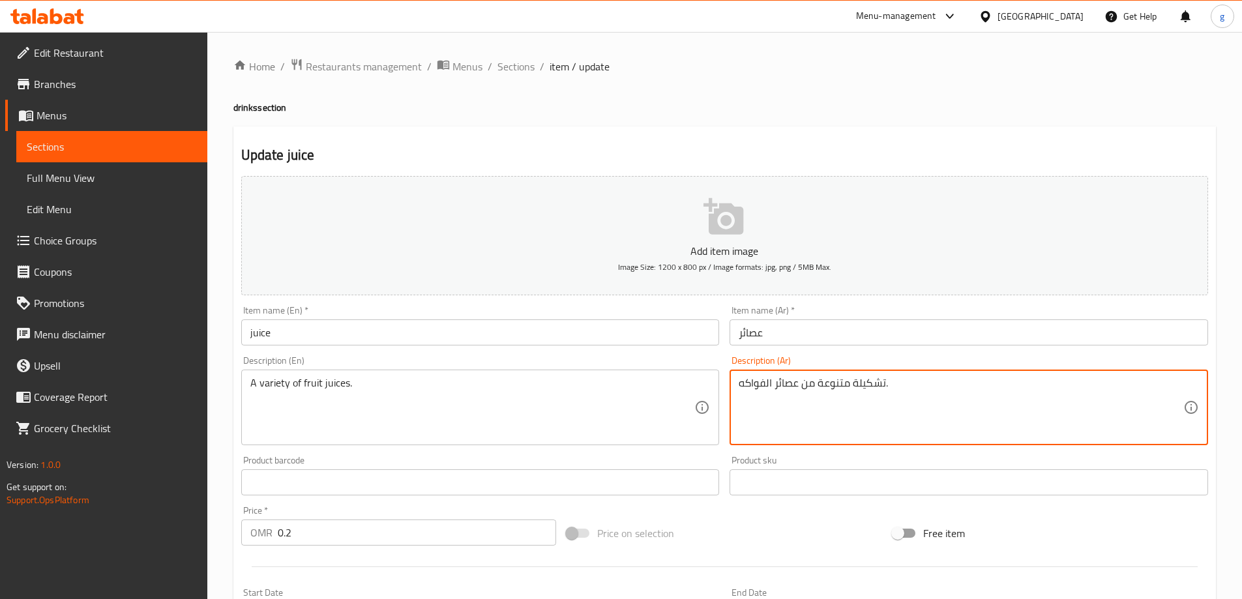
drag, startPoint x: 815, startPoint y: 382, endPoint x: 849, endPoint y: 390, distance: 34.8
type textarea "تشكيلة من عصائر الفواكه."
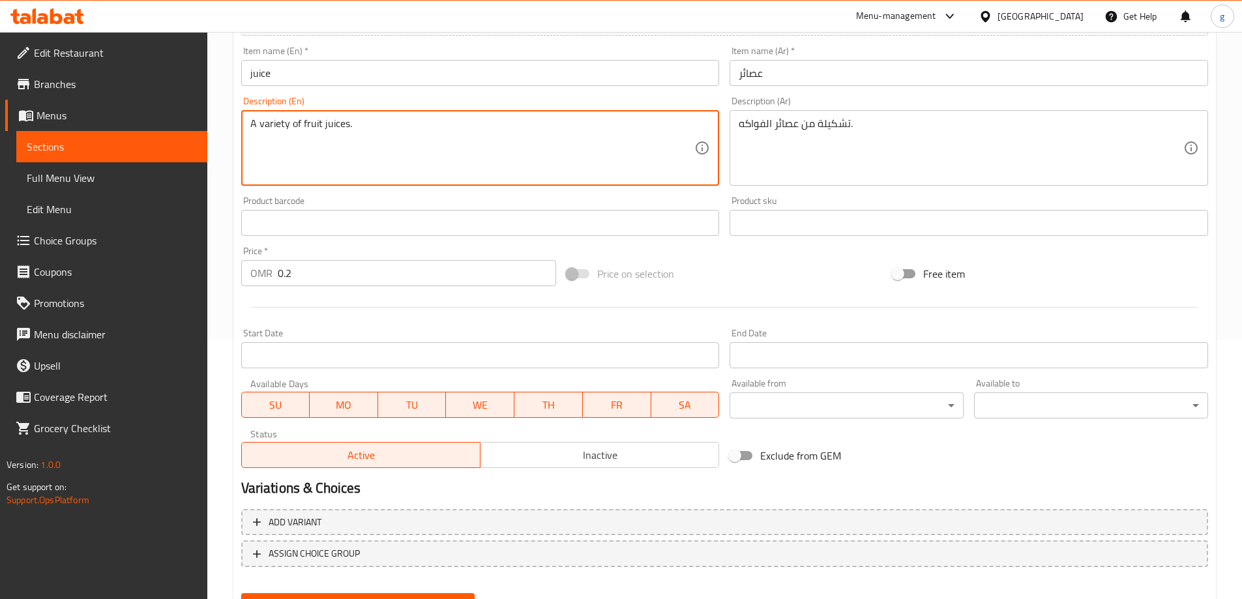
scroll to position [322, 0]
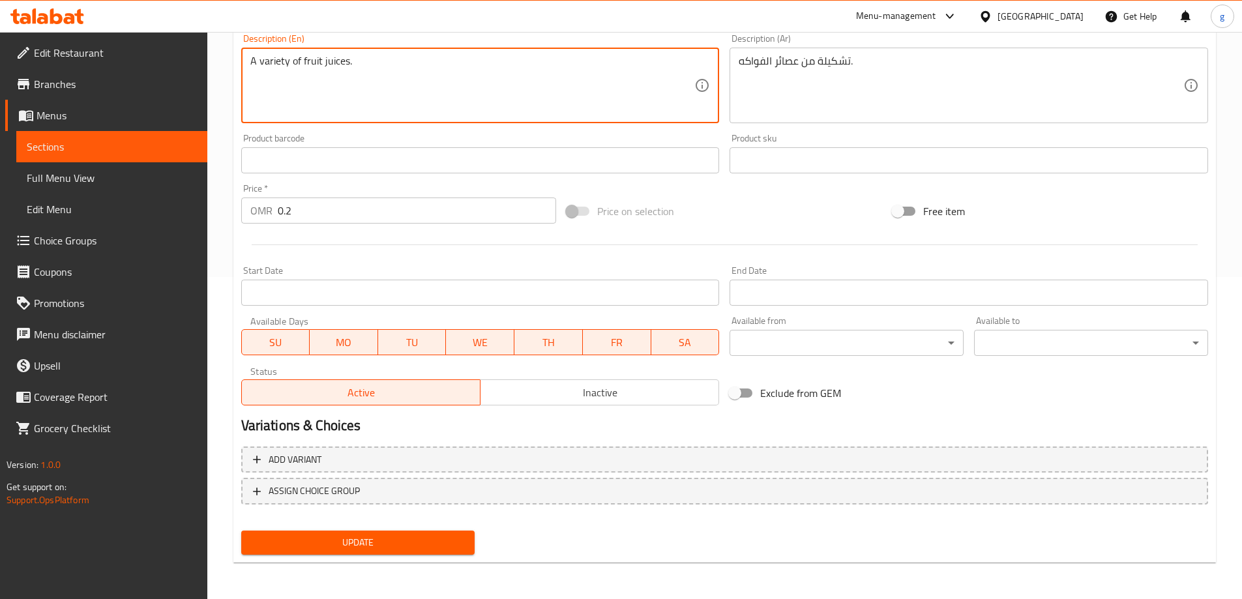
click at [417, 530] on div "Update" at bounding box center [358, 542] width 244 height 35
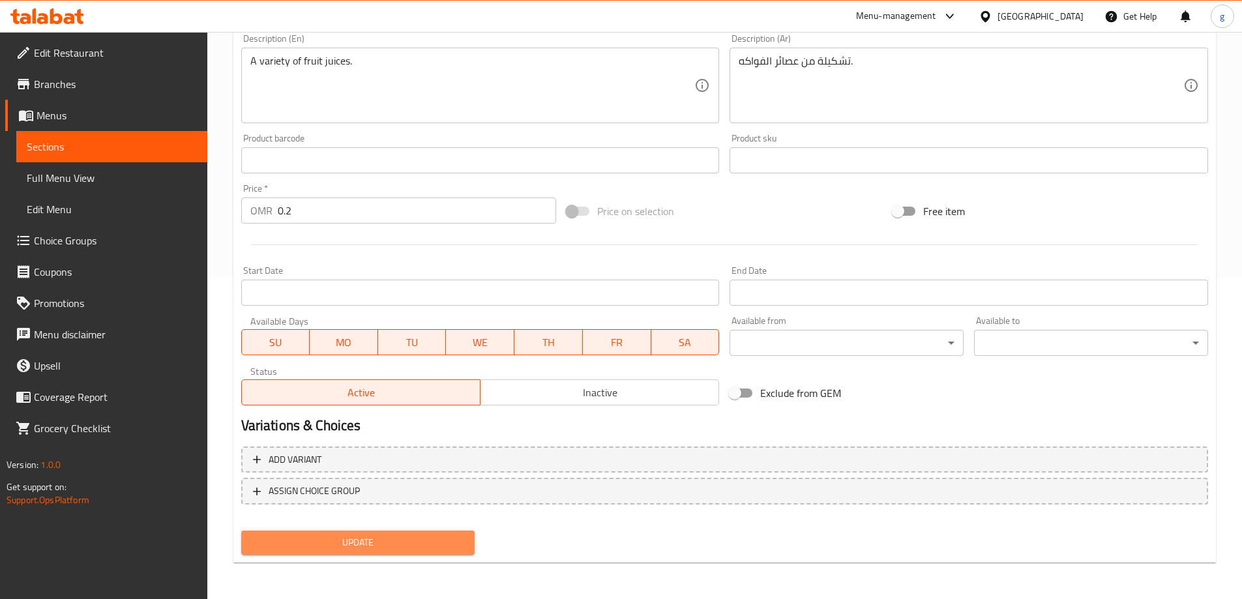
click at [418, 536] on span "Update" at bounding box center [358, 543] width 213 height 16
click at [139, 152] on span "Sections" at bounding box center [112, 147] width 170 height 16
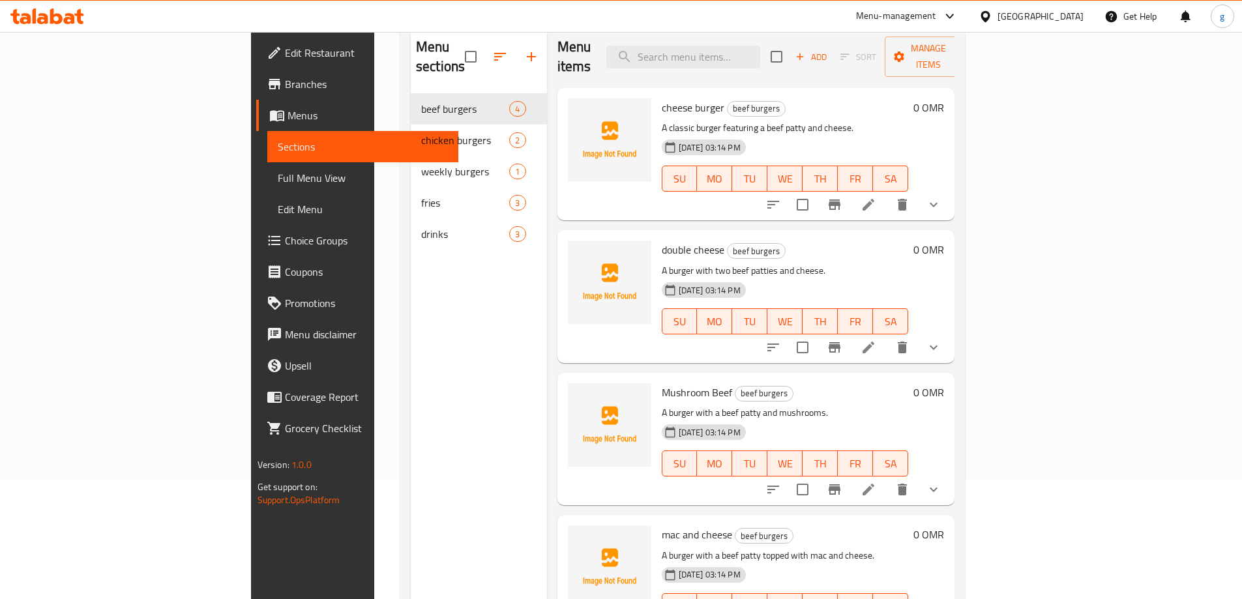
scroll to position [117, 0]
click at [267, 166] on link "Full Menu View" at bounding box center [362, 177] width 191 height 31
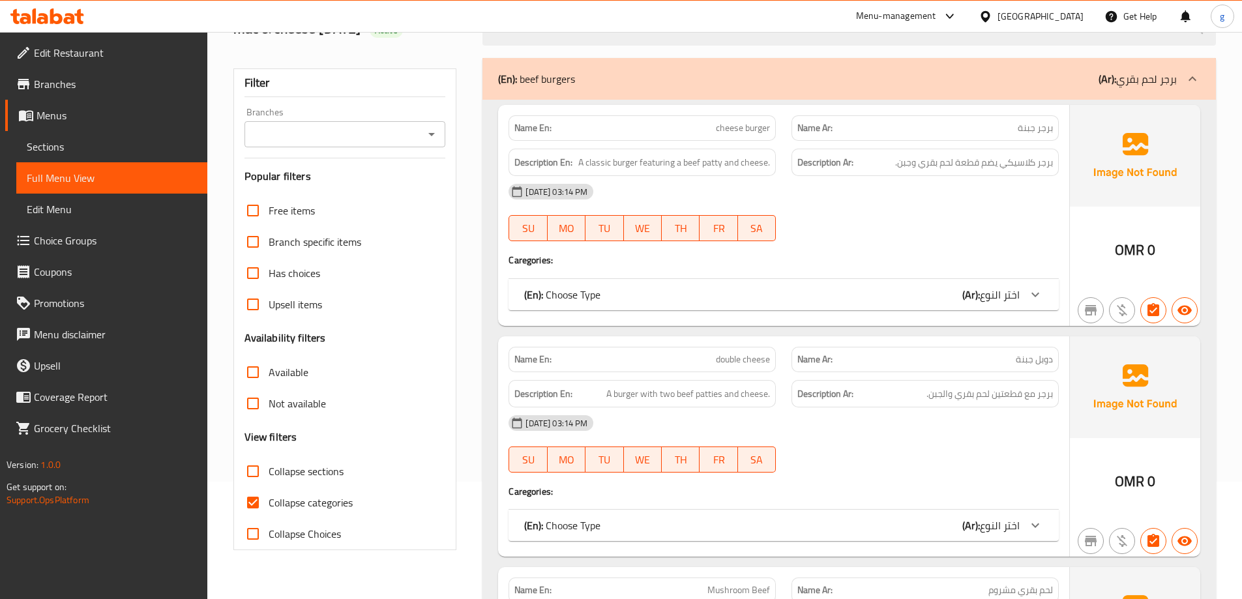
click at [304, 503] on span "Collapse categories" at bounding box center [311, 503] width 84 height 16
click at [269, 503] on input "Collapse categories" at bounding box center [252, 502] width 31 height 31
checkbox input "false"
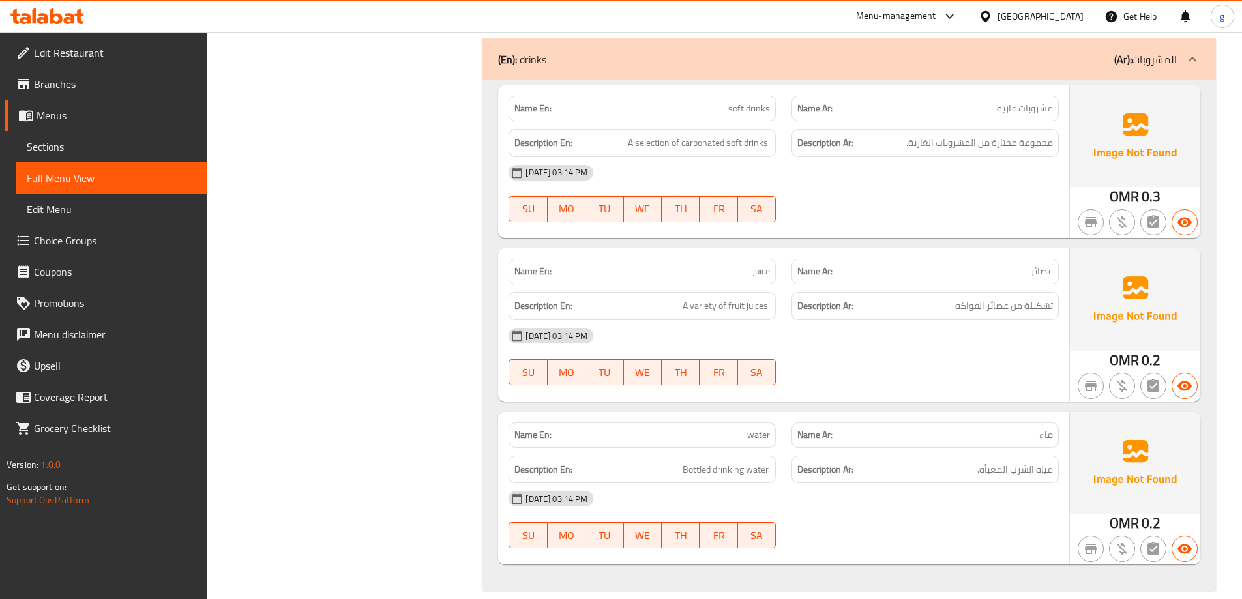
scroll to position [3379, 0]
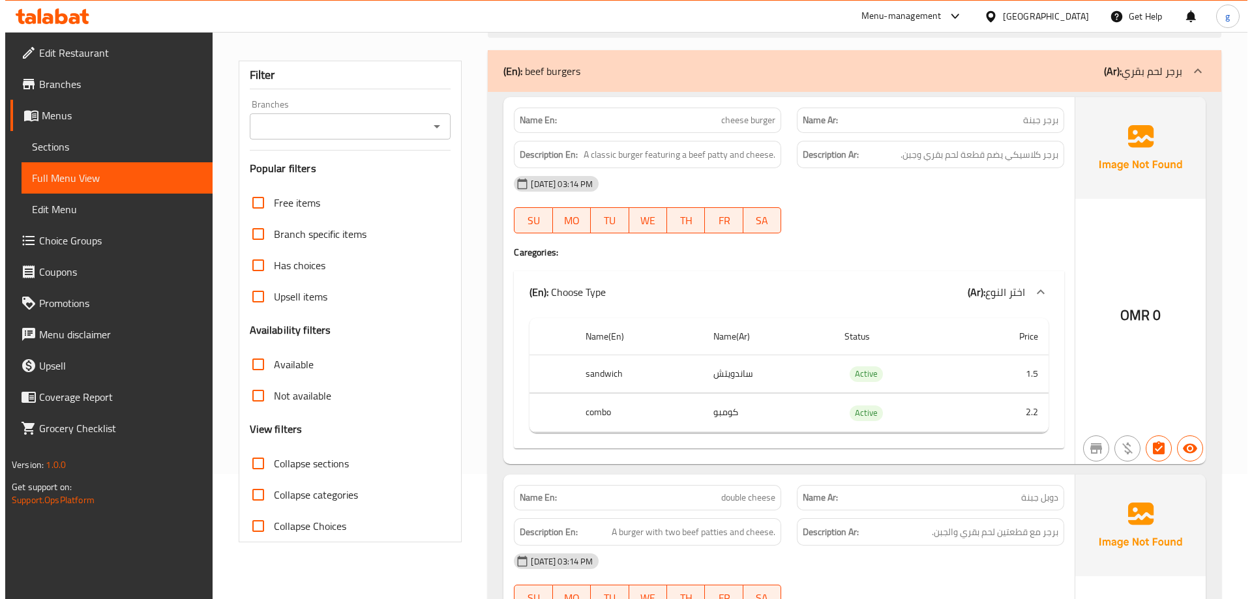
scroll to position [0, 0]
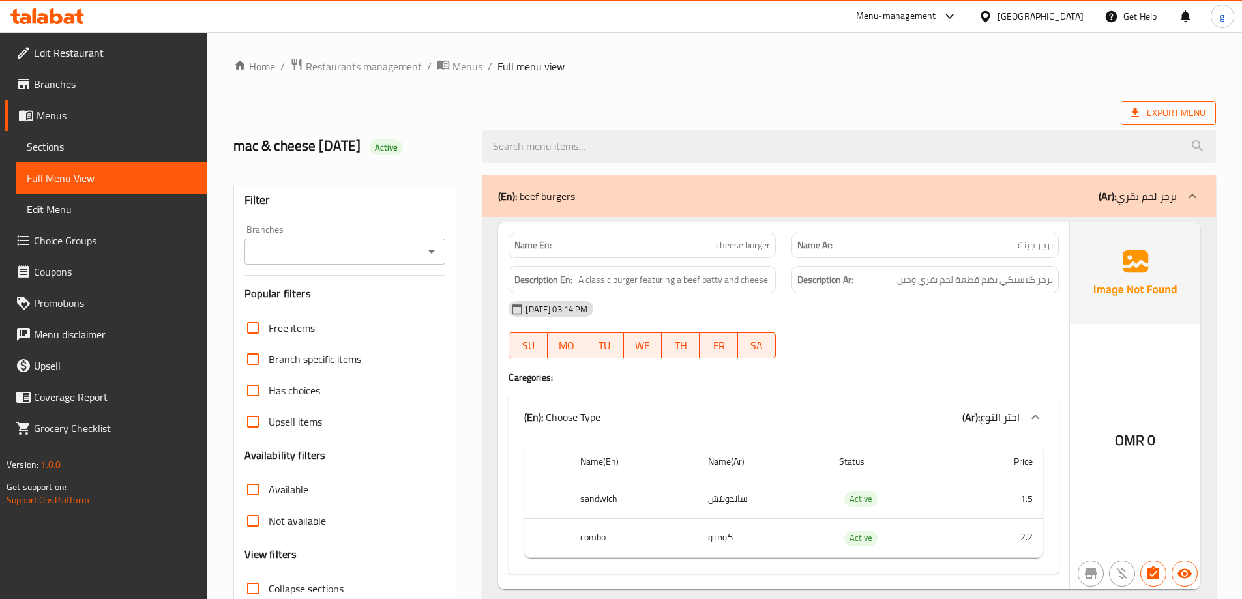
click at [1162, 113] on span "Export Menu" at bounding box center [1168, 113] width 74 height 16
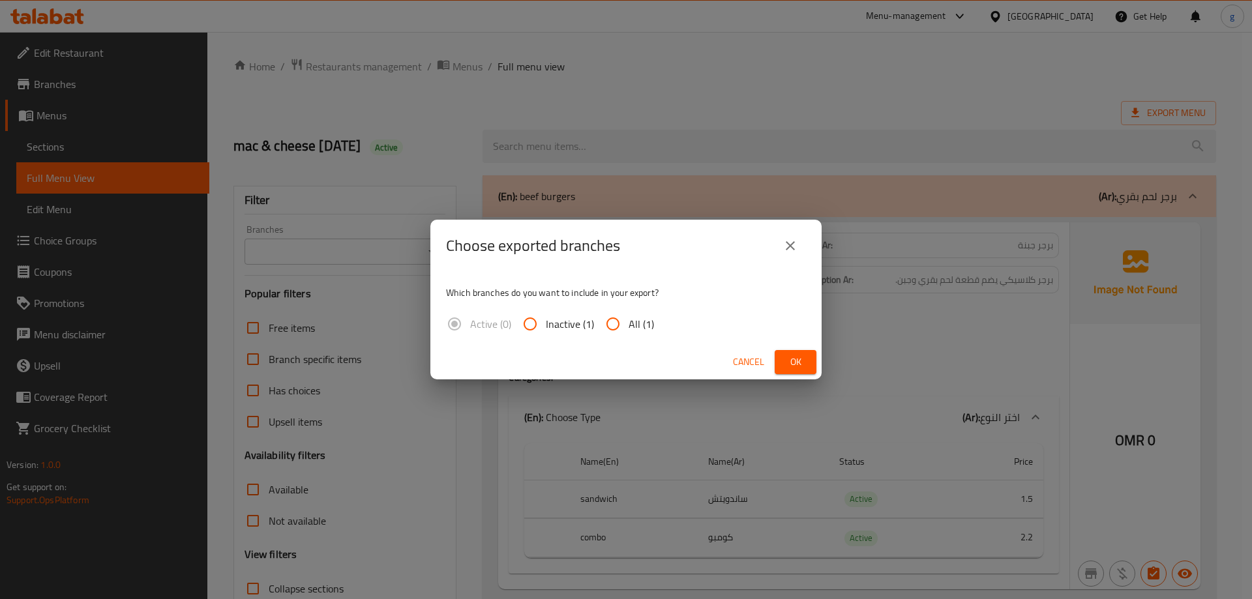
click at [608, 325] on input "All (1)" at bounding box center [612, 323] width 31 height 31
radio input "true"
click at [801, 356] on span "Ok" at bounding box center [795, 362] width 21 height 16
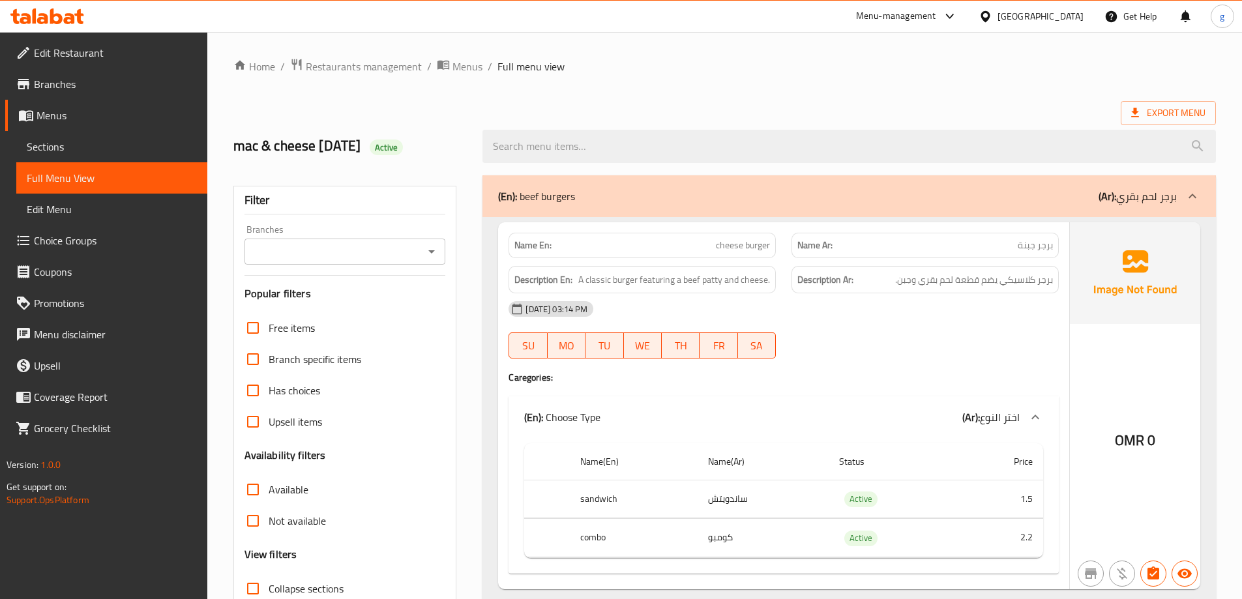
click at [824, 105] on div "Export Menu" at bounding box center [724, 113] width 982 height 24
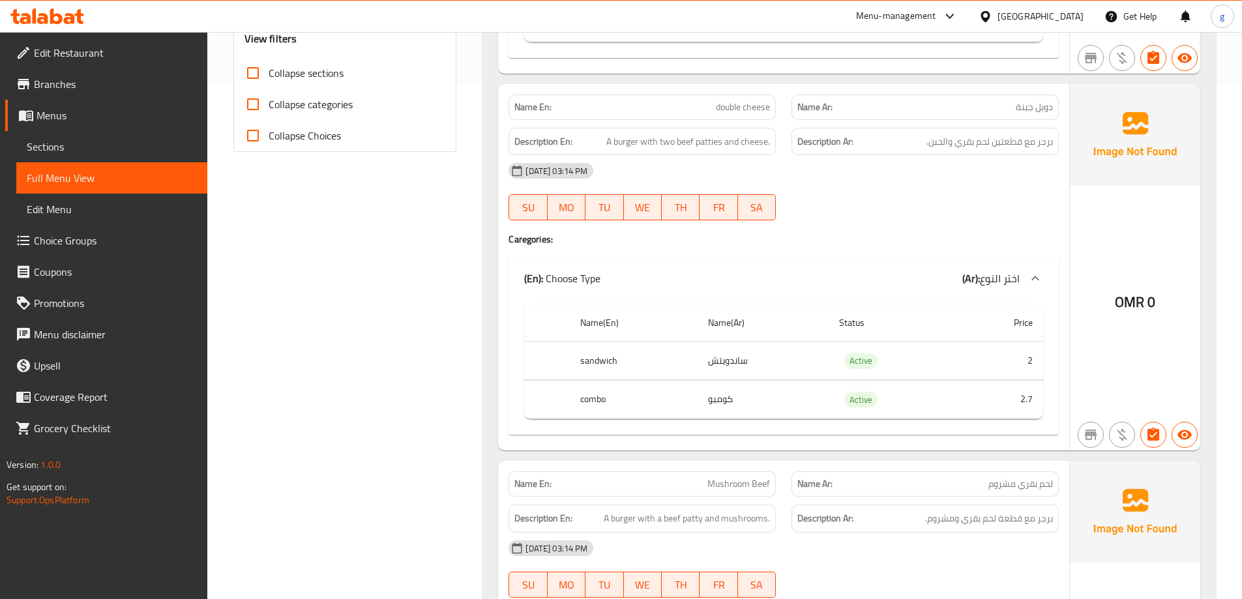
scroll to position [521, 0]
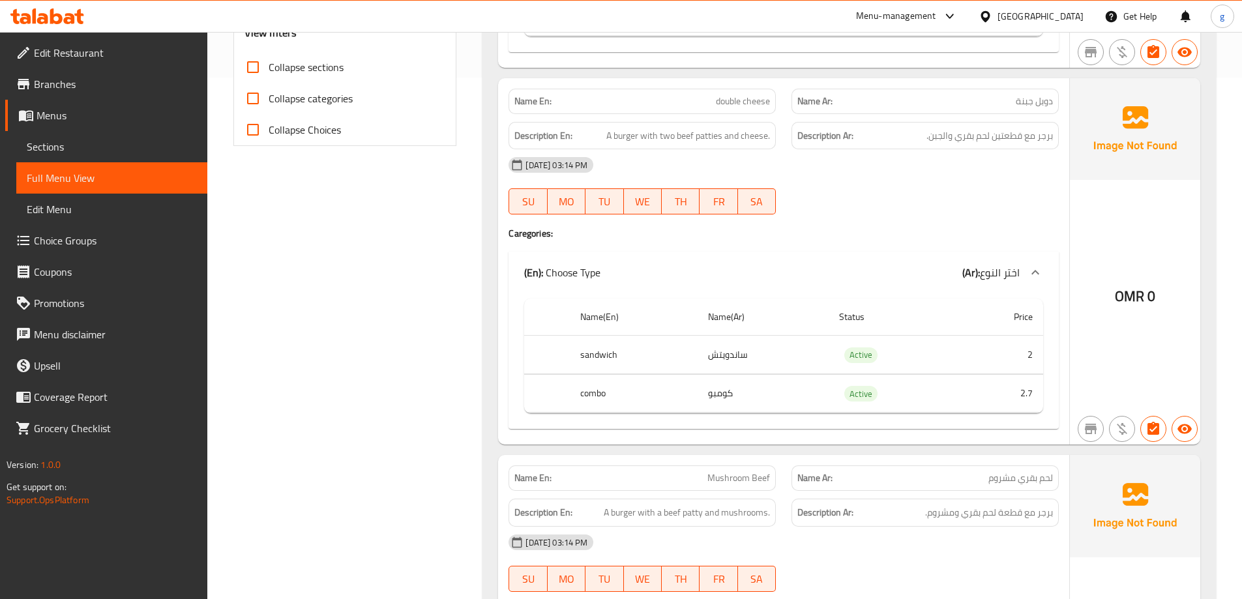
click at [1007, 100] on p "Name Ar: دوبل جبنة" at bounding box center [925, 102] width 256 height 14
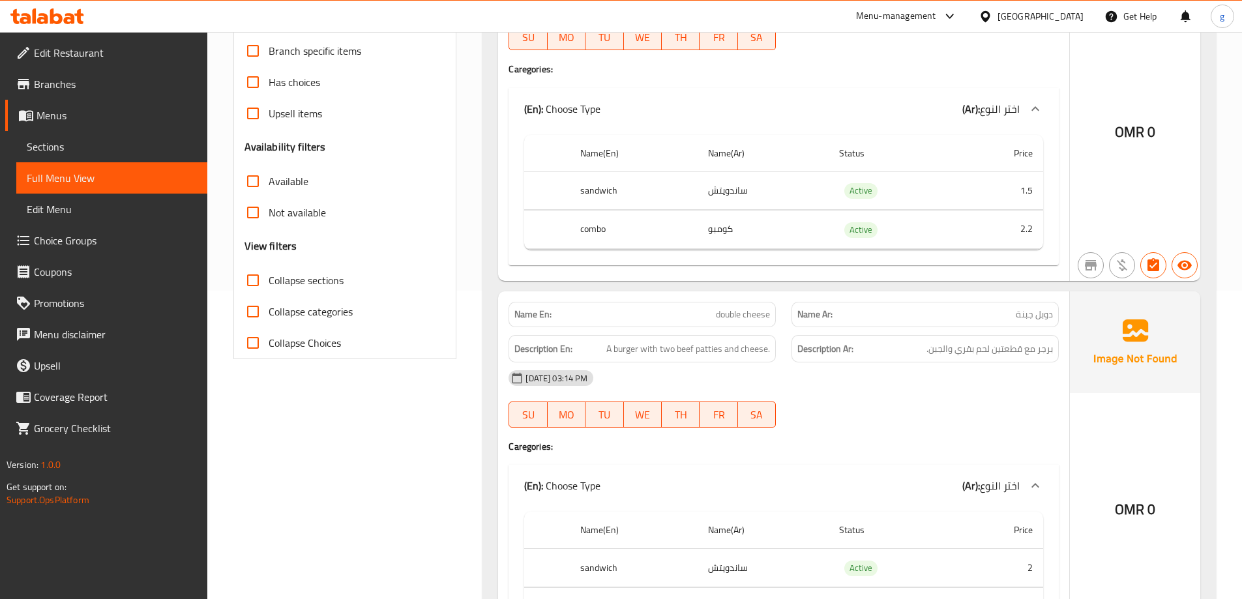
scroll to position [196, 0]
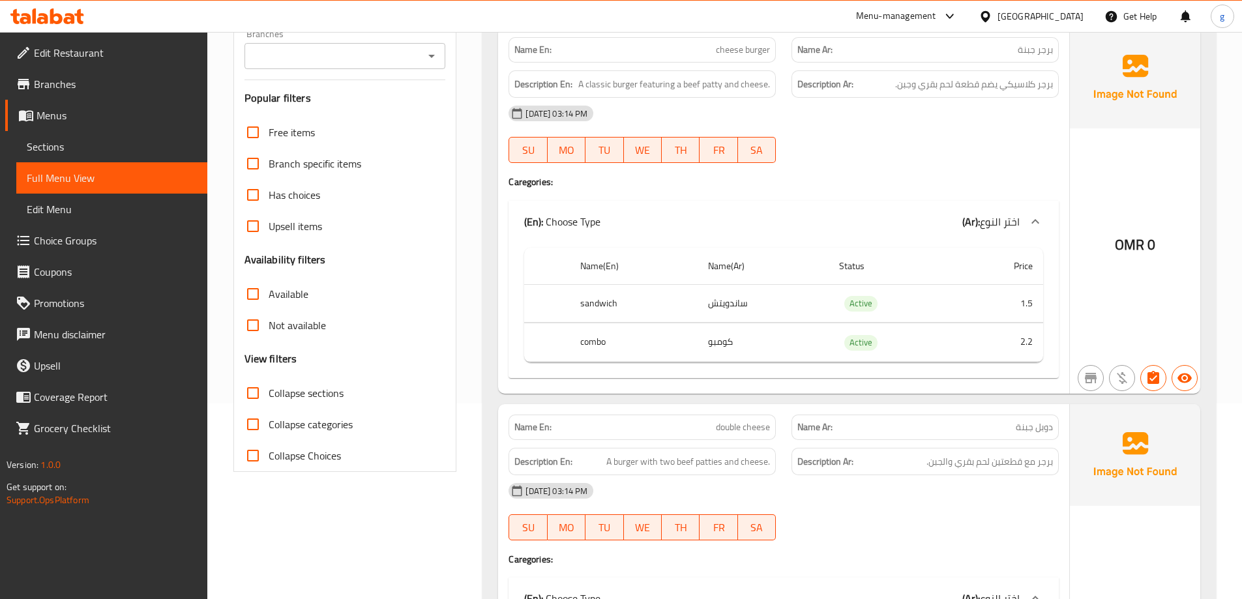
click at [68, 144] on span "Sections" at bounding box center [112, 147] width 170 height 16
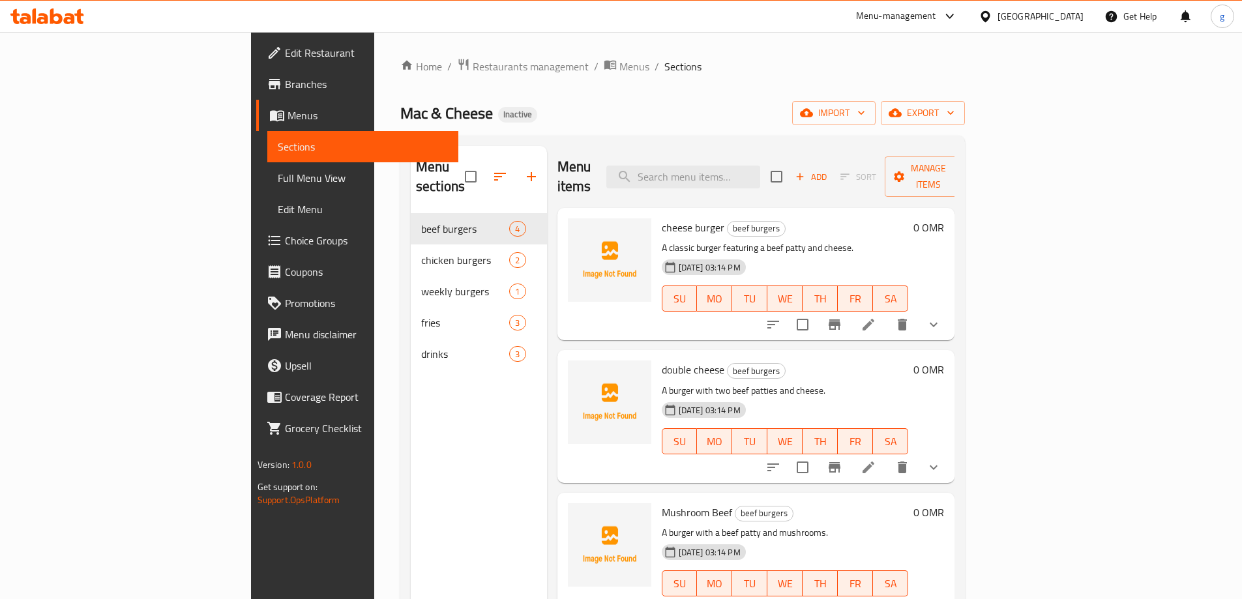
click at [887, 313] on li at bounding box center [868, 324] width 37 height 23
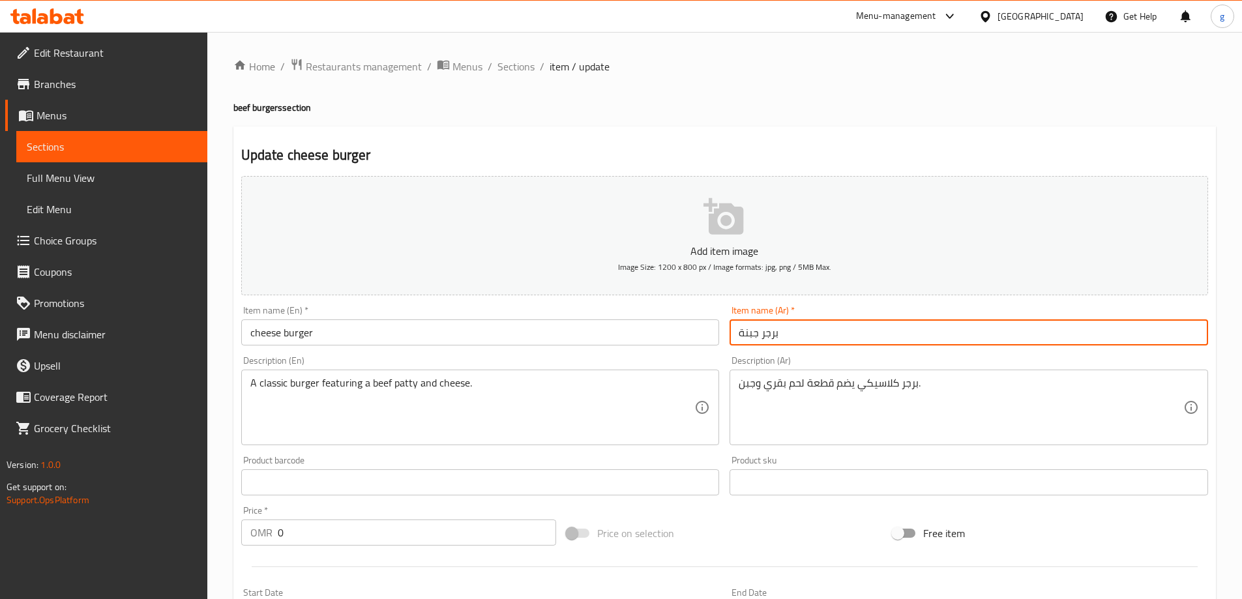
drag, startPoint x: 765, startPoint y: 334, endPoint x: 822, endPoint y: 345, distance: 58.4
click at [822, 345] on input "برجر جبنة" at bounding box center [968, 332] width 478 height 26
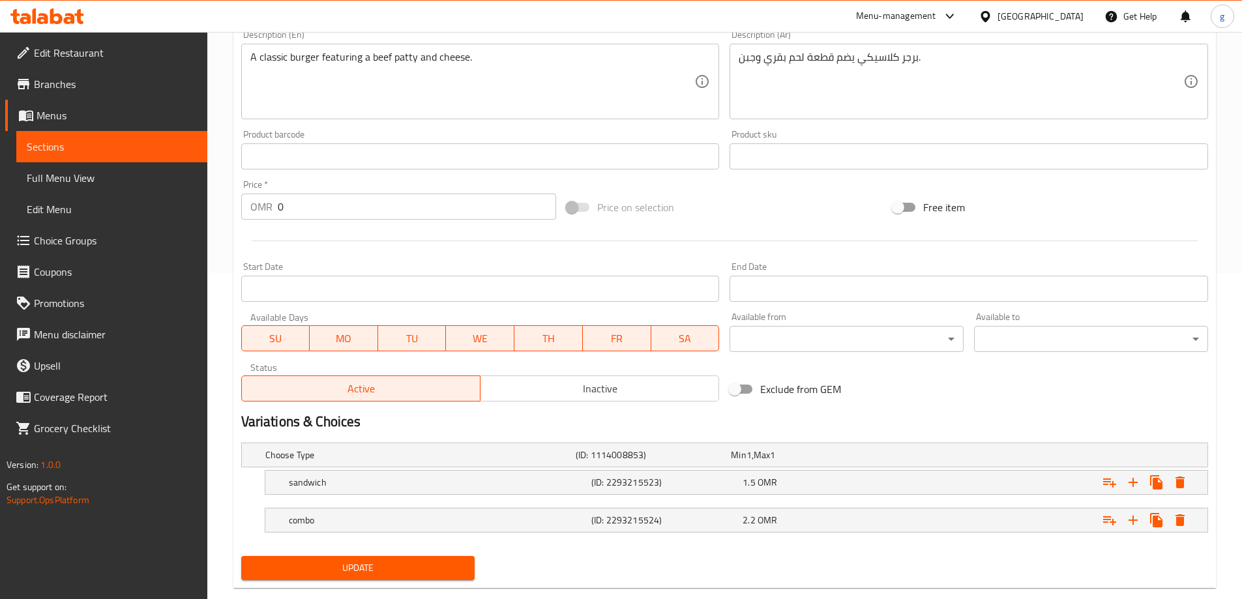
scroll to position [196, 0]
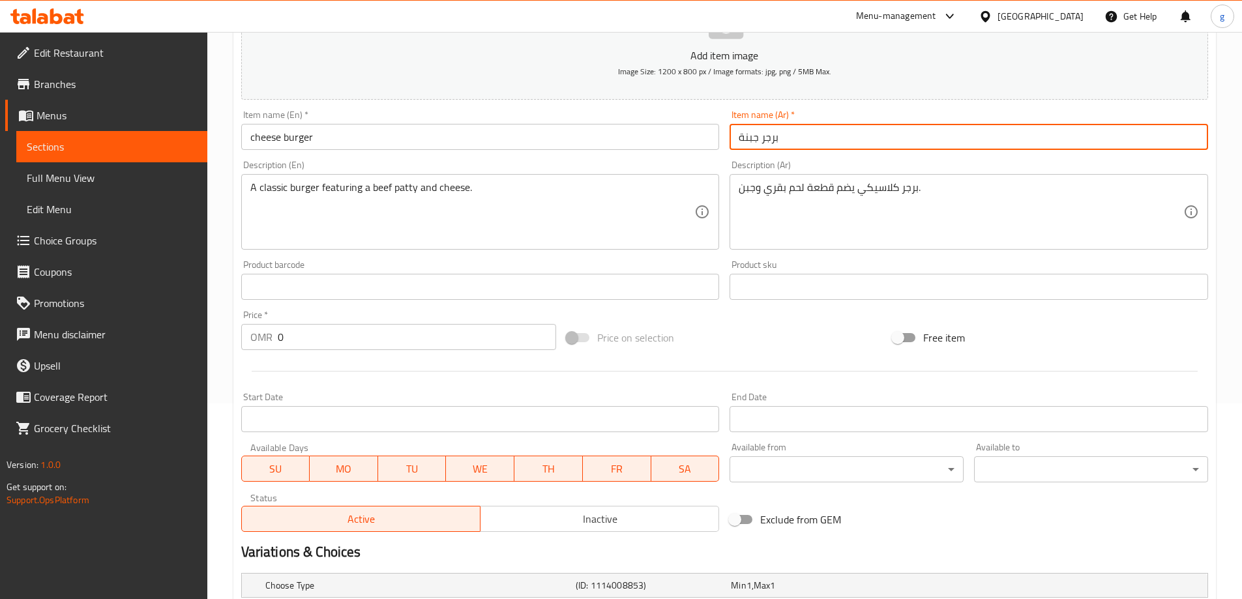
click at [748, 137] on input "برجر جبنة" at bounding box center [968, 137] width 478 height 26
drag, startPoint x: 744, startPoint y: 141, endPoint x: 761, endPoint y: 143, distance: 17.7
click at [761, 143] on input "برجر جبنة" at bounding box center [968, 137] width 478 height 26
click at [763, 143] on input "برجر" at bounding box center [968, 137] width 478 height 26
click at [734, 132] on input "برجر" at bounding box center [968, 137] width 478 height 26
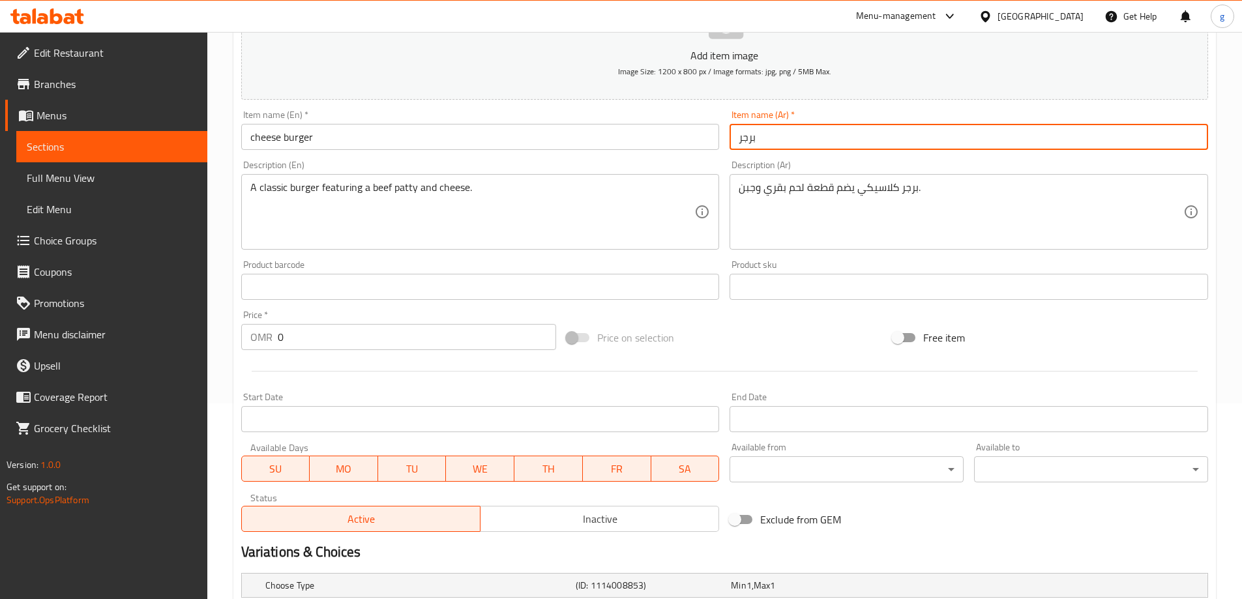
click at [766, 141] on input "برجر" at bounding box center [968, 137] width 478 height 26
click at [740, 136] on input "برجر" at bounding box center [968, 137] width 478 height 26
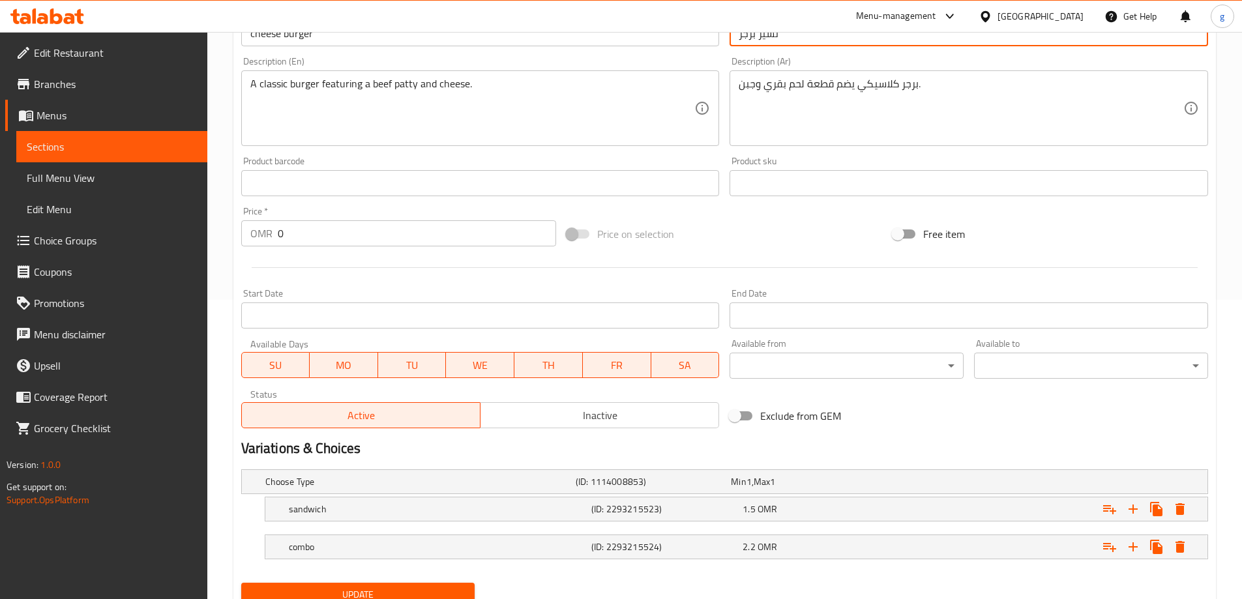
scroll to position [351, 0]
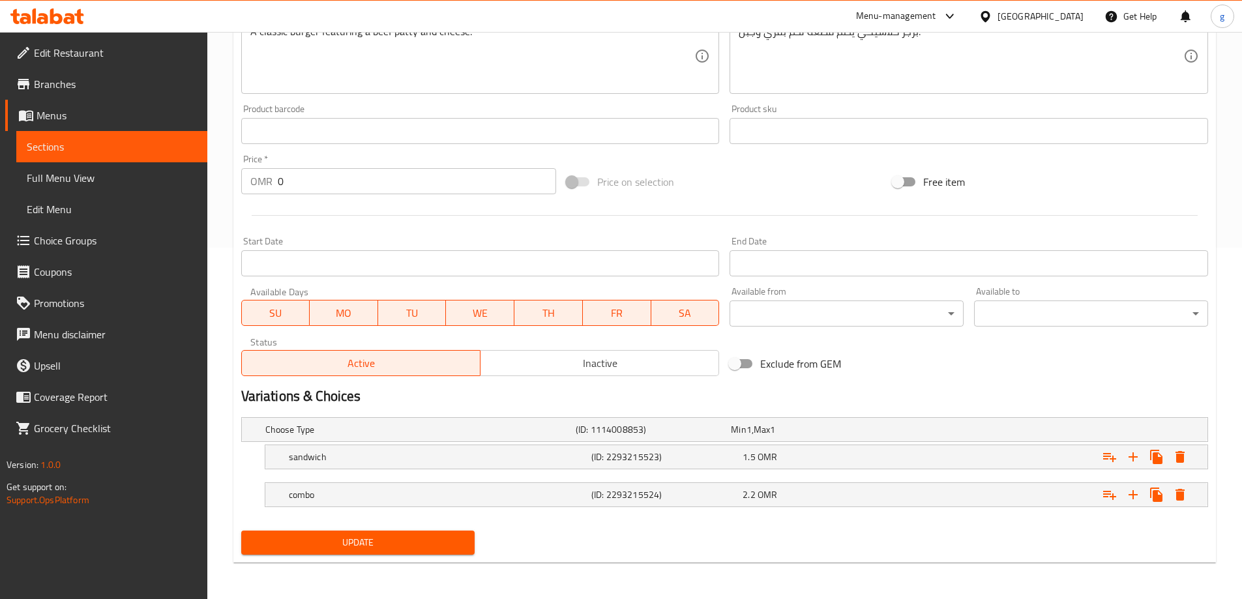
type input "تشيز برجر"
click at [372, 540] on span "Update" at bounding box center [358, 543] width 213 height 16
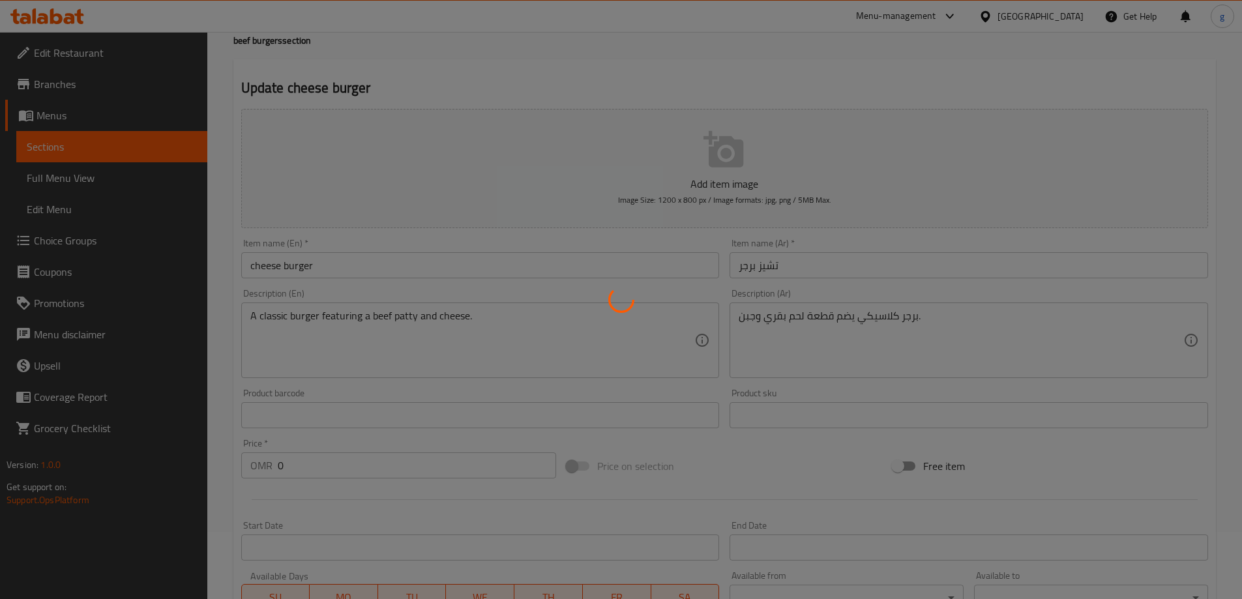
scroll to position [25, 0]
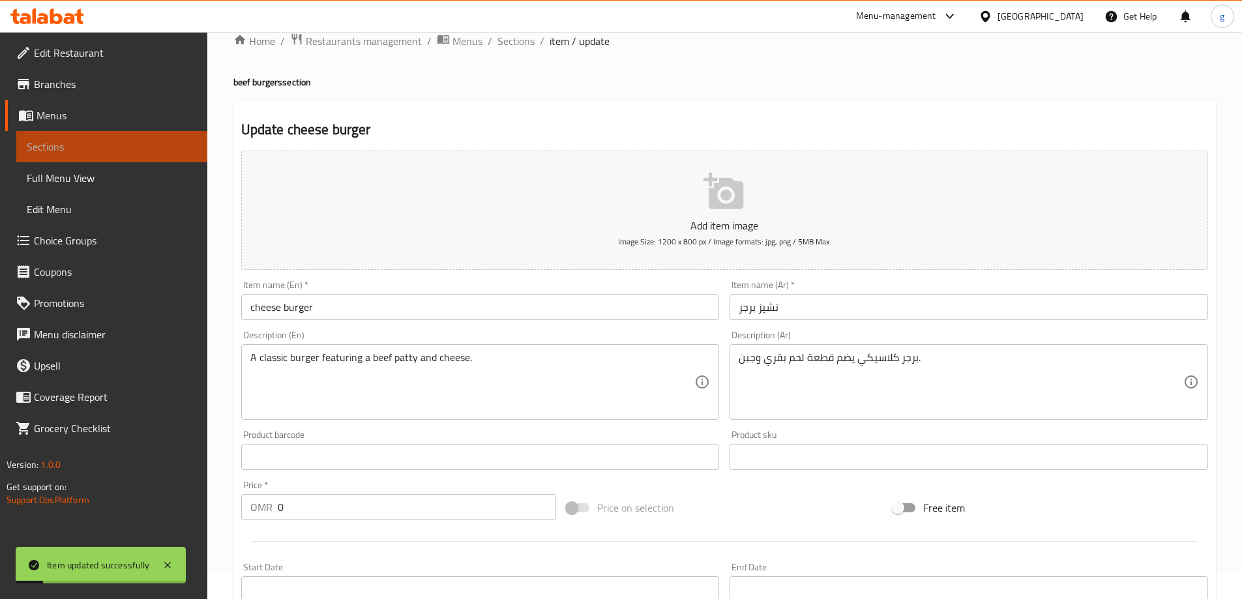
click at [110, 145] on span "Sections" at bounding box center [112, 147] width 170 height 16
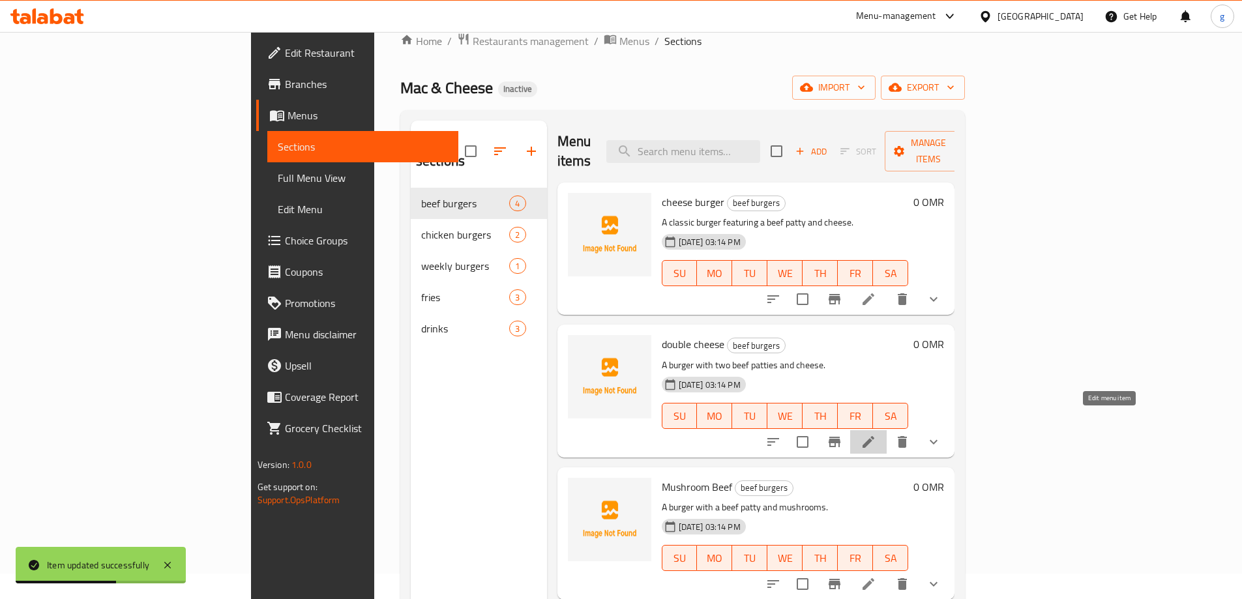
click at [874, 436] on icon at bounding box center [868, 442] width 12 height 12
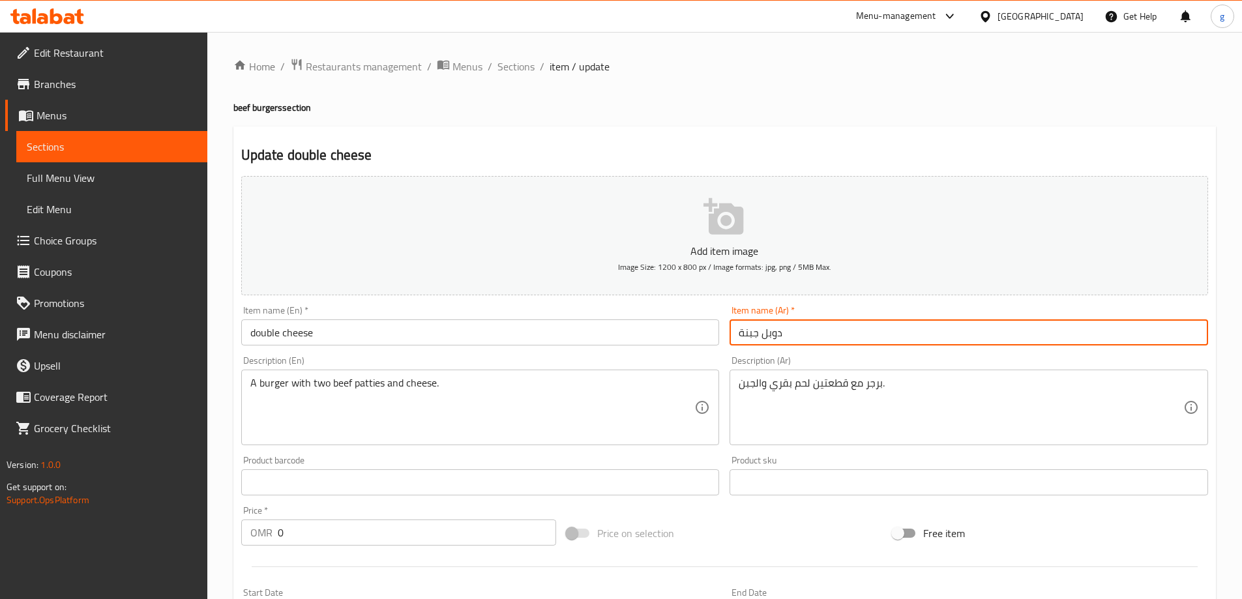
drag, startPoint x: 770, startPoint y: 332, endPoint x: 775, endPoint y: 337, distance: 7.4
click at [775, 337] on input "دوبل جبنة" at bounding box center [968, 332] width 478 height 26
click at [745, 335] on input "دبل جبنة" at bounding box center [968, 332] width 478 height 26
drag, startPoint x: 735, startPoint y: 333, endPoint x: 761, endPoint y: 343, distance: 27.2
click at [761, 343] on input "دبل جبنة" at bounding box center [968, 332] width 478 height 26
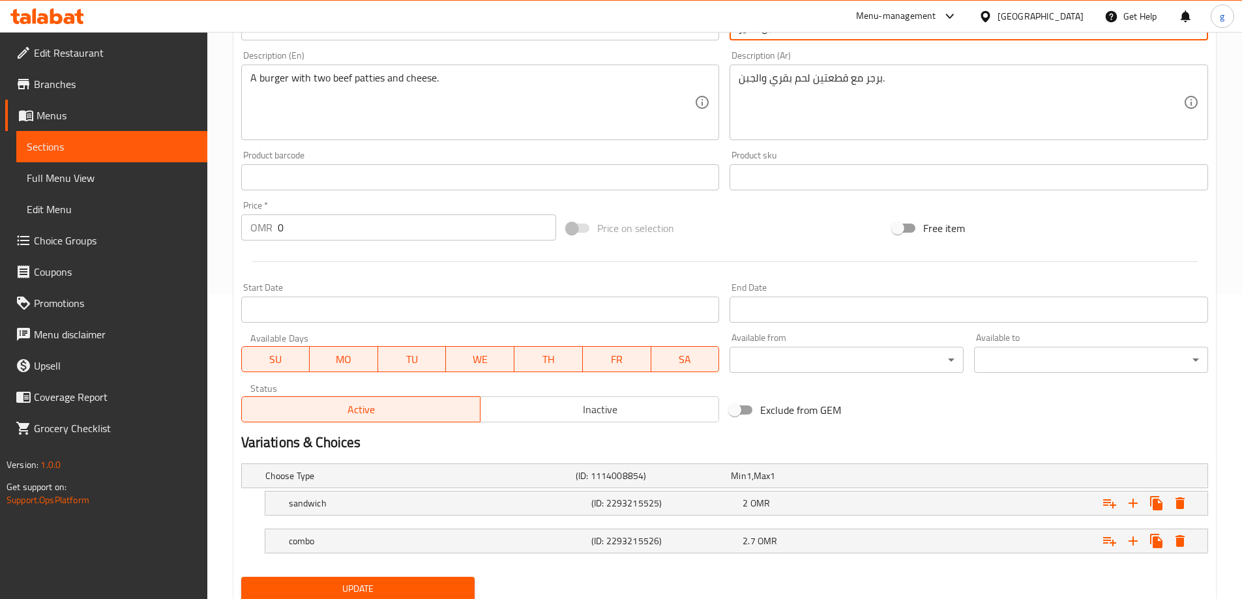
scroll to position [351, 0]
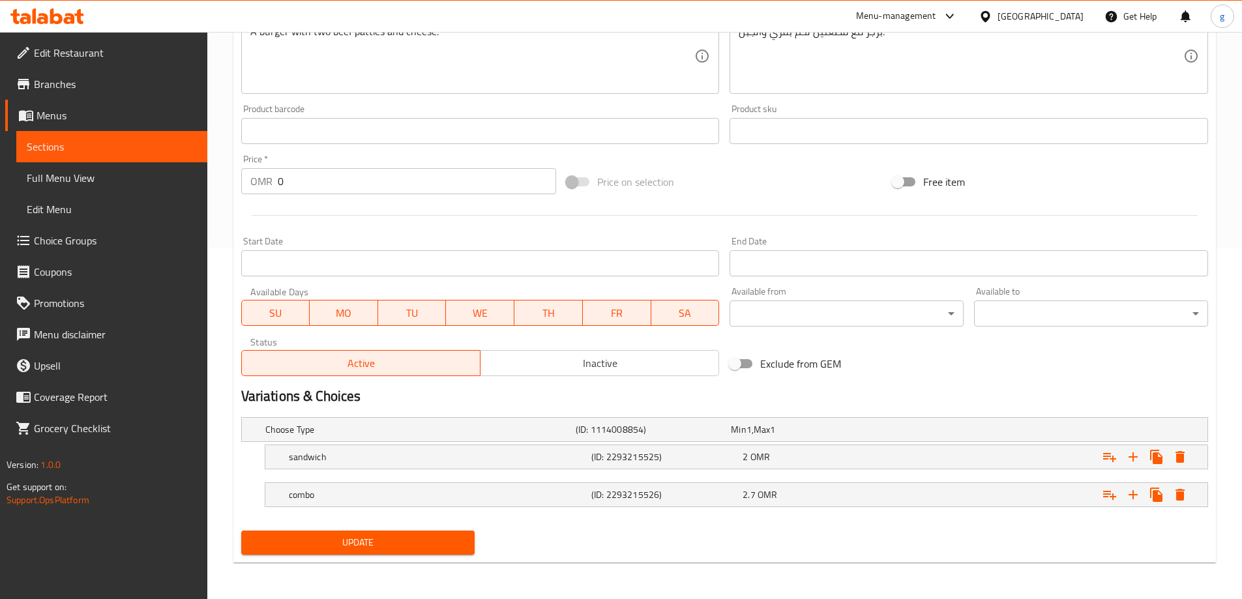
type input "دبل تشيز"
click at [422, 545] on span "Update" at bounding box center [358, 543] width 213 height 16
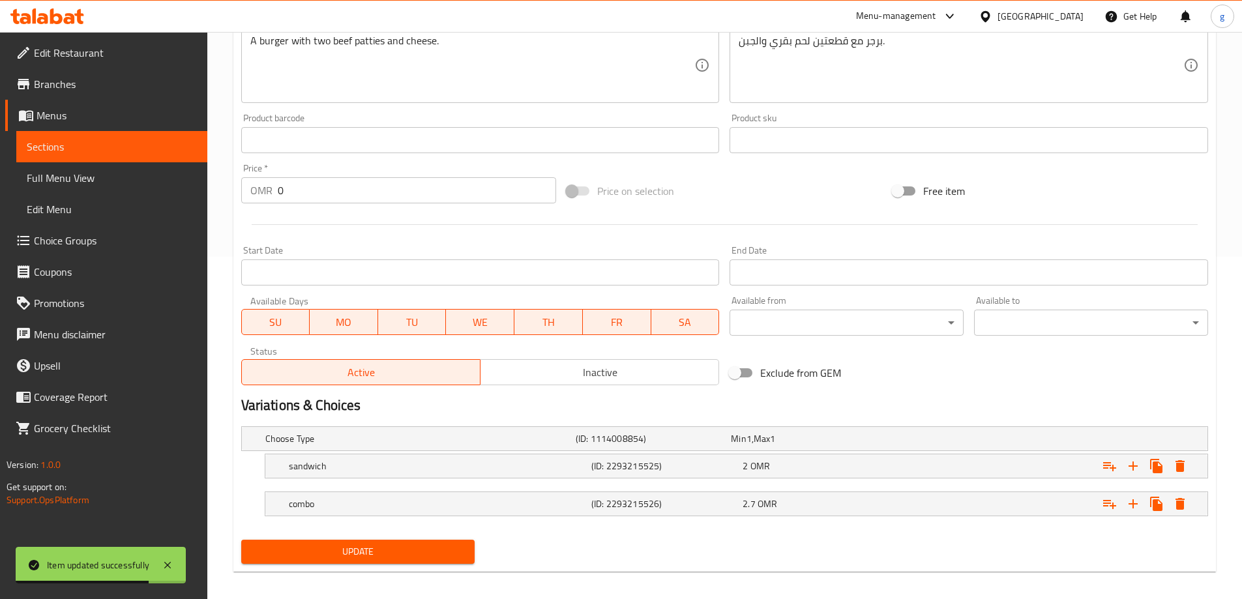
scroll to position [156, 0]
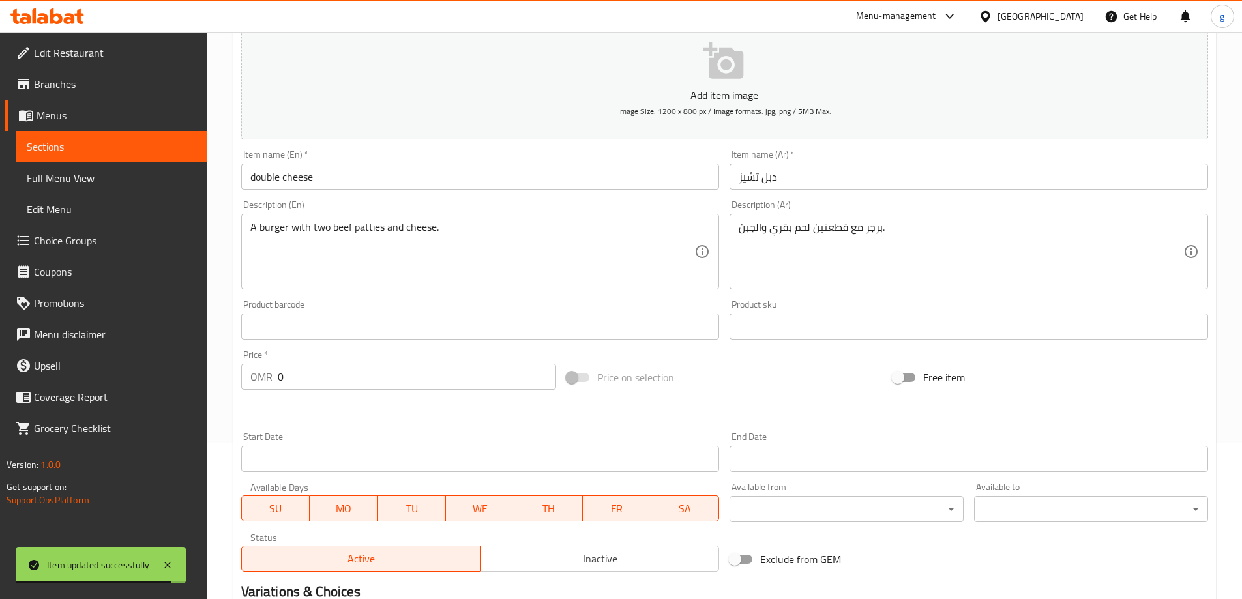
drag, startPoint x: 57, startPoint y: 147, endPoint x: 75, endPoint y: 147, distance: 18.3
click at [57, 147] on span "Sections" at bounding box center [112, 147] width 170 height 16
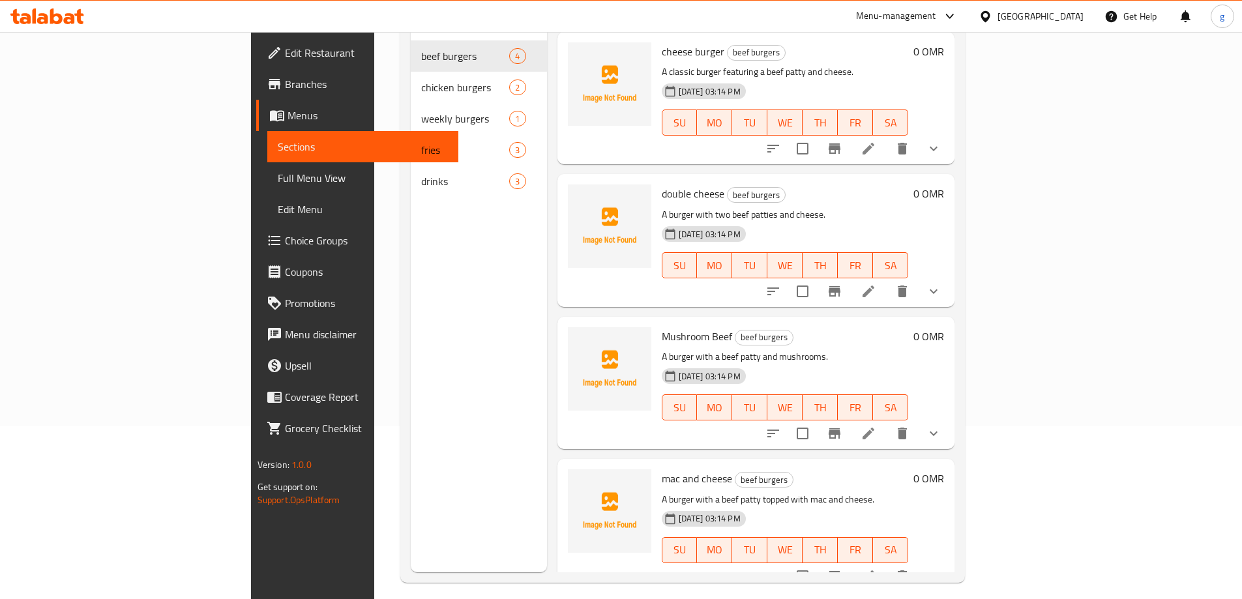
scroll to position [183, 0]
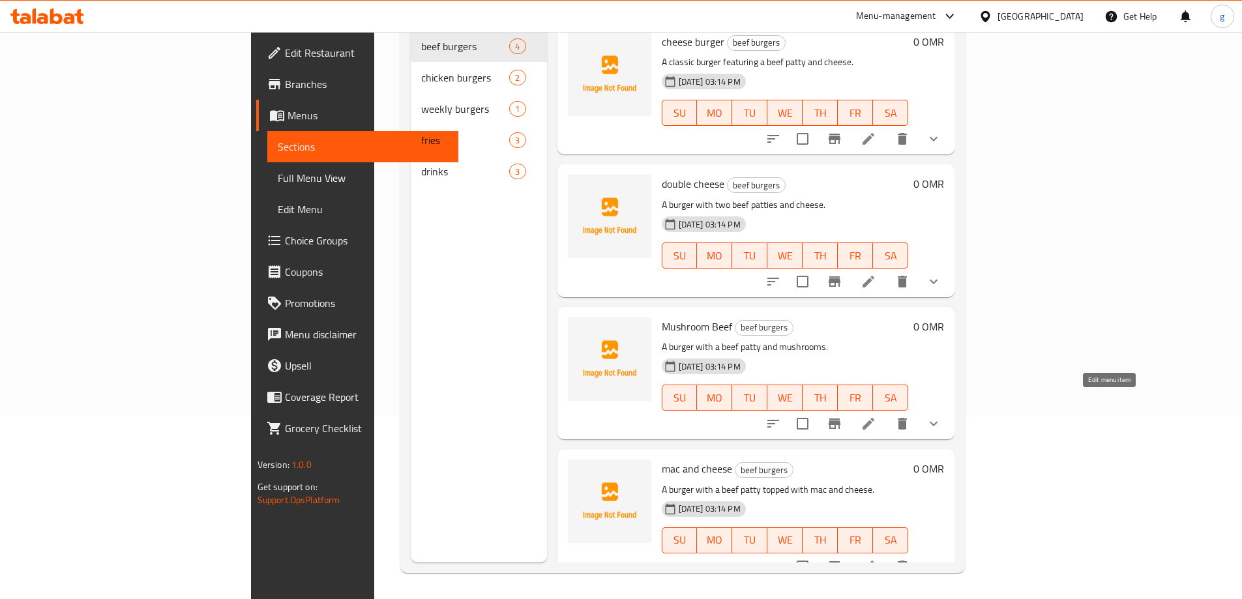
click at [876, 416] on icon at bounding box center [868, 424] width 16 height 16
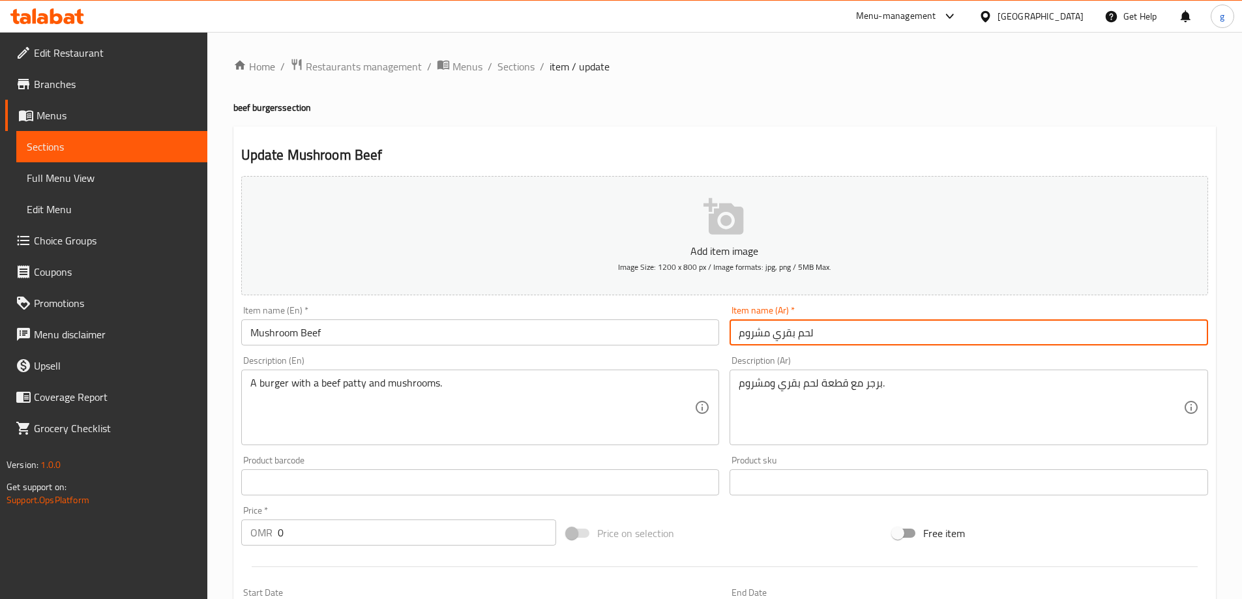
drag, startPoint x: 770, startPoint y: 335, endPoint x: 794, endPoint y: 337, distance: 24.2
click at [794, 337] on input "لحم بقري مشروم" at bounding box center [968, 332] width 478 height 26
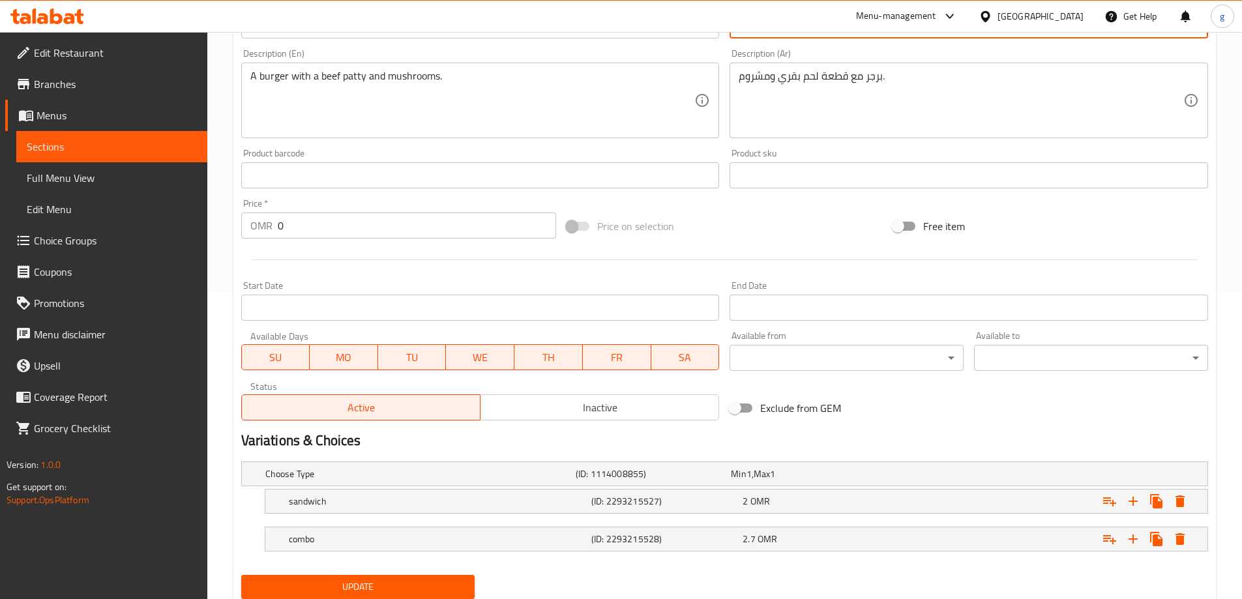
scroll to position [326, 0]
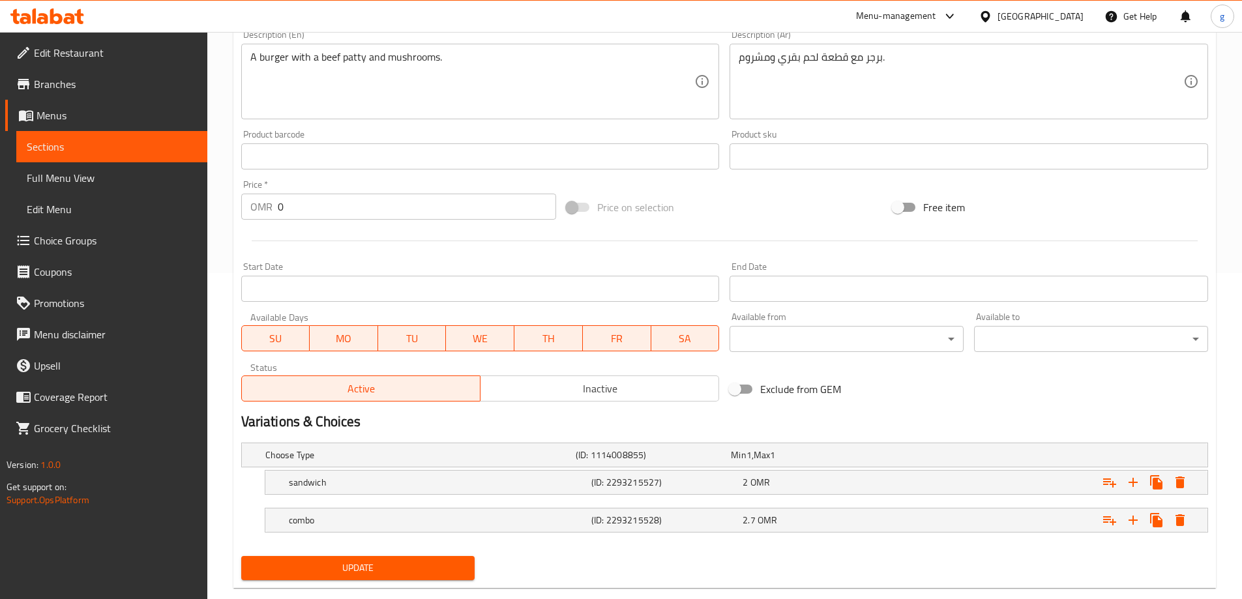
type input "لحم مشروم"
click at [396, 565] on span "Update" at bounding box center [358, 568] width 213 height 16
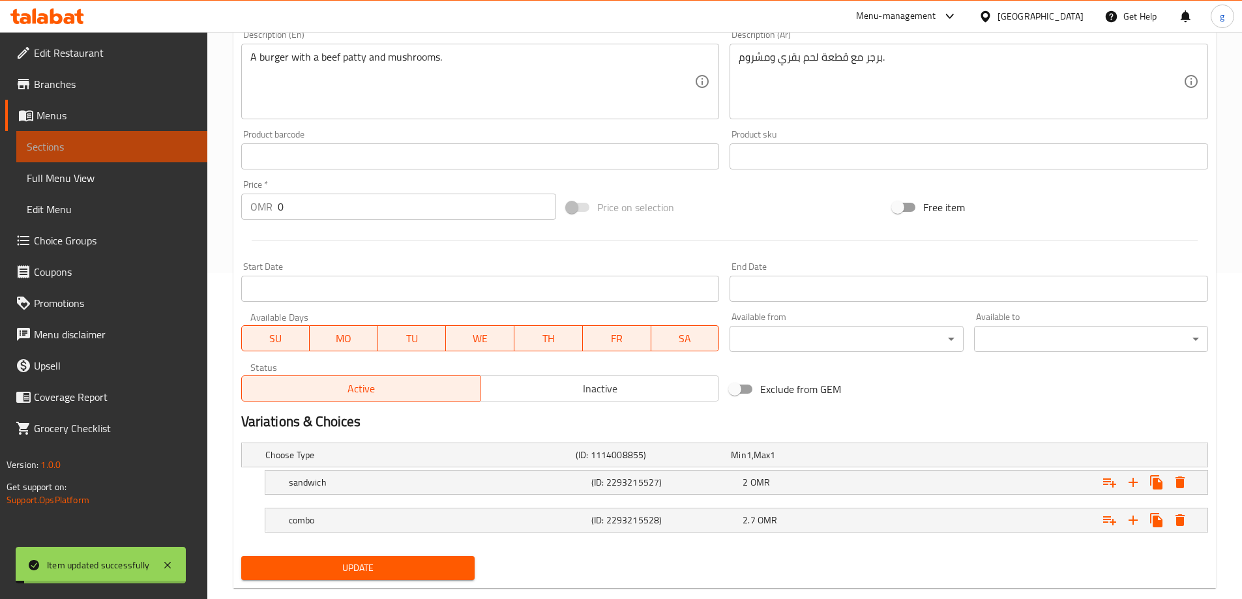
click at [77, 145] on span "Sections" at bounding box center [112, 147] width 170 height 16
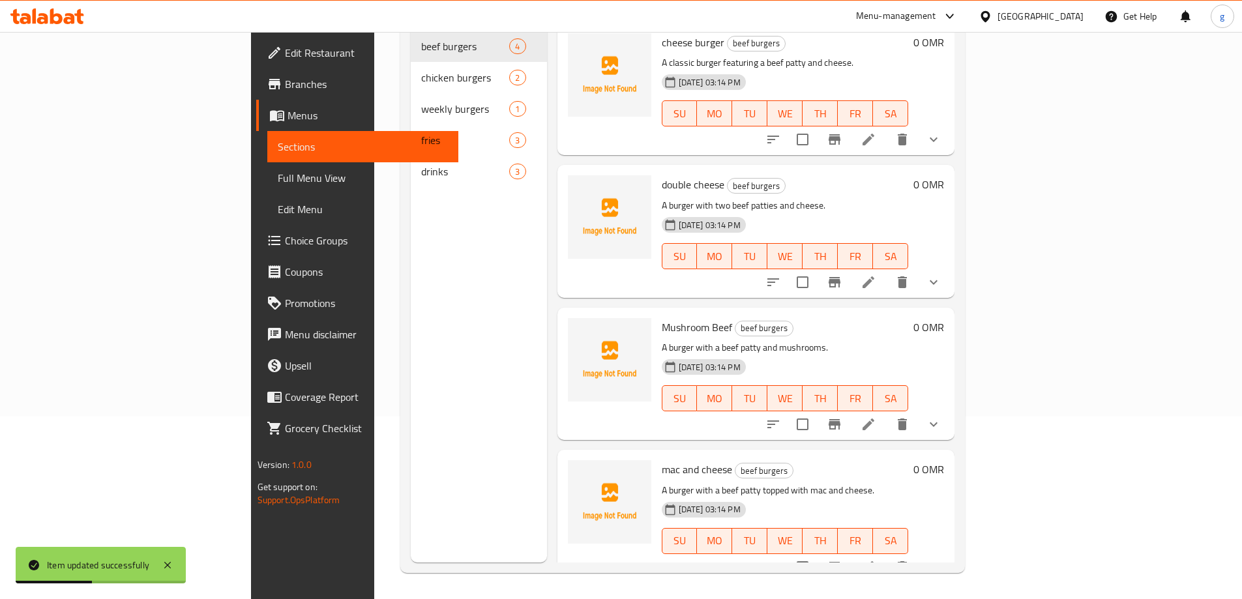
scroll to position [3, 0]
click at [876, 559] on icon at bounding box center [868, 567] width 16 height 16
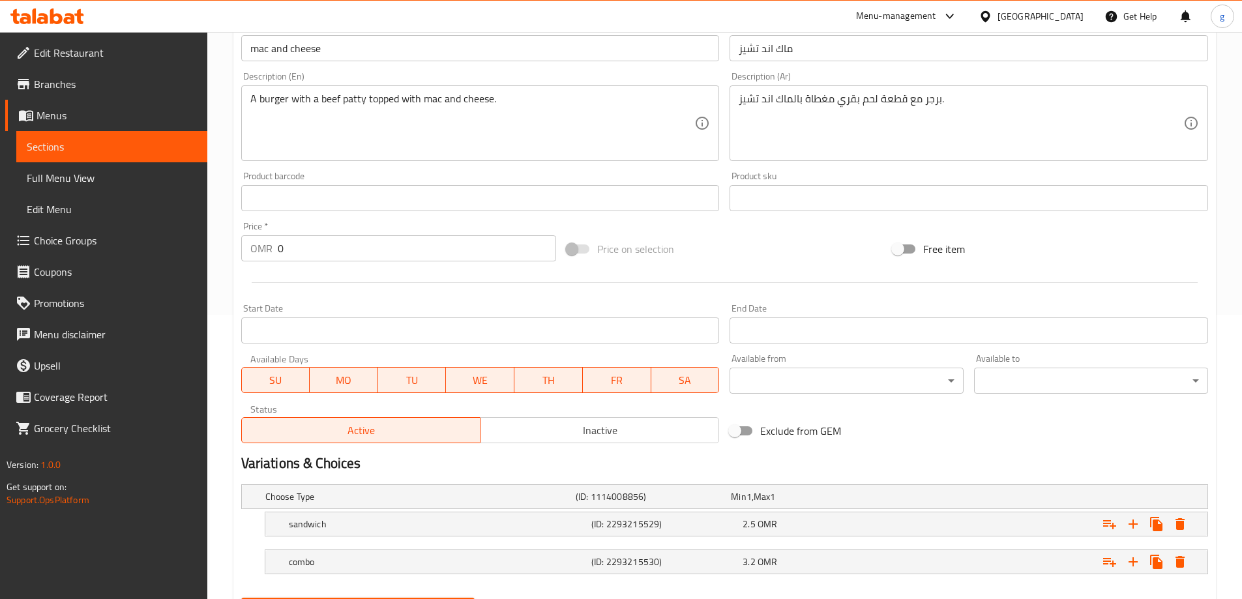
scroll to position [351, 0]
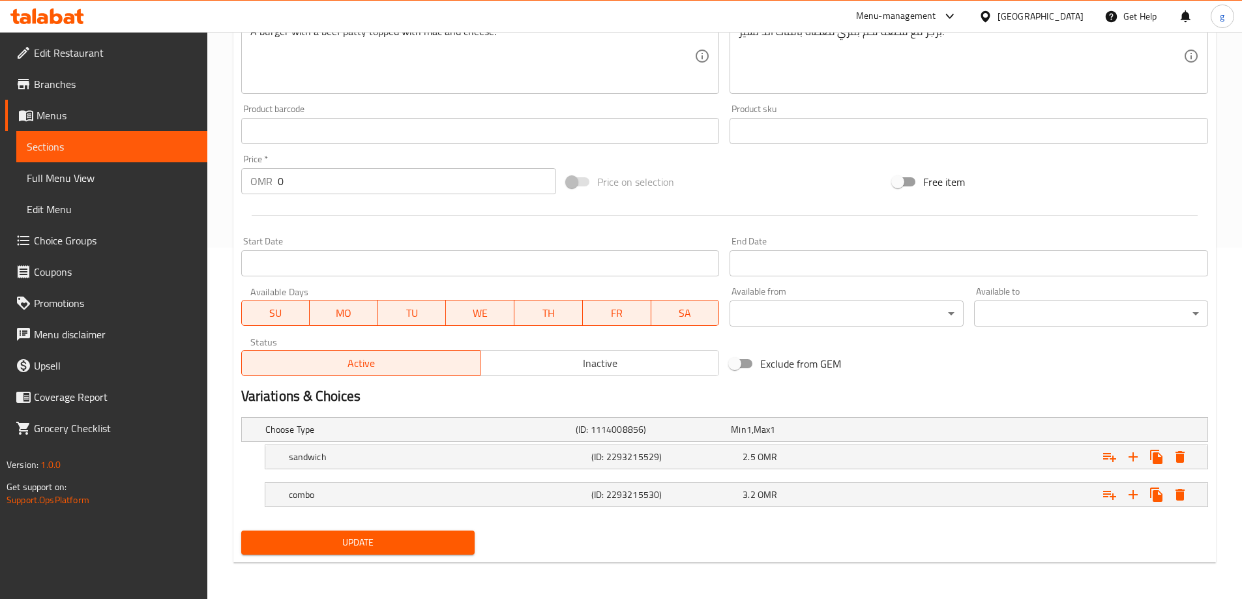
click at [85, 140] on span "Sections" at bounding box center [112, 147] width 170 height 16
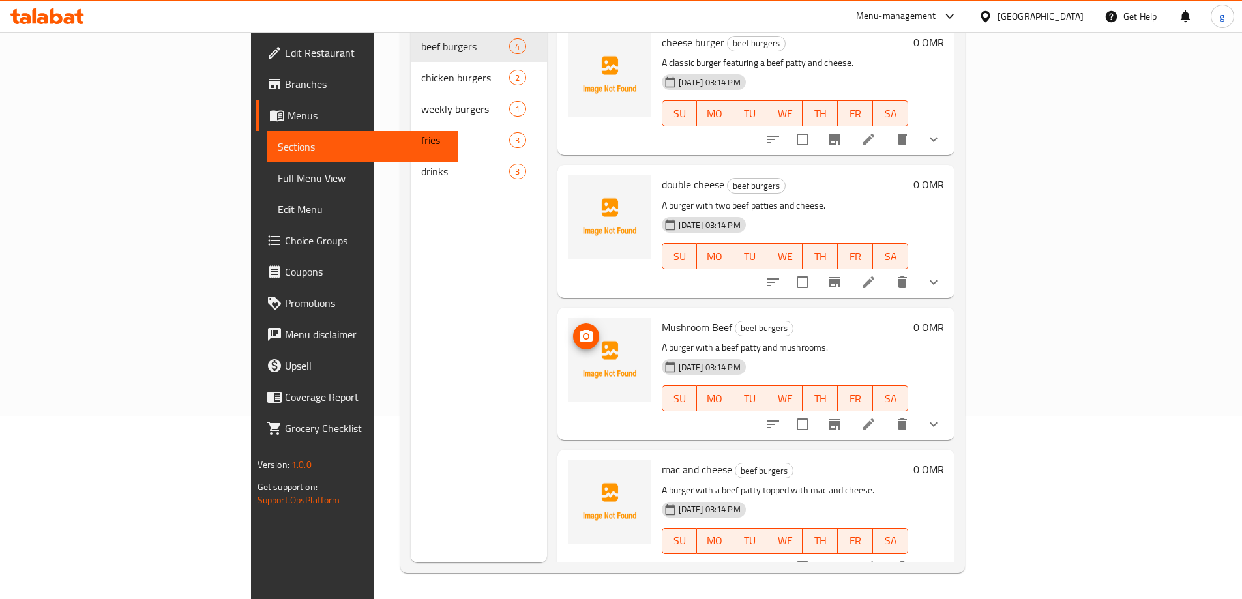
scroll to position [3, 0]
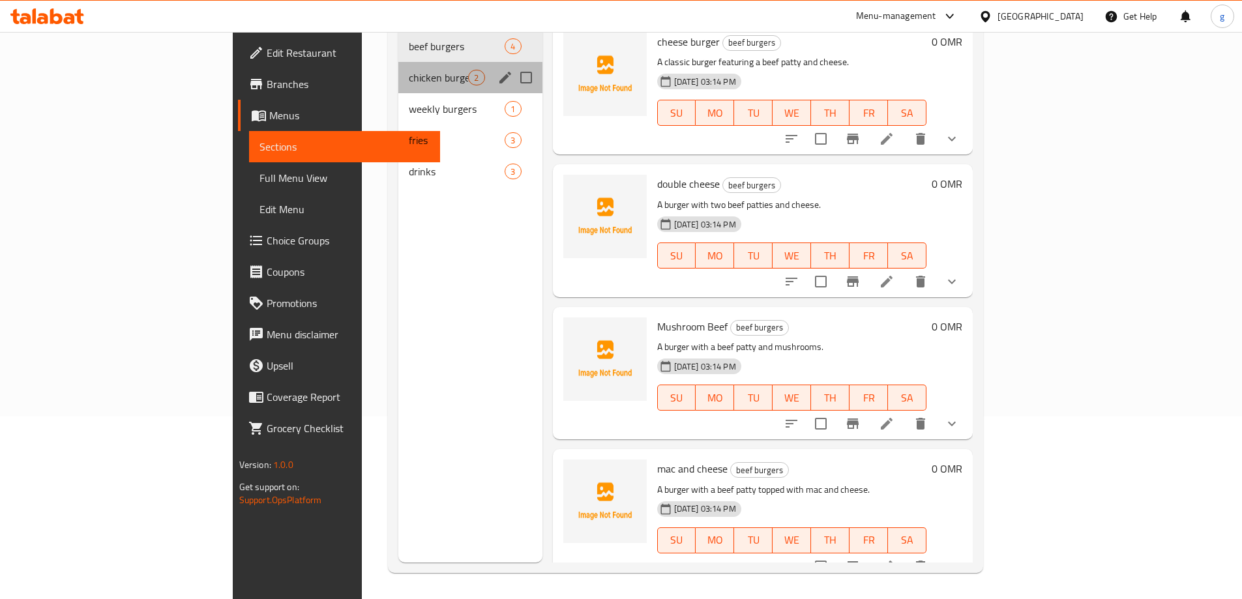
click at [398, 66] on div "chicken burgers 2" at bounding box center [469, 77] width 143 height 31
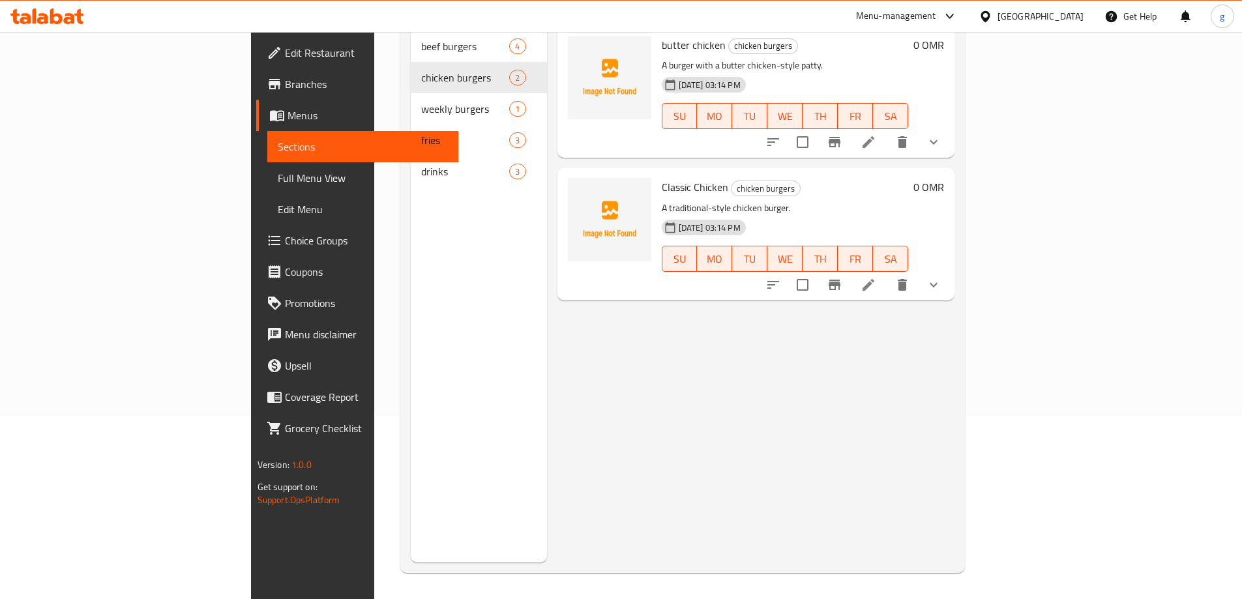
scroll to position [52, 0]
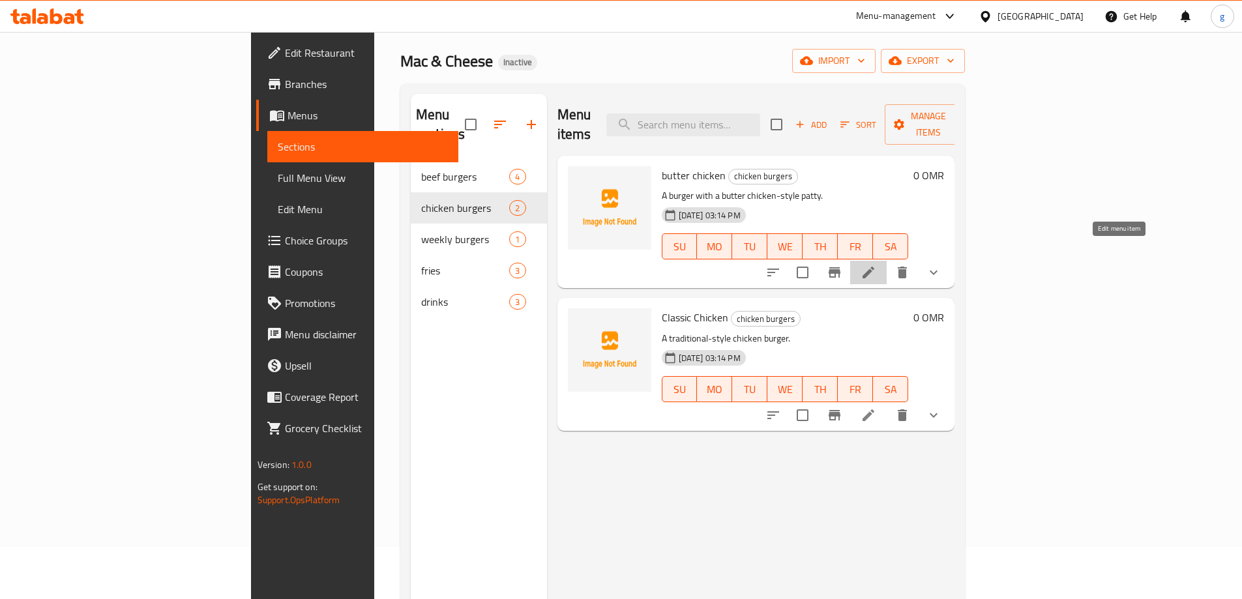
click at [876, 265] on icon at bounding box center [868, 273] width 16 height 16
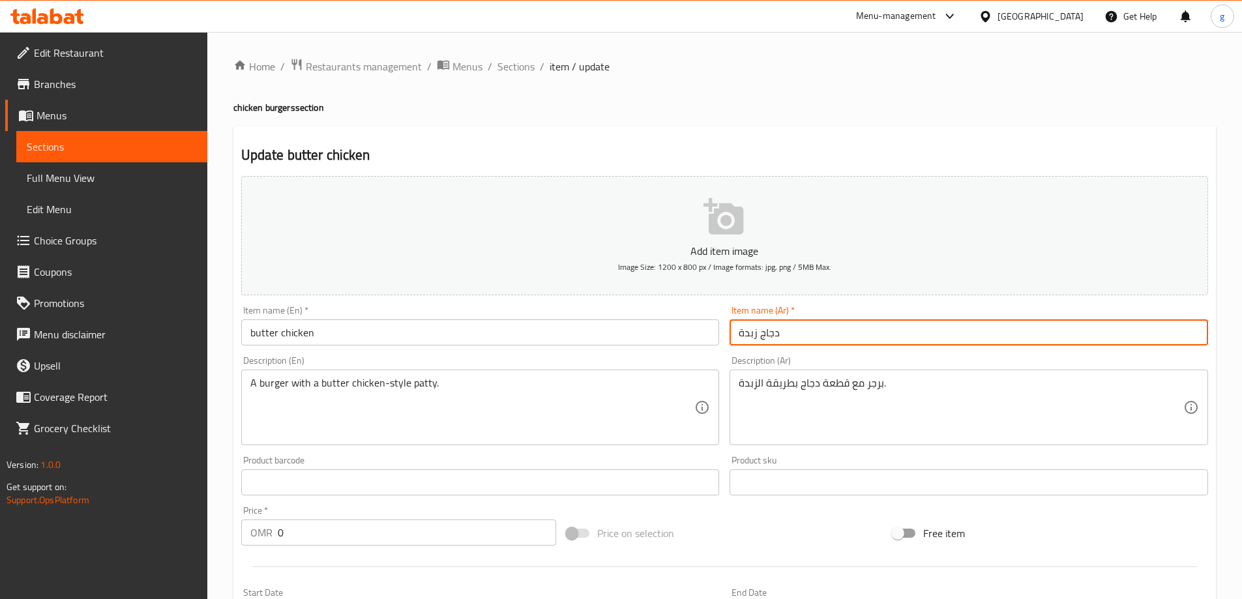
drag, startPoint x: 740, startPoint y: 333, endPoint x: 788, endPoint y: 347, distance: 50.3
click at [788, 347] on div "Item name (Ar)   * دجاج زبدة Item name (Ar) *" at bounding box center [968, 326] width 489 height 50
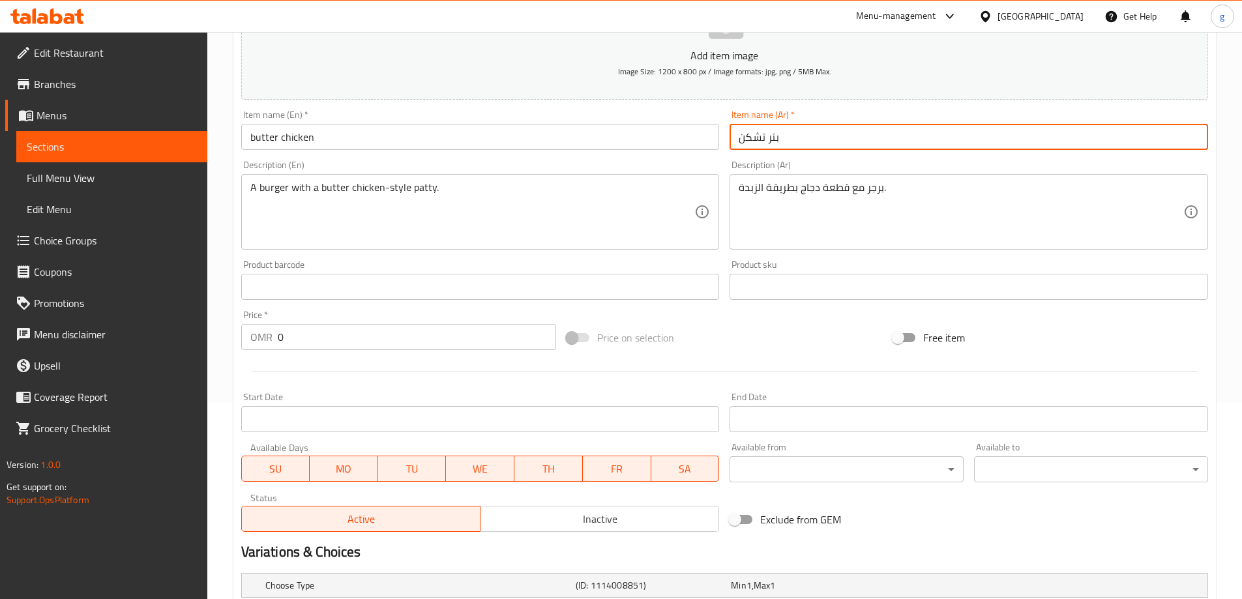
scroll to position [351, 0]
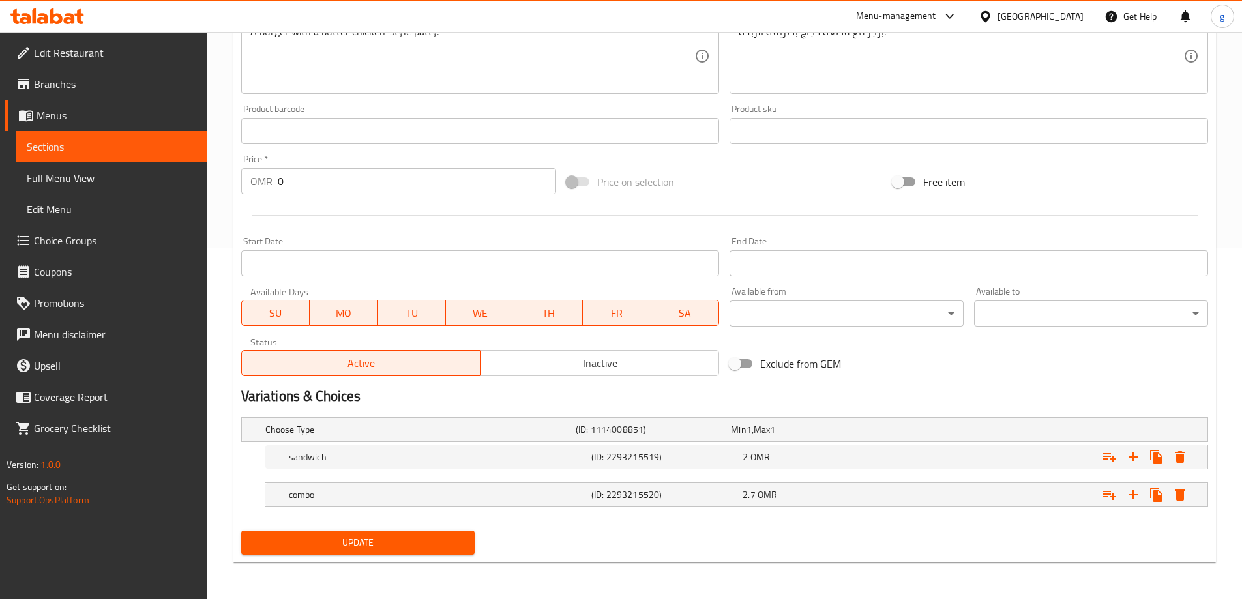
type input "بتر تشكن"
click at [424, 554] on button "Update" at bounding box center [358, 543] width 234 height 24
click at [79, 142] on span "Sections" at bounding box center [112, 147] width 170 height 16
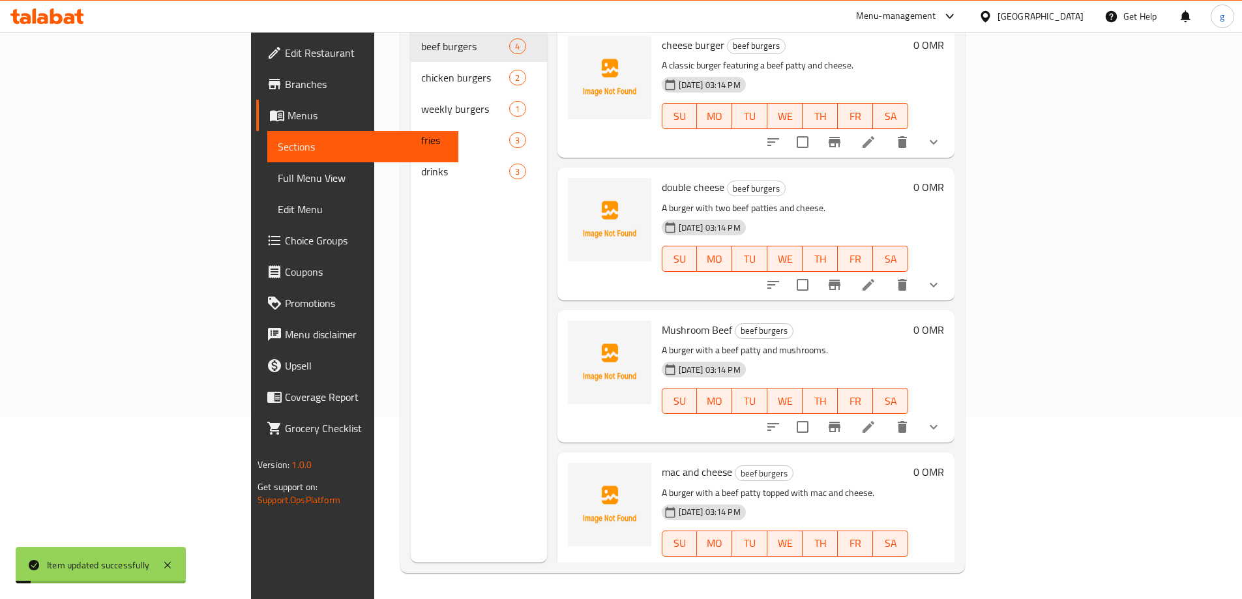
scroll to position [183, 0]
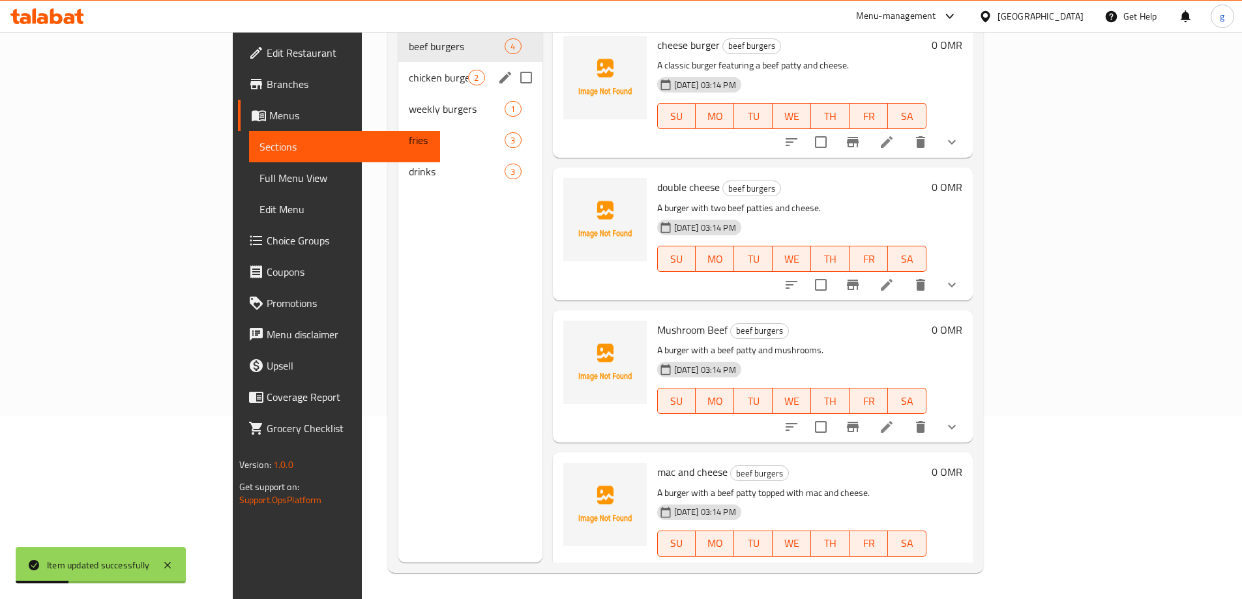
click at [409, 70] on span "chicken burgers" at bounding box center [438, 78] width 59 height 16
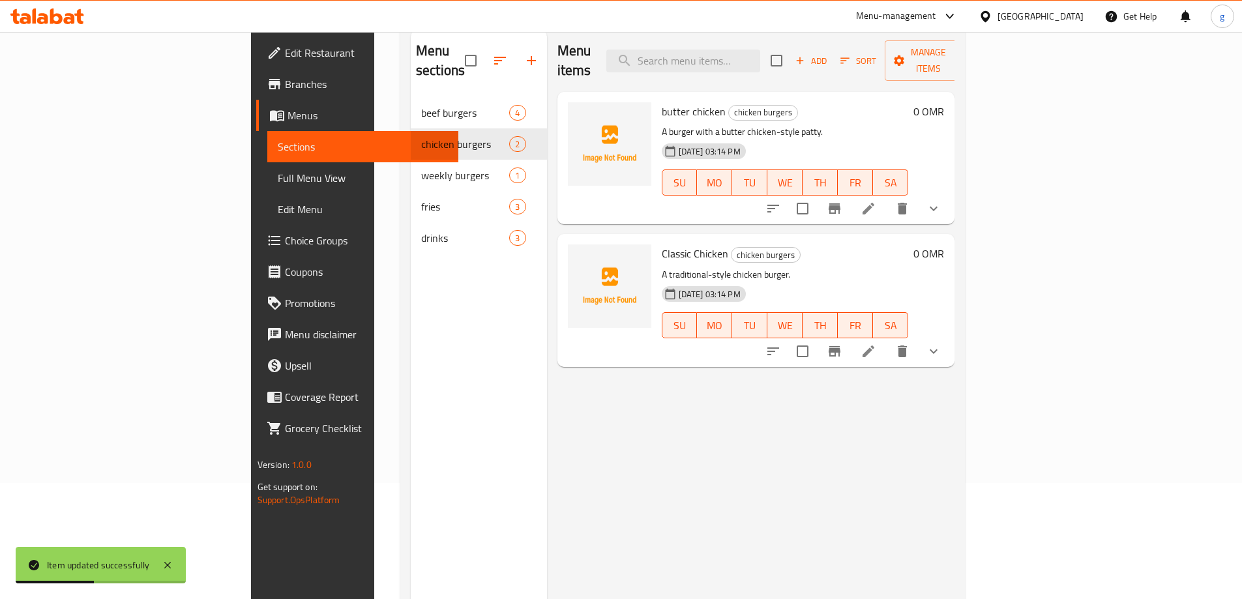
scroll to position [52, 0]
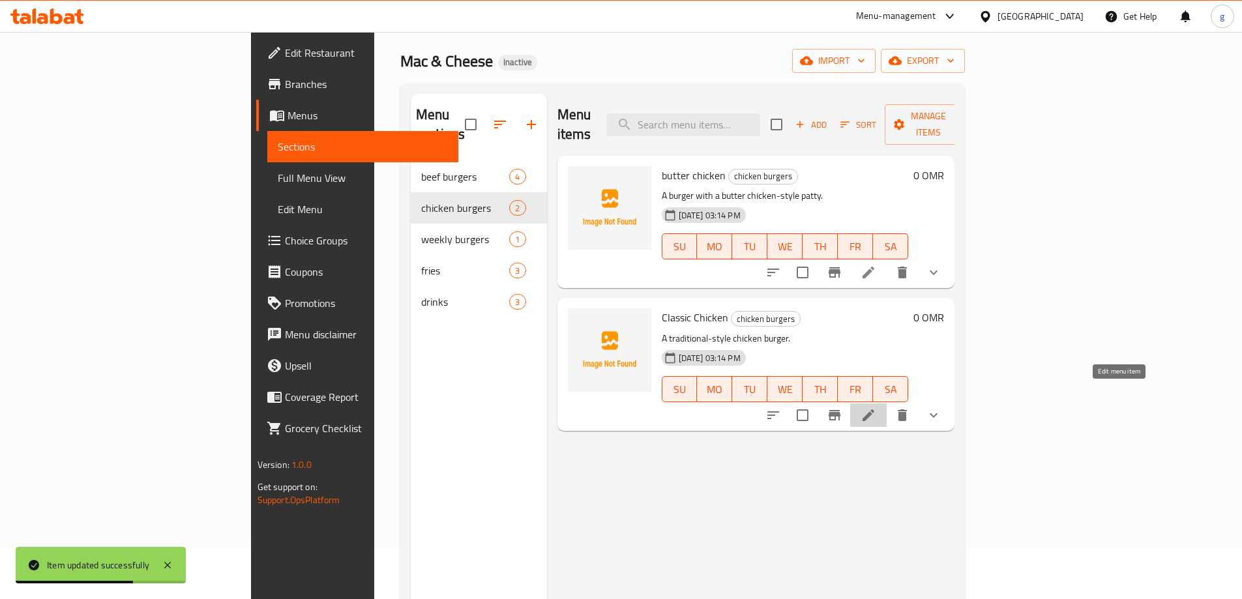
click at [876, 407] on icon at bounding box center [868, 415] width 16 height 16
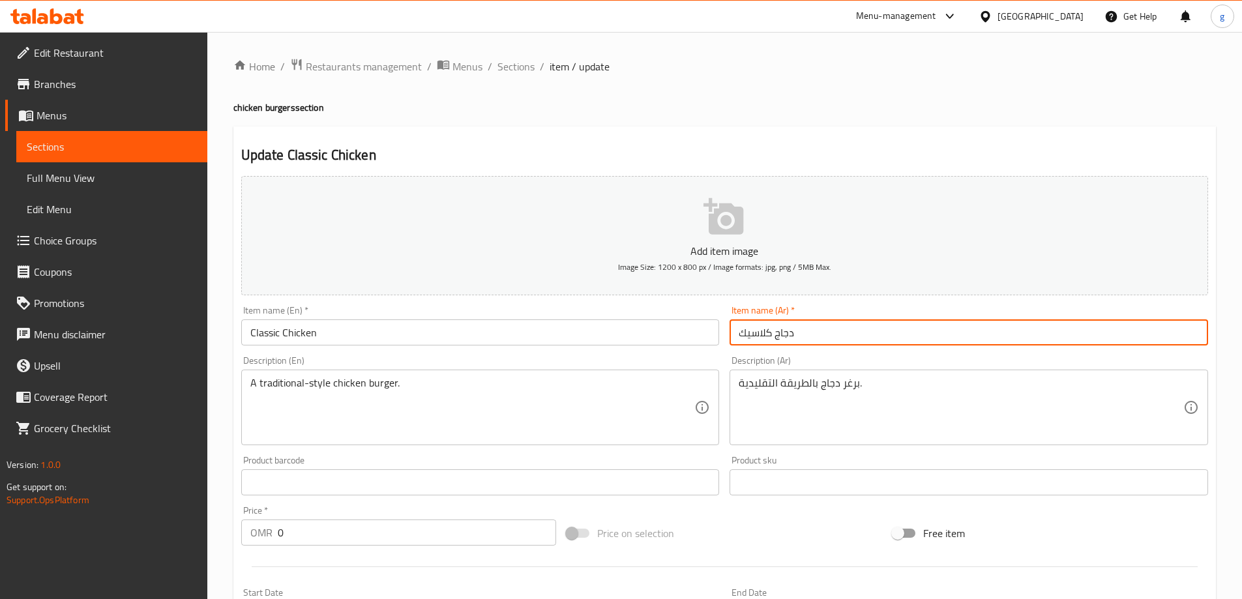
drag, startPoint x: 771, startPoint y: 335, endPoint x: 795, endPoint y: 340, distance: 24.5
click at [795, 340] on input "دجاج كلاسيك" at bounding box center [968, 332] width 478 height 26
click at [778, 330] on input "كلاسيك" at bounding box center [968, 332] width 478 height 26
paste input "دجاج"
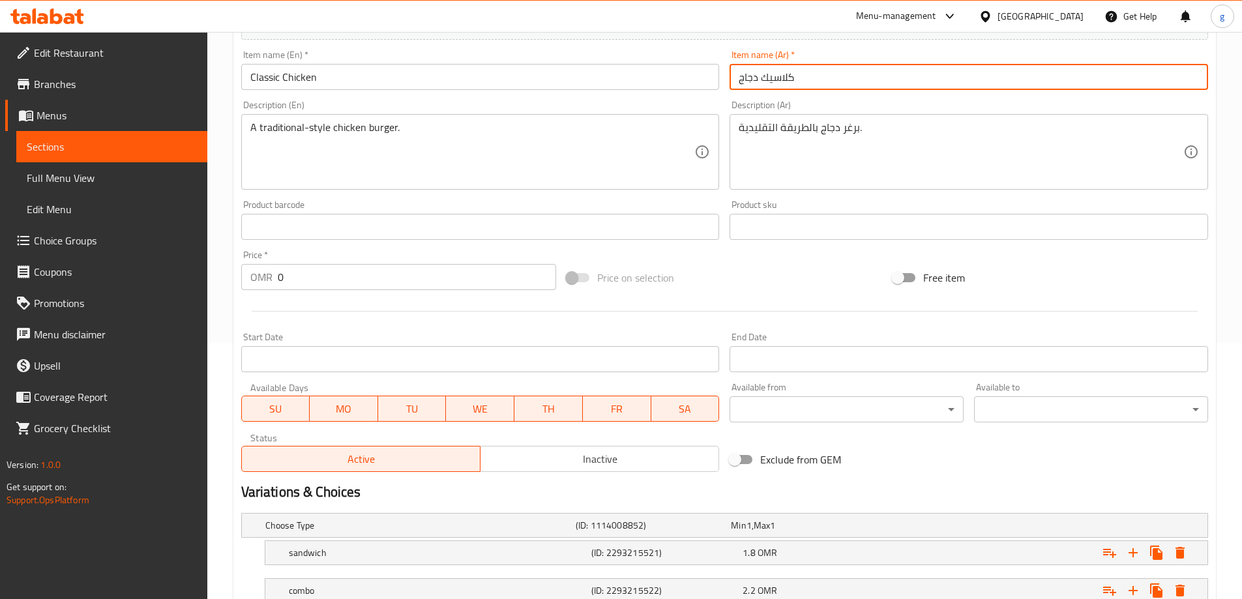
scroll to position [326, 0]
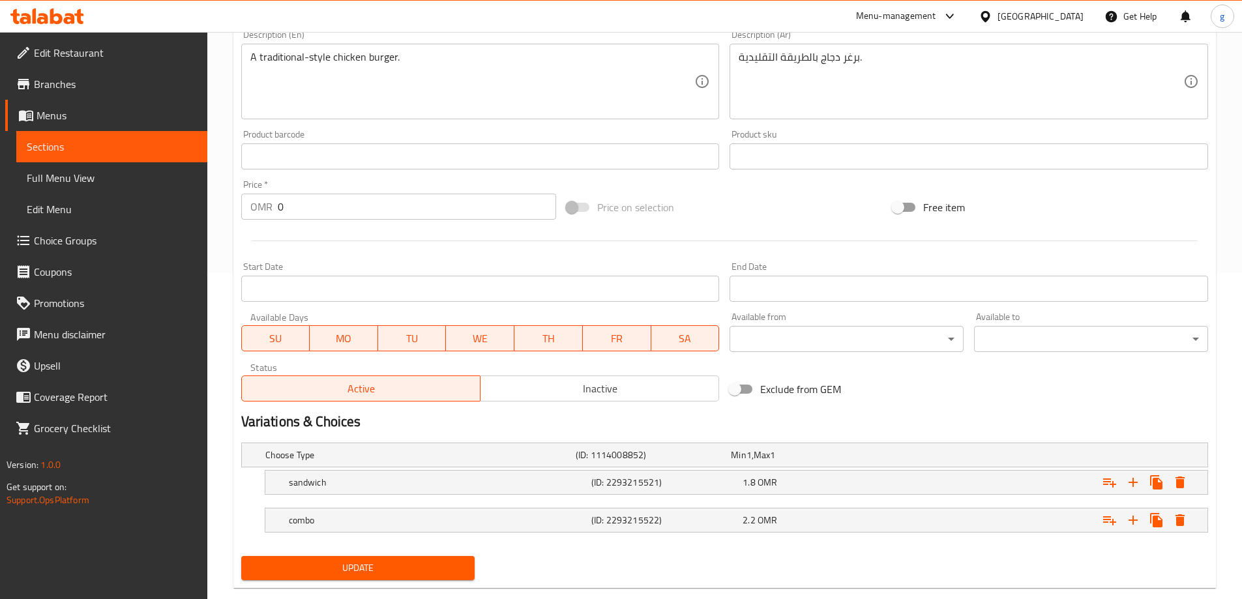
type input "كلاسيك دجاج"
click at [334, 580] on div "Update" at bounding box center [358, 568] width 244 height 35
click at [350, 572] on span "Update" at bounding box center [358, 568] width 213 height 16
click at [102, 147] on span "Sections" at bounding box center [112, 147] width 170 height 16
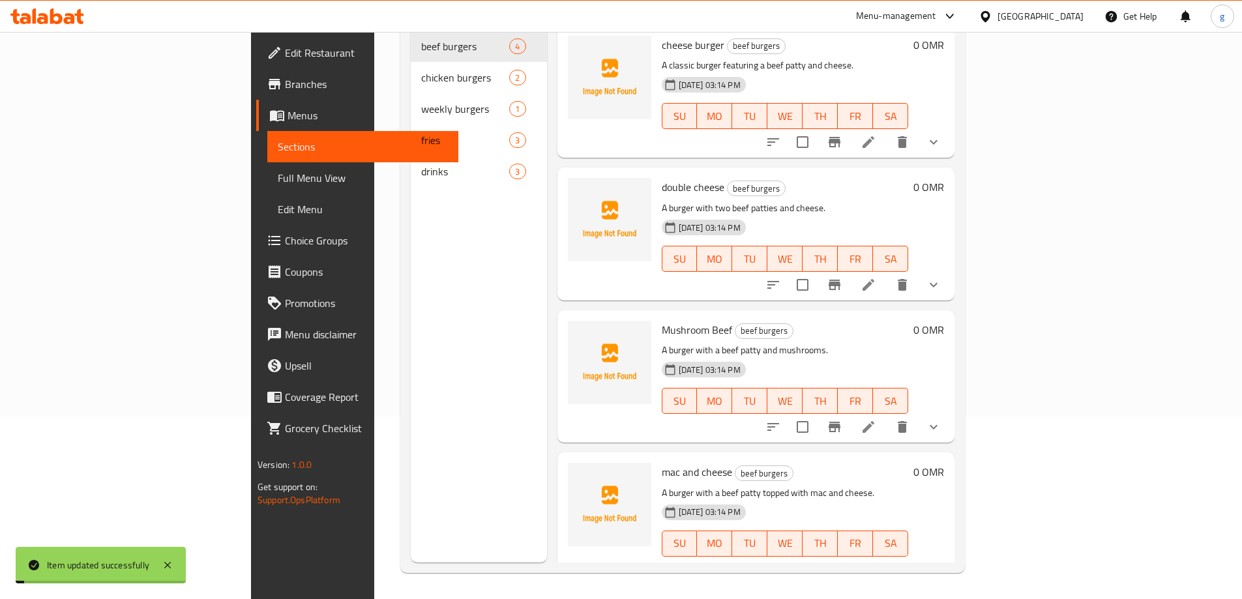
scroll to position [183, 0]
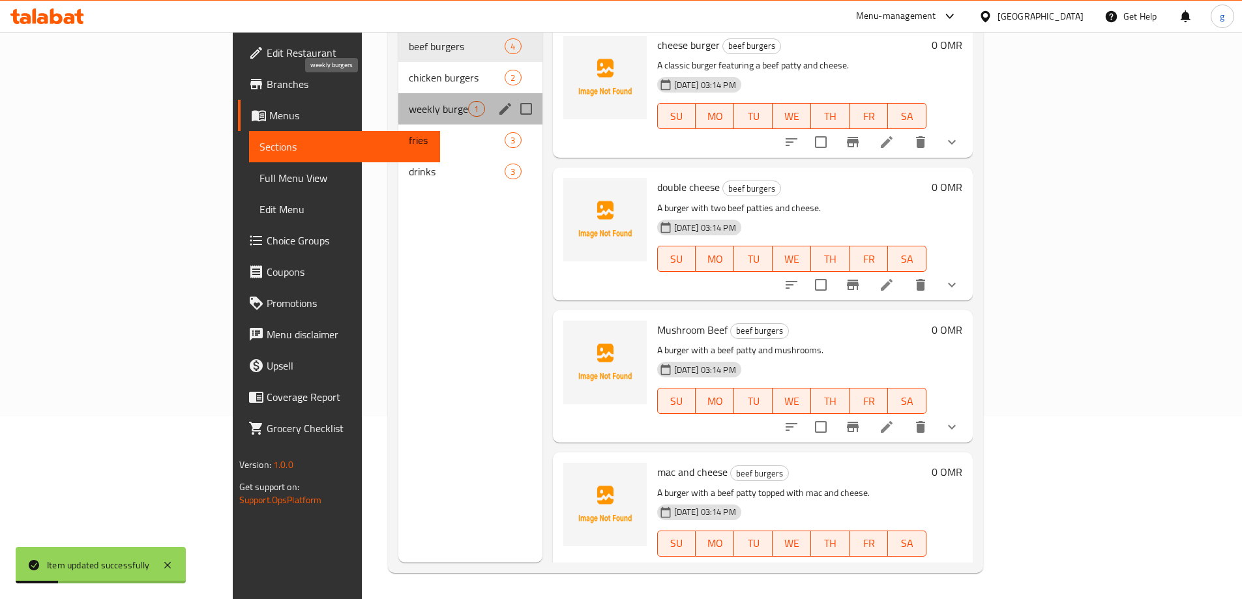
click at [409, 101] on span "weekly burgers" at bounding box center [438, 109] width 59 height 16
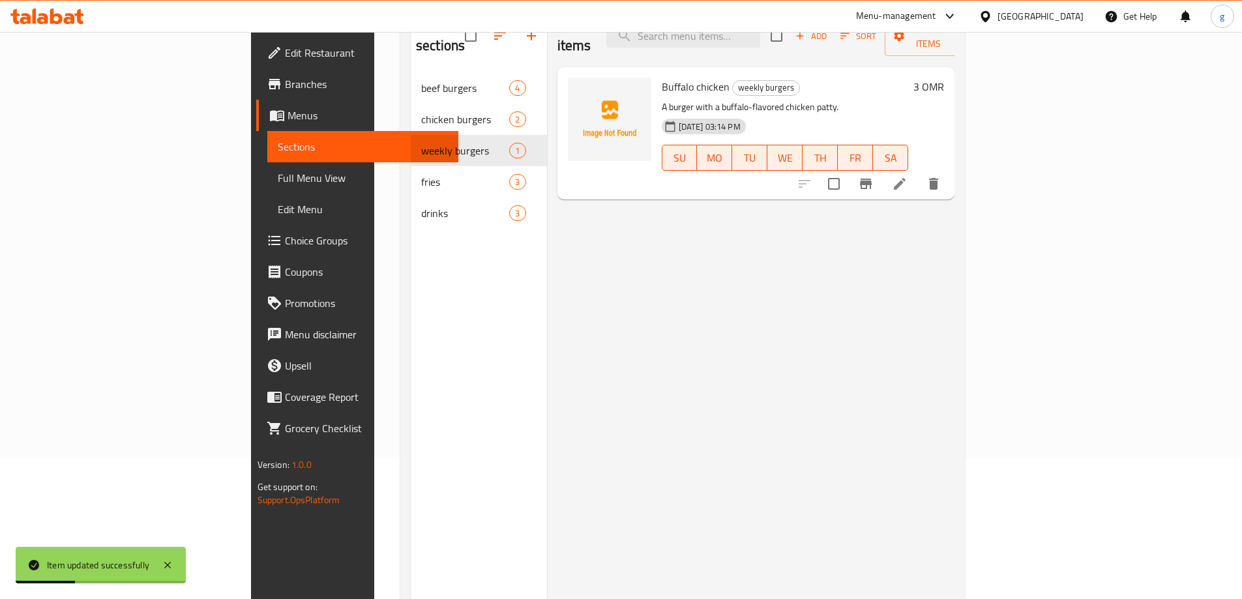
scroll to position [117, 0]
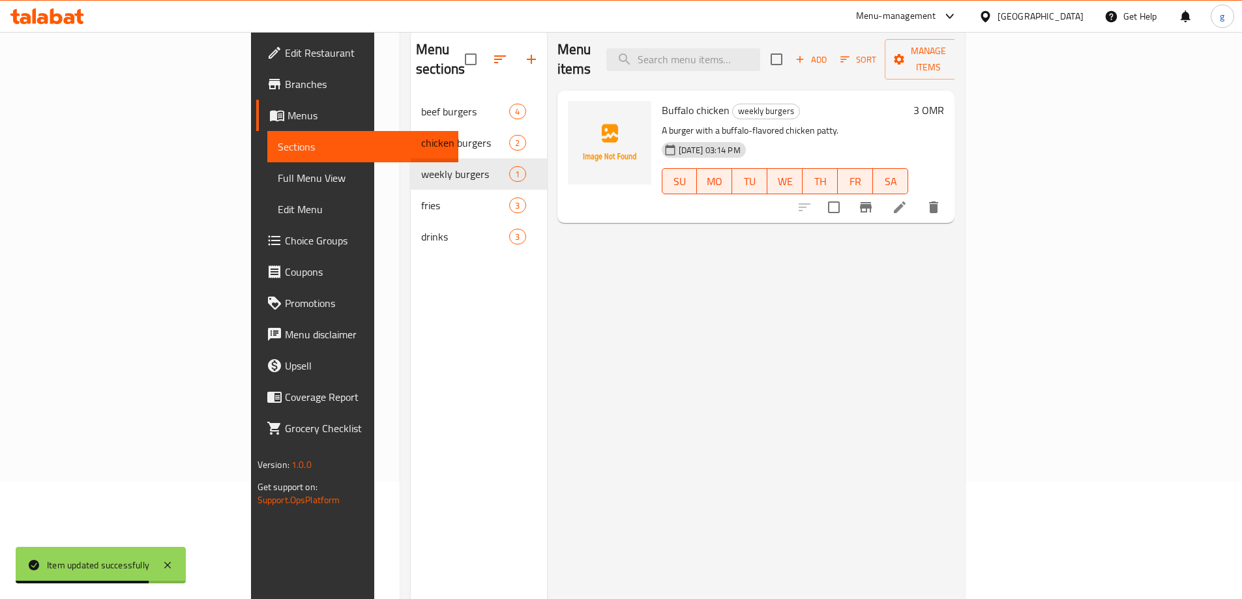
click at [918, 196] on li at bounding box center [899, 207] width 37 height 23
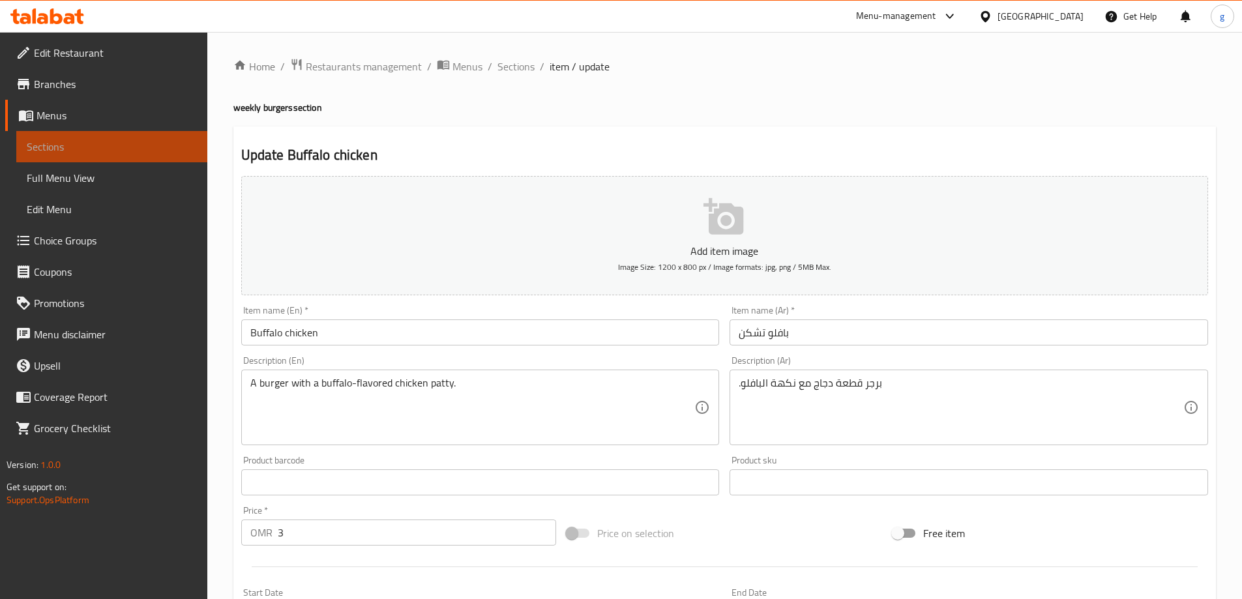
click at [90, 149] on span "Sections" at bounding box center [112, 147] width 170 height 16
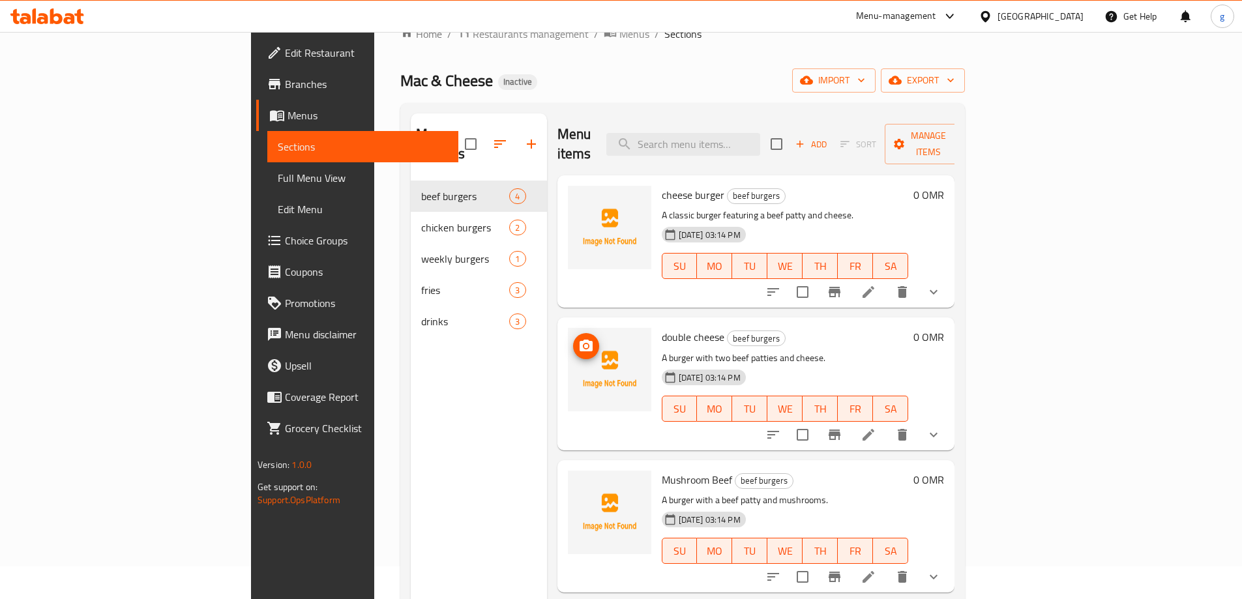
scroll to position [65, 0]
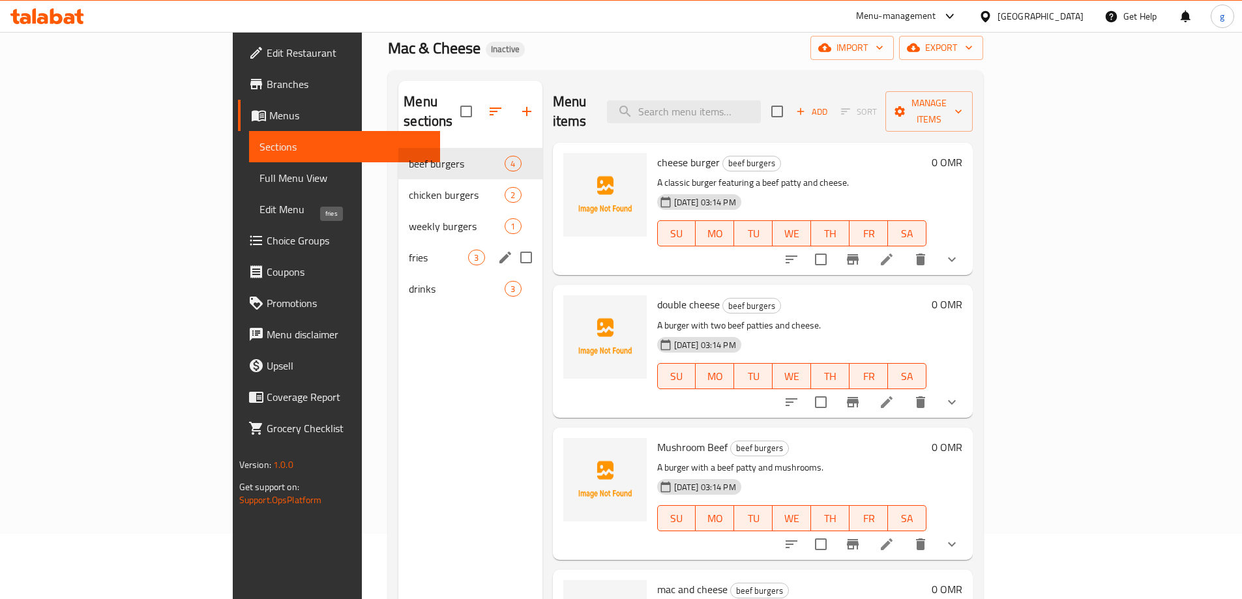
click at [409, 250] on span "fries" at bounding box center [438, 258] width 59 height 16
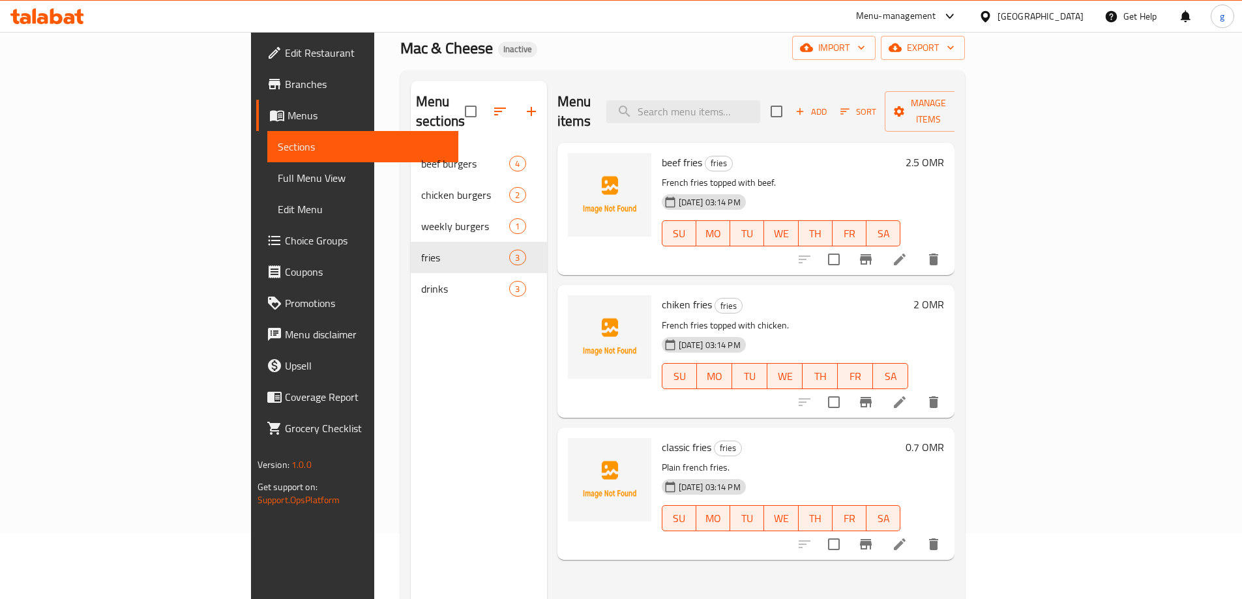
click at [918, 248] on li at bounding box center [899, 259] width 37 height 23
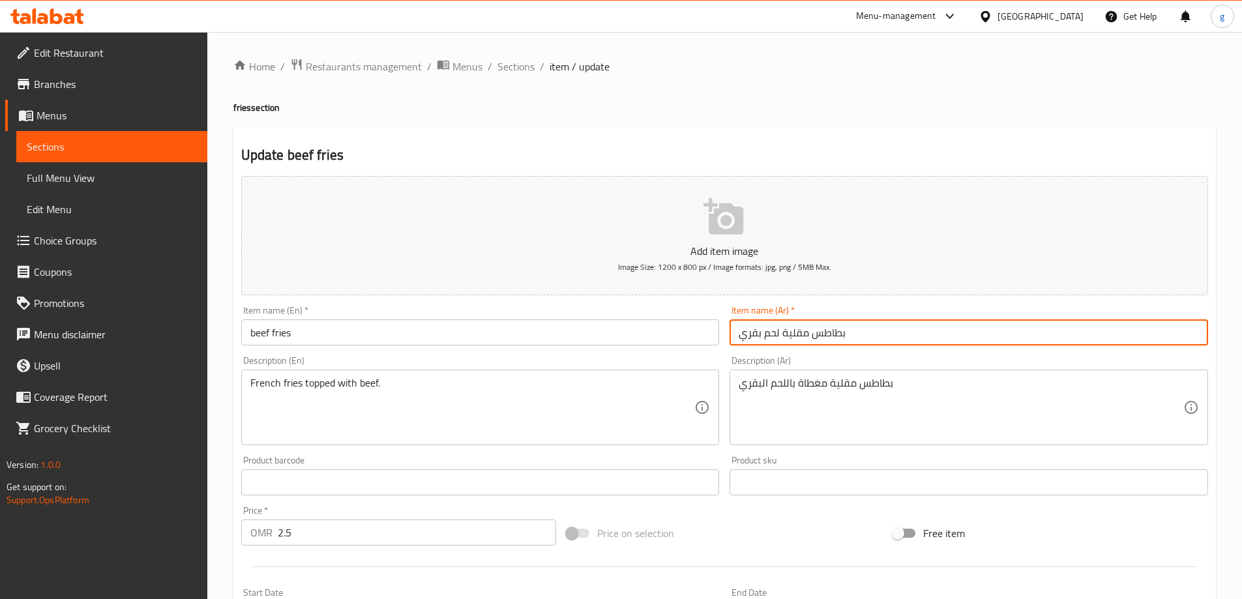
click at [786, 336] on input "بطاطس مقلية لحم بقري" at bounding box center [968, 332] width 478 height 26
click at [775, 334] on input "بطاطس مقلية لحم بقري" at bounding box center [968, 332] width 478 height 26
drag, startPoint x: 783, startPoint y: 336, endPoint x: 860, endPoint y: 337, distance: 76.9
click at [860, 337] on input "بطاطس مقلية لحم بقري" at bounding box center [968, 332] width 478 height 26
drag, startPoint x: 733, startPoint y: 327, endPoint x: 763, endPoint y: 339, distance: 32.4
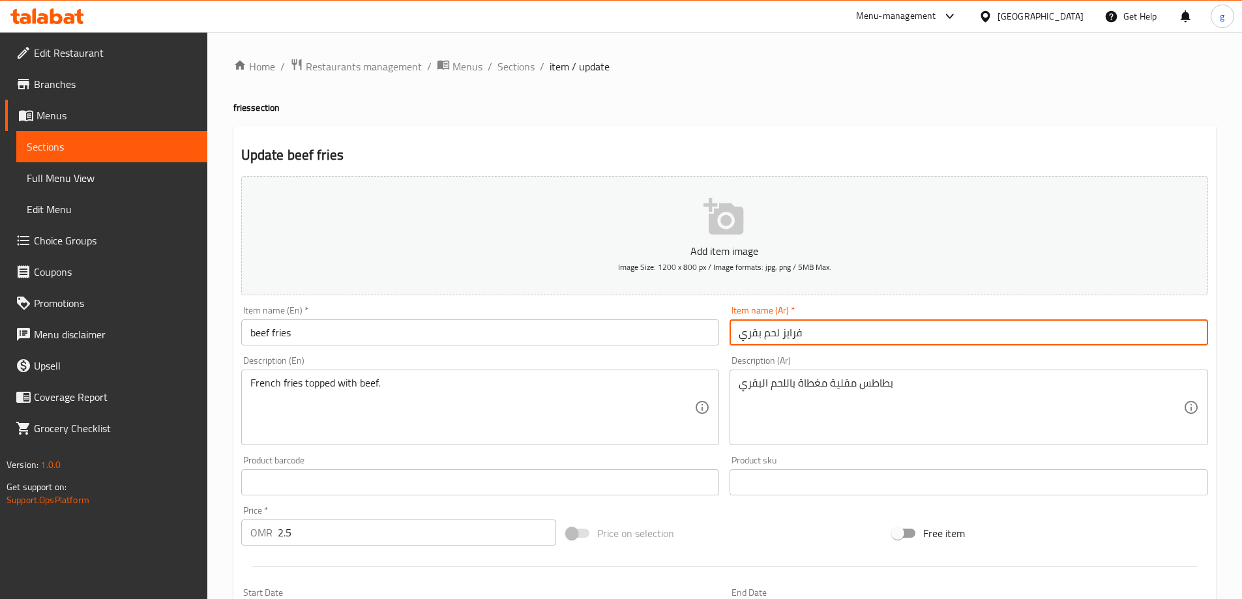
click at [763, 339] on input "فرايز لحم بقري" at bounding box center [968, 332] width 478 height 26
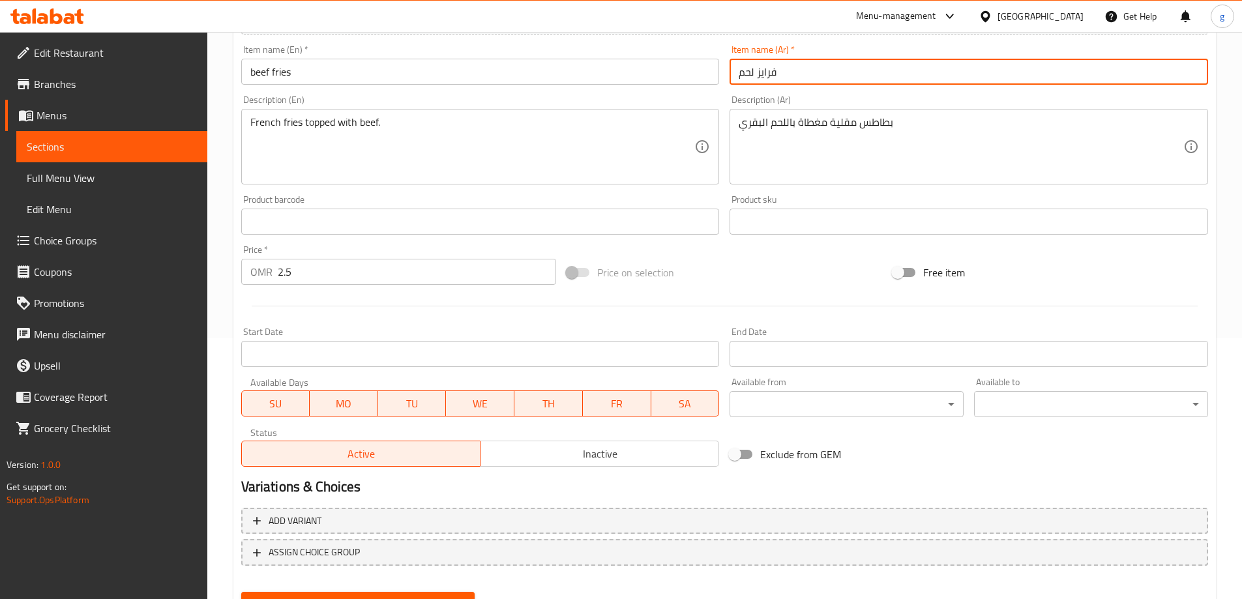
scroll to position [322, 0]
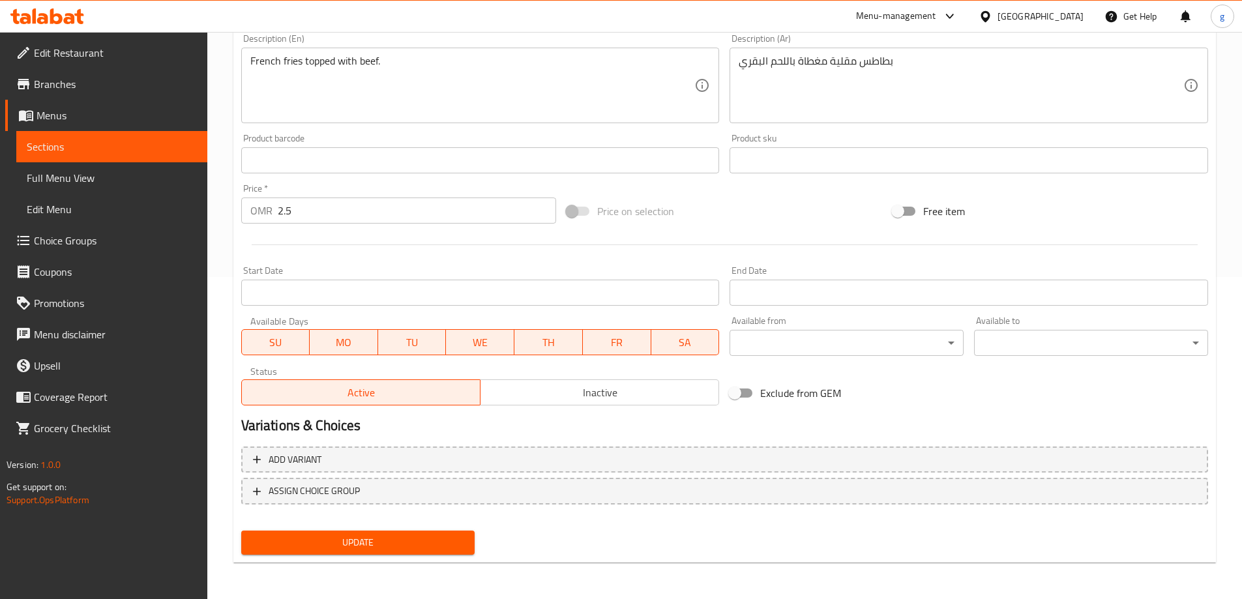
type input "فرايز لحم"
click at [392, 538] on span "Update" at bounding box center [358, 543] width 213 height 16
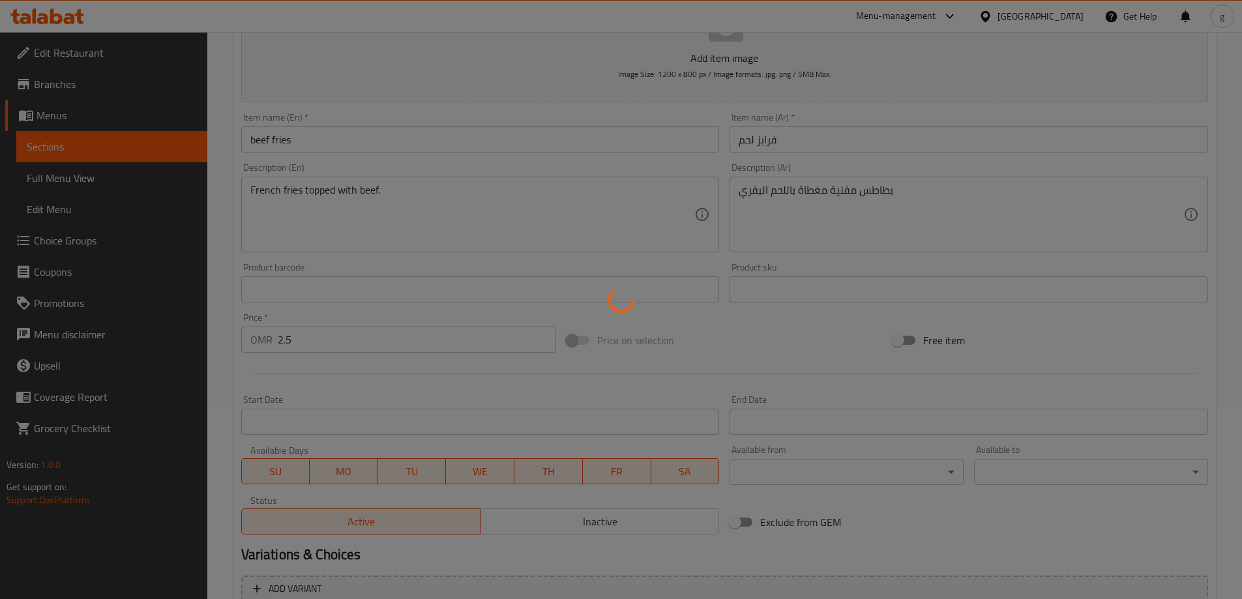
scroll to position [192, 0]
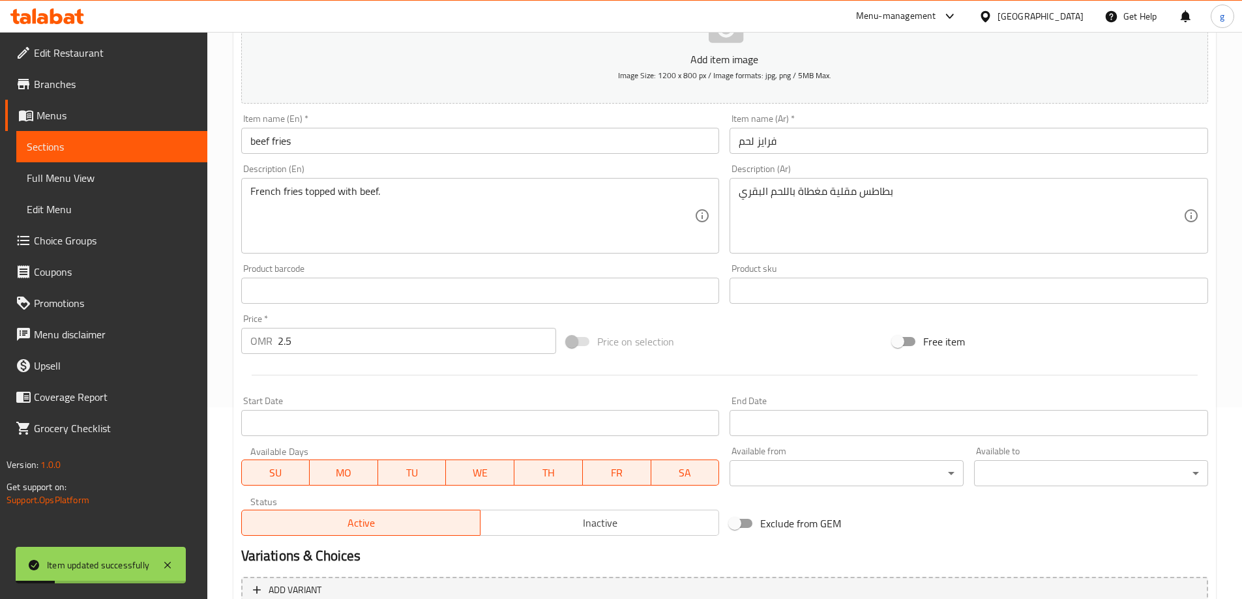
click at [126, 143] on span "Sections" at bounding box center [112, 147] width 170 height 16
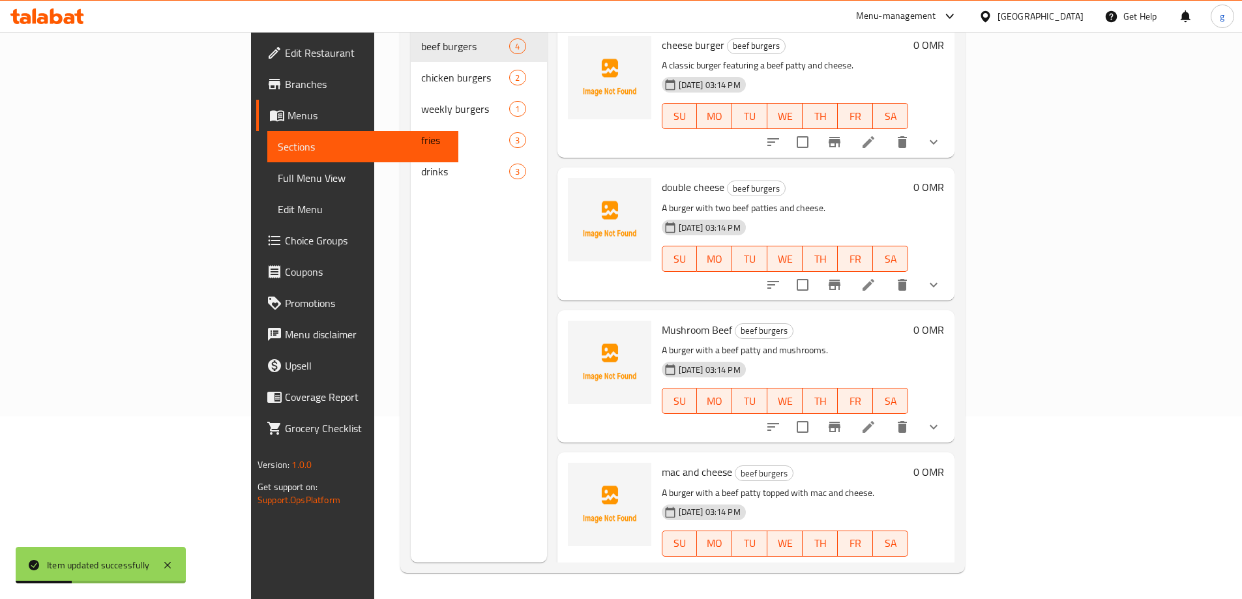
scroll to position [3, 0]
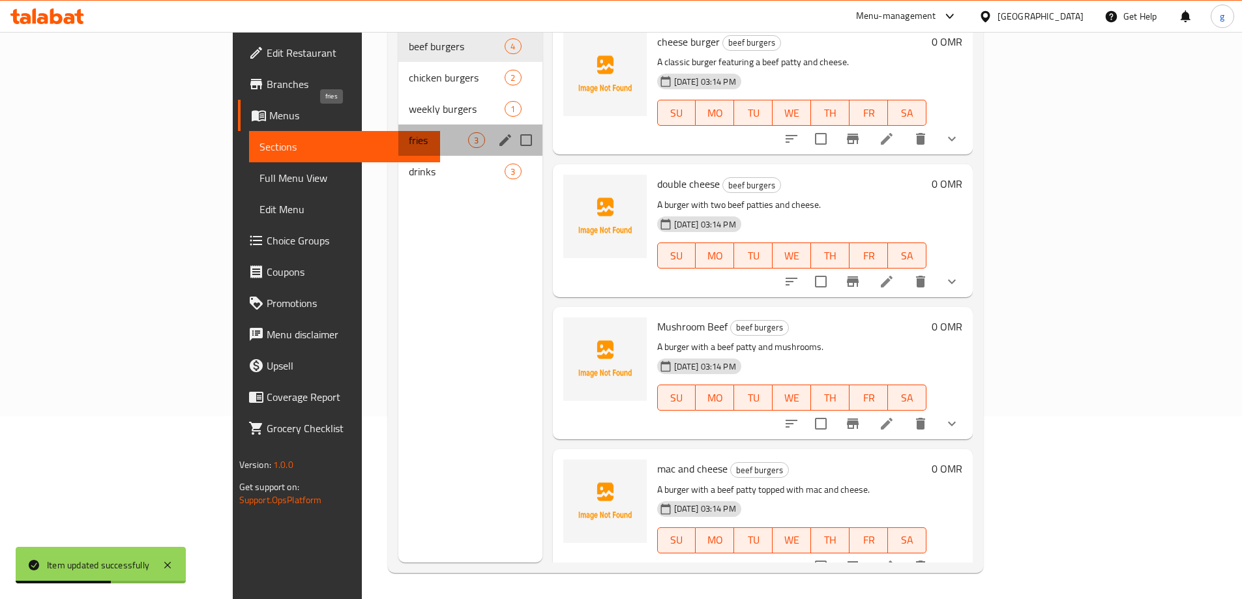
click at [409, 132] on span "fries" at bounding box center [438, 140] width 59 height 16
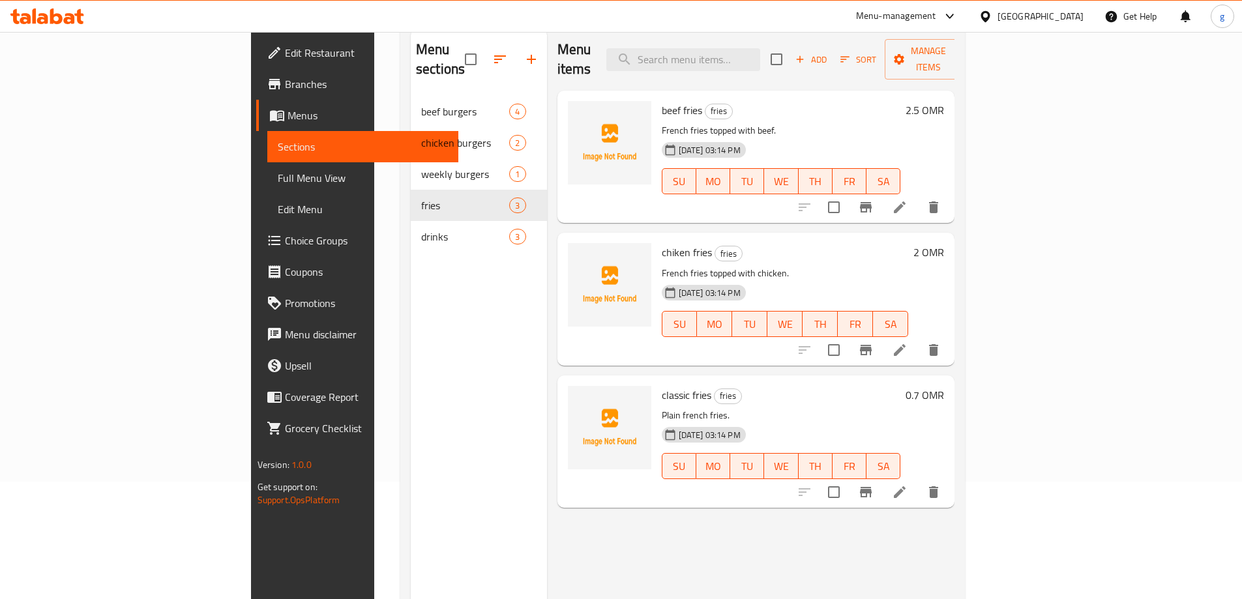
scroll to position [52, 0]
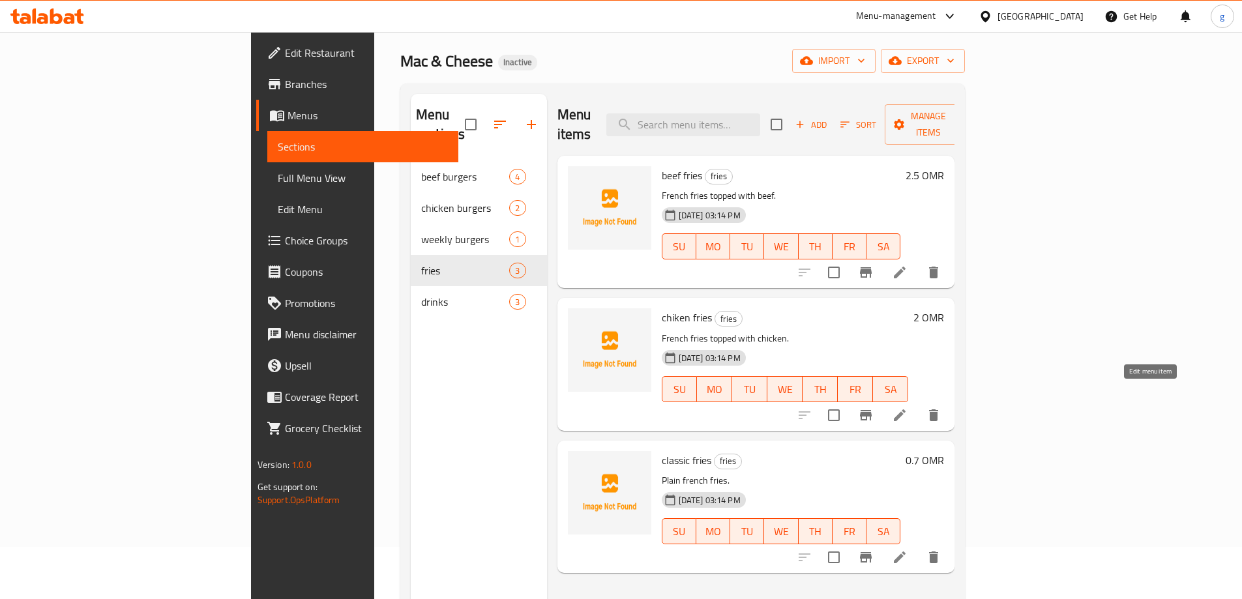
click at [907, 407] on icon at bounding box center [900, 415] width 16 height 16
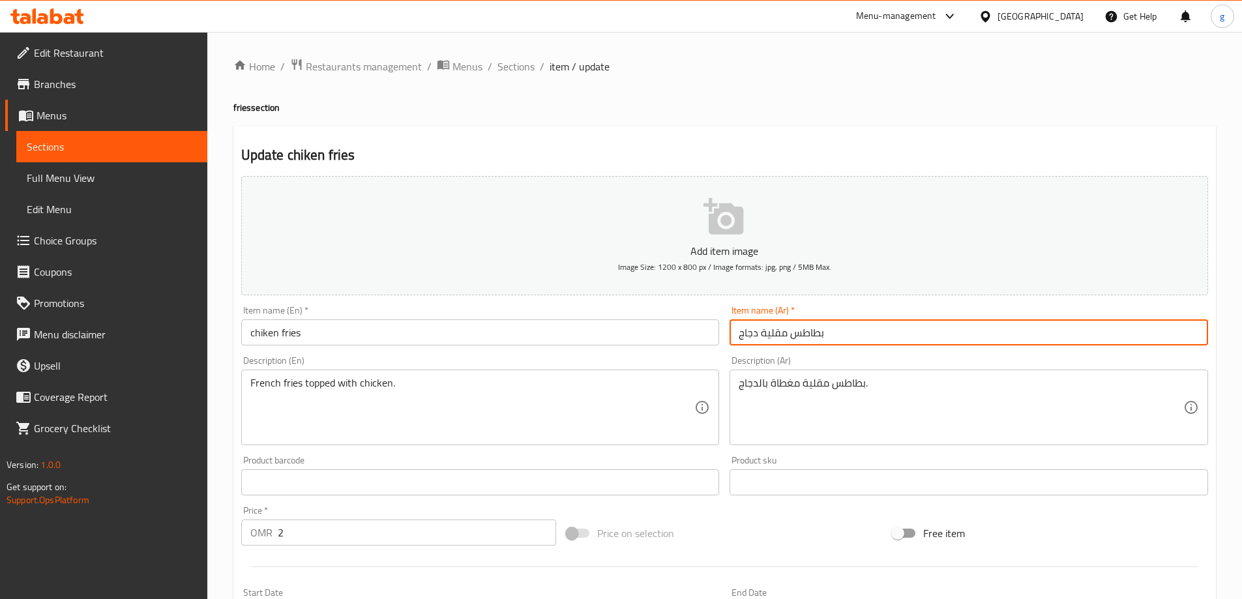
drag, startPoint x: 739, startPoint y: 333, endPoint x: 855, endPoint y: 339, distance: 115.5
click at [855, 339] on input "بطاطس مقلية دجاج" at bounding box center [968, 332] width 478 height 26
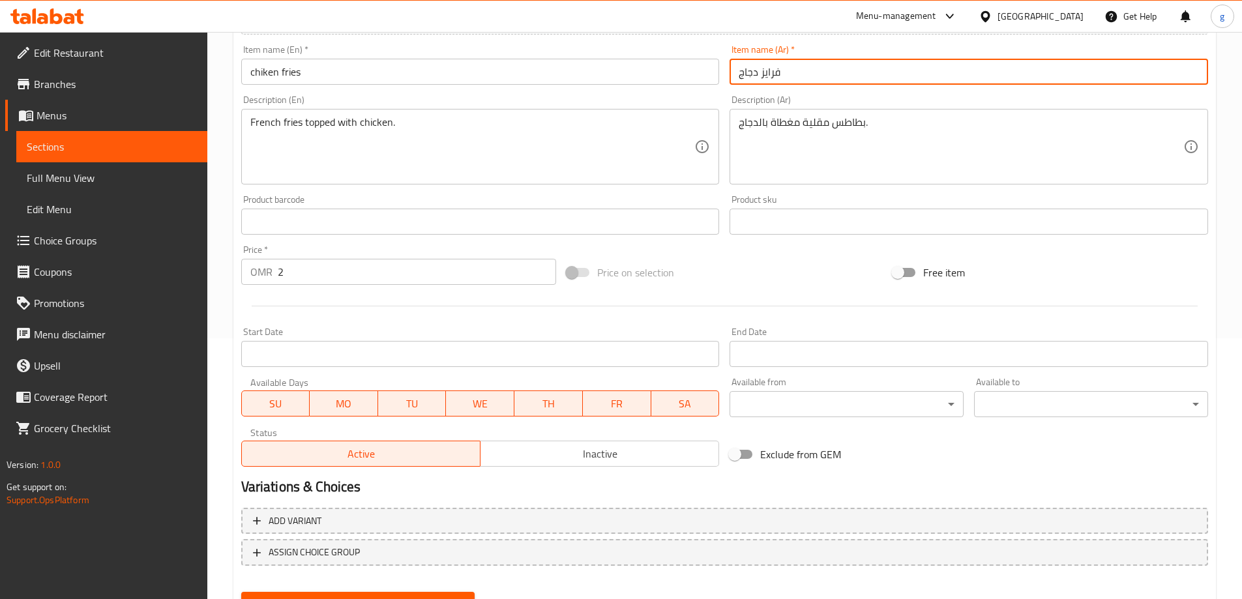
scroll to position [322, 0]
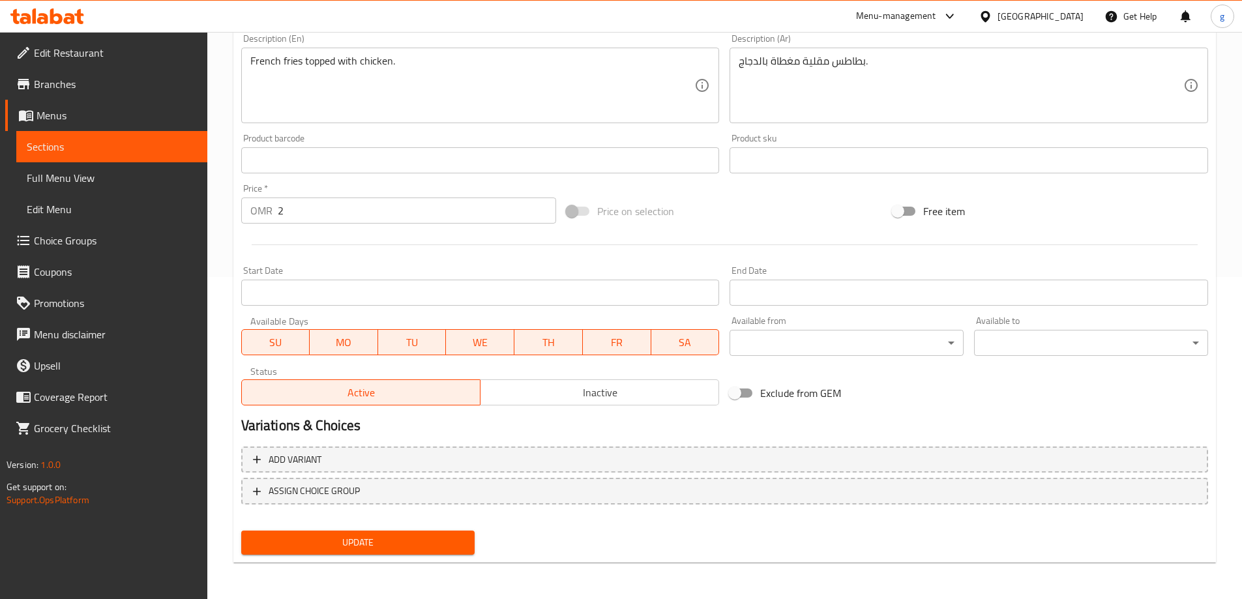
type input "فرايز دجاج"
click at [398, 553] on button "Update" at bounding box center [358, 543] width 234 height 24
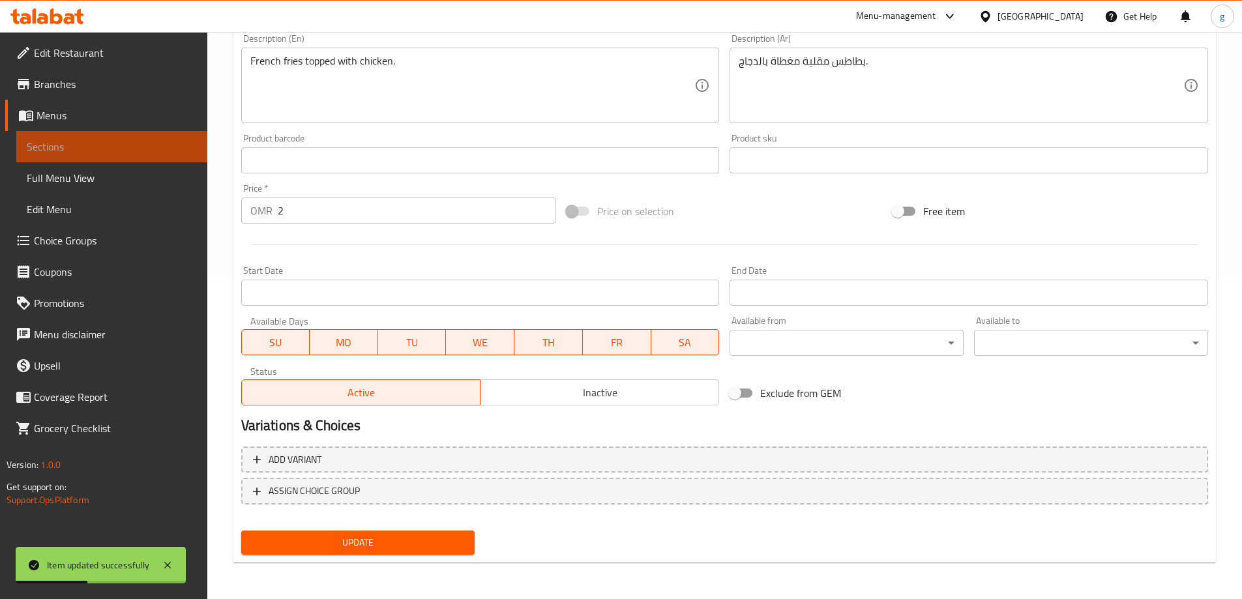
click at [70, 148] on span "Sections" at bounding box center [112, 147] width 170 height 16
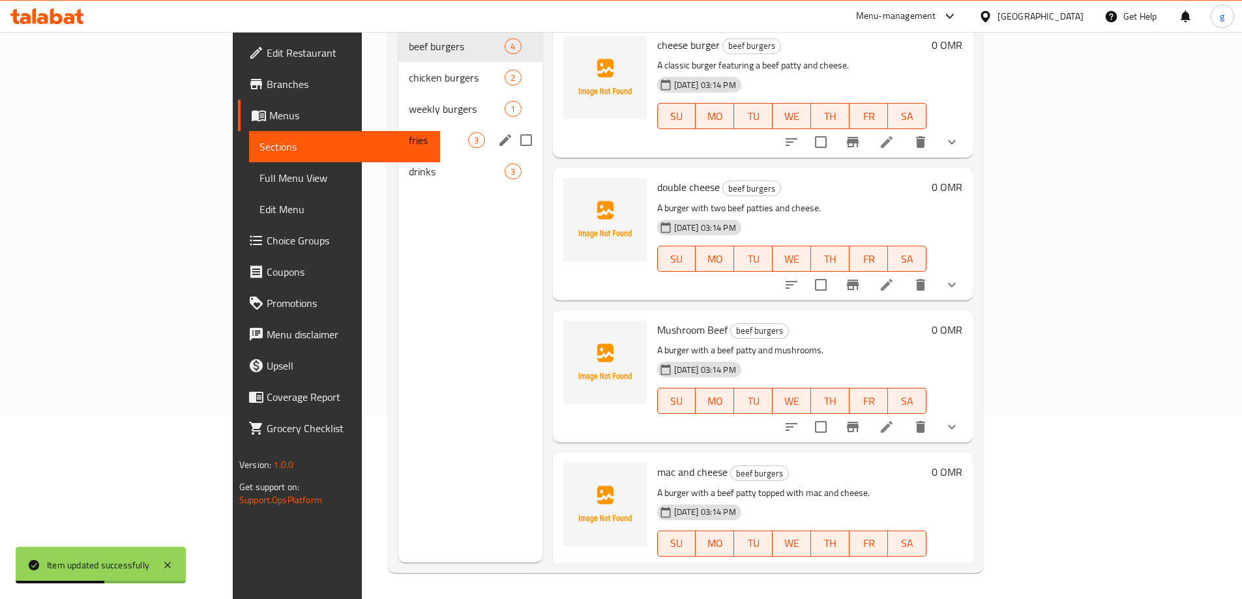
click at [398, 131] on div "fries 3" at bounding box center [469, 140] width 143 height 31
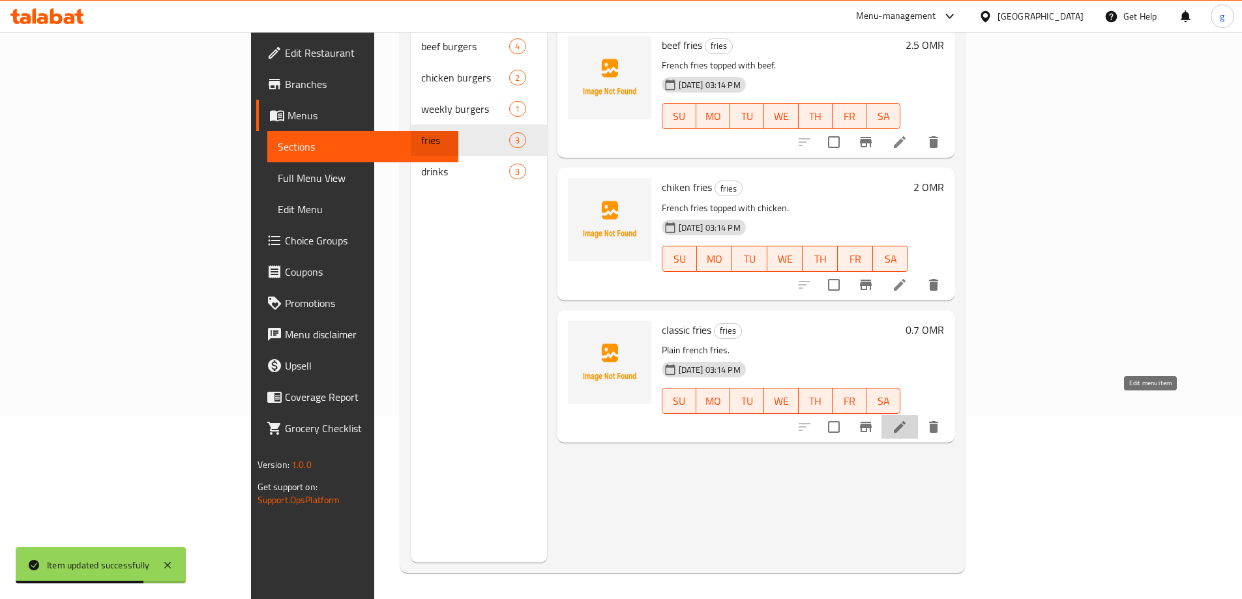
click at [907, 419] on icon at bounding box center [900, 427] width 16 height 16
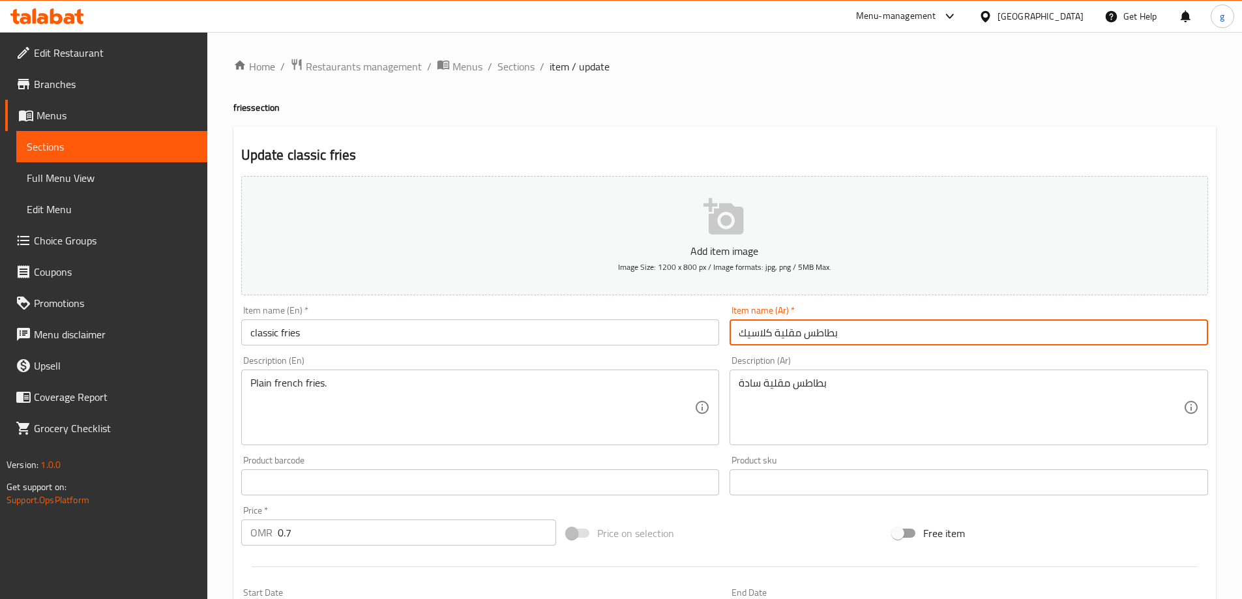
drag, startPoint x: 842, startPoint y: 338, endPoint x: 806, endPoint y: 338, distance: 36.5
click at [806, 338] on input "بطاطس مقلية كلاسيك" at bounding box center [968, 332] width 478 height 26
drag, startPoint x: 857, startPoint y: 337, endPoint x: 797, endPoint y: 334, distance: 59.4
click at [806, 336] on input "بطاطس مقلية كلاسيك" at bounding box center [968, 332] width 478 height 26
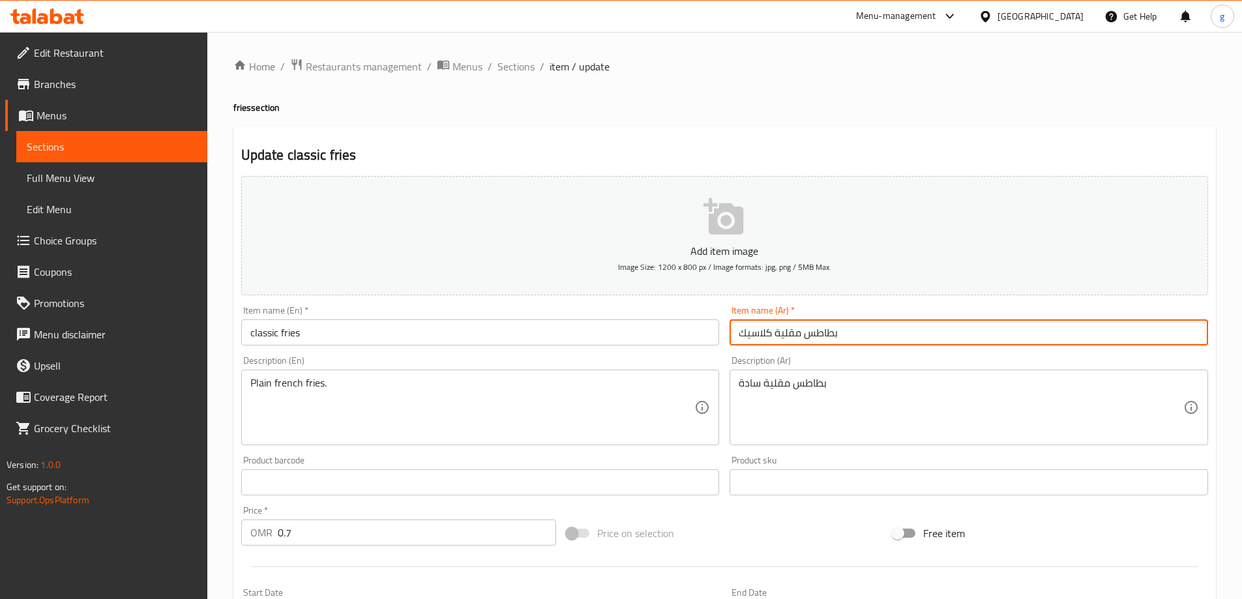
click at [774, 330] on input "بطاطس مقلية كلاسيك" at bounding box center [968, 332] width 478 height 26
drag, startPoint x: 777, startPoint y: 331, endPoint x: 836, endPoint y: 334, distance: 59.4
click at [836, 334] on input "بطاطس مقلية كلاسيك" at bounding box center [968, 332] width 478 height 26
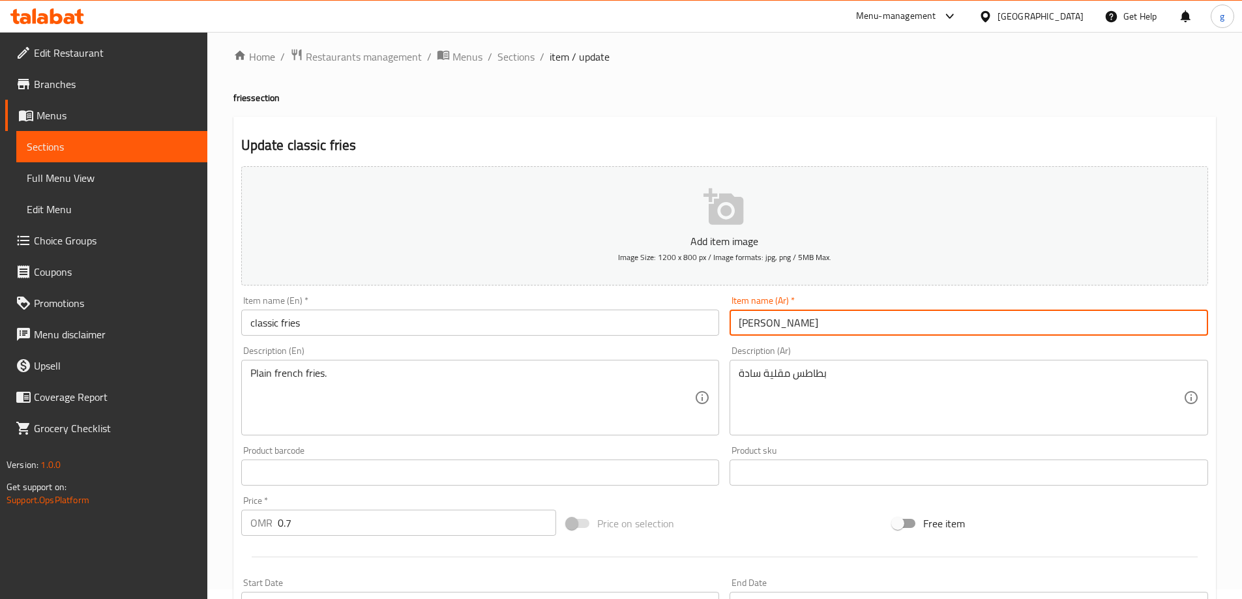
scroll to position [130, 0]
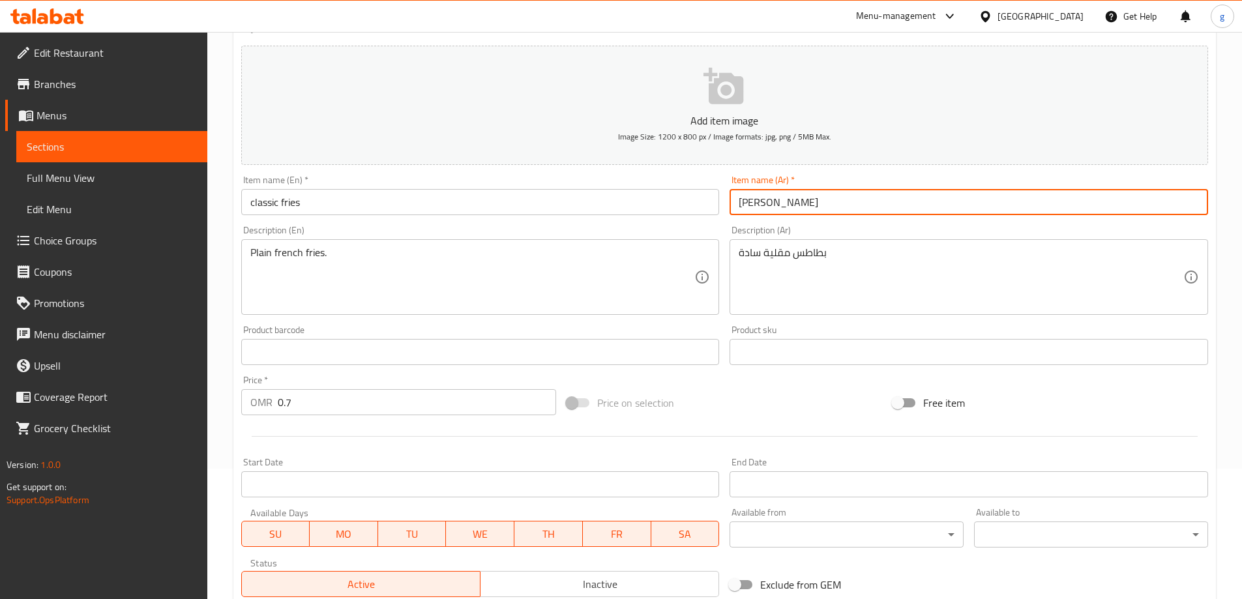
click at [797, 207] on input "فرايزك كلاسي" at bounding box center [968, 202] width 478 height 26
click at [779, 205] on input "فرايزك كلاسي" at bounding box center [968, 202] width 478 height 26
click at [789, 207] on input "فرايز كلاسيك" at bounding box center [968, 202] width 478 height 26
click at [779, 205] on input "فرايز كلاسيك" at bounding box center [968, 202] width 478 height 26
drag, startPoint x: 775, startPoint y: 203, endPoint x: 795, endPoint y: 207, distance: 20.5
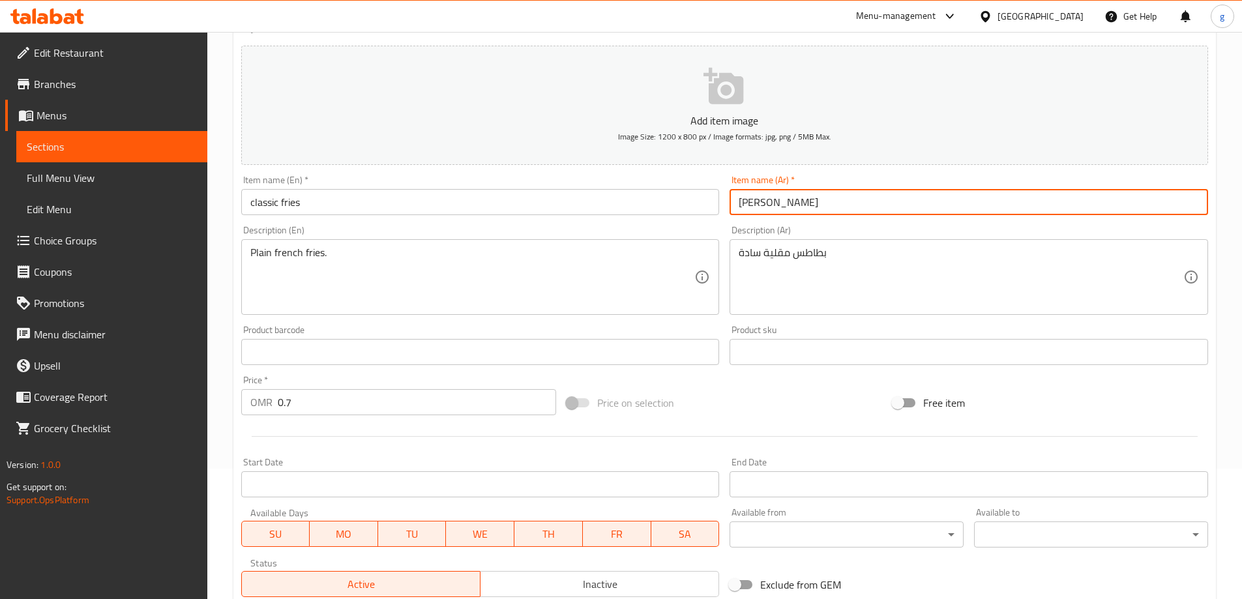
click at [795, 207] on input "فرايز كلاسيك" at bounding box center [968, 202] width 478 height 26
click at [779, 204] on input "كلاسيك" at bounding box center [968, 202] width 478 height 26
paste input "فرايز"
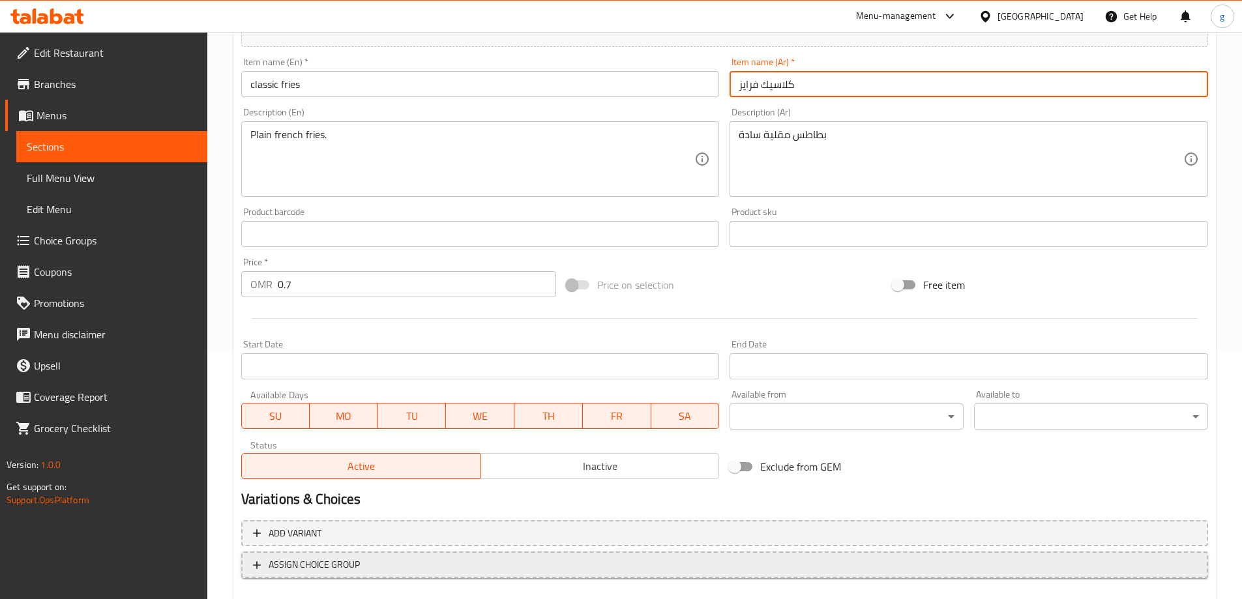
scroll to position [322, 0]
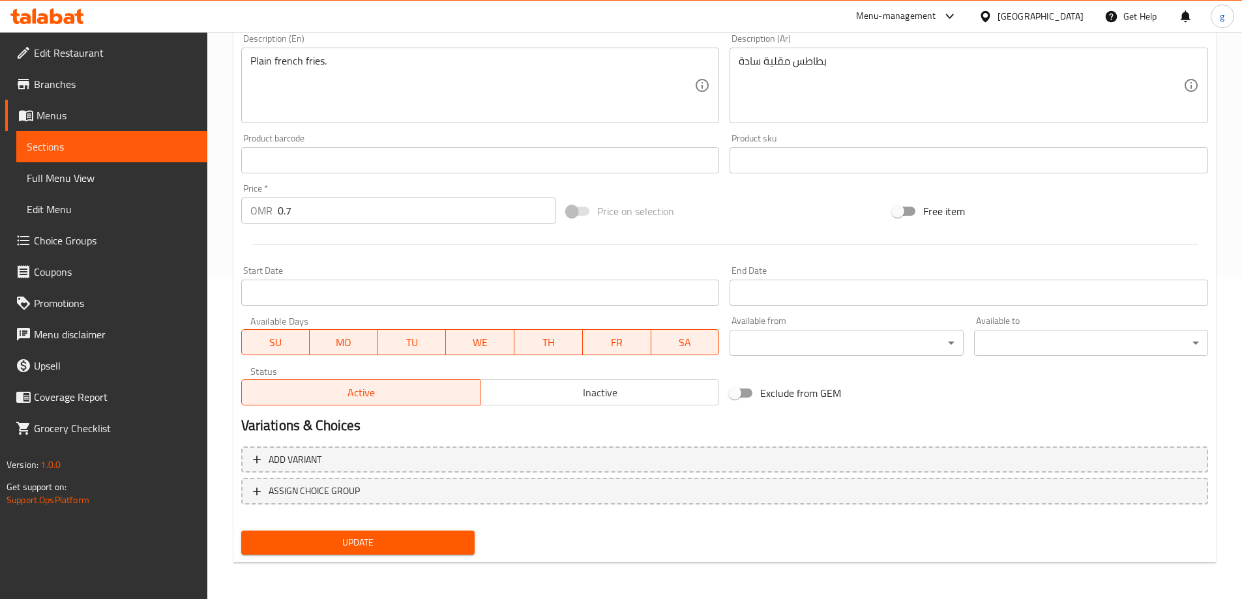
type input "كلاسيك فرايز"
click at [444, 540] on span "Update" at bounding box center [358, 543] width 213 height 16
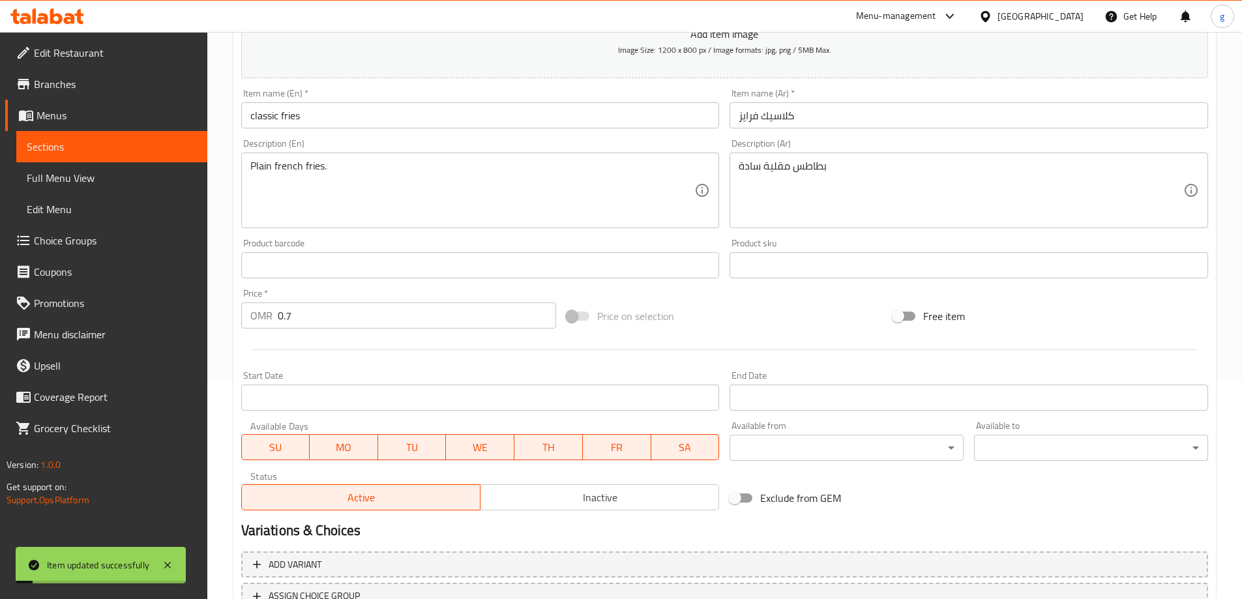
scroll to position [192, 0]
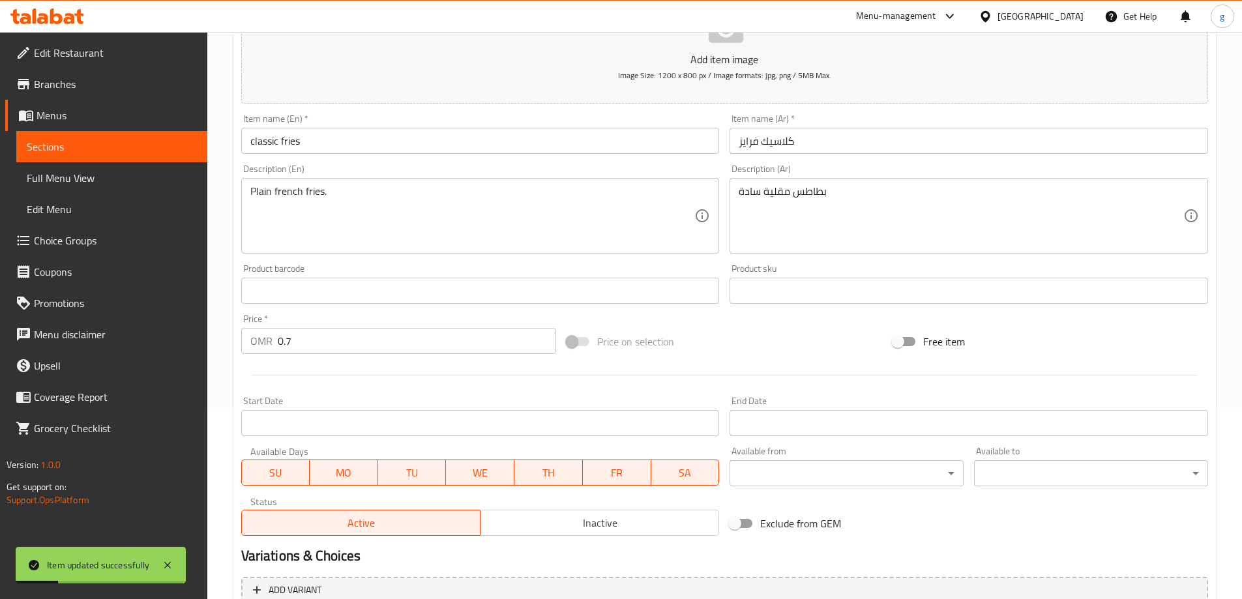
click at [133, 154] on link "Sections" at bounding box center [111, 146] width 191 height 31
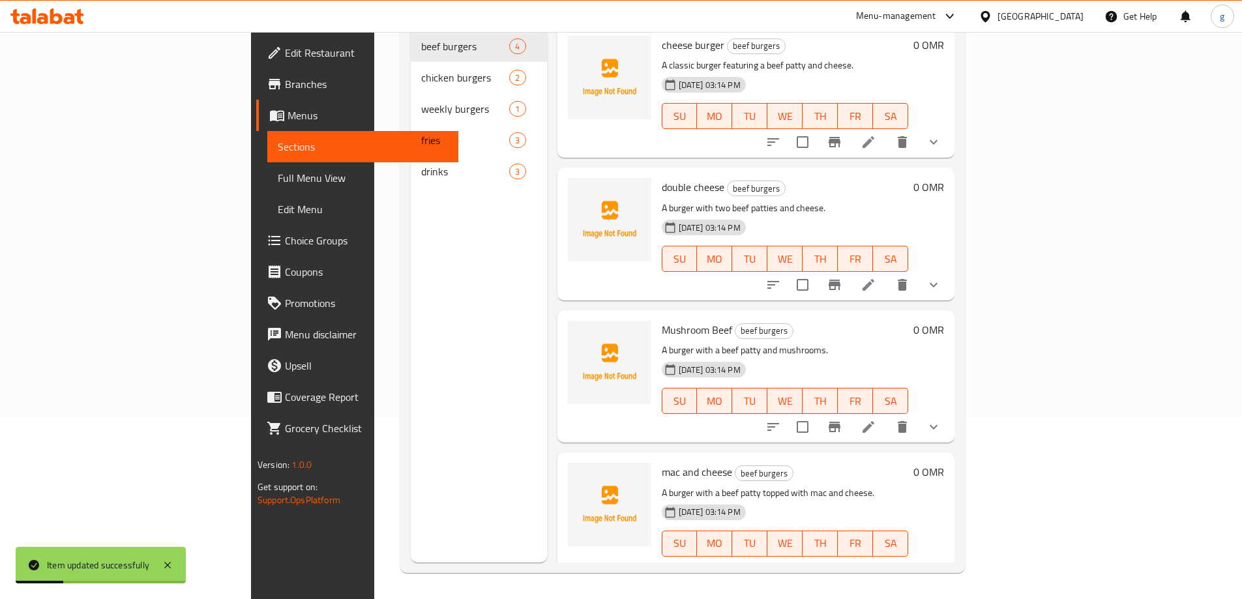
scroll to position [183, 0]
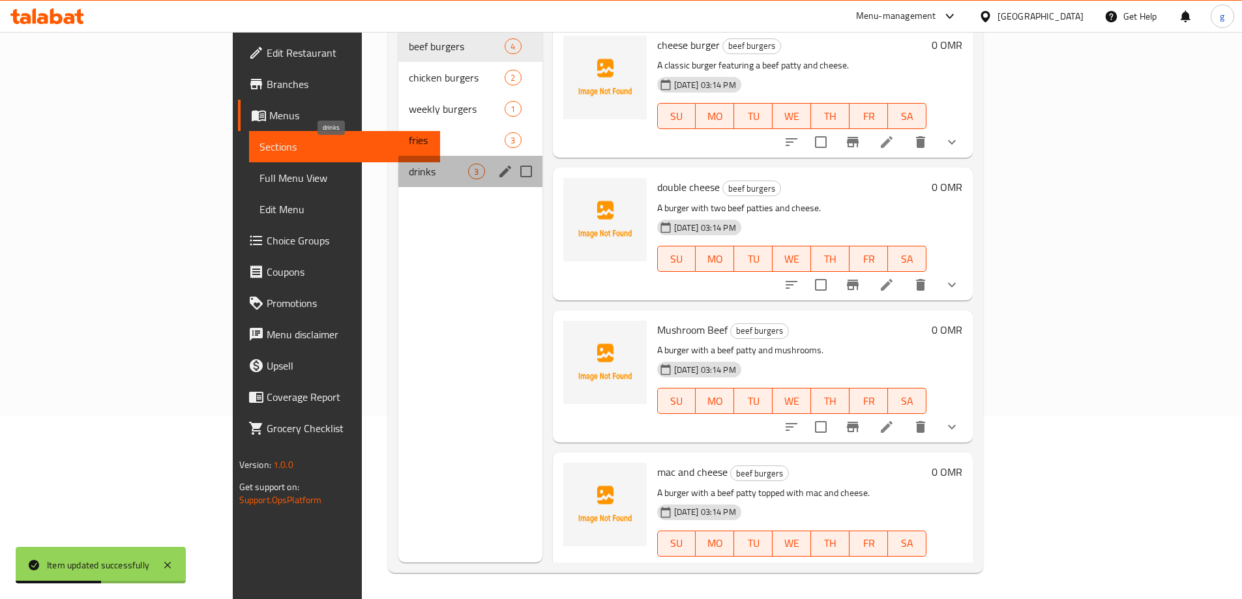
click at [409, 164] on span "drinks" at bounding box center [438, 172] width 59 height 16
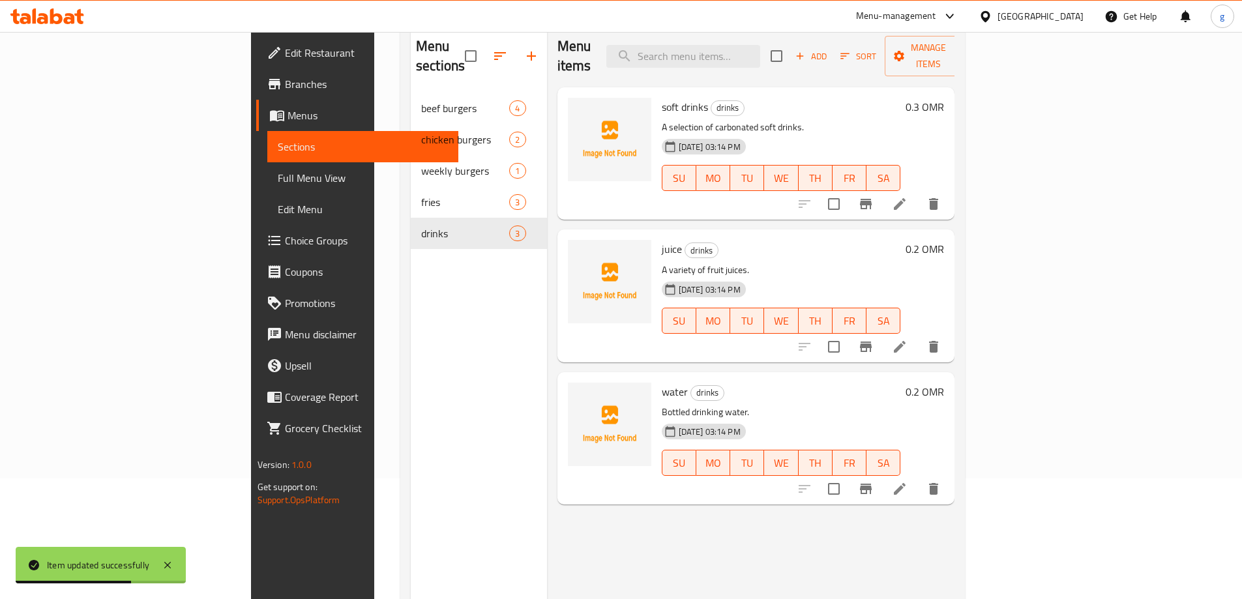
scroll to position [52, 0]
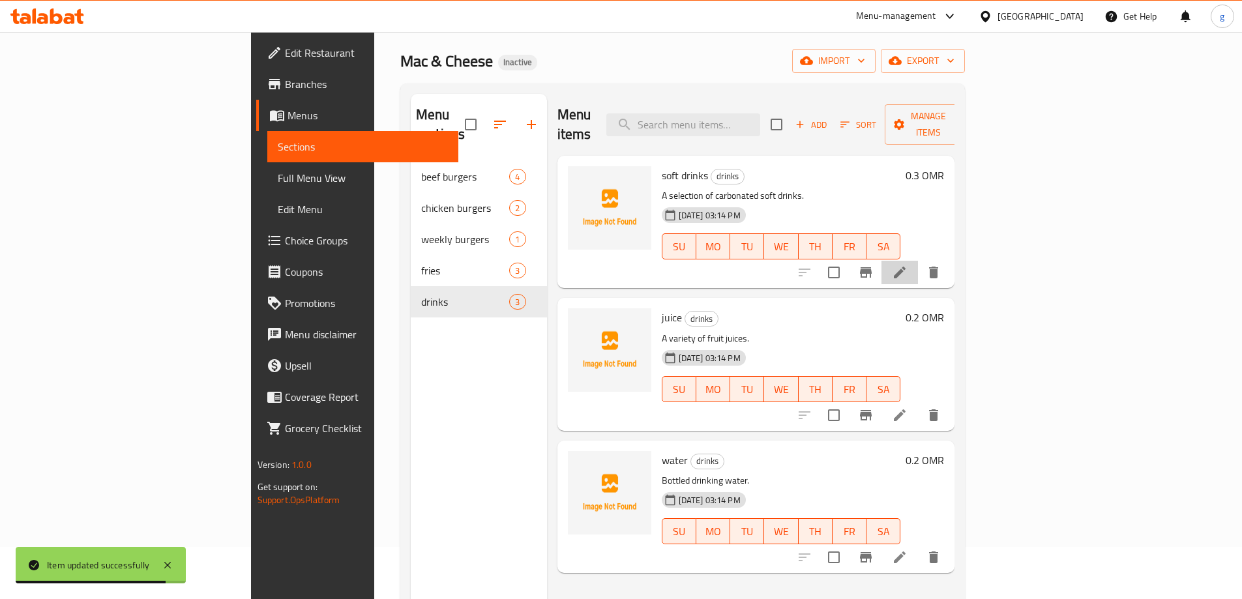
click at [918, 261] on li at bounding box center [899, 272] width 37 height 23
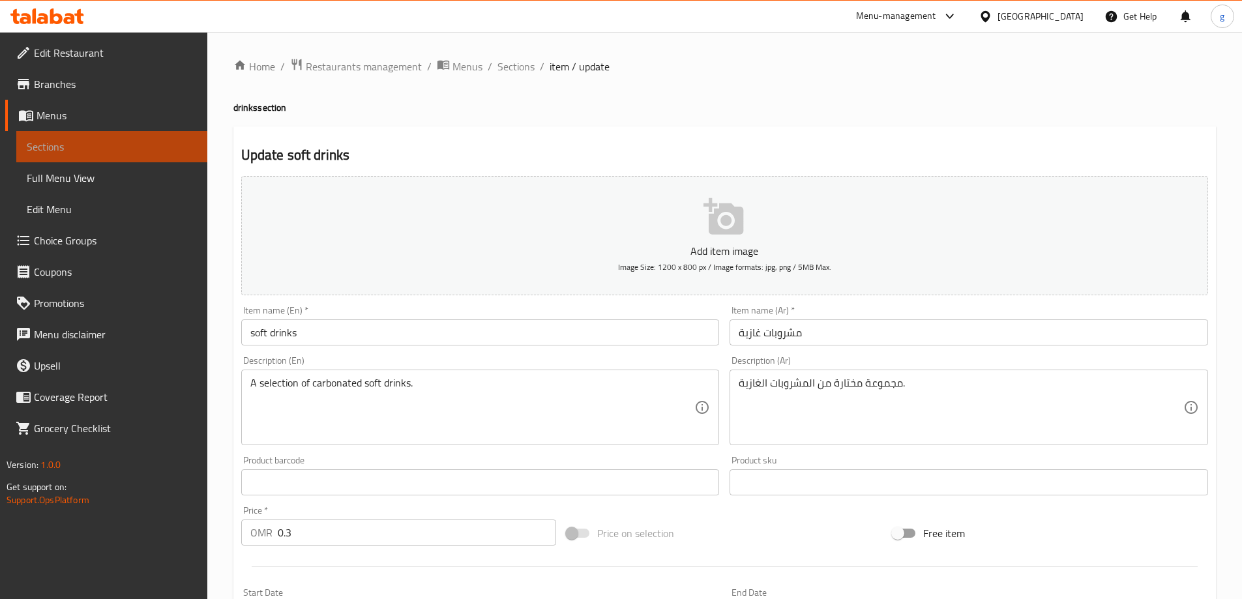
click at [113, 149] on span "Sections" at bounding box center [112, 147] width 170 height 16
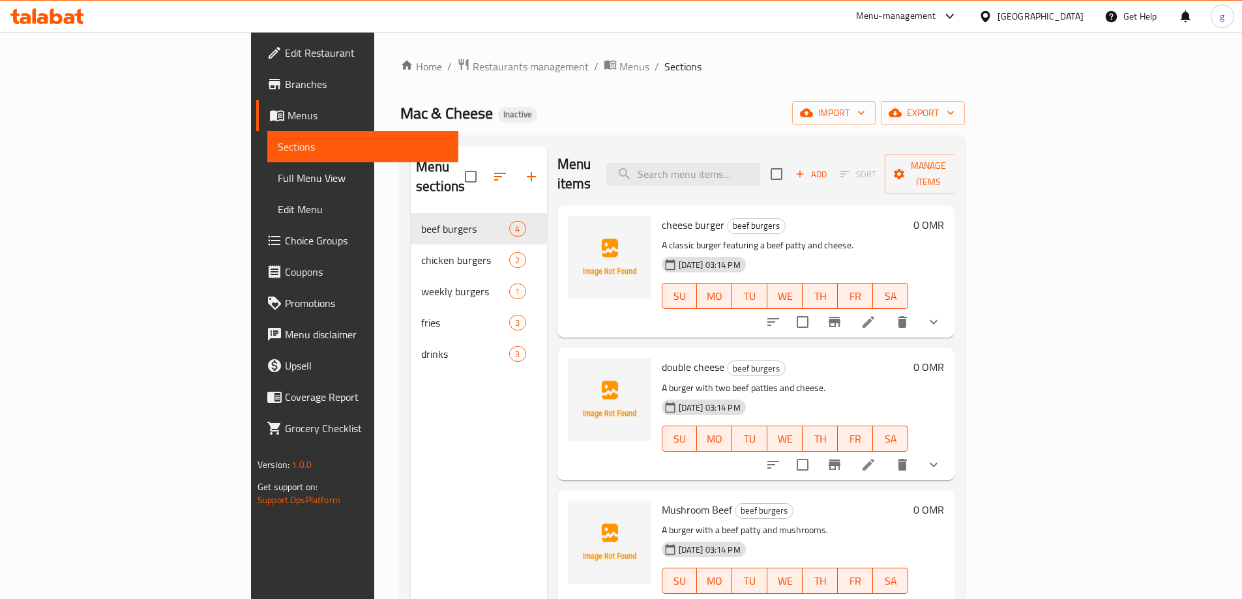
scroll to position [3, 0]
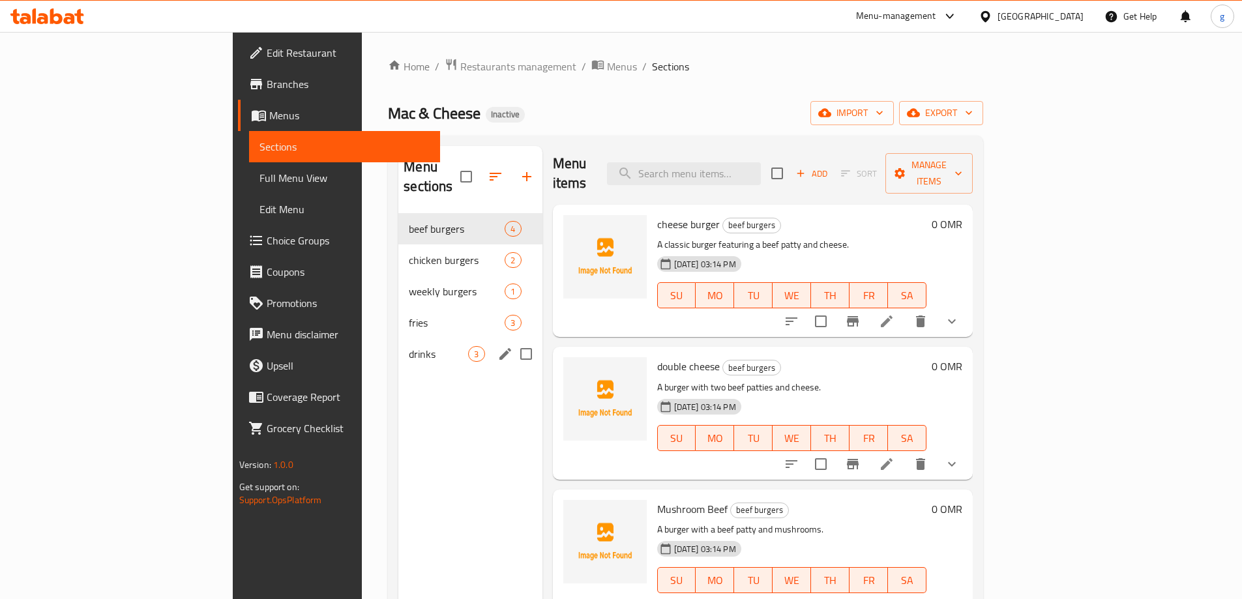
click at [409, 346] on span "drinks" at bounding box center [438, 354] width 59 height 16
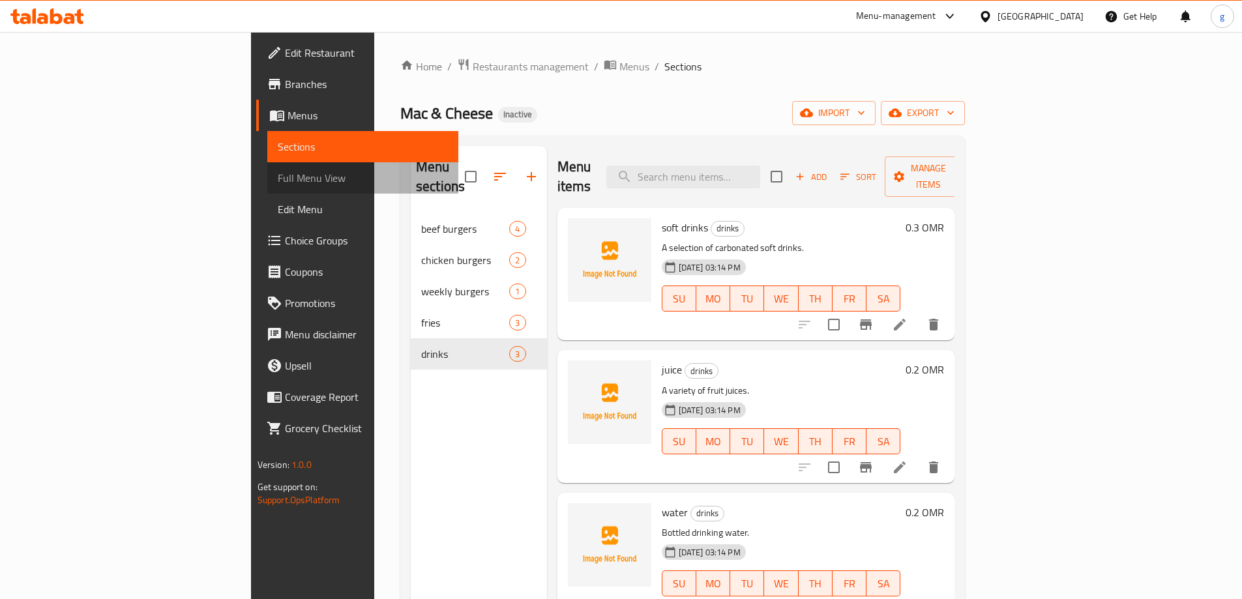
click at [278, 178] on span "Full Menu View" at bounding box center [363, 178] width 170 height 16
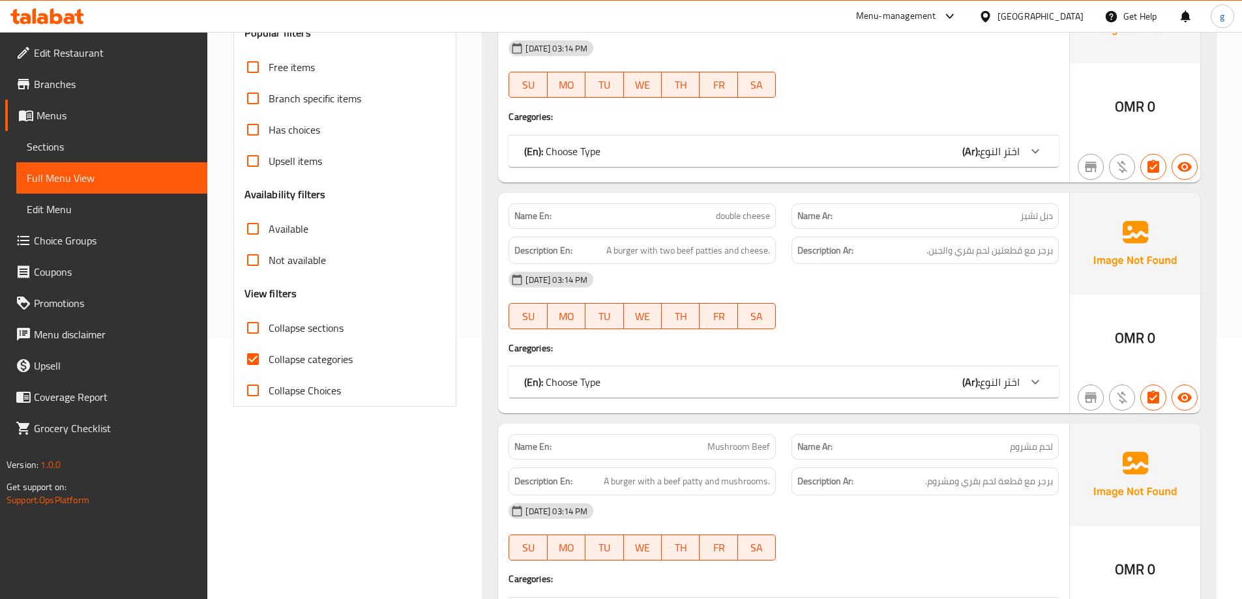
click at [262, 354] on input "Collapse categories" at bounding box center [252, 359] width 31 height 31
checkbox input "false"
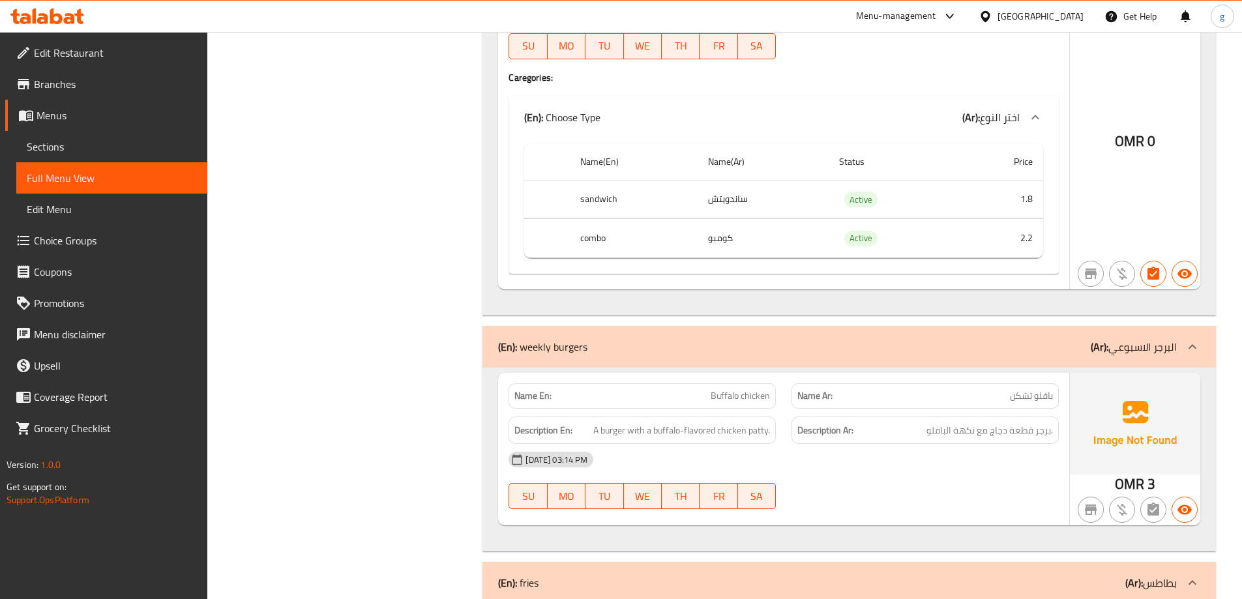
scroll to position [2270, 0]
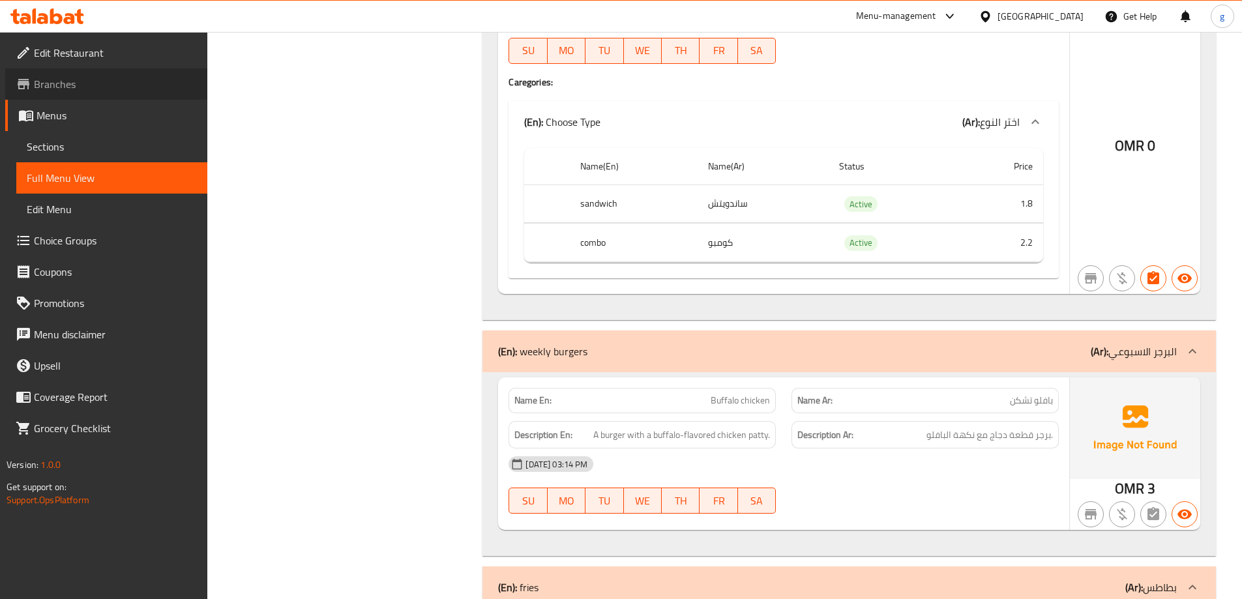
click at [70, 87] on span "Branches" at bounding box center [115, 84] width 163 height 16
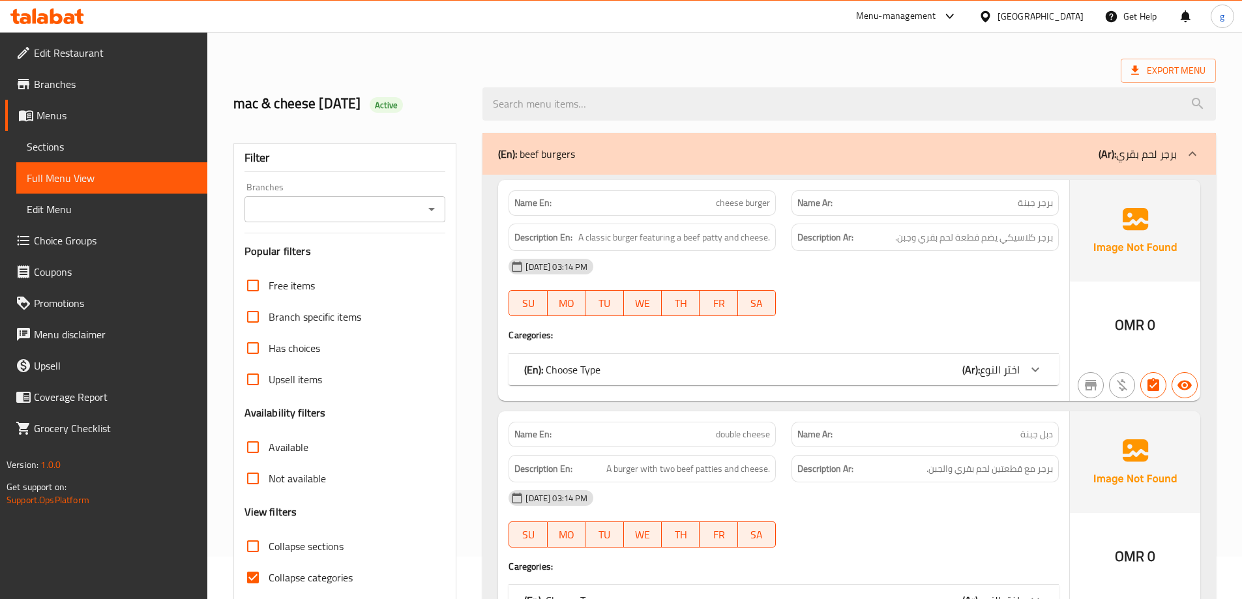
scroll to position [65, 0]
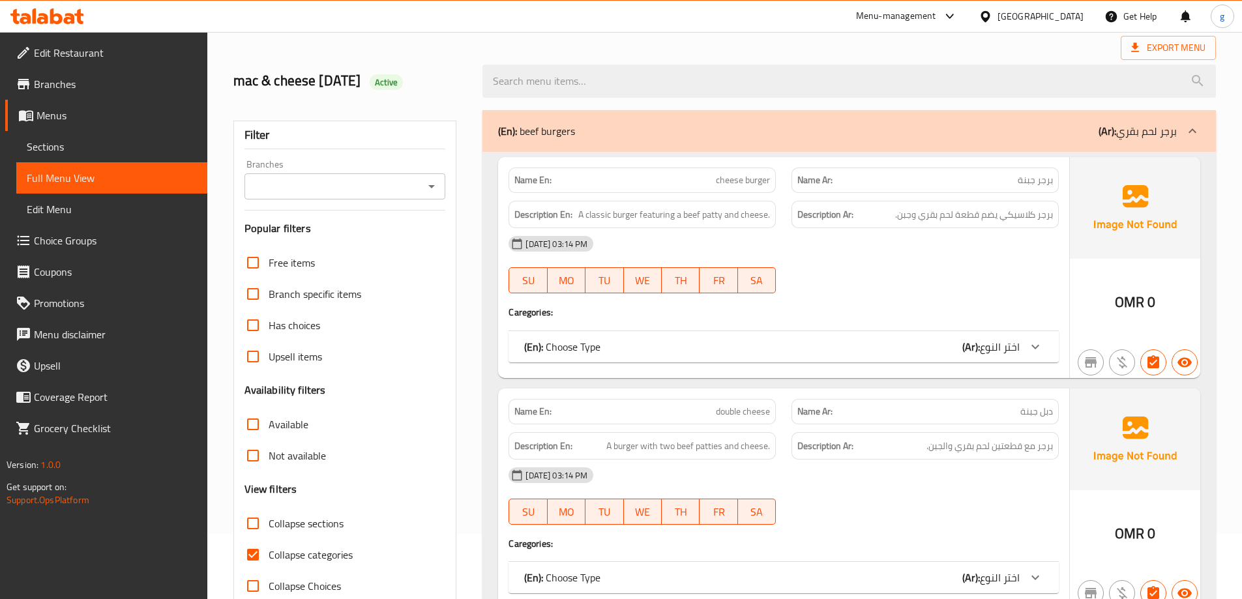
click at [246, 550] on input "Collapse categories" at bounding box center [252, 554] width 31 height 31
checkbox input "false"
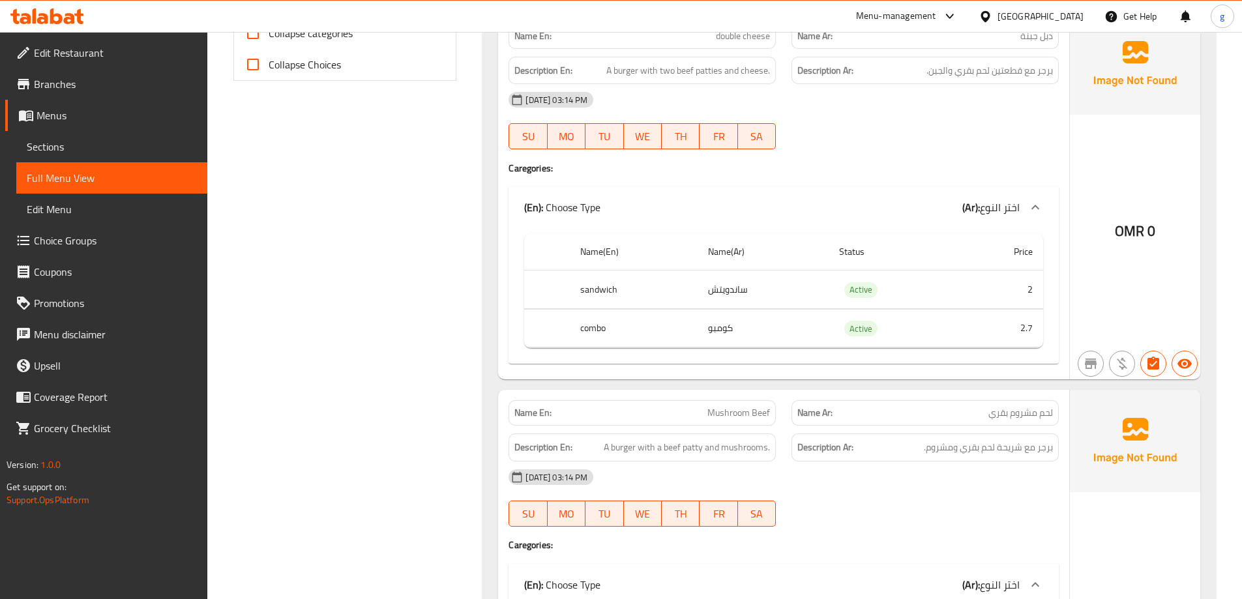
scroll to position [456, 0]
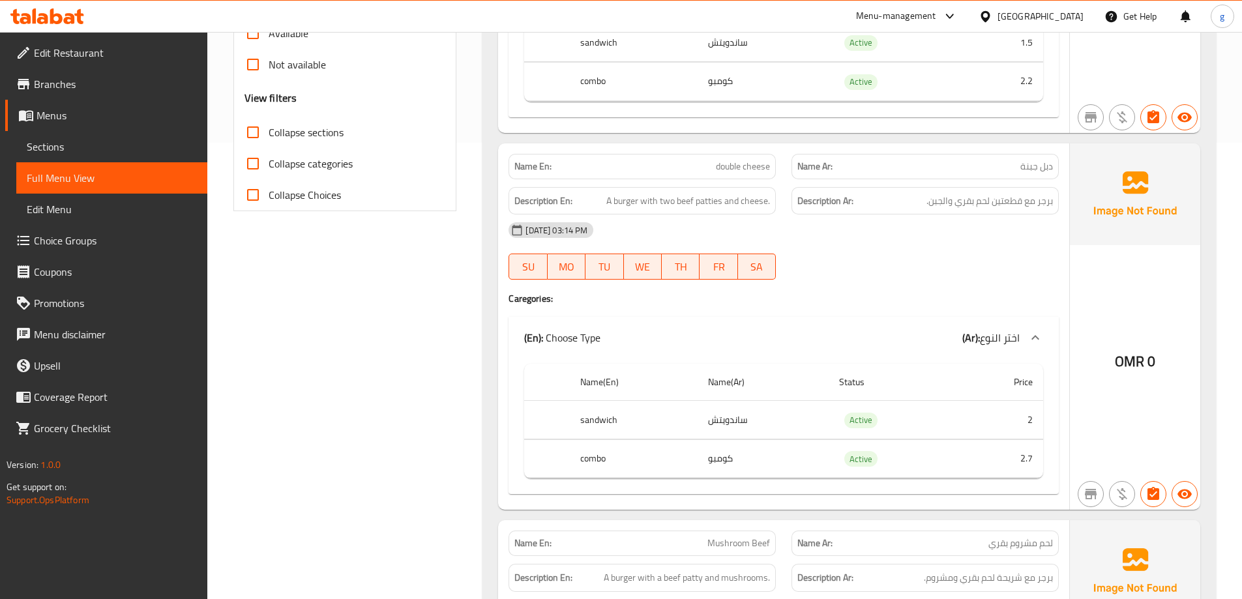
click at [765, 165] on span "double cheese" at bounding box center [743, 167] width 54 height 14
copy span "double cheese"
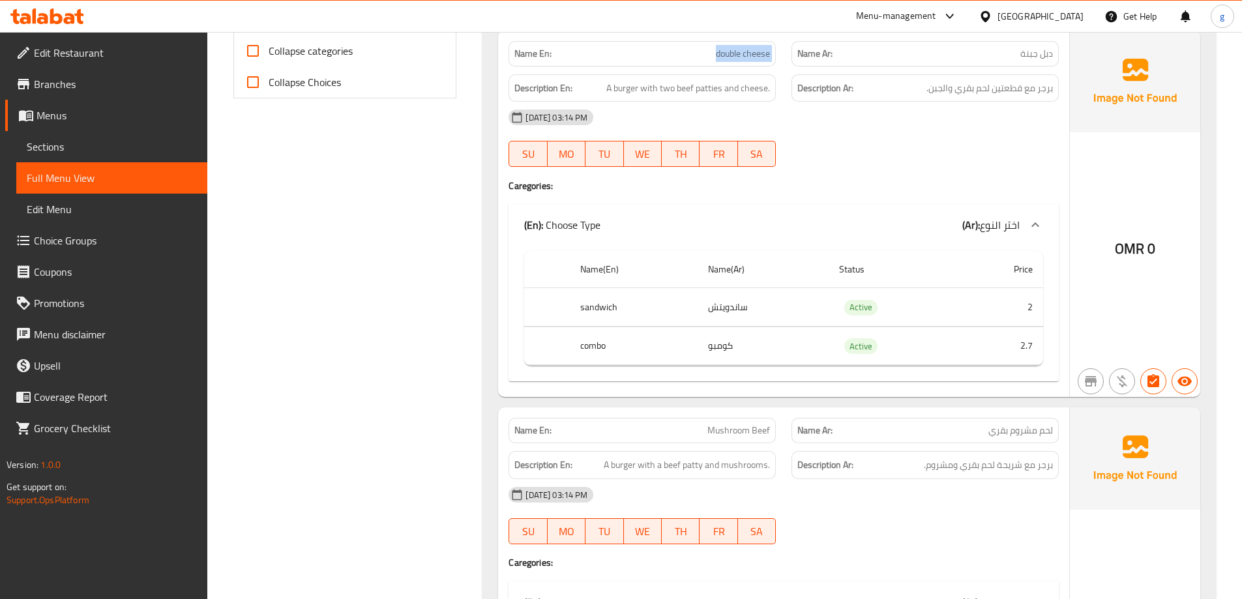
scroll to position [782, 0]
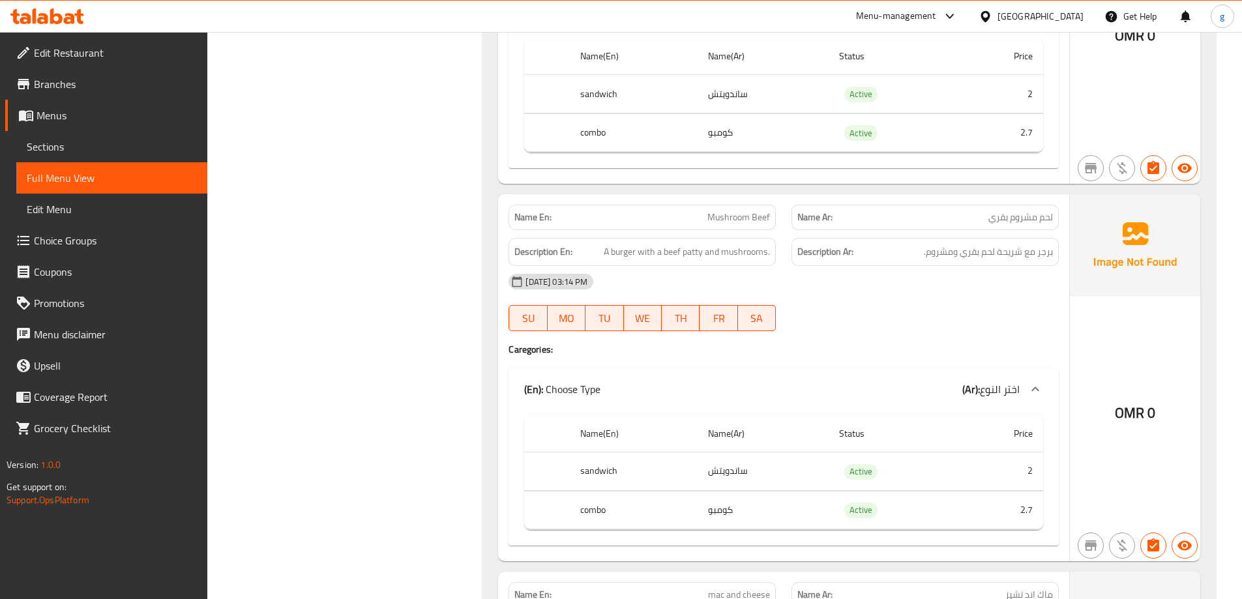
click at [945, 231] on div "Description Ar: برجر مع شريحة لحم بقري ومشروم." at bounding box center [925, 252] width 283 height 44
click at [744, 214] on span "Mushroom Beef" at bounding box center [738, 218] width 63 height 14
click at [693, 246] on span "A burger with a beef patty and mushrooms." at bounding box center [687, 252] width 166 height 16
click at [694, 246] on span "A burger with a beef patty and mushrooms." at bounding box center [687, 252] width 166 height 16
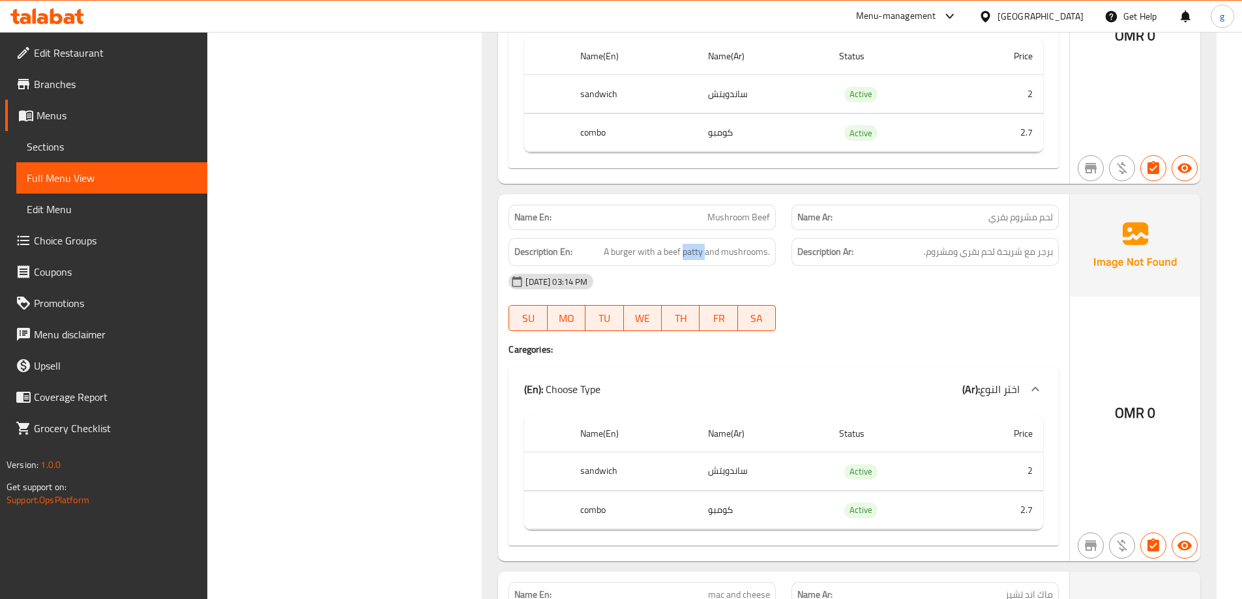
copy span "patty"
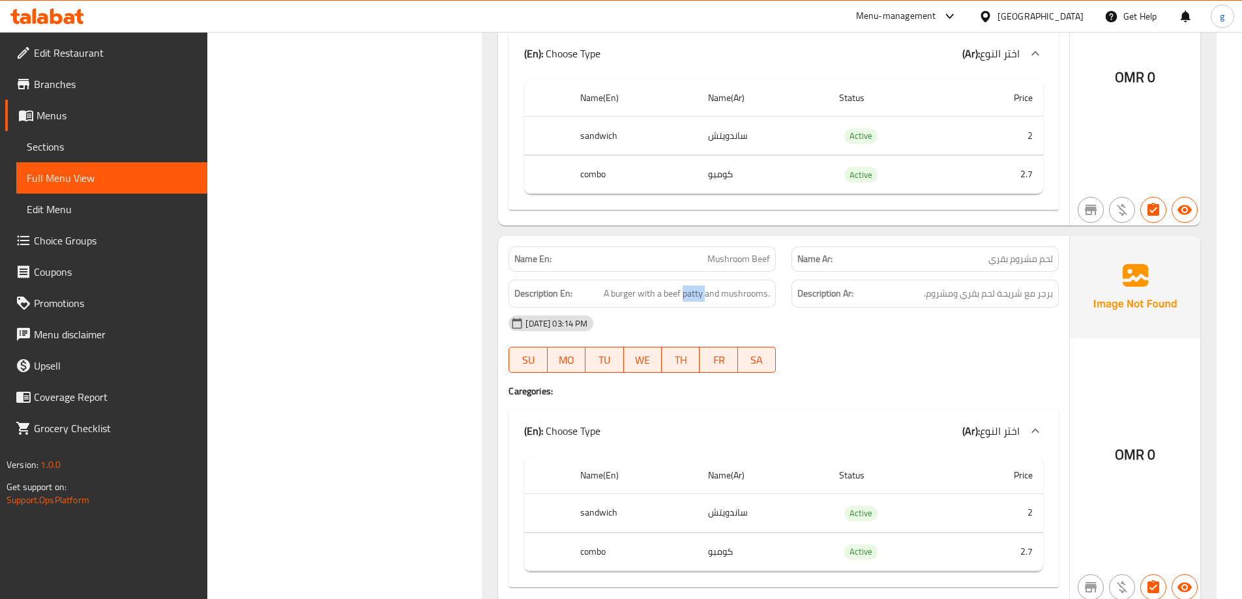
scroll to position [717, 0]
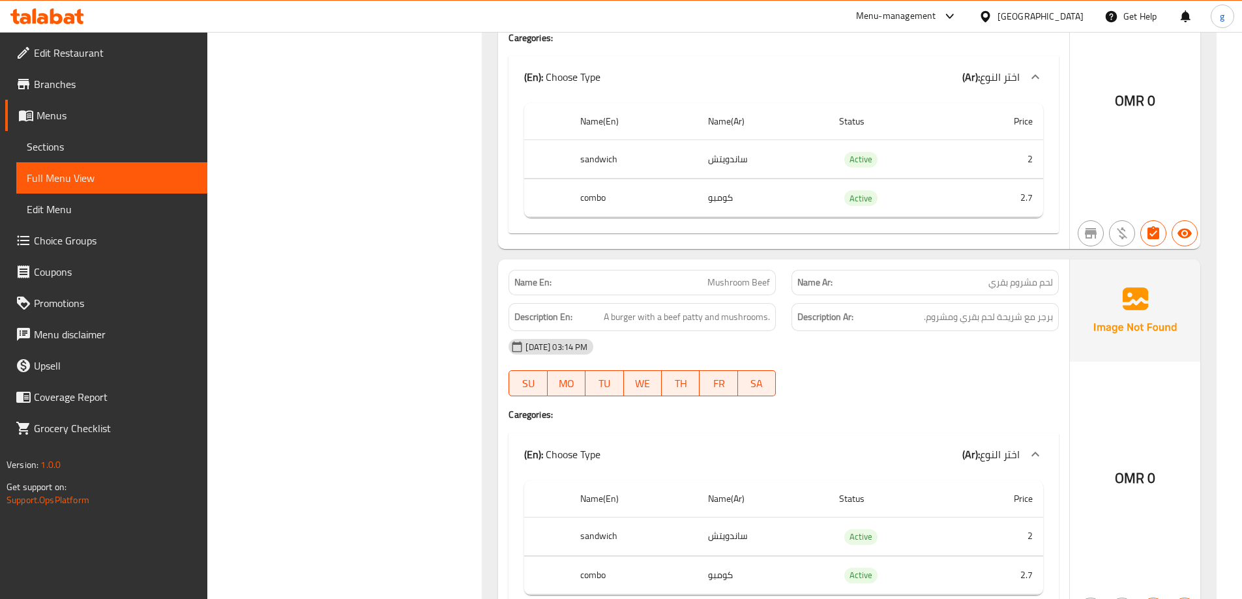
click at [748, 287] on span "Mushroom Beef" at bounding box center [738, 283] width 63 height 14
drag, startPoint x: 695, startPoint y: 280, endPoint x: 796, endPoint y: 281, distance: 101.0
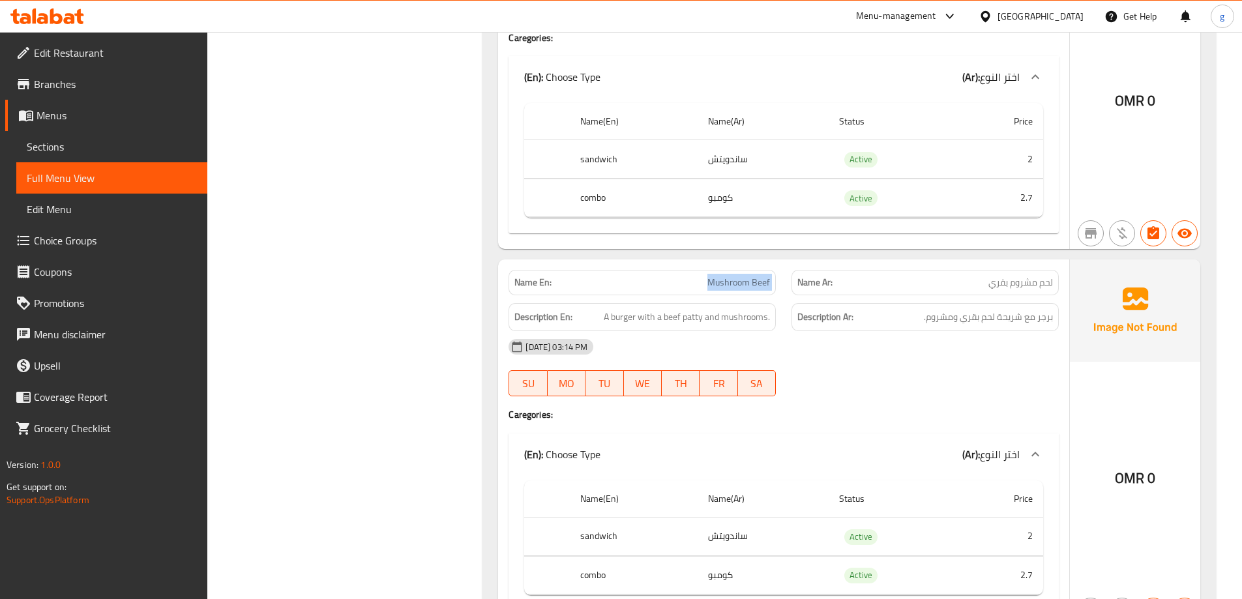
click at [796, 281] on div "Name En: Mushroom Beef Name Ar: لحم مشروم بقري" at bounding box center [784, 282] width 566 height 41
copy span "Mushroom Beef"
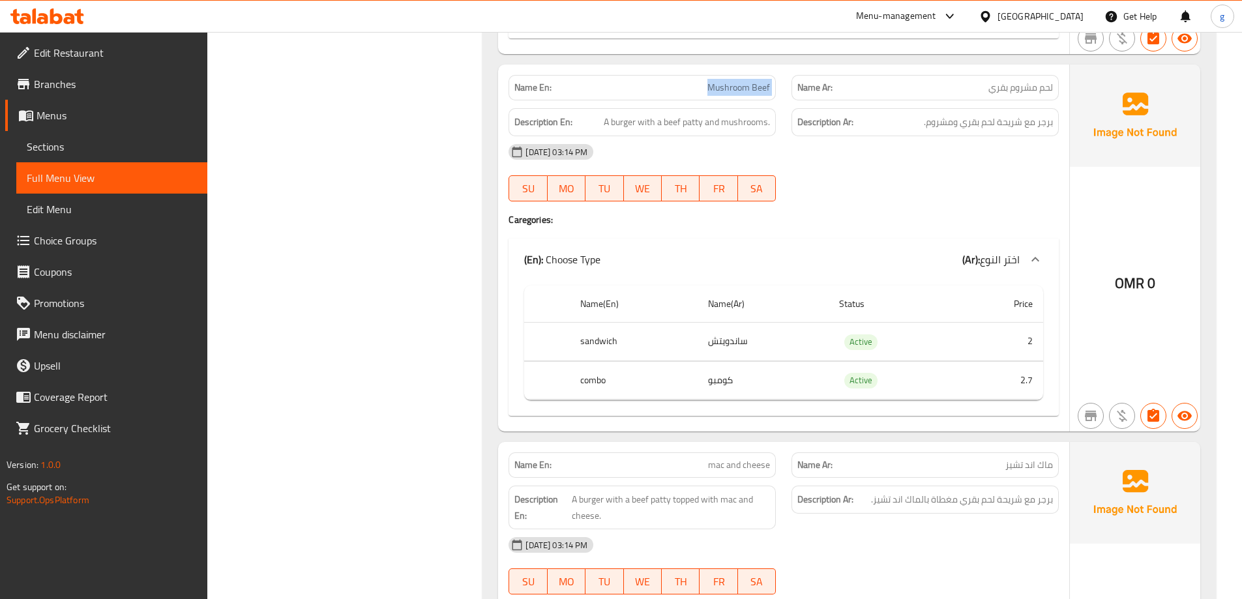
scroll to position [913, 0]
click at [851, 181] on div "14-09-2025 03:14 PM SU MO TU WE TH FR SA" at bounding box center [784, 172] width 566 height 73
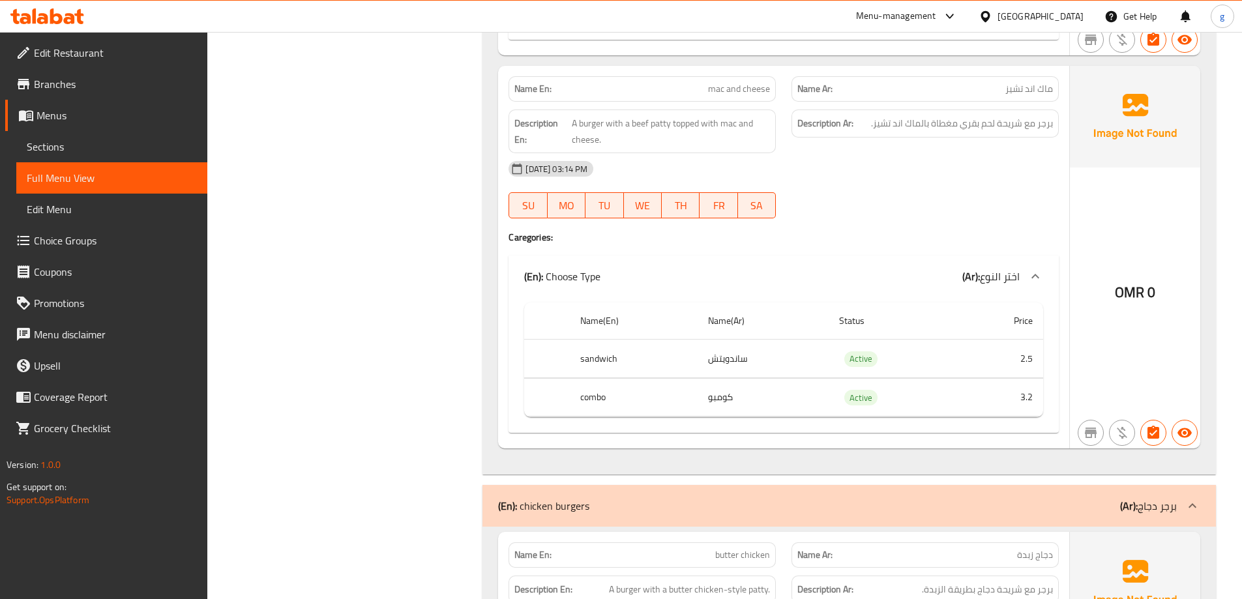
scroll to position [1108, 0]
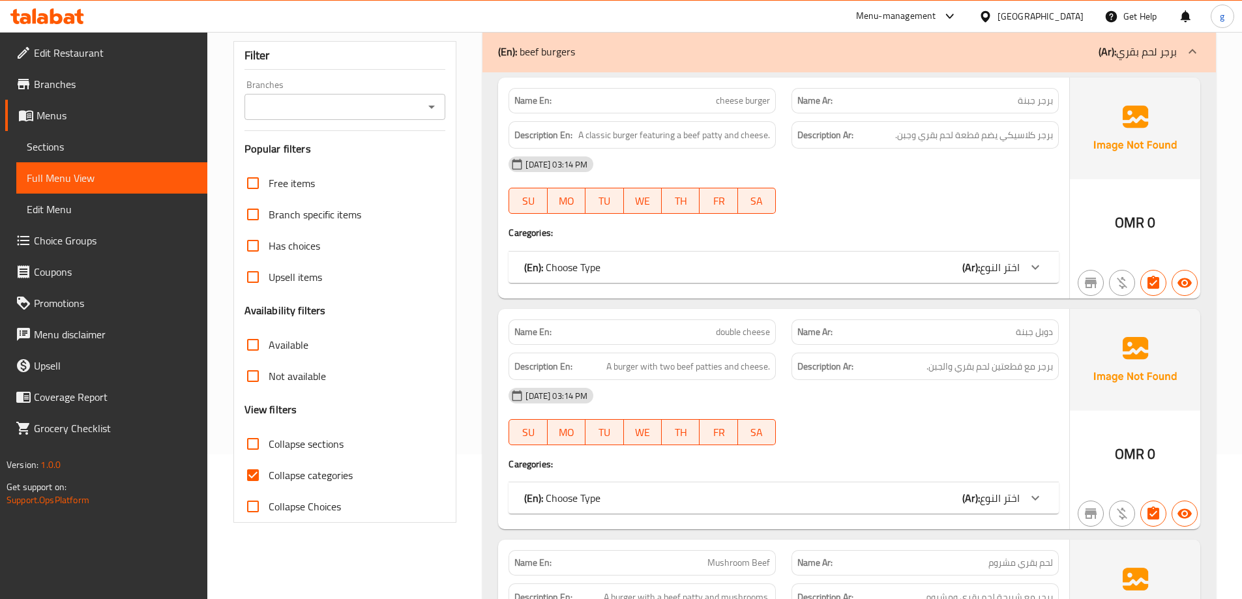
scroll to position [160, 0]
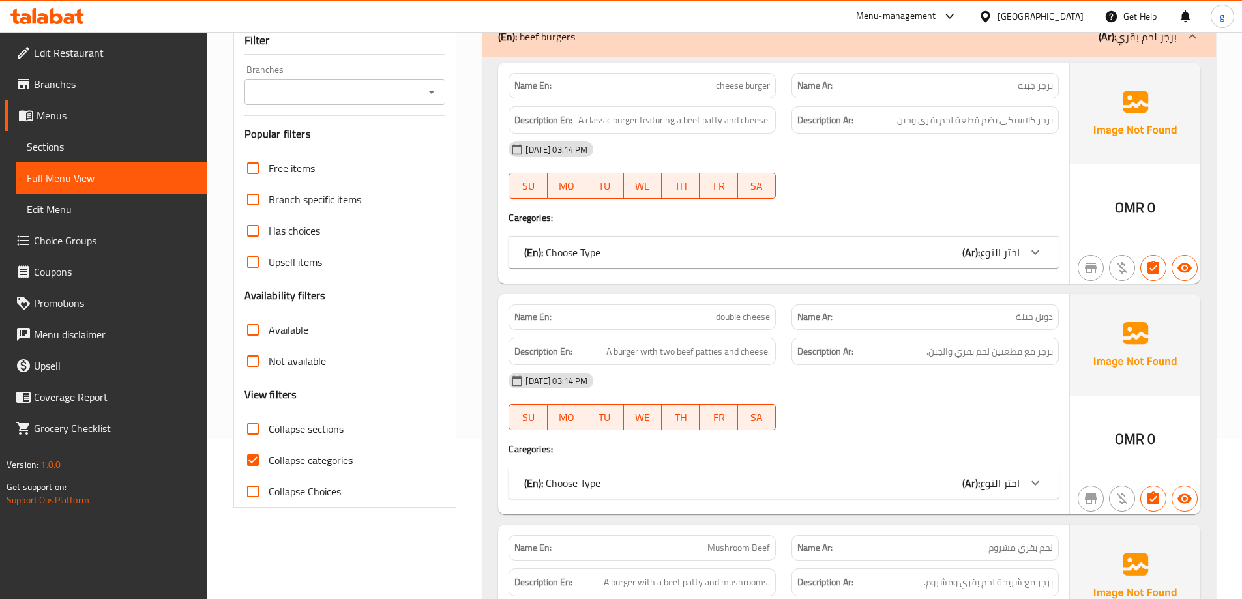
click at [248, 465] on input "Collapse categories" at bounding box center [252, 460] width 31 height 31
checkbox input "false"
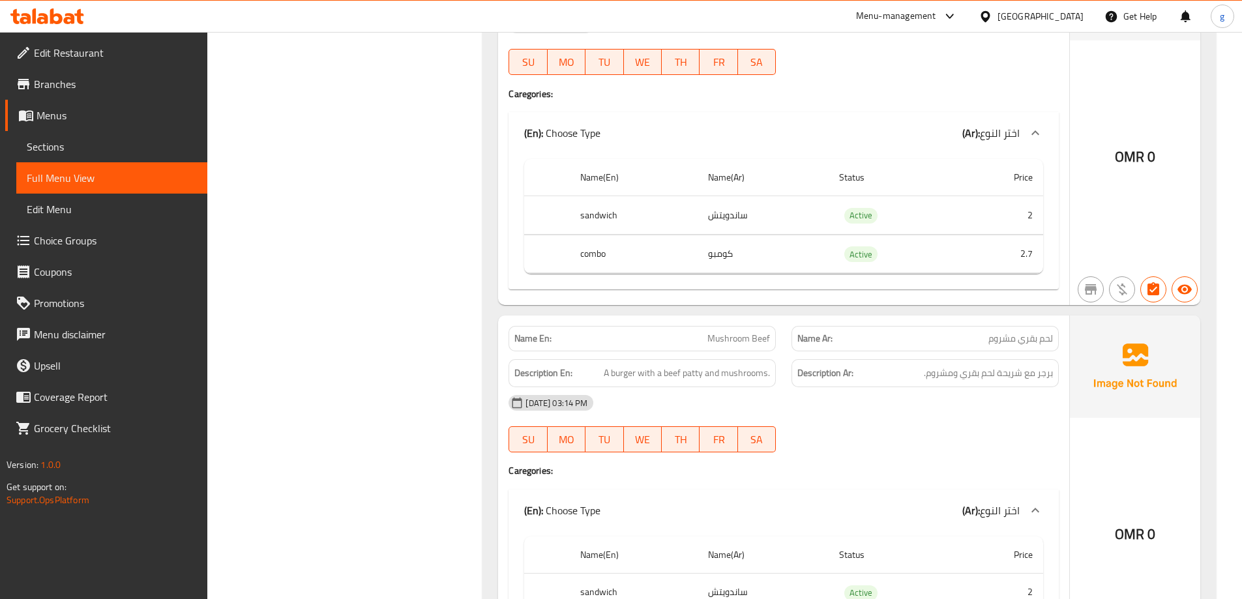
scroll to position [681, 0]
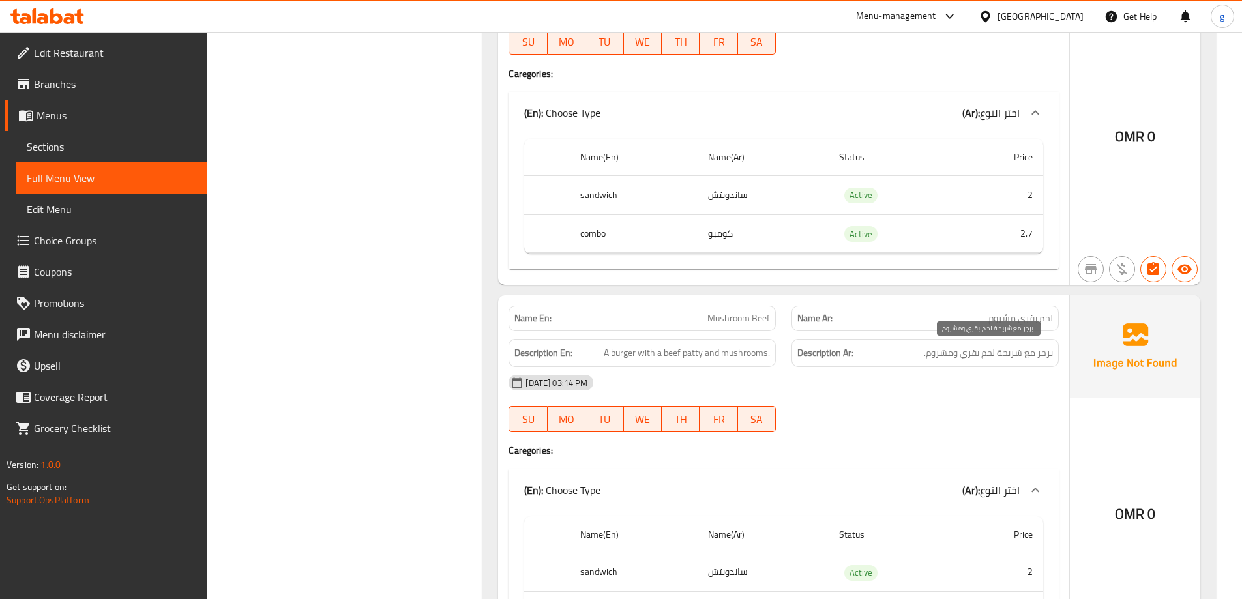
click at [1014, 356] on span "برجر مع شريحة لحم بقري ومشروم." at bounding box center [988, 353] width 129 height 16
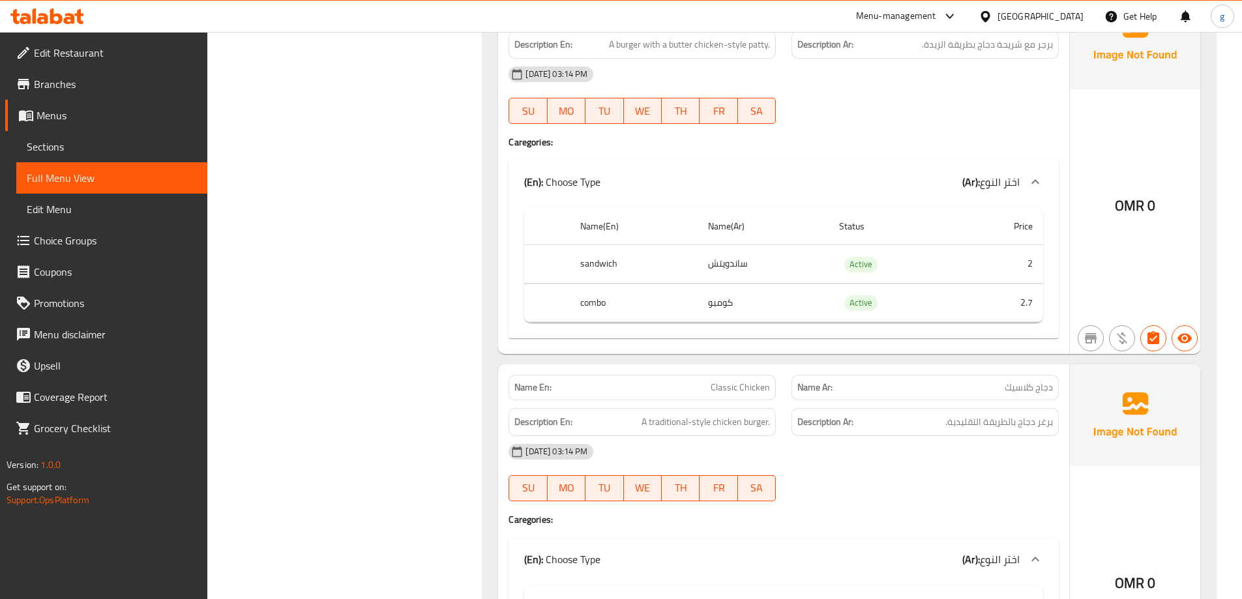
scroll to position [1724, 0]
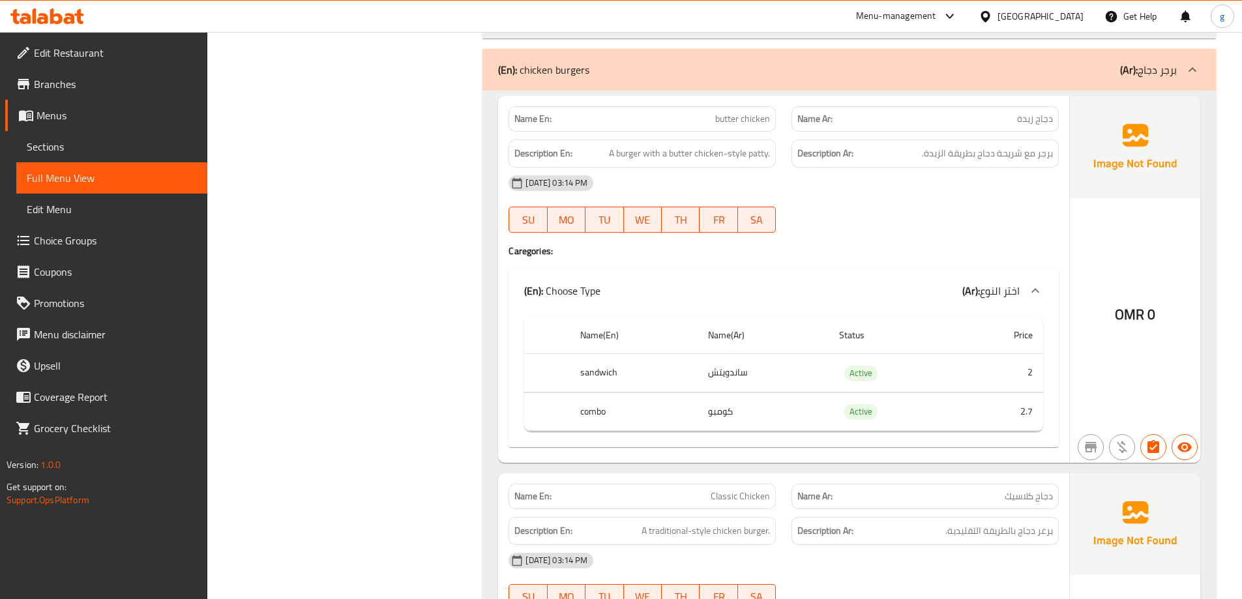
click at [733, 125] on span "butter chicken" at bounding box center [742, 119] width 55 height 14
copy span "butter chicken"
click at [1006, 156] on span "برجر مع شريحة دجاج بطريقة الزبدة." at bounding box center [987, 153] width 131 height 16
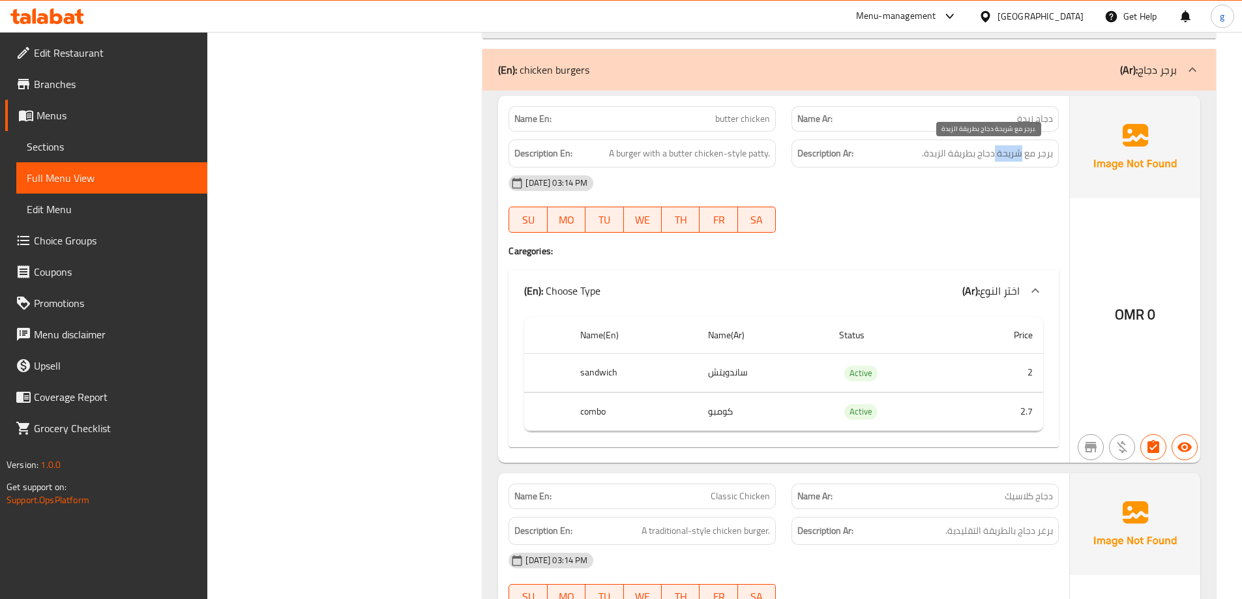
click at [1006, 156] on span "برجر مع شريحة دجاج بطريقة الزبدة." at bounding box center [987, 153] width 131 height 16
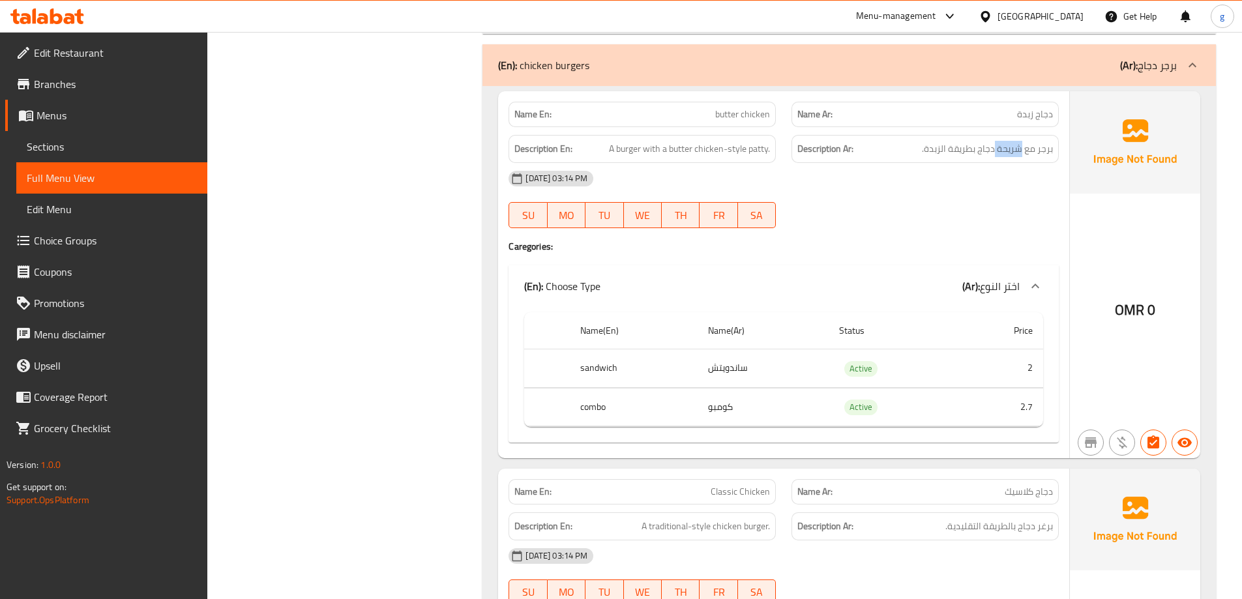
scroll to position [1594, 0]
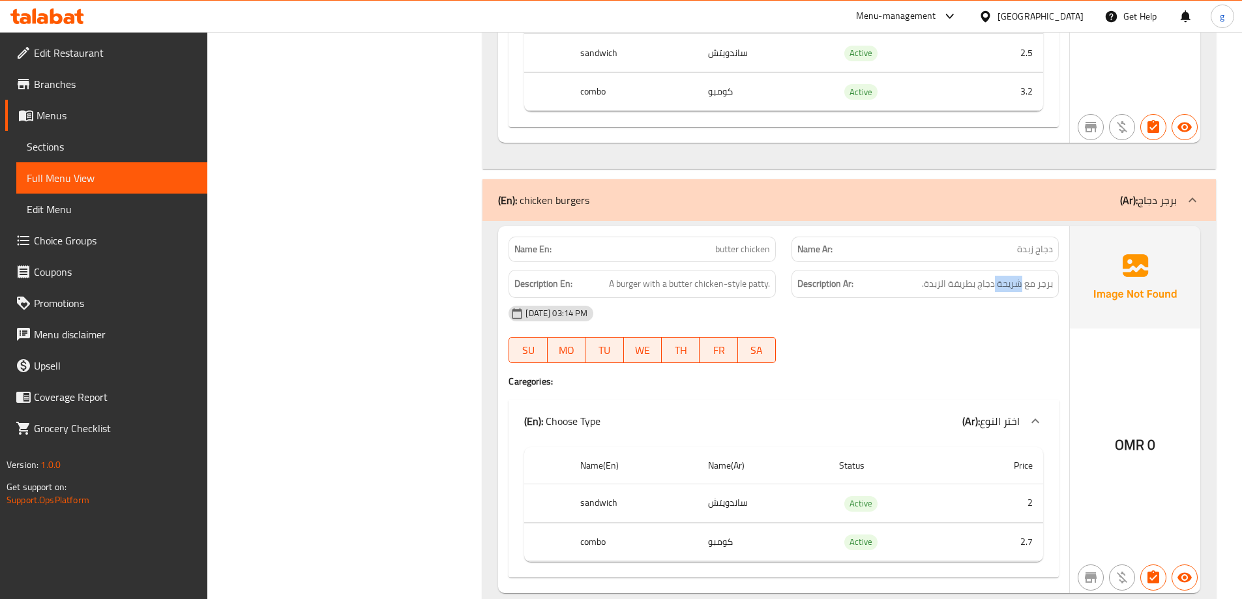
copy span "شريحة"
click at [400, 256] on div "Filter Branches Branches Popular filters Free items Branch specific items Has c…" at bounding box center [351, 468] width 250 height 3789
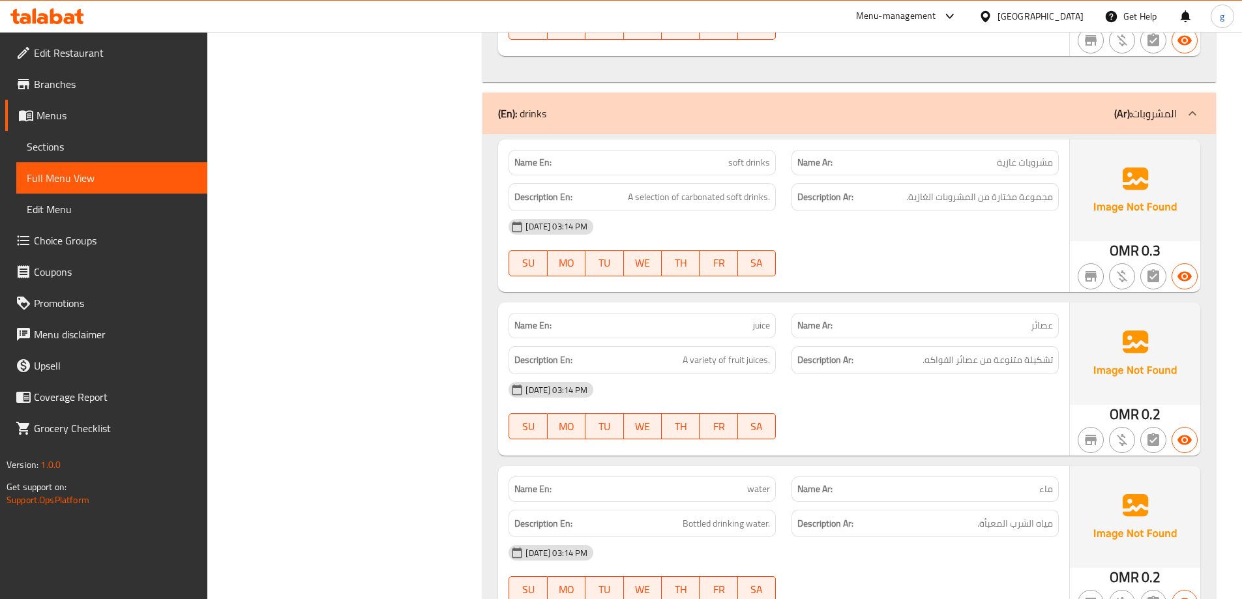
scroll to position [3379, 0]
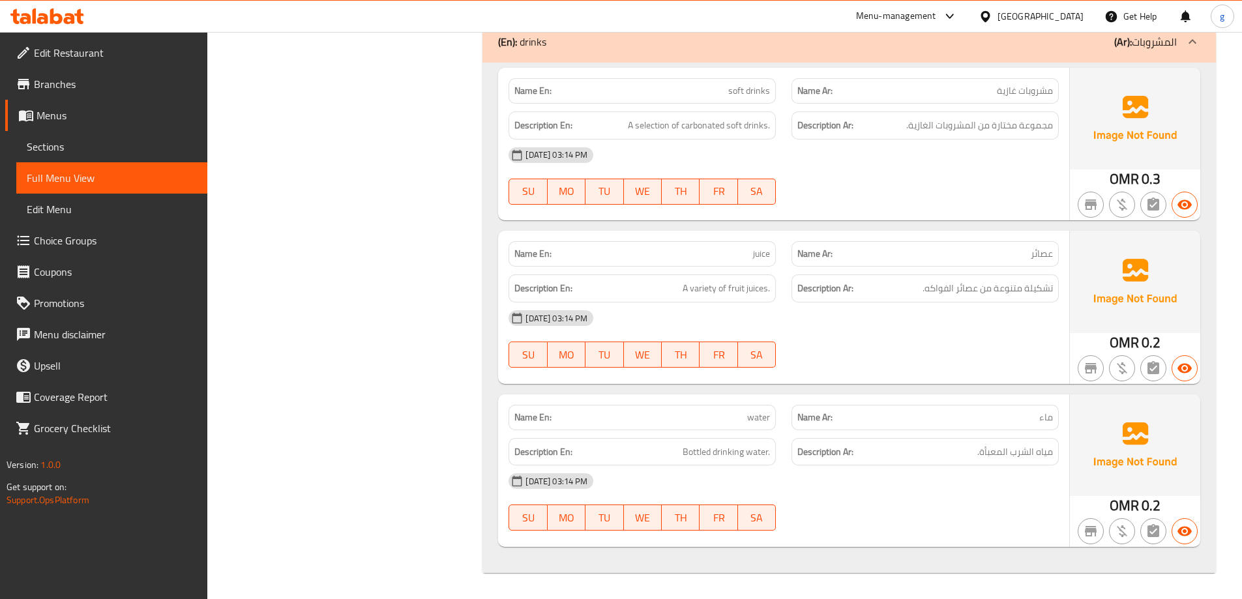
click at [701, 279] on div "Description En: A variety of fruit juices." at bounding box center [641, 288] width 267 height 28
click at [695, 289] on span "A variety of fruit juices." at bounding box center [726, 288] width 87 height 16
click at [698, 327] on div "[DATE] 03:14 PM" at bounding box center [784, 317] width 566 height 31
click at [709, 291] on span "A variety of fruit juices." at bounding box center [726, 288] width 87 height 16
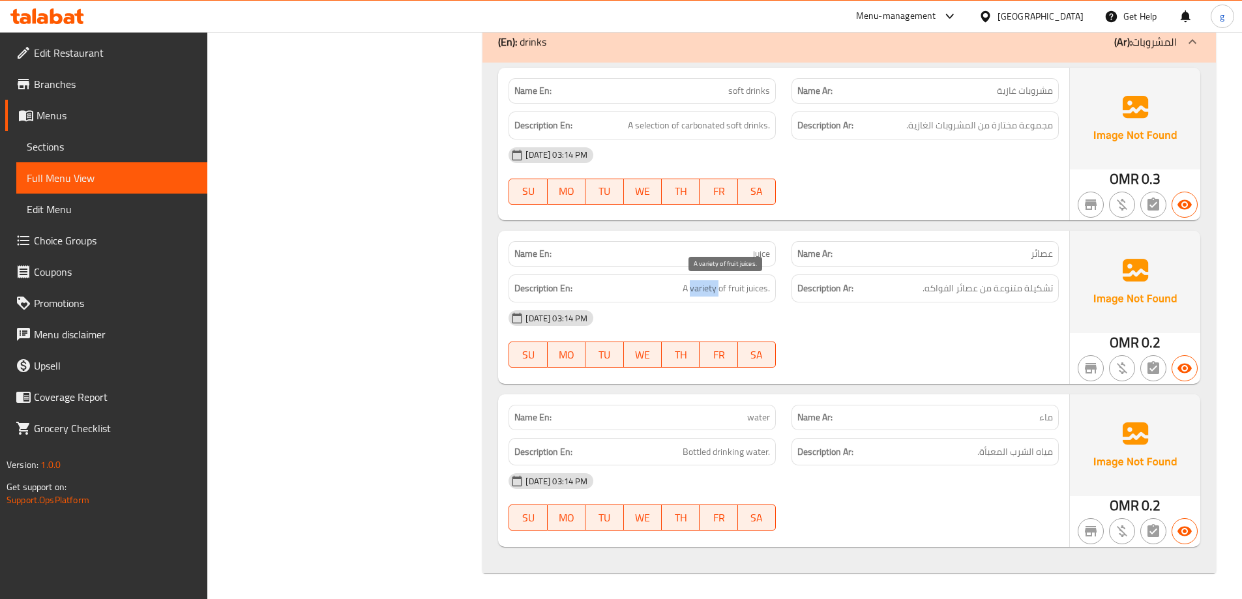
click at [709, 291] on span "A variety of fruit juices." at bounding box center [726, 288] width 87 height 16
copy span "variety"
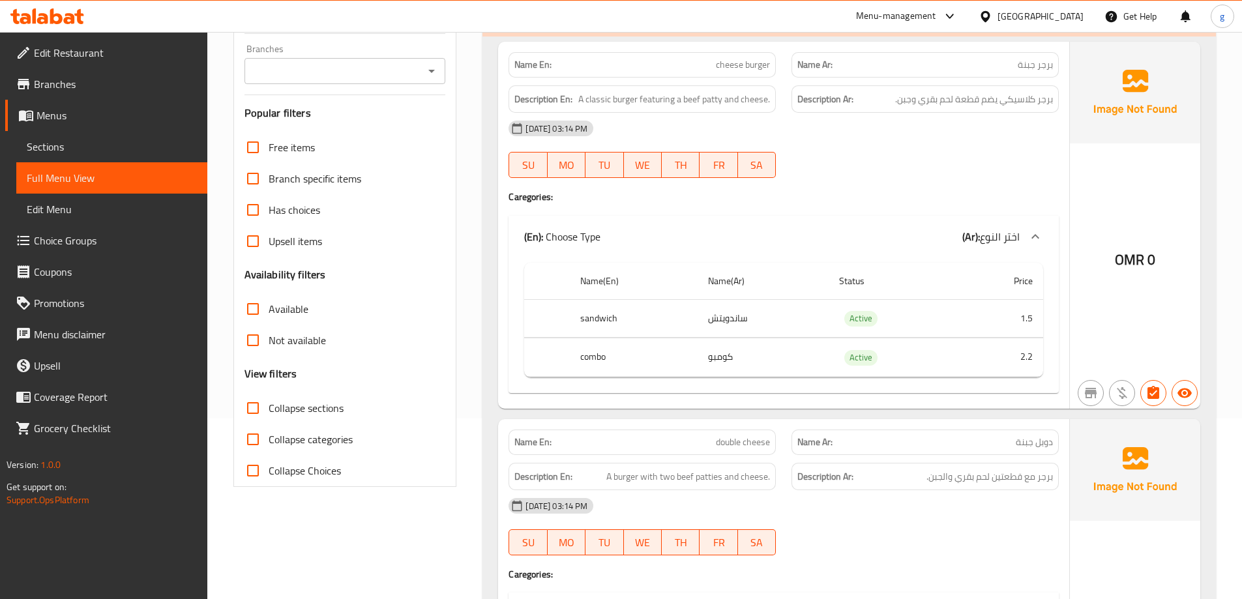
scroll to position [0, 0]
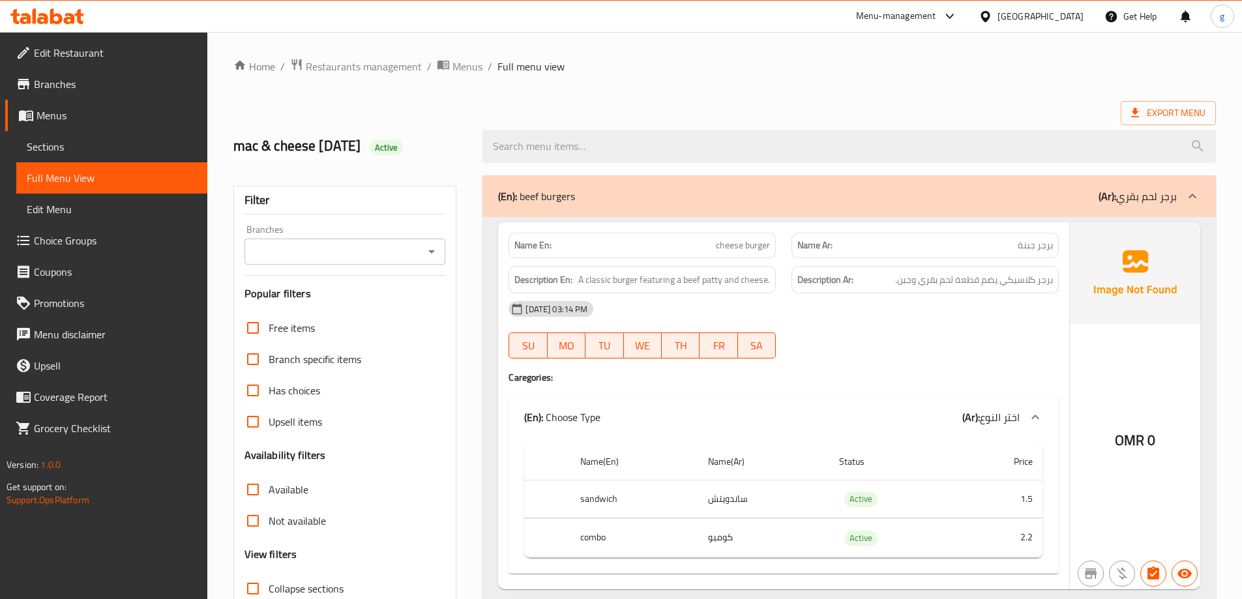
click at [857, 351] on div at bounding box center [925, 359] width 283 height 16
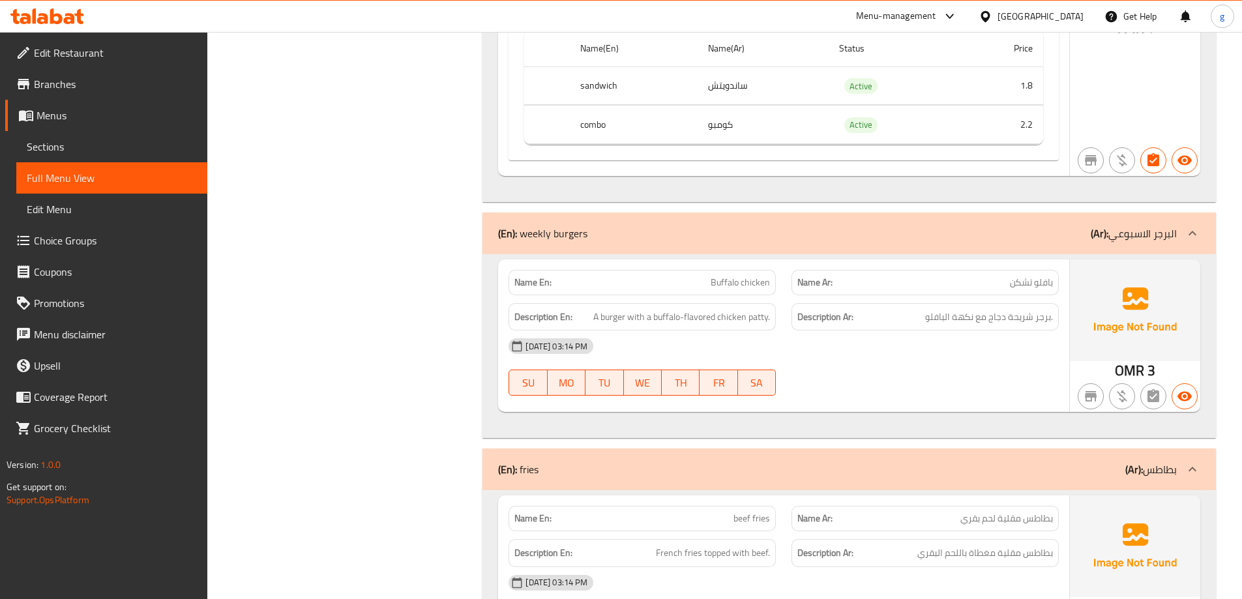
scroll to position [2412, 0]
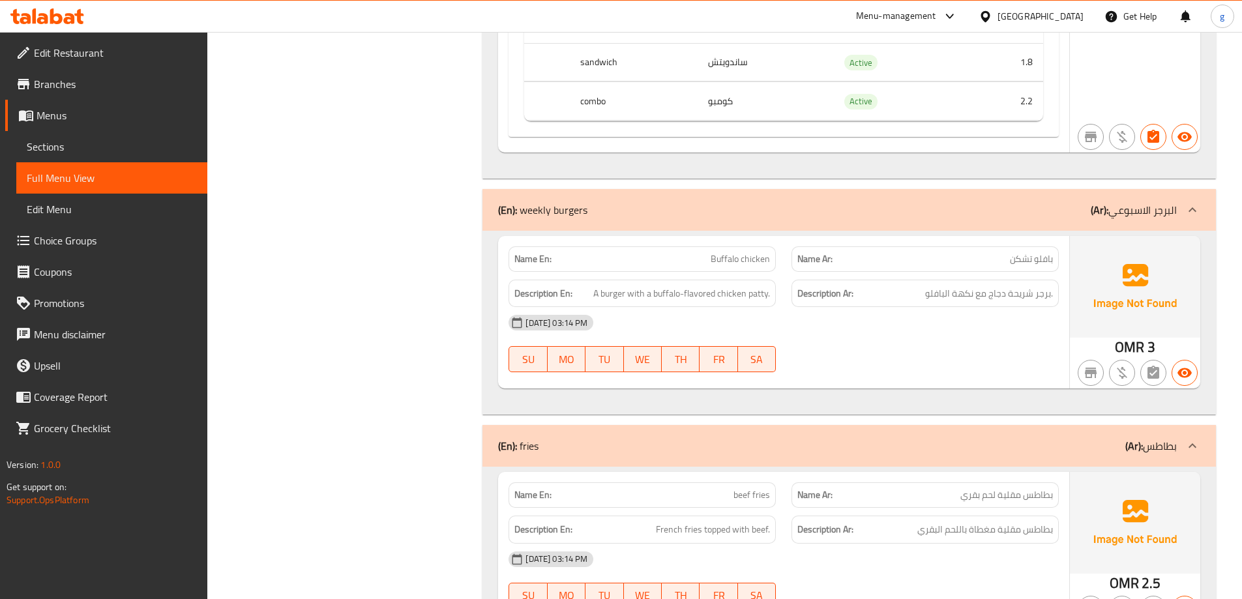
click at [1029, 261] on span "بافلو تشكن" at bounding box center [1031, 259] width 43 height 14
copy span "بافلو تشكن"
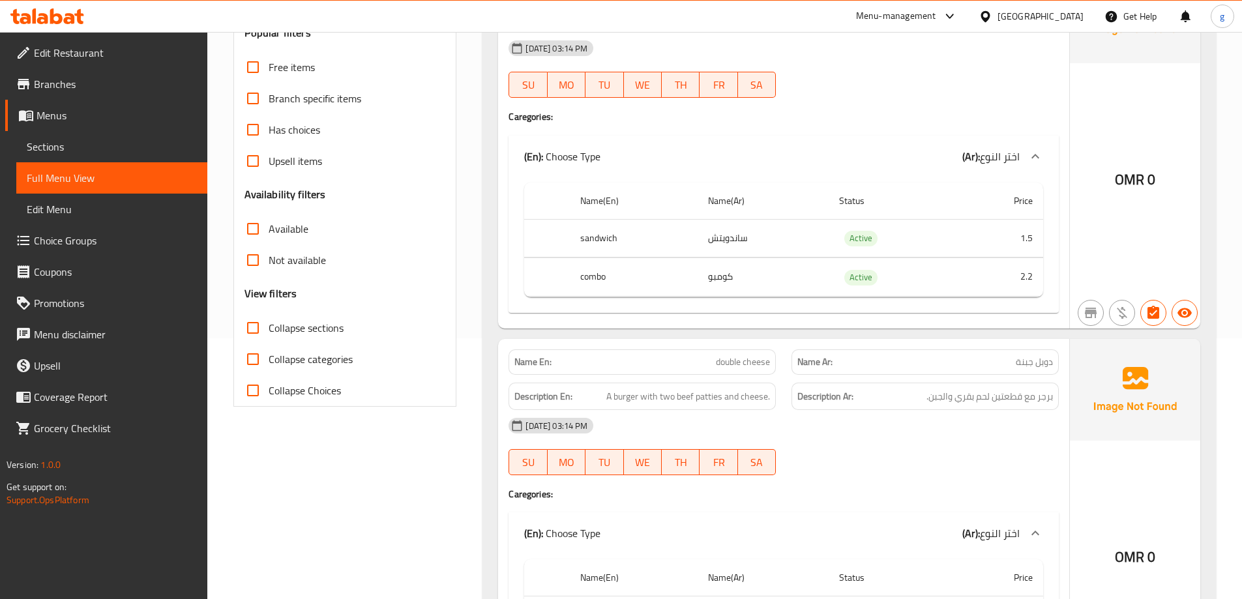
scroll to position [0, 0]
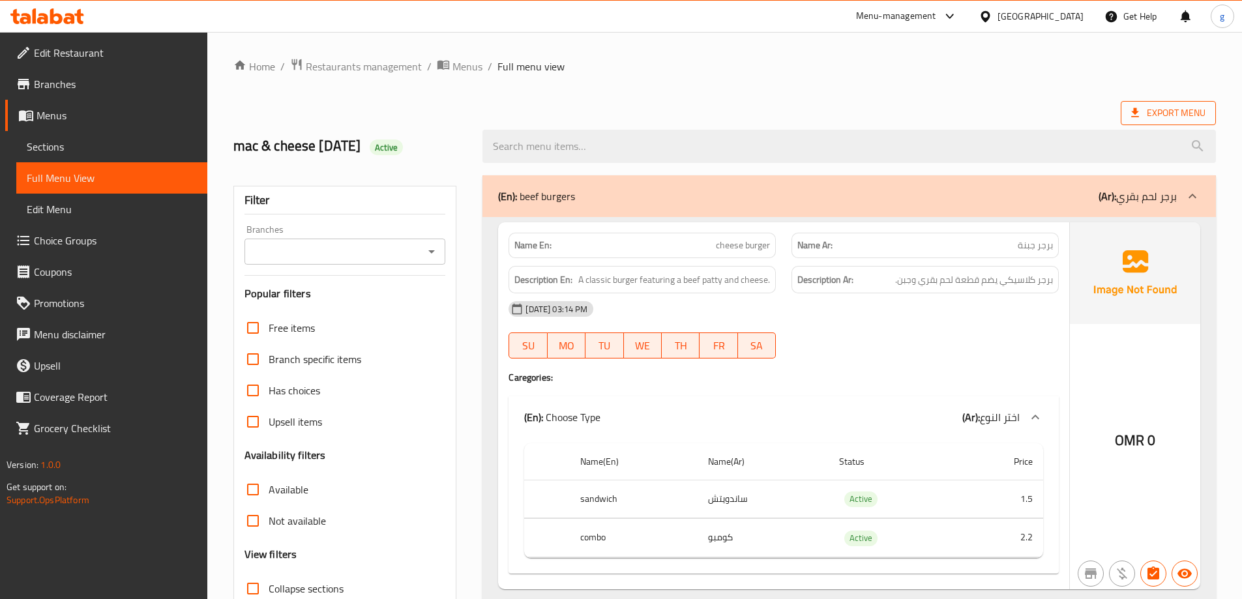
click at [1180, 117] on span "Export Menu" at bounding box center [1168, 113] width 74 height 16
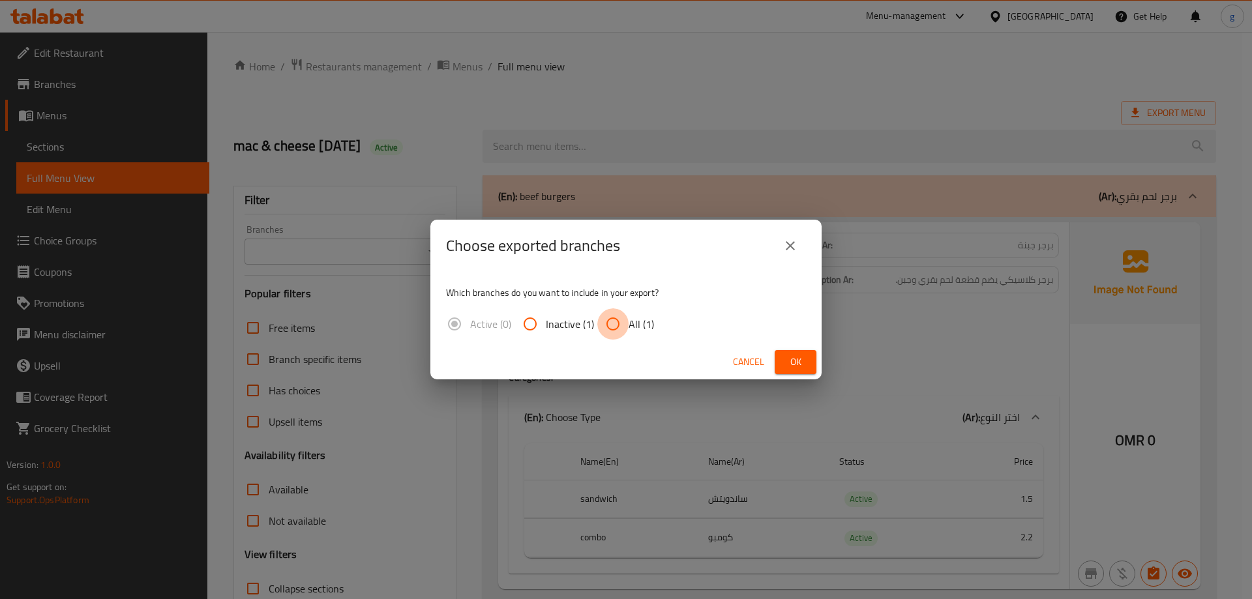
click at [620, 333] on input "All (1)" at bounding box center [612, 323] width 31 height 31
radio input "true"
click at [779, 367] on button "Ok" at bounding box center [795, 362] width 42 height 24
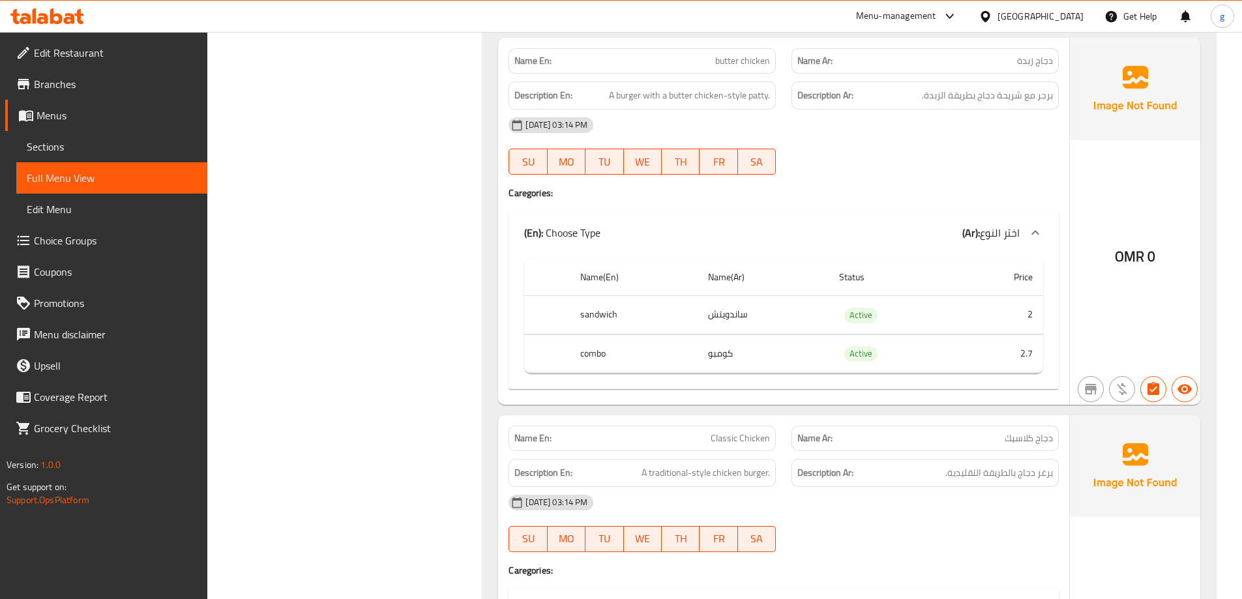
scroll to position [1760, 0]
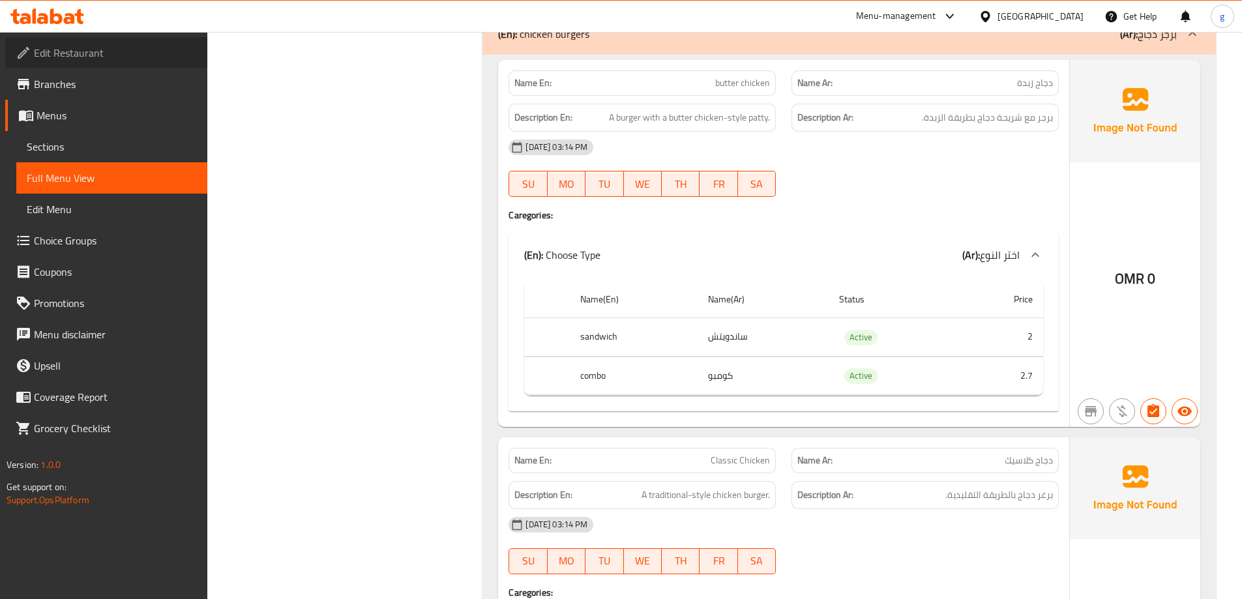
click at [102, 60] on span "Edit Restaurant" at bounding box center [115, 53] width 163 height 16
